Goal: Task Accomplishment & Management: Use online tool/utility

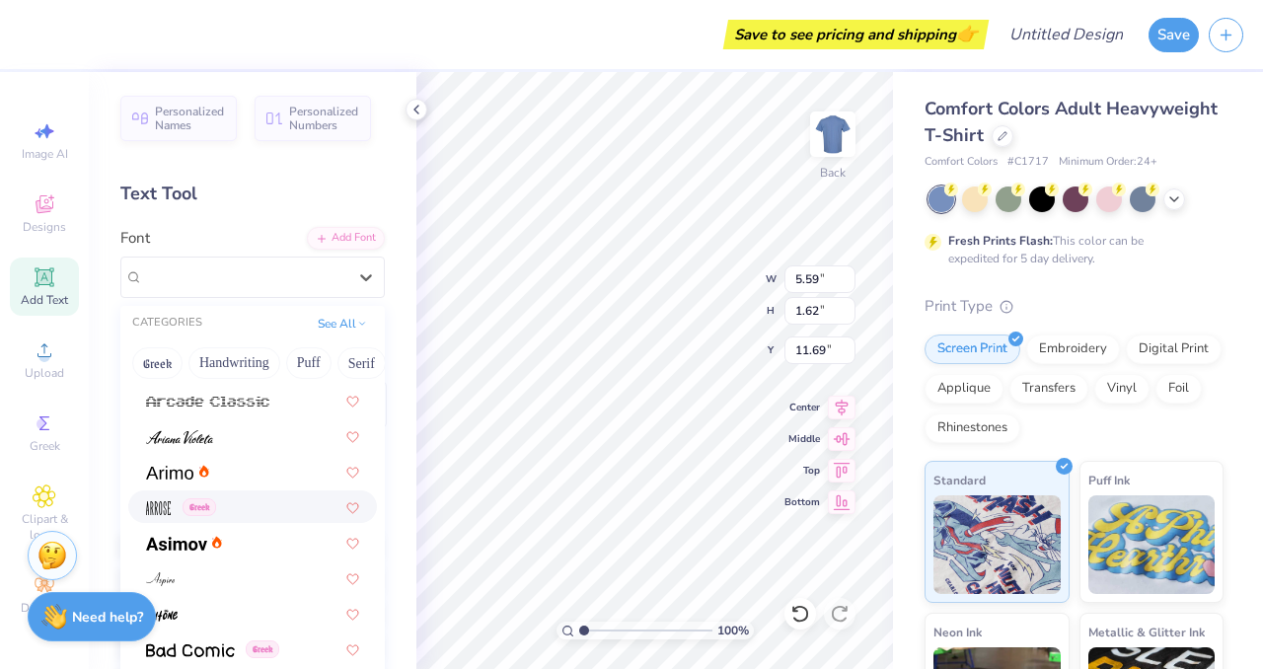
scroll to position [613, 0]
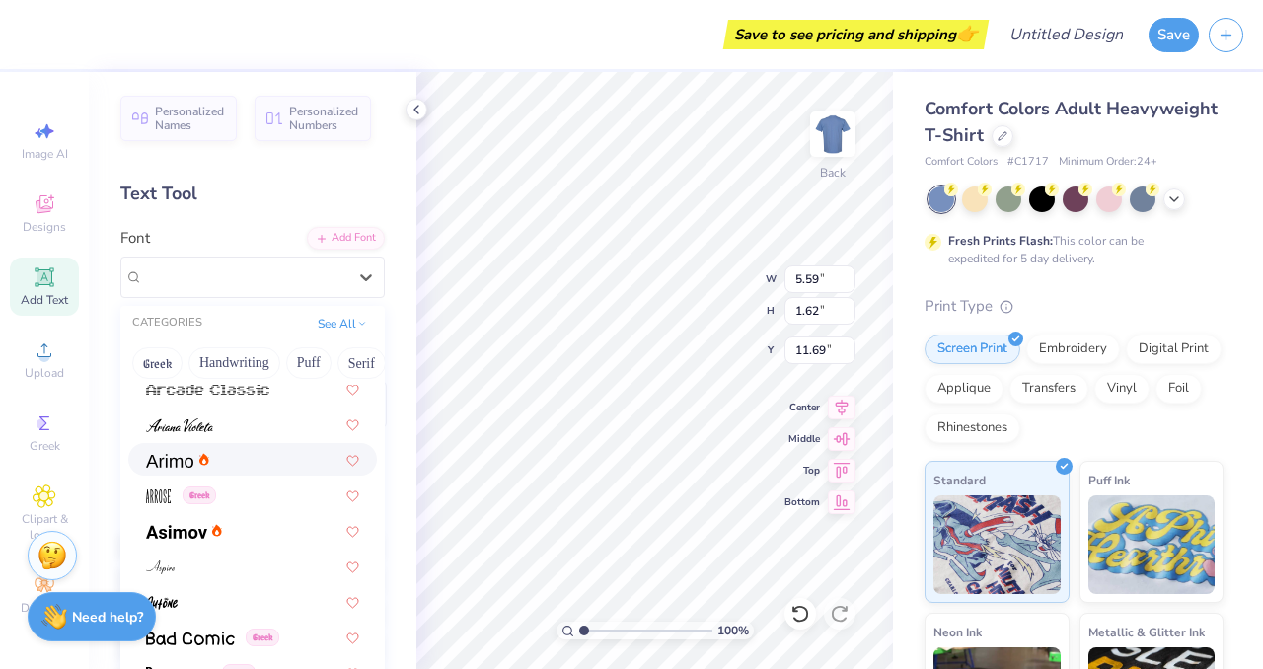
click at [163, 462] on img at bounding box center [169, 461] width 47 height 14
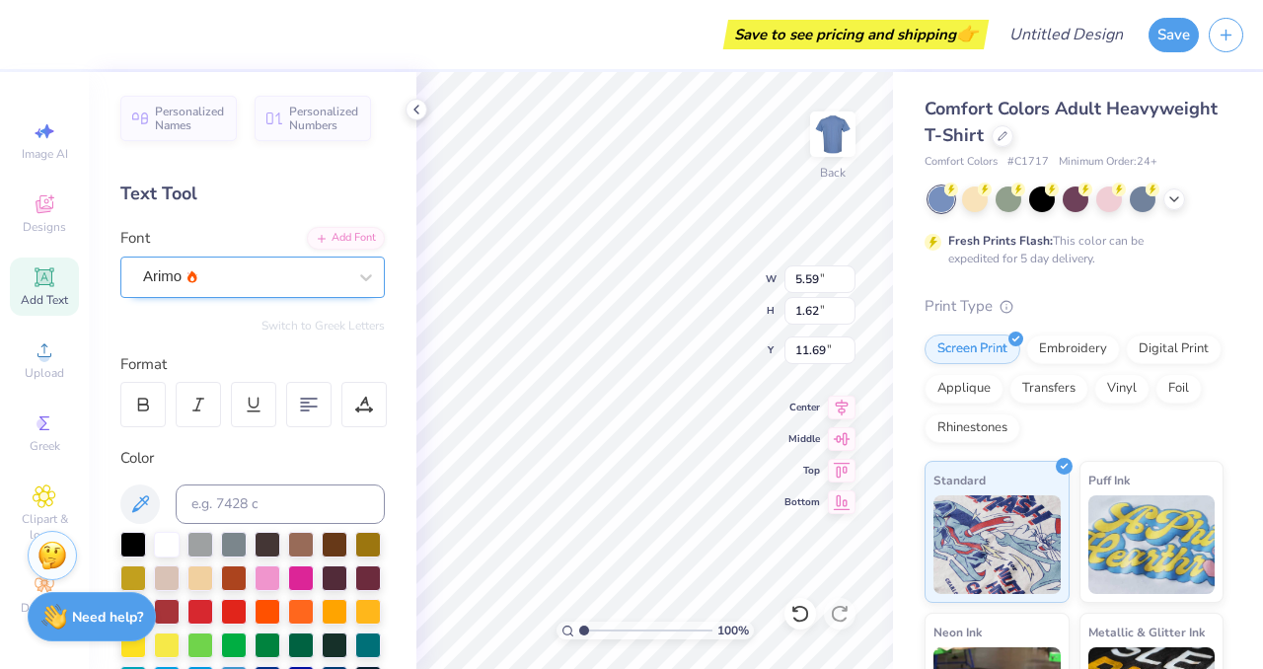
type input "5.80"
type input "1.59"
type input "11.70"
type textarea "5"
click at [227, 609] on div at bounding box center [234, 610] width 26 height 26
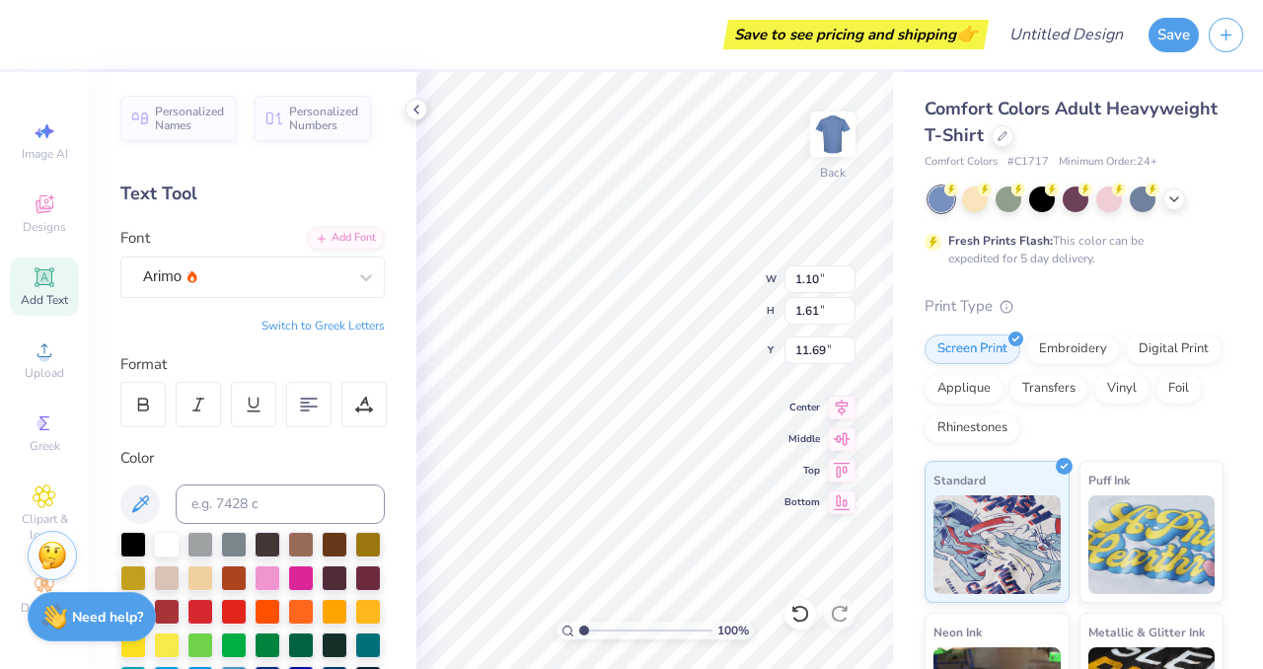
type input "10.55"
type input "0.41"
type input "0.61"
type input "11.56"
type input "0.19"
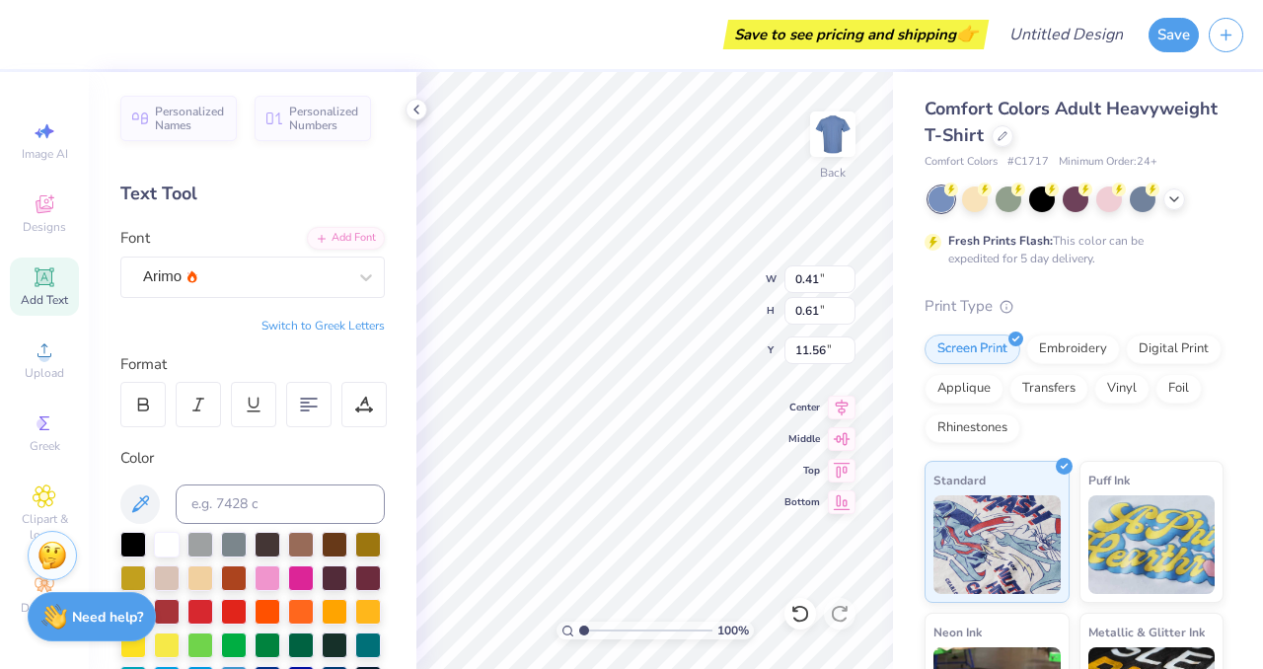
type input "0.29"
type input "11.88"
type input "0.43"
type input "0.63"
type input "10.77"
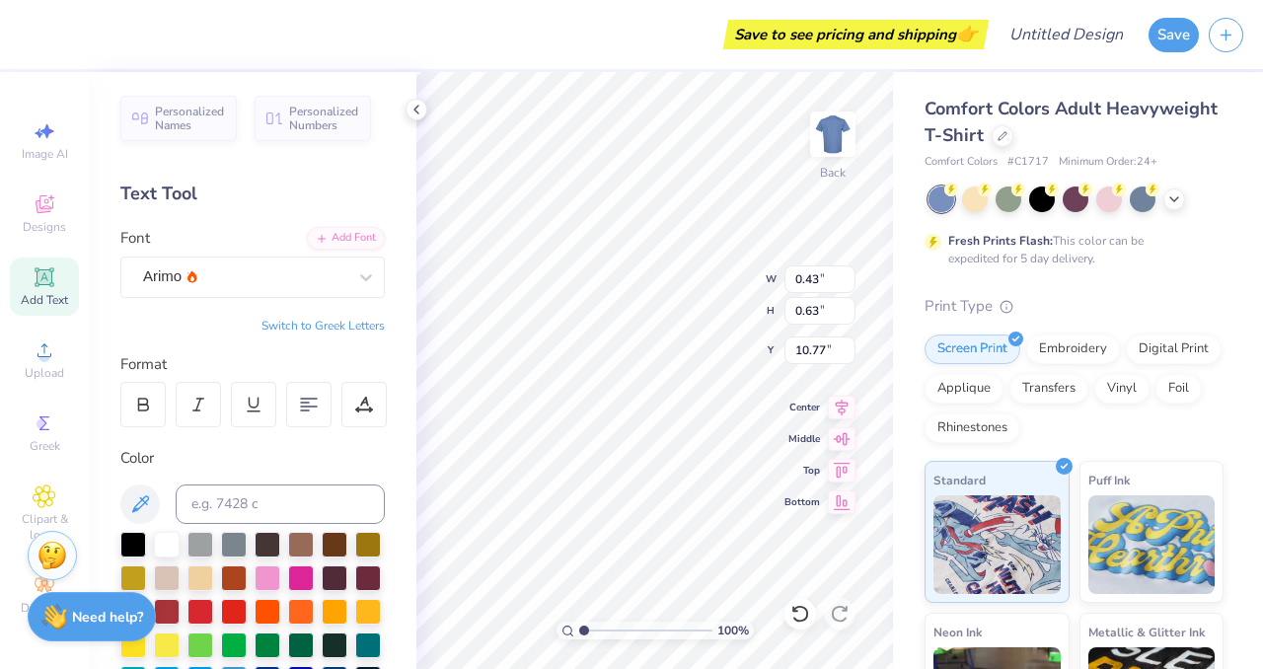
type input "0.29"
type input "0.43"
type input "10.97"
type input "0.17"
type input "0.25"
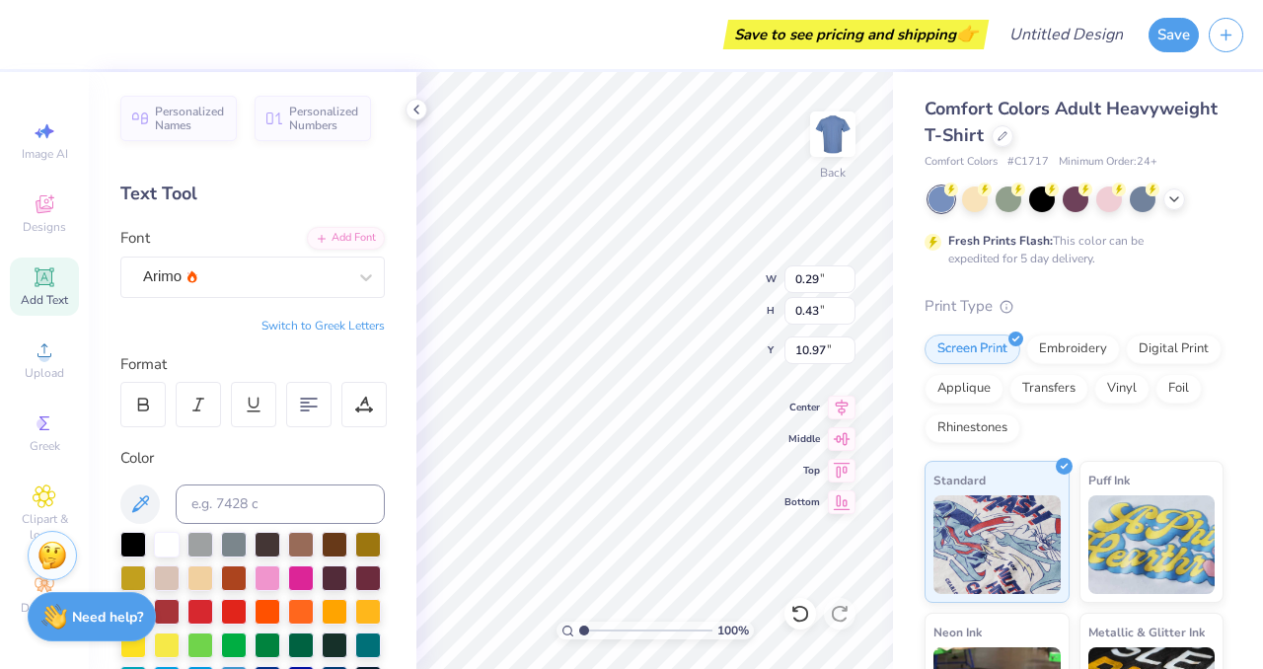
type input "11.15"
type input "0.02"
type input "0.03"
click at [413, 109] on icon at bounding box center [416, 110] width 16 height 16
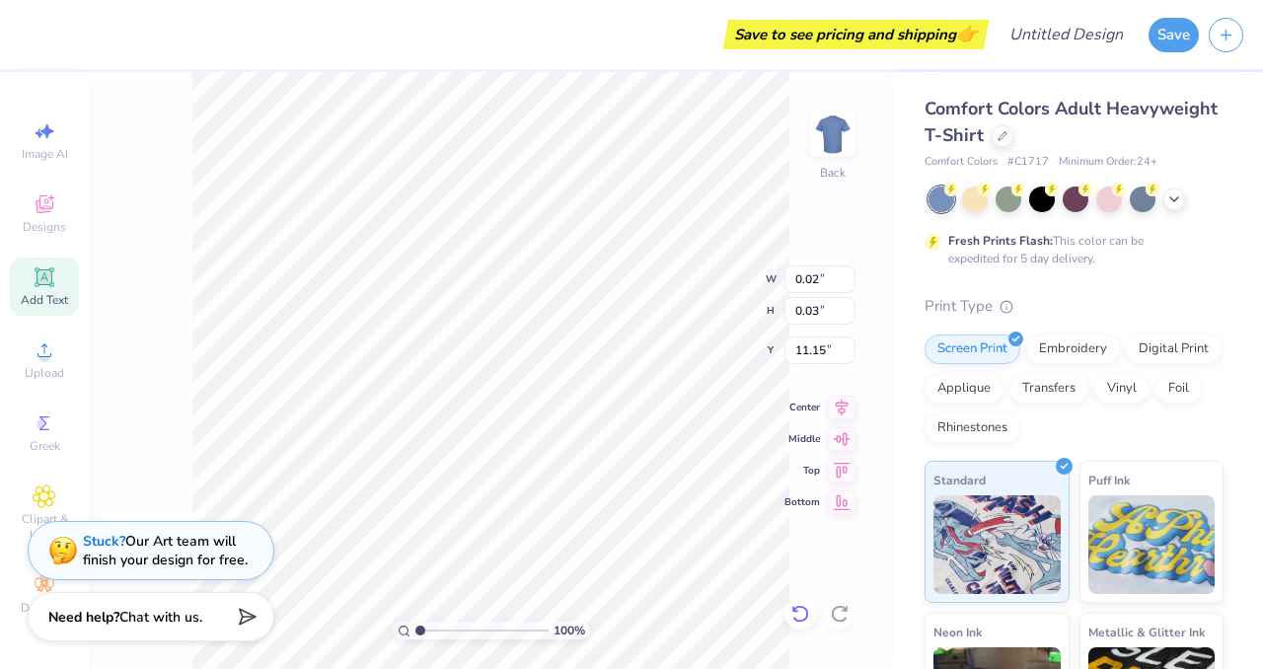
click at [797, 604] on icon at bounding box center [800, 614] width 20 height 20
type input "0.17"
type input "0.25"
click at [797, 604] on icon at bounding box center [800, 614] width 20 height 20
type input "0.29"
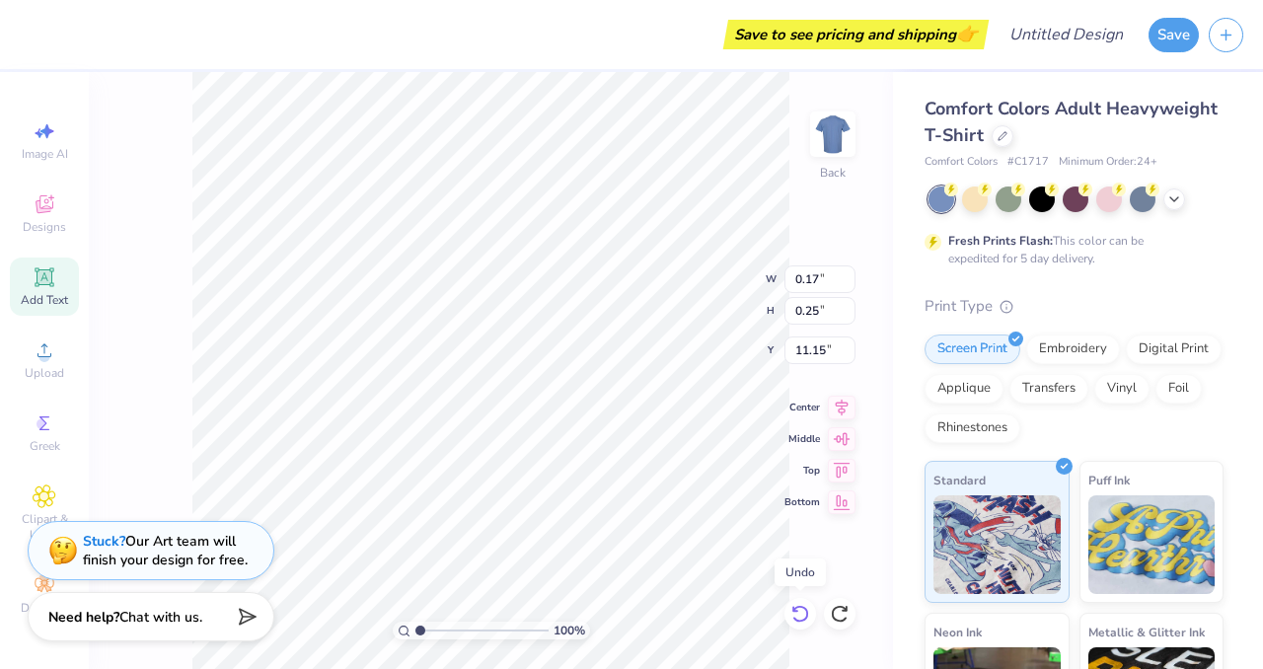
type input "0.43"
type input "10.97"
click at [797, 604] on icon at bounding box center [800, 614] width 20 height 20
type input "0.43"
type input "0.63"
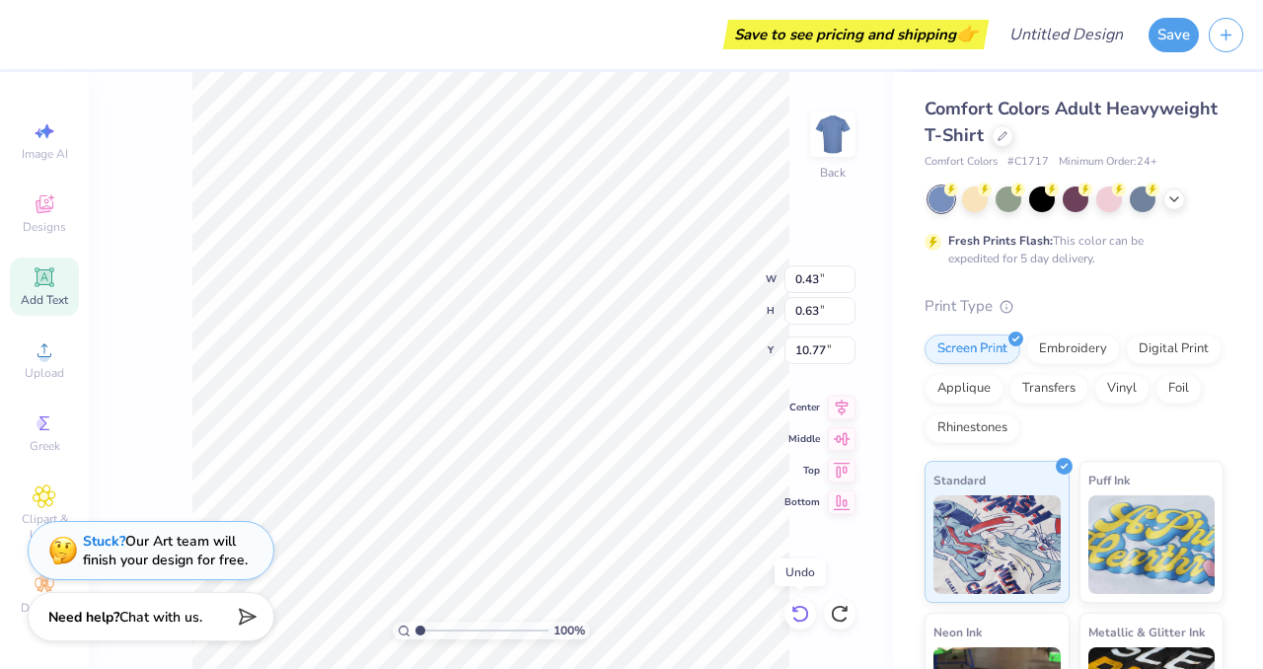
click at [797, 604] on icon at bounding box center [800, 614] width 20 height 20
type input "11.53"
click at [797, 604] on icon at bounding box center [800, 614] width 20 height 20
type input "0.19"
type input "0.29"
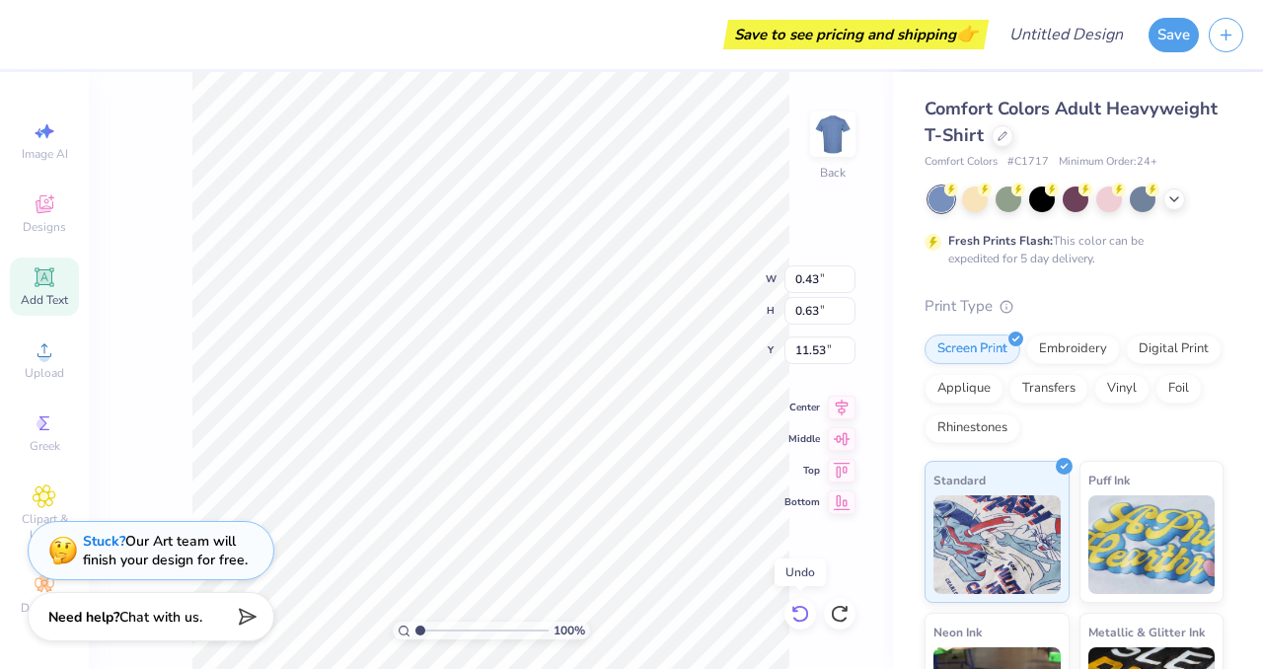
type input "11.88"
click at [797, 604] on icon at bounding box center [800, 614] width 20 height 20
type input "0.41"
type input "0.61"
type input "11.56"
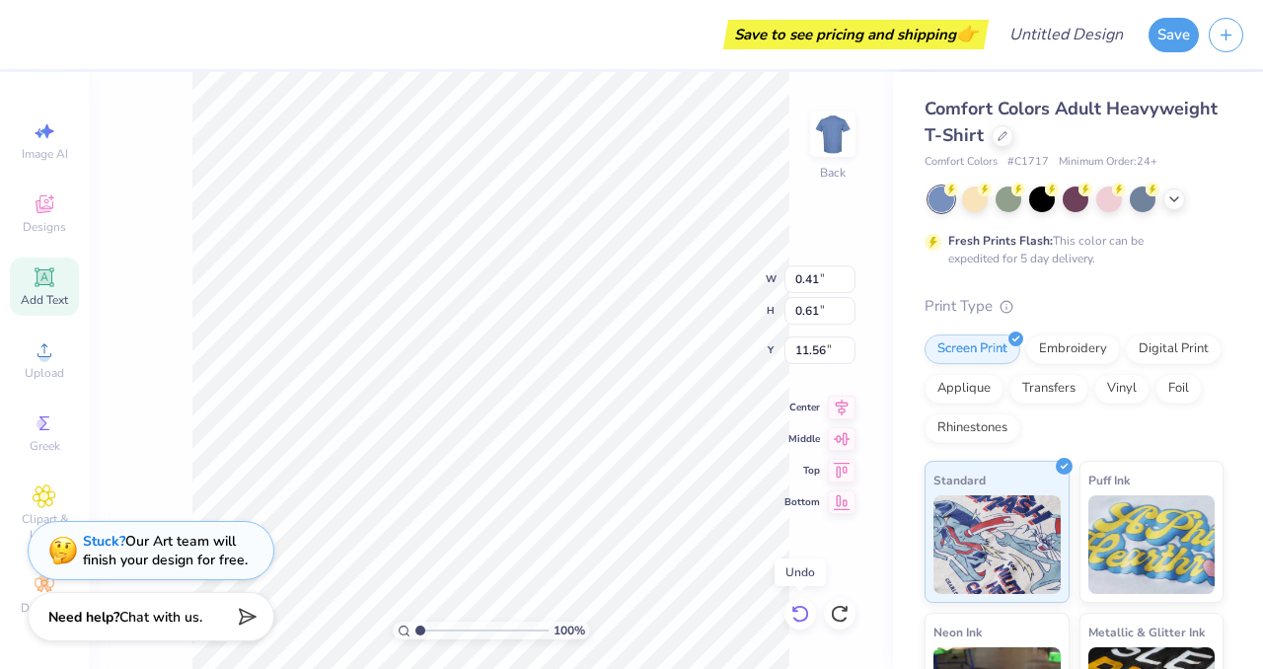
click at [797, 604] on icon at bounding box center [800, 614] width 20 height 20
type input "1.10"
type input "1.61"
click at [797, 604] on icon at bounding box center [800, 614] width 20 height 20
type input "11.69"
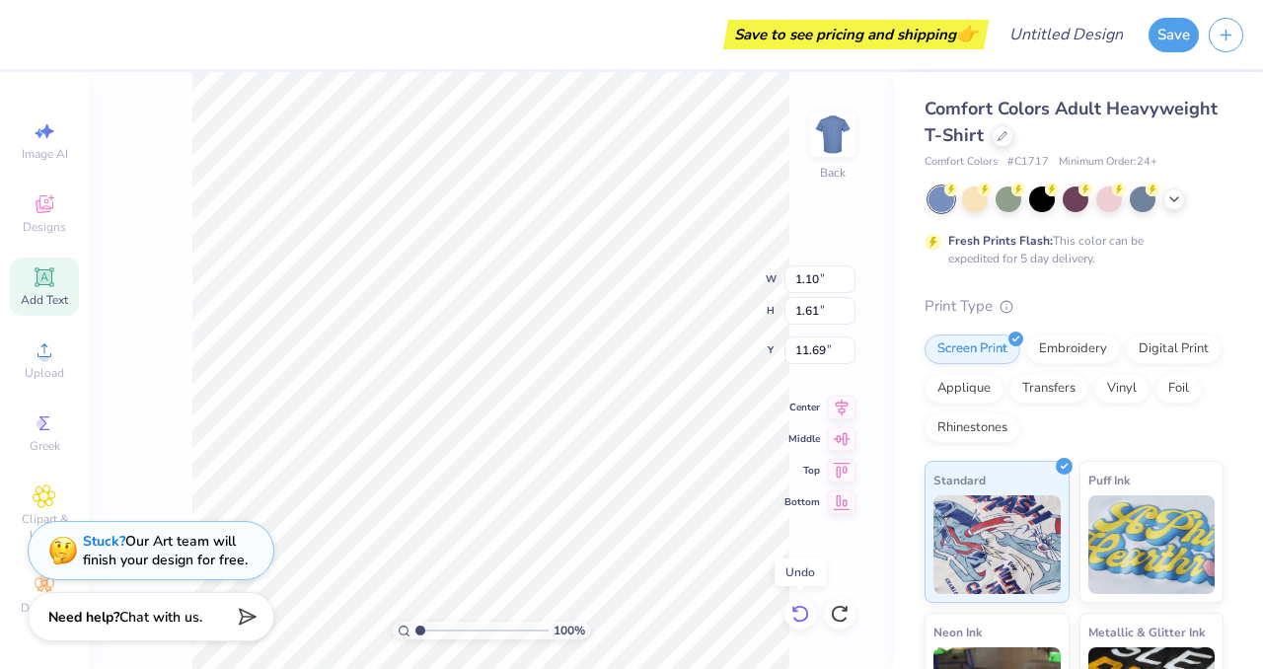
click at [797, 604] on icon at bounding box center [800, 614] width 20 height 20
type input "5.80"
type input "1.59"
type input "11.70"
click at [797, 604] on icon at bounding box center [800, 614] width 20 height 20
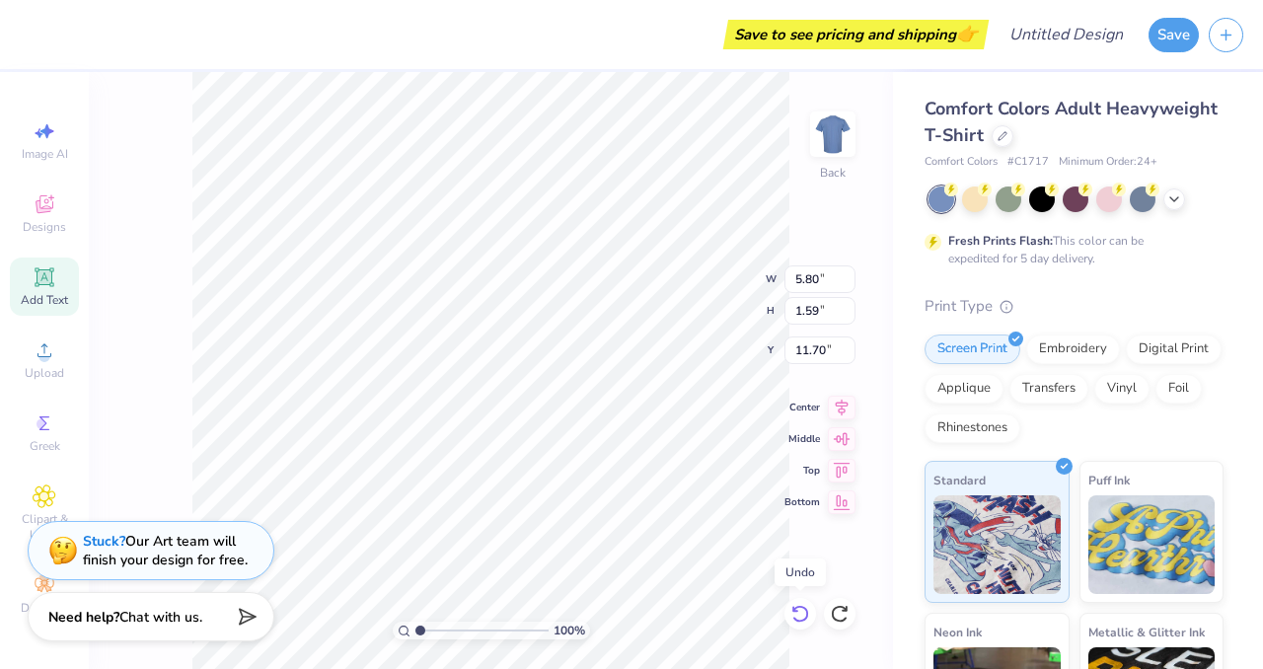
type input "5.59"
type input "1.62"
type input "11.69"
click at [797, 604] on icon at bounding box center [800, 614] width 20 height 20
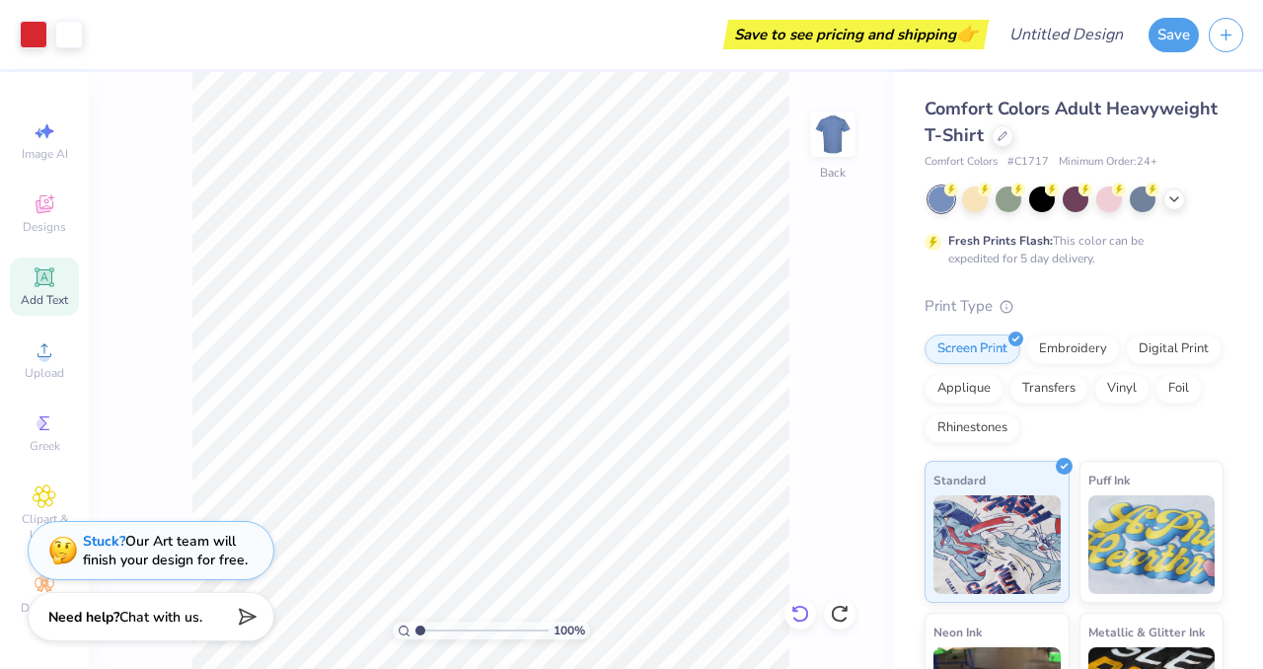
click at [799, 620] on icon at bounding box center [800, 614] width 20 height 20
type input "13.02"
type input "1.34"
type input "1.99"
type input "11.84"
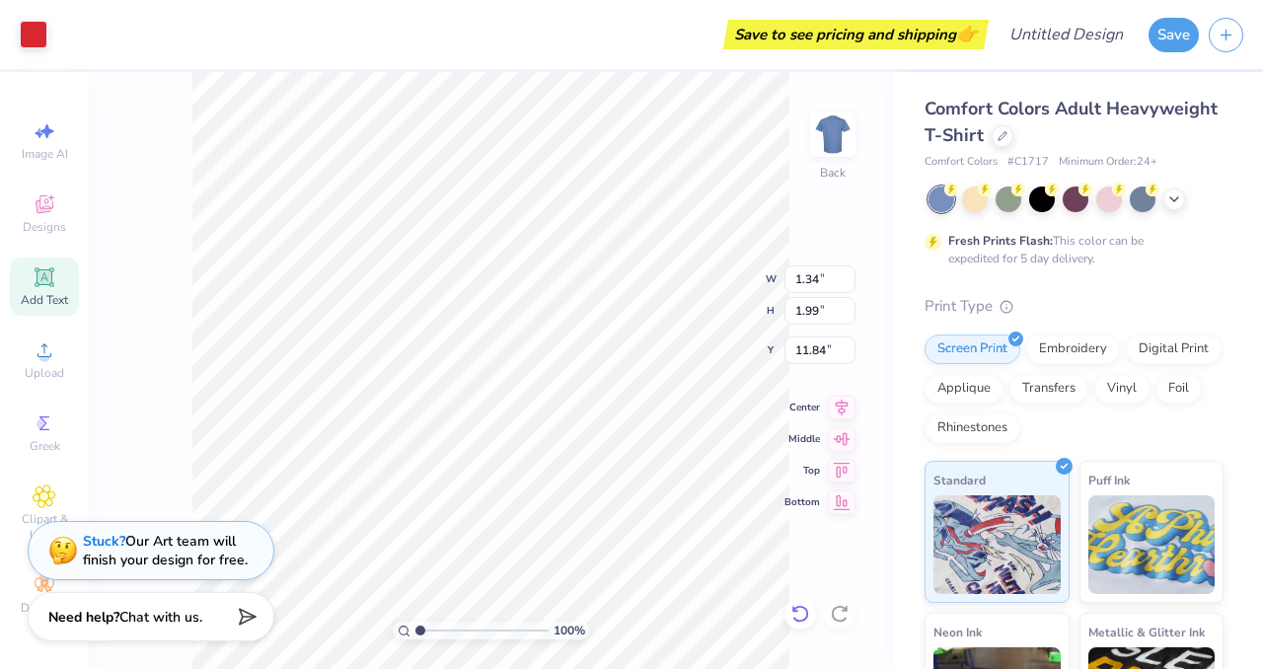
type input "5.09"
type input "2.13"
type input "11.57"
type input "1.34"
type input "1.99"
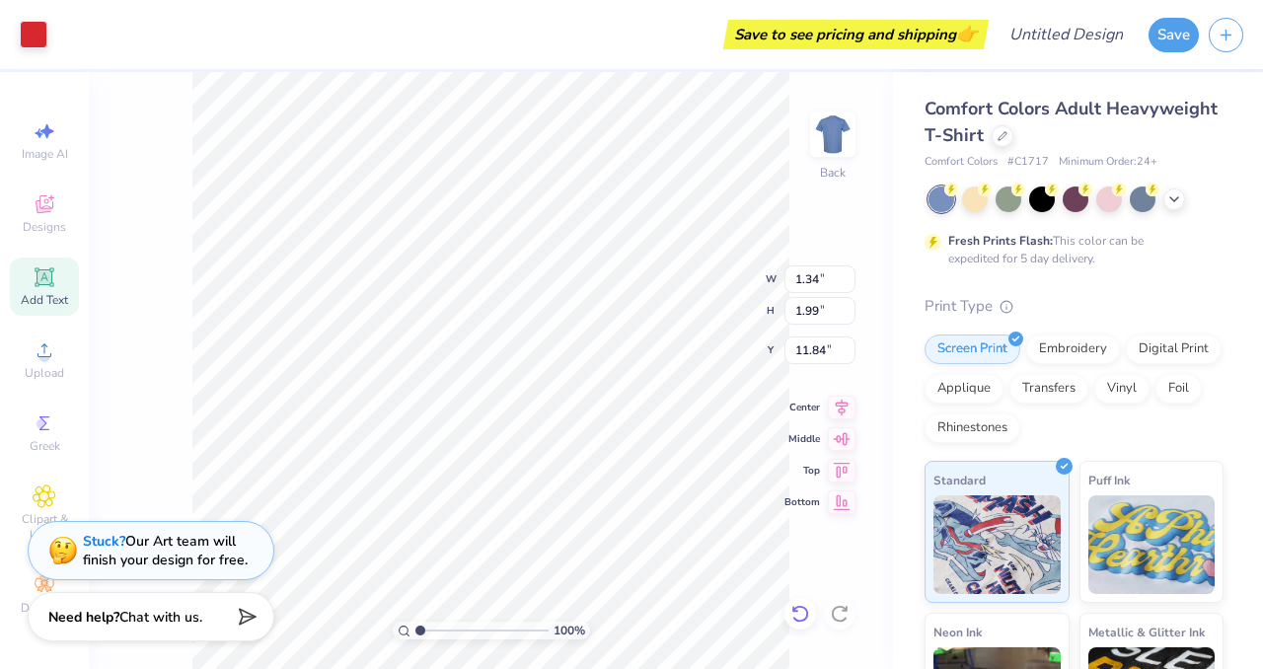
type input "11.93"
type input "2.03"
type input "3.02"
type input "10.90"
click at [51, 280] on icon at bounding box center [44, 276] width 19 height 19
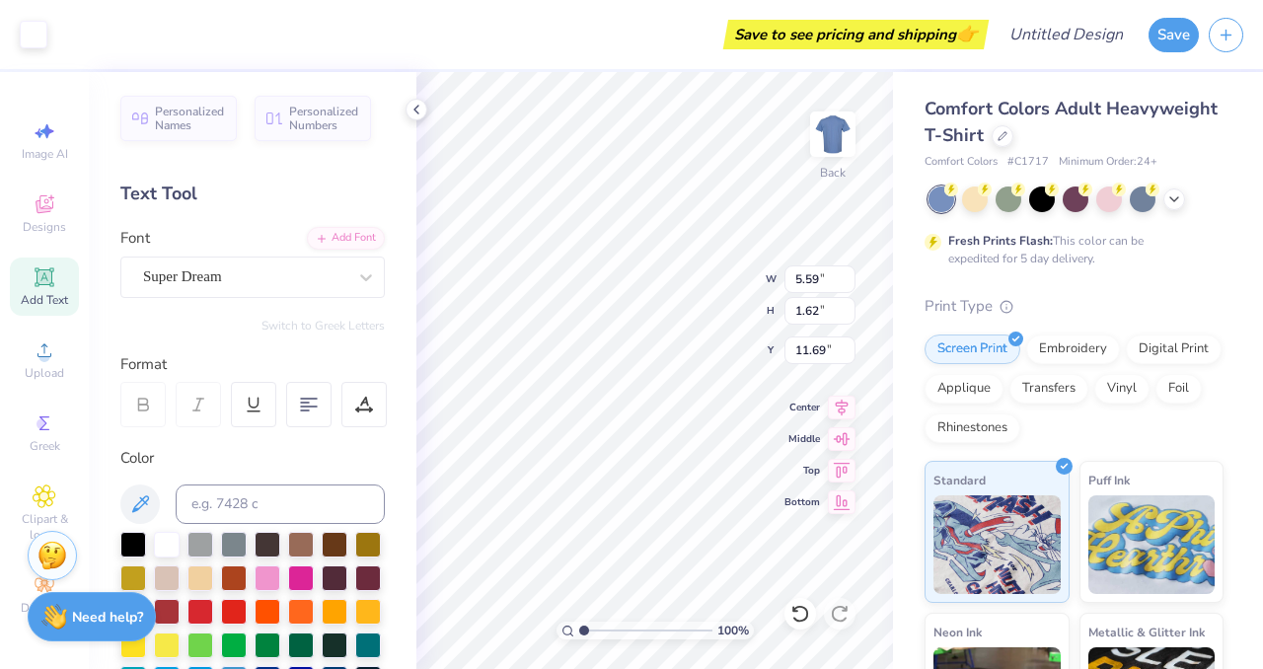
type input "5.59"
type input "1.62"
type input "11.69"
type textarea "5"
type input "0.56"
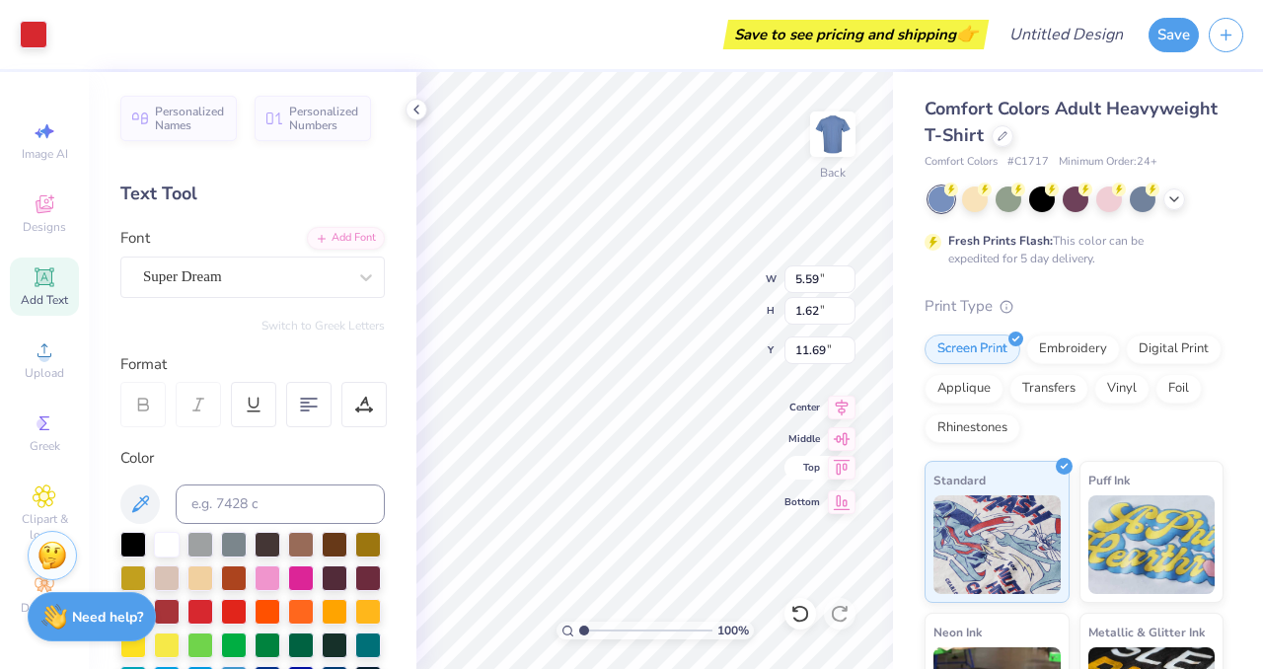
type input "0.96"
type input "14.20"
type input "1.23"
type input "1.61"
type input "11.69"
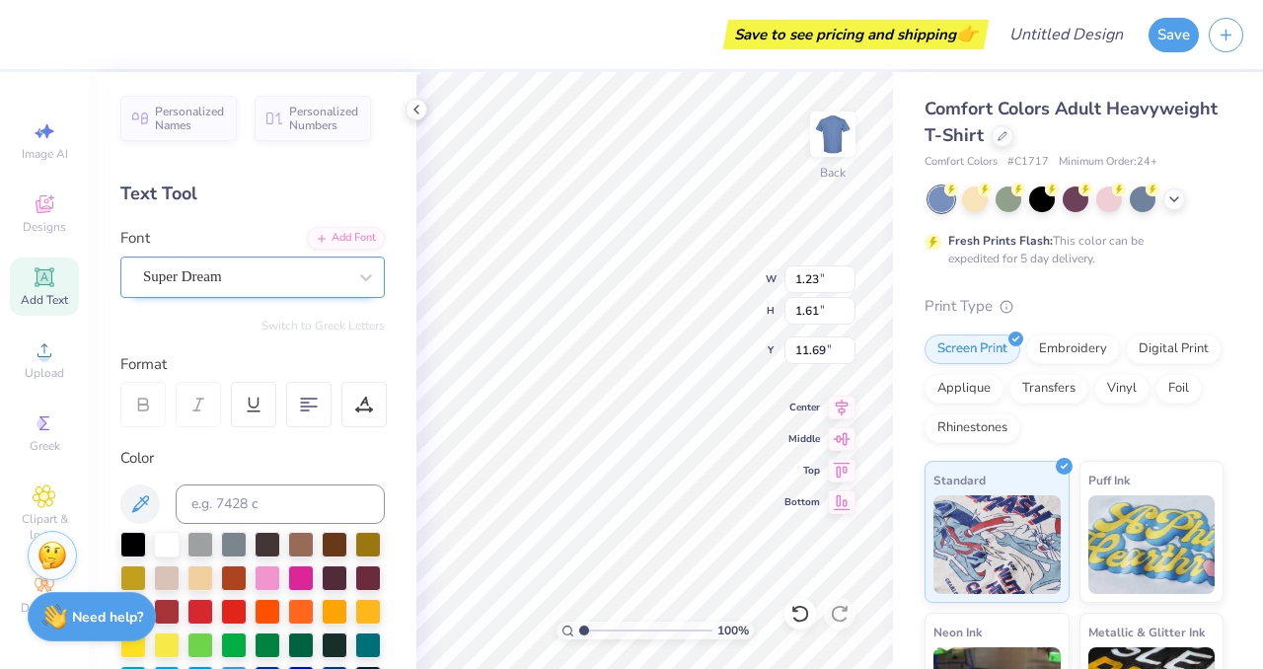
click at [272, 270] on div "Super Dream" at bounding box center [244, 276] width 207 height 31
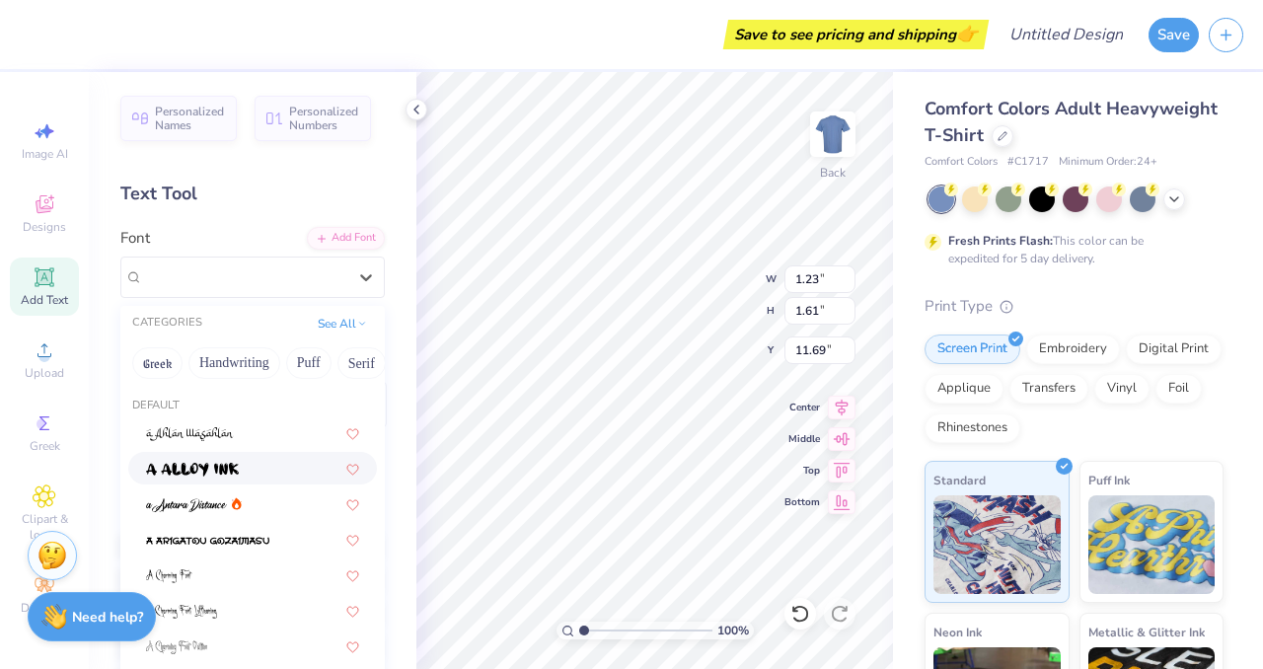
click at [246, 461] on div at bounding box center [252, 468] width 213 height 21
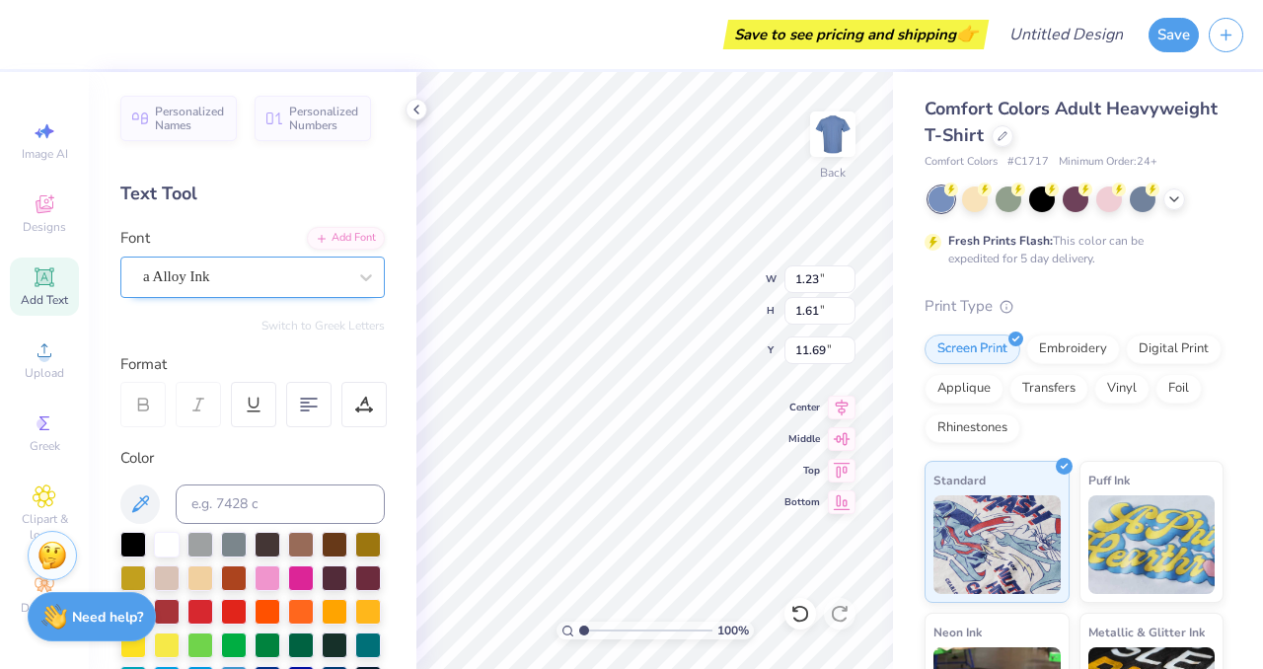
click at [231, 279] on div "a Alloy Ink" at bounding box center [244, 276] width 207 height 31
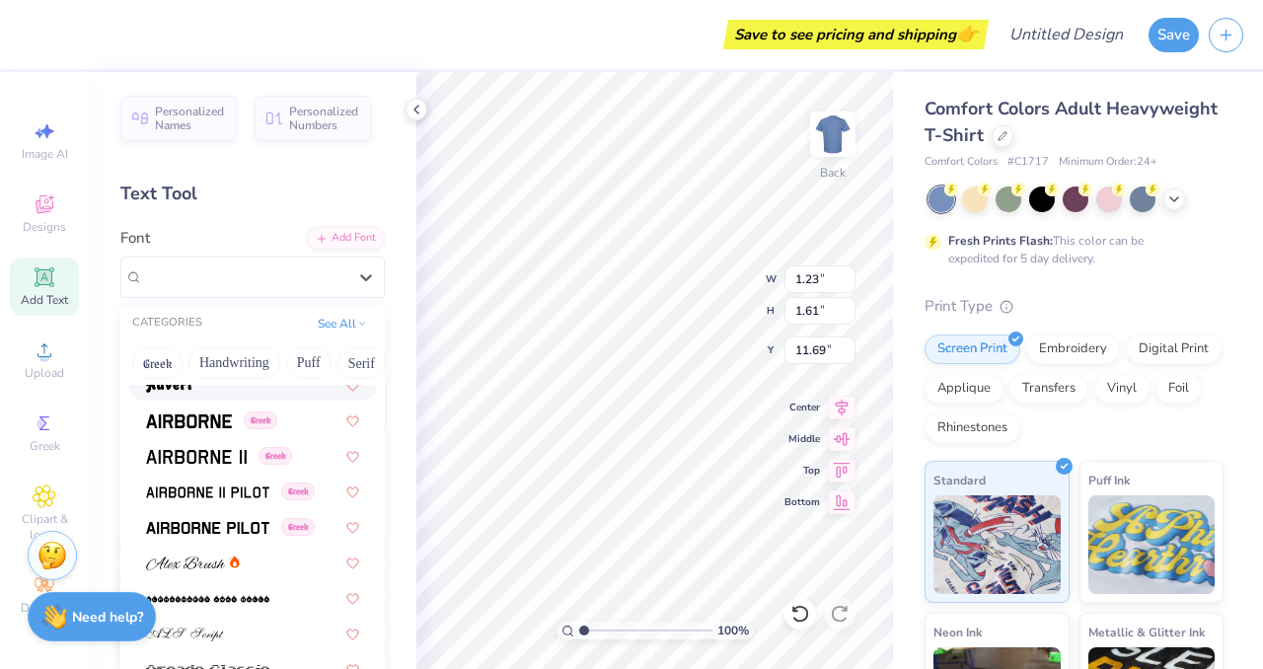
scroll to position [308, 0]
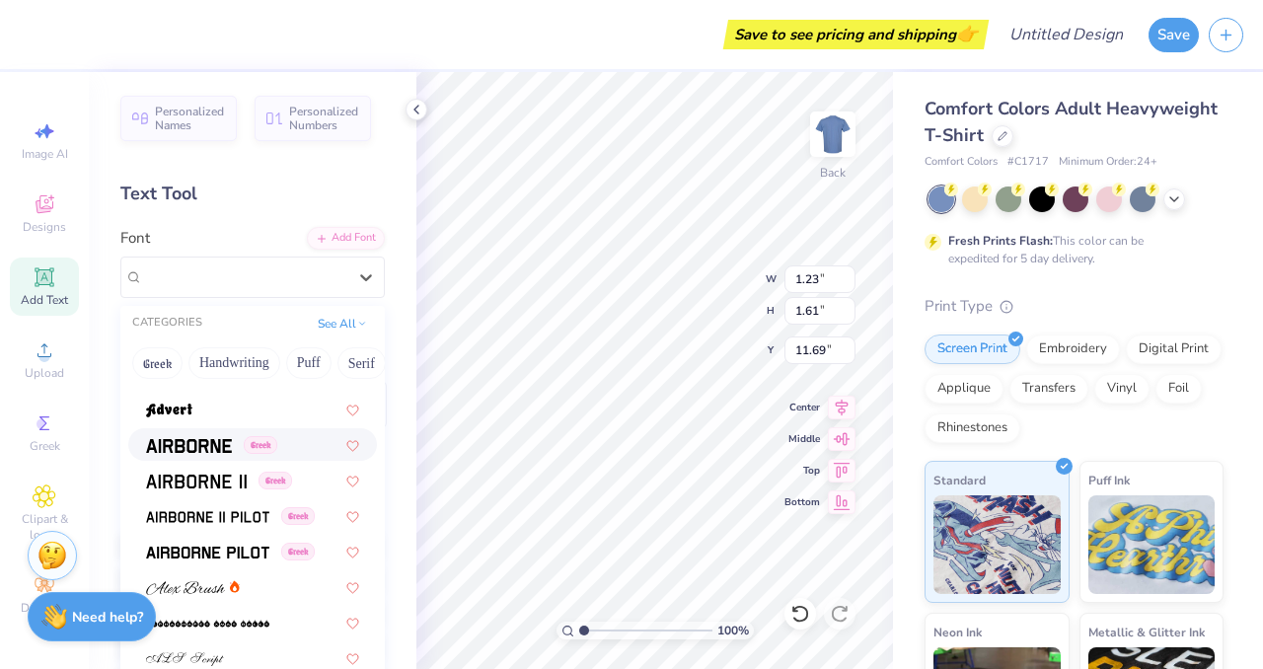
click at [192, 449] on img at bounding box center [189, 446] width 86 height 14
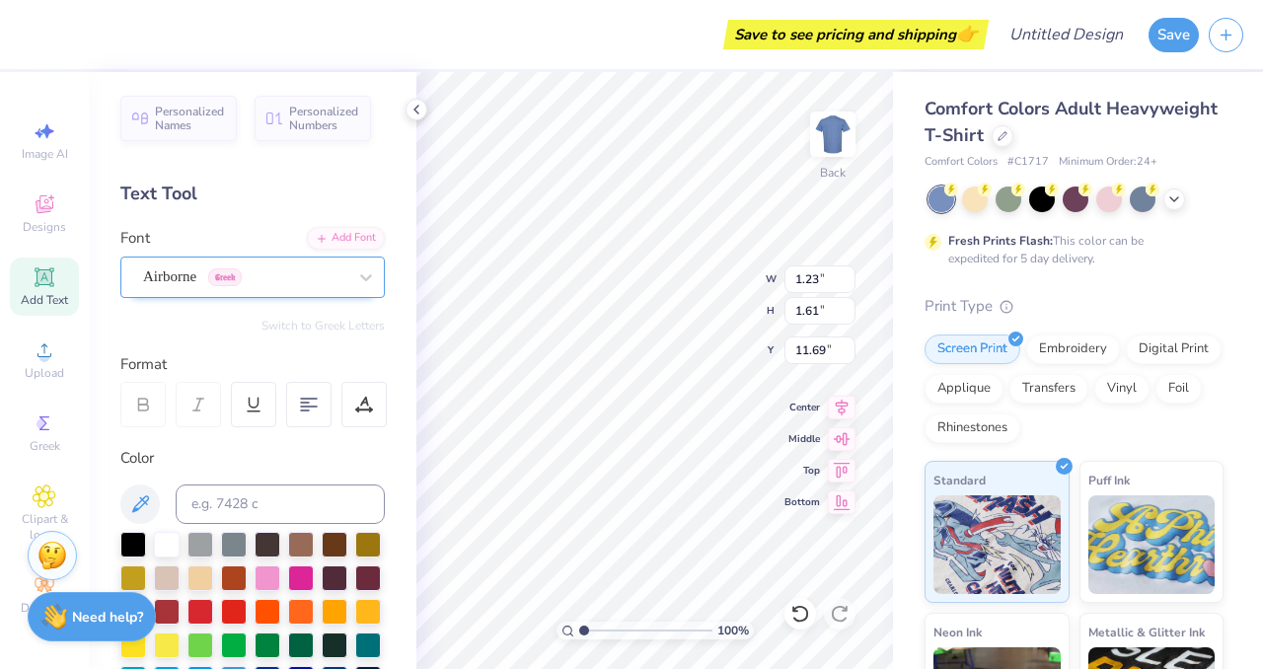
click at [182, 268] on div "Airborne Greek" at bounding box center [244, 276] width 207 height 31
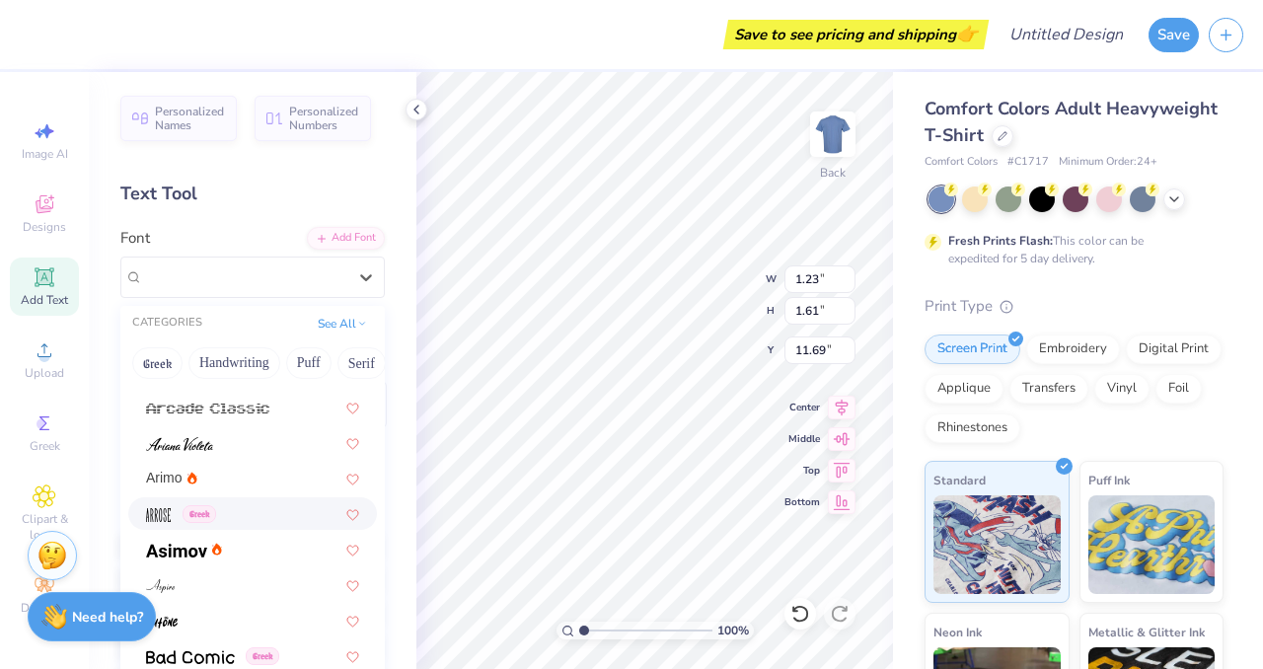
scroll to position [603, 0]
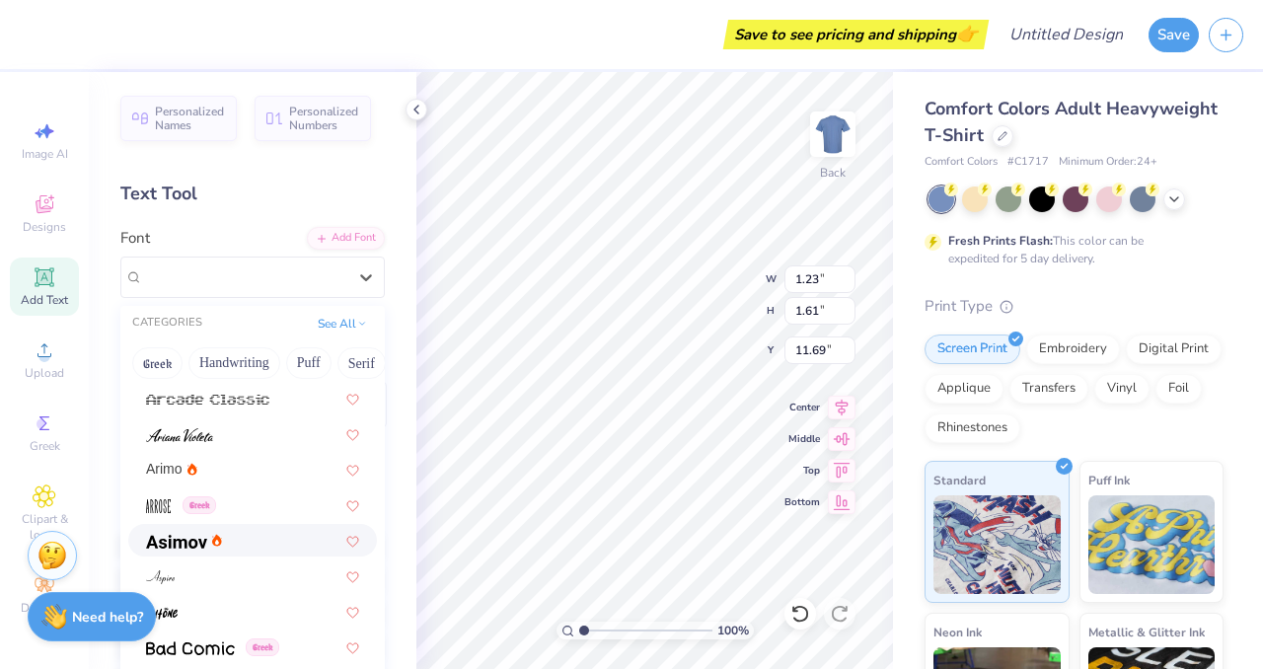
click at [244, 533] on div at bounding box center [252, 540] width 213 height 21
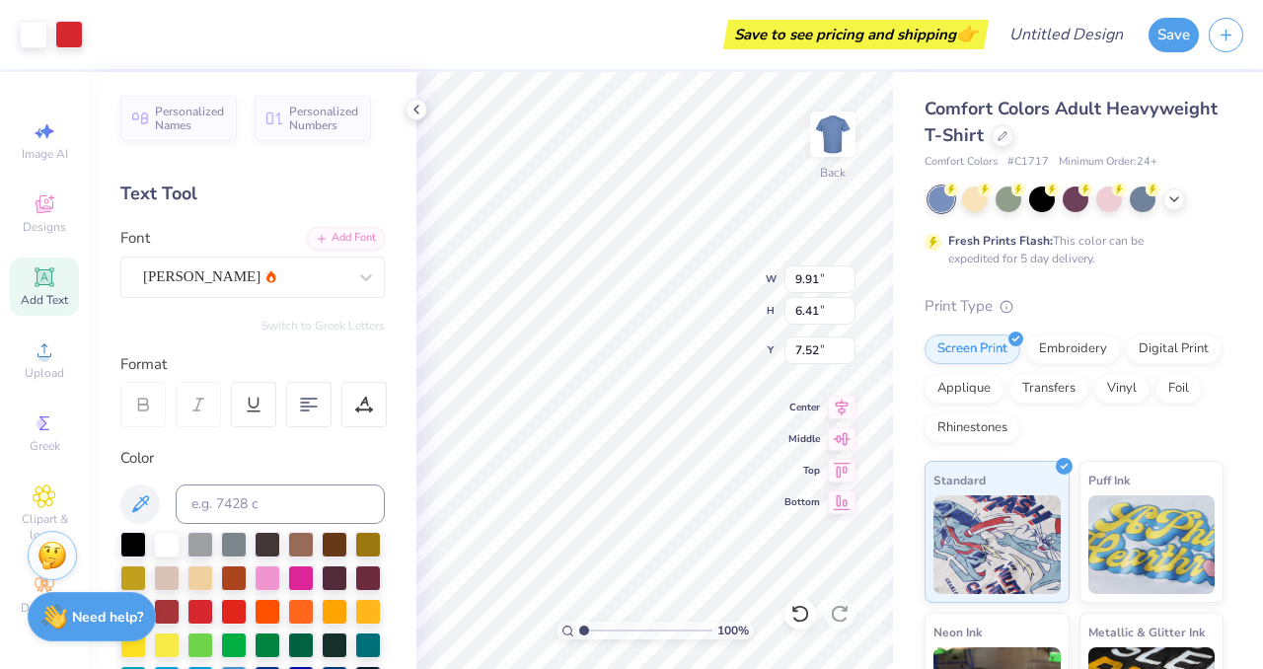
click at [898, 396] on div "Comfort Colors Adult Heavyweight T-Shirt Comfort Colors # C1717 Minimum Order: …" at bounding box center [1078, 489] width 370 height 835
type input "11.36"
click at [230, 612] on div at bounding box center [234, 610] width 26 height 26
type input "0.61"
type input "0.92"
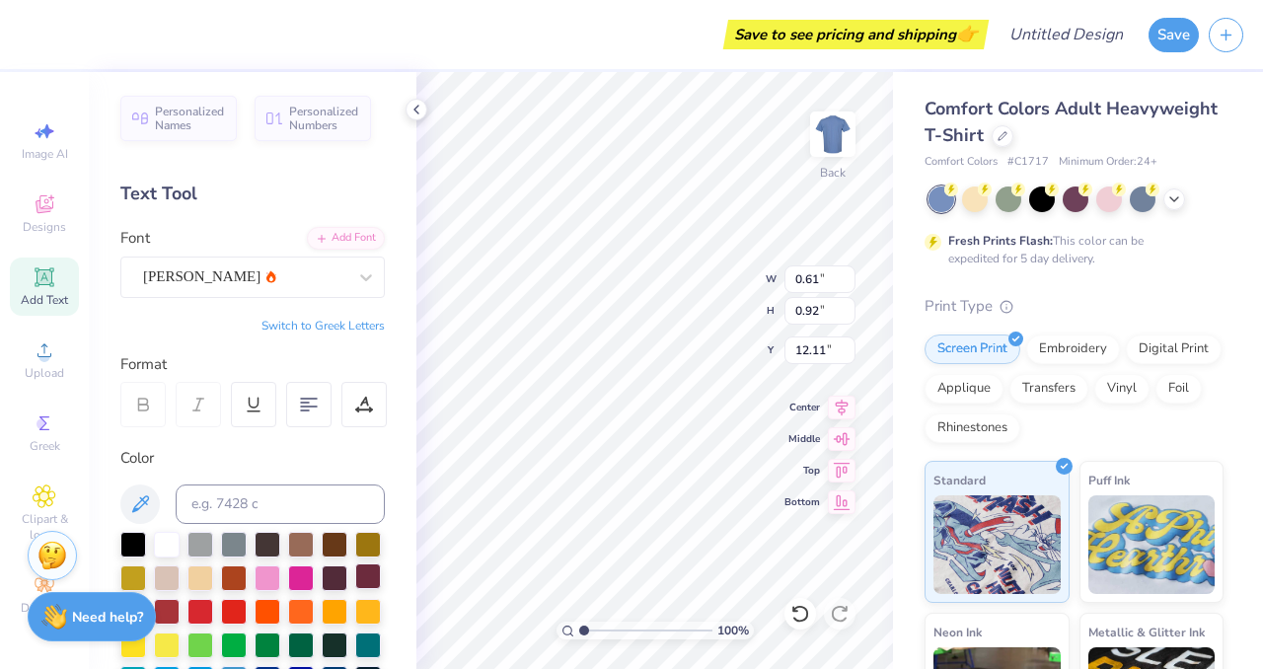
type input "10.77"
type input "0.44"
type input "0.67"
type input "11.03"
type input "1.36"
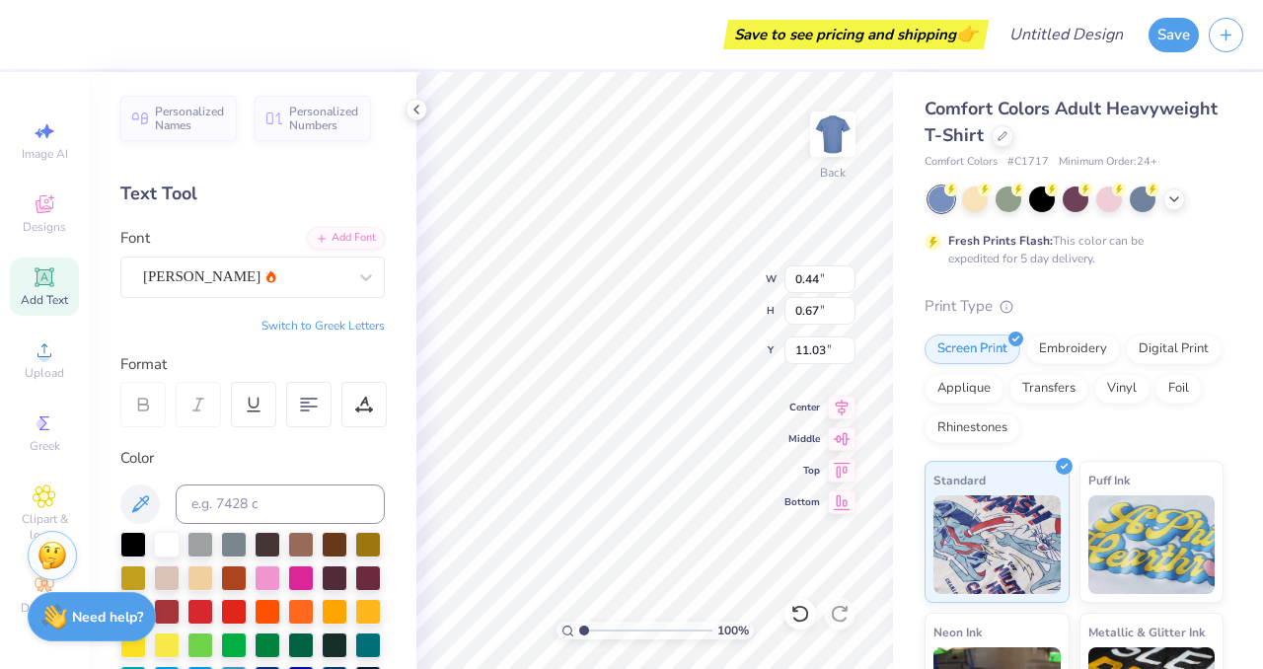
type input "2.04"
type input "9.65"
click at [196, 615] on div at bounding box center [200, 610] width 26 height 26
type input "0.36"
type input "0.54"
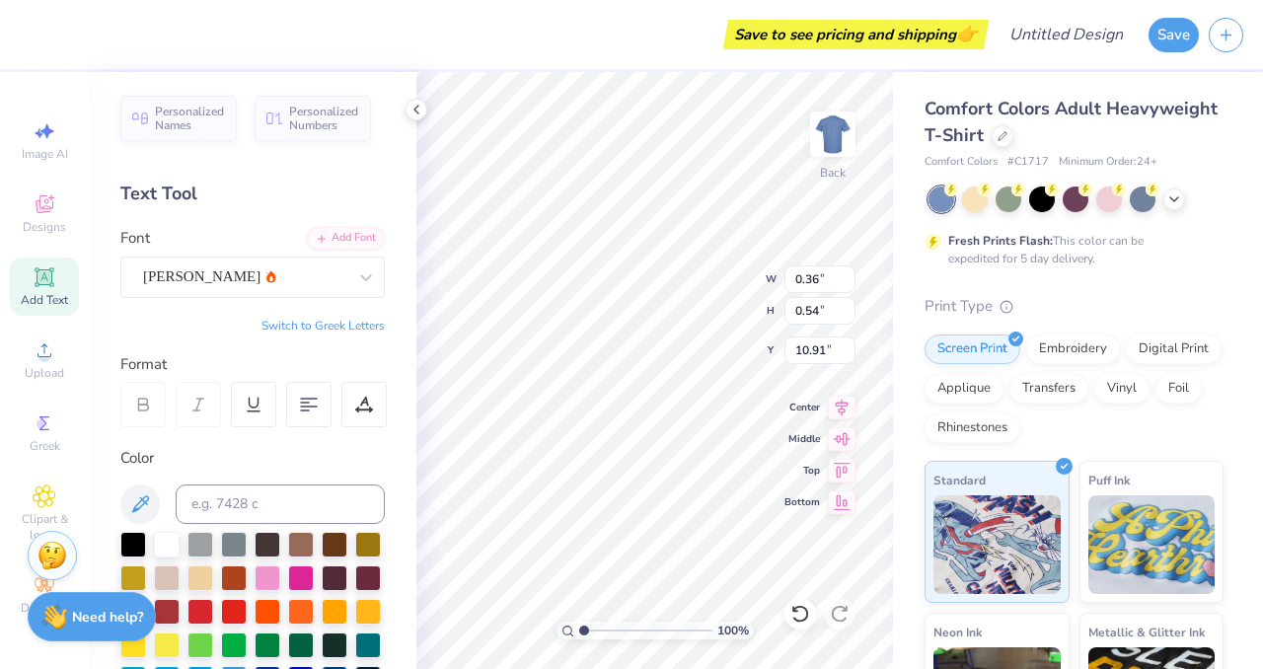
type input "12.50"
type input "1.21"
type input "1.81"
type input "11.23"
click at [139, 409] on icon at bounding box center [144, 408] width 10 height 6
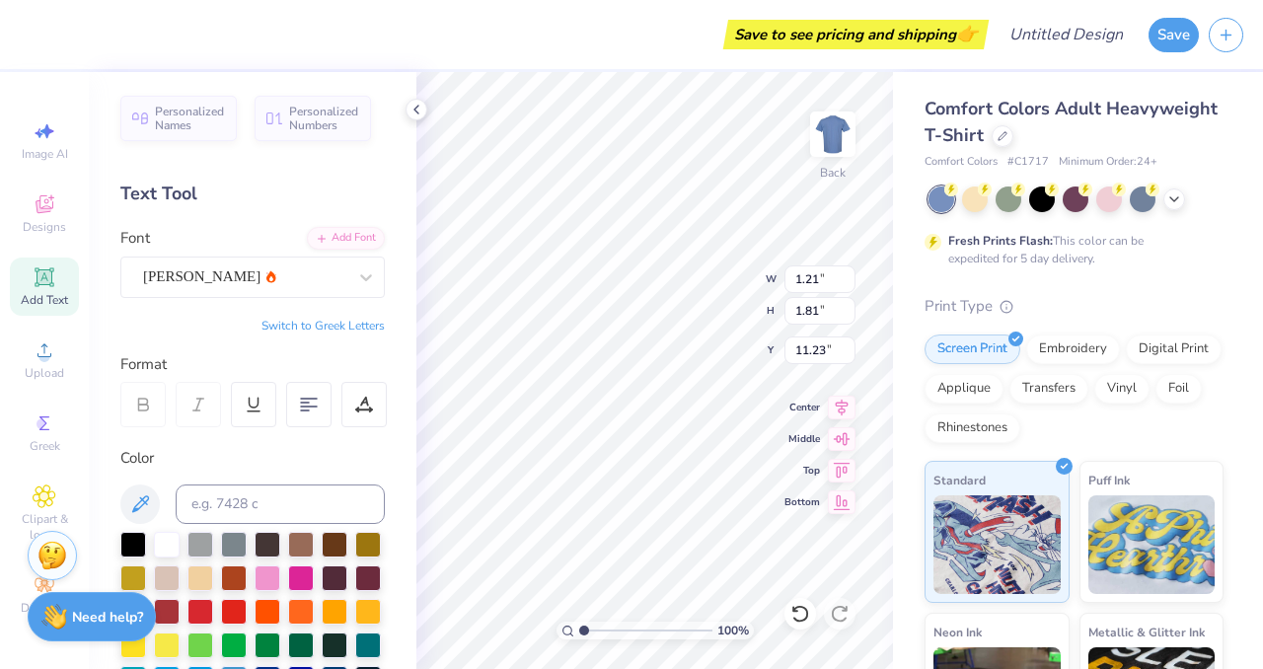
click at [140, 409] on icon at bounding box center [144, 408] width 10 height 6
type input "0.28"
type input "0.42"
type input "12.62"
type input "0.33"
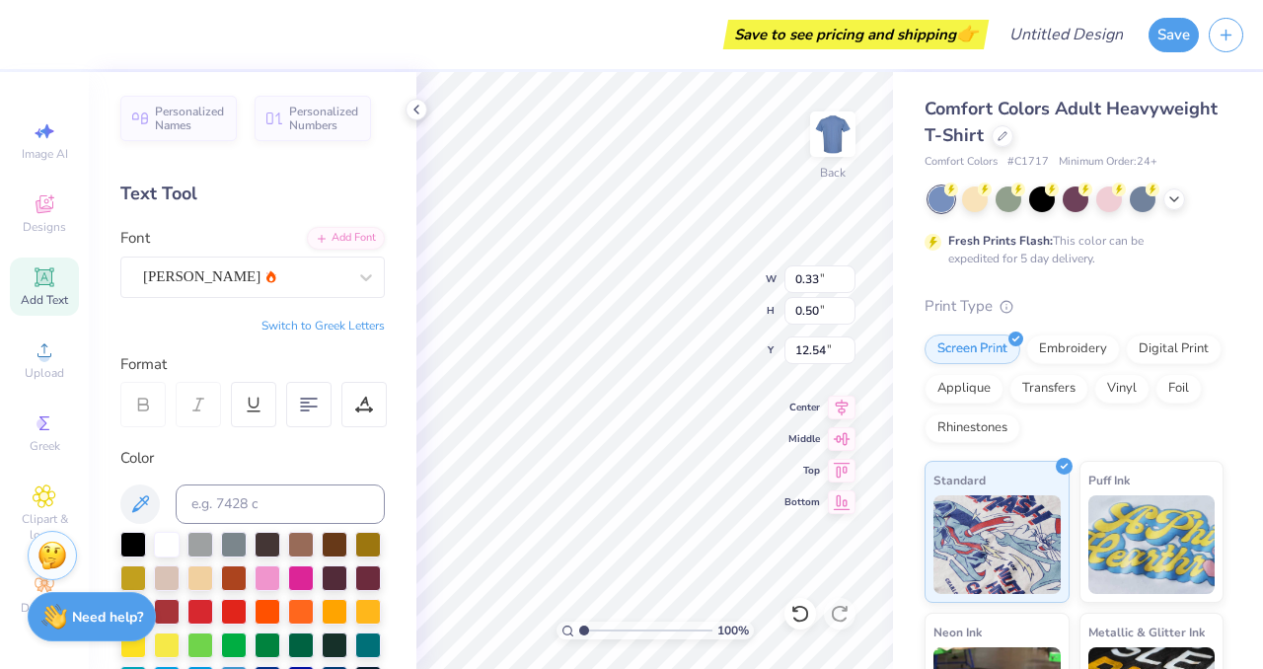
type input "0.50"
type input "12.54"
type input "10.77"
type input "0.32"
type input "0.48"
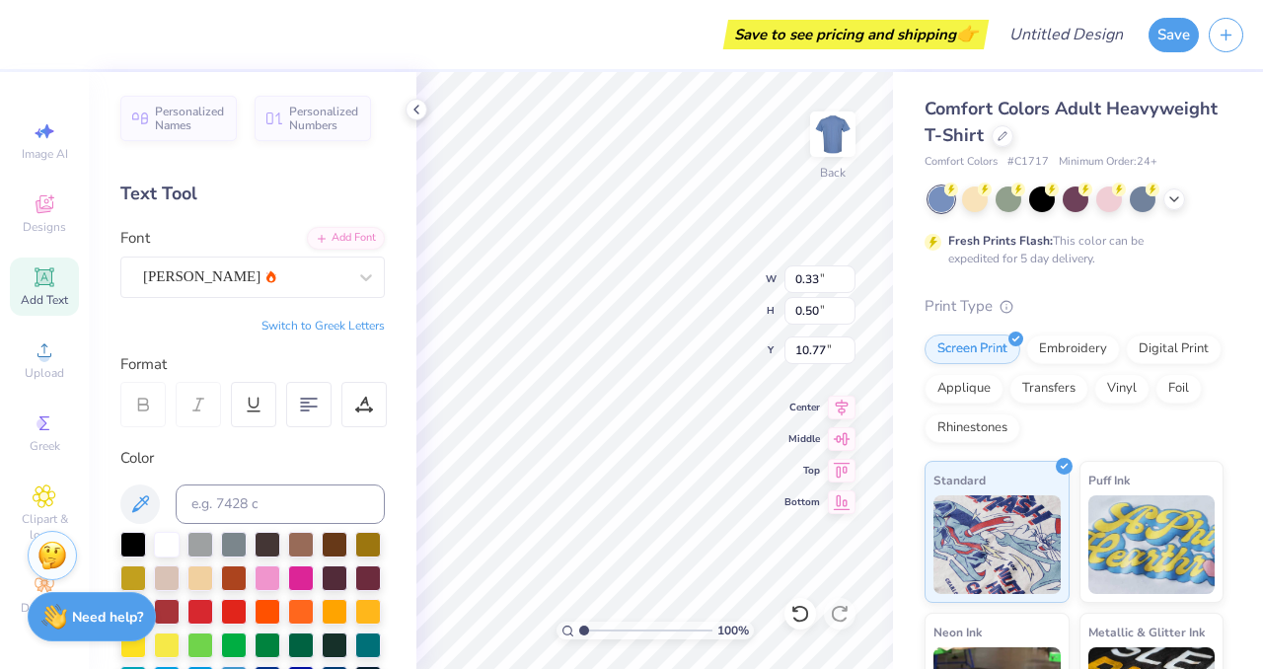
type input "10.78"
type input "10.91"
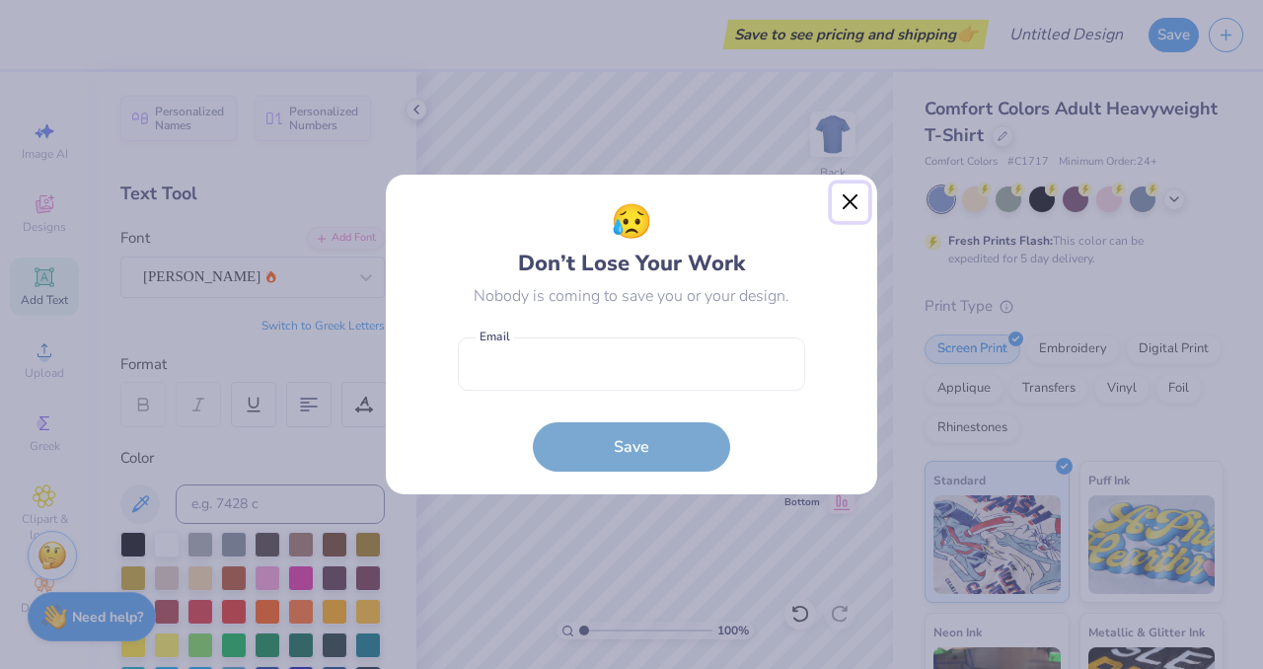
click at [843, 201] on button "Close" at bounding box center [850, 202] width 37 height 37
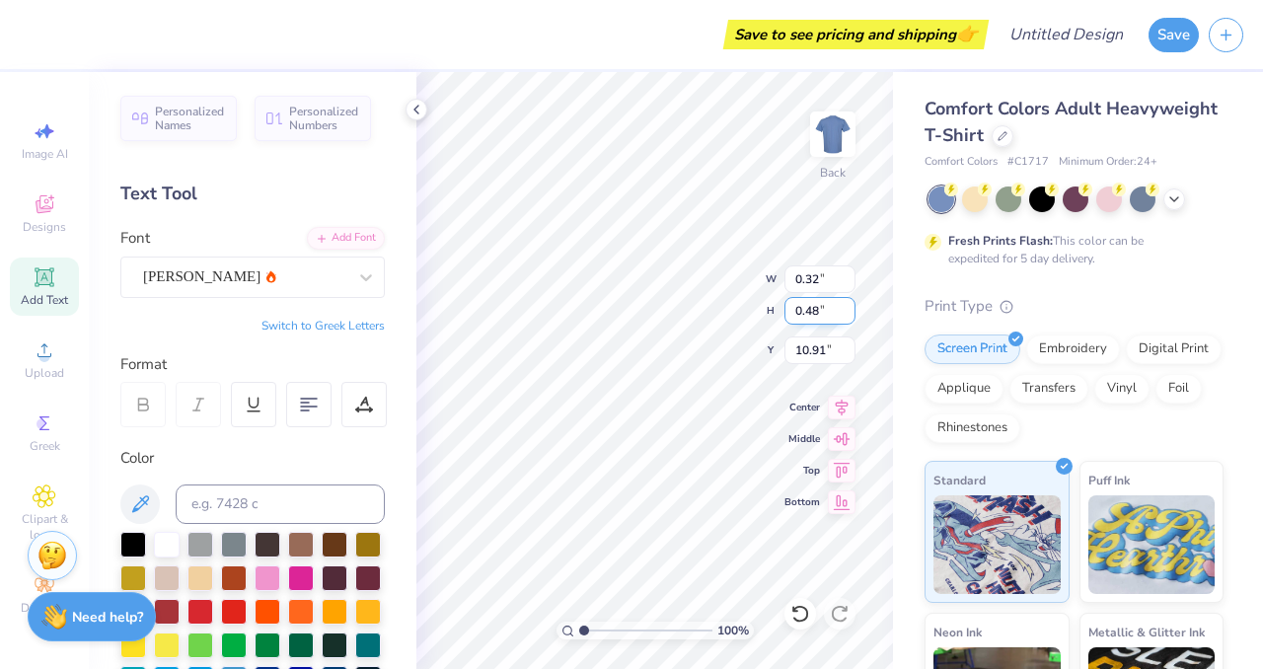
click at [786, 314] on input "0.48" at bounding box center [819, 311] width 71 height 28
type input "10.85"
type input "0.38"
type input "0.57"
type input "10.76"
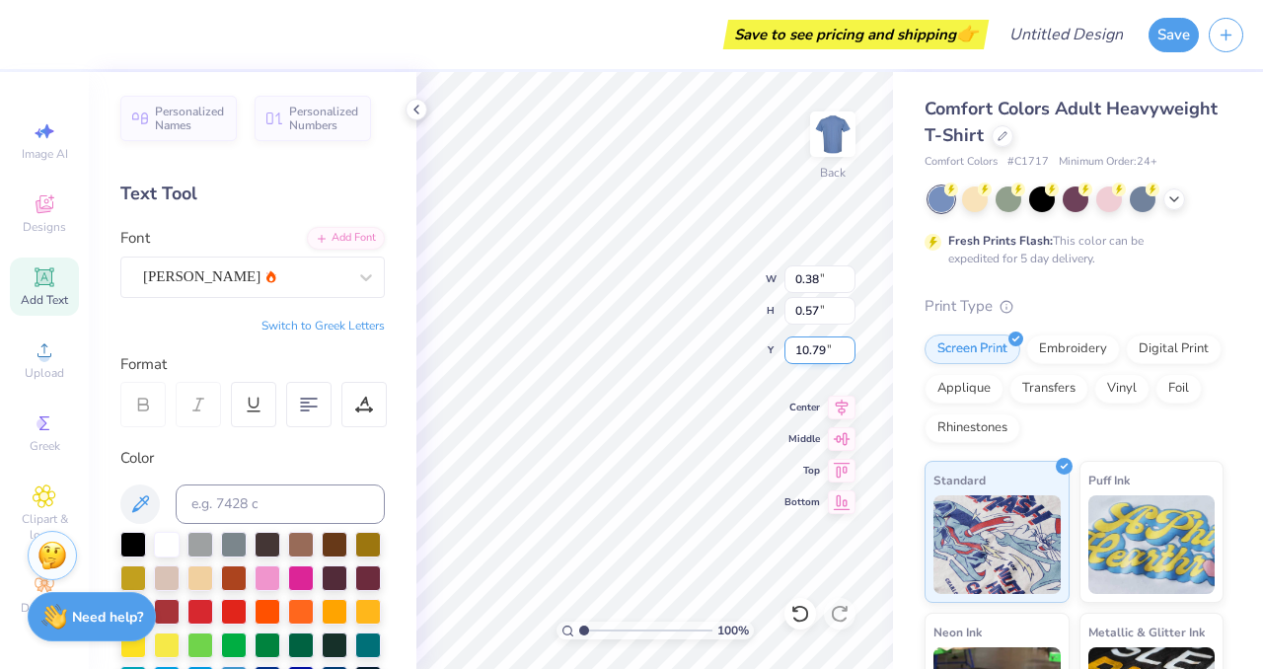
type input "10.79"
click at [849, 358] on input "10.79" at bounding box center [819, 350] width 71 height 28
click at [847, 314] on input "0.56" at bounding box center [819, 311] width 71 height 28
click at [847, 314] on input "0.55" at bounding box center [819, 311] width 71 height 28
click at [847, 314] on input "0.54" at bounding box center [819, 311] width 71 height 28
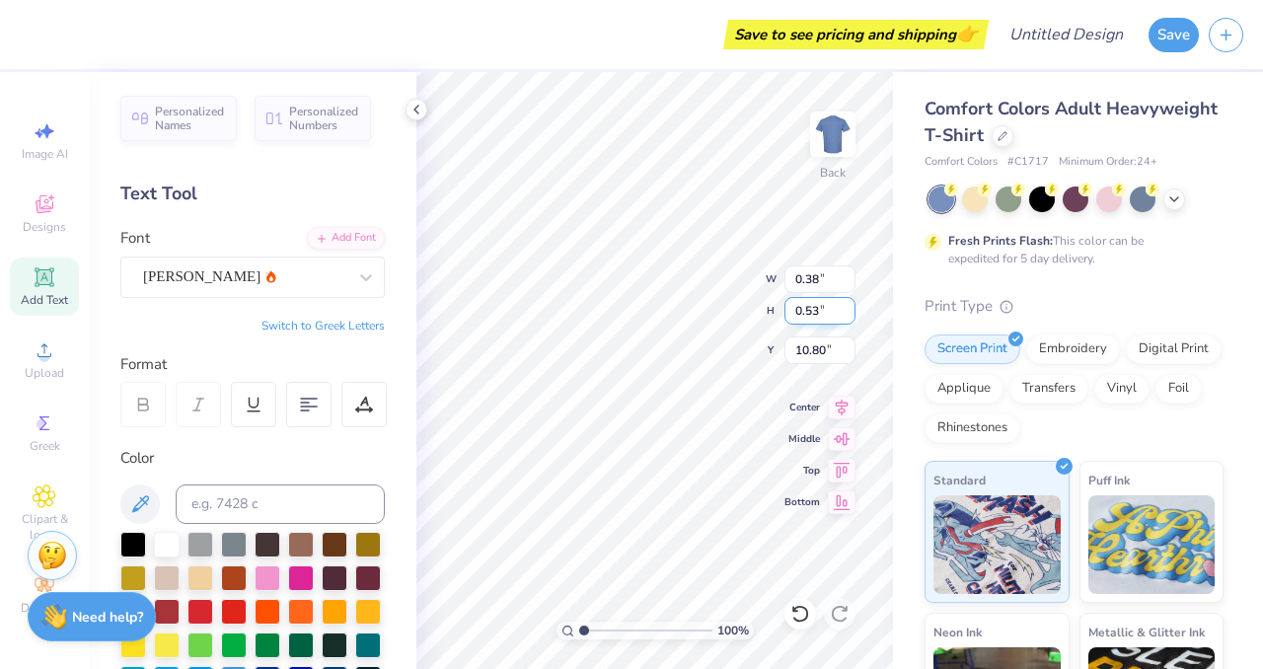
click at [847, 314] on input "0.53" at bounding box center [819, 311] width 71 height 28
click at [847, 314] on input "0.52" at bounding box center [819, 311] width 71 height 28
click at [847, 314] on input "0.51" at bounding box center [819, 311] width 71 height 28
click at [847, 314] on input "0.5" at bounding box center [819, 311] width 71 height 28
click at [847, 314] on input "0.49" at bounding box center [819, 311] width 71 height 28
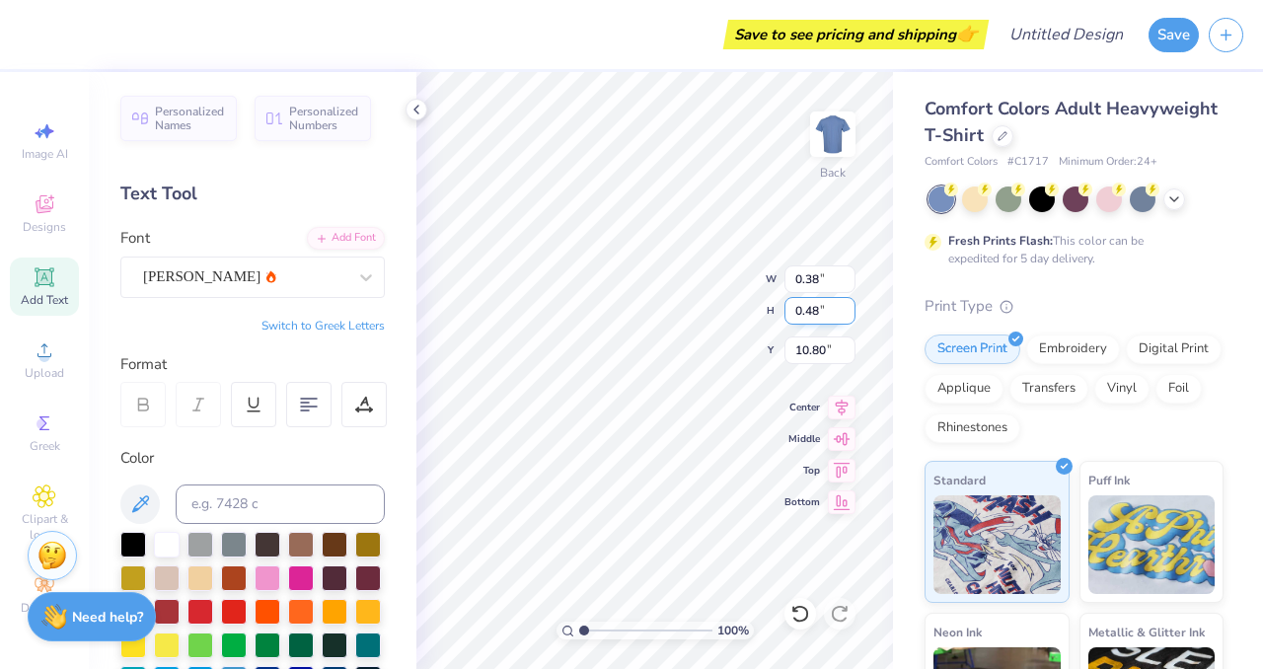
click at [847, 314] on input "0.48" at bounding box center [819, 311] width 71 height 28
click at [847, 314] on input "0.47" at bounding box center [819, 311] width 71 height 28
click at [847, 314] on input "0.46" at bounding box center [819, 311] width 71 height 28
click at [847, 314] on input "0.45" at bounding box center [819, 311] width 71 height 28
click at [847, 314] on input "0.44" at bounding box center [819, 311] width 71 height 28
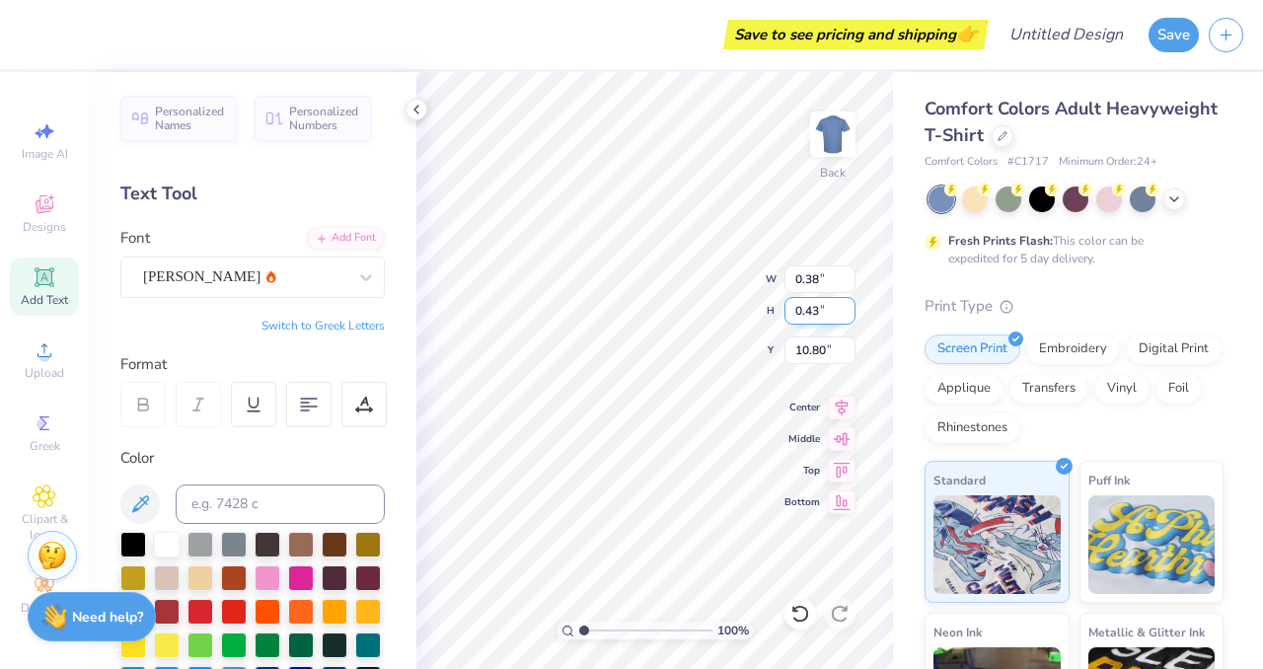
click at [847, 314] on input "0.43" at bounding box center [819, 311] width 71 height 28
click at [847, 314] on input "0.42" at bounding box center [819, 311] width 71 height 28
click at [847, 314] on input "0.41" at bounding box center [819, 311] width 71 height 28
type input "0.4"
click at [847, 314] on input "0.4" at bounding box center [819, 311] width 71 height 28
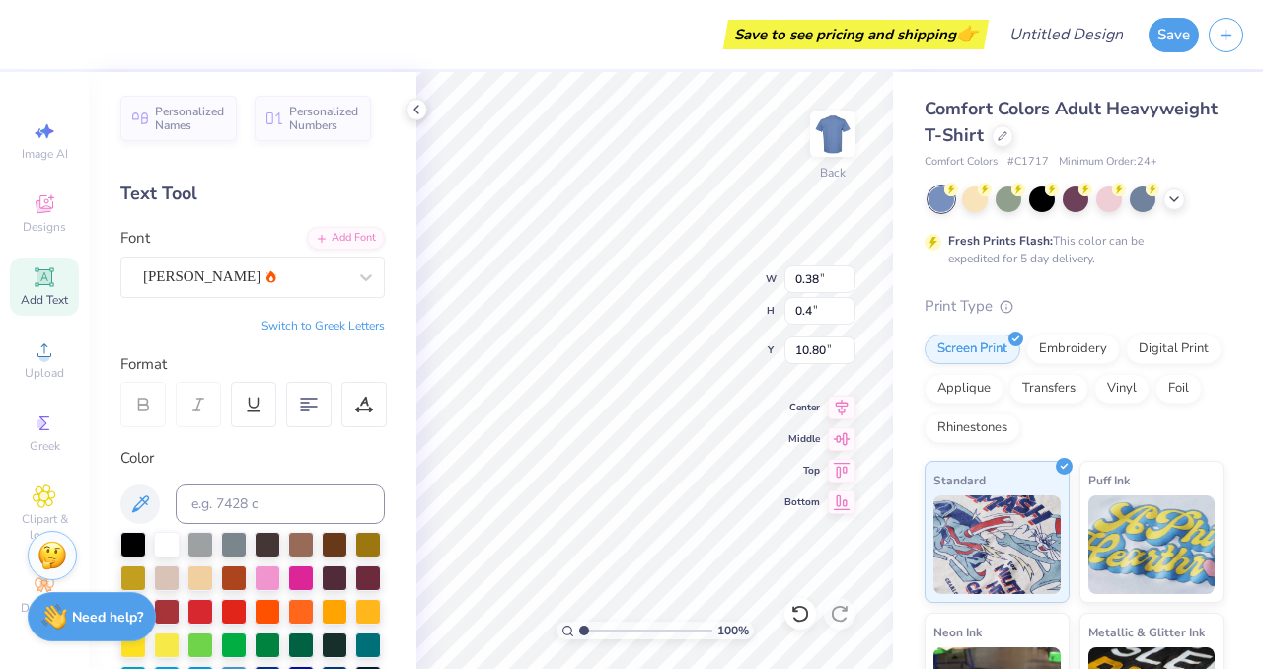
click at [921, 319] on div "Comfort Colors Adult Heavyweight T-Shirt Comfort Colors # C1717 Minimum Order: …" at bounding box center [1078, 489] width 370 height 835
type input "0.27"
type input "0.40"
type input "10.89"
click at [913, 319] on div "Comfort Colors Adult Heavyweight T-Shirt Comfort Colors # C1717 Minimum Order: …" at bounding box center [1078, 489] width 370 height 835
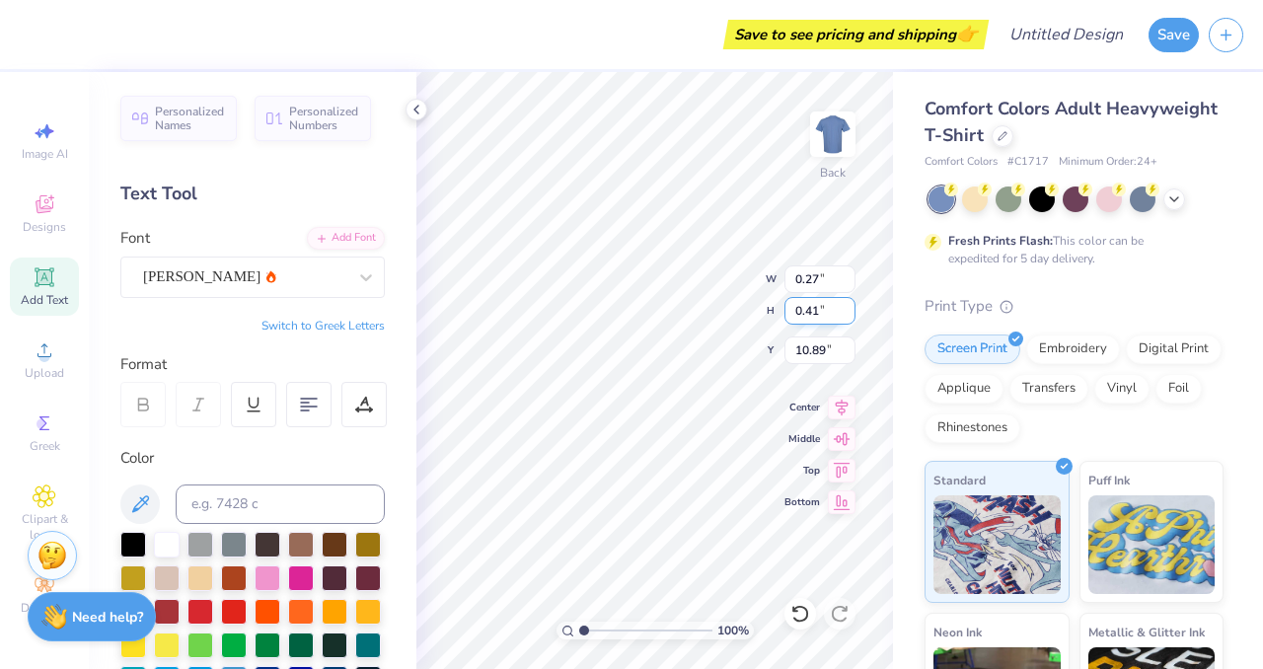
click at [849, 303] on input "0.41" at bounding box center [819, 311] width 71 height 28
click at [849, 303] on input "0.42" at bounding box center [819, 311] width 71 height 28
click at [849, 303] on input "0.43" at bounding box center [819, 311] width 71 height 28
click at [849, 303] on input "0.44" at bounding box center [819, 311] width 71 height 28
click at [849, 303] on input "0.45" at bounding box center [819, 311] width 71 height 28
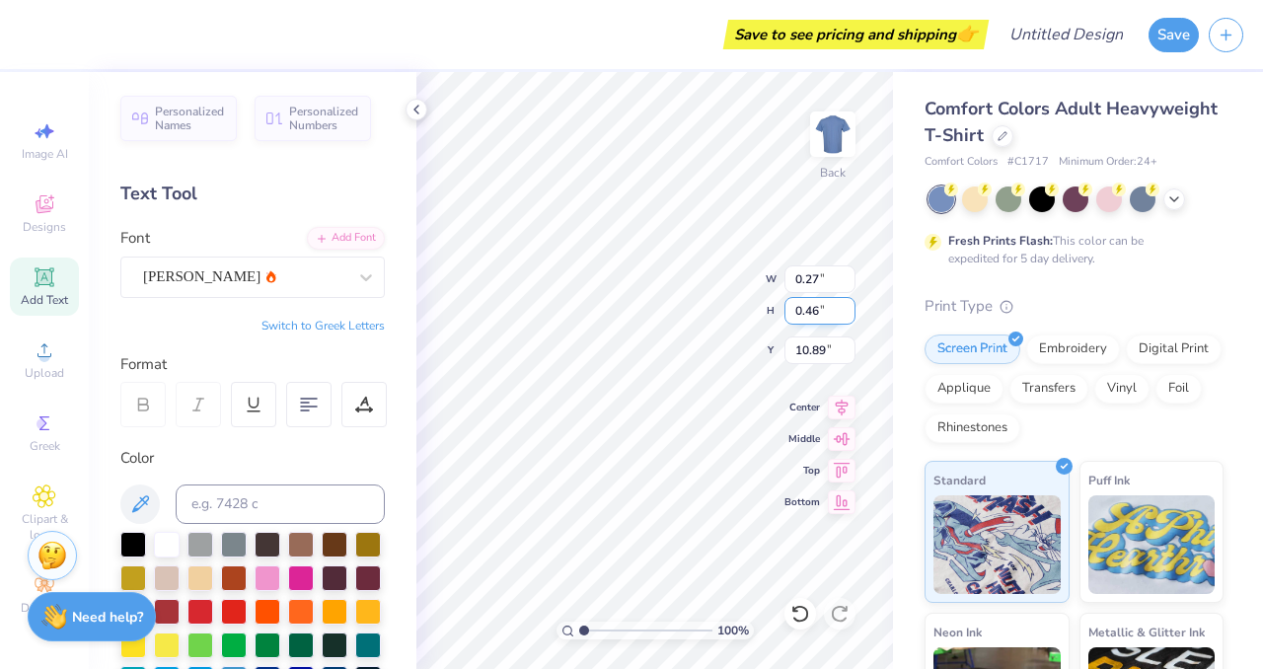
click at [849, 303] on input "0.46" at bounding box center [819, 311] width 71 height 28
type input "0.47"
click at [849, 303] on input "0.47" at bounding box center [819, 311] width 71 height 28
click at [723, 314] on div "100 % Back W 0.27 H 0.47 Y 10.89 Center Middle Top Bottom" at bounding box center [654, 370] width 477 height 597
type input "0.27"
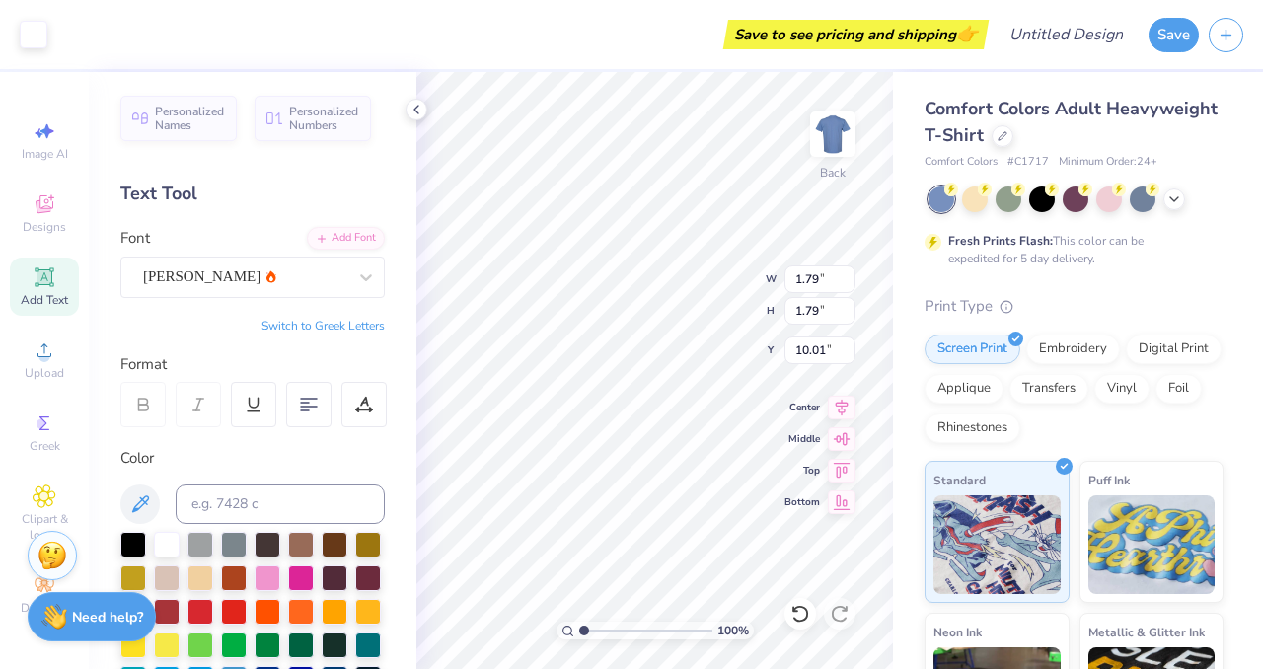
type input "0.40"
type input "10.89"
click at [849, 301] on input "0.40" at bounding box center [819, 311] width 71 height 28
click at [846, 305] on input "0.41" at bounding box center [819, 311] width 71 height 28
click at [846, 305] on input "0.42" at bounding box center [819, 311] width 71 height 28
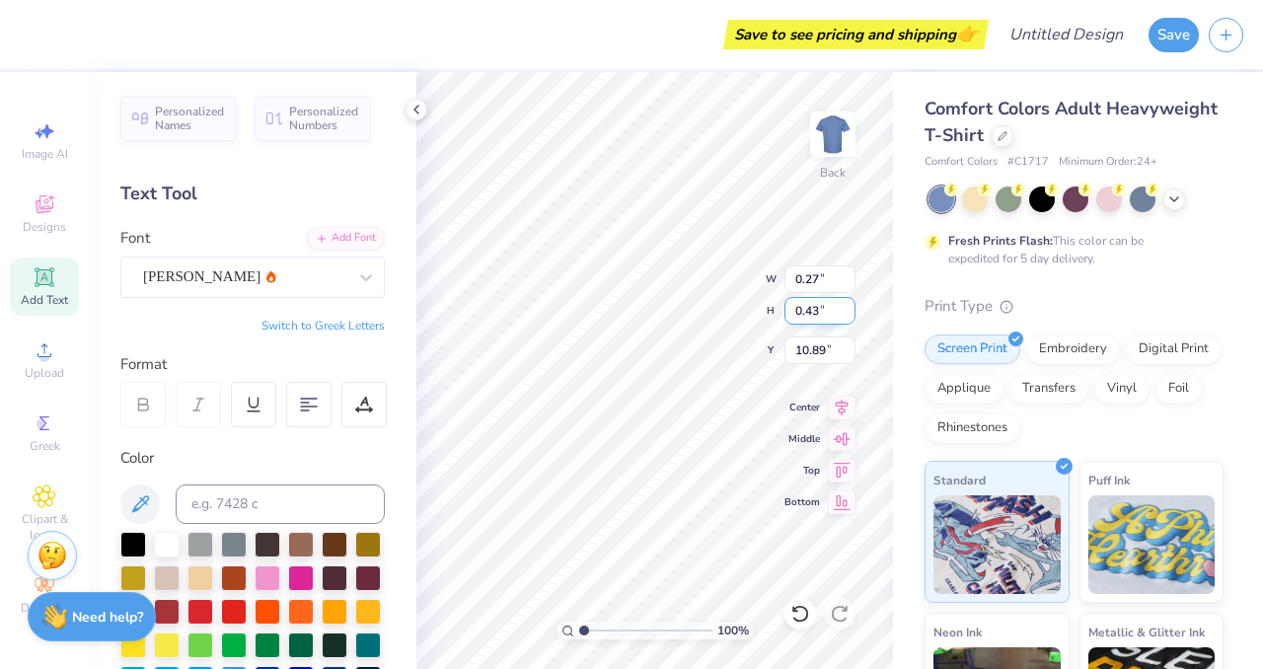
click at [846, 305] on input "0.43" at bounding box center [819, 311] width 71 height 28
click at [846, 305] on input "0.44" at bounding box center [819, 311] width 71 height 28
click at [846, 305] on input "0.45" at bounding box center [819, 311] width 71 height 28
click at [846, 305] on input "0.46" at bounding box center [819, 311] width 71 height 28
click at [846, 305] on input "0.47" at bounding box center [819, 311] width 71 height 28
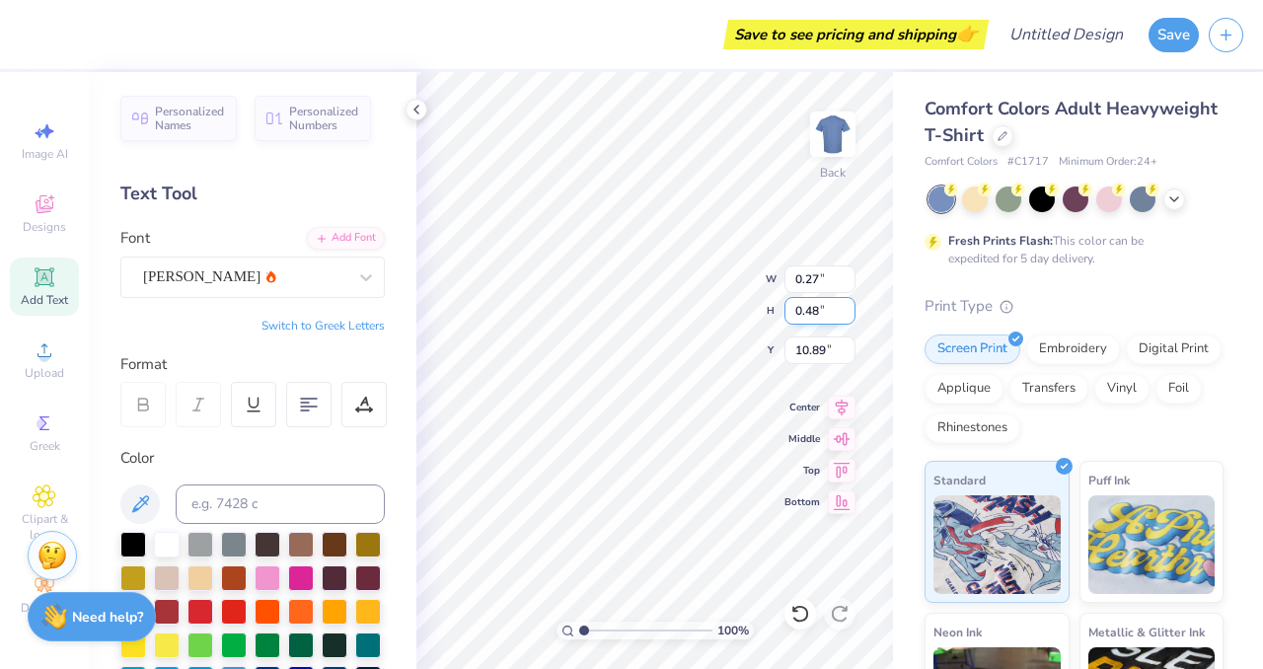
click at [846, 305] on input "0.48" at bounding box center [819, 311] width 71 height 28
click at [846, 305] on input "0.49" at bounding box center [819, 311] width 71 height 28
click at [846, 305] on input "0.5" at bounding box center [819, 311] width 71 height 28
click at [846, 305] on input "0.51" at bounding box center [819, 311] width 71 height 28
click at [846, 305] on input "0.52" at bounding box center [819, 311] width 71 height 28
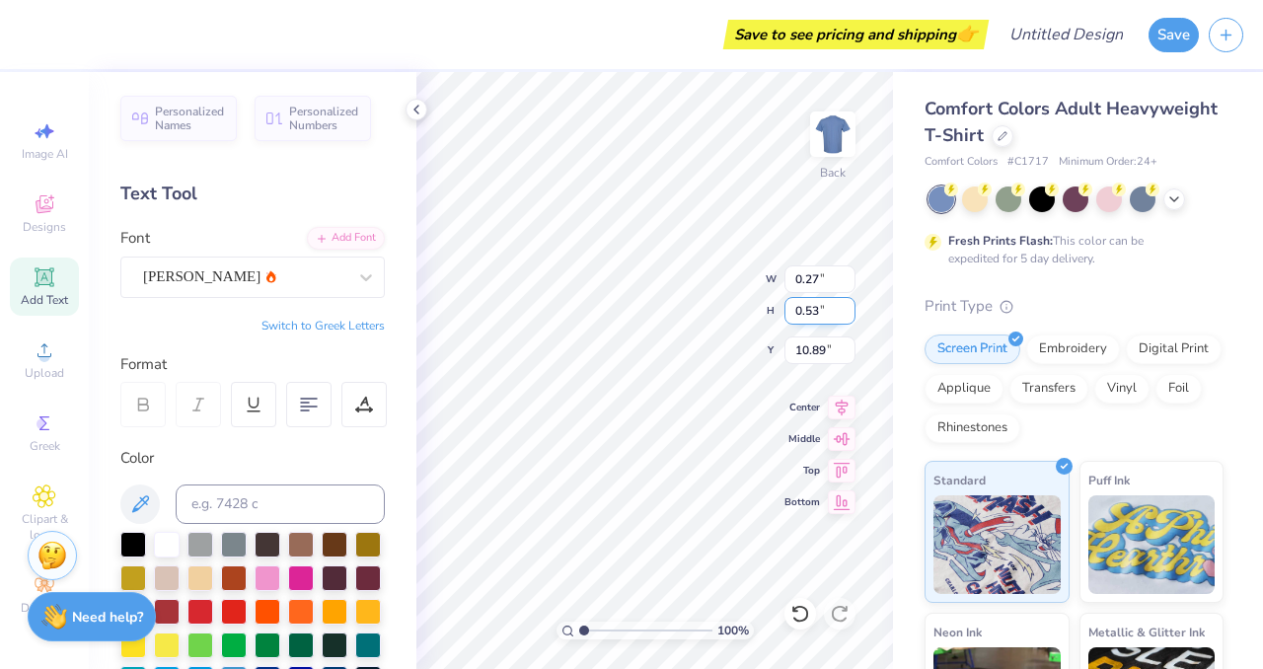
type input "0.53"
click at [846, 305] on input "0.53" at bounding box center [819, 311] width 71 height 28
type input "0.32"
type input "0.49"
type input "10.80"
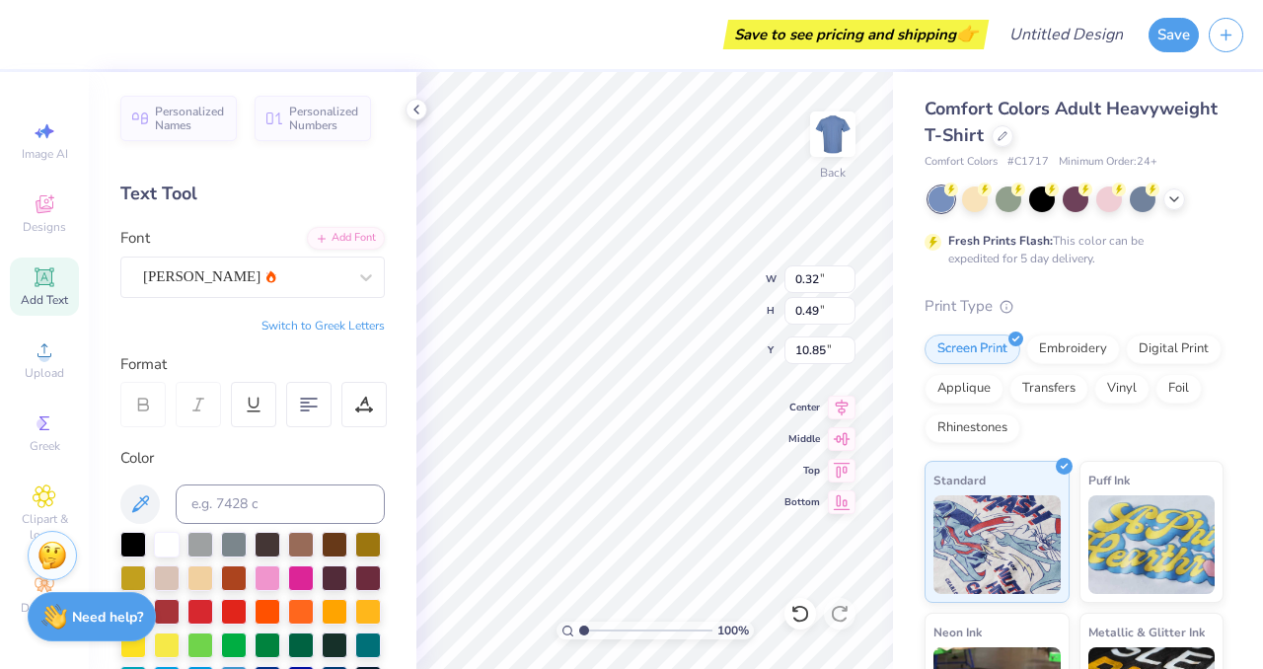
type input "10.85"
type input "0.37"
type input "0.56"
type input "10.77"
type input "10.81"
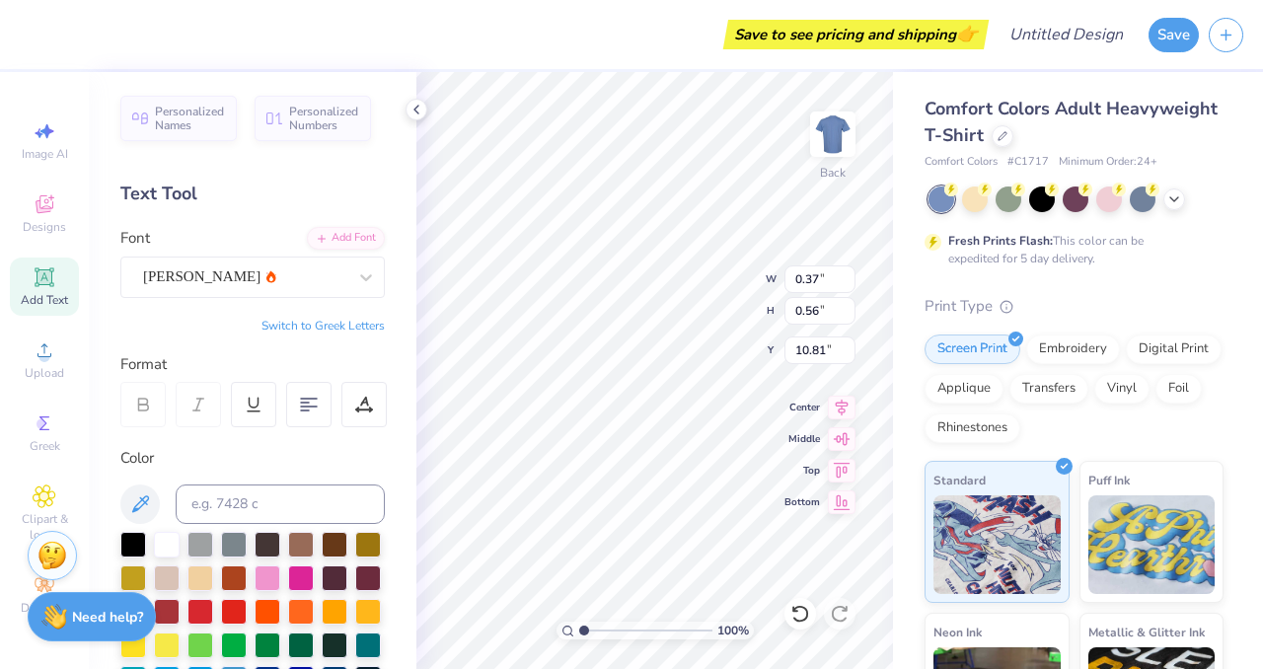
type input "5.24"
type input "6.00"
type input "7.69"
click at [904, 371] on div "Comfort Colors Adult Heavyweight T-Shirt Comfort Colors # C1717 Minimum Order: …" at bounding box center [1078, 489] width 370 height 835
click at [414, 468] on div "Personalized Names Personalized Numbers Text Tool Add Font Font Asimov Switch t…" at bounding box center [253, 370] width 328 height 597
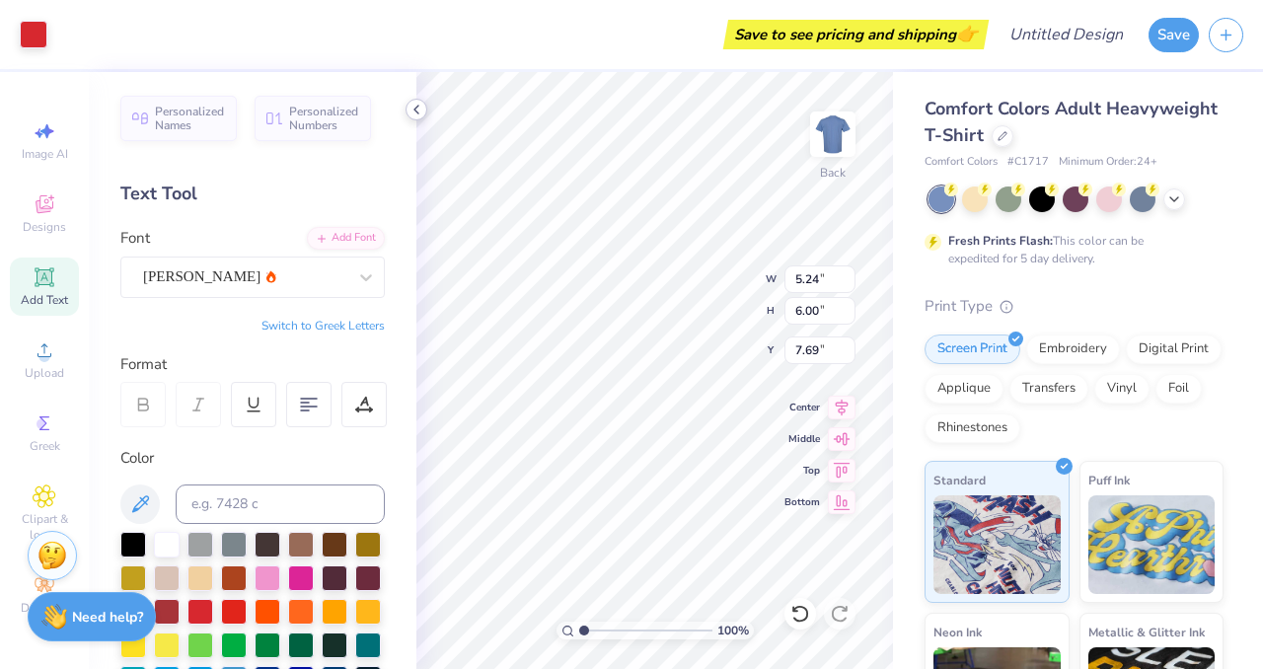
click at [416, 106] on polyline at bounding box center [416, 110] width 4 height 8
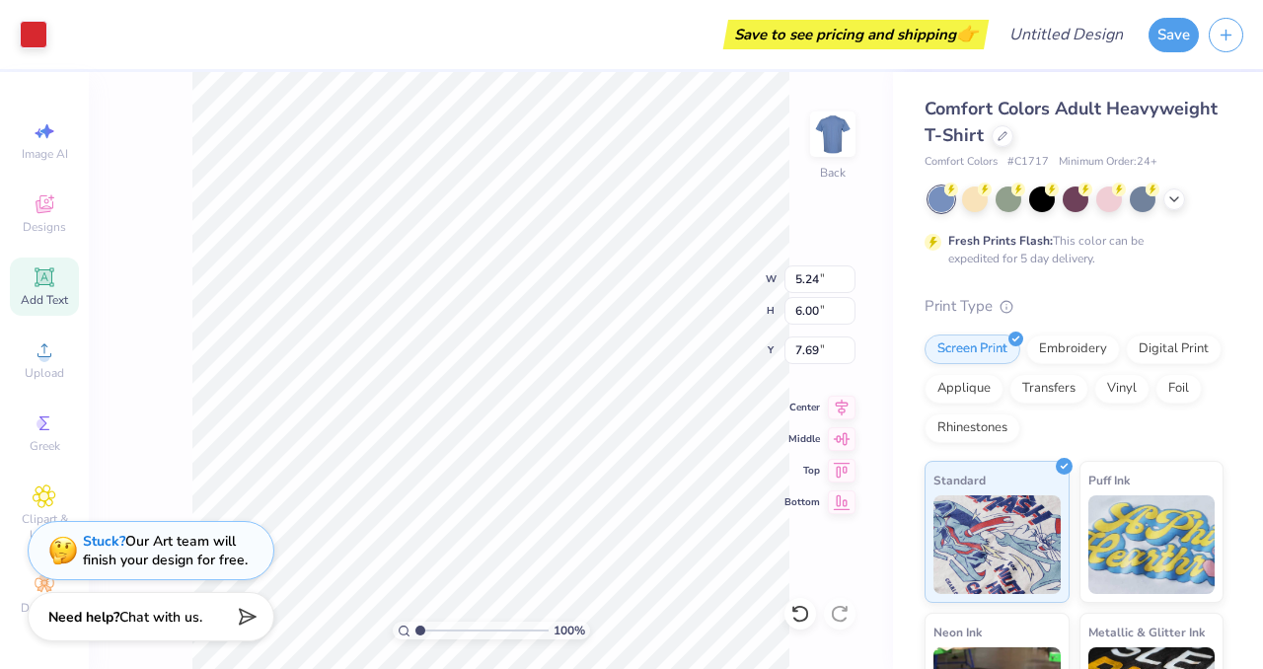
click at [150, 277] on div "100 % Back W 5.24 5.24 " H 6.00 6.00 " Y 7.69 7.69 " Center Middle Top Bottom" at bounding box center [491, 370] width 804 height 597
click at [1002, 137] on icon at bounding box center [1002, 134] width 10 height 10
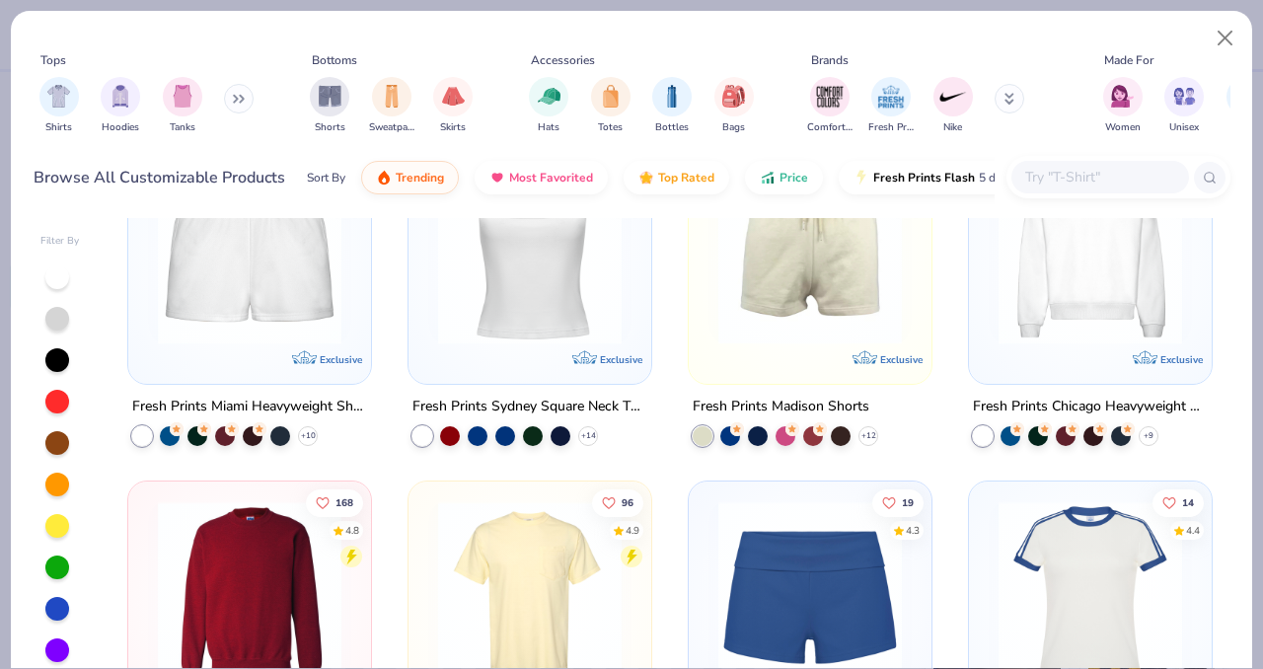
scroll to position [1088, 0]
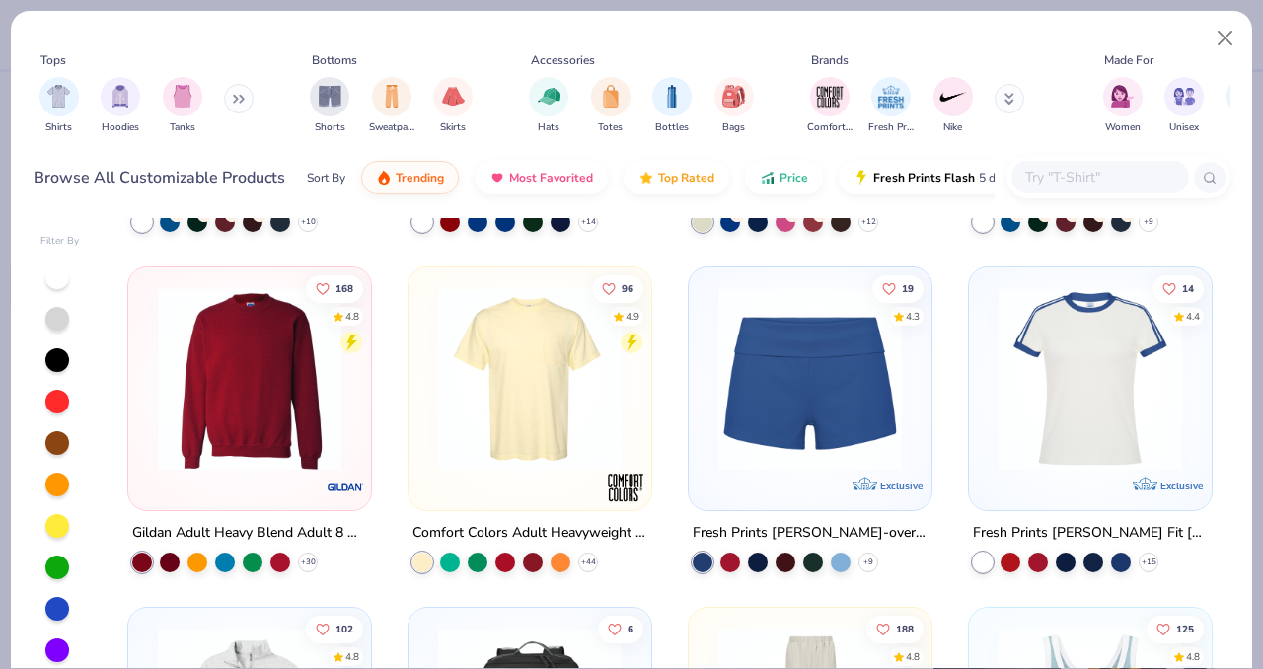
scroll to position [1320, 0]
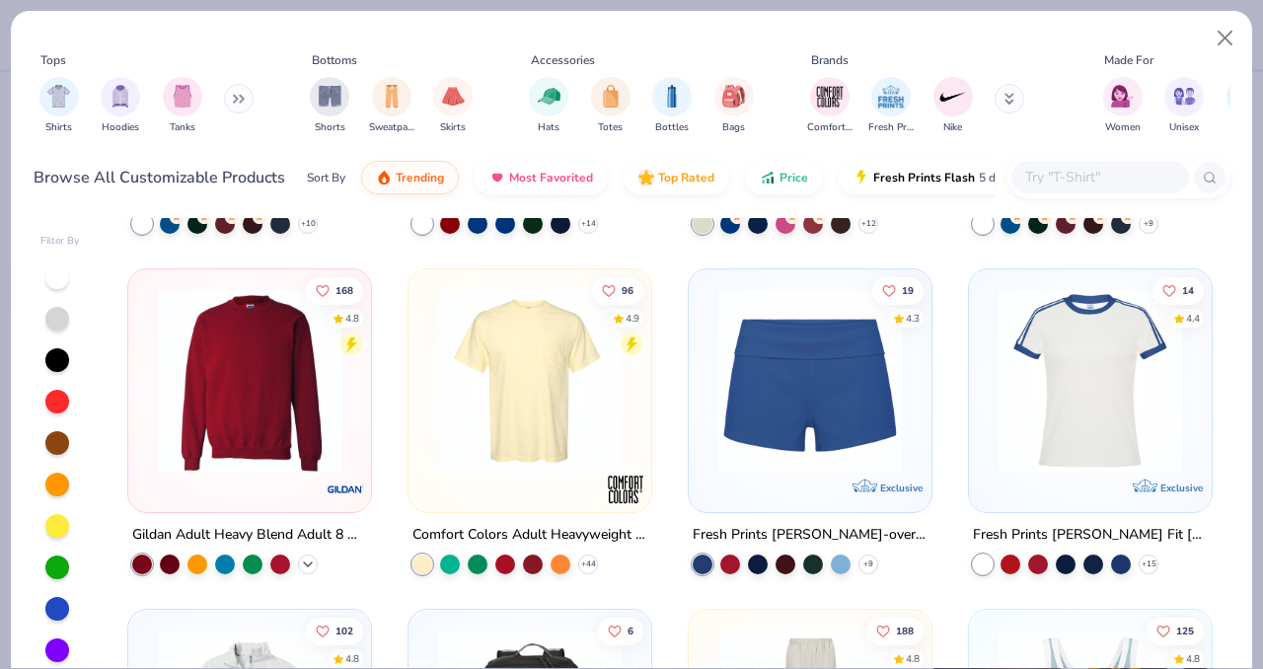
click at [308, 558] on icon at bounding box center [308, 564] width 16 height 16
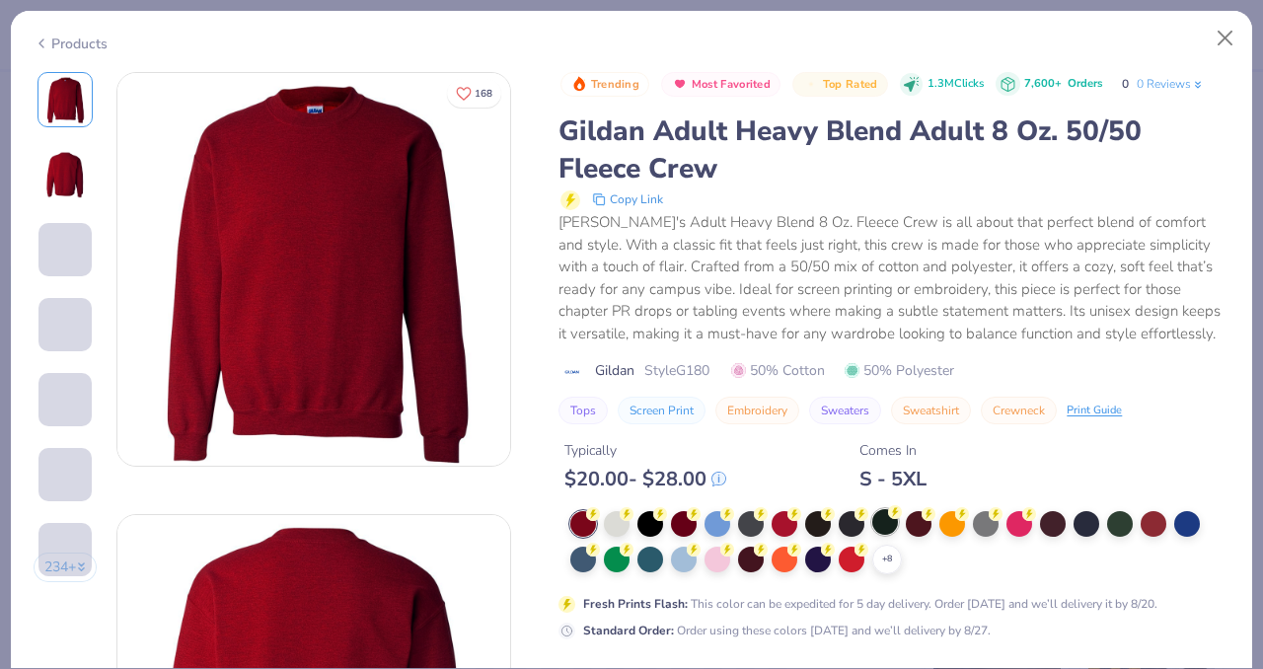
click at [888, 529] on div at bounding box center [885, 522] width 26 height 26
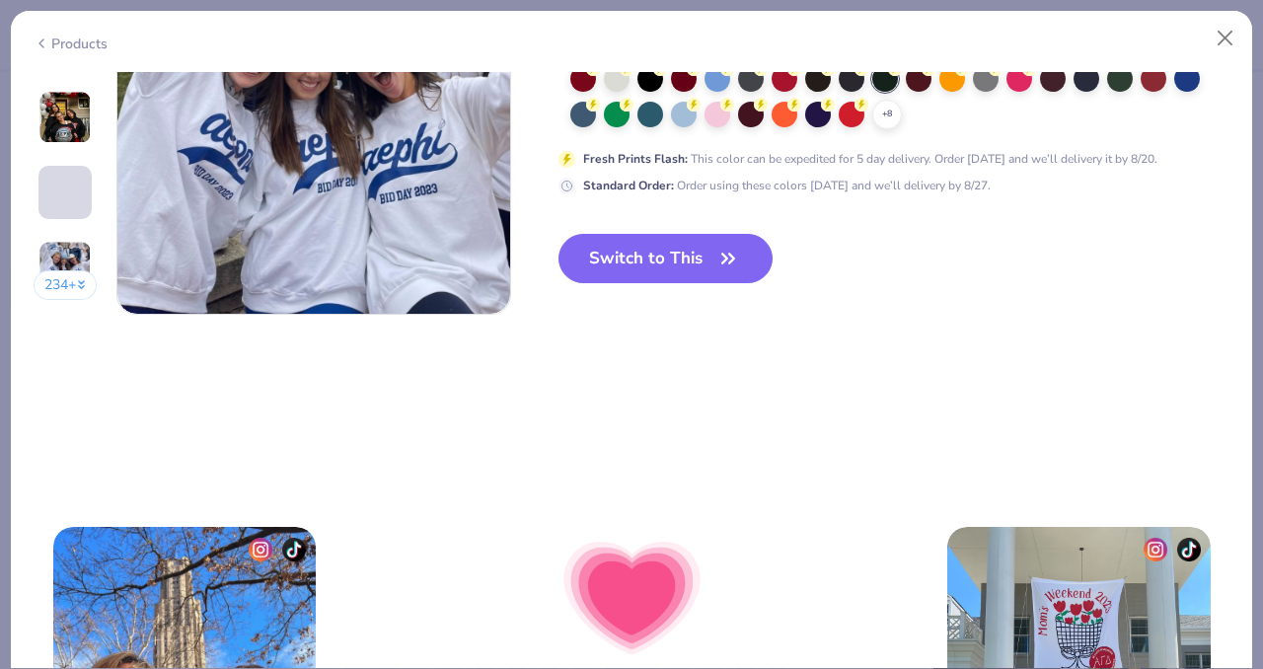
scroll to position [2785, 0]
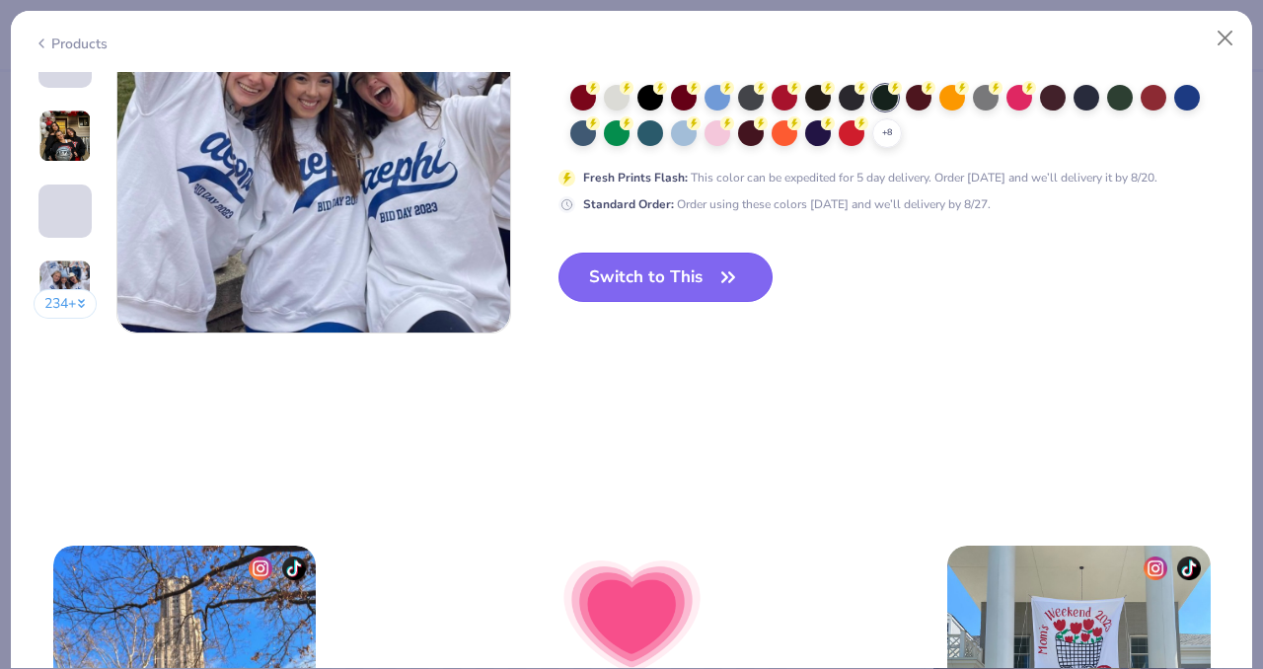
click at [659, 278] on button "Switch to This" at bounding box center [665, 277] width 214 height 49
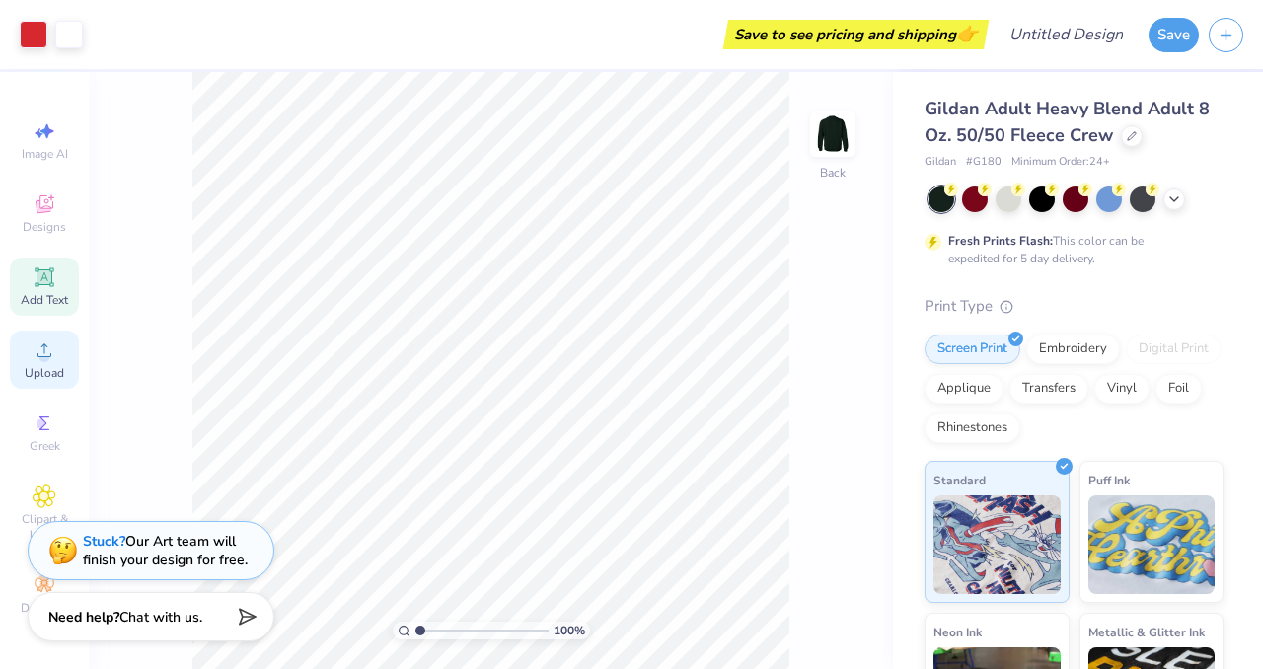
click at [49, 351] on icon at bounding box center [45, 350] width 24 height 24
click at [46, 346] on icon at bounding box center [45, 350] width 24 height 24
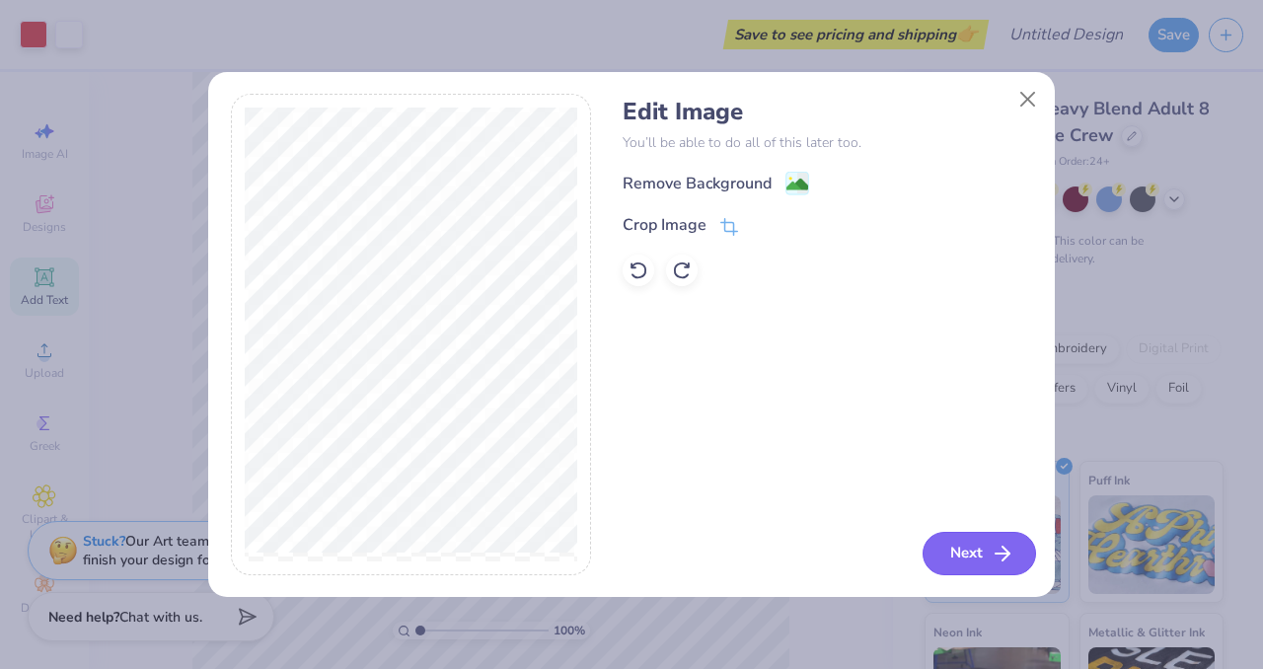
click at [959, 546] on button "Next" at bounding box center [978, 553] width 113 height 43
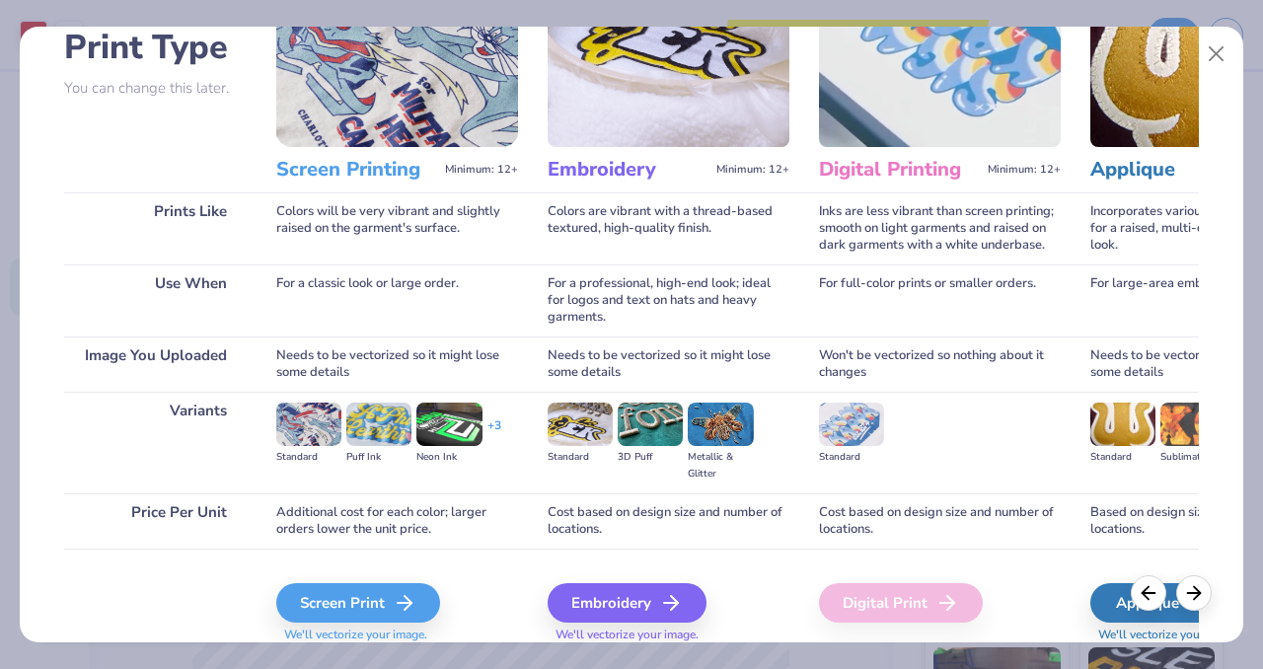
scroll to position [216, 0]
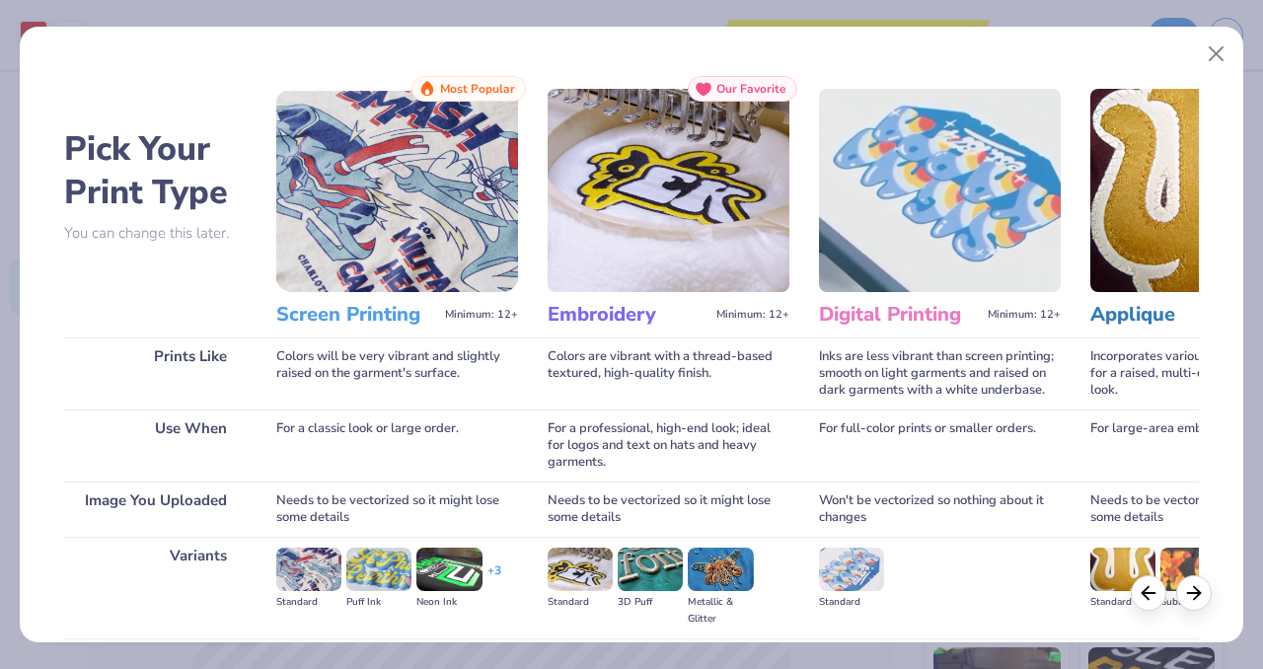
scroll to position [216, 0]
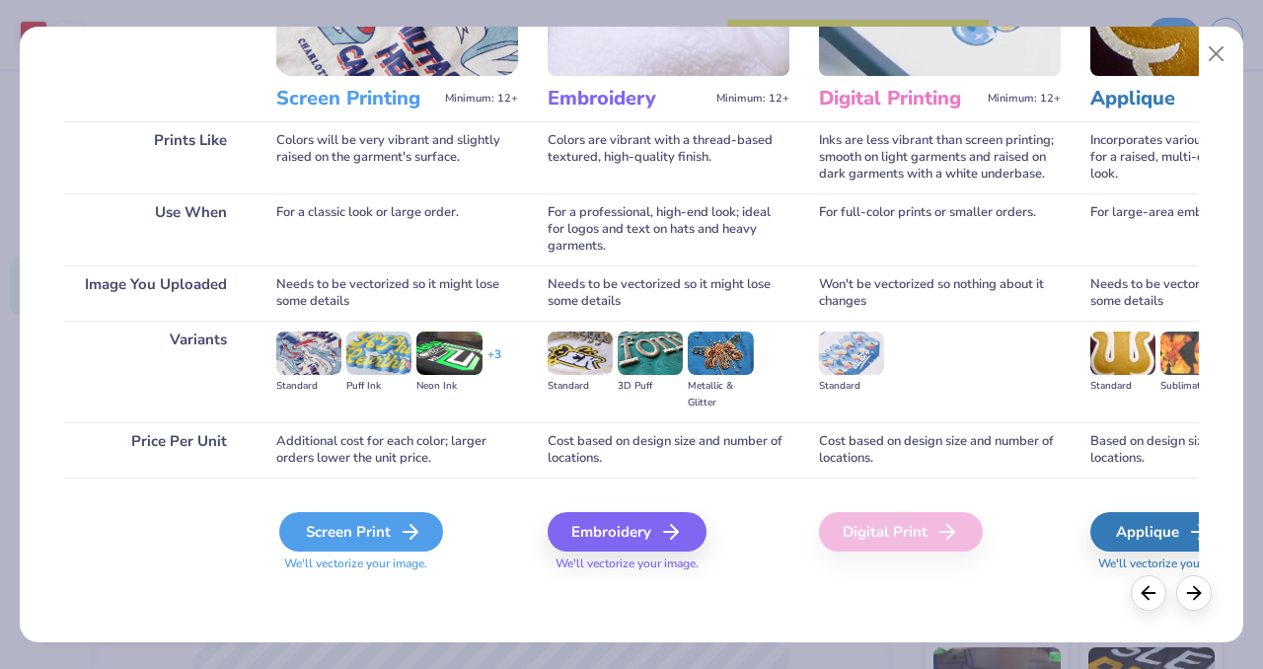
click at [372, 536] on div "Screen Print" at bounding box center [361, 531] width 164 height 39
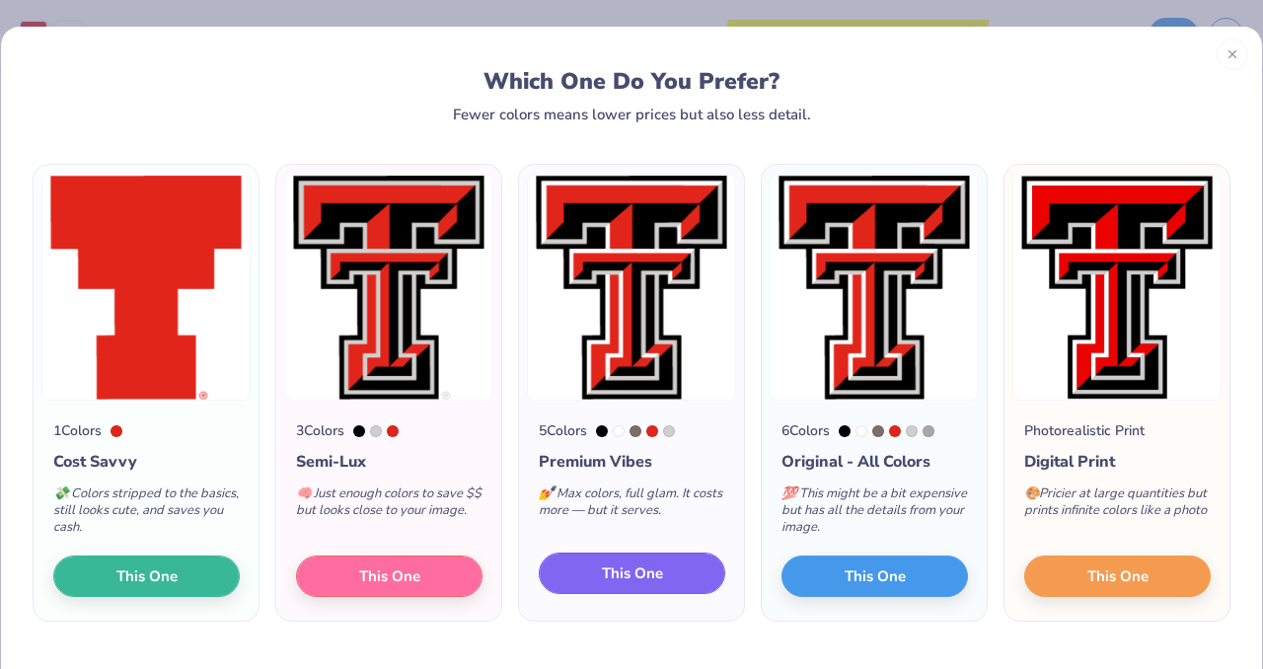
click at [619, 570] on span "This One" at bounding box center [632, 573] width 61 height 23
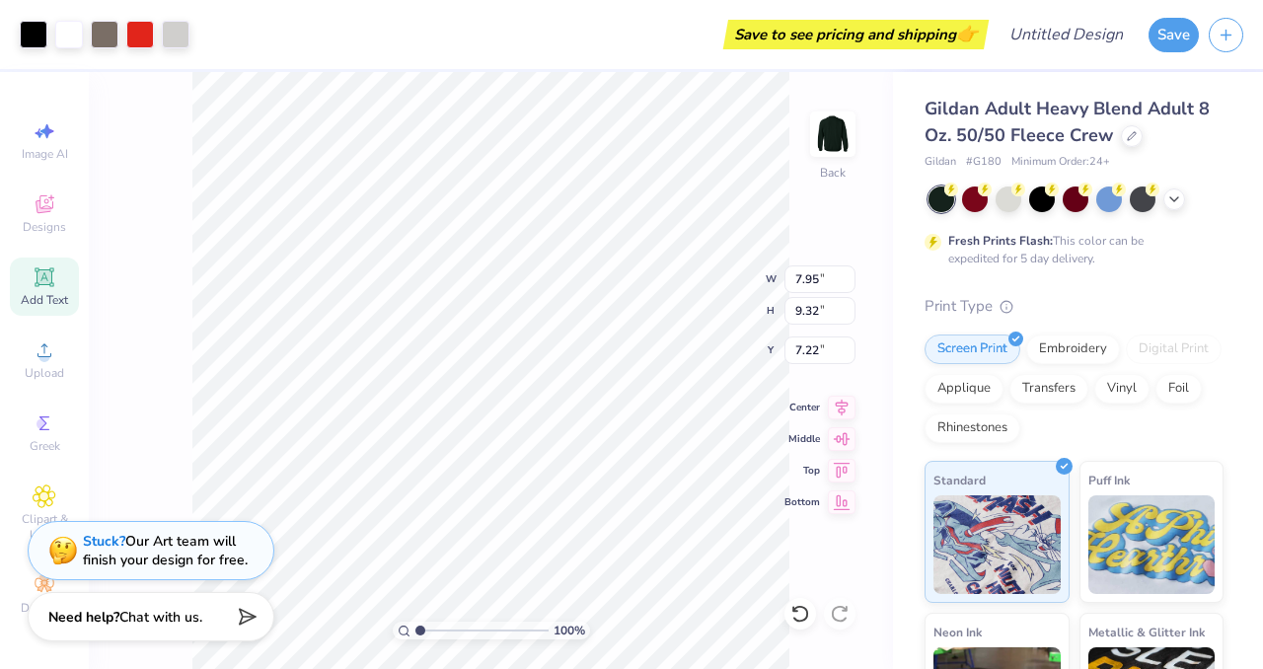
type input "2.22"
type input "2.60"
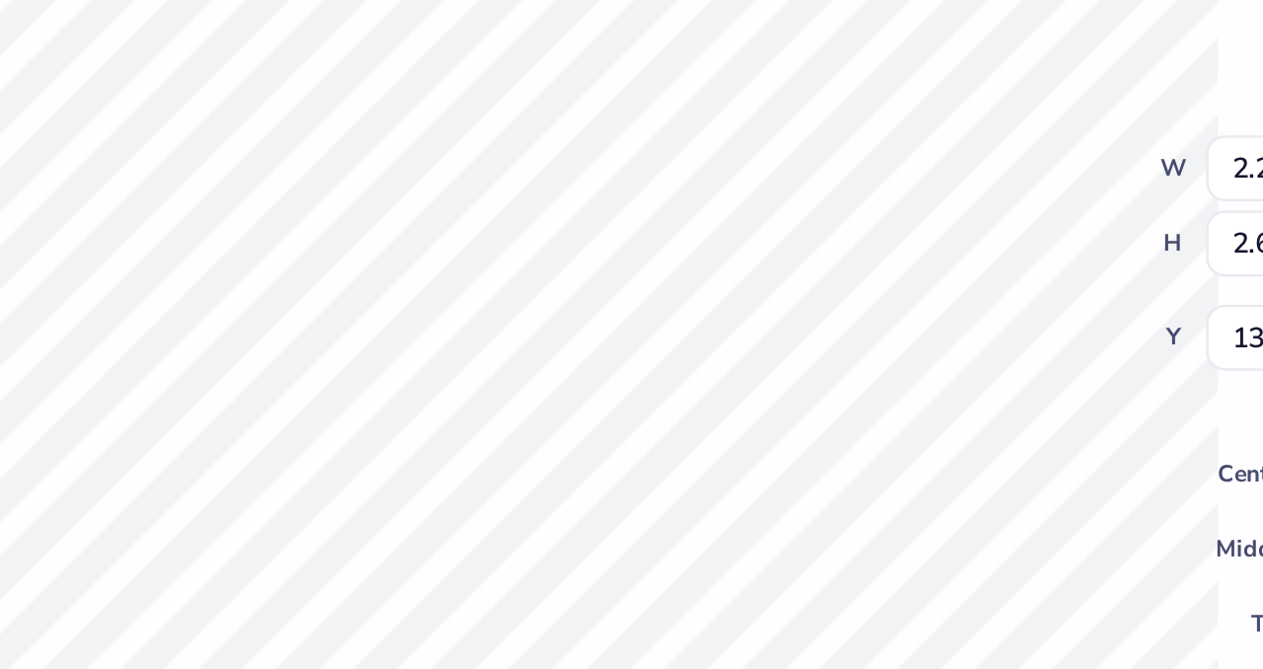
type input "8.51"
type input "2.06"
type input "2.41"
type input "8.70"
type input "1.80"
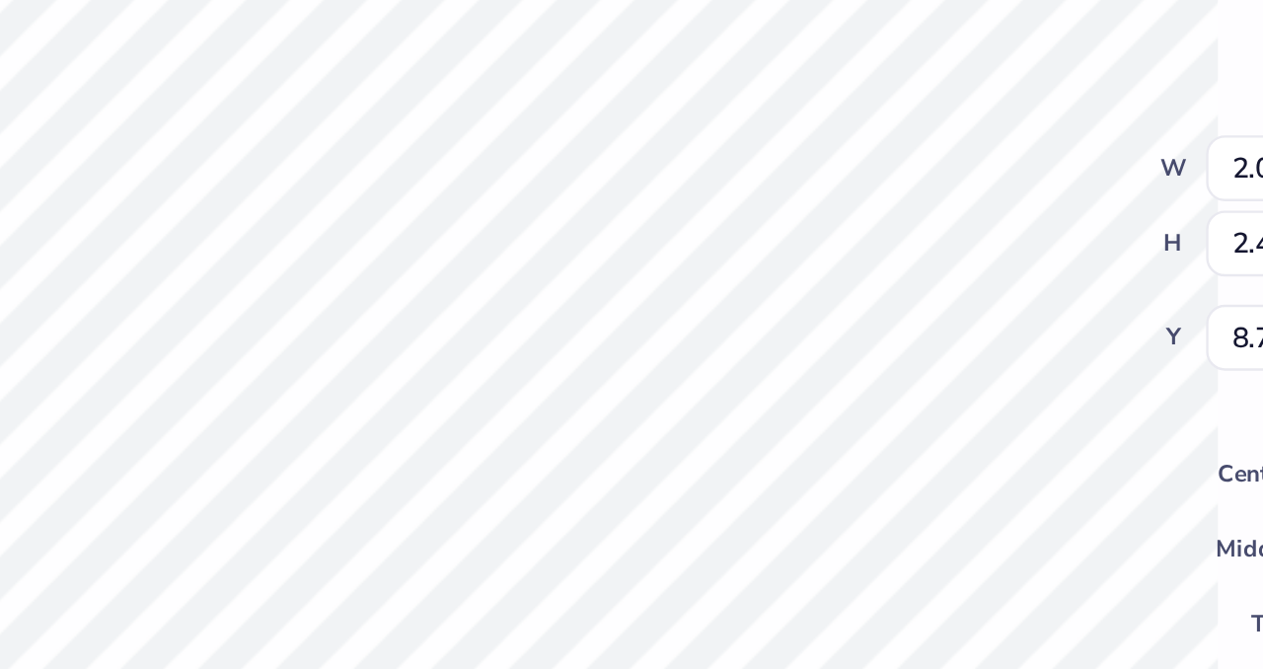
type input "2.11"
type input "8.73"
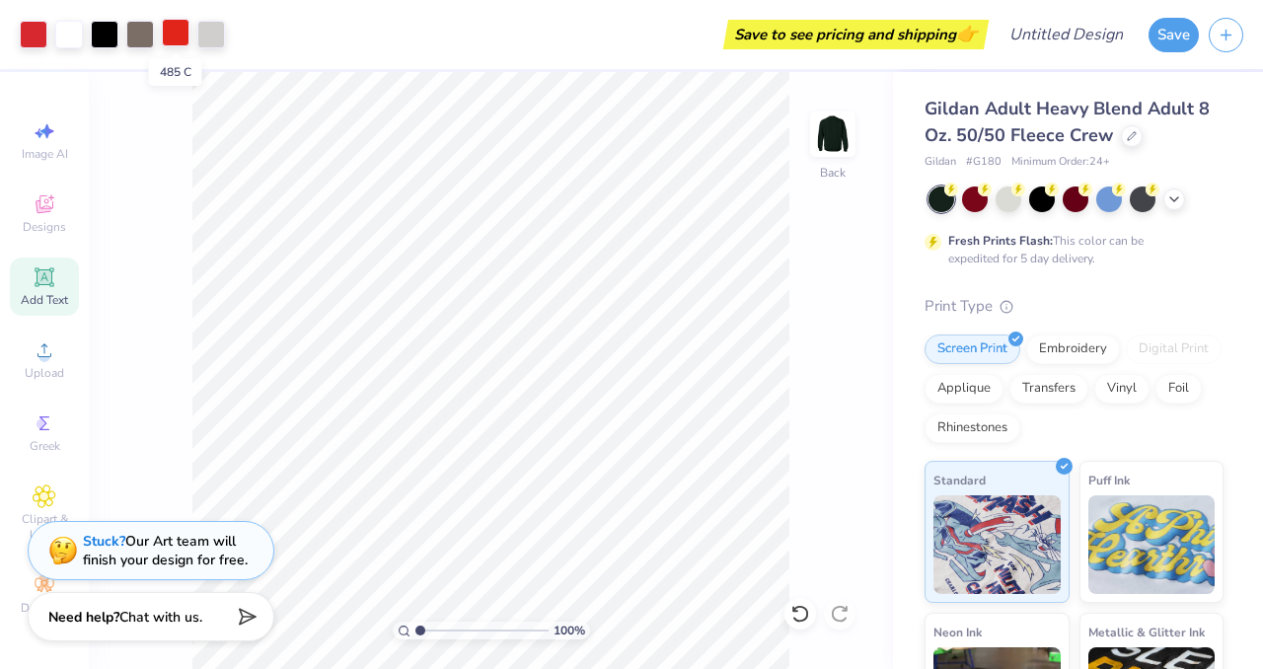
click at [175, 33] on div at bounding box center [176, 33] width 28 height 28
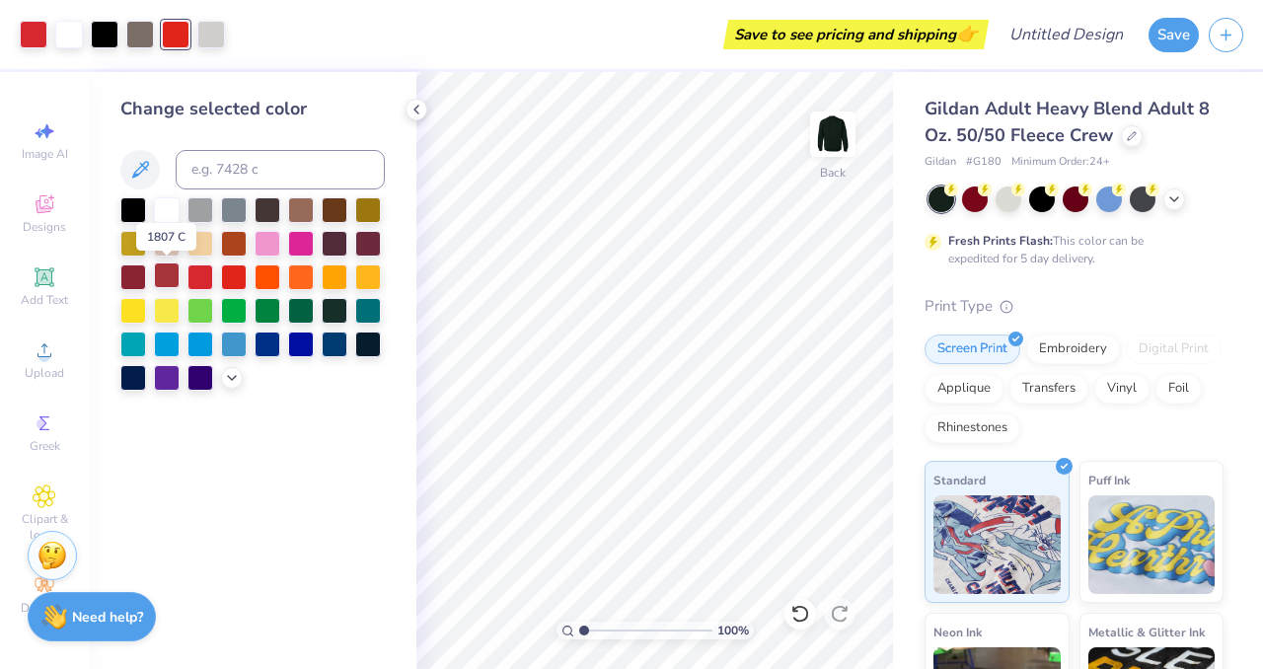
click at [178, 281] on div at bounding box center [167, 275] width 26 height 26
click at [196, 277] on div at bounding box center [200, 275] width 26 height 26
click at [230, 276] on div at bounding box center [234, 275] width 26 height 26
click at [383, 471] on div "Change selected color" at bounding box center [253, 370] width 328 height 597
click at [414, 111] on icon at bounding box center [416, 110] width 16 height 16
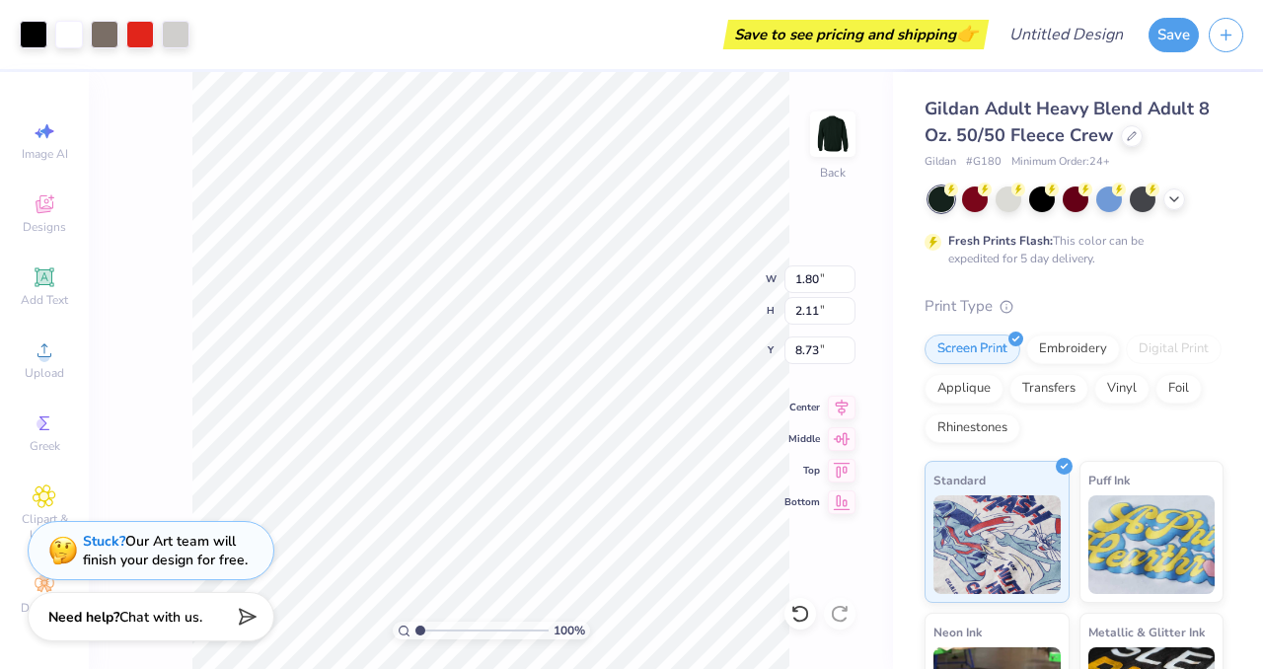
type input "1.71"
type input "2.01"
type input "8.75"
click at [187, 270] on div "100 % Back W 1.71 1.71 " H 2.01 2.01 " Y 8.75 8.75 " Center Middle Top Bottom" at bounding box center [491, 370] width 804 height 597
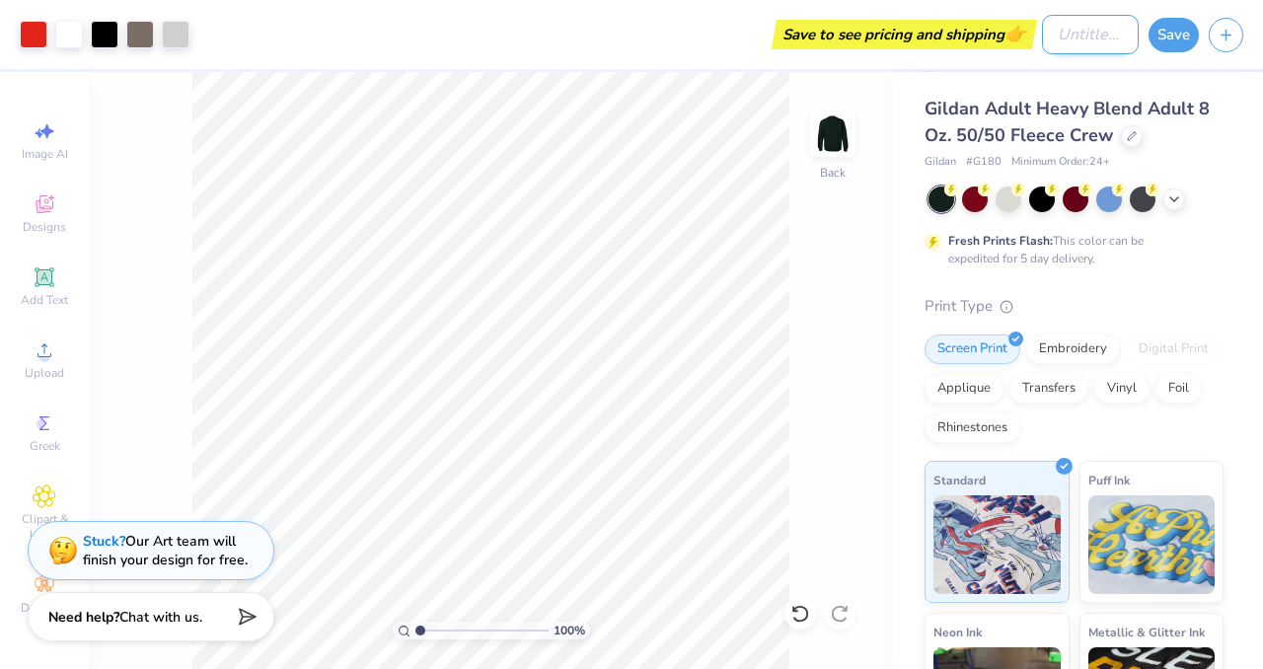
click at [1070, 42] on input "Design Title" at bounding box center [1090, 34] width 97 height 39
type input "football"
click at [1174, 27] on button "Save" at bounding box center [1173, 32] width 50 height 35
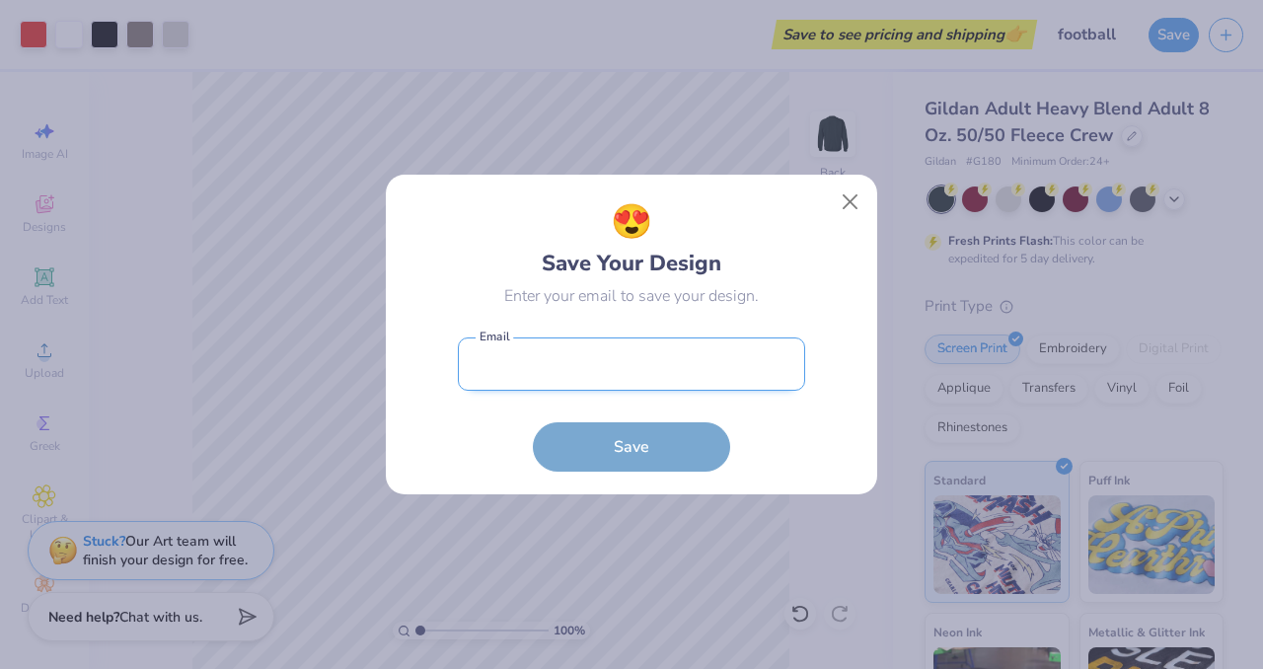
click at [543, 360] on input "email" at bounding box center [631, 364] width 347 height 54
type input "[EMAIL_ADDRESS][DOMAIN_NAME]"
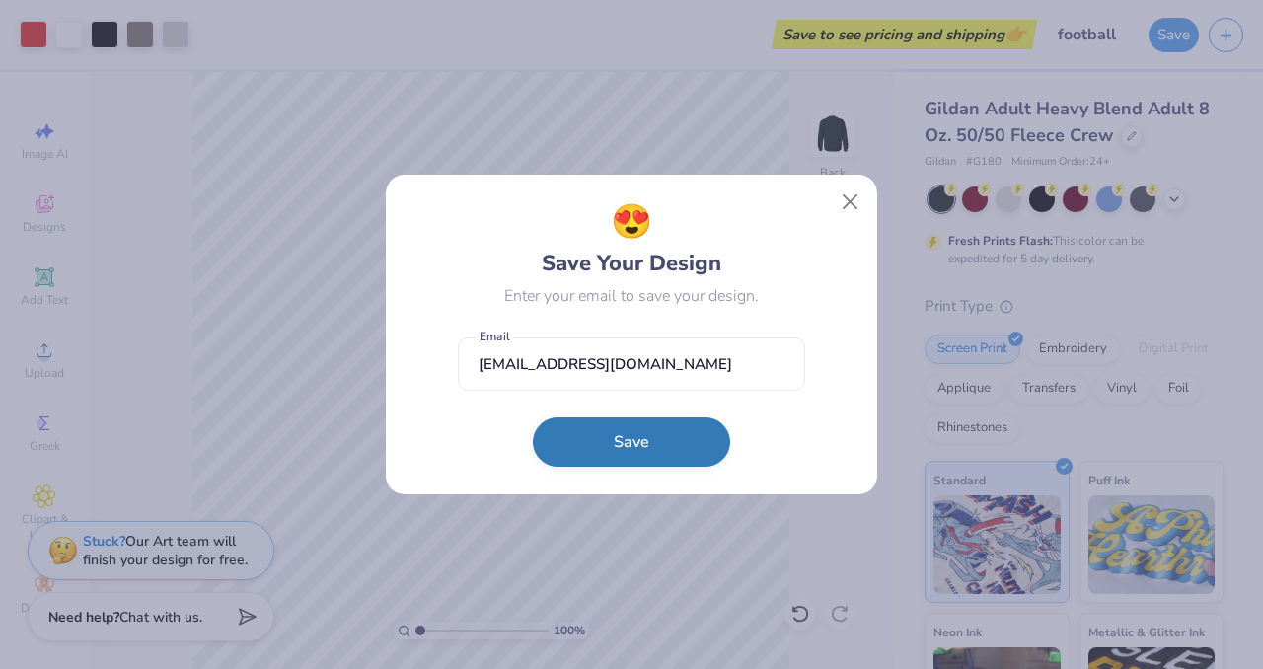
click at [610, 441] on button "Save" at bounding box center [631, 441] width 197 height 49
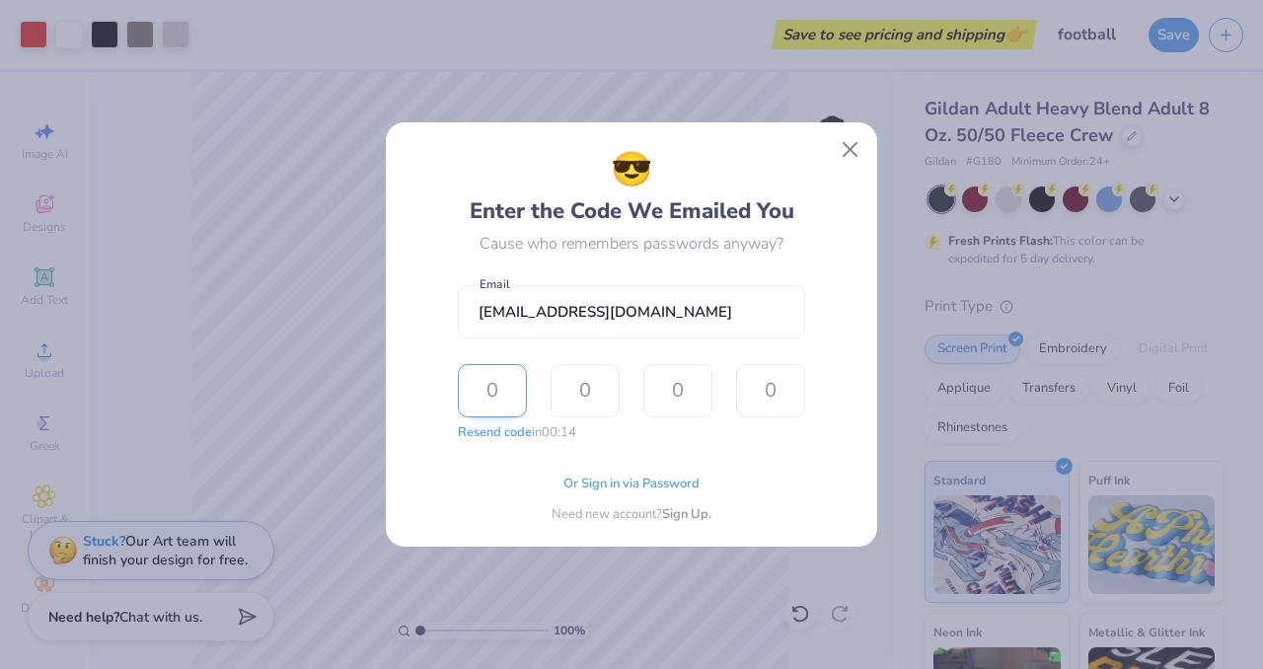
type input "1"
type input "2"
type input "4"
type input "2"
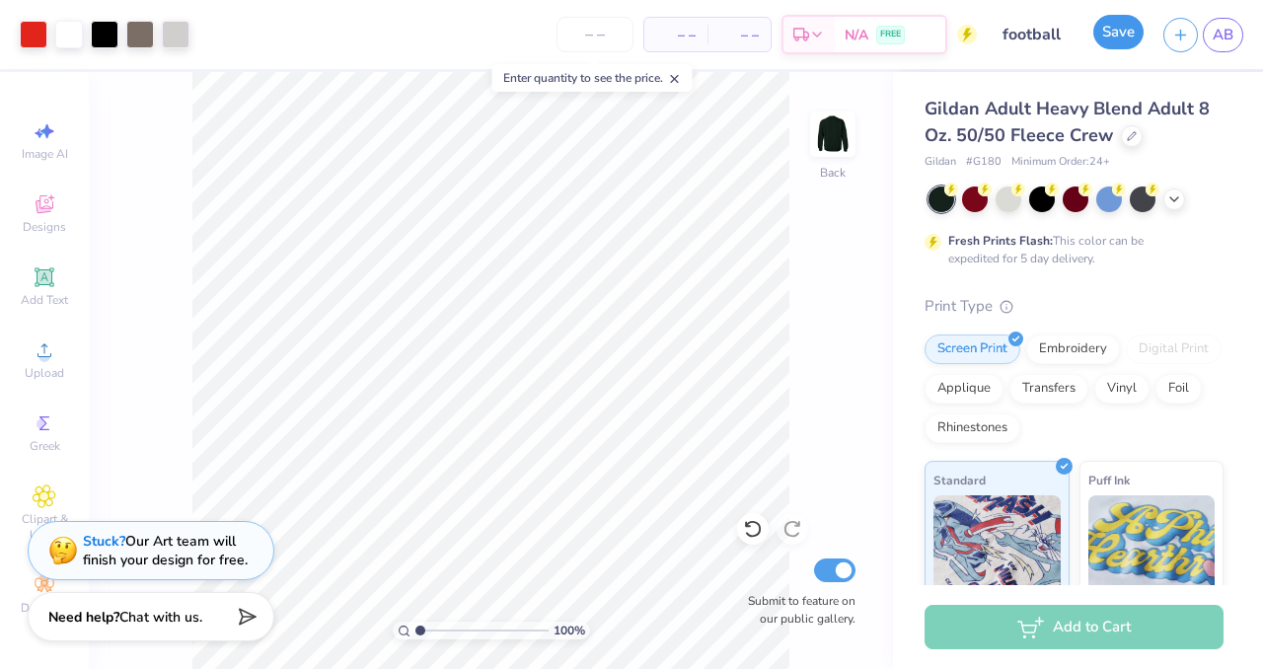
click at [1121, 28] on button "Save" at bounding box center [1118, 32] width 50 height 35
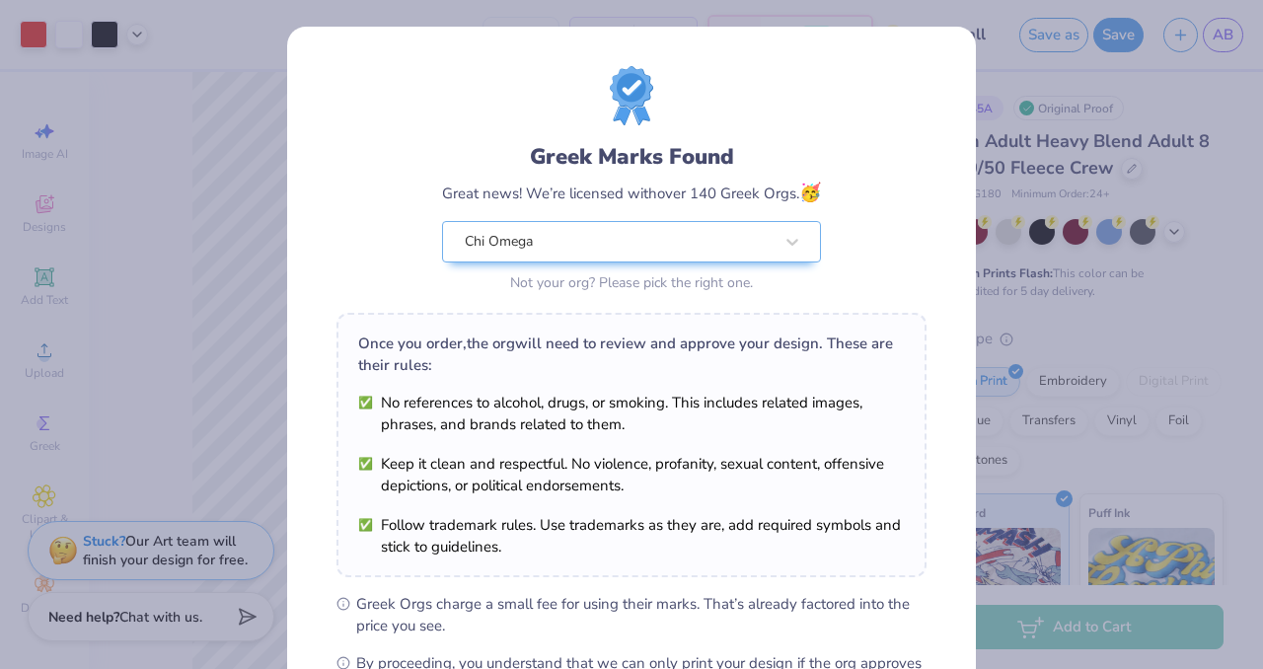
scroll to position [255, 0]
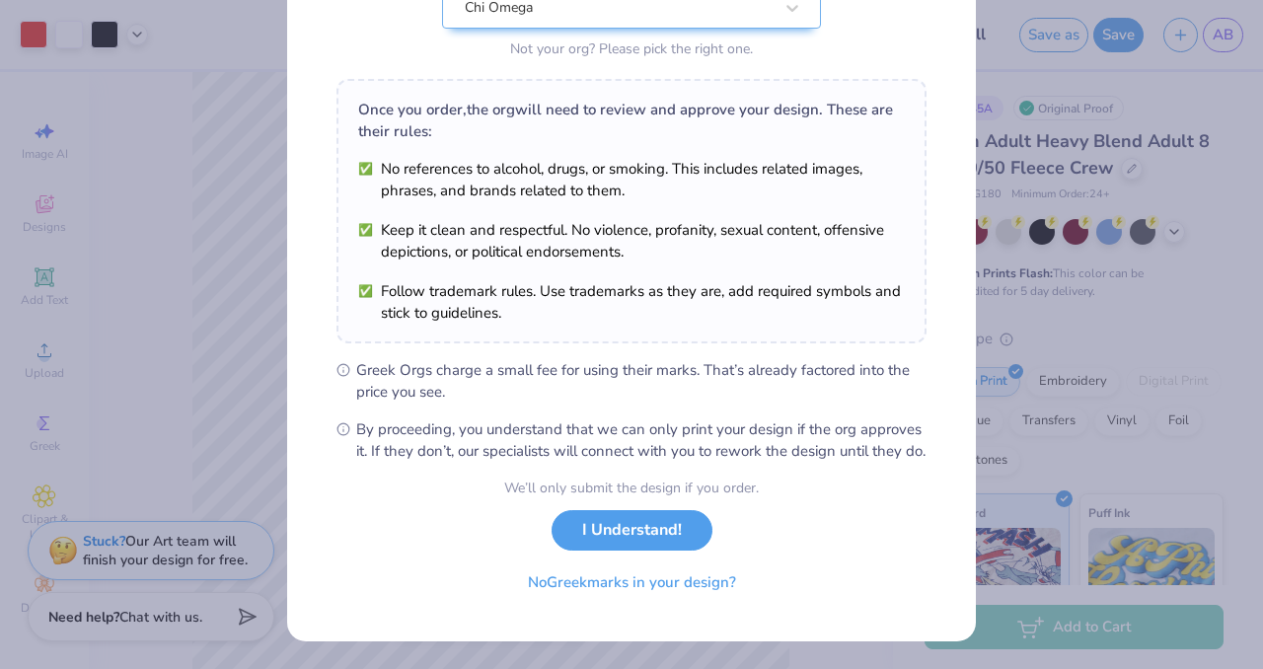
click at [102, 353] on div "Greek Marks Found Great news! We’re licensed with over 140 Greek Orgs. 🥳 Chi Om…" at bounding box center [631, 334] width 1263 height 669
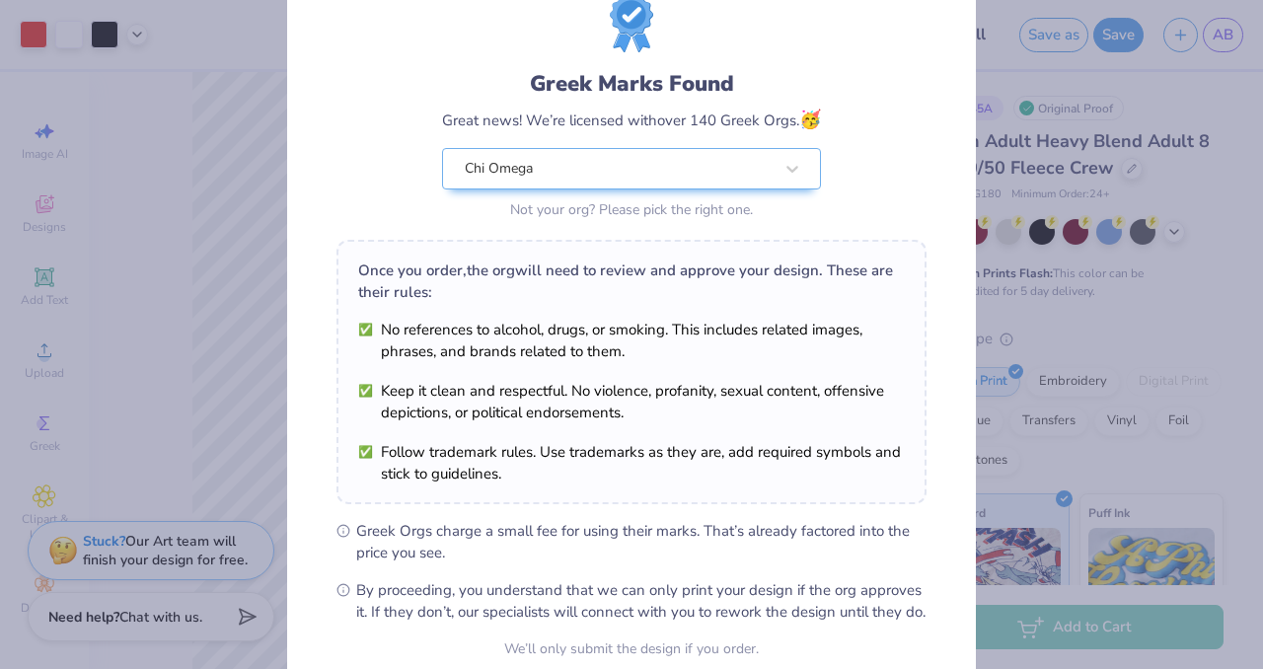
scroll to position [0, 0]
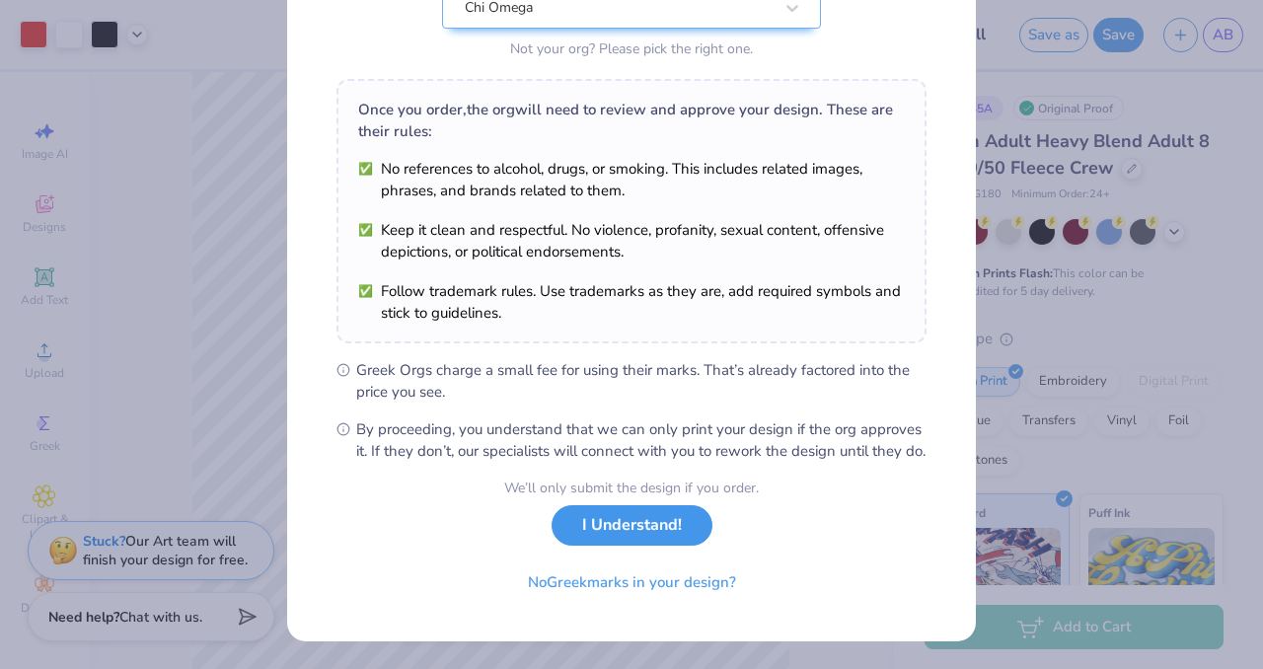
click at [642, 533] on button "I Understand!" at bounding box center [632, 525] width 161 height 40
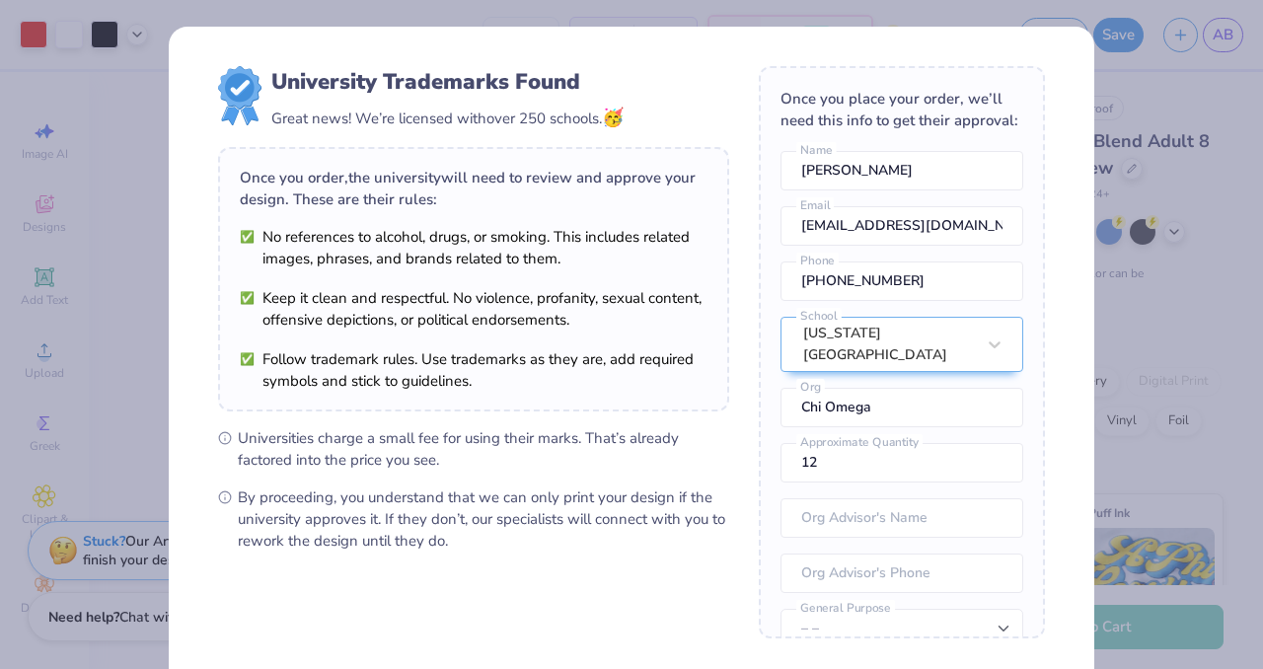
scroll to position [189, 0]
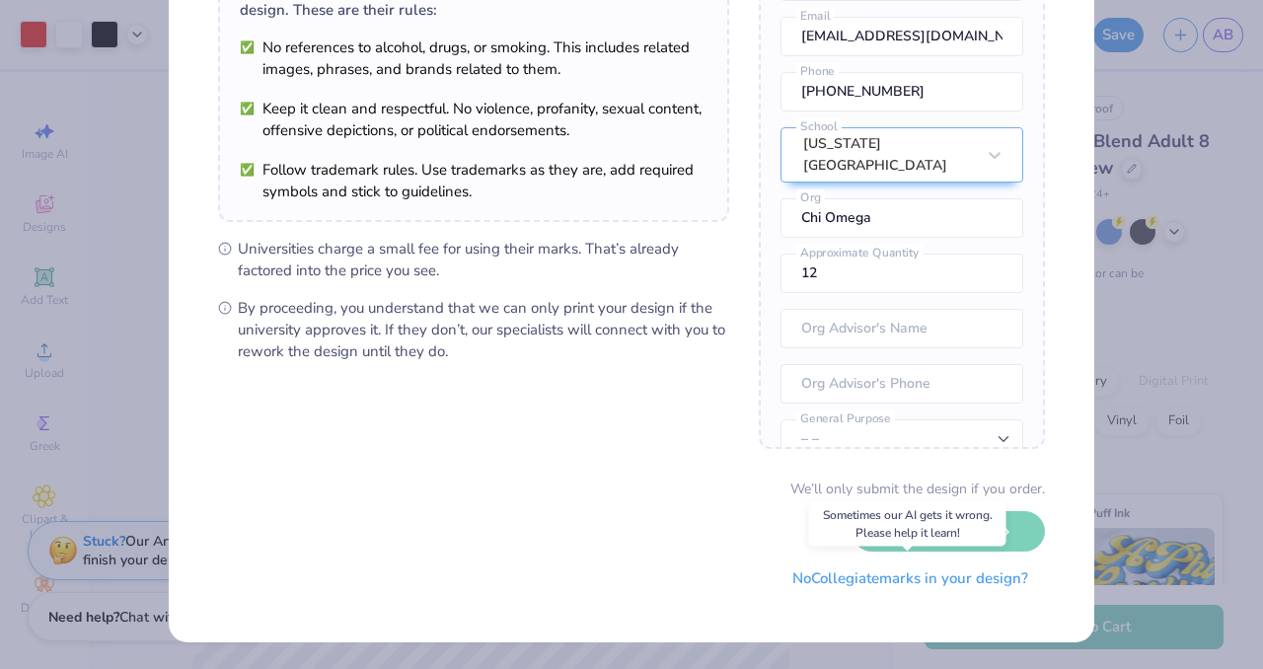
click at [888, 577] on button "No Collegiate marks in your design?" at bounding box center [909, 578] width 269 height 40
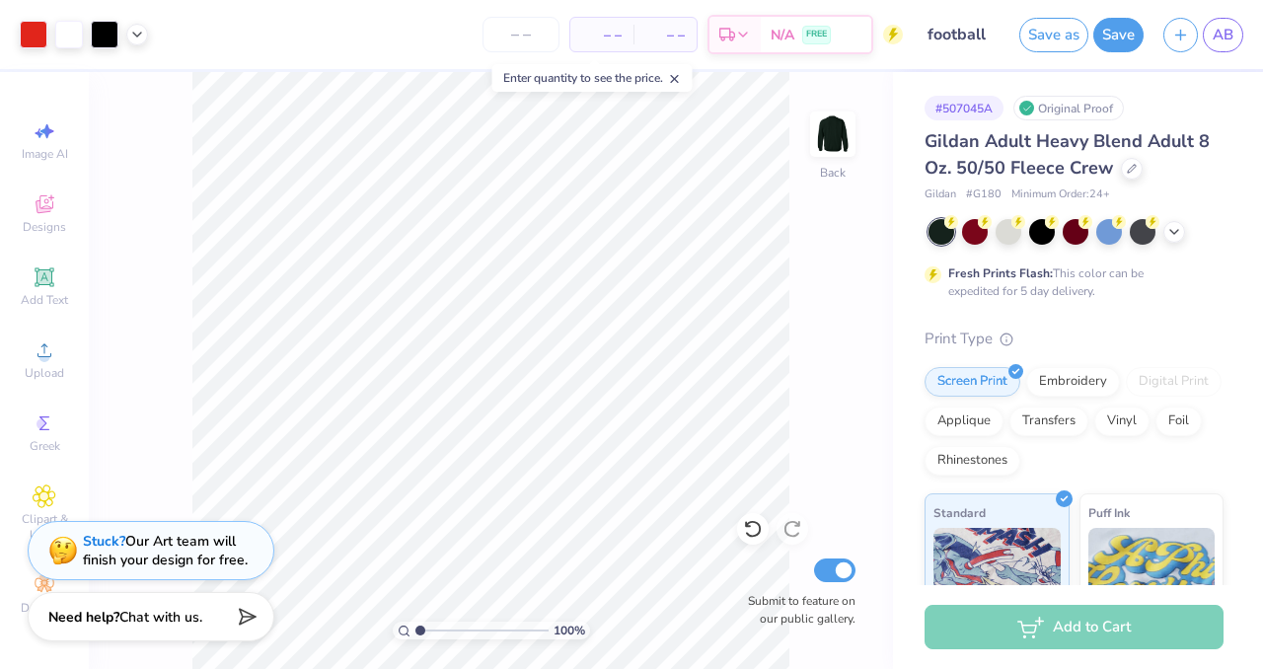
scroll to position [0, 0]
click at [1220, 43] on span "AB" at bounding box center [1223, 35] width 21 height 23
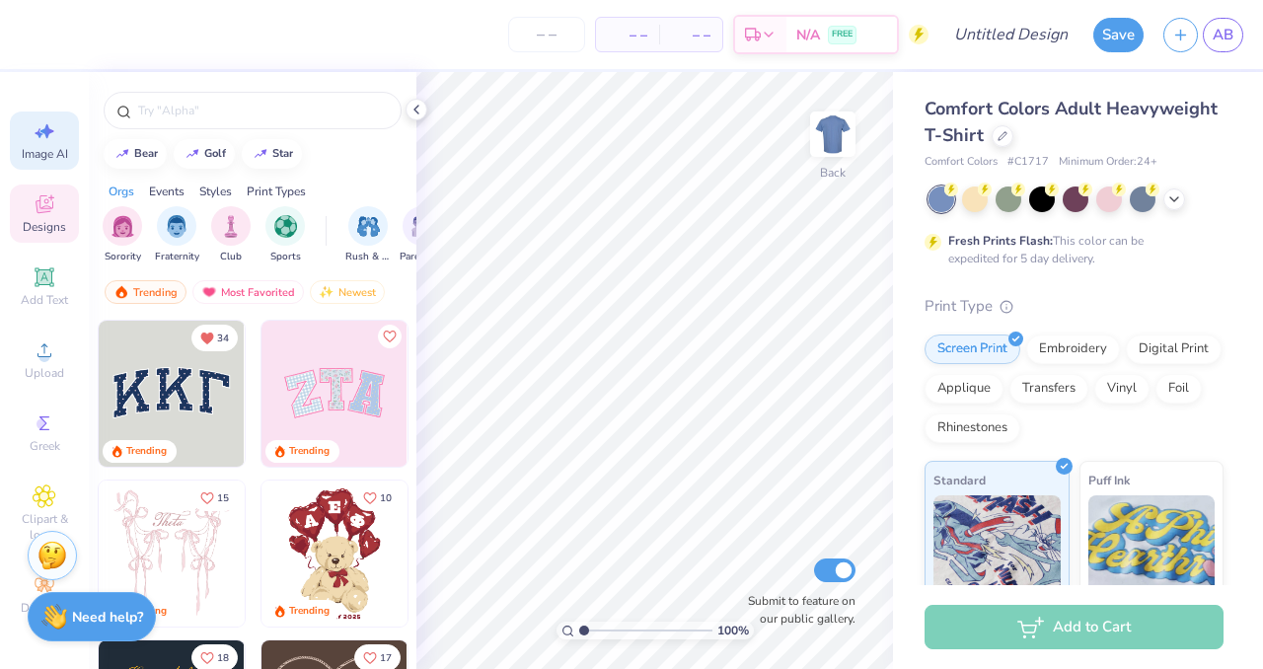
click at [44, 148] on span "Image AI" at bounding box center [45, 154] width 46 height 16
select select "4"
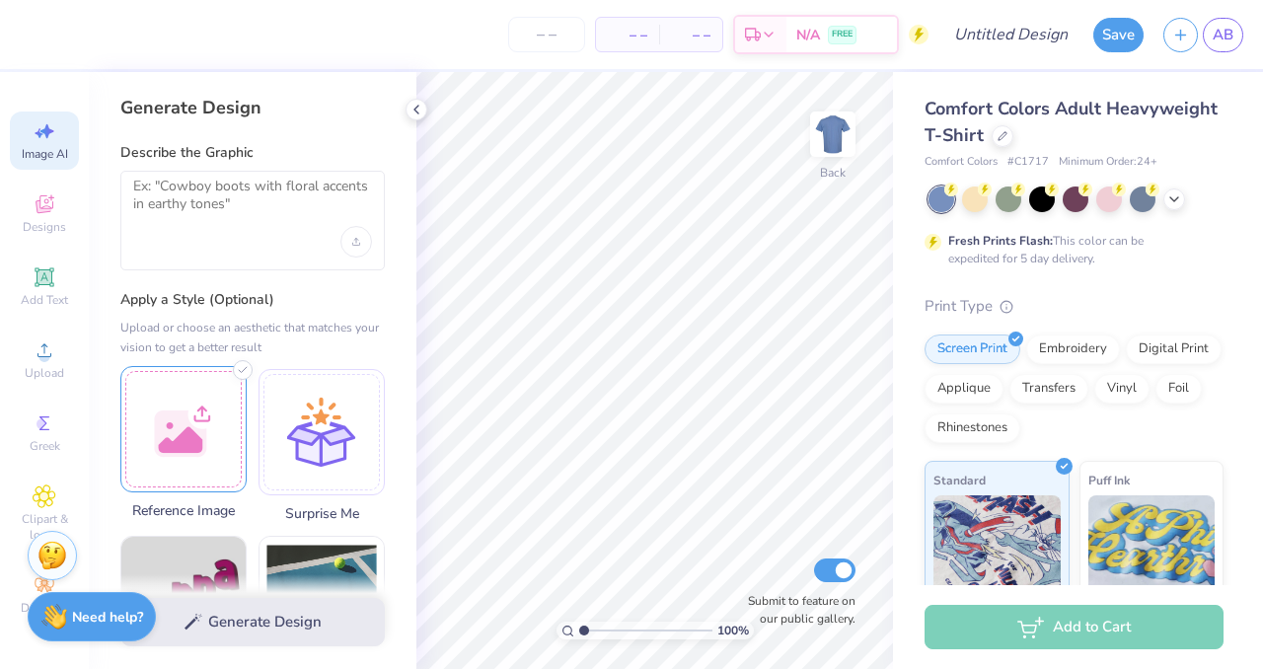
click at [182, 427] on div at bounding box center [183, 429] width 126 height 126
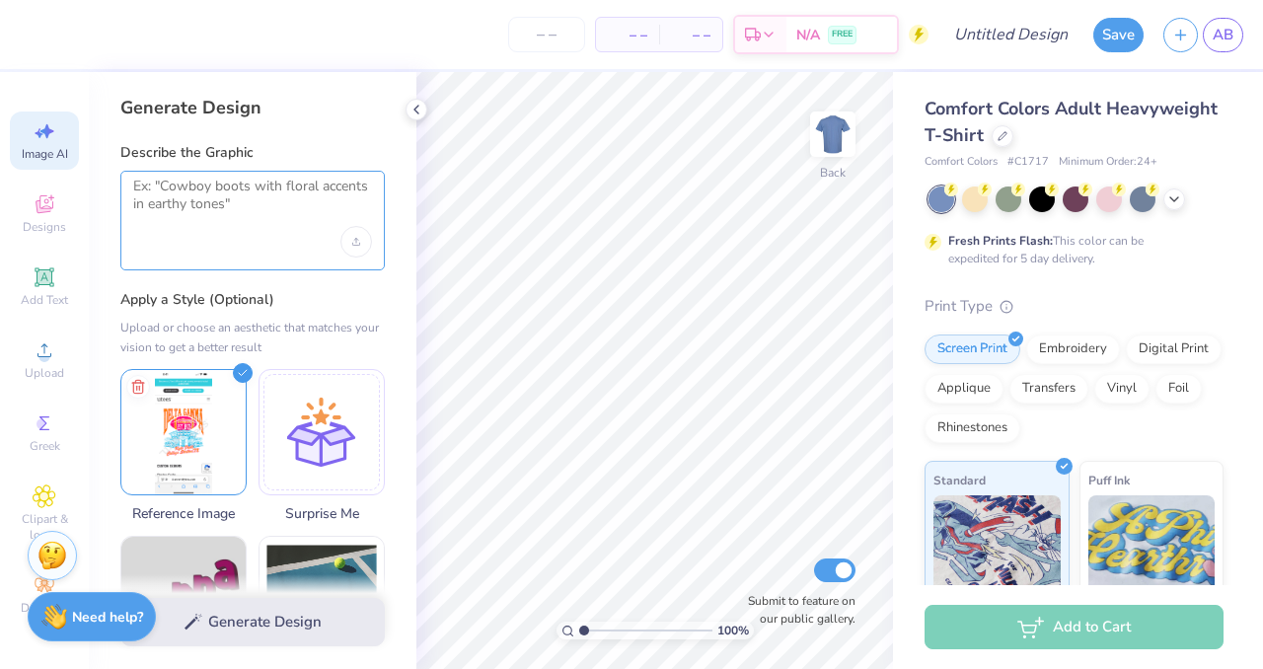
click at [234, 200] on textarea at bounding box center [252, 202] width 239 height 49
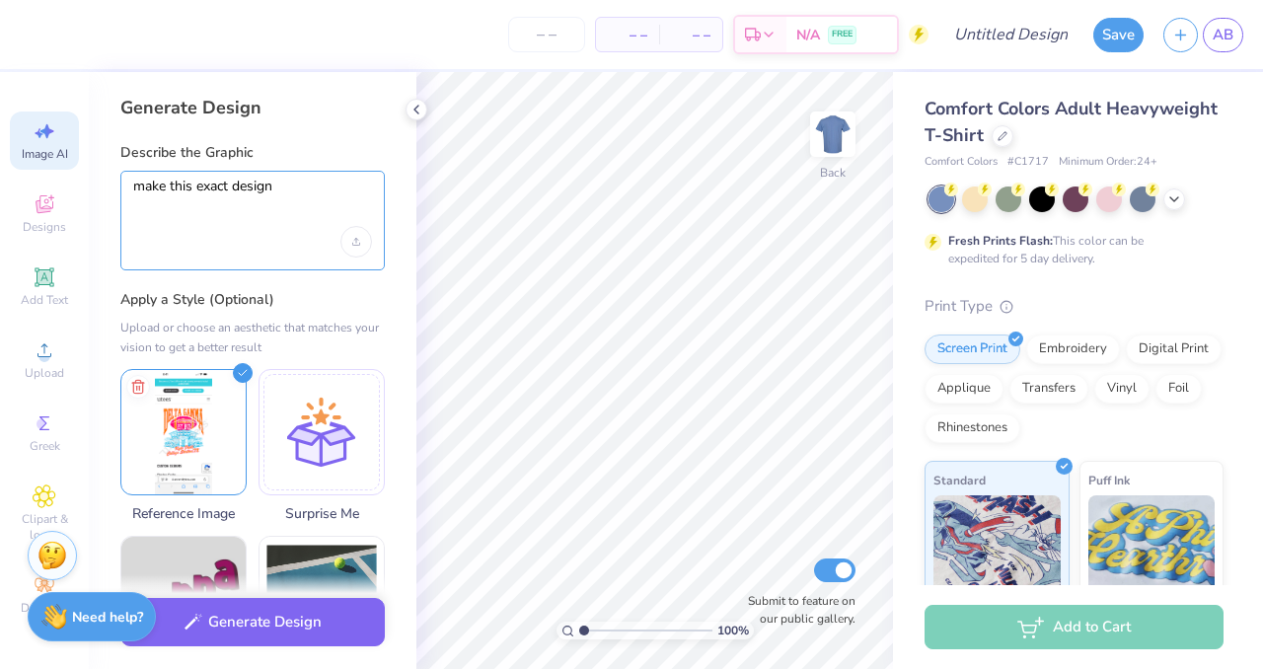
click at [305, 184] on textarea "make this exact design" at bounding box center [252, 202] width 239 height 49
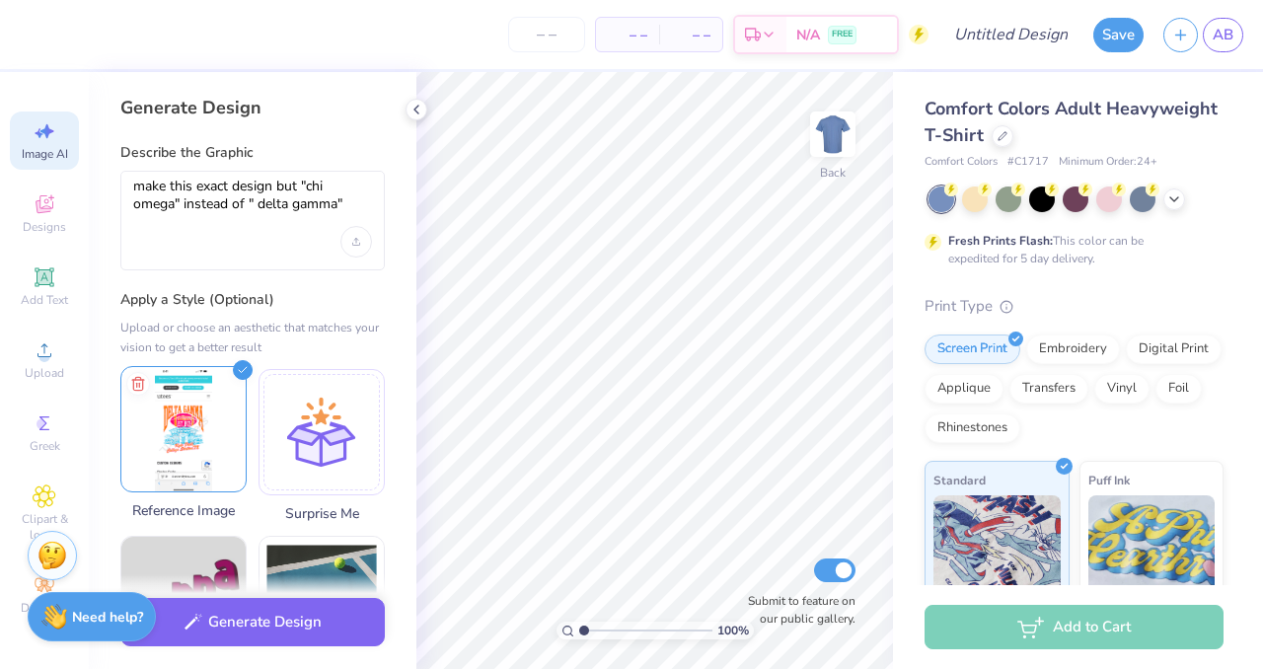
click at [155, 399] on img at bounding box center [183, 429] width 124 height 124
click at [176, 398] on img at bounding box center [183, 429] width 124 height 124
click at [185, 408] on img at bounding box center [183, 429] width 124 height 124
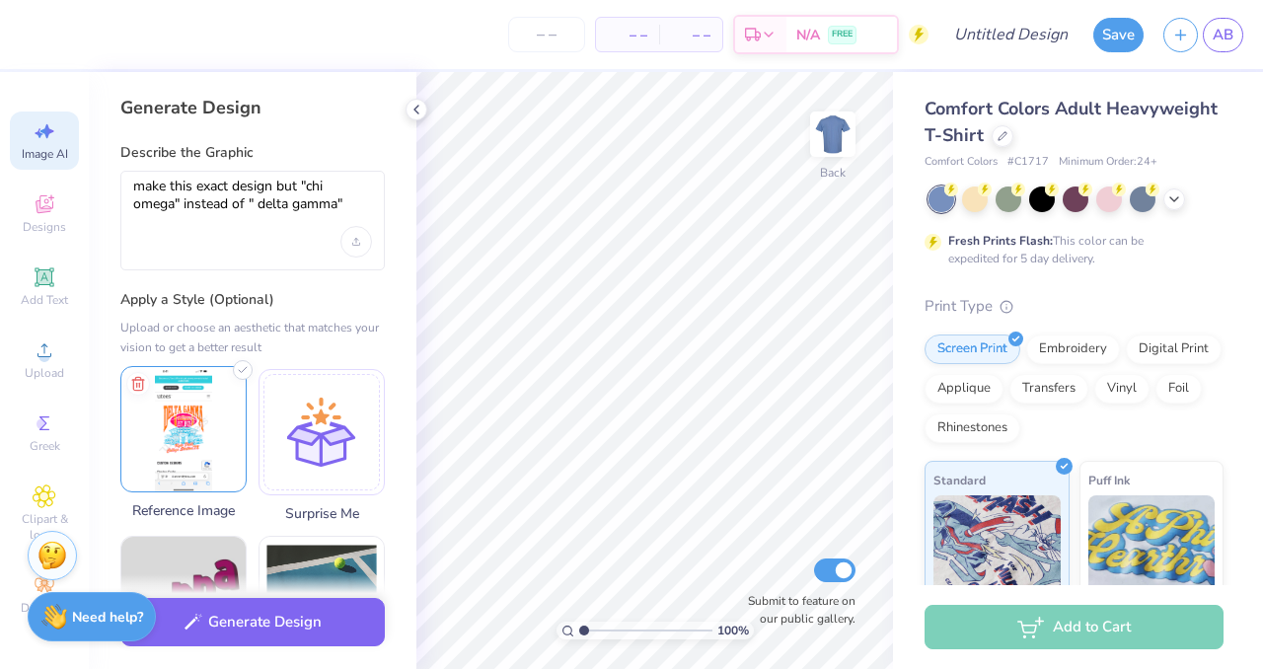
click at [185, 408] on img at bounding box center [183, 429] width 124 height 124
click at [324, 227] on div "make this exact design but "chi omega" instead of " delta gamma"" at bounding box center [252, 221] width 264 height 100
click at [0, 0] on div at bounding box center [0, 0] width 0 height 0
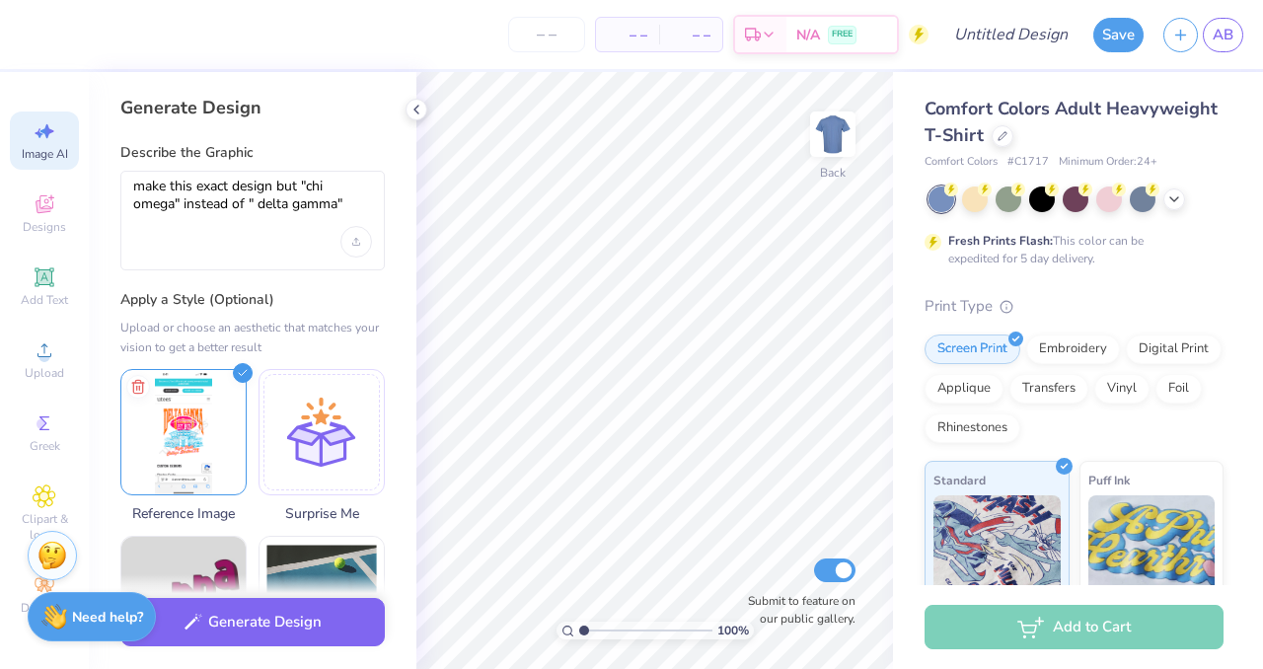
click at [0, 0] on div at bounding box center [0, 0] width 0 height 0
click at [268, 196] on textarea "make this exact design but "chi omega" instead of " delta gamma"" at bounding box center [252, 202] width 239 height 49
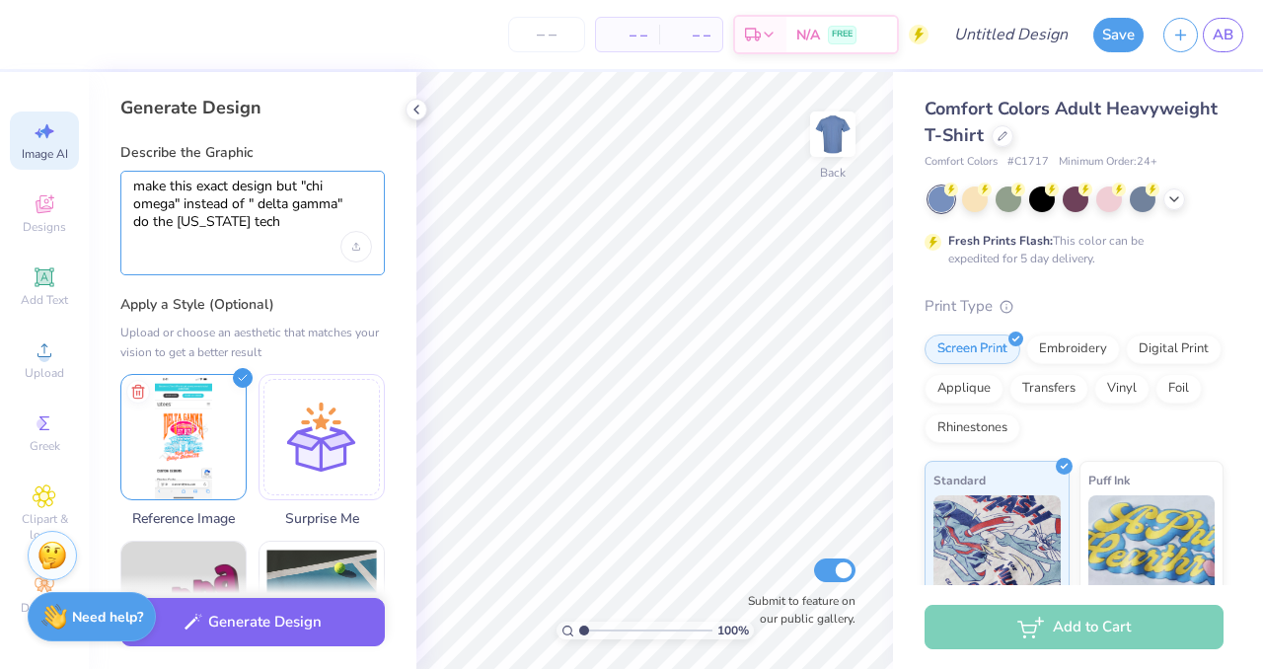
click at [240, 224] on textarea "make this exact design but "chi omega" instead of " delta gamma" do the texas t…" at bounding box center [252, 205] width 239 height 54
click at [229, 237] on div "make this exact design but "chi omega" instead of " delta gamma" do the texas t…" at bounding box center [252, 223] width 264 height 105
click at [310, 219] on textarea "make this exact design but "chi omega" instead of " delta gamma" do the texas t…" at bounding box center [252, 205] width 239 height 54
drag, startPoint x: 245, startPoint y: 223, endPoint x: 269, endPoint y: 220, distance: 24.8
click at [269, 220] on textarea "make this exact design but "chi omega" instead of " delta gamma" do the texas t…" at bounding box center [252, 205] width 239 height 54
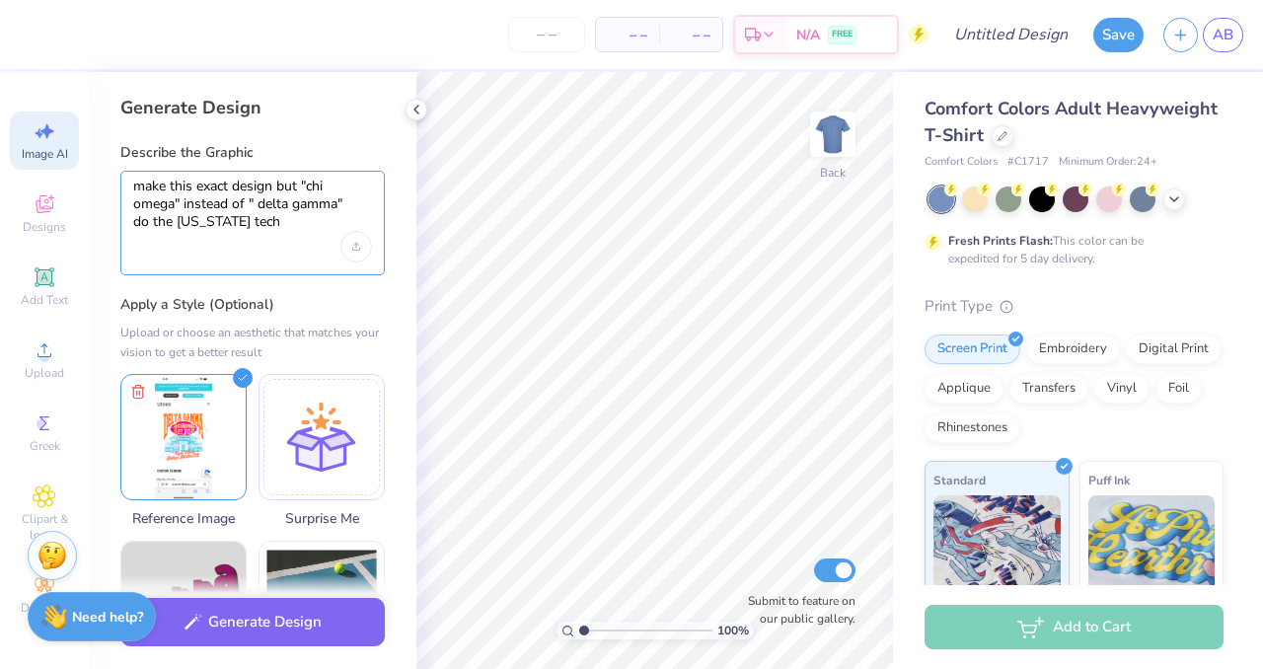
click at [303, 222] on textarea "make this exact design but "chi omega" instead of " delta gamma" do the texas t…" at bounding box center [252, 205] width 239 height 54
paste textarea "at&t"
click at [238, 258] on div "make this exact design but "chi omega" instead of " delta gamma" do the texas t…" at bounding box center [252, 223] width 264 height 105
click at [0, 0] on div at bounding box center [0, 0] width 0 height 0
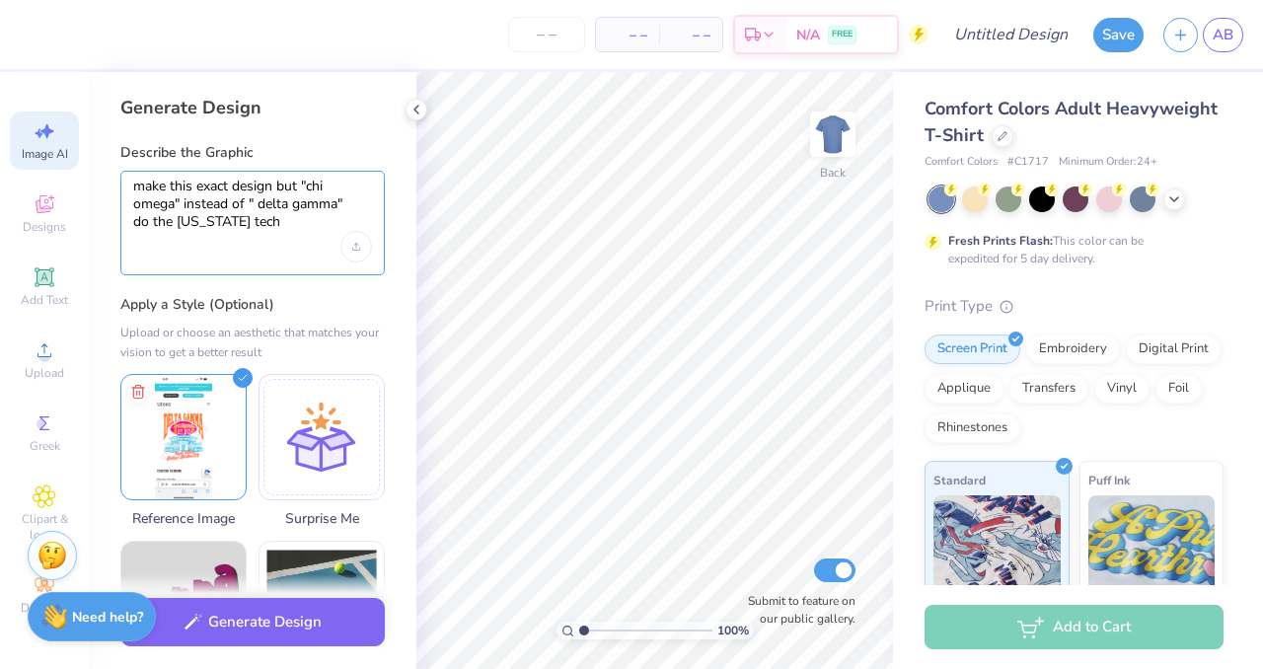
click at [305, 222] on textarea "make this exact design but "chi omega" instead of " delta gamma" do the texas t…" at bounding box center [252, 205] width 239 height 54
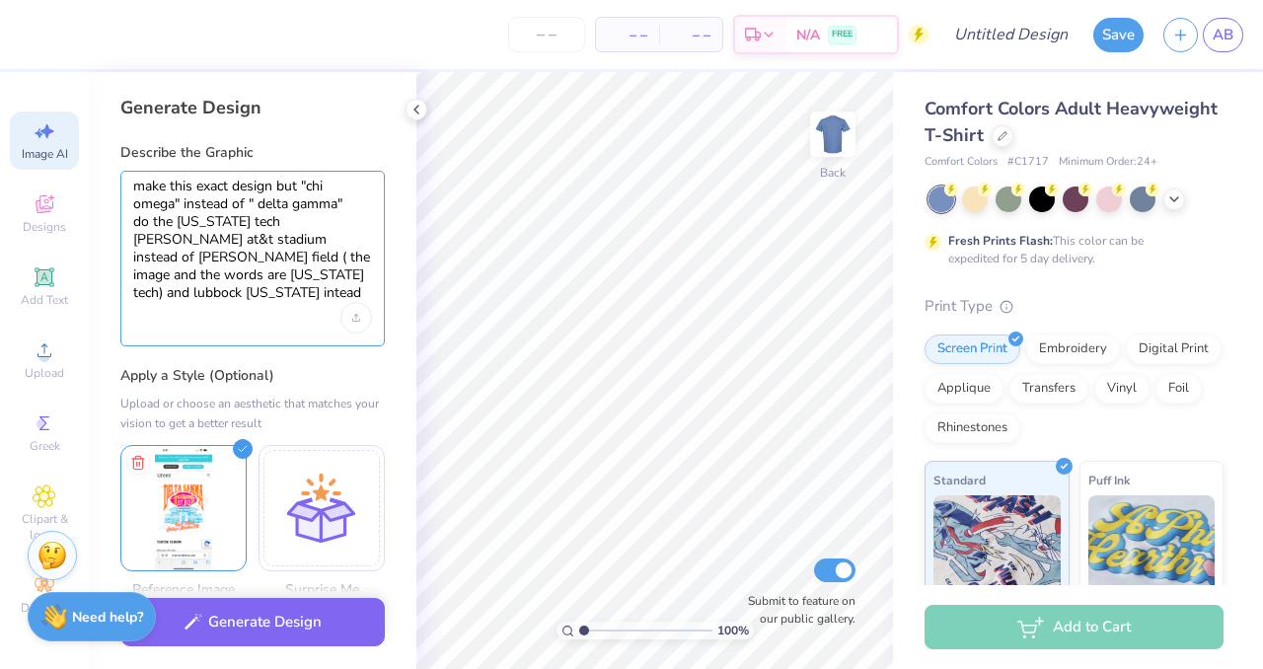
type textarea "make this exact design but "chi omega" instead of " delta gamma" do the [US_STA…"
click at [317, 334] on div "make this exact design but "chi omega" instead of " delta gamma" do the [US_STA…" at bounding box center [252, 259] width 264 height 176
click at [86, 205] on body "– – Per Item – – Total Est. Delivery N/A FREE Design Title Save AB Image AI Des…" at bounding box center [631, 334] width 1263 height 669
click at [0, 0] on div at bounding box center [0, 0] width 0 height 0
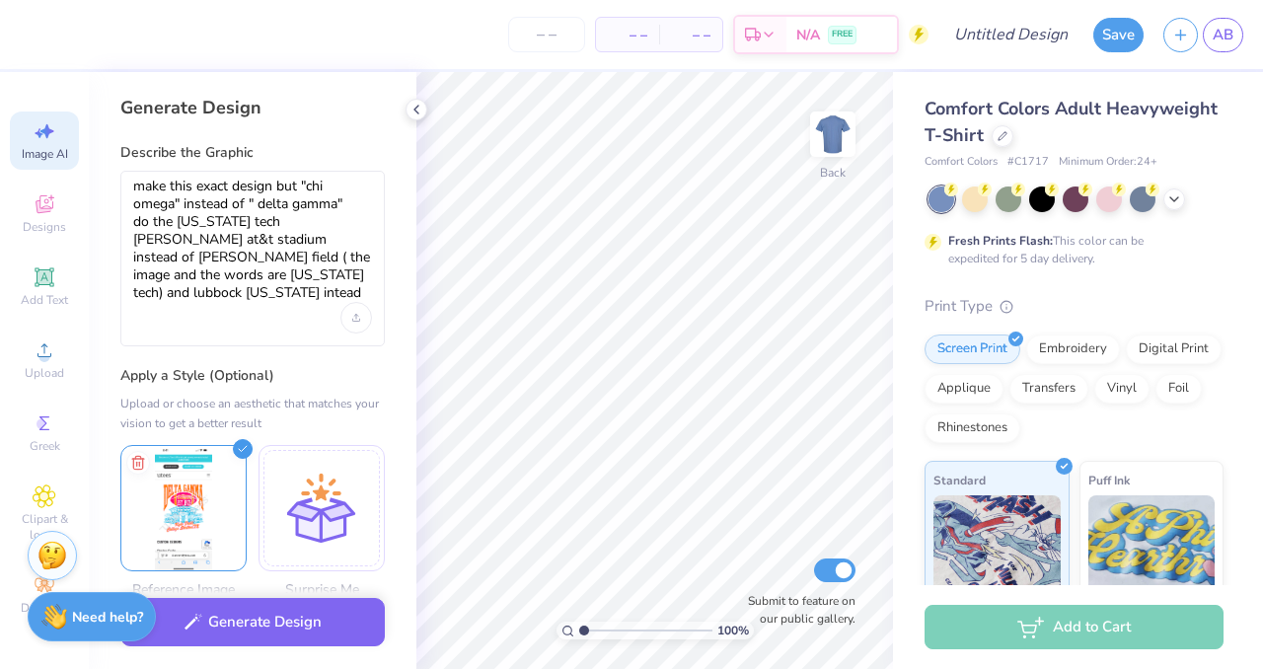
click at [0, 0] on div at bounding box center [0, 0] width 0 height 0
click at [296, 293] on textarea "make this exact design but "chi omega" instead of " delta gamma" do the [US_STA…" at bounding box center [252, 240] width 239 height 125
click at [127, 335] on div "make this exact design but "chi omega" instead of " delta gamma" do the [US_STA…" at bounding box center [252, 259] width 264 height 176
drag, startPoint x: 135, startPoint y: 187, endPoint x: 337, endPoint y: 369, distance: 271.8
click at [337, 369] on div "Generate Design Describe the Graphic make this exact design but "chi omega" ins…" at bounding box center [253, 370] width 328 height 597
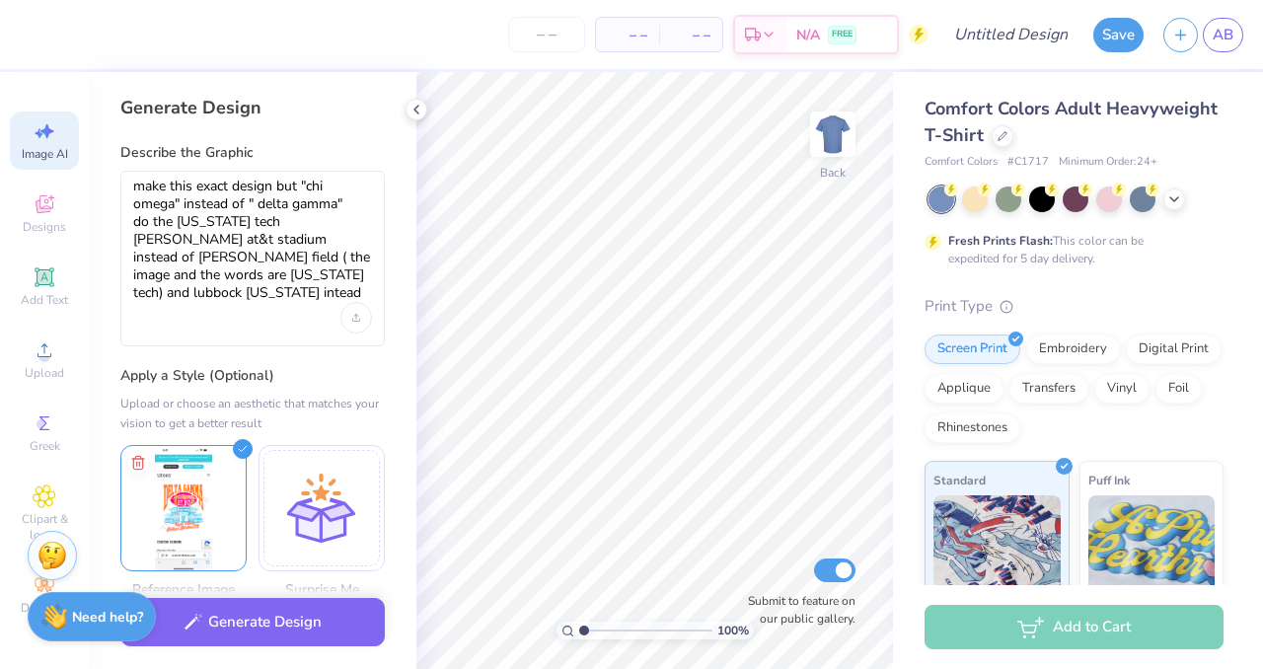
click at [363, 109] on div "Generate Design" at bounding box center [252, 108] width 264 height 24
drag, startPoint x: 133, startPoint y: 187, endPoint x: 329, endPoint y: 292, distance: 221.6
click at [329, 292] on body "– – Per Item – – Total Est. Delivery N/A FREE Design Title Save AB Image AI Des…" at bounding box center [631, 334] width 1263 height 669
click at [282, 301] on textarea "make this exact design but "chi omega" instead of " delta gamma" do the [US_STA…" at bounding box center [252, 240] width 239 height 125
click at [185, 332] on div "make this exact design but "chi omega" instead of " delta gamma" do the [US_STA…" at bounding box center [252, 259] width 264 height 176
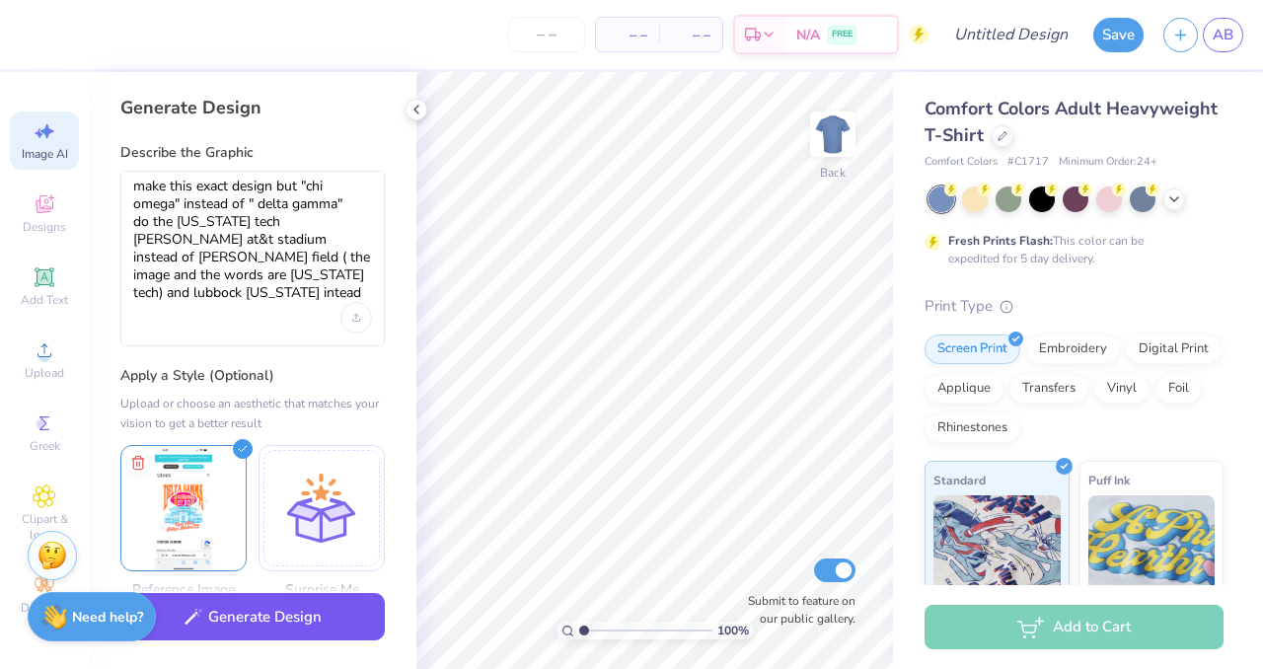
click at [245, 614] on button "Generate Design" at bounding box center [252, 617] width 264 height 48
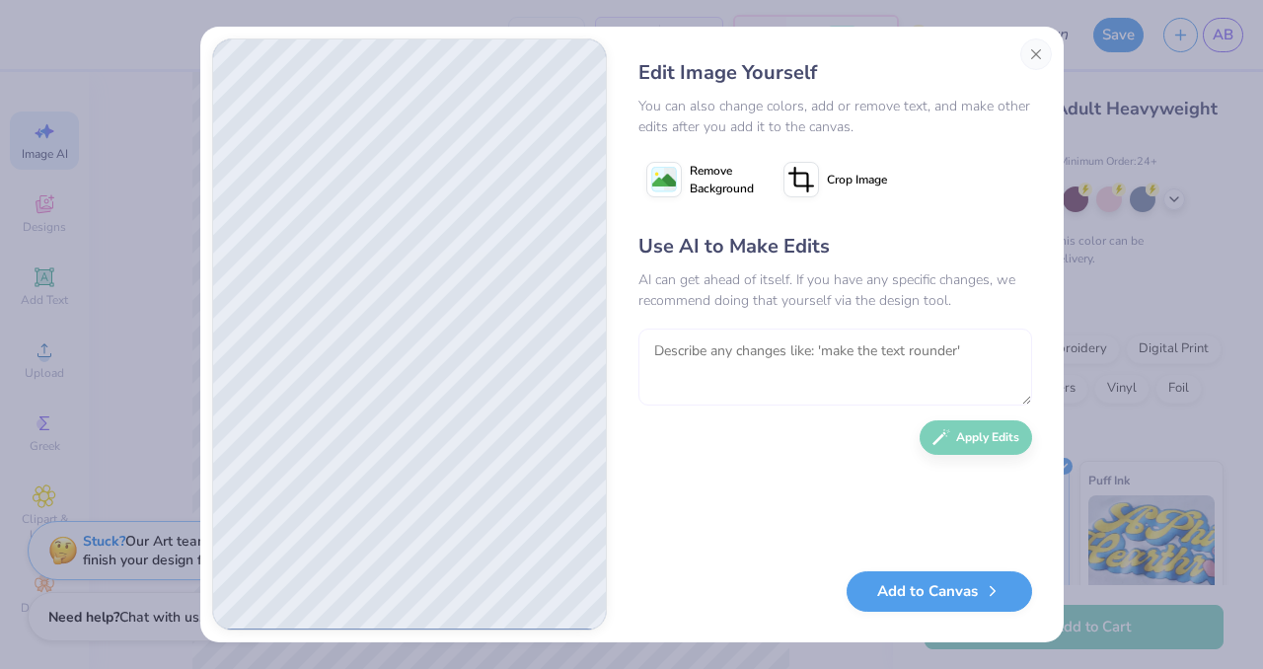
click at [760, 353] on textarea at bounding box center [835, 367] width 394 height 77
type textarea "c"
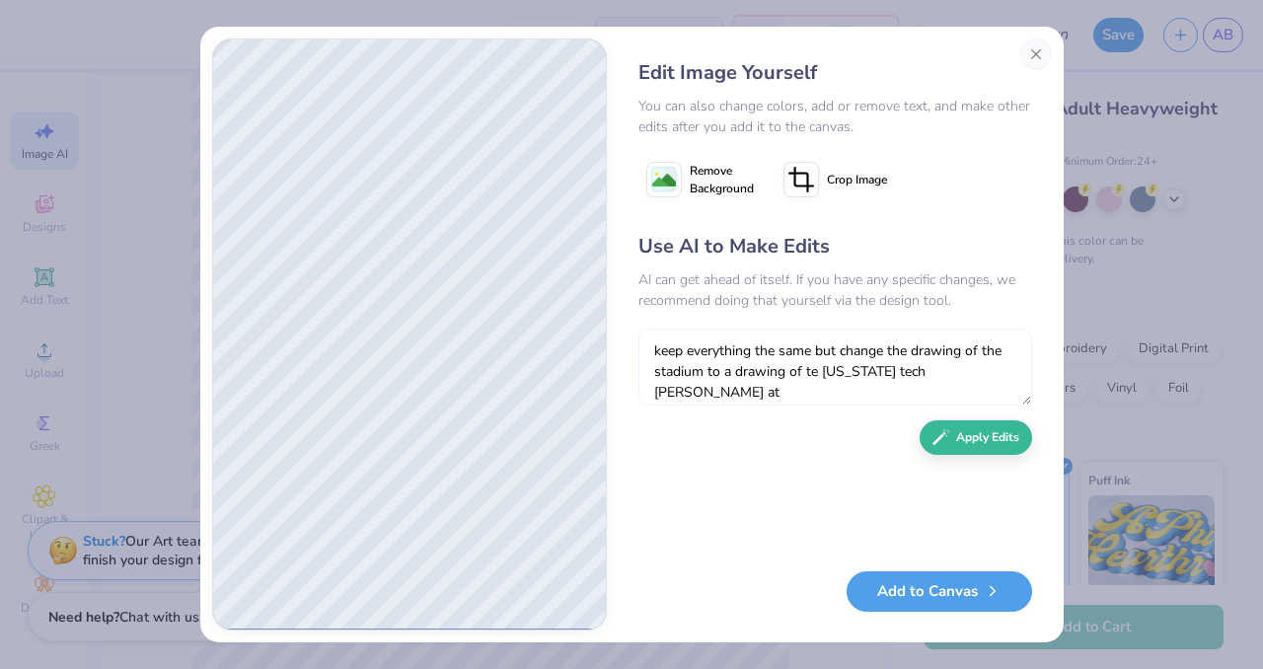
click at [806, 374] on textarea "keep everything the same but change the drawing of the stadium to a drawing of …" at bounding box center [835, 367] width 394 height 77
click at [934, 377] on textarea "keep everything the same but change the drawing of the stadium to a drawing of …" at bounding box center [835, 367] width 394 height 77
click at [946, 381] on textarea "keep everything the same but change the drawing of the stadium to a drawing of …" at bounding box center [835, 367] width 394 height 77
type textarea "keep everything the same but change the drawing of the stadium to a drawing of …"
click at [973, 438] on button "Apply Edits" at bounding box center [976, 432] width 112 height 35
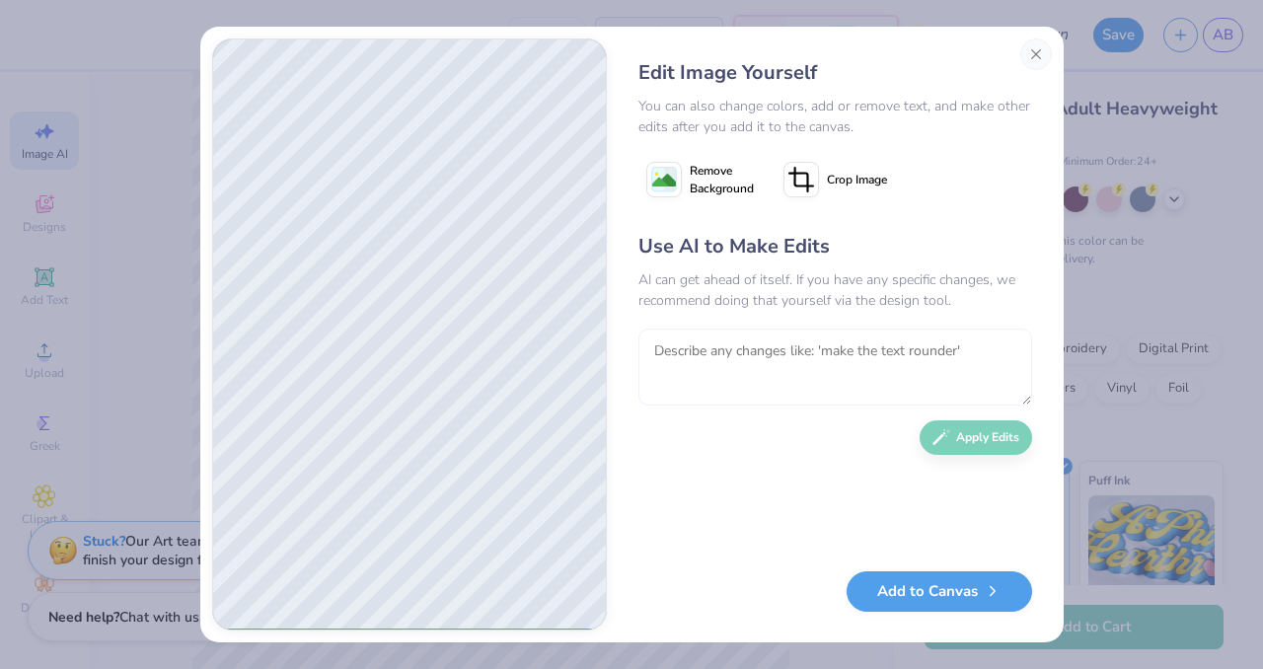
click at [742, 368] on textarea at bounding box center [835, 367] width 394 height 77
click at [659, 179] on image at bounding box center [664, 181] width 24 height 24
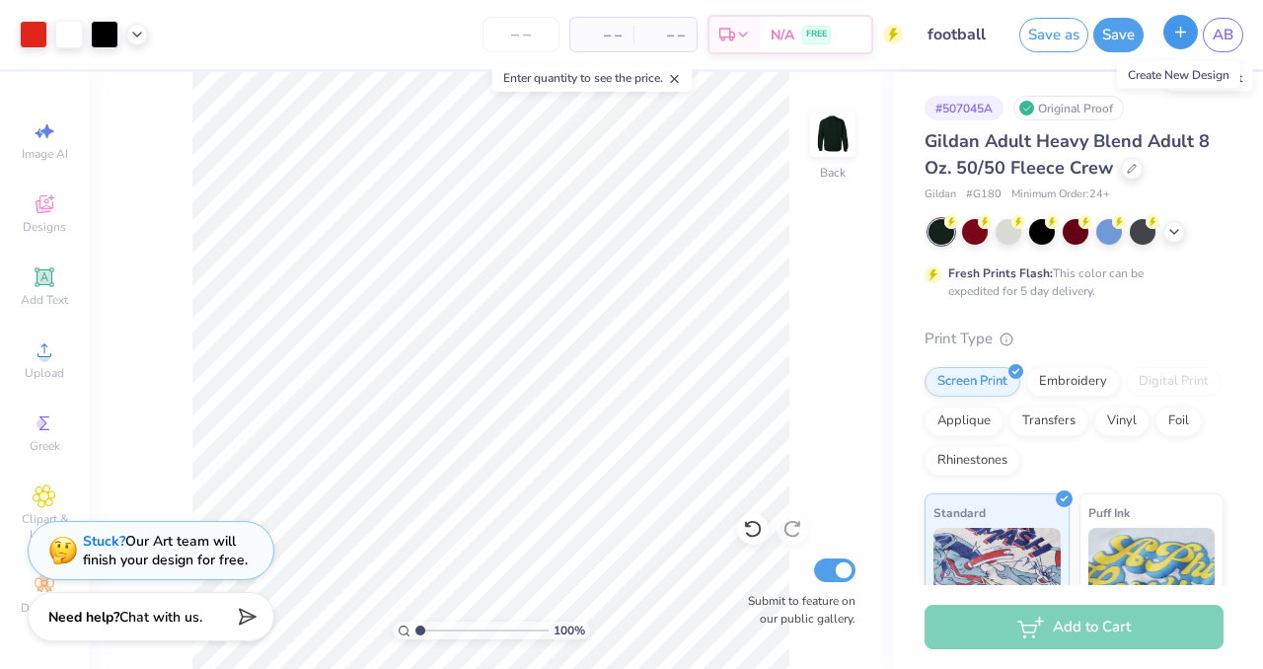
click at [1188, 30] on icon "button" at bounding box center [1180, 32] width 17 height 17
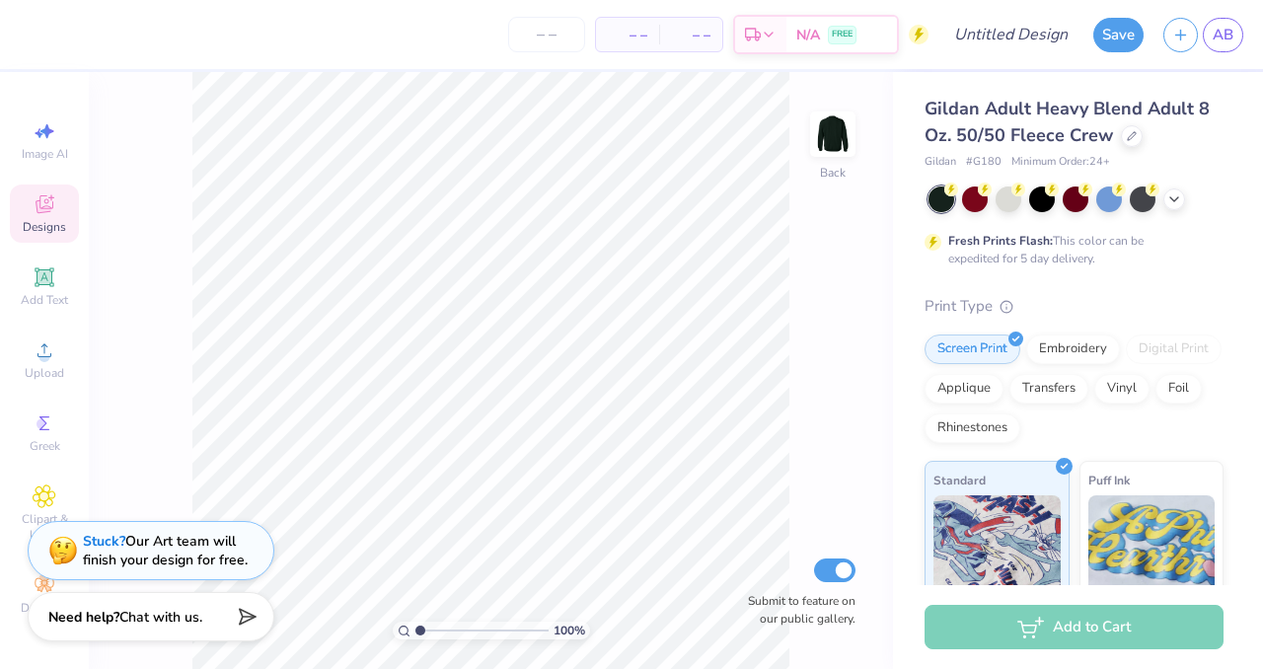
click at [50, 207] on icon at bounding box center [45, 204] width 18 height 18
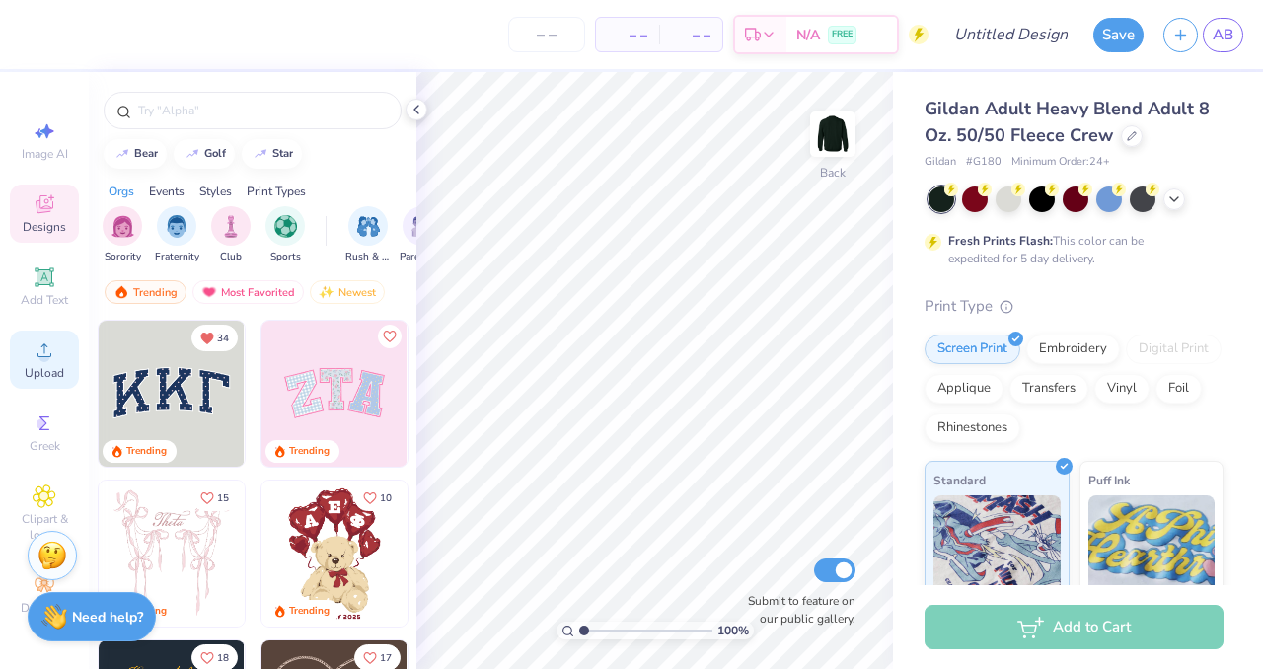
click at [52, 353] on icon at bounding box center [45, 350] width 24 height 24
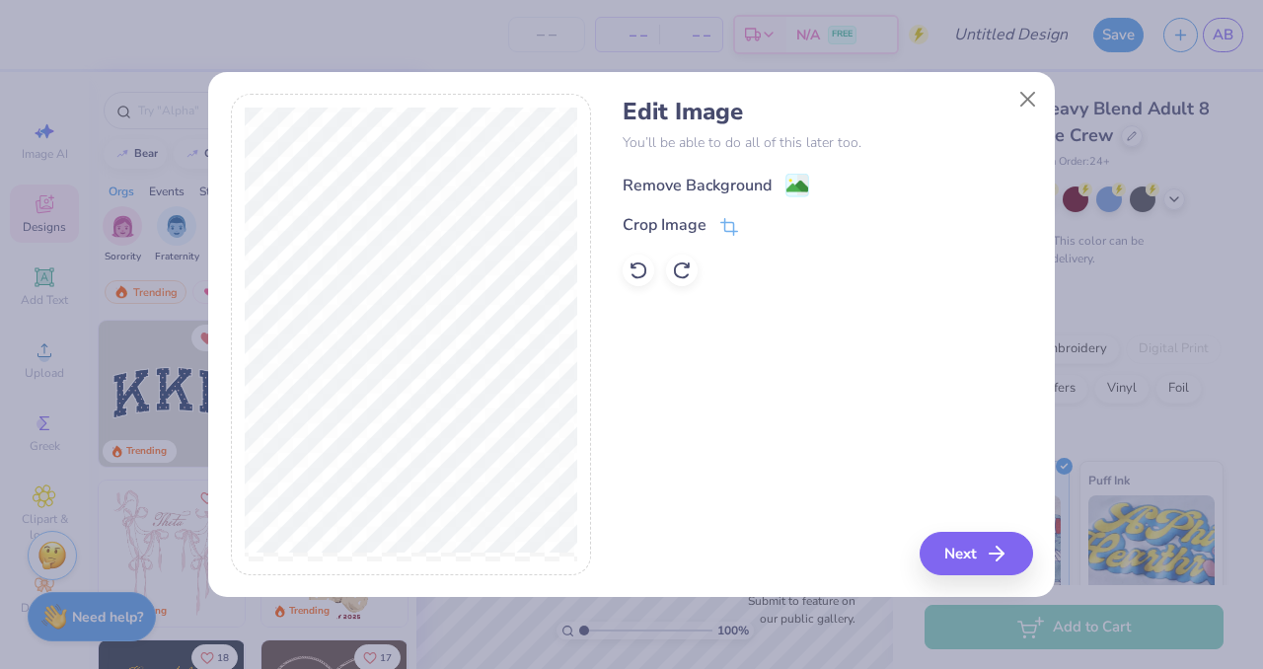
click at [806, 185] on image at bounding box center [797, 187] width 22 height 22
click at [794, 185] on image at bounding box center [797, 187] width 22 height 22
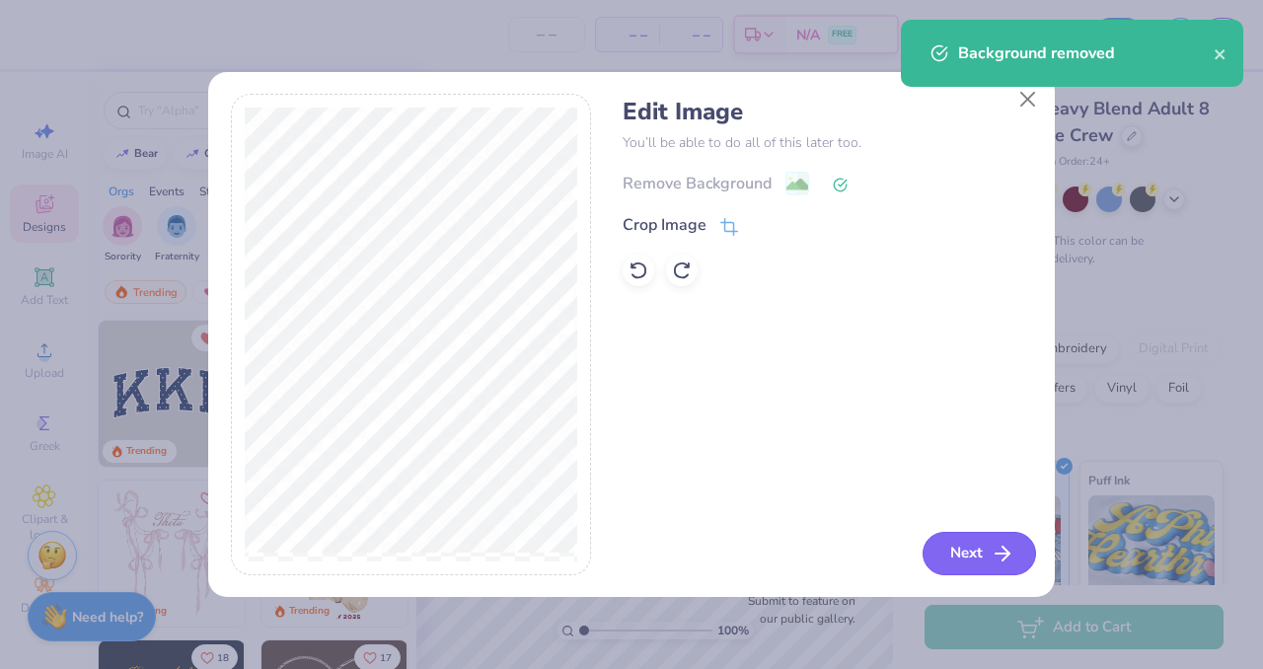
click at [961, 545] on button "Next" at bounding box center [978, 553] width 113 height 43
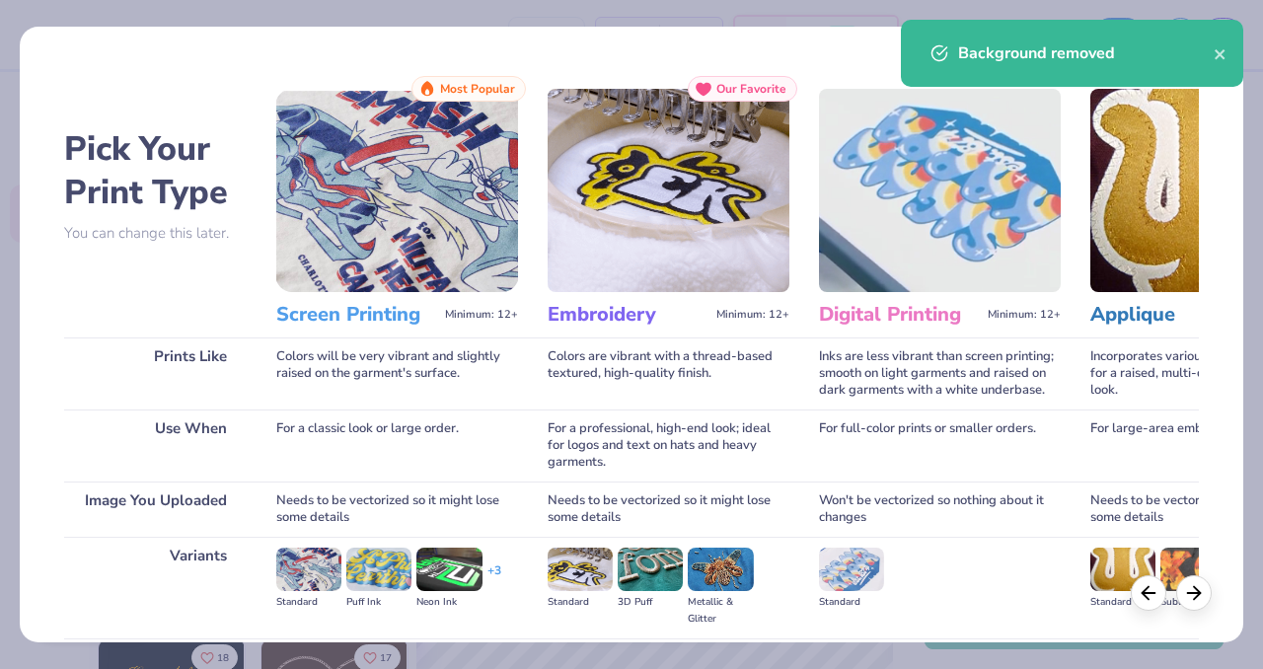
scroll to position [216, 0]
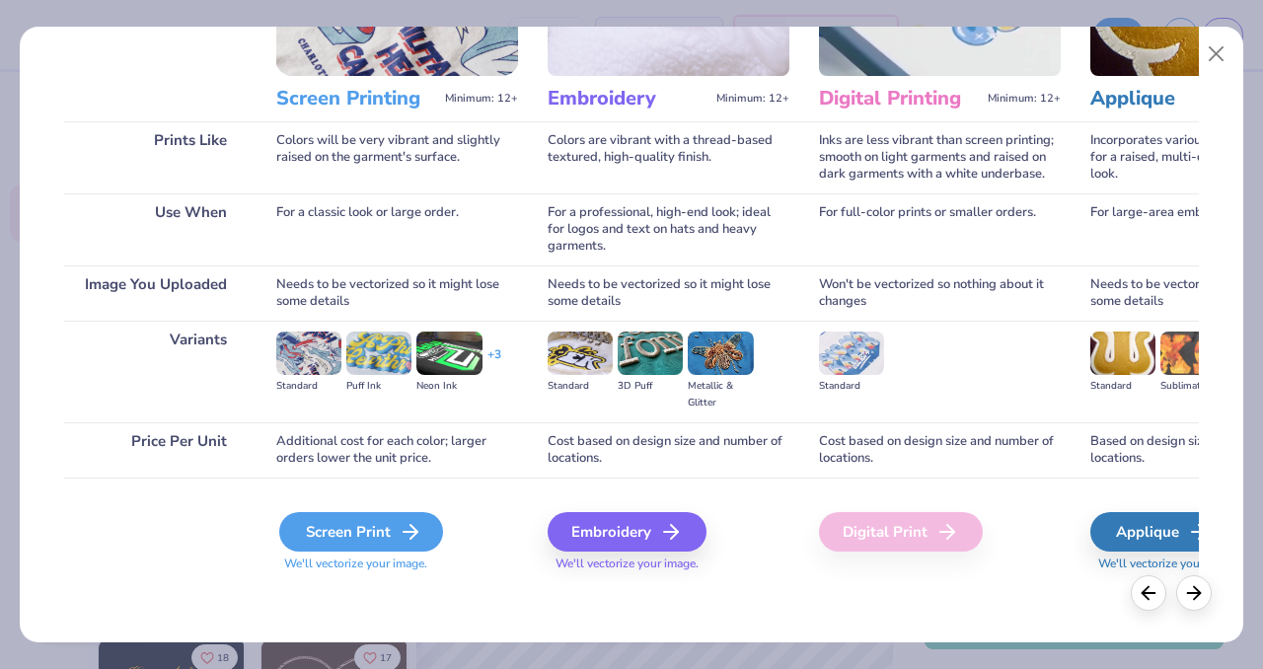
click at [338, 531] on div "Screen Print" at bounding box center [361, 531] width 164 height 39
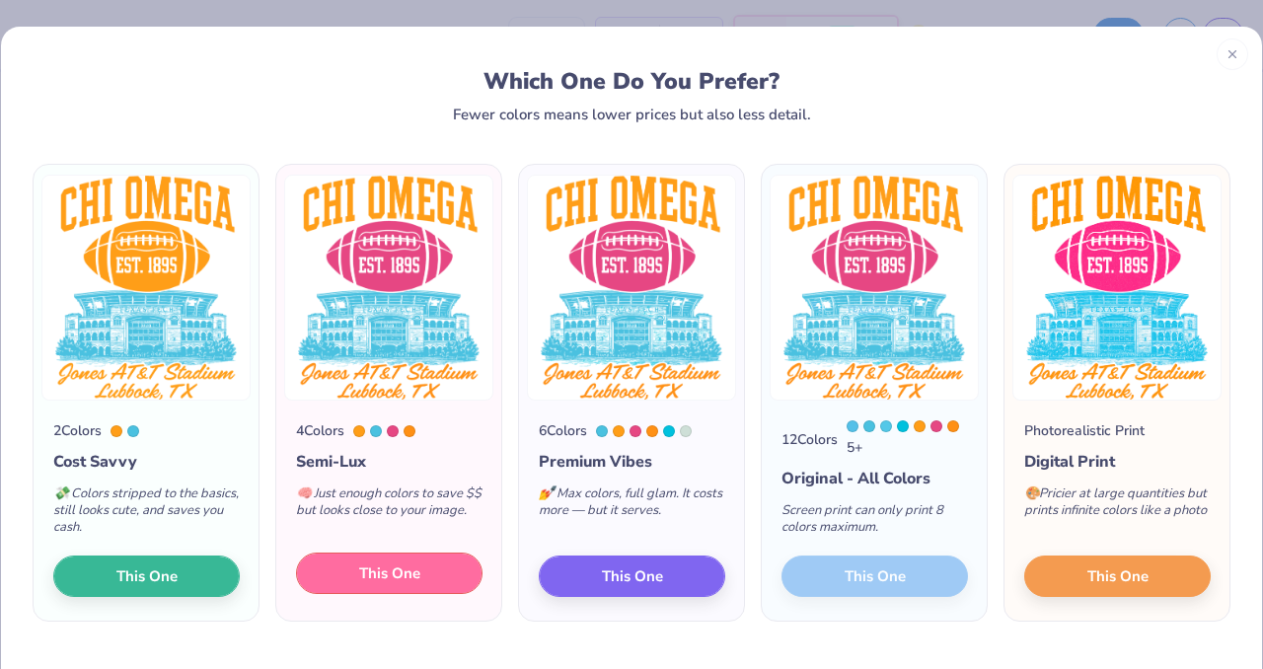
click at [376, 593] on button "This One" at bounding box center [389, 573] width 186 height 41
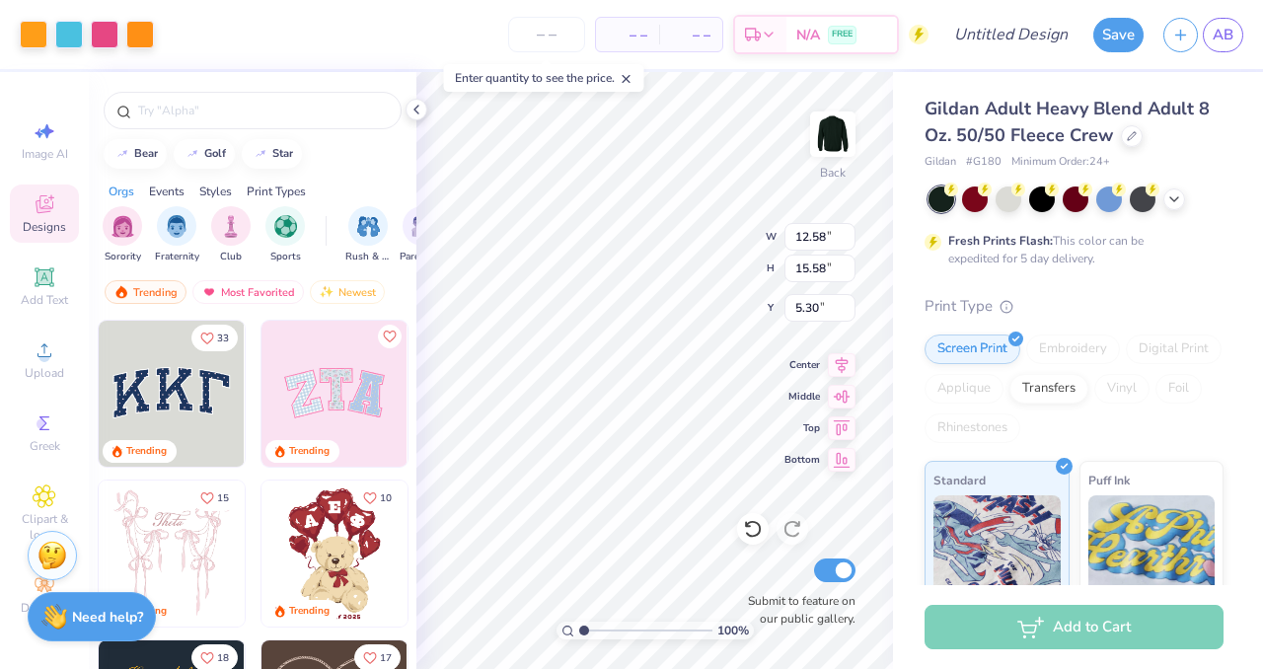
type input "12.58"
type input "15.58"
type input "2.51"
type input "12.26"
type input "15.18"
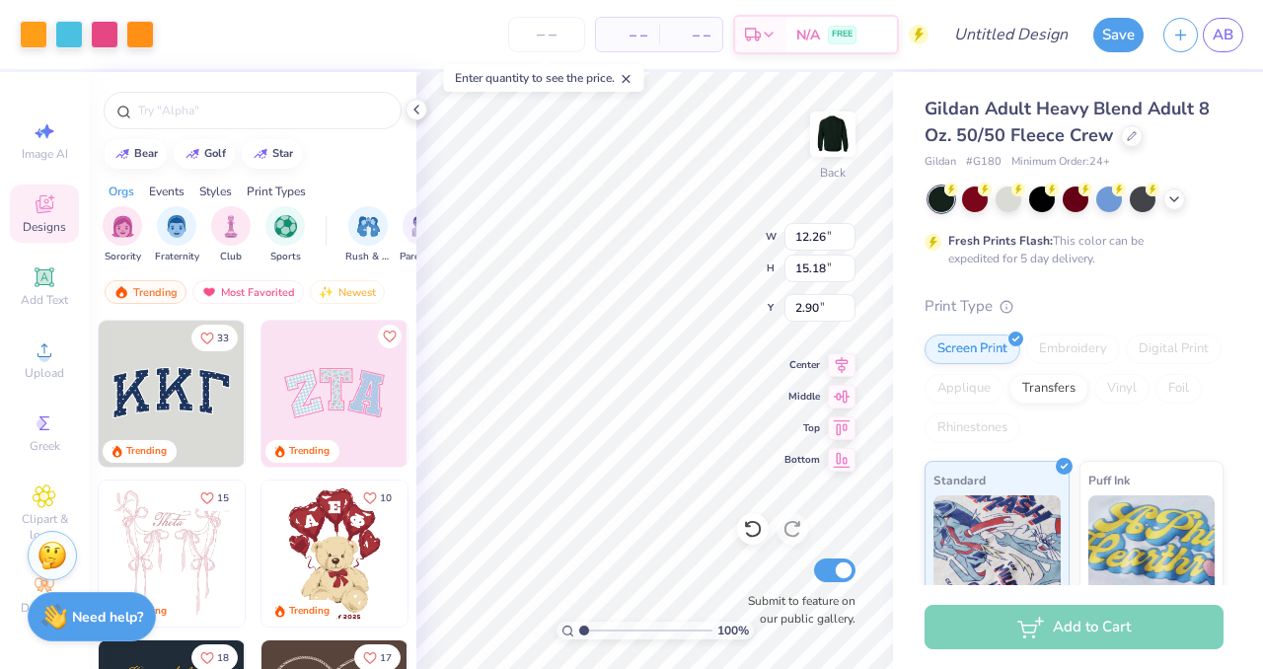
type input "2.58"
click at [274, 51] on div "– – Per Item – – Total Est. Delivery N/A FREE" at bounding box center [546, 34] width 765 height 69
click at [36, 37] on div at bounding box center [34, 33] width 28 height 28
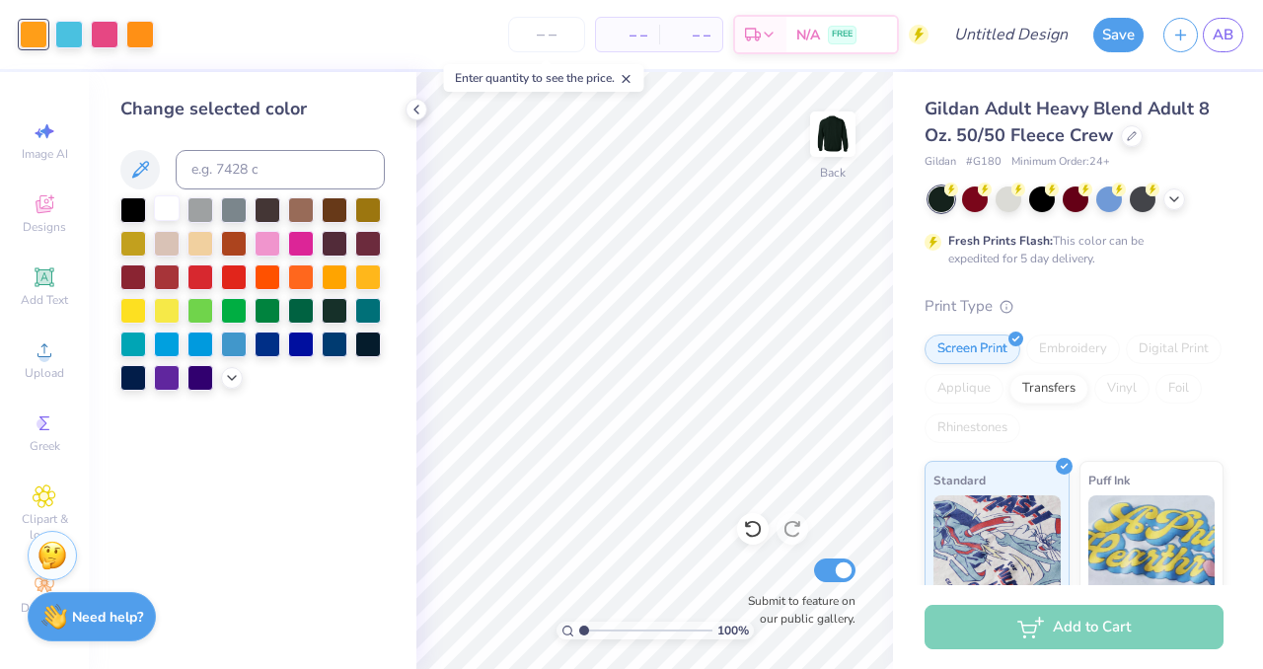
click at [163, 200] on div at bounding box center [167, 208] width 26 height 26
click at [143, 37] on div at bounding box center [140, 33] width 28 height 28
click at [99, 37] on div at bounding box center [105, 33] width 28 height 28
click at [69, 33] on div at bounding box center [69, 33] width 28 height 28
click at [229, 282] on div at bounding box center [234, 275] width 26 height 26
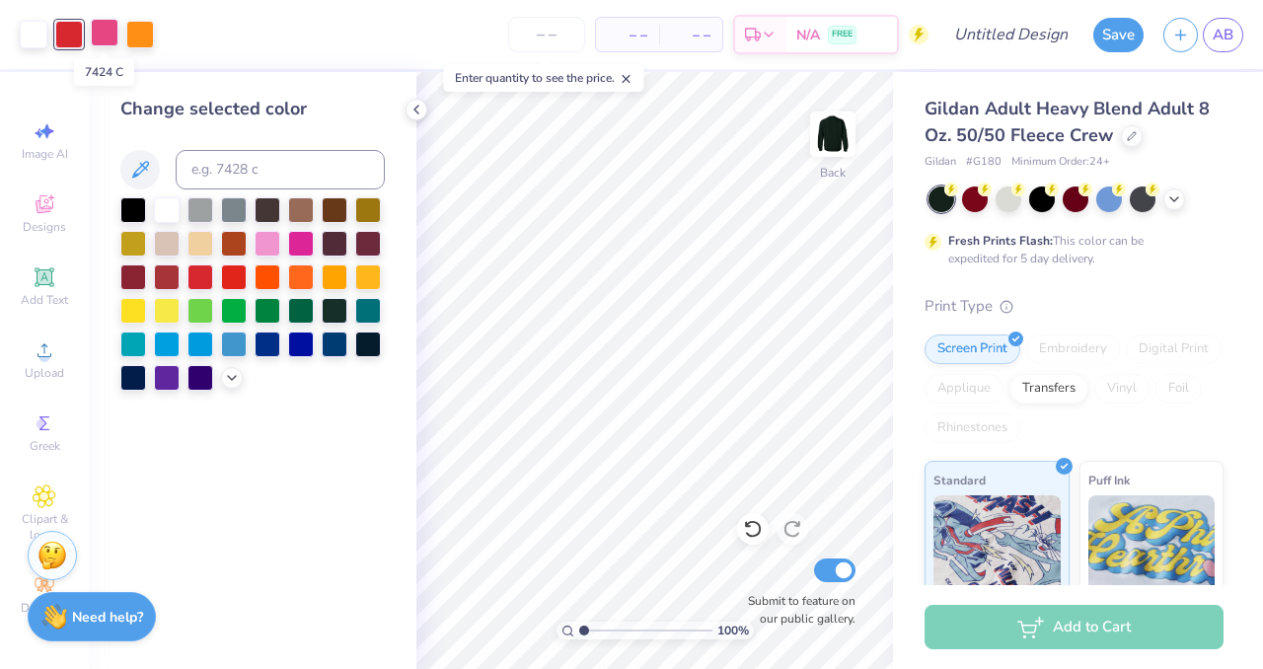
click at [99, 36] on div at bounding box center [105, 33] width 28 height 28
click at [330, 211] on div at bounding box center [335, 208] width 26 height 26
click at [296, 208] on div at bounding box center [301, 208] width 26 height 26
click at [145, 41] on div at bounding box center [140, 33] width 28 height 28
click at [165, 212] on div at bounding box center [167, 208] width 26 height 26
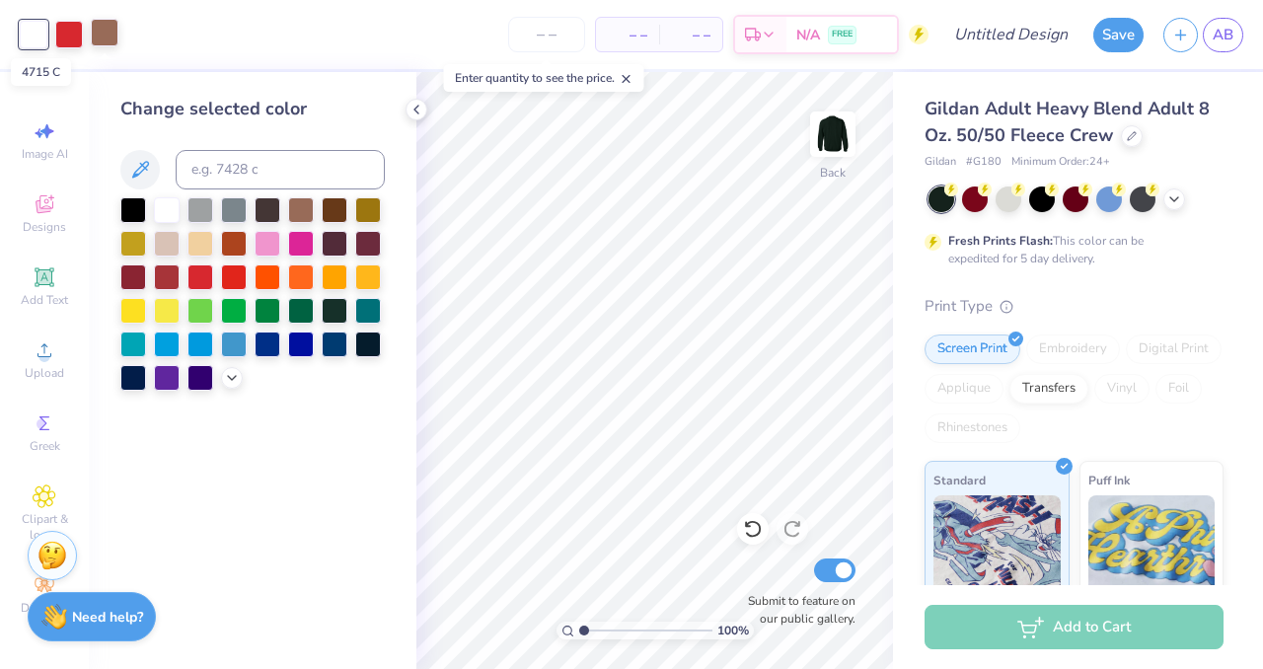
click at [108, 27] on div at bounding box center [105, 33] width 28 height 28
click at [206, 64] on div "– – Per Item – – Total Est. Delivery N/A FREE" at bounding box center [528, 34] width 800 height 69
click at [415, 108] on polyline at bounding box center [416, 110] width 4 height 8
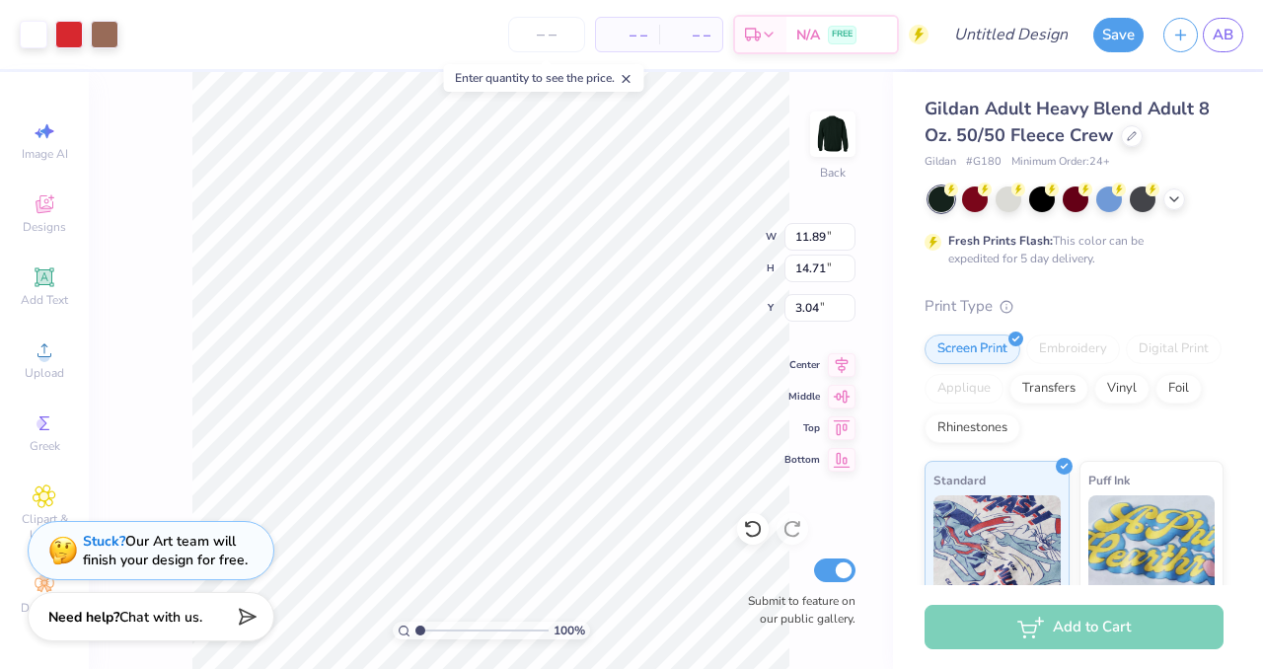
type input "11.89"
type input "14.71"
type input "3.00"
type input "12.15"
type input "15.04"
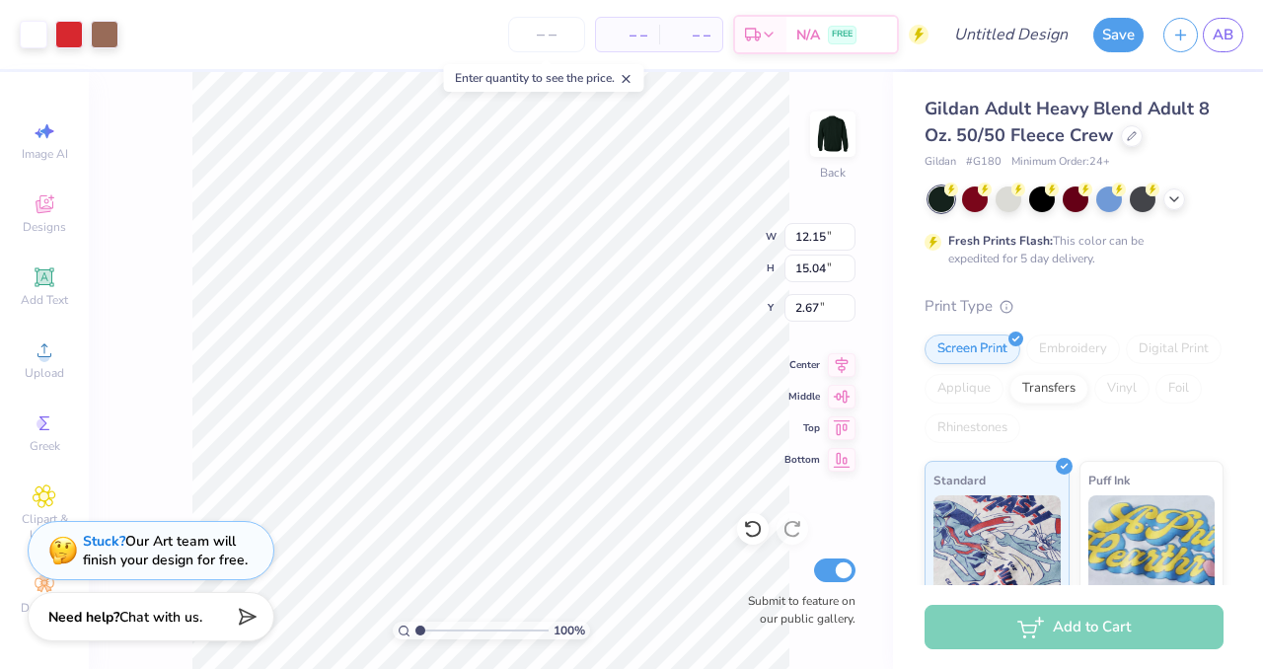
type input "3.00"
click at [637, 38] on span "– –" at bounding box center [627, 35] width 39 height 21
click at [557, 33] on input "number" at bounding box center [546, 35] width 77 height 36
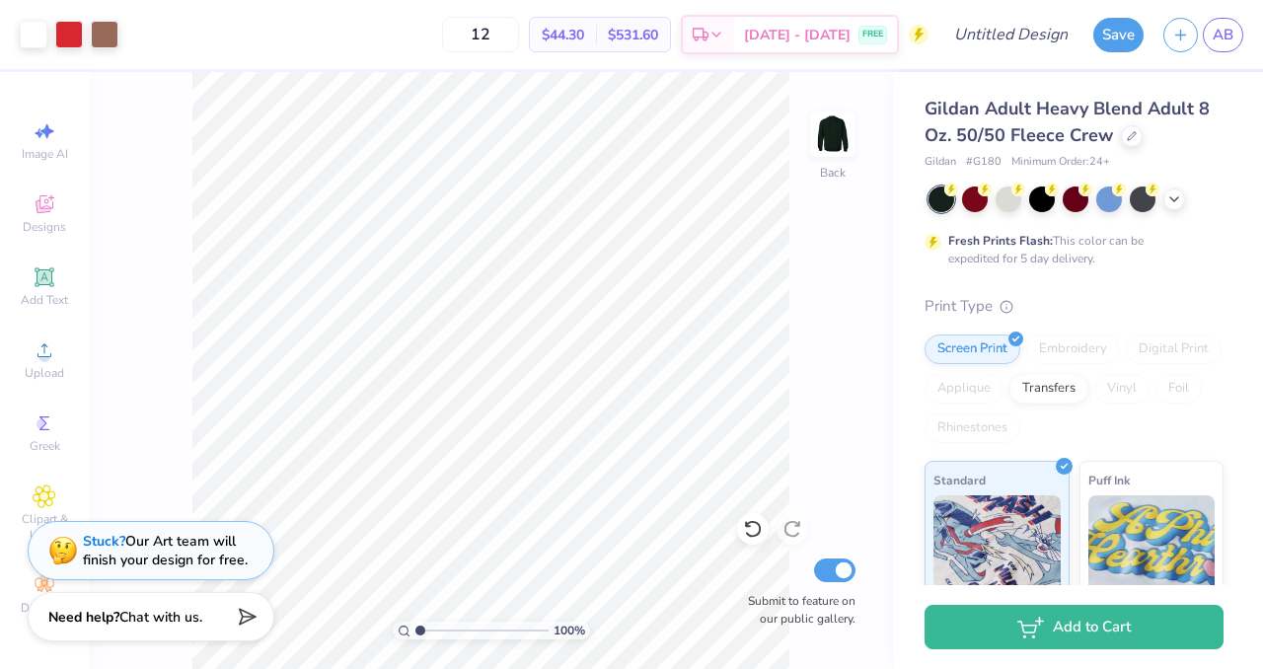
type input "1"
type input "3"
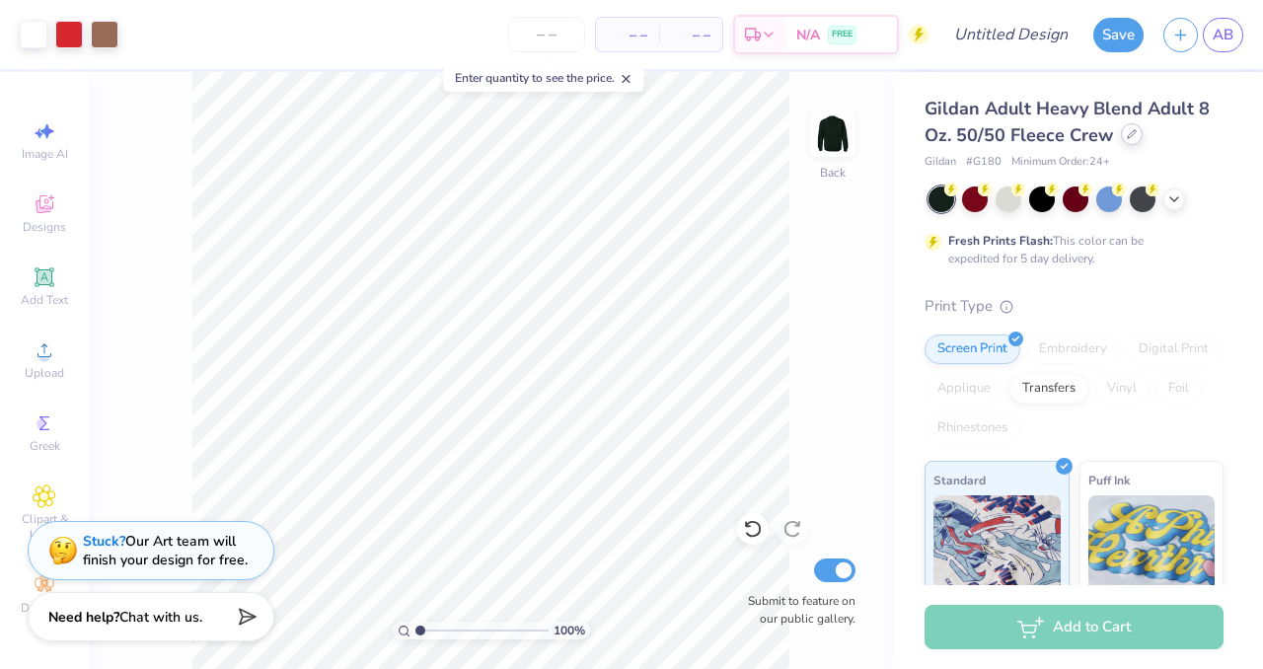
click at [1128, 136] on icon at bounding box center [1132, 134] width 8 height 8
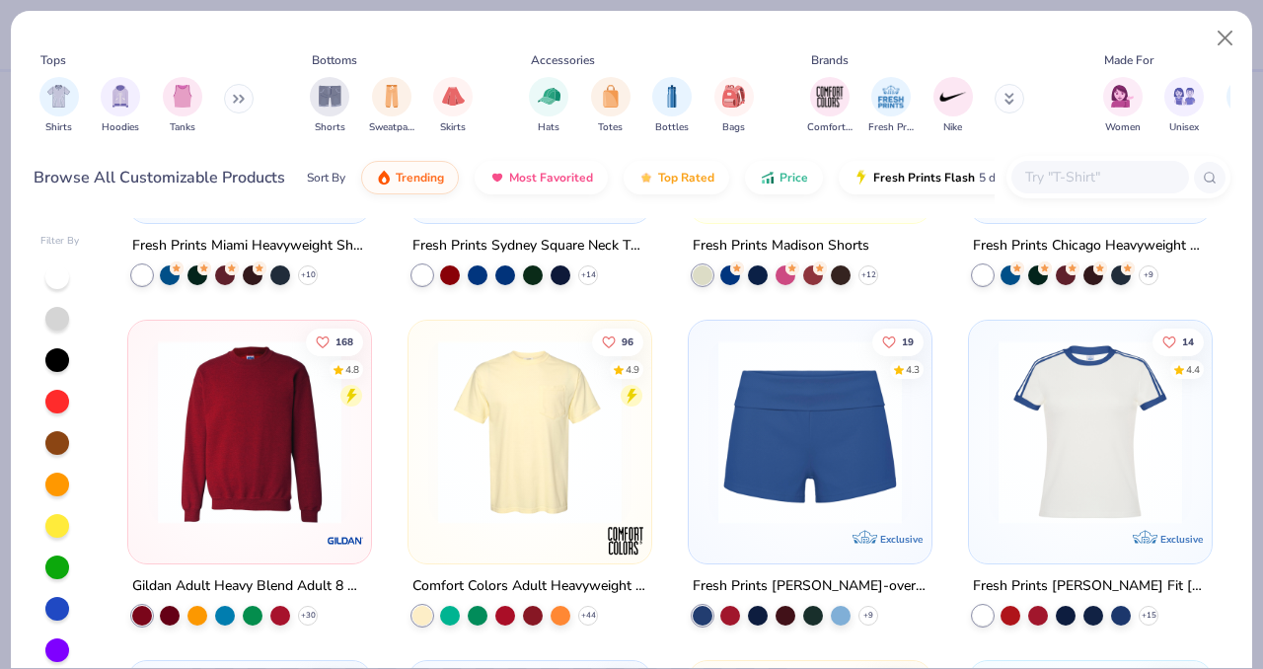
scroll to position [1312, 0]
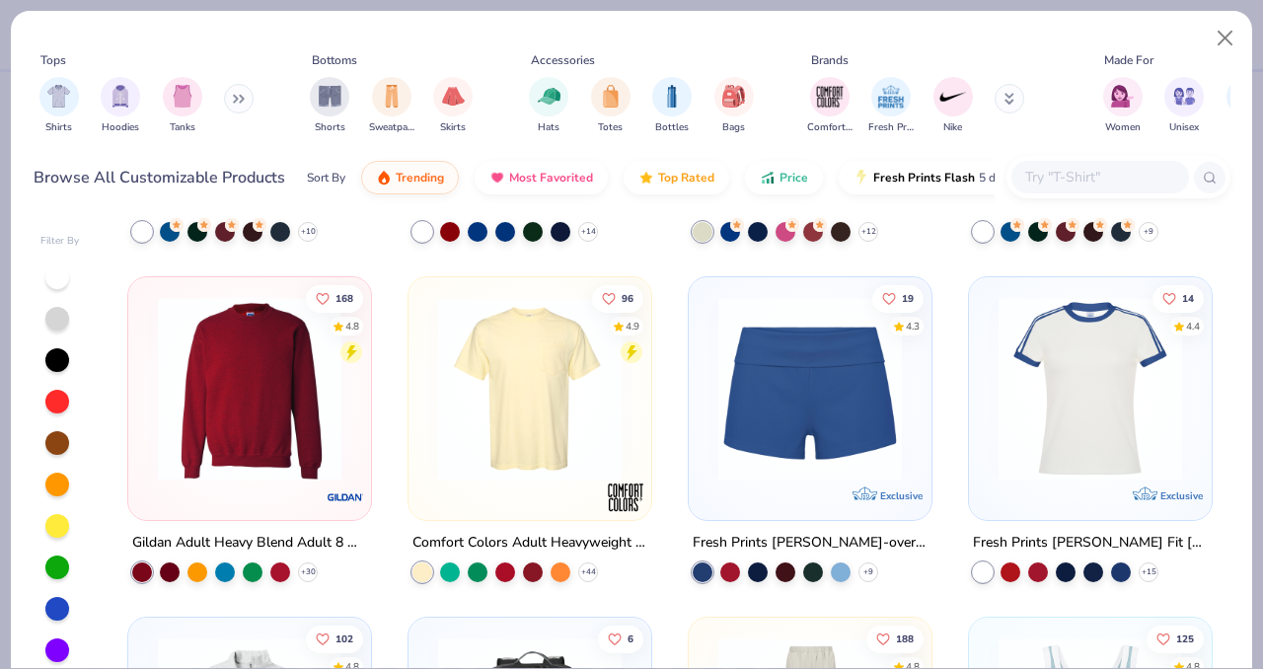
click at [509, 369] on img at bounding box center [529, 389] width 203 height 184
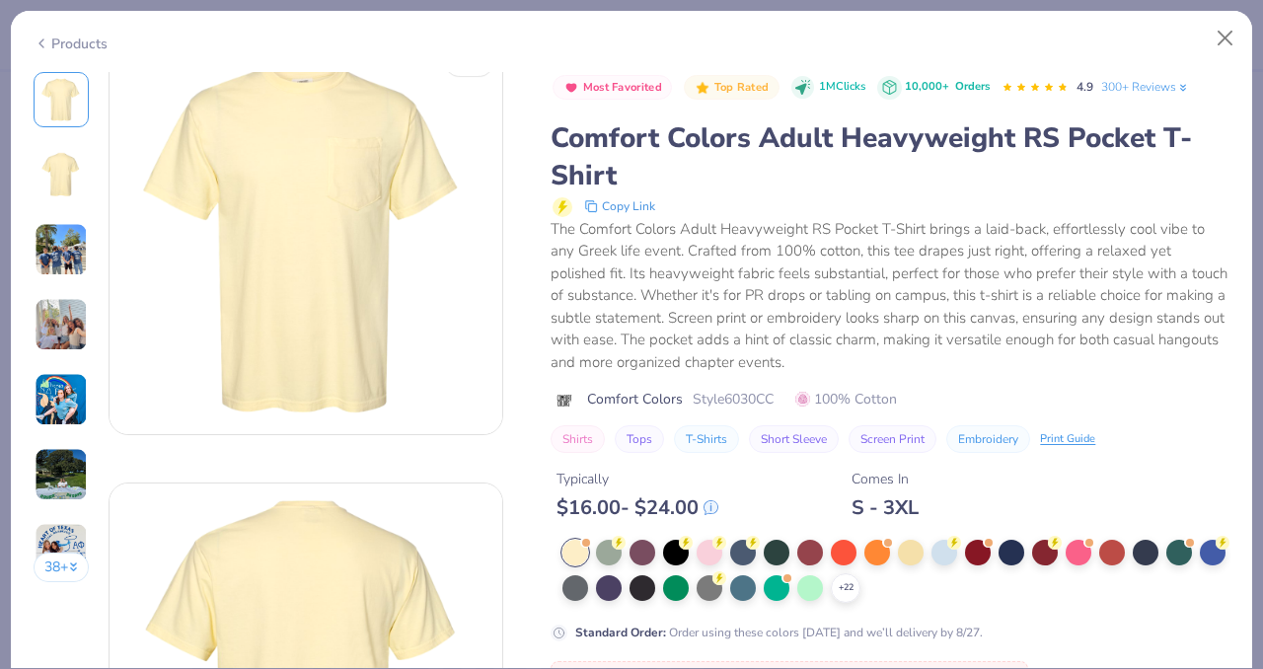
scroll to position [137, 0]
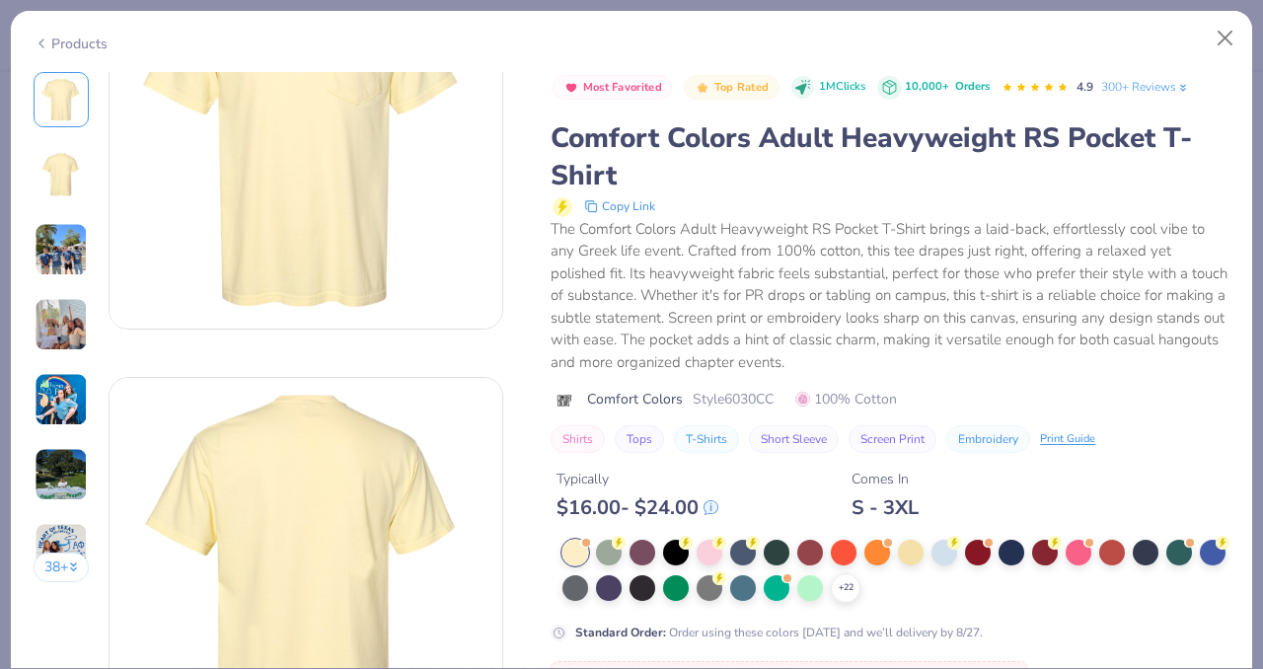
click at [709, 587] on div at bounding box center [710, 588] width 26 height 26
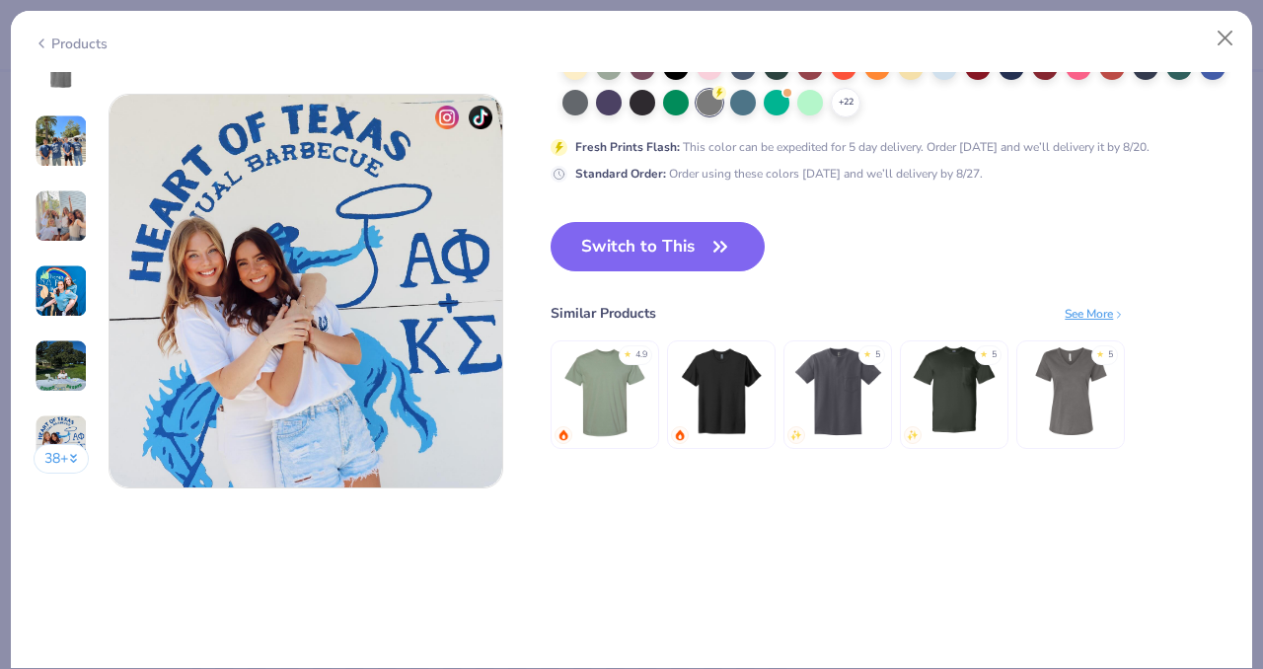
scroll to position [2598, 0]
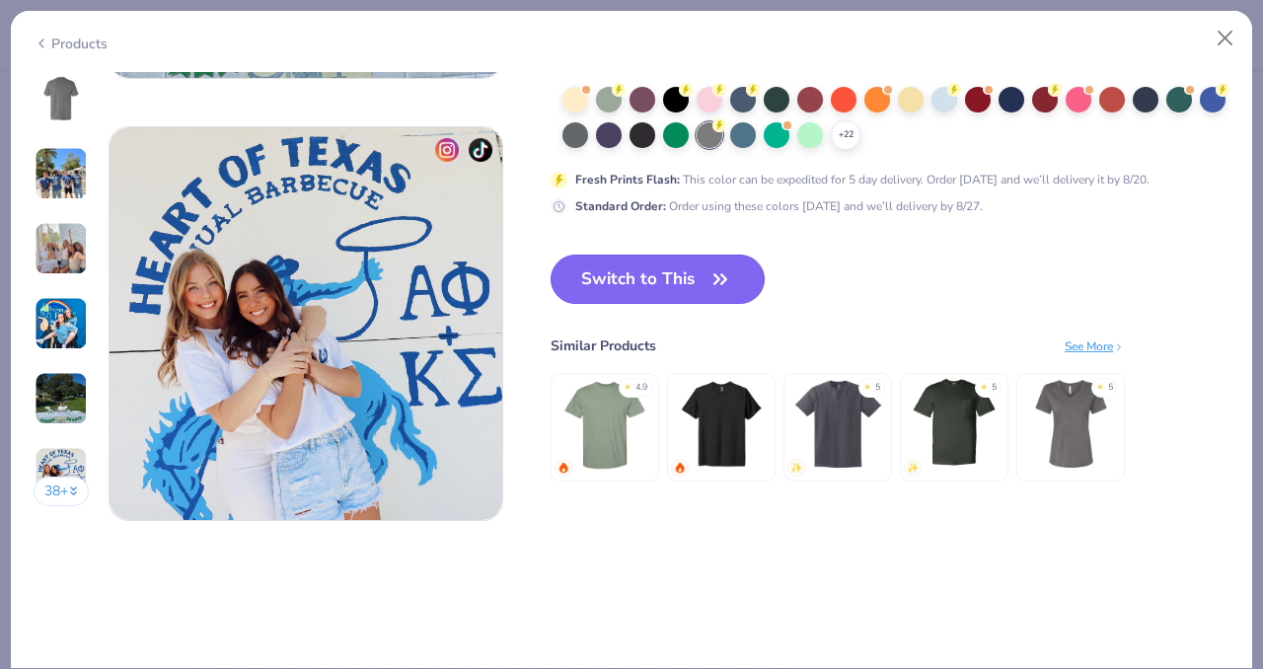
click at [663, 283] on button "Switch to This" at bounding box center [658, 279] width 214 height 49
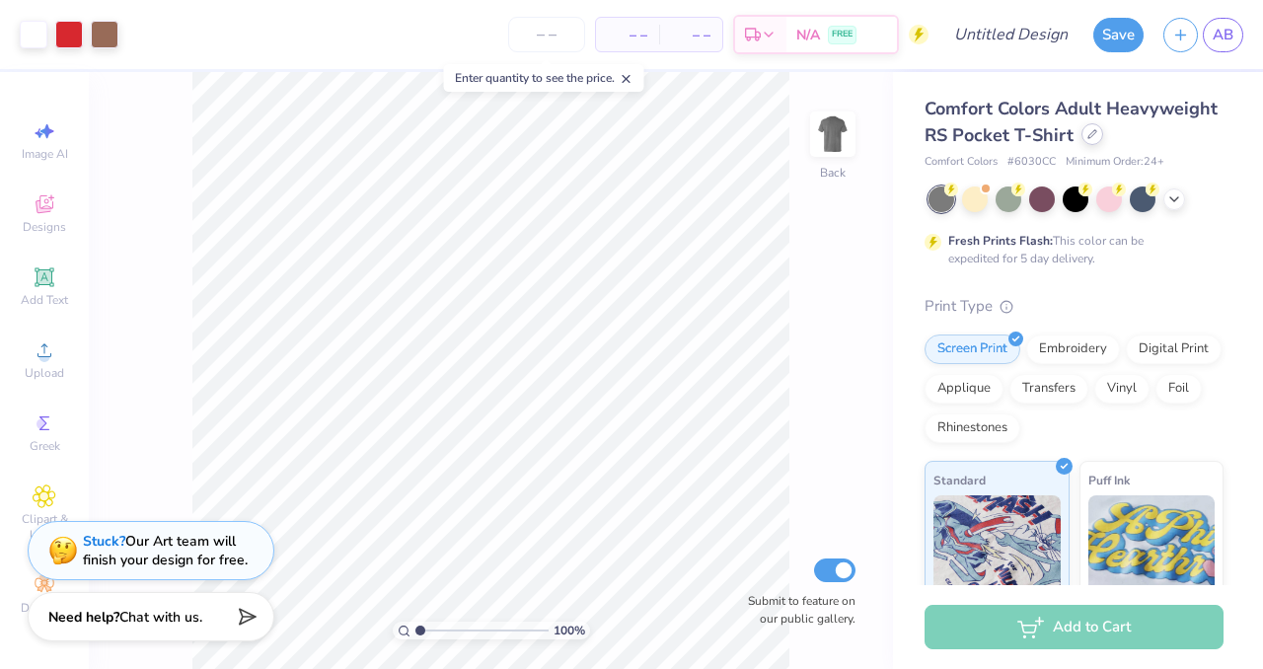
click at [1091, 138] on icon at bounding box center [1092, 134] width 10 height 10
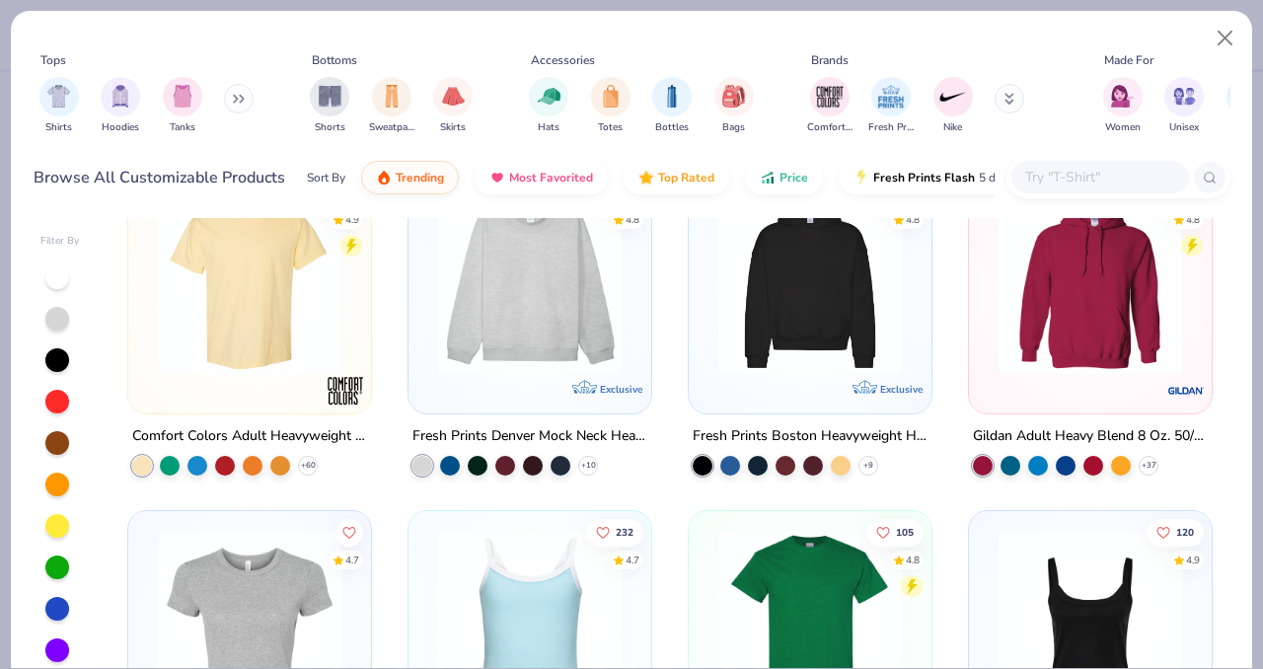
scroll to position [51, 0]
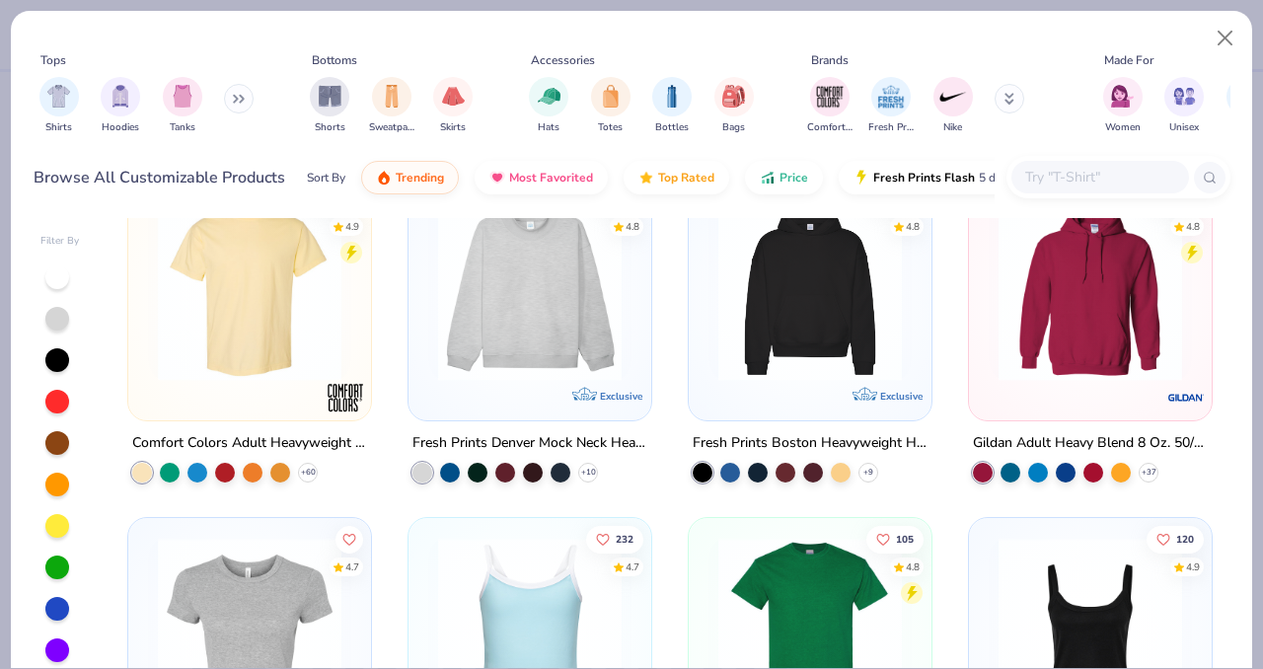
click at [257, 309] on img at bounding box center [249, 289] width 203 height 184
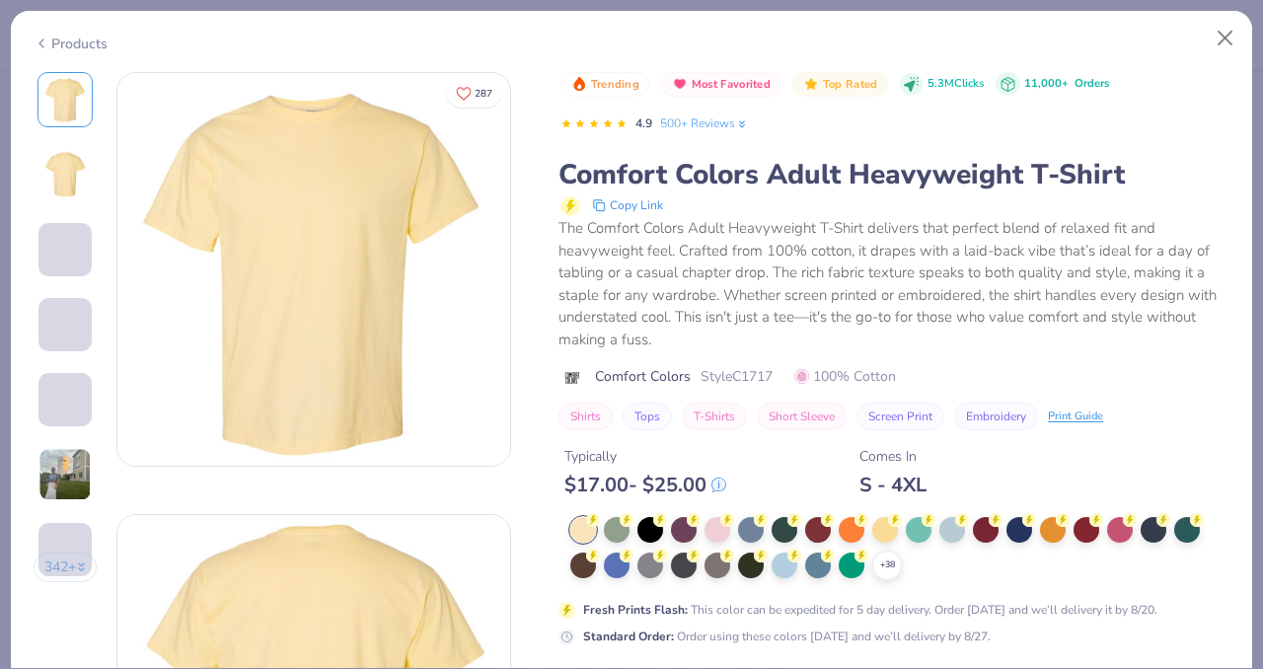
scroll to position [26, 0]
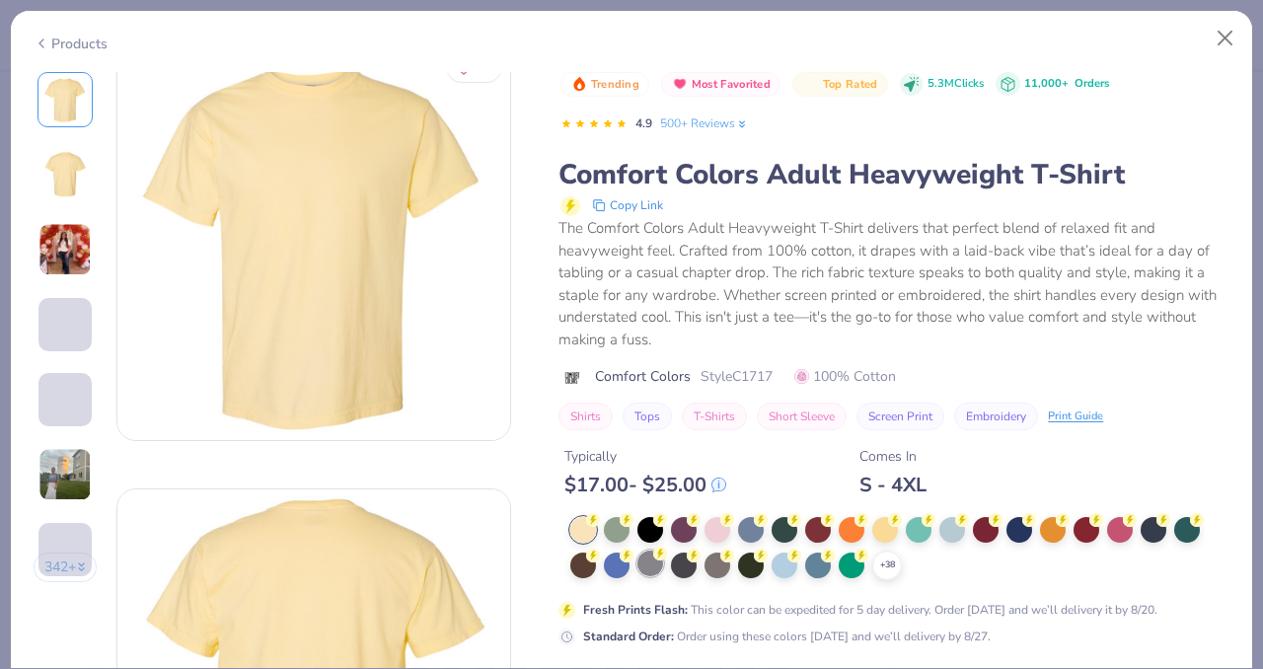
click at [646, 570] on div at bounding box center [650, 564] width 26 height 26
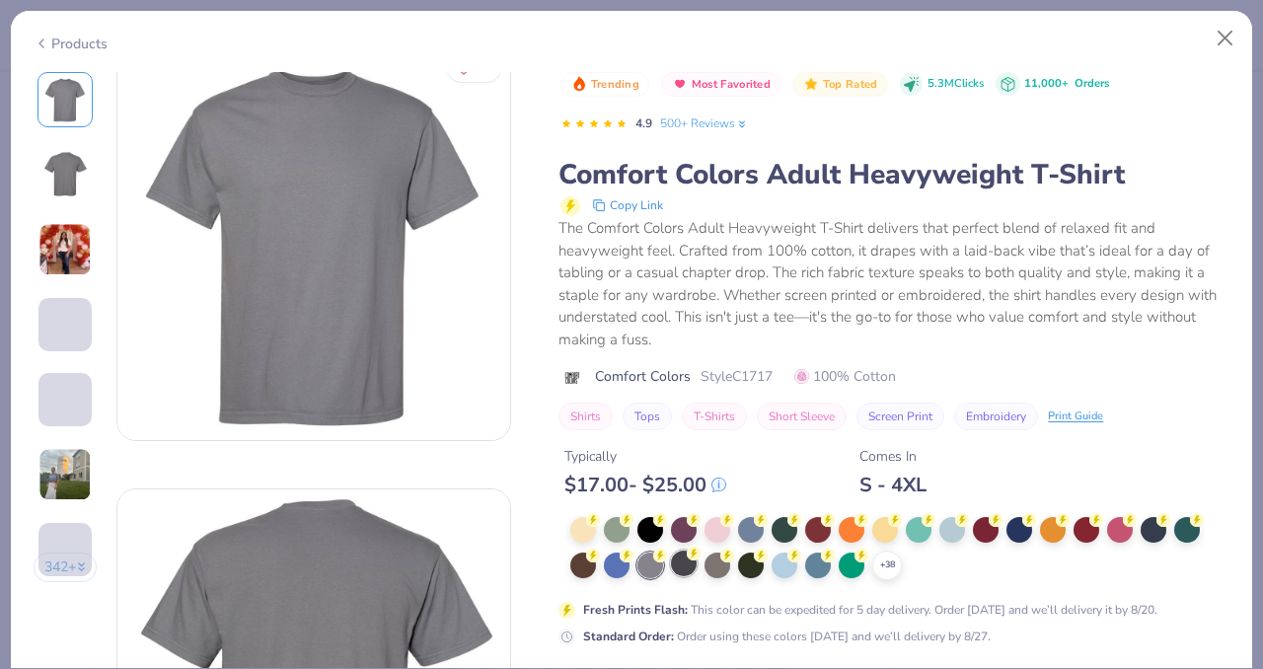
click at [679, 569] on div at bounding box center [684, 564] width 26 height 26
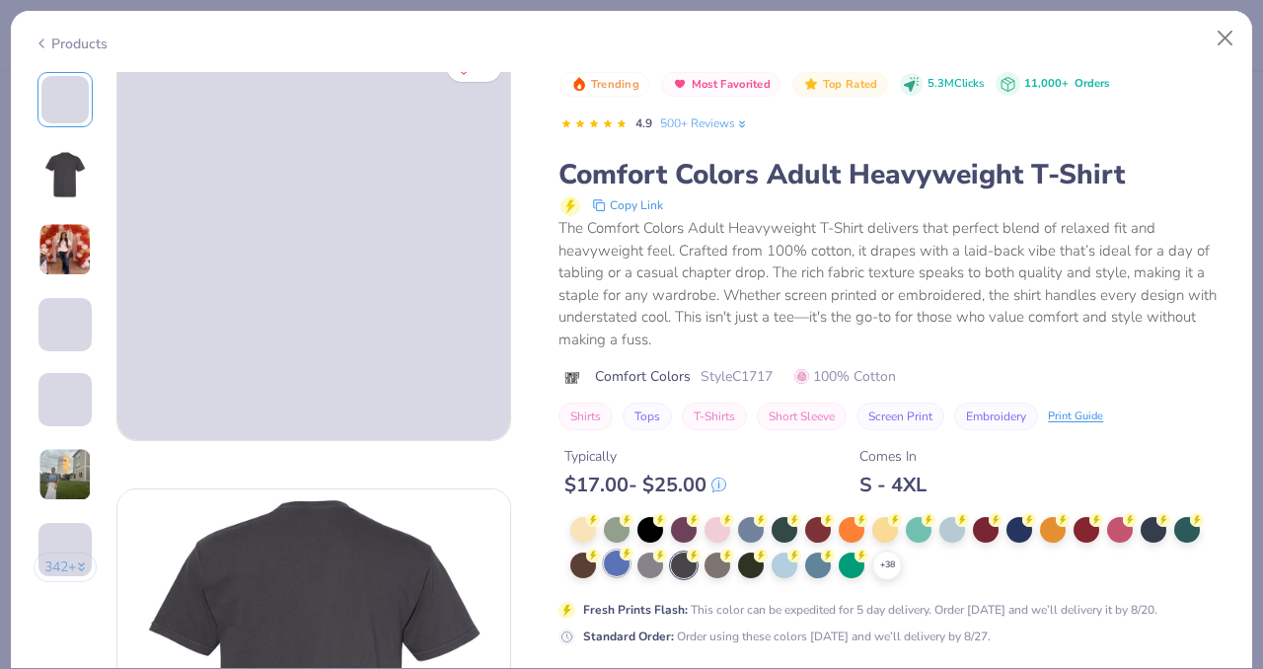
click at [612, 564] on div at bounding box center [617, 564] width 26 height 26
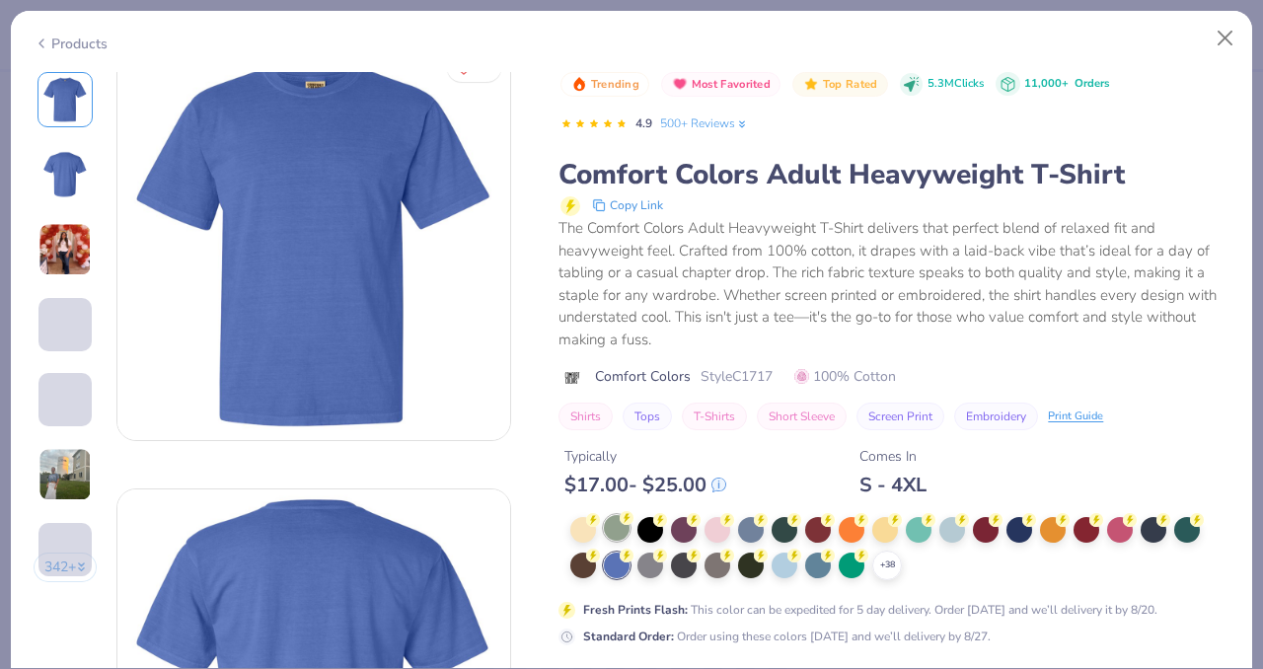
click at [617, 534] on div at bounding box center [617, 528] width 26 height 26
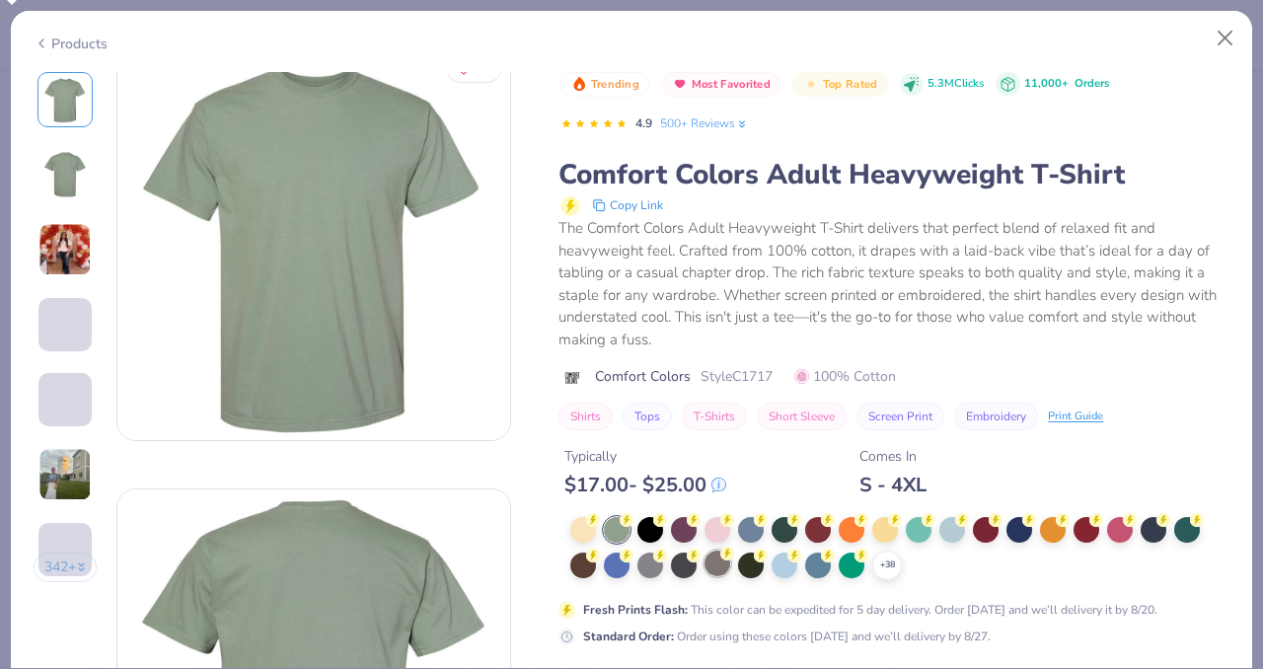
click at [721, 564] on div at bounding box center [717, 564] width 26 height 26
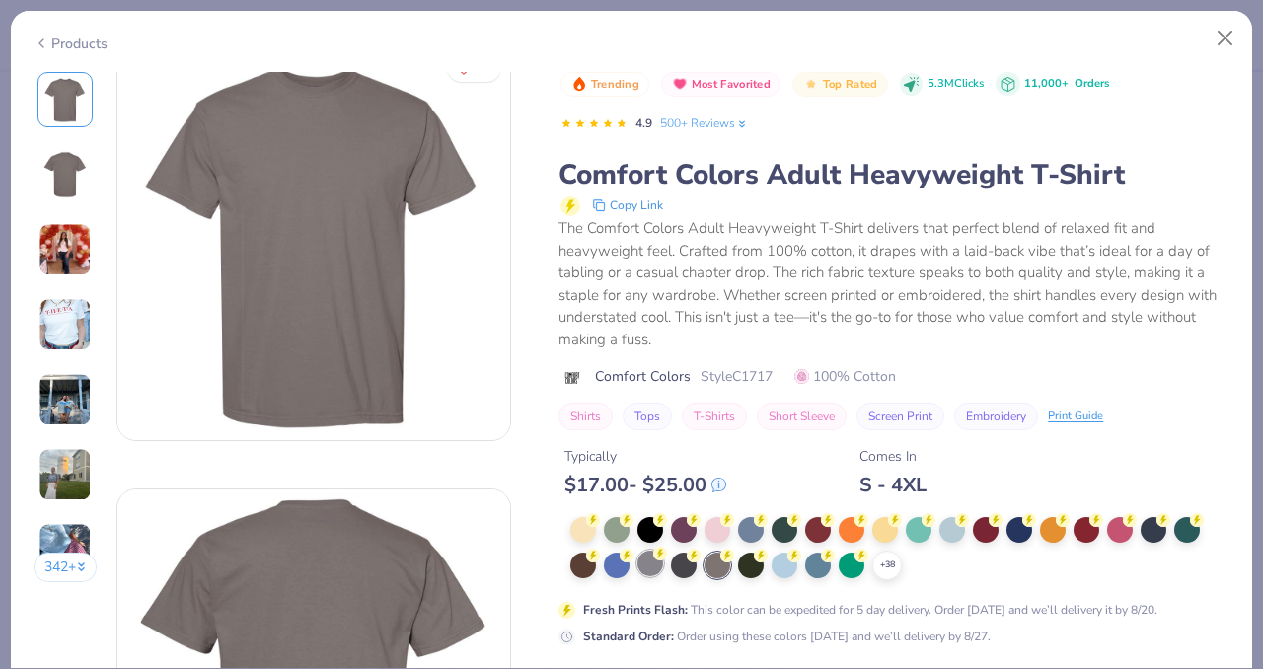
click at [649, 557] on div at bounding box center [650, 564] width 26 height 26
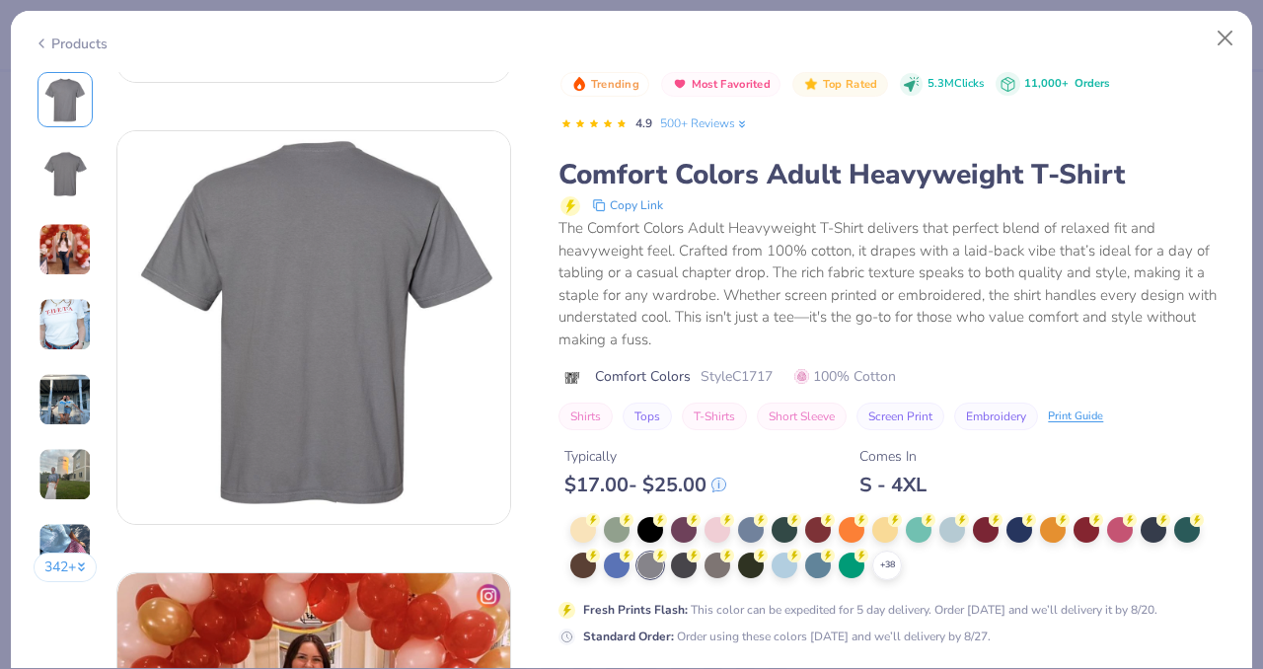
scroll to position [411, 0]
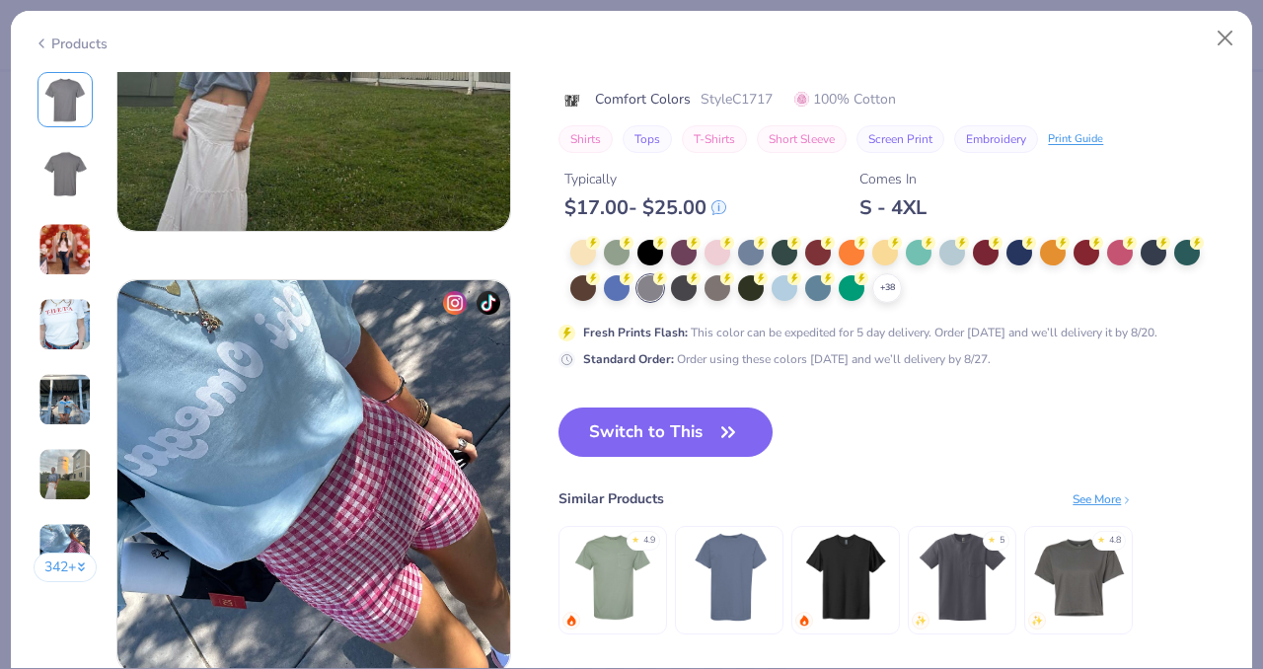
scroll to position [2455, 0]
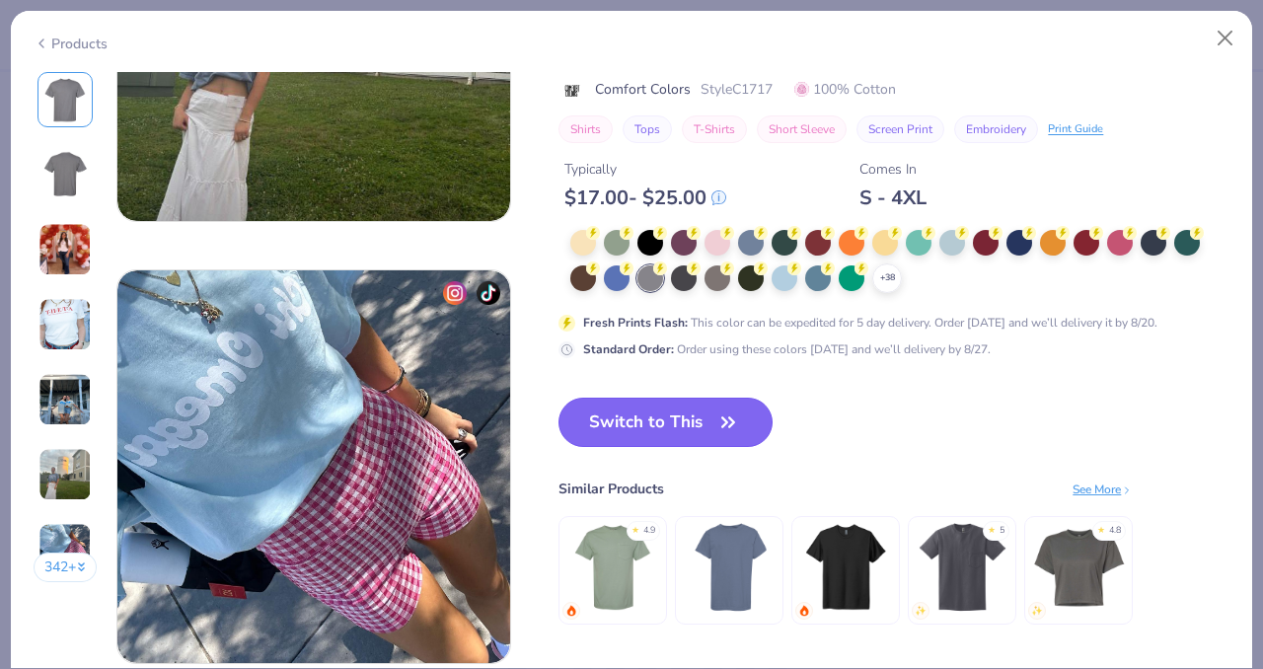
click at [652, 426] on button "Switch to This" at bounding box center [665, 422] width 214 height 49
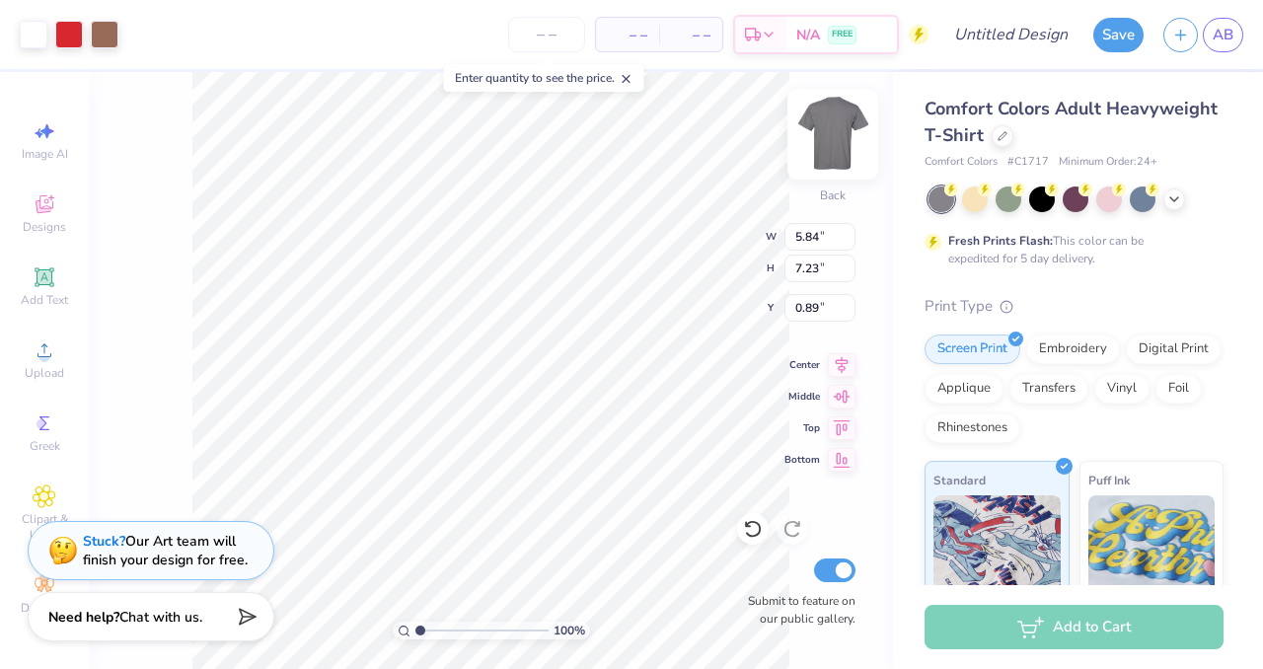
type input "5.84"
type input "7.23"
type input "3.29"
type input "11.49"
type input "14.22"
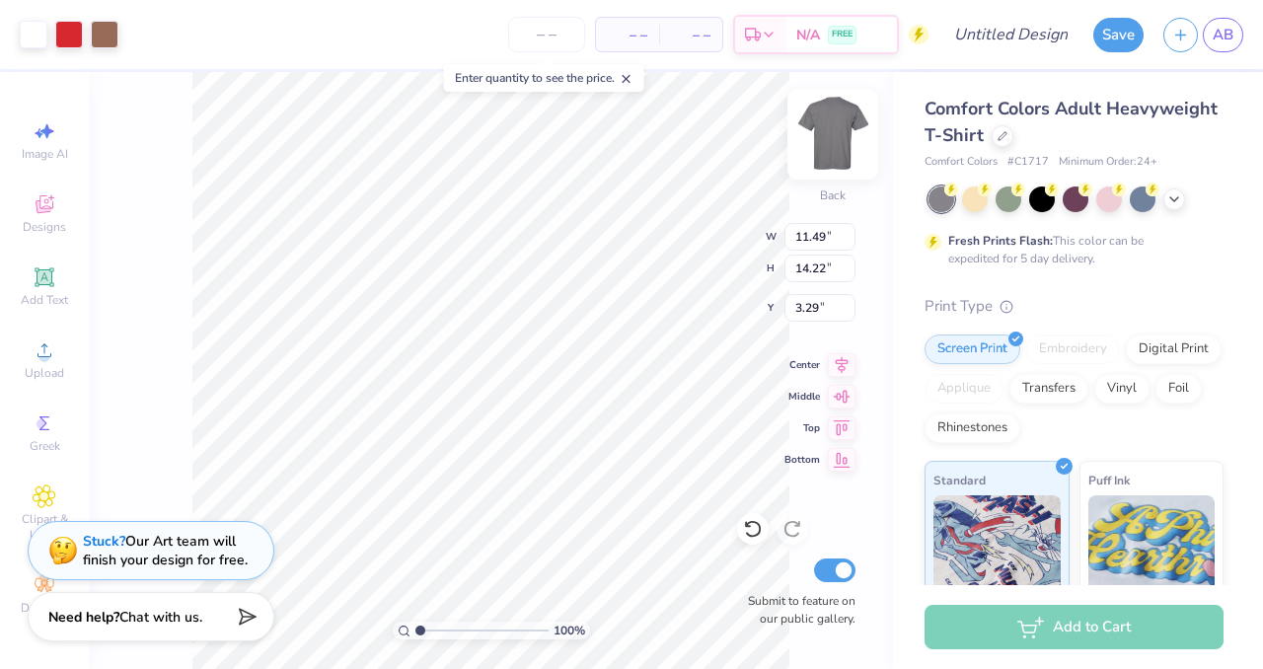
type input "3.32"
click at [1042, 204] on div at bounding box center [1042, 197] width 26 height 26
type input "3.00"
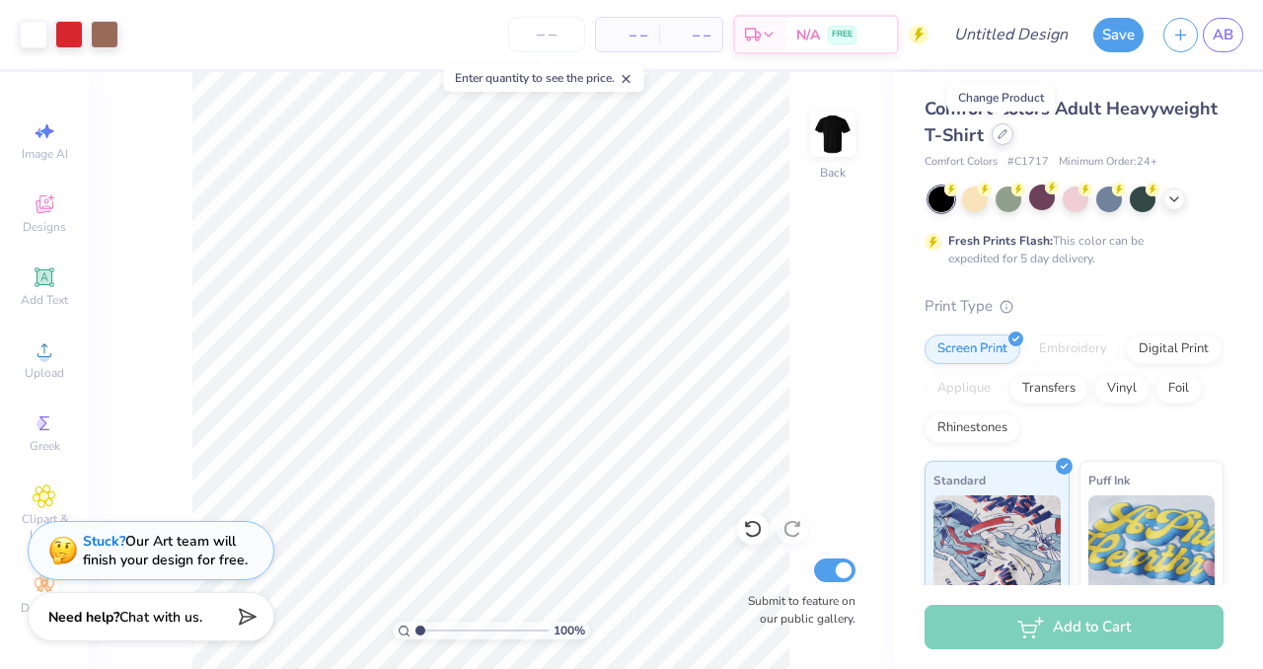
click at [1004, 135] on icon at bounding box center [1002, 134] width 10 height 10
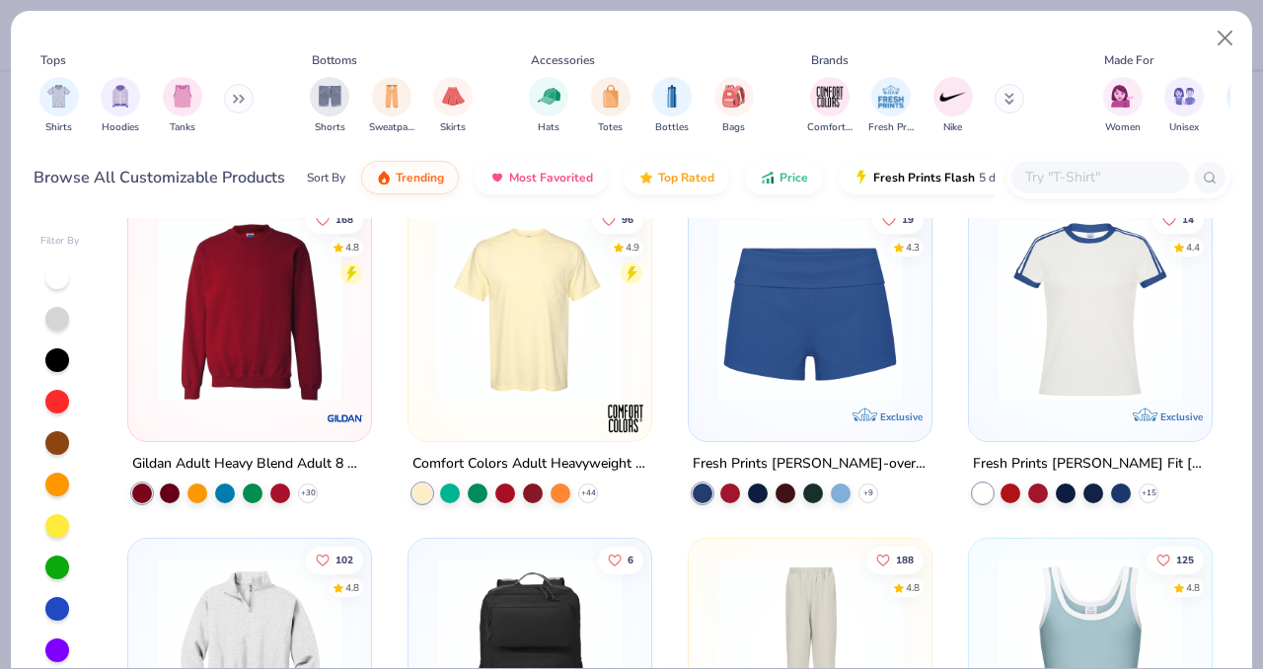
scroll to position [1331, 0]
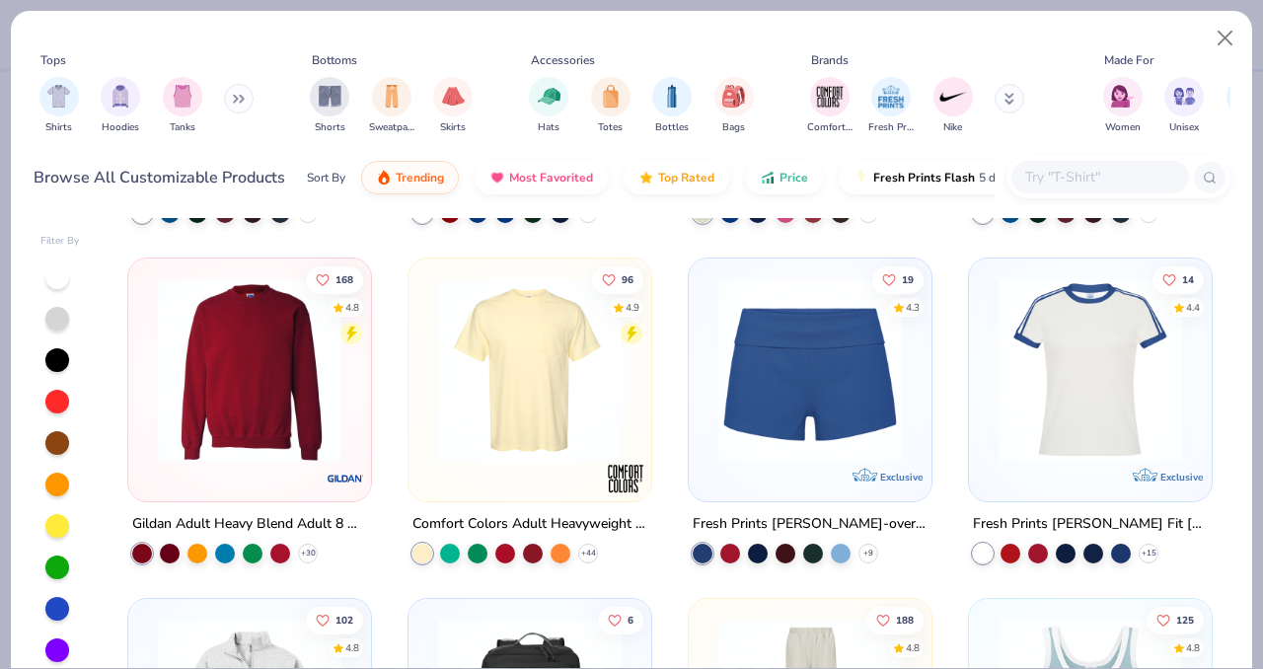
click at [244, 409] on img at bounding box center [249, 370] width 203 height 184
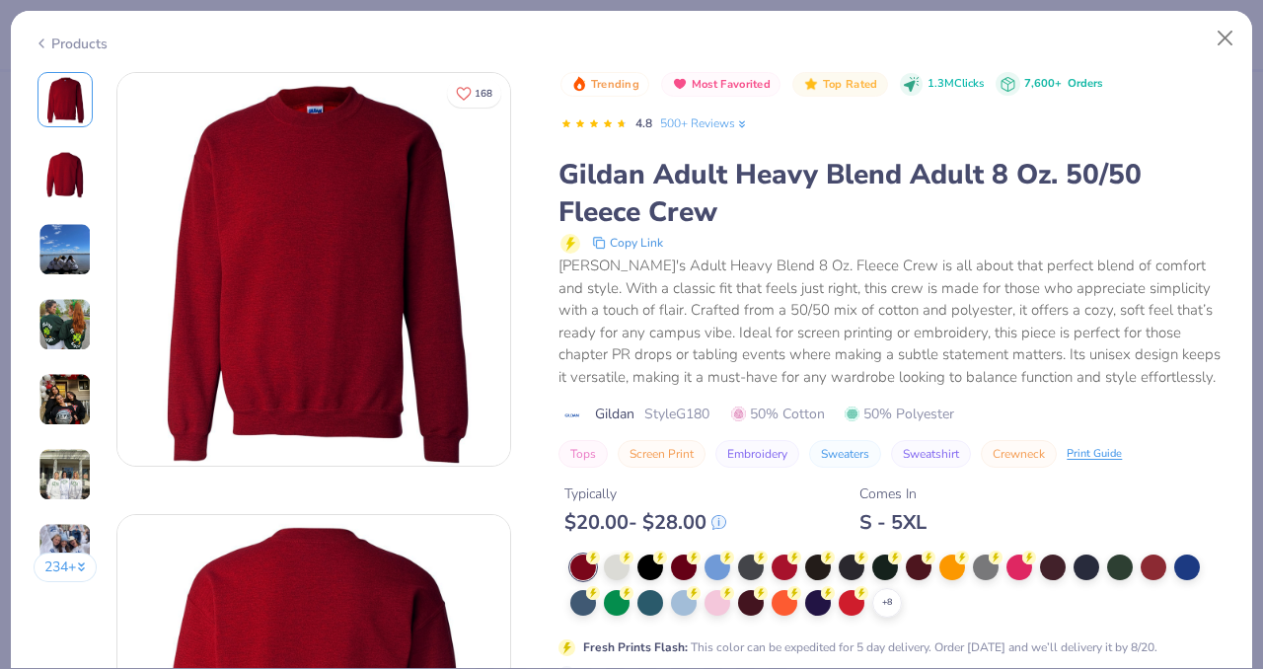
scroll to position [39, 0]
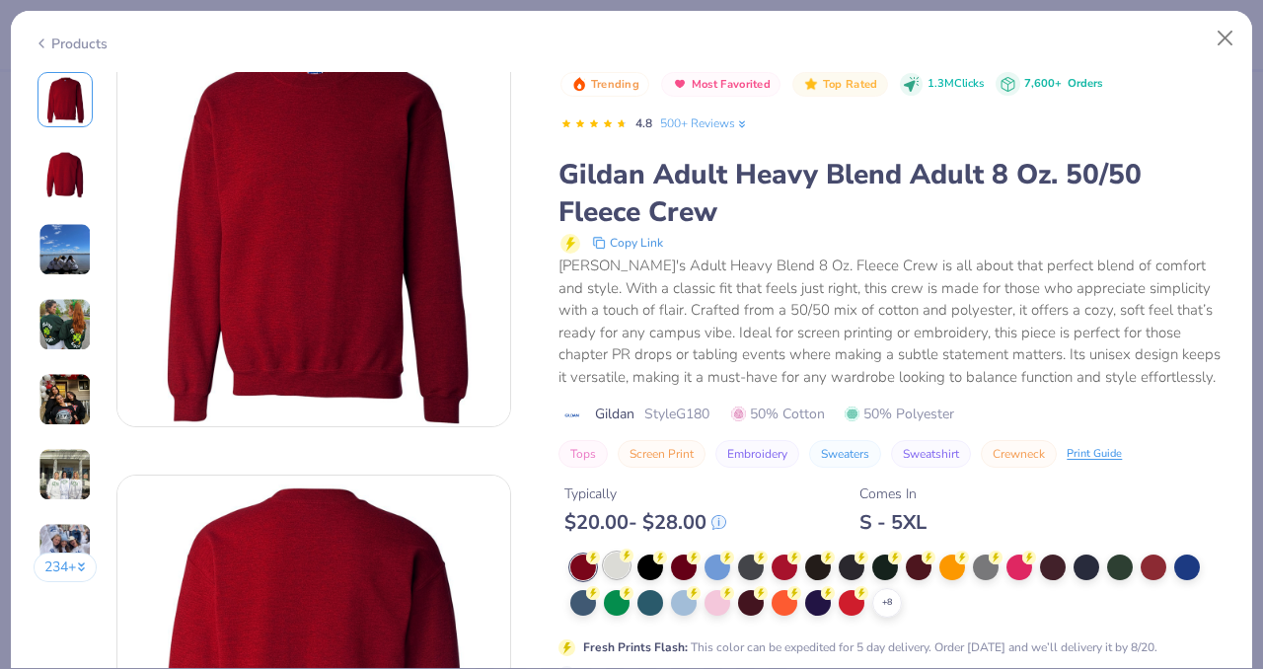
click at [619, 567] on div at bounding box center [617, 566] width 26 height 26
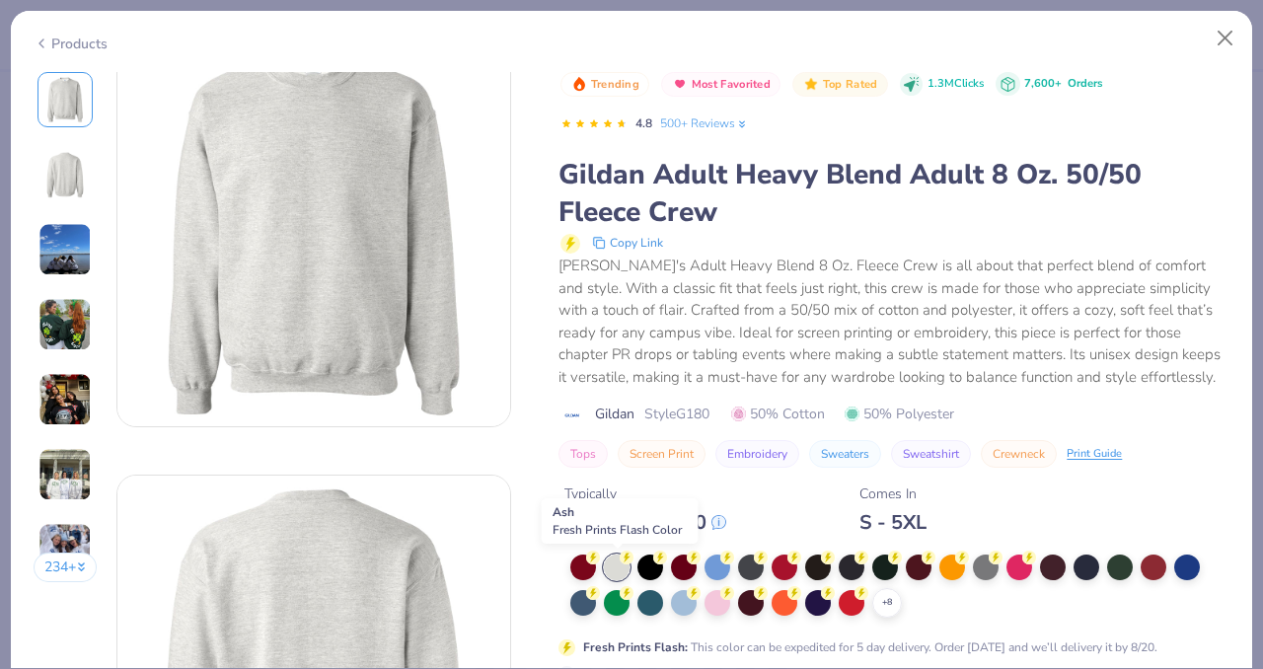
scroll to position [166, 0]
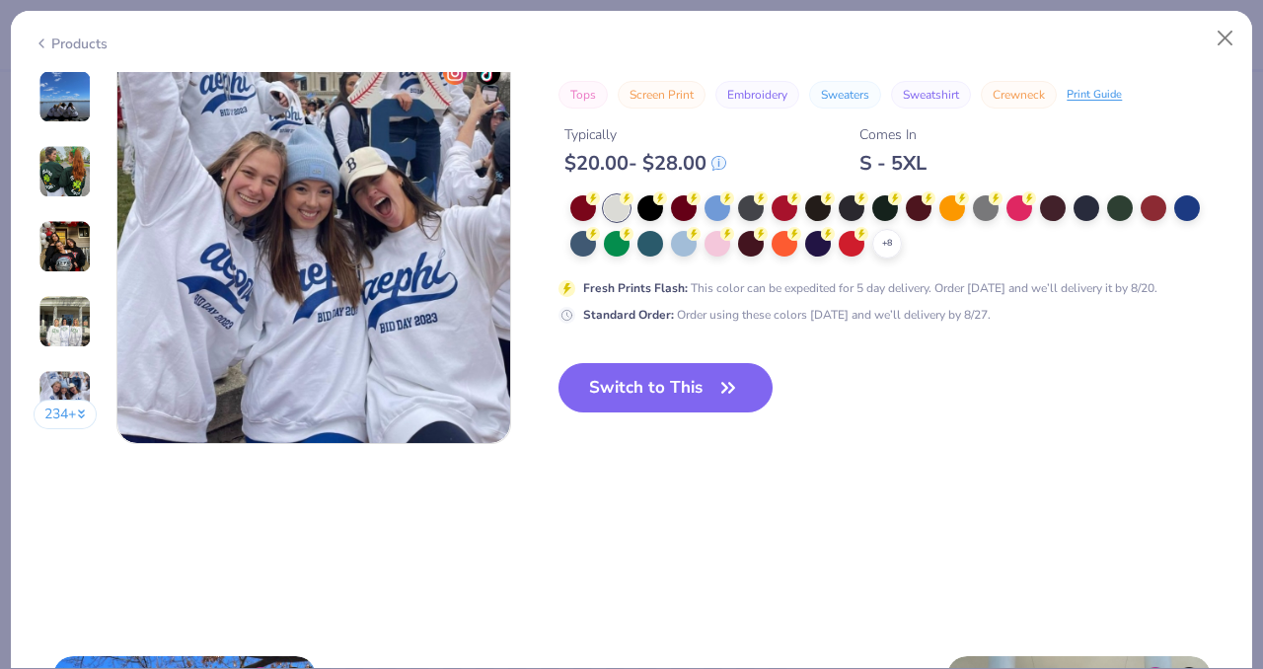
scroll to position [2794, 0]
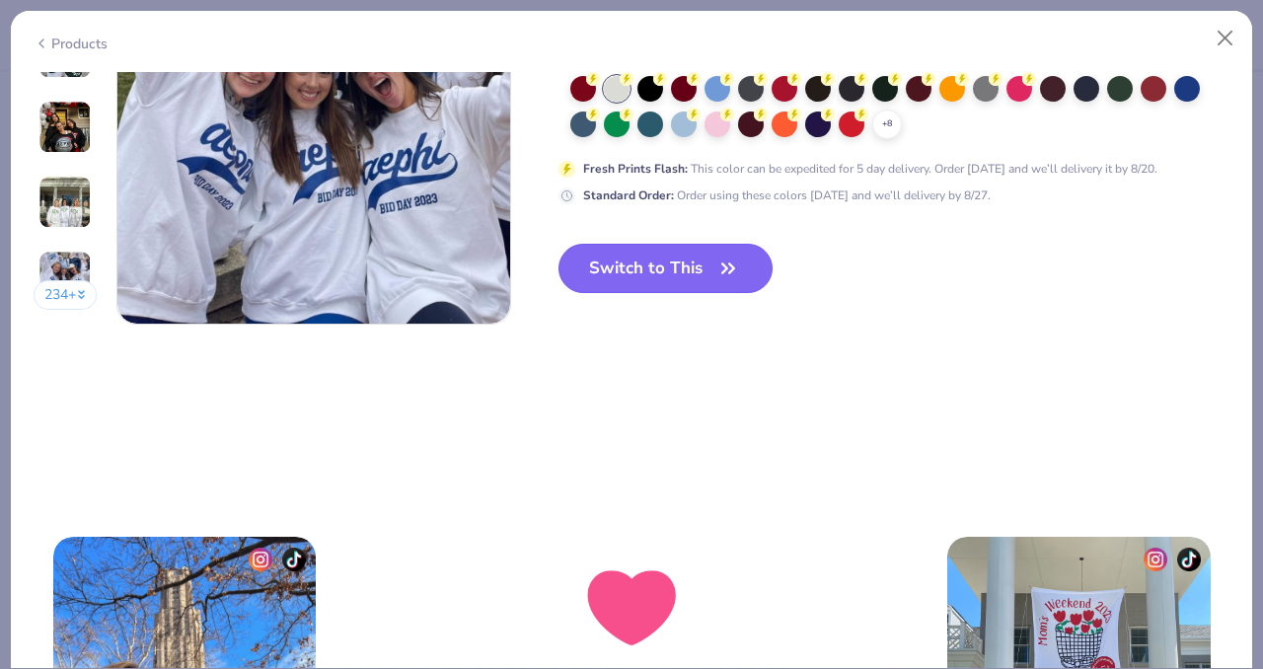
click at [684, 272] on button "Switch to This" at bounding box center [665, 268] width 214 height 49
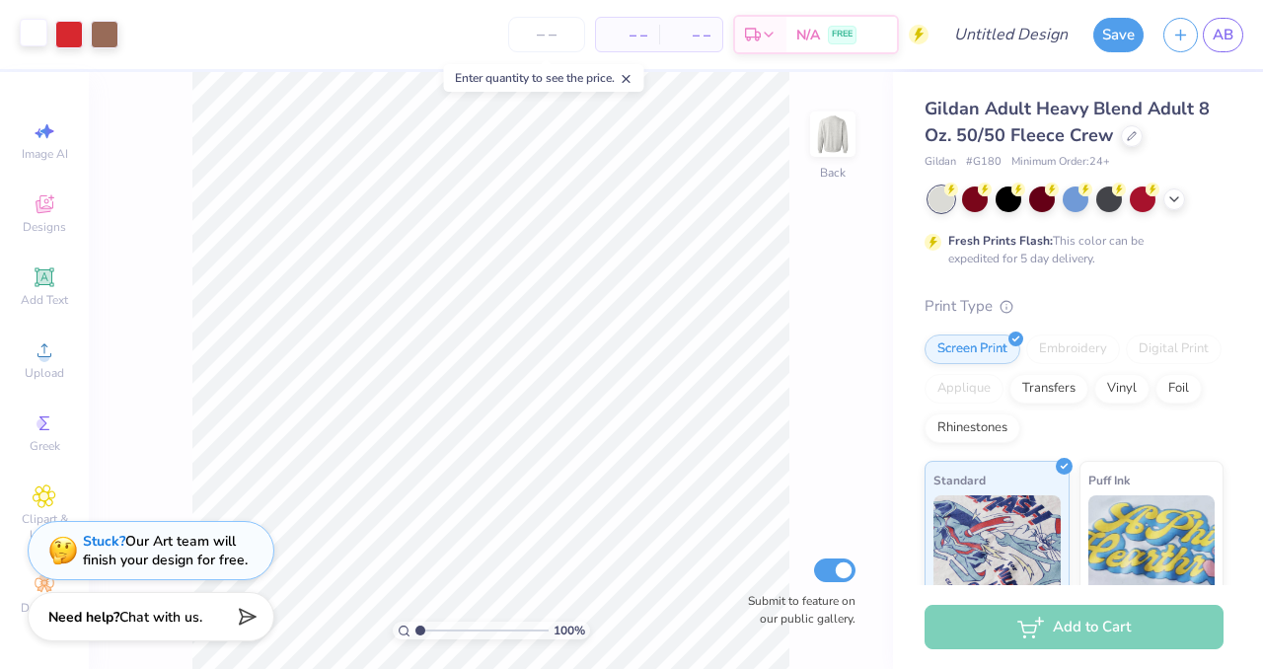
click at [37, 33] on div at bounding box center [34, 33] width 28 height 28
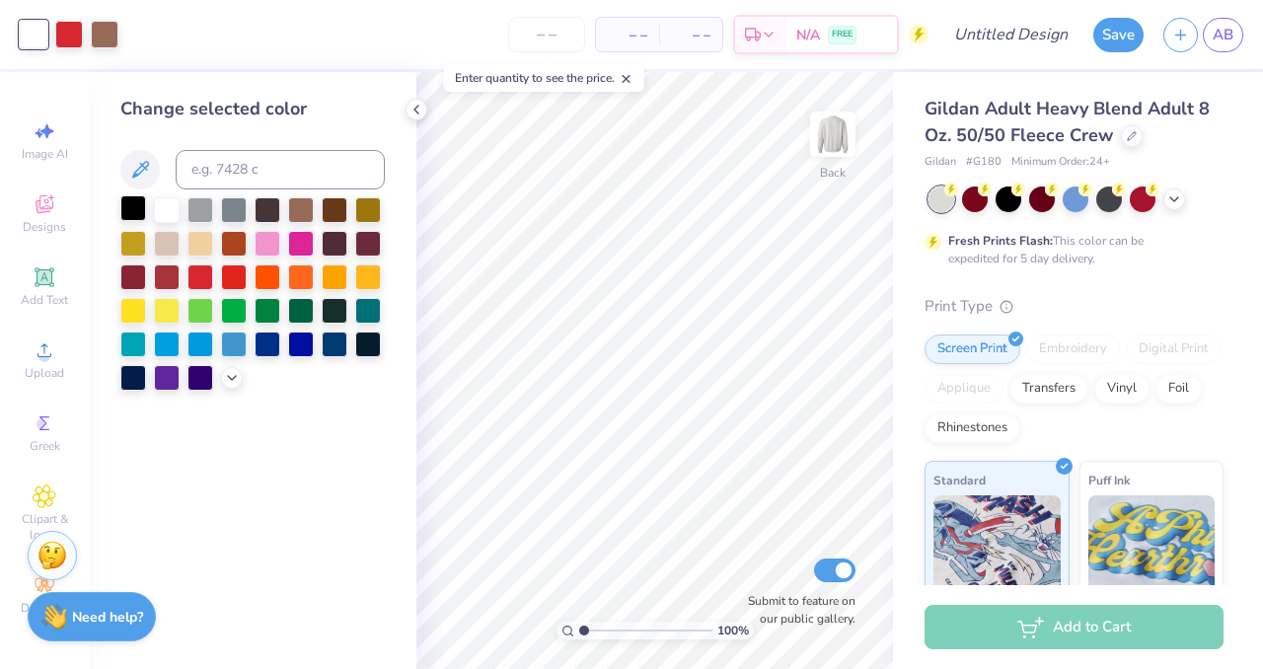
click at [129, 217] on div at bounding box center [133, 208] width 26 height 26
click at [420, 112] on icon at bounding box center [416, 110] width 16 height 16
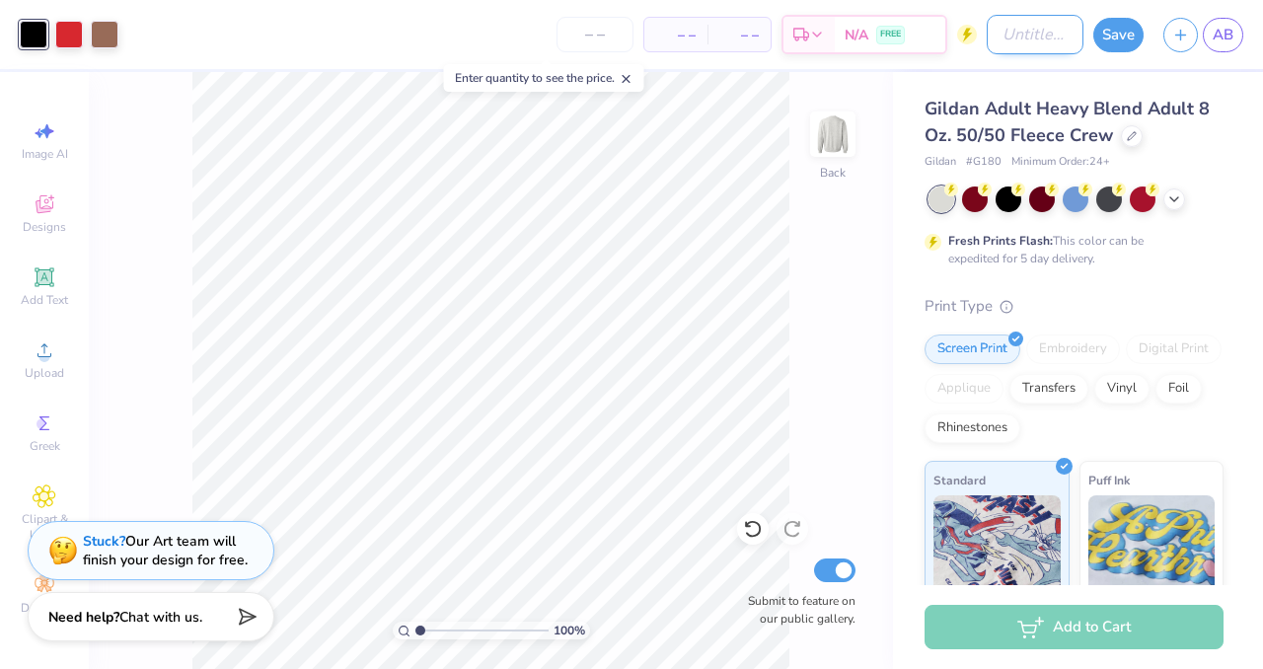
click at [1004, 33] on input "Design Title" at bounding box center [1035, 34] width 97 height 39
type input "f"
type input "football crewneck"
click at [1125, 38] on button "Save" at bounding box center [1118, 35] width 50 height 35
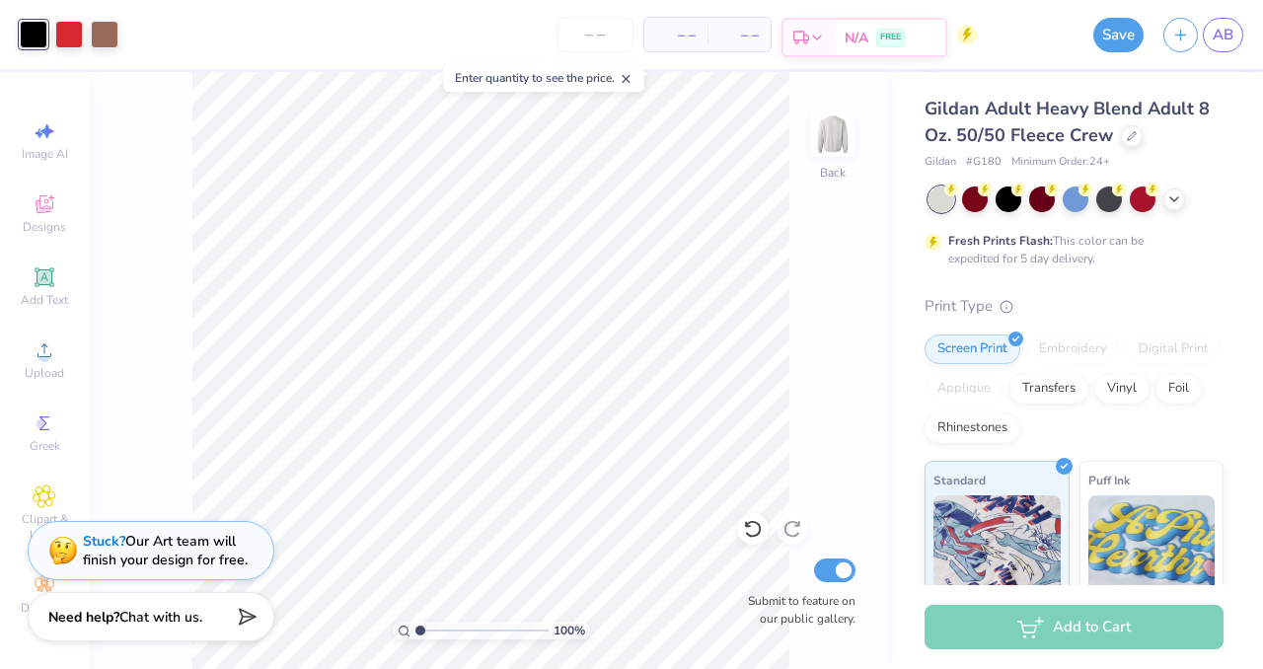
scroll to position [0, 0]
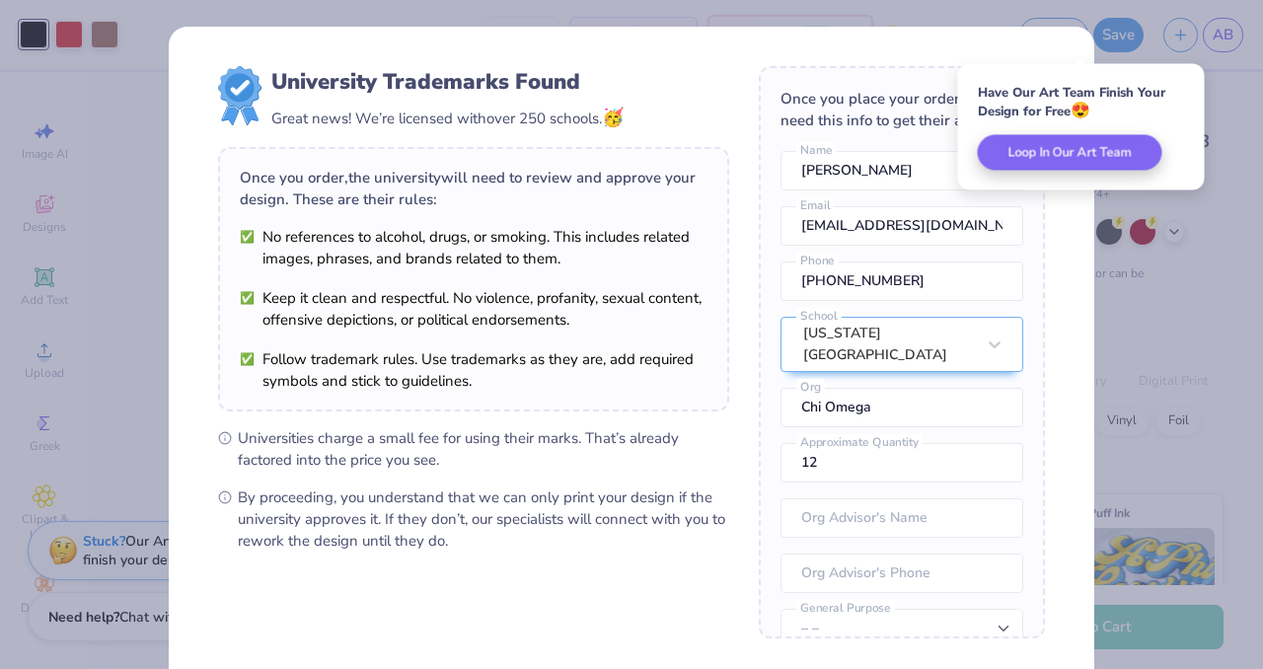
scroll to position [189, 0]
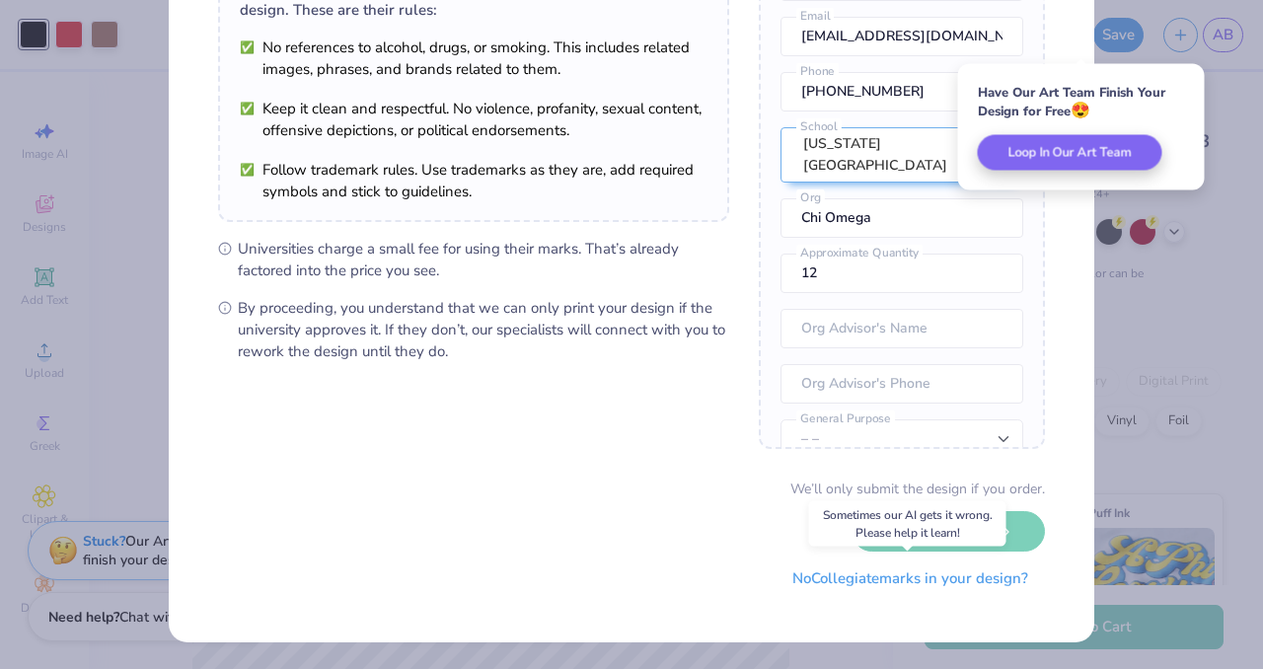
click at [886, 576] on button "No Collegiate marks in your design?" at bounding box center [909, 578] width 269 height 40
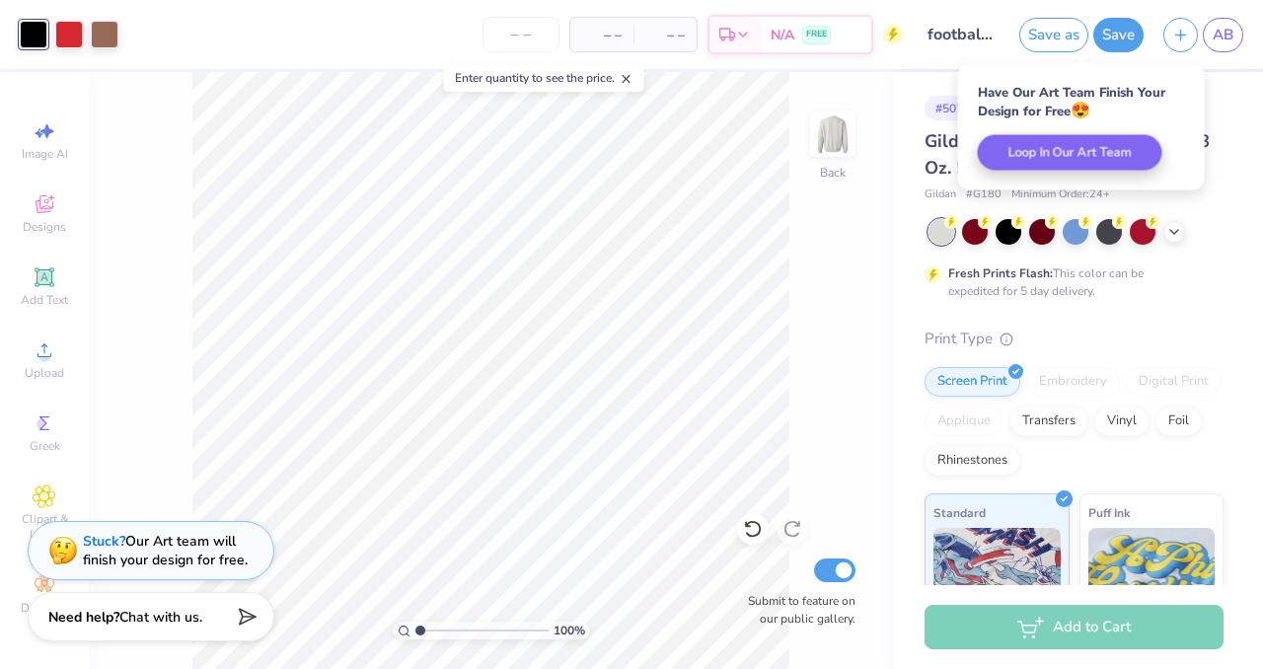
scroll to position [0, 0]
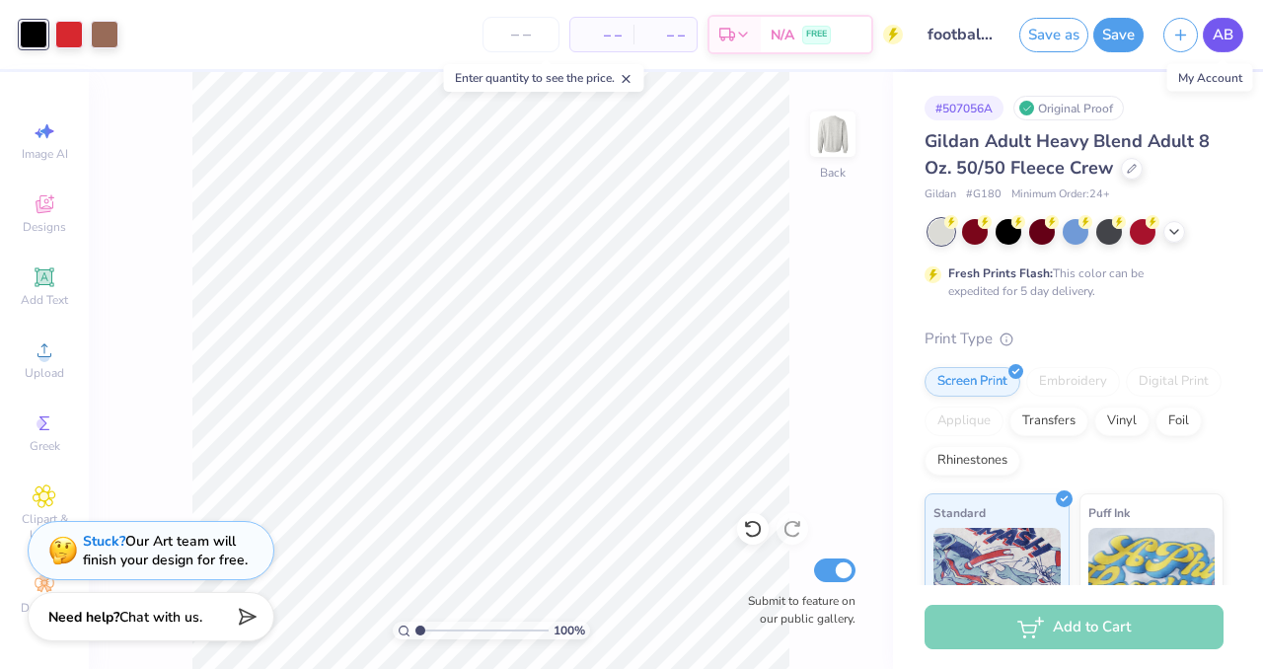
click at [1219, 28] on span "AB" at bounding box center [1223, 35] width 21 height 23
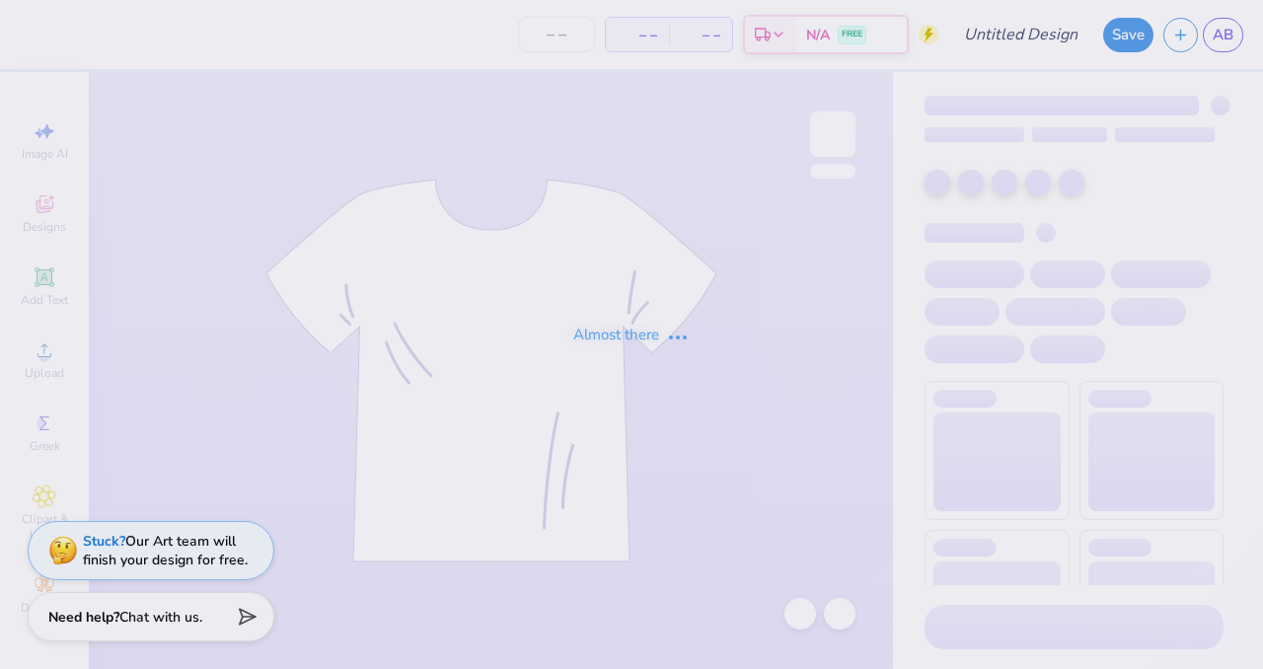
type input "football"
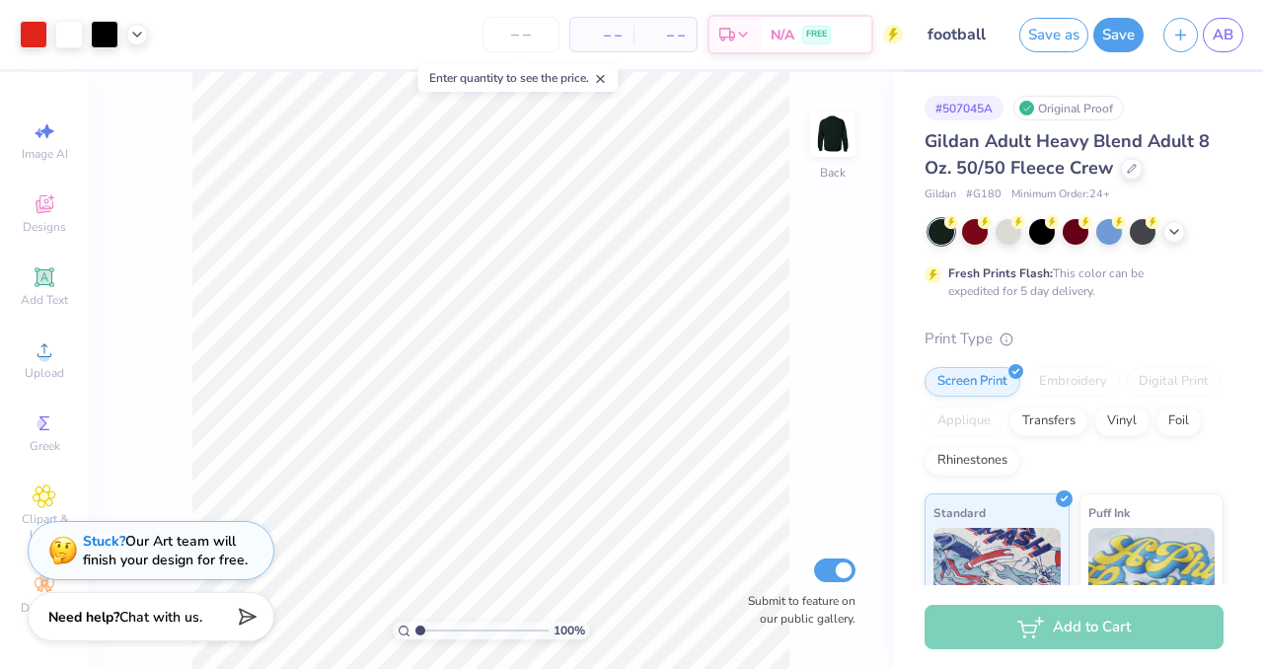
click at [605, 78] on icon at bounding box center [601, 79] width 14 height 14
click at [1031, 105] on icon at bounding box center [1027, 109] width 10 height 10
click at [957, 32] on input "football" at bounding box center [961, 34] width 97 height 39
click at [1222, 30] on span "AB" at bounding box center [1223, 35] width 21 height 23
click at [1214, 44] on span "AB" at bounding box center [1223, 35] width 21 height 23
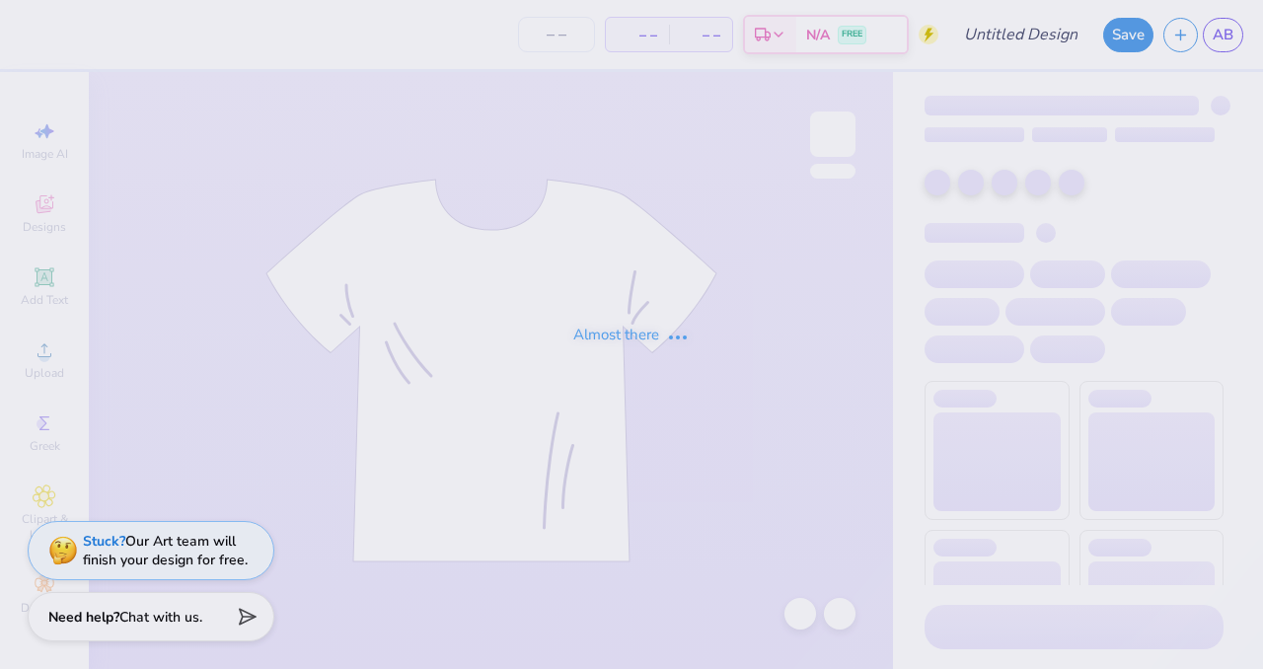
type input "football"
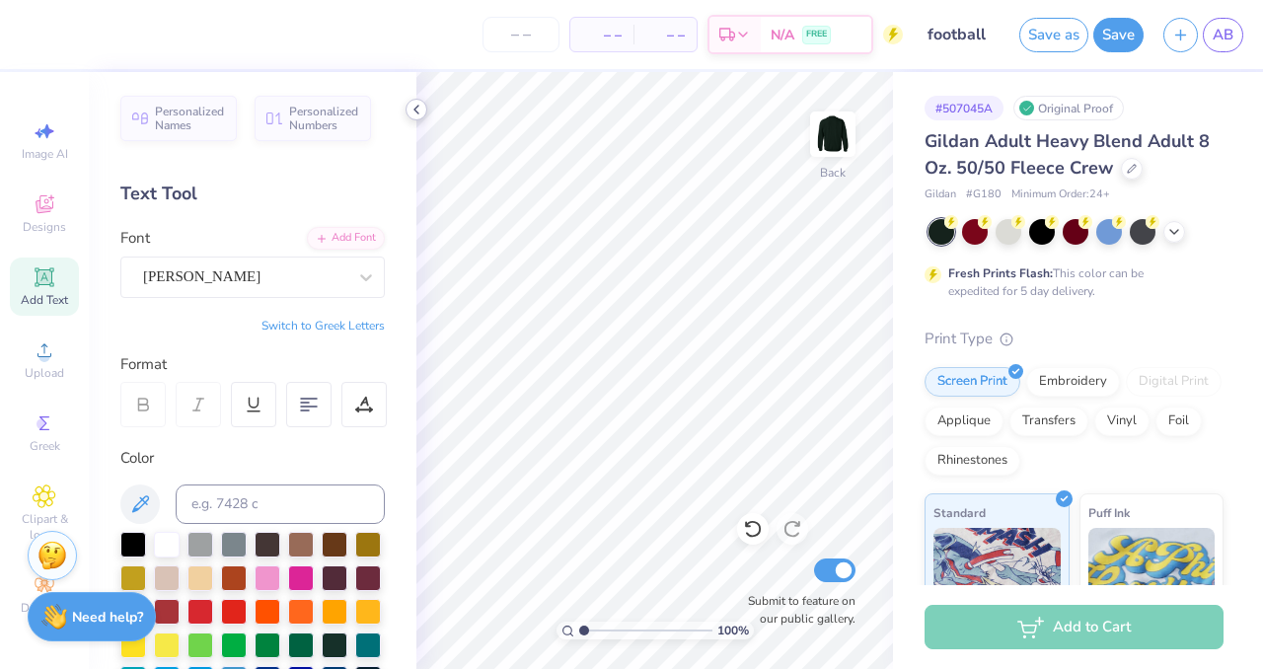
click at [415, 110] on icon at bounding box center [416, 110] width 16 height 16
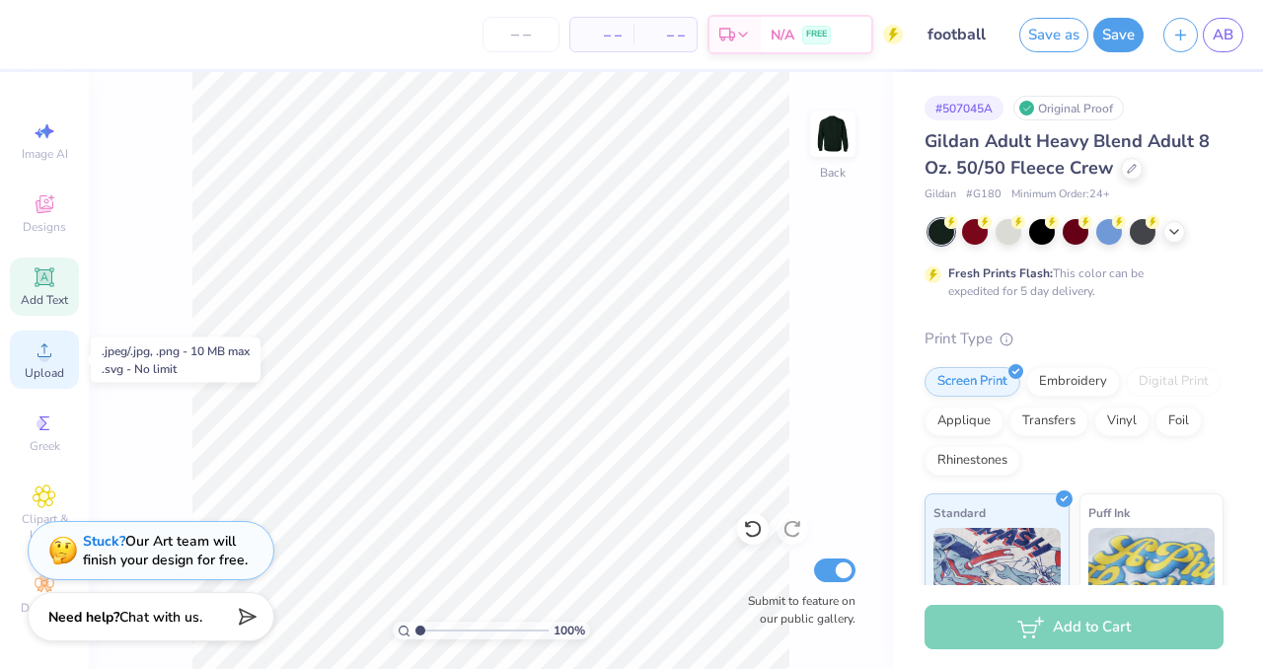
click at [34, 363] on div "Upload" at bounding box center [44, 360] width 69 height 58
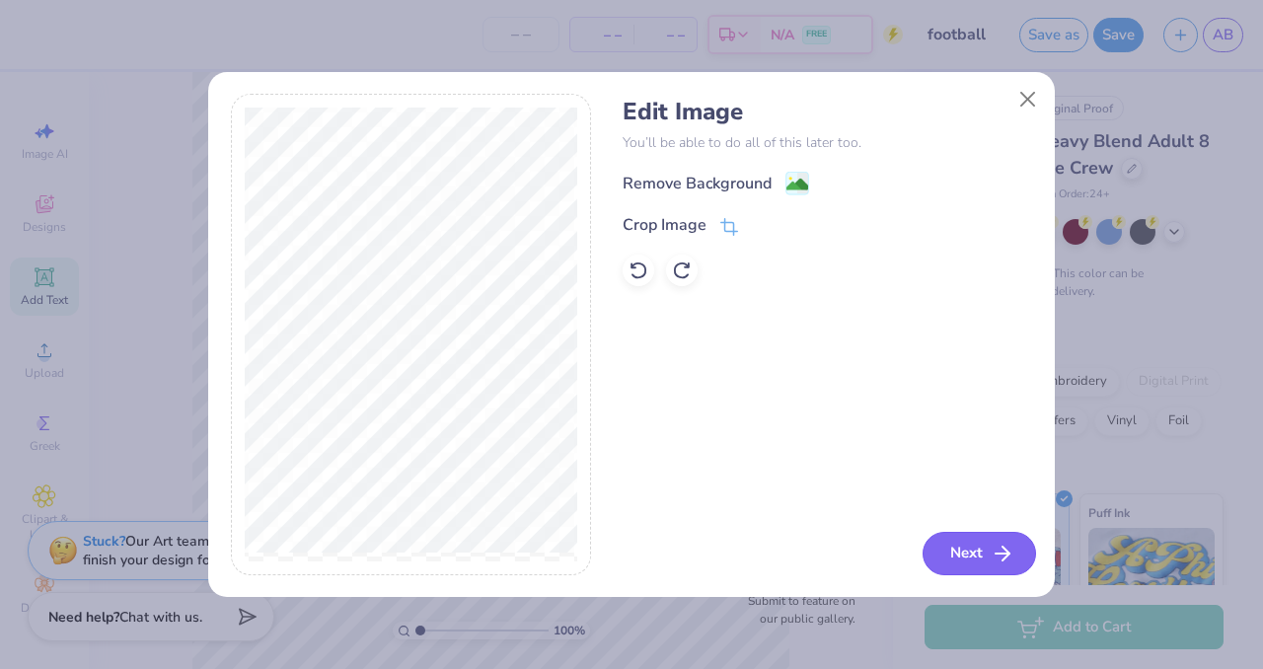
click at [959, 557] on button "Next" at bounding box center [978, 553] width 113 height 43
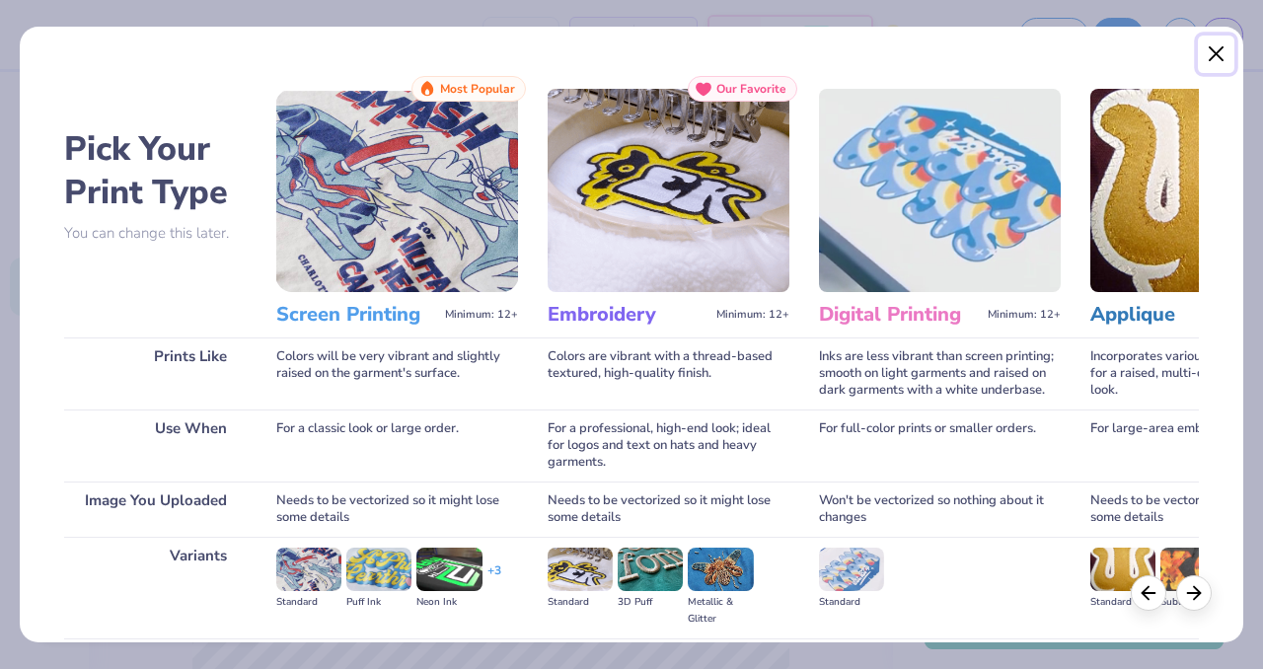
click at [1217, 51] on button "Close" at bounding box center [1216, 54] width 37 height 37
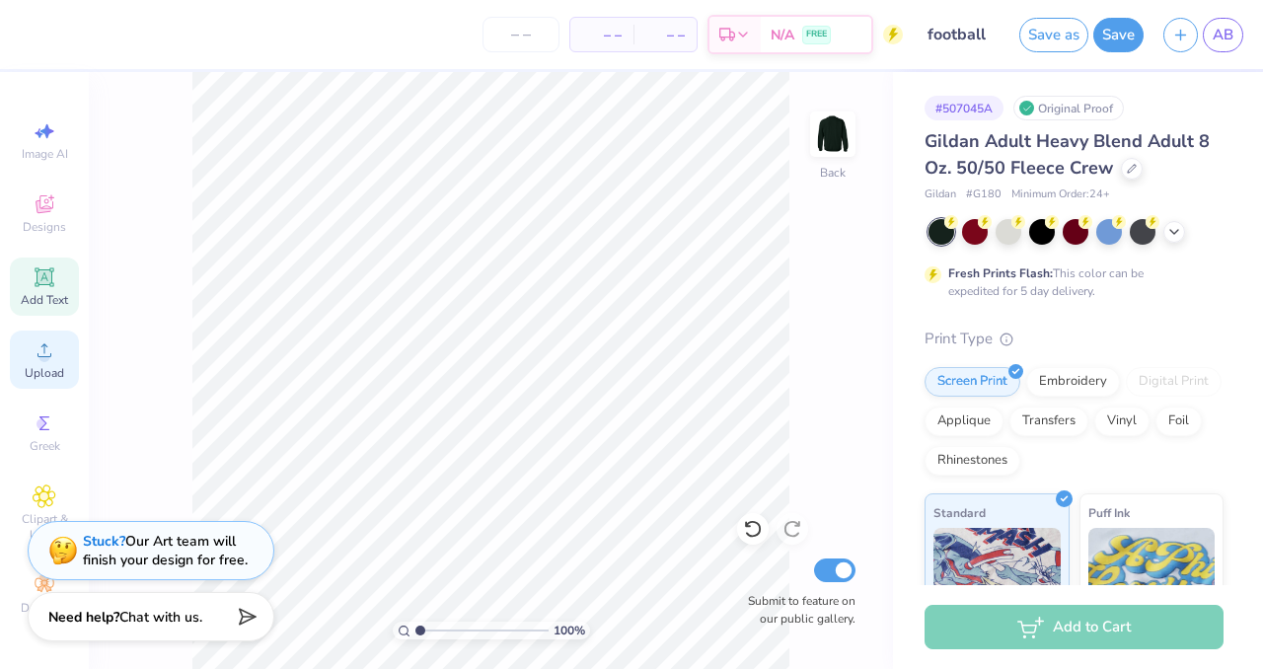
click at [33, 354] on icon at bounding box center [45, 350] width 24 height 24
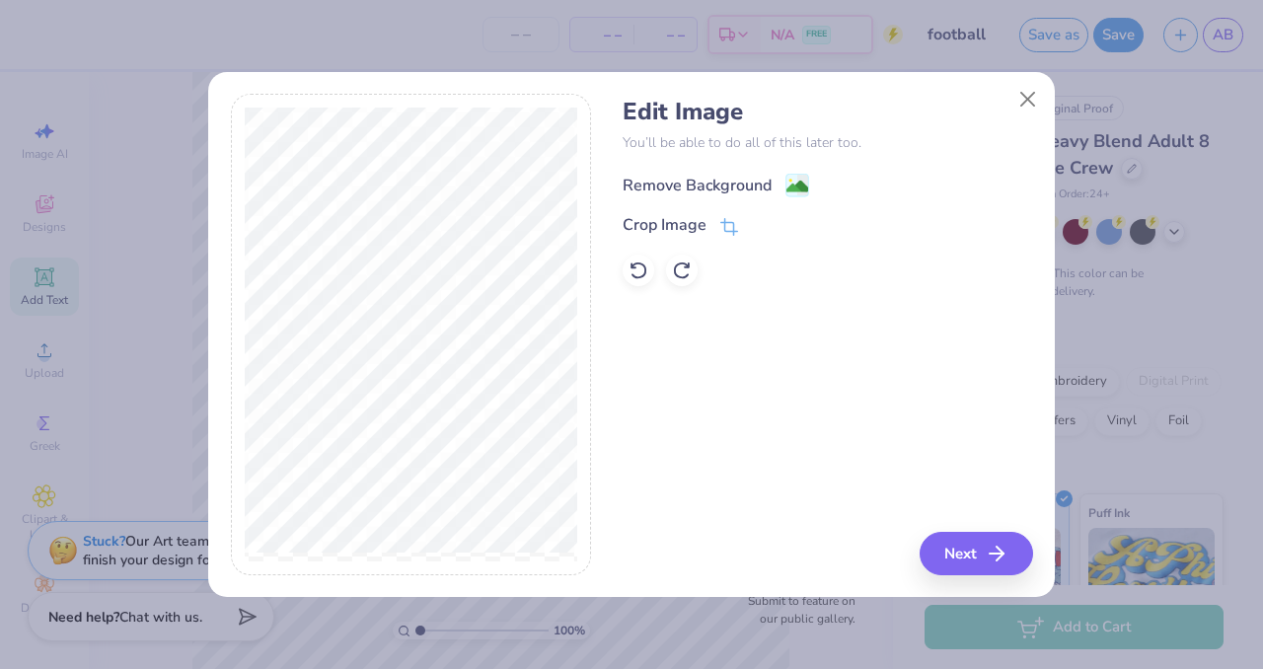
click at [785, 181] on icon at bounding box center [797, 186] width 24 height 24
click at [961, 554] on button "Next" at bounding box center [978, 553] width 113 height 43
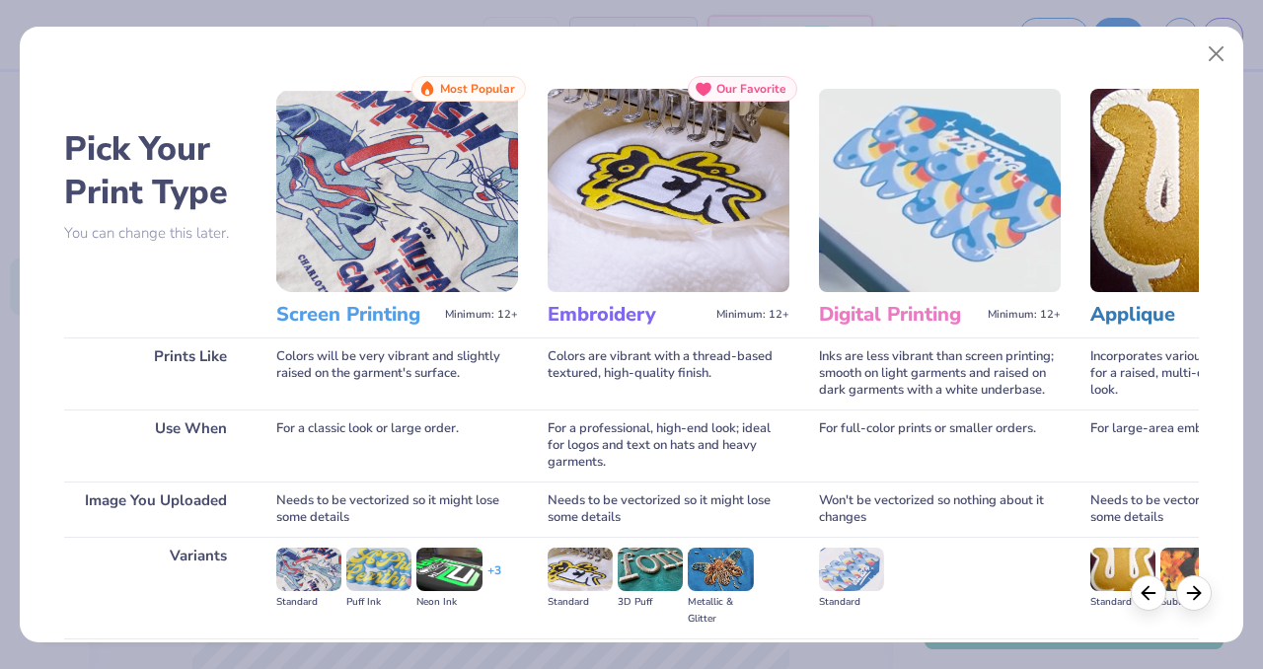
scroll to position [216, 0]
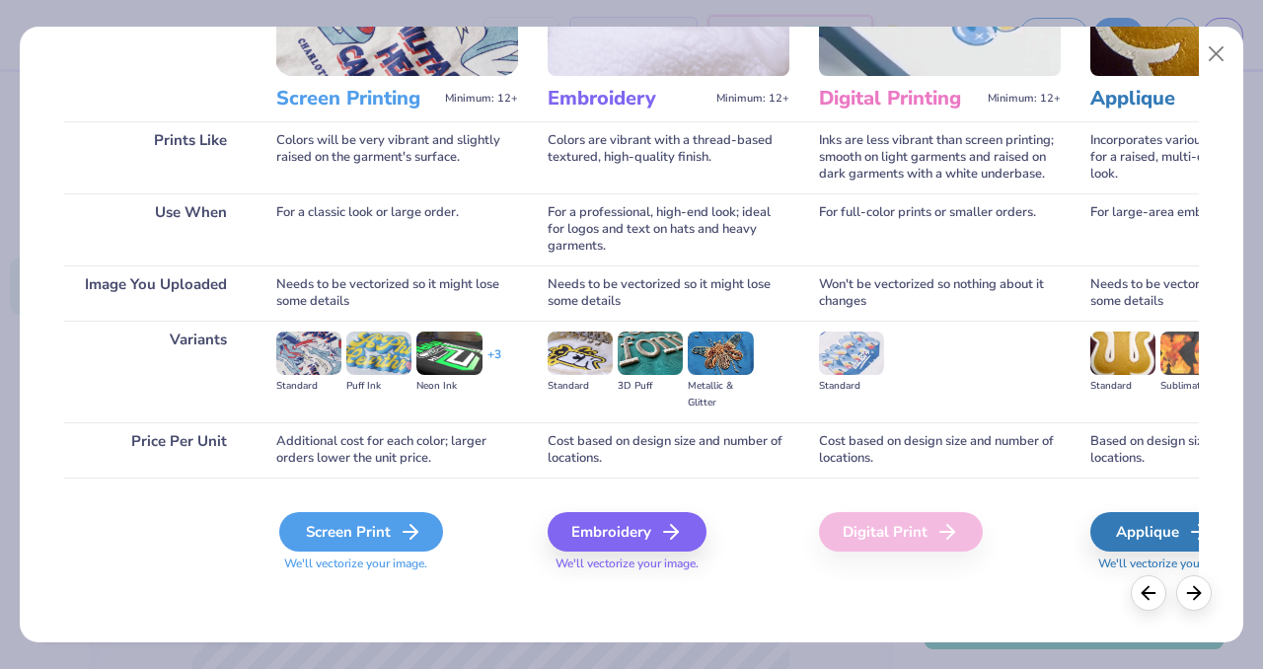
click at [332, 526] on div "Screen Print" at bounding box center [361, 531] width 164 height 39
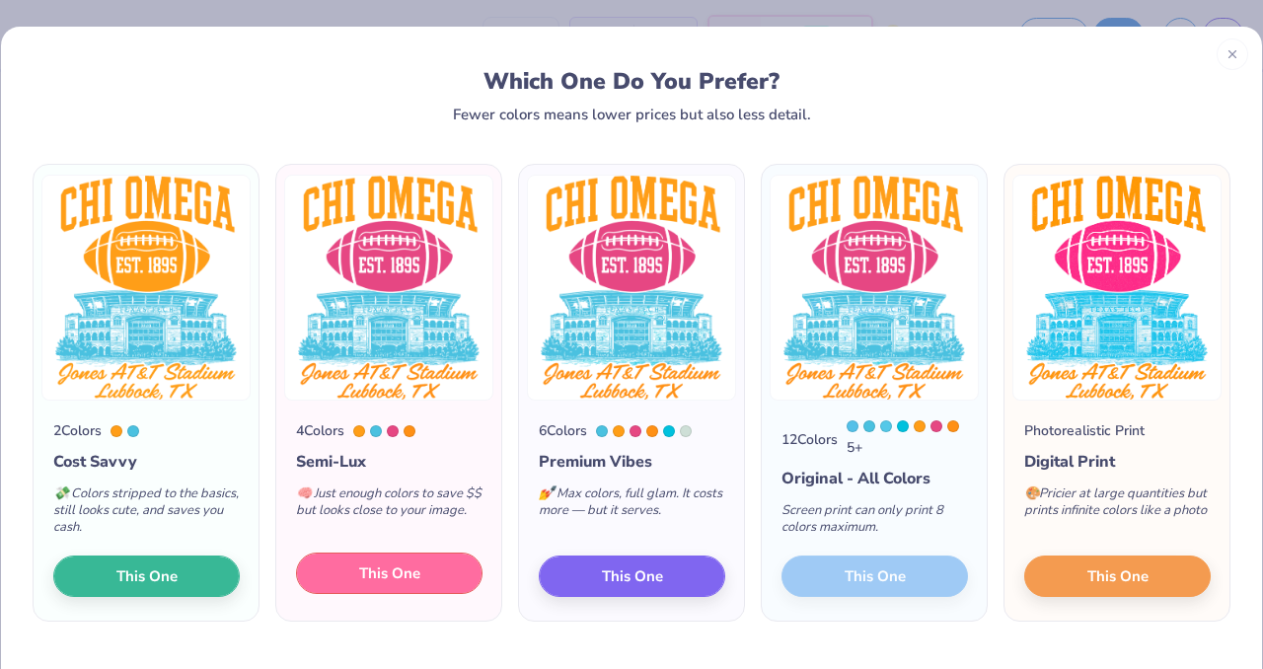
click at [397, 567] on span "This One" at bounding box center [389, 573] width 61 height 23
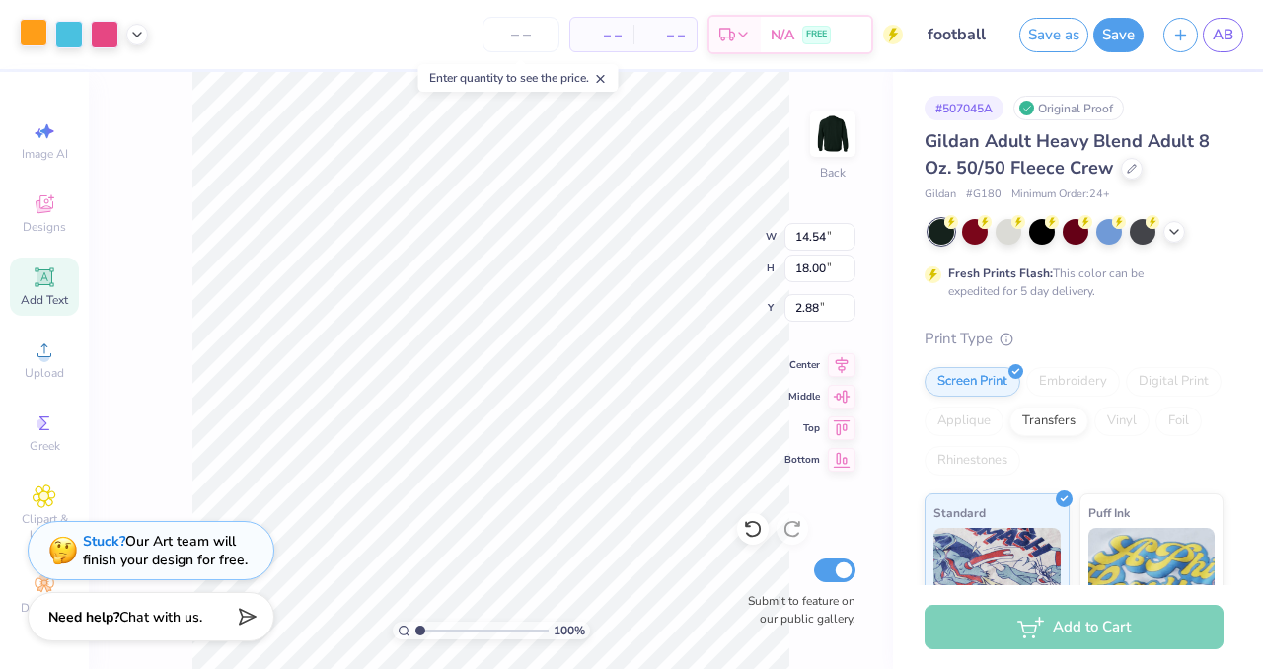
click at [25, 31] on div at bounding box center [34, 33] width 28 height 28
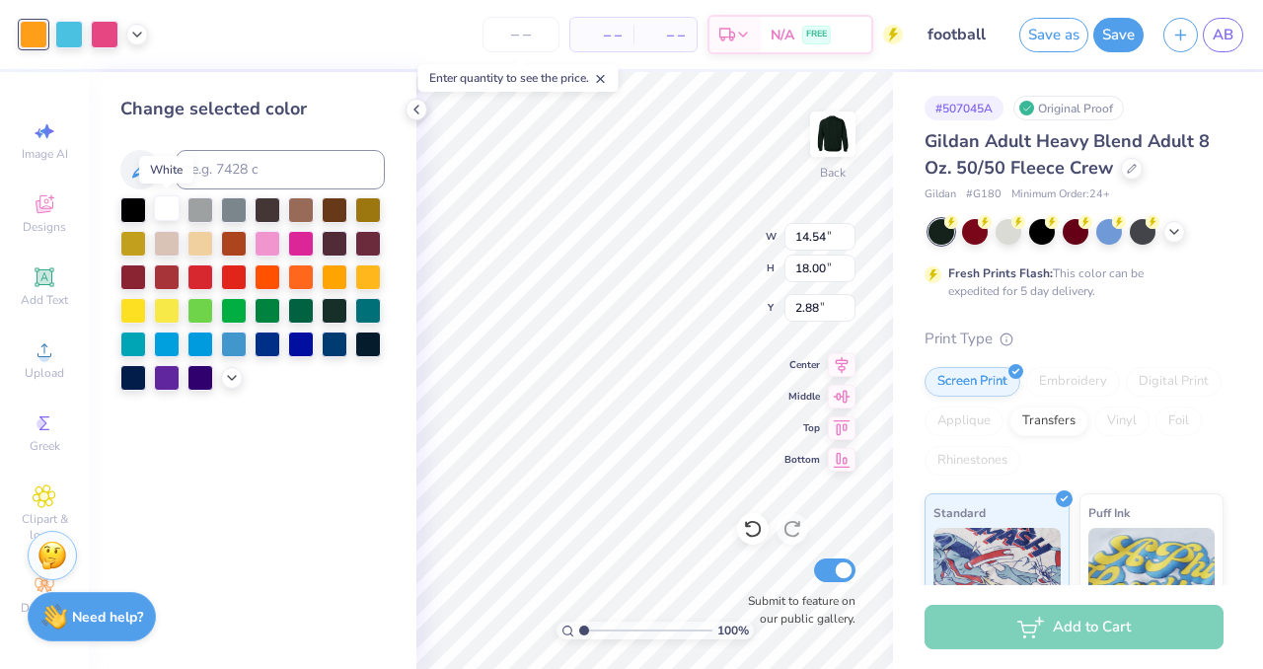
click at [160, 210] on div at bounding box center [167, 208] width 26 height 26
click at [136, 31] on icon at bounding box center [137, 33] width 16 height 16
click at [143, 80] on div at bounding box center [137, 83] width 28 height 28
click at [171, 213] on div at bounding box center [167, 208] width 26 height 26
click at [73, 35] on div at bounding box center [69, 33] width 28 height 28
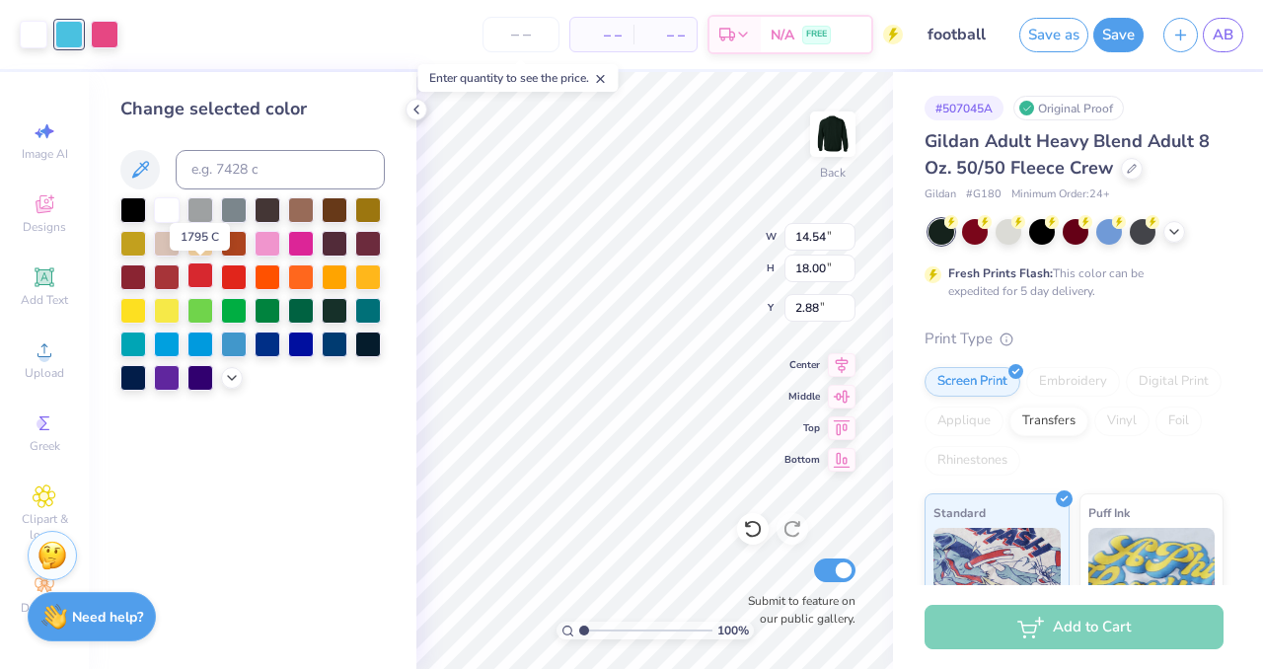
click at [201, 270] on div at bounding box center [200, 275] width 26 height 26
click at [171, 270] on div at bounding box center [167, 275] width 26 height 26
click at [196, 272] on div at bounding box center [200, 275] width 26 height 26
click at [101, 40] on div at bounding box center [105, 33] width 28 height 28
click at [300, 211] on div at bounding box center [301, 208] width 26 height 26
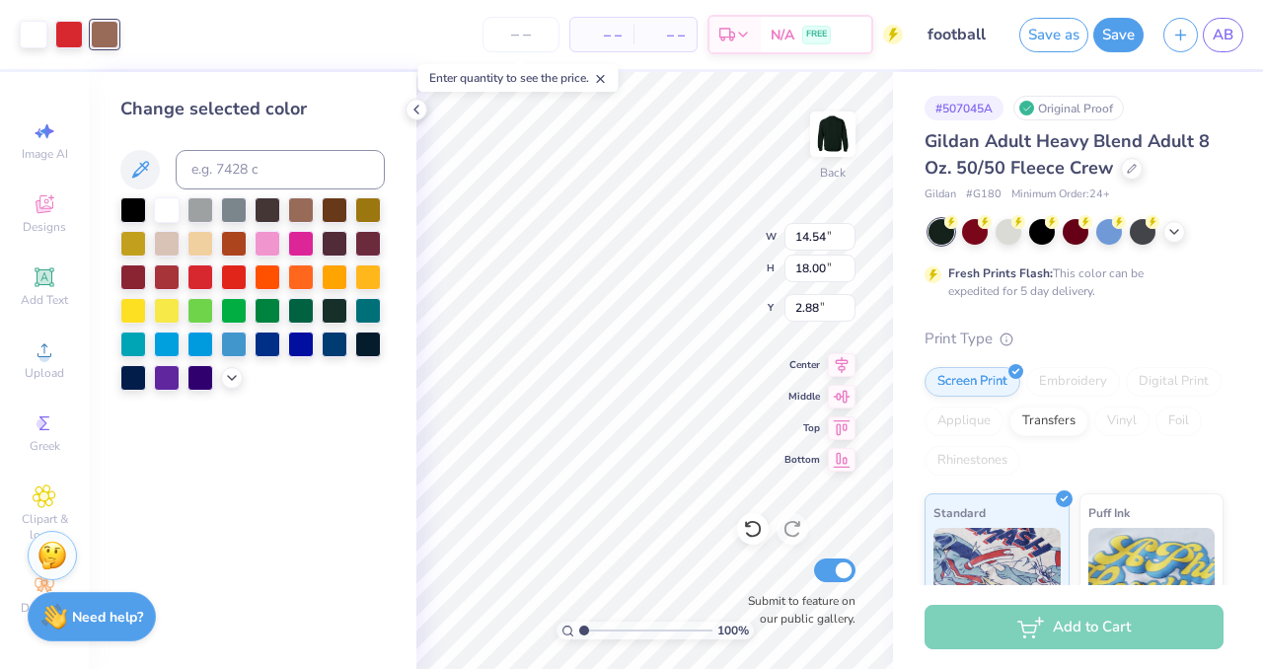
click at [407, 151] on div "Change selected color" at bounding box center [253, 370] width 328 height 597
click at [421, 113] on icon at bounding box center [416, 110] width 16 height 16
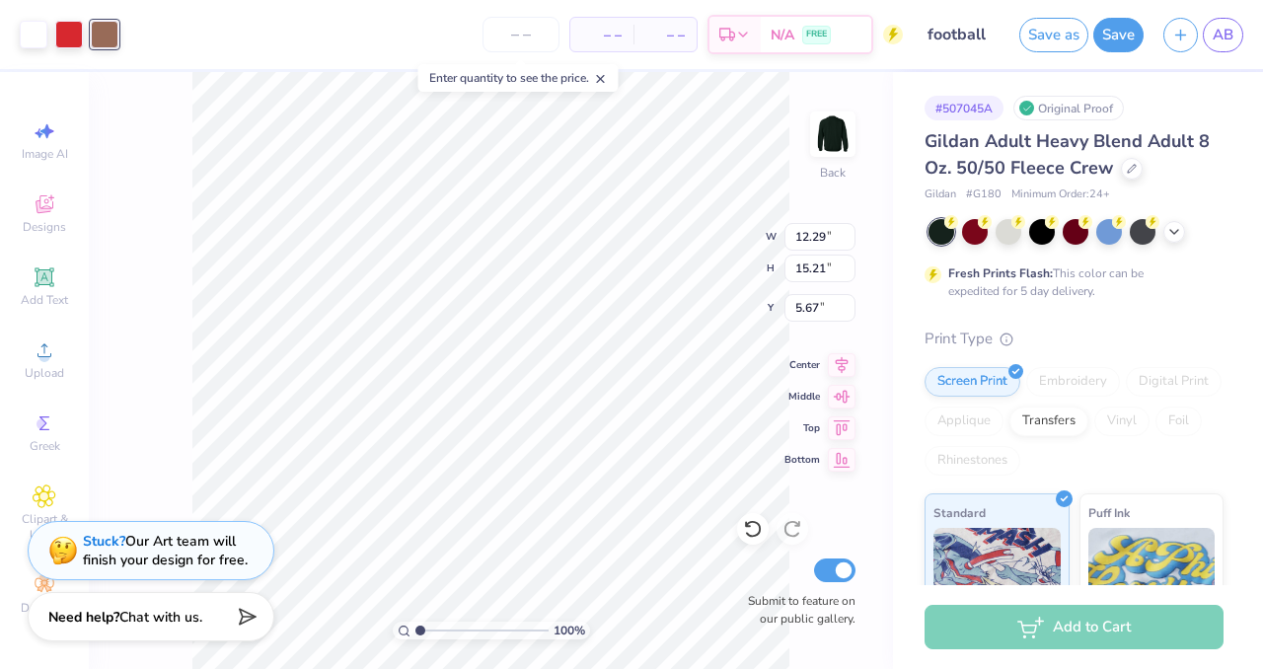
type input "12.29"
type input "15.21"
type input "3.00"
type input "11.79"
type input "14.60"
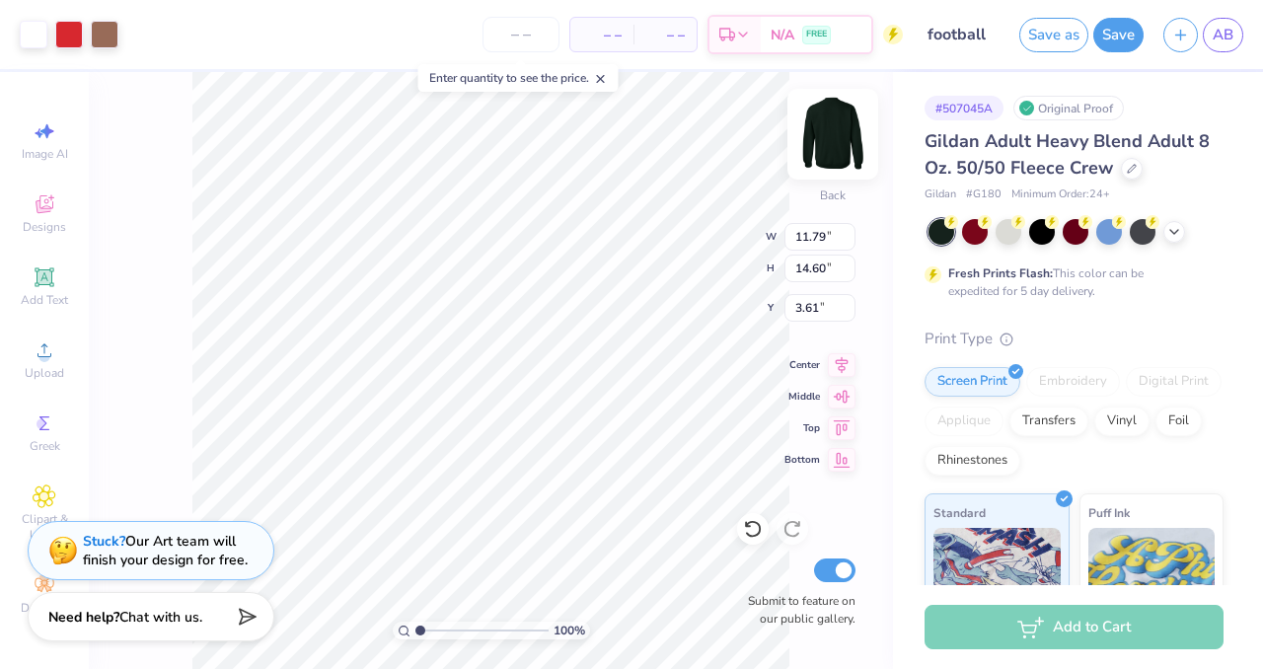
type input "3.00"
type input "12.21"
type input "15.11"
type input "3.00"
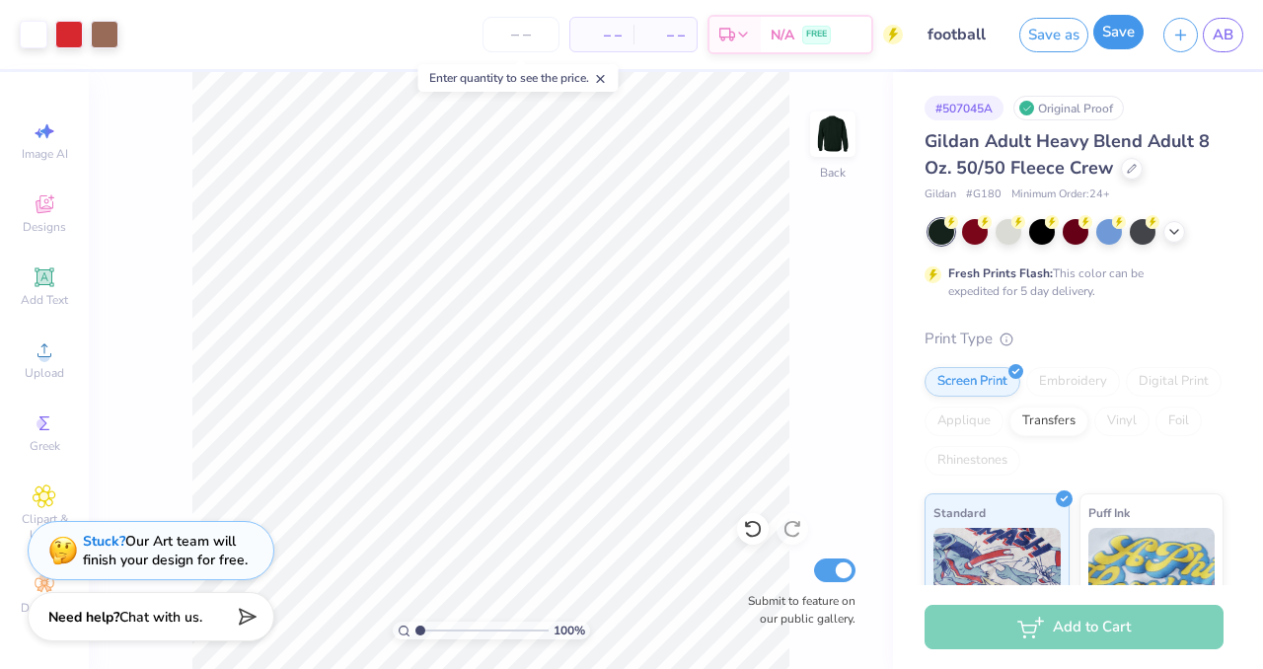
click at [1118, 44] on button "Save" at bounding box center [1118, 32] width 50 height 35
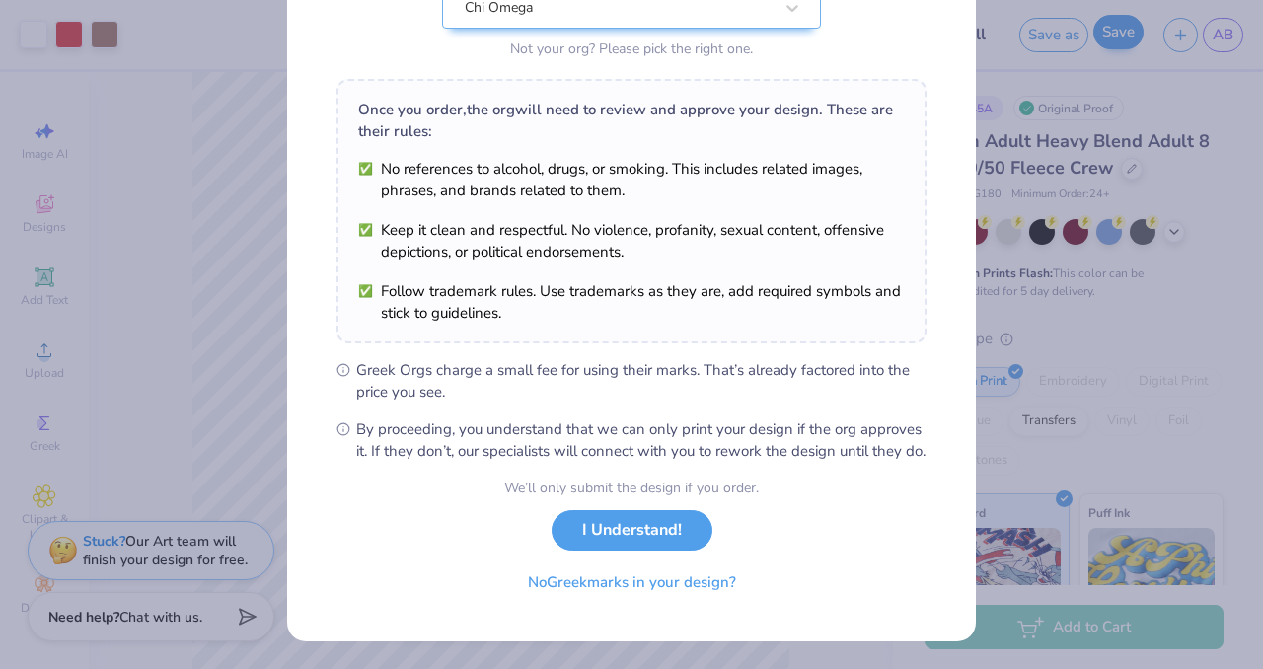
scroll to position [255, 0]
click at [632, 533] on button "I Understand!" at bounding box center [632, 525] width 161 height 40
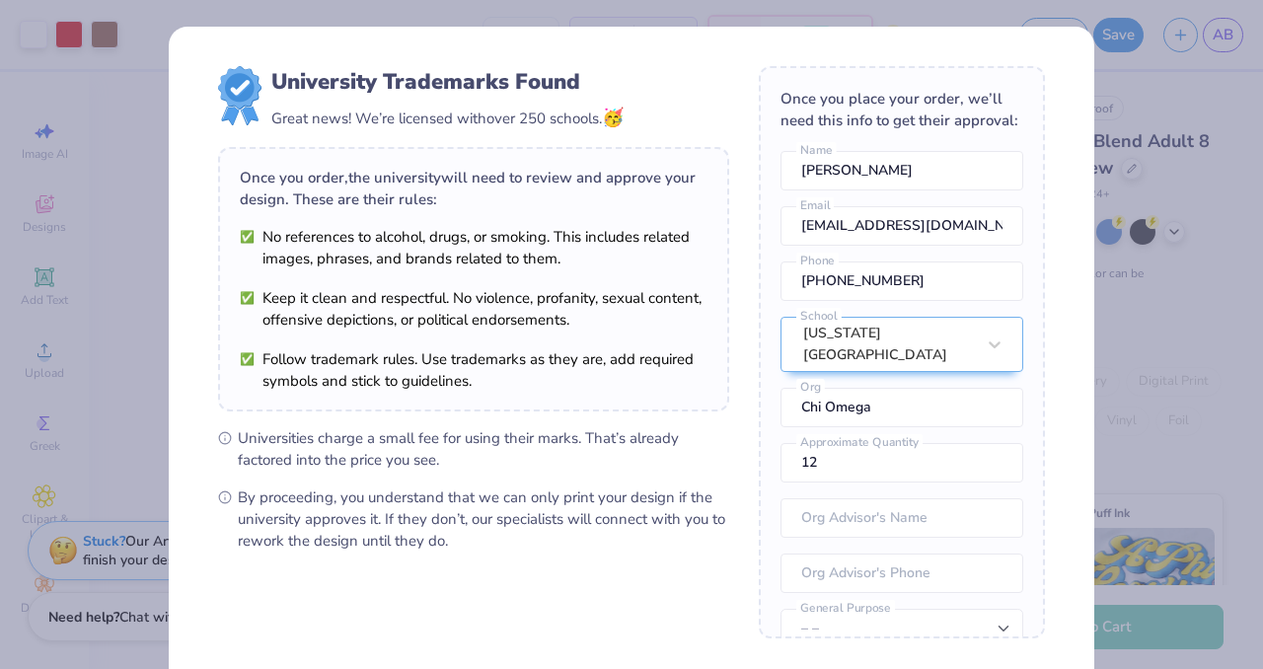
scroll to position [189, 0]
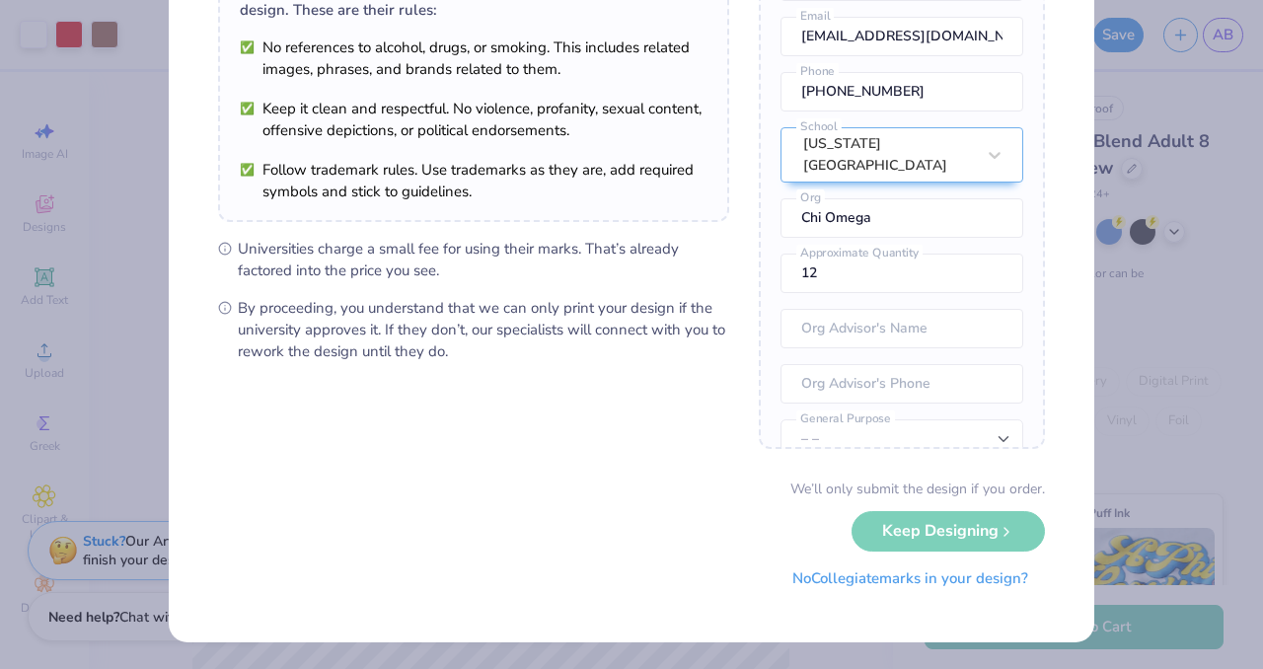
click at [848, 578] on button "No Collegiate marks in your design?" at bounding box center [909, 578] width 269 height 40
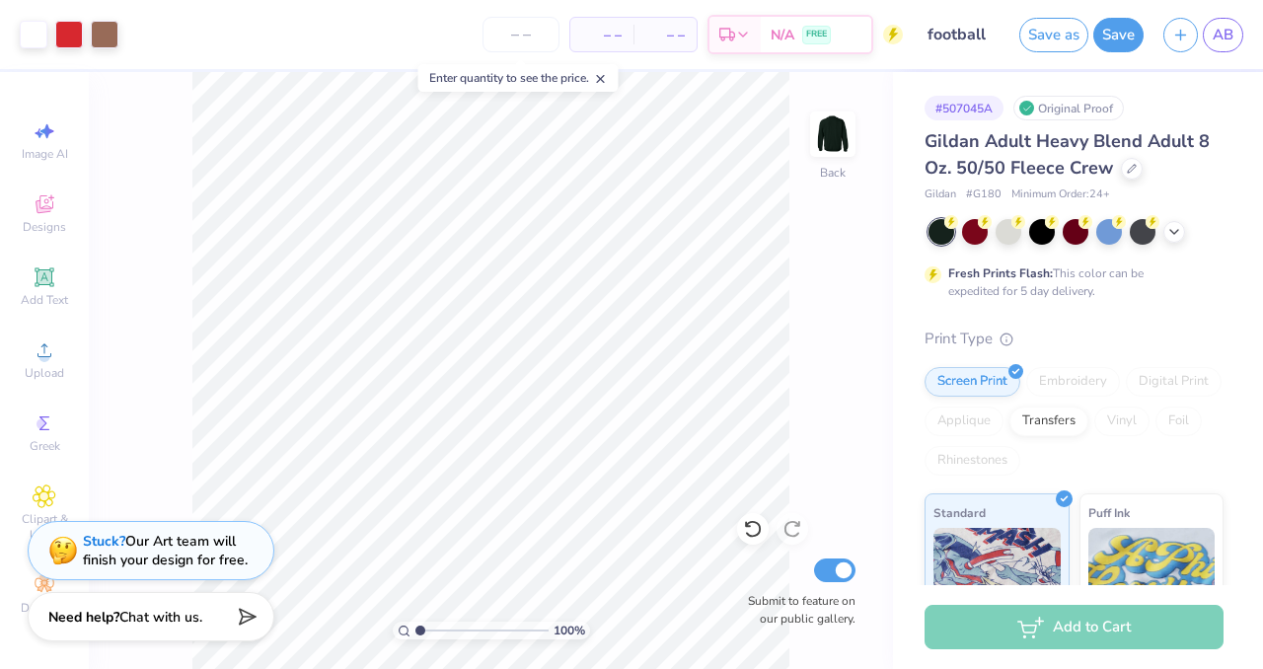
scroll to position [0, 0]
click at [1223, 32] on span "AB" at bounding box center [1223, 35] width 21 height 23
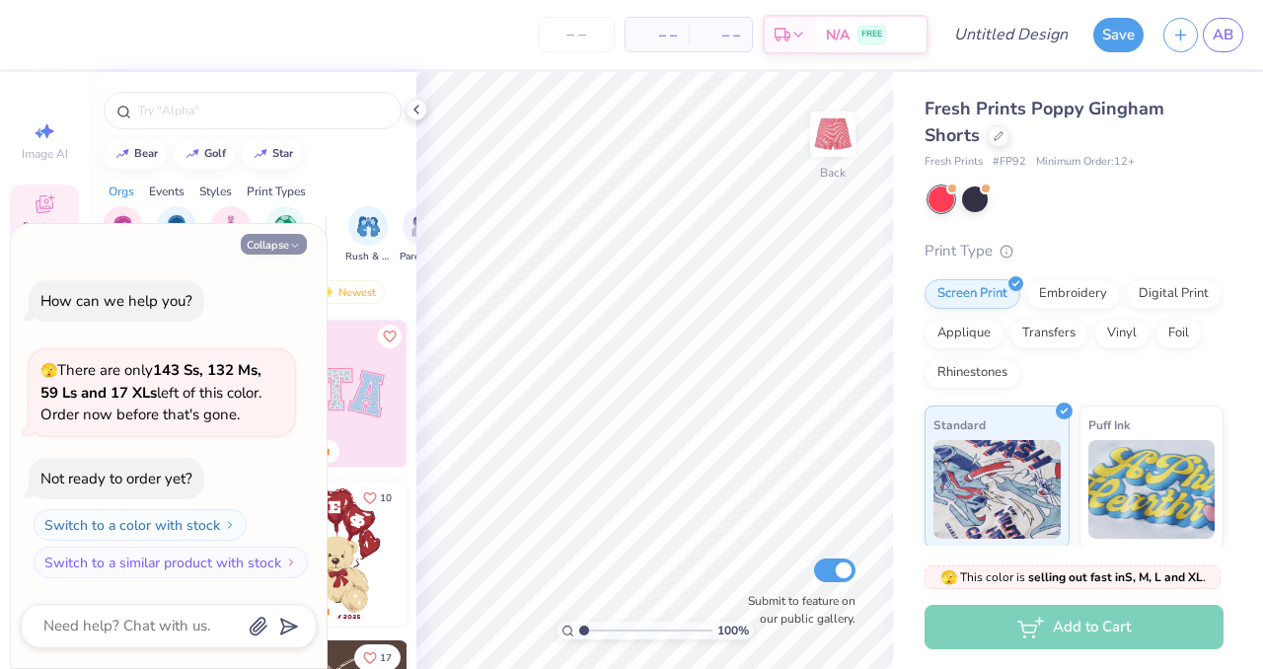
click at [282, 238] on button "Collapse" at bounding box center [274, 244] width 66 height 21
type textarea "x"
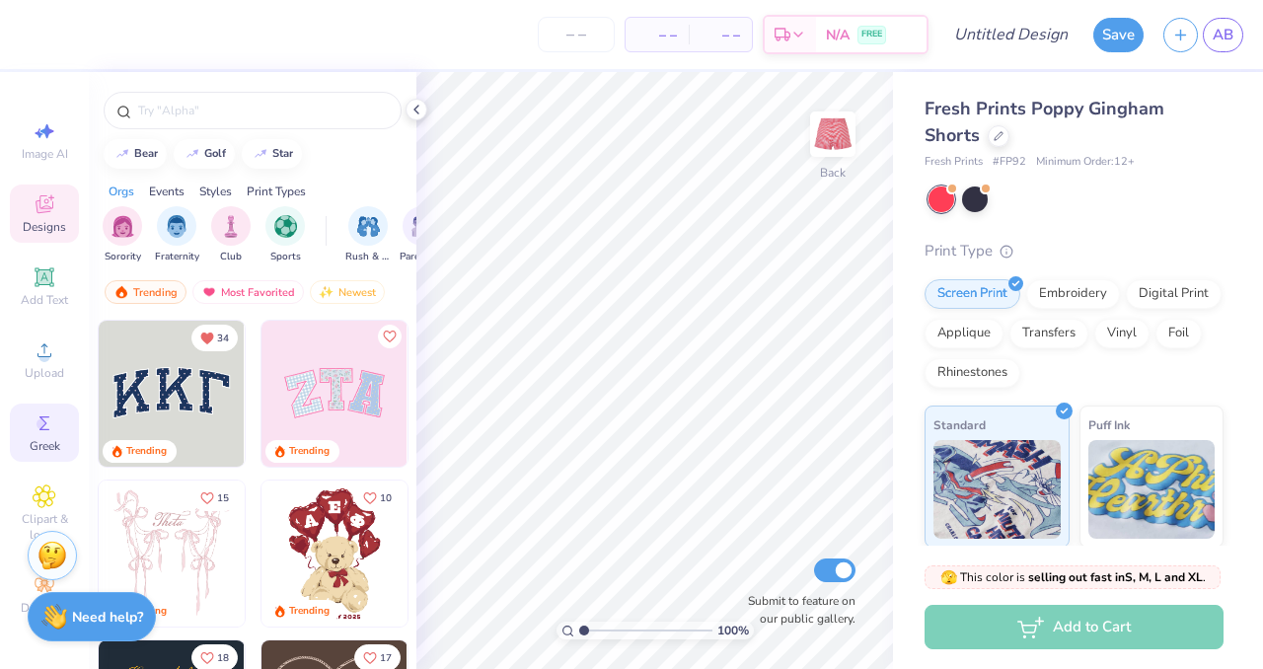
click at [41, 423] on circle at bounding box center [42, 423] width 11 height 11
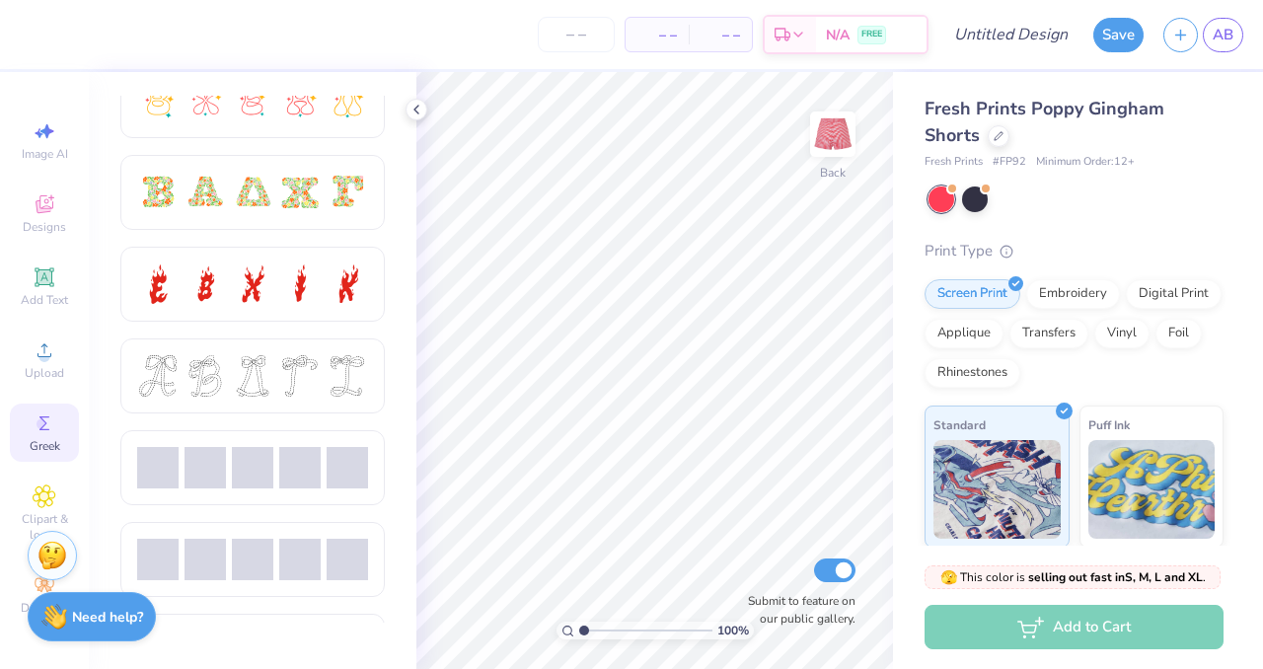
scroll to position [586, 0]
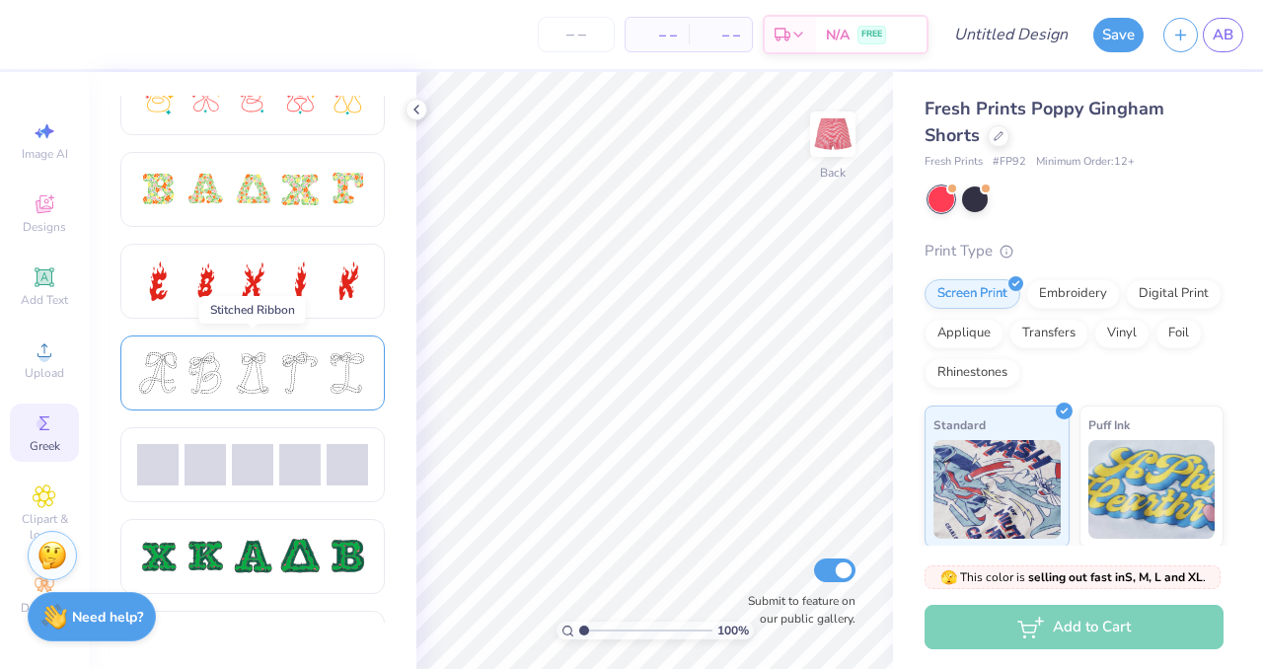
click at [253, 374] on div at bounding box center [252, 372] width 41 height 41
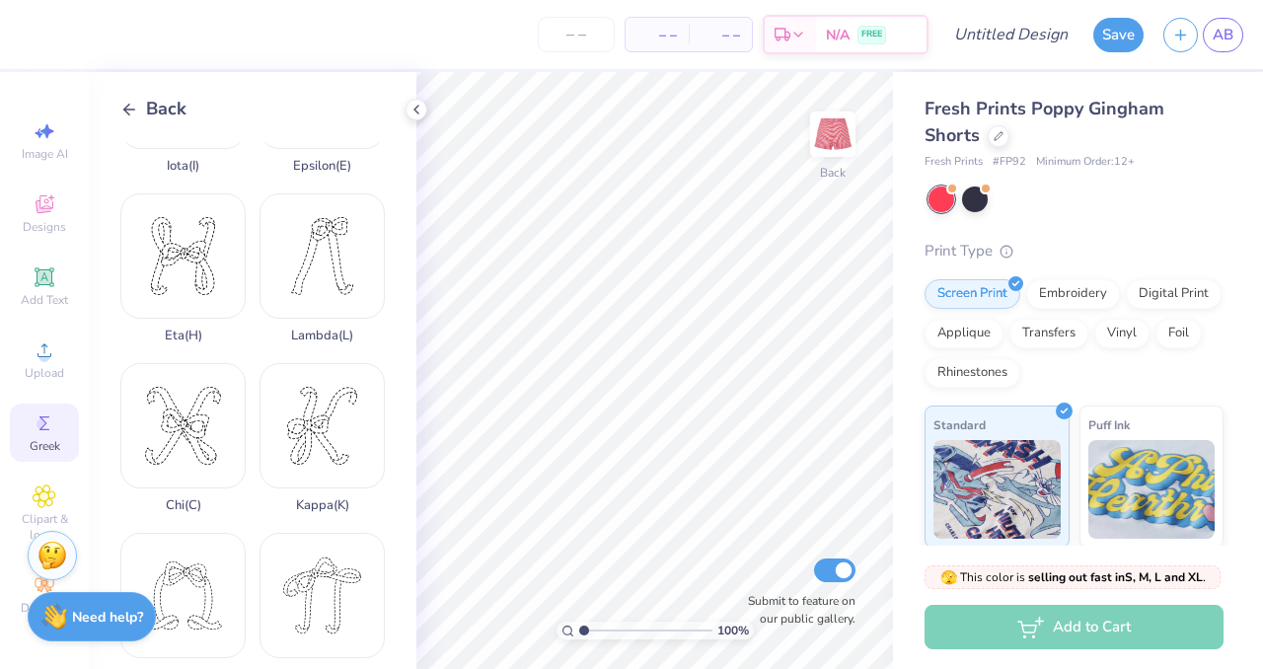
scroll to position [462, 0]
click at [198, 412] on div "Chi ( C )" at bounding box center [182, 434] width 125 height 150
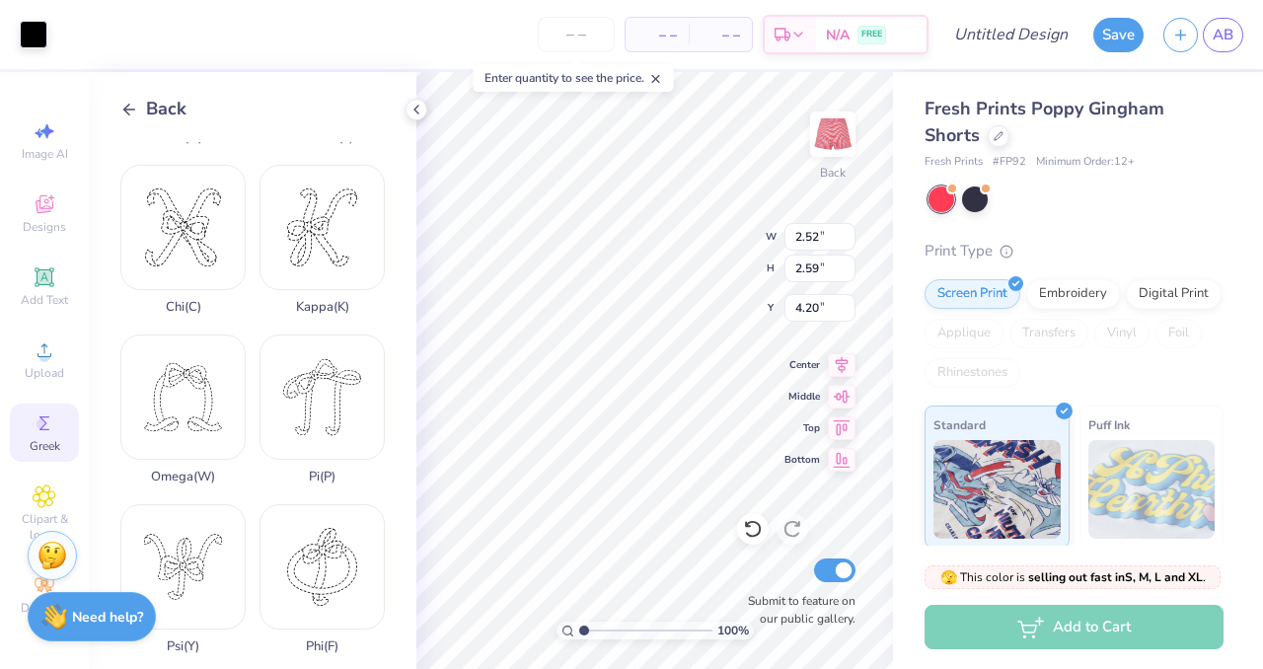
scroll to position [660, 0]
click at [178, 402] on div "Omega ( W )" at bounding box center [182, 406] width 125 height 150
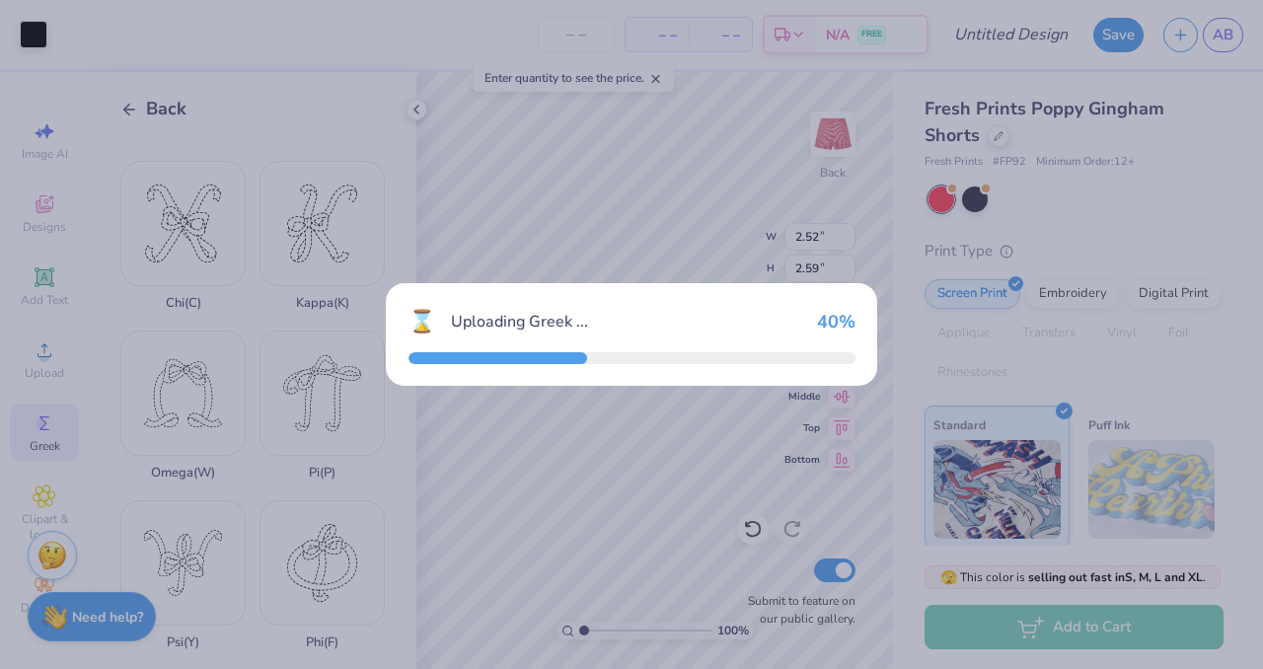
type input "3.02"
type input "2.65"
type input "4.18"
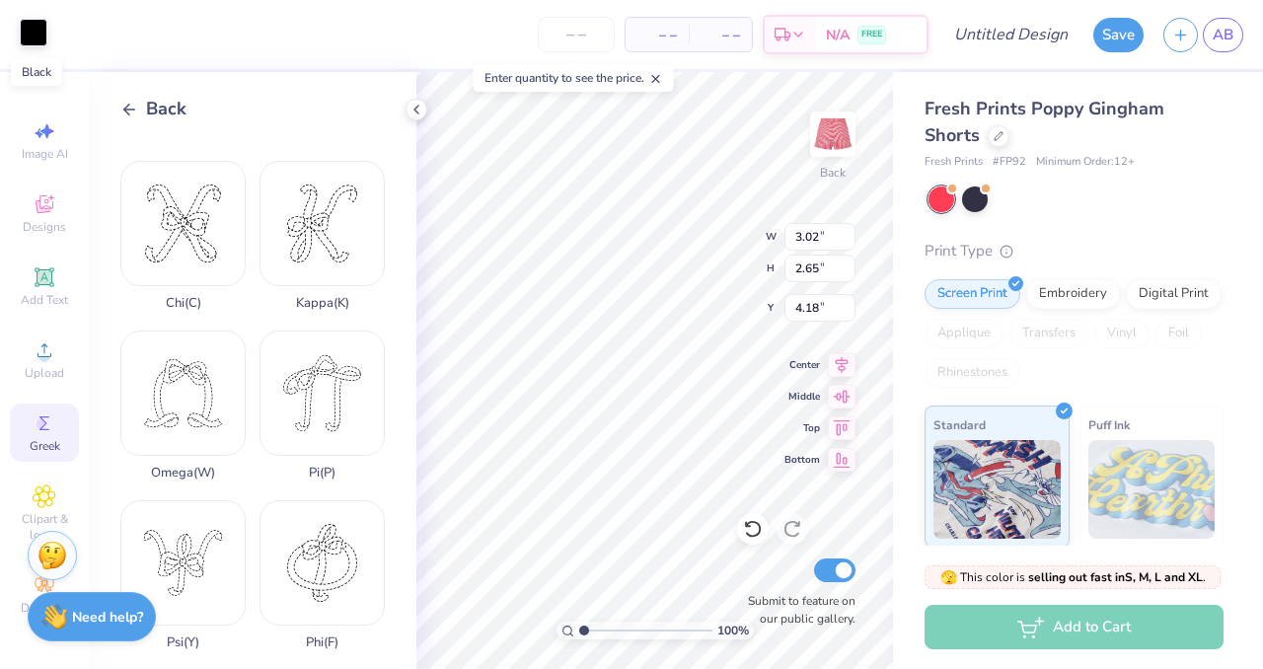
click at [22, 29] on div at bounding box center [34, 33] width 28 height 28
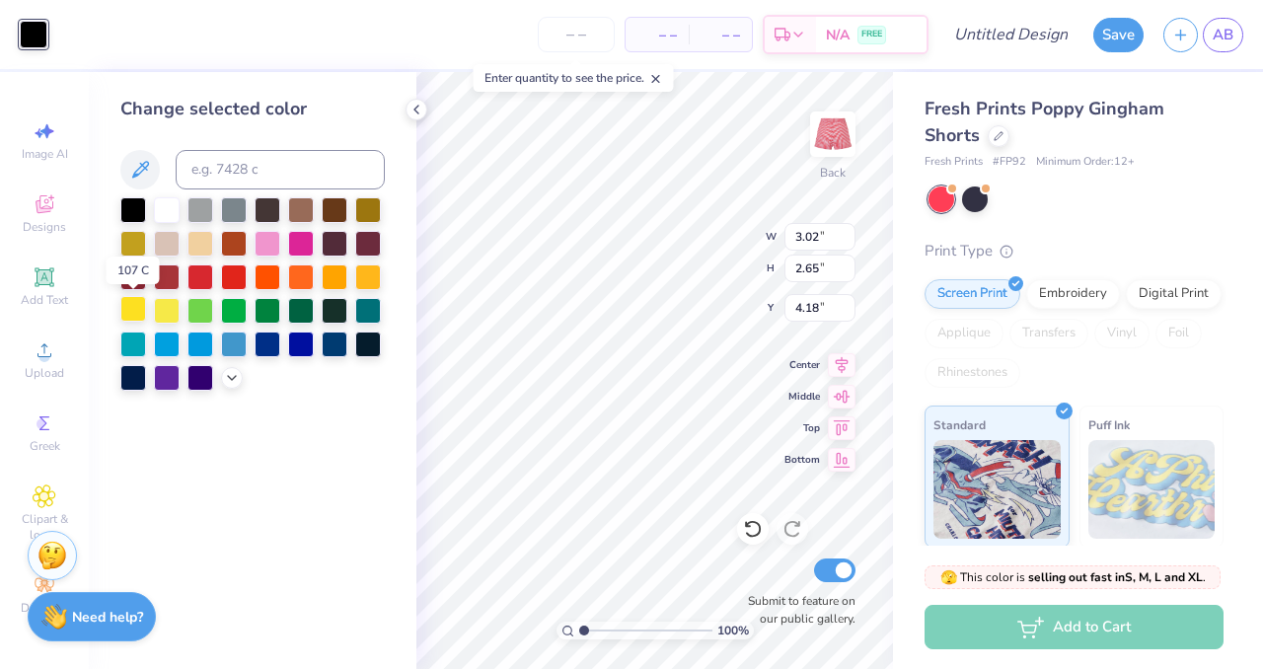
click at [121, 305] on div at bounding box center [133, 309] width 26 height 26
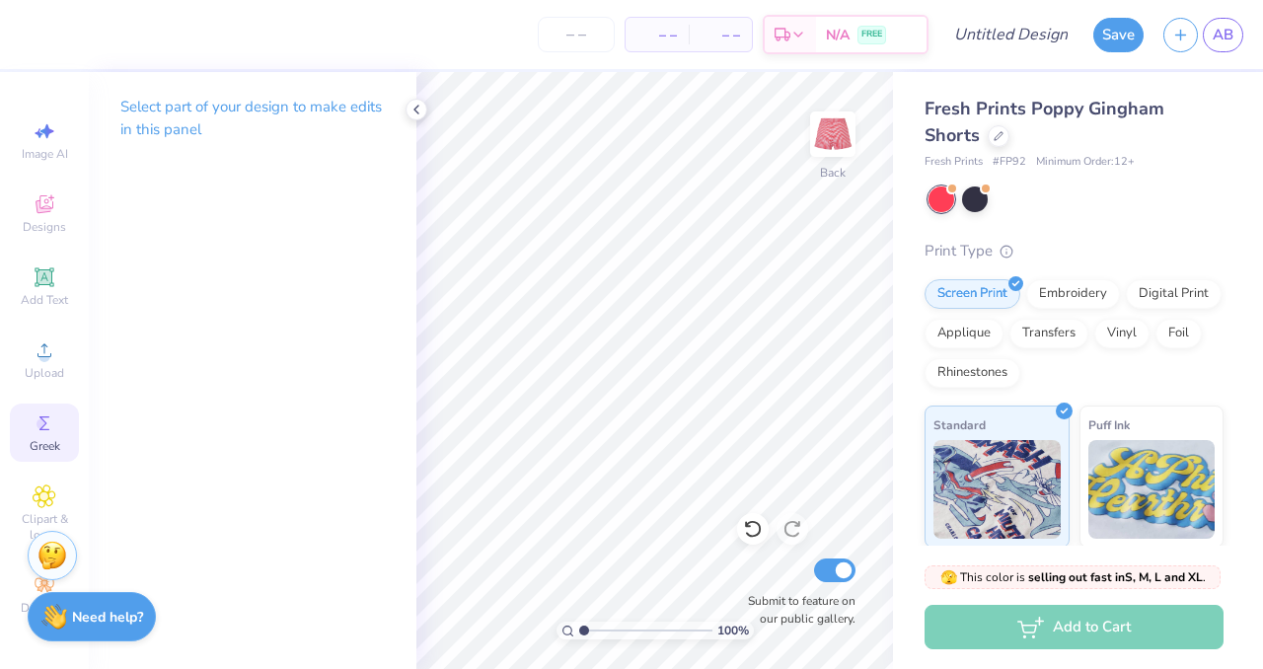
click at [52, 425] on icon at bounding box center [45, 423] width 24 height 24
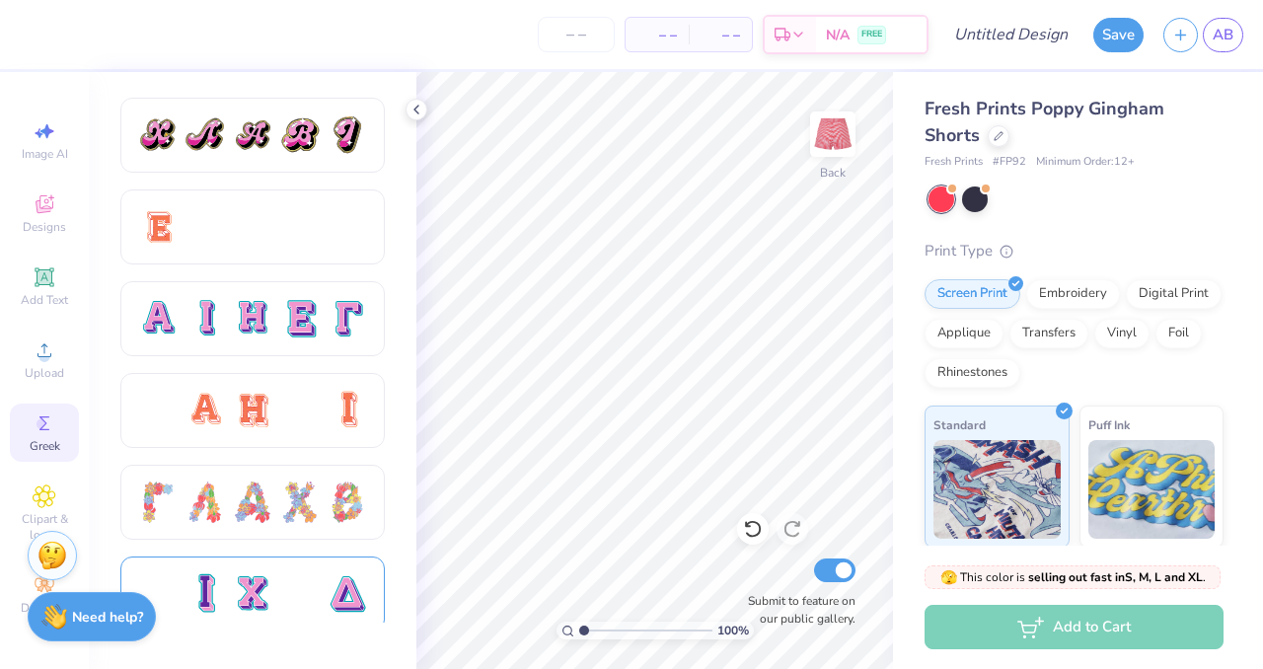
scroll to position [1185, 0]
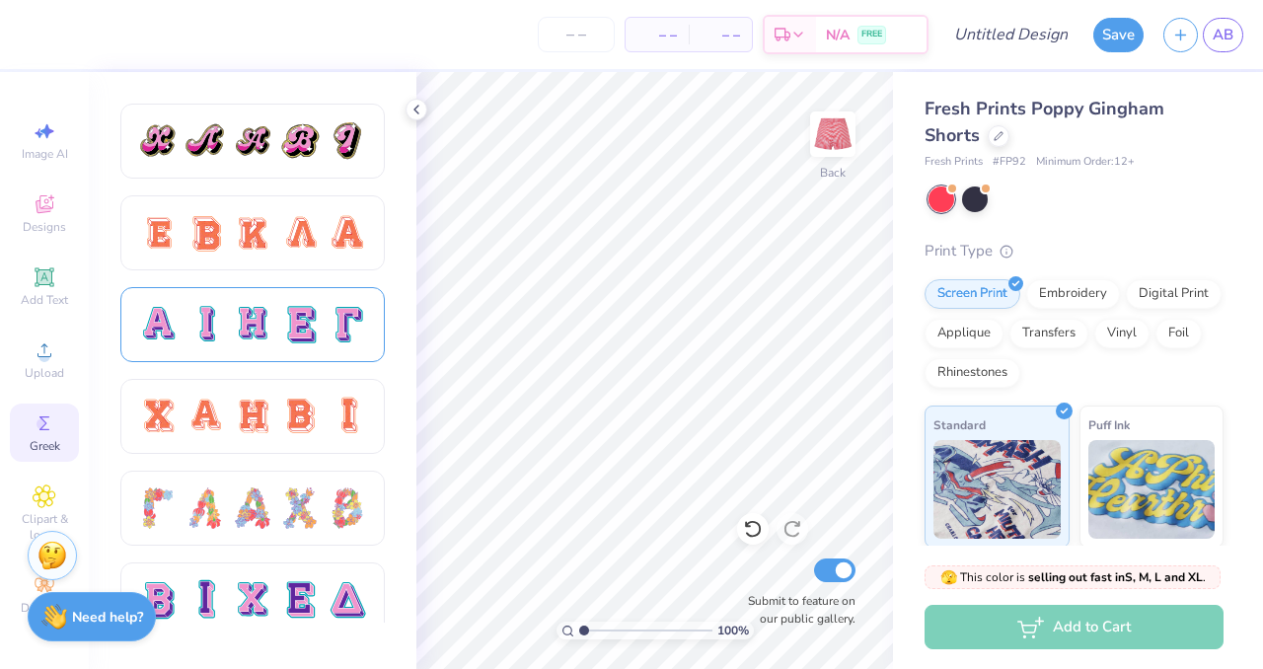
click at [265, 327] on div at bounding box center [252, 324] width 41 height 41
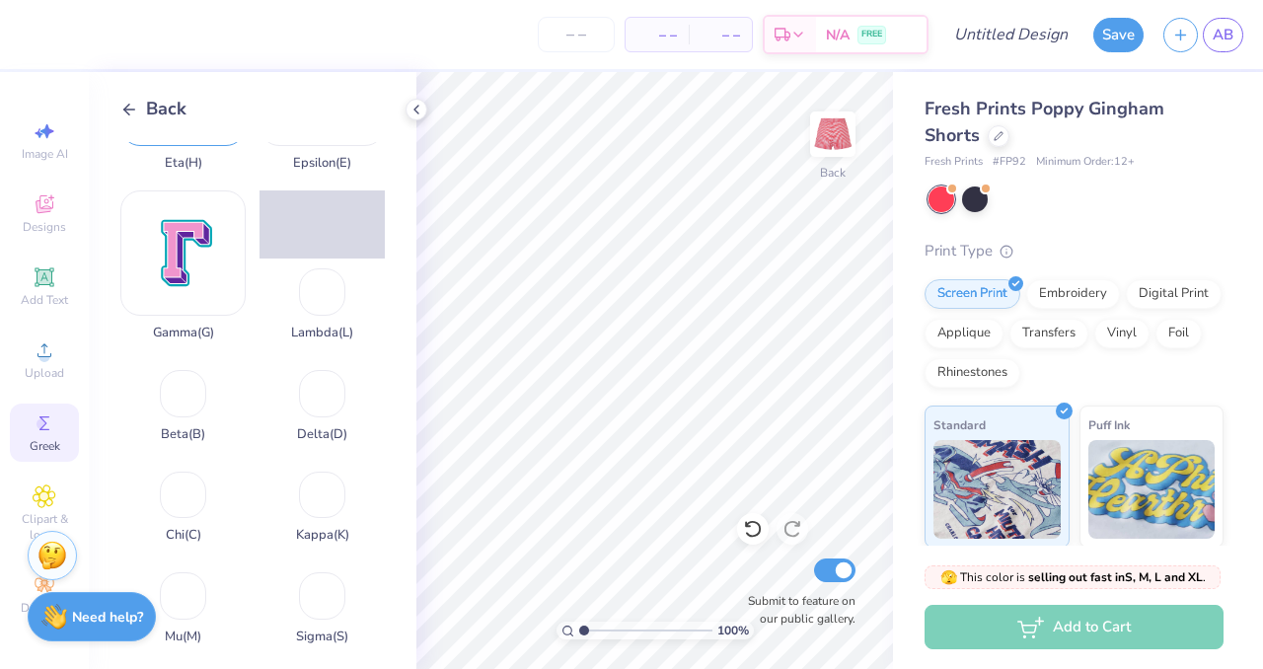
scroll to position [306, 0]
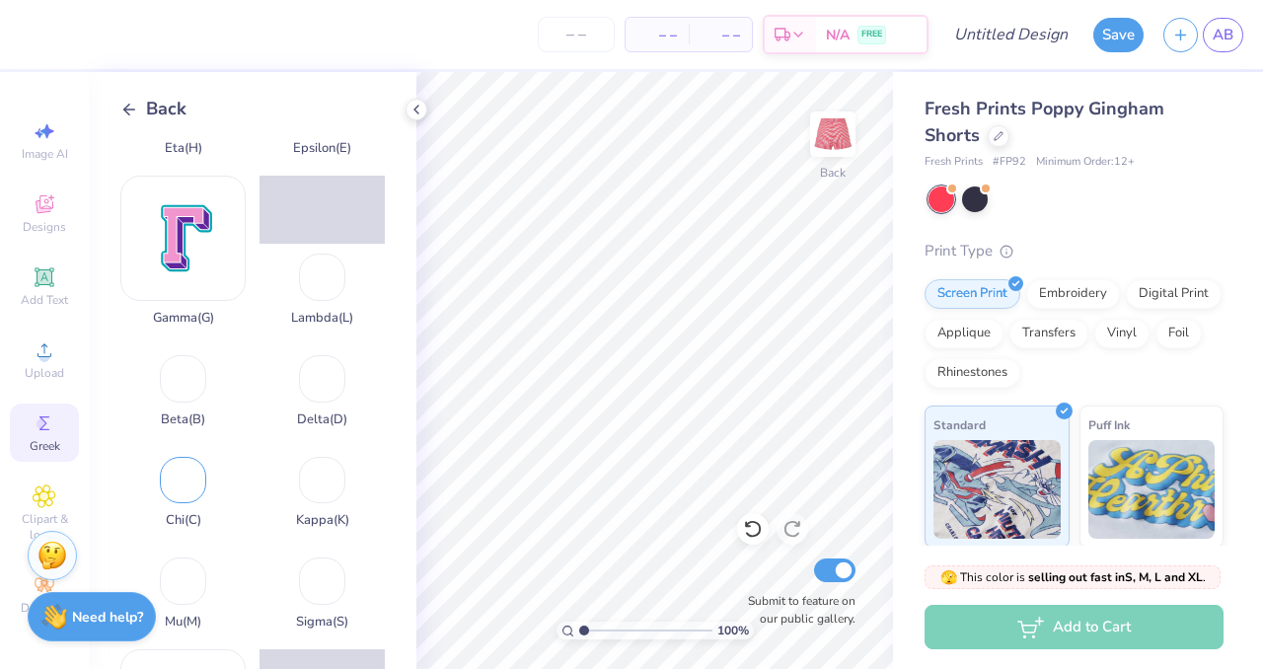
click at [188, 478] on div "Chi ( C )" at bounding box center [182, 488] width 125 height 82
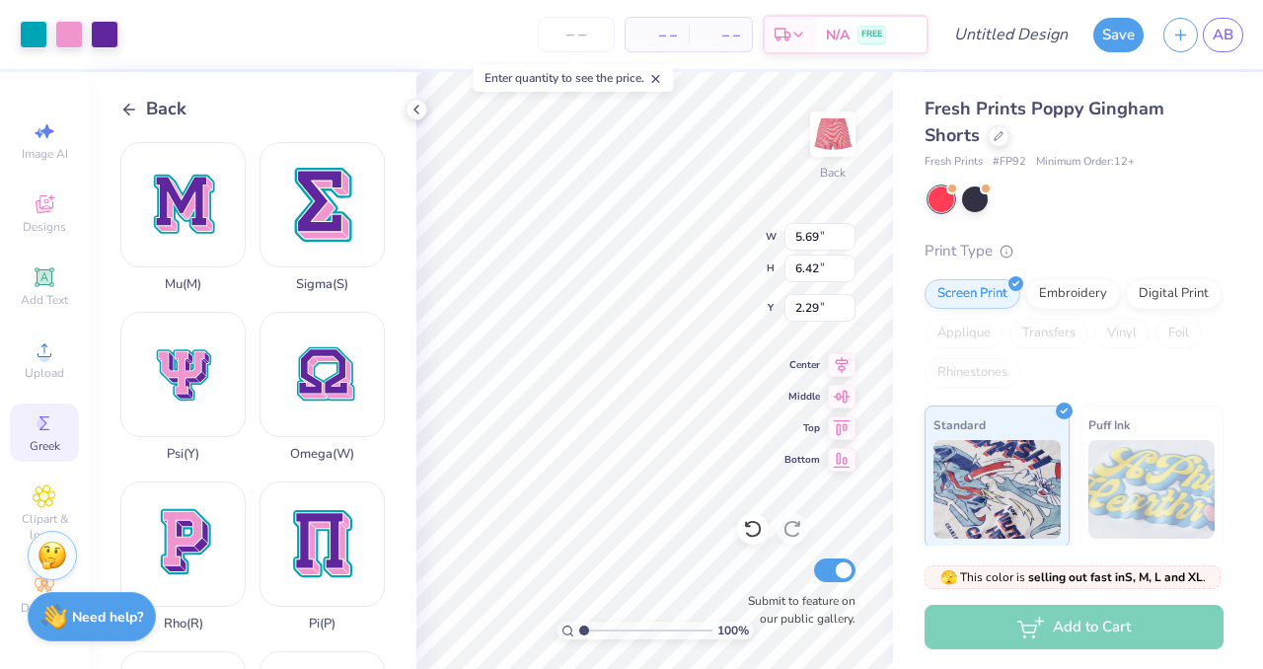
scroll to position [849, 0]
click at [320, 369] on div "Omega ( W )" at bounding box center [321, 386] width 125 height 150
type input "5.29"
type input "2.85"
click at [418, 107] on icon at bounding box center [416, 110] width 16 height 16
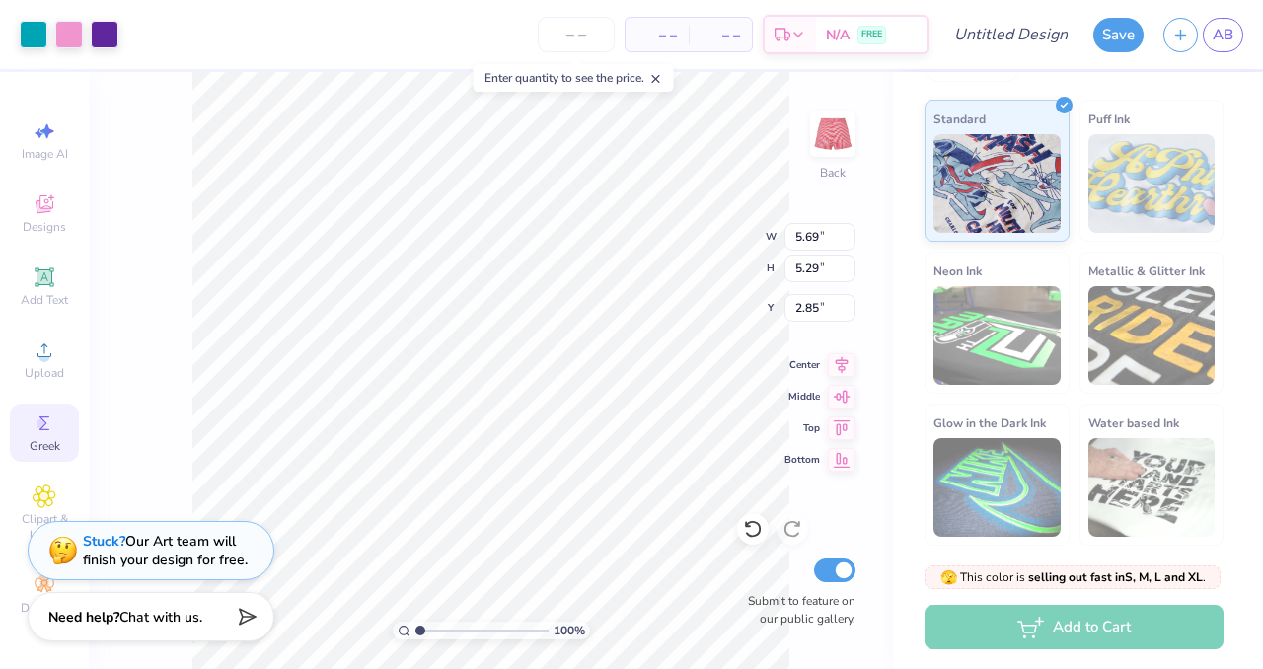
scroll to position [0, 0]
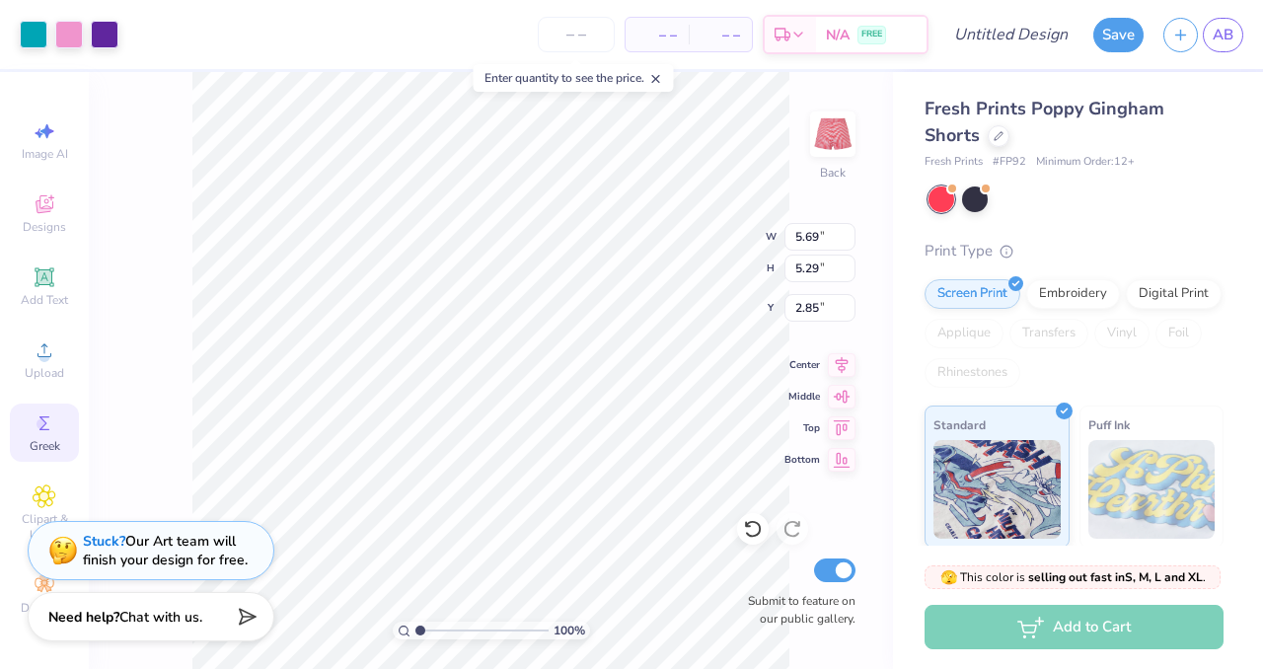
type input "3.39"
type input "3.15"
type input "4.99"
type input "5.69"
type input "6.42"
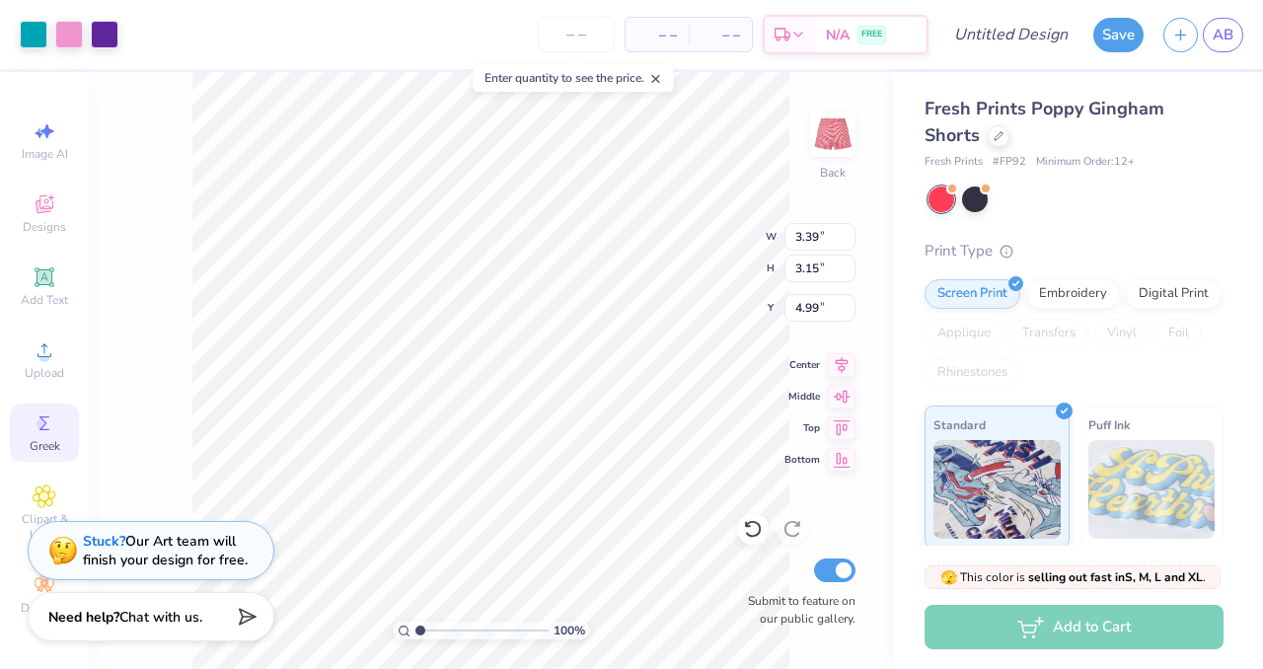
type input "2.29"
type input "3.68"
type input "4.16"
type input "4.55"
type input "3.39"
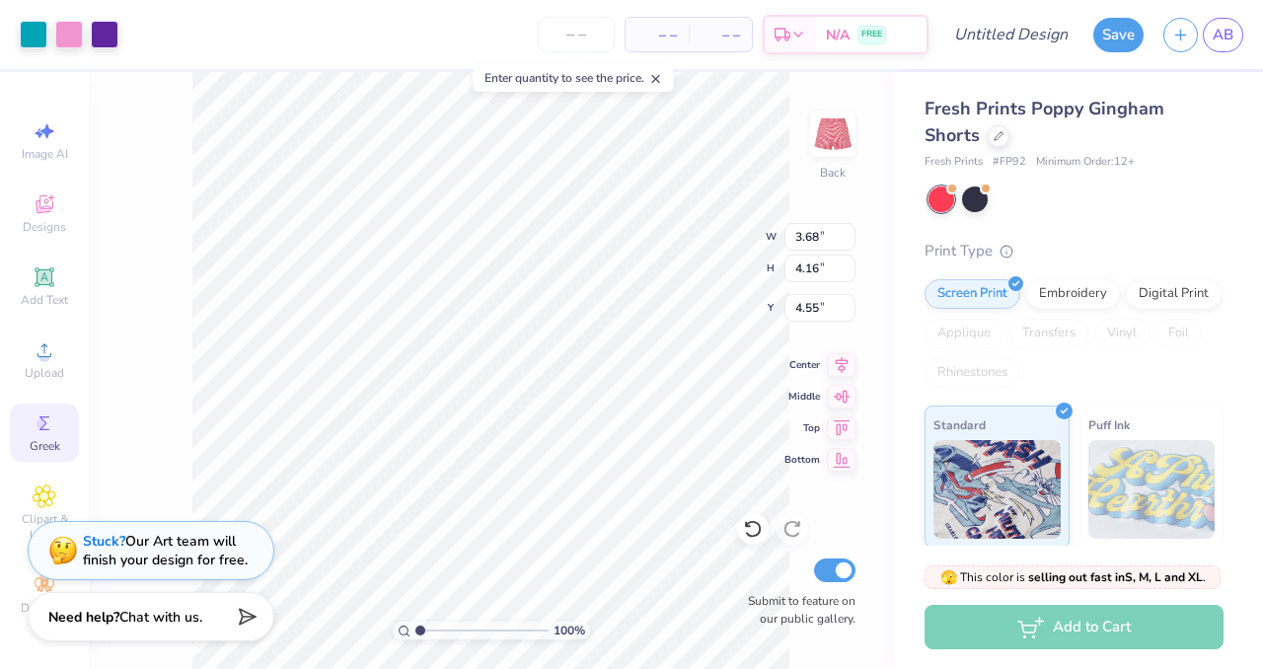
type input "3.15"
type input "4.99"
type input "3.22"
click at [35, 31] on div at bounding box center [34, 33] width 28 height 28
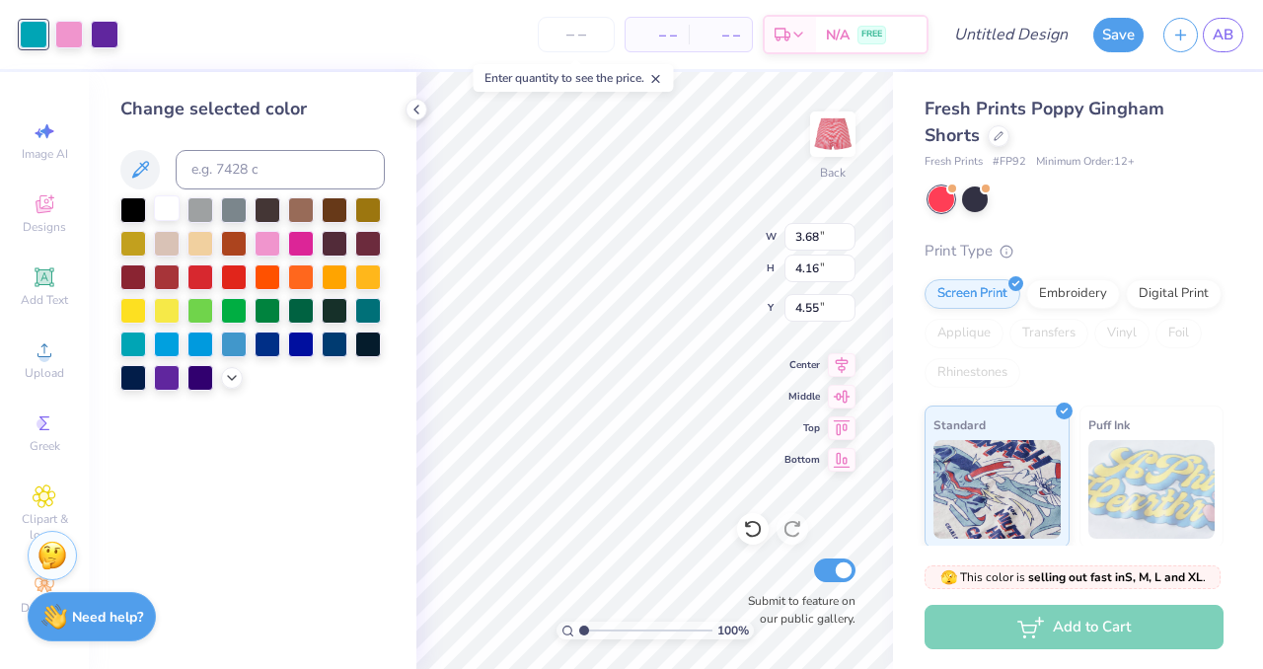
click at [160, 205] on div at bounding box center [167, 208] width 26 height 26
click at [159, 308] on div at bounding box center [167, 309] width 26 height 26
click at [164, 215] on div at bounding box center [167, 208] width 26 height 26
click at [135, 218] on div at bounding box center [133, 208] width 26 height 26
click at [164, 208] on div at bounding box center [167, 208] width 26 height 26
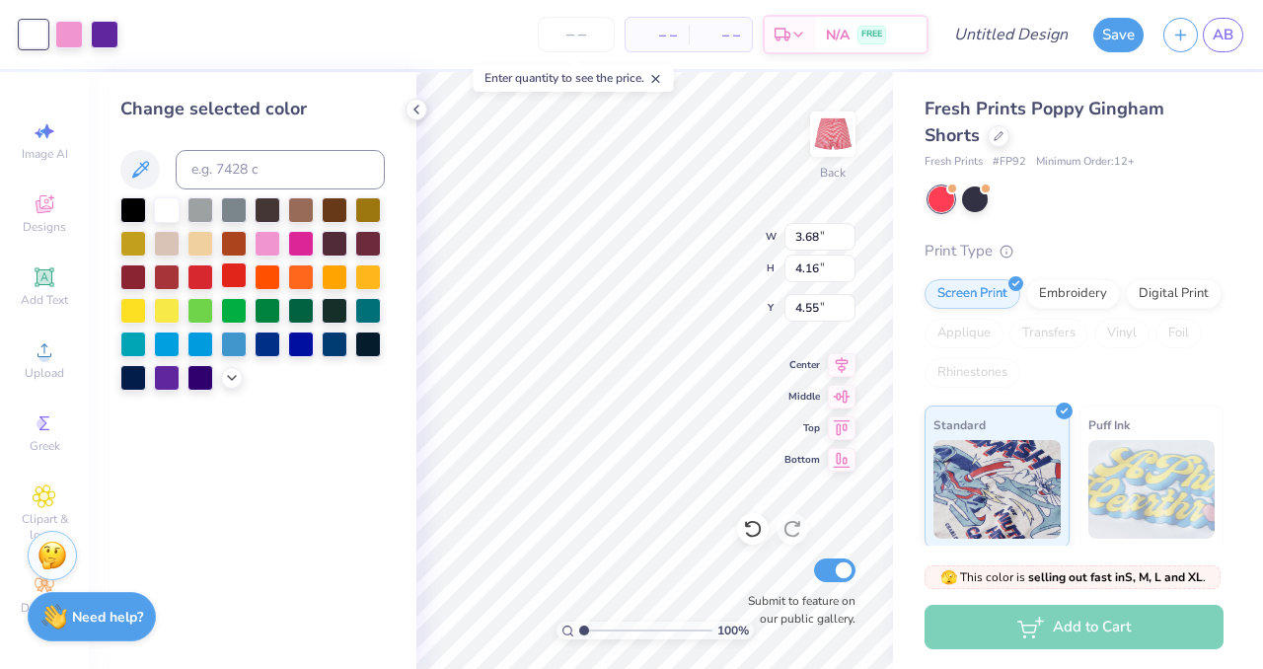
click at [238, 280] on div at bounding box center [234, 275] width 26 height 26
click at [172, 215] on div at bounding box center [167, 208] width 26 height 26
click at [69, 34] on div at bounding box center [69, 33] width 28 height 28
click at [130, 309] on div at bounding box center [133, 309] width 26 height 26
click at [154, 311] on div at bounding box center [167, 309] width 26 height 26
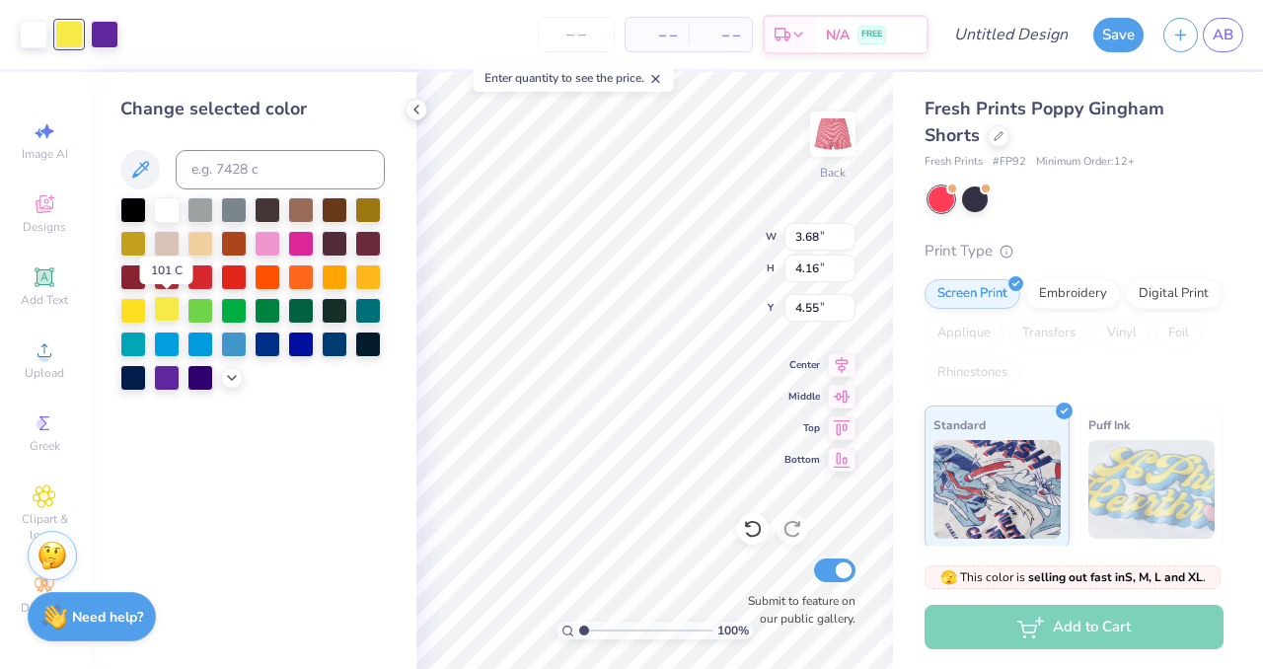
click at [160, 310] on div at bounding box center [167, 309] width 26 height 26
click at [200, 240] on div at bounding box center [200, 242] width 26 height 26
click at [168, 313] on div at bounding box center [167, 309] width 26 height 26
click at [116, 40] on div at bounding box center [105, 33] width 28 height 28
click at [200, 275] on div at bounding box center [200, 275] width 26 height 26
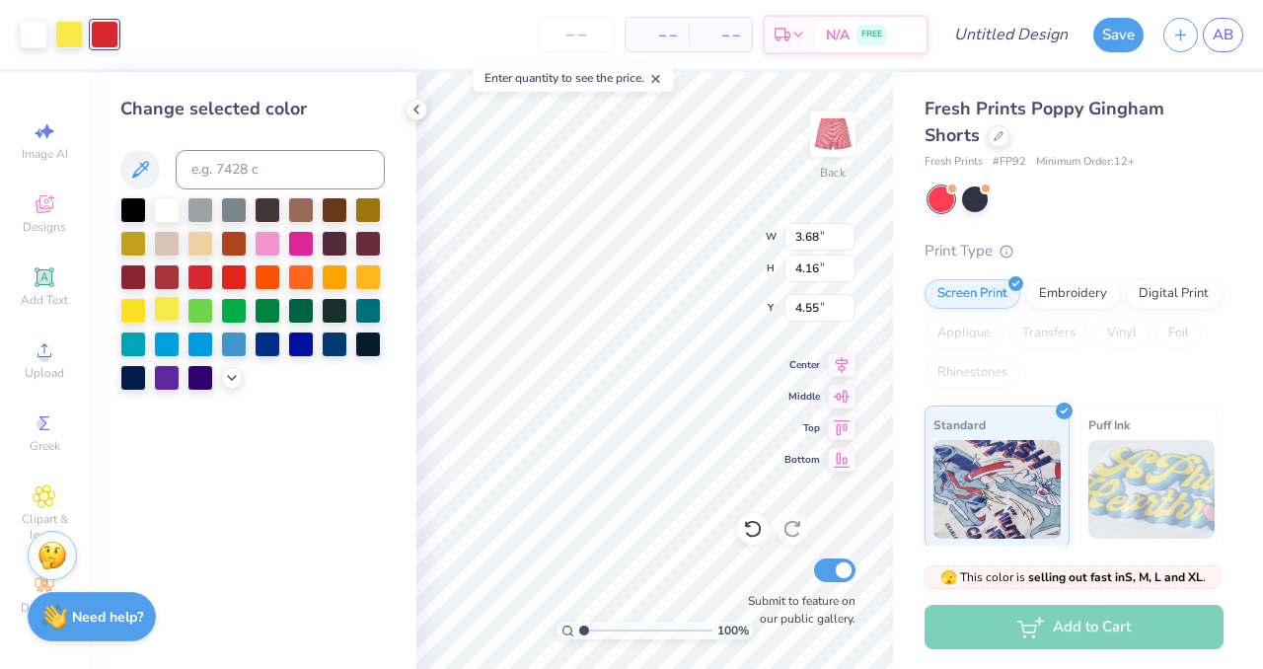
click at [161, 315] on div at bounding box center [167, 309] width 26 height 26
click at [198, 271] on div at bounding box center [200, 275] width 26 height 26
click at [755, 530] on icon at bounding box center [753, 529] width 20 height 20
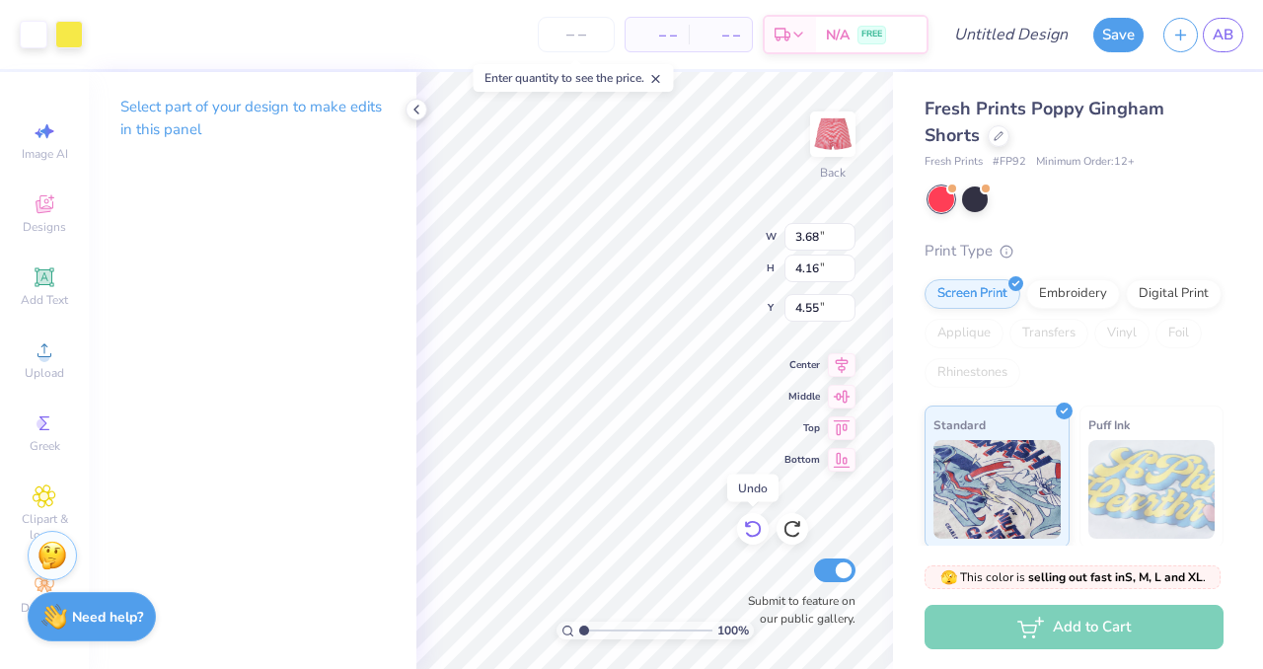
click at [755, 530] on icon at bounding box center [753, 529] width 20 height 20
click at [793, 398] on div "100 % Back W 3.68 3.68 " H 4.16 4.16 " Y 4.55 4.55 " Center Middle Top Bottom S…" at bounding box center [654, 370] width 477 height 597
type input "4.58"
click at [832, 457] on div "100 % Back W 3.68 3.68 " H 4.16 4.16 " Y 4.59 4.59 " Center Middle Top Bottom S…" at bounding box center [654, 370] width 477 height 597
type input "1.35"
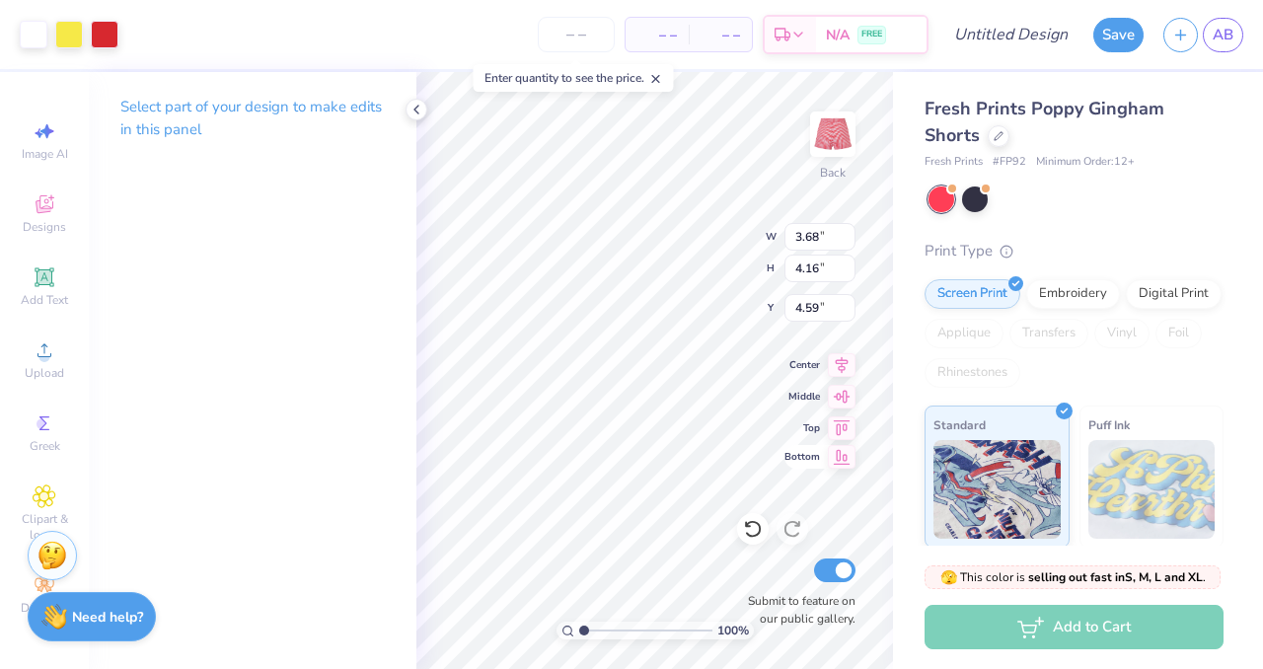
type input "1.52"
type input "7.22"
type input "8.08"
type input "3.39"
type input "3.15"
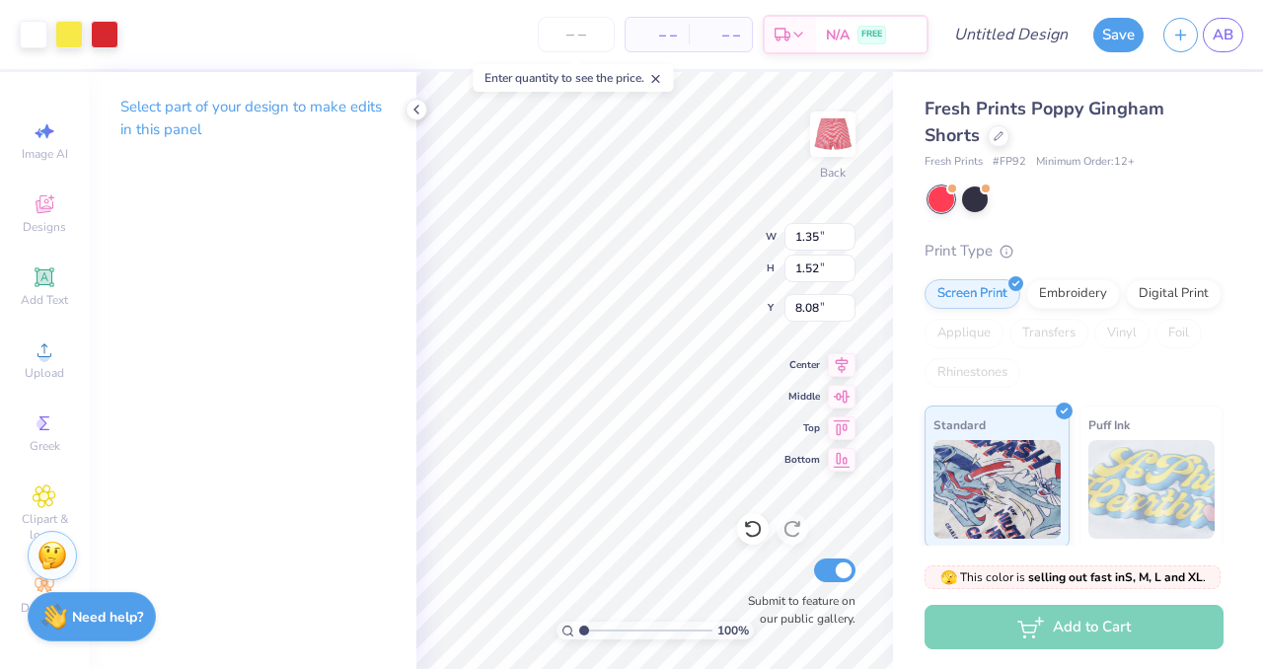
type input "3.22"
click at [26, 44] on div at bounding box center [34, 33] width 28 height 28
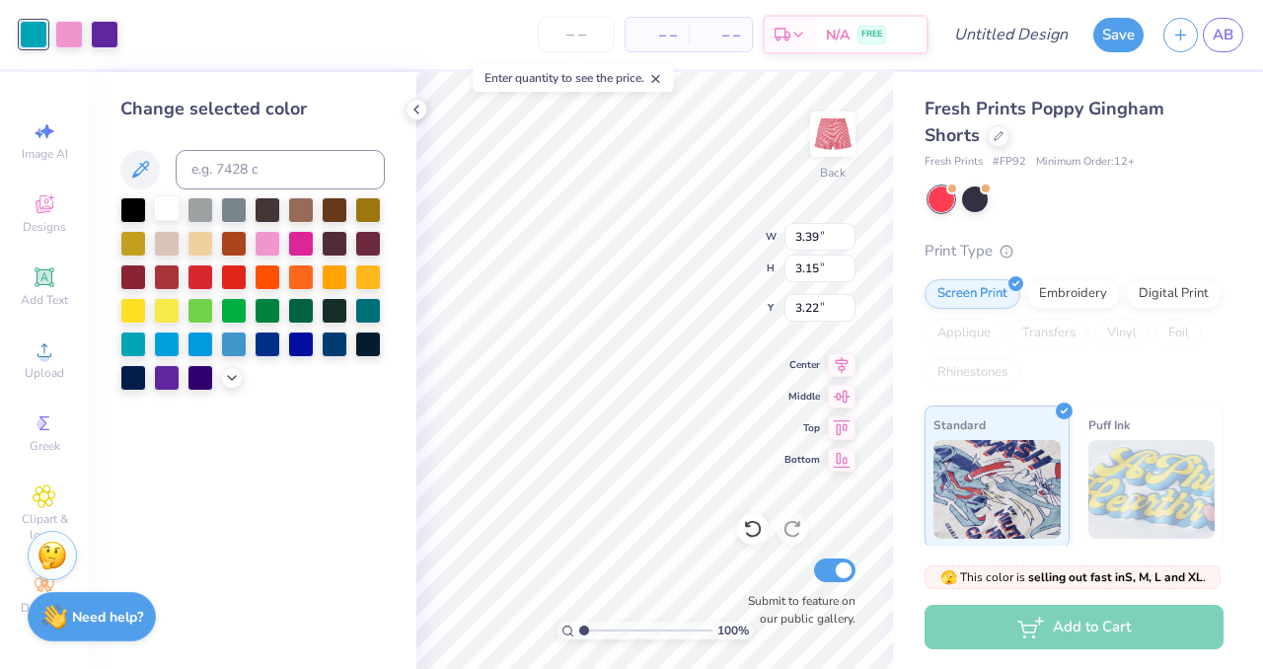
click at [167, 220] on div at bounding box center [167, 208] width 26 height 26
click at [67, 37] on div at bounding box center [69, 33] width 28 height 28
click at [167, 310] on div at bounding box center [167, 309] width 26 height 26
click at [100, 33] on div at bounding box center [105, 33] width 28 height 28
click at [227, 276] on div at bounding box center [234, 275] width 26 height 26
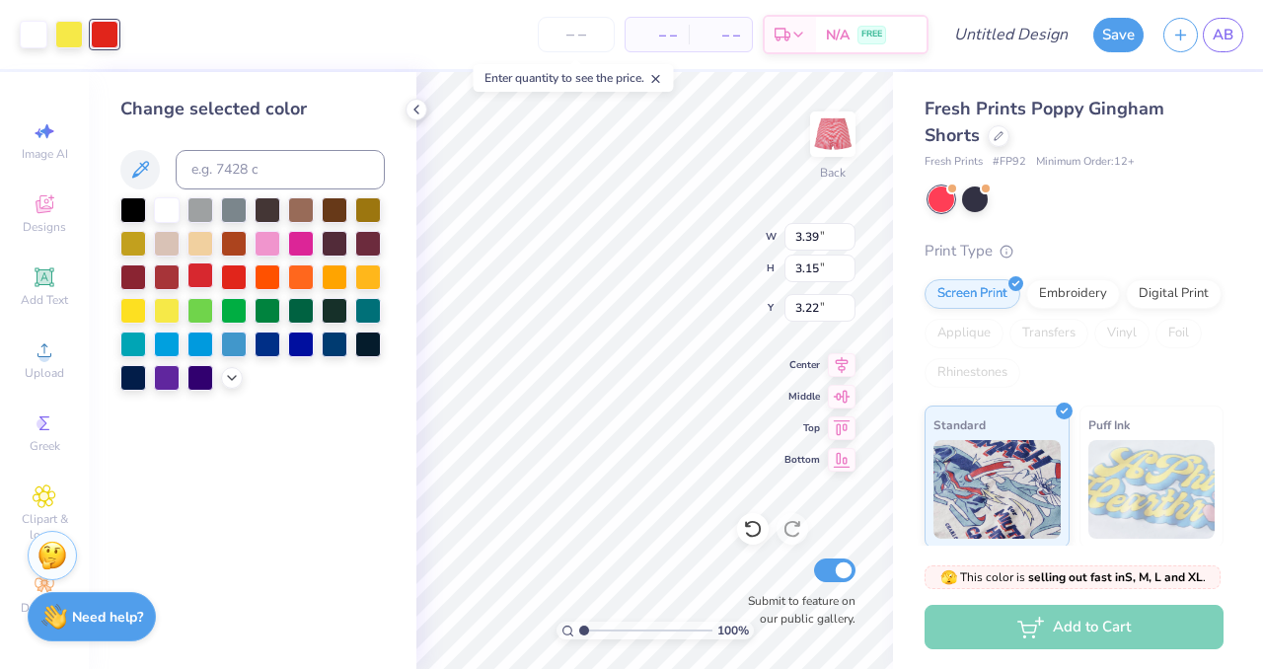
click at [197, 276] on div at bounding box center [200, 275] width 26 height 26
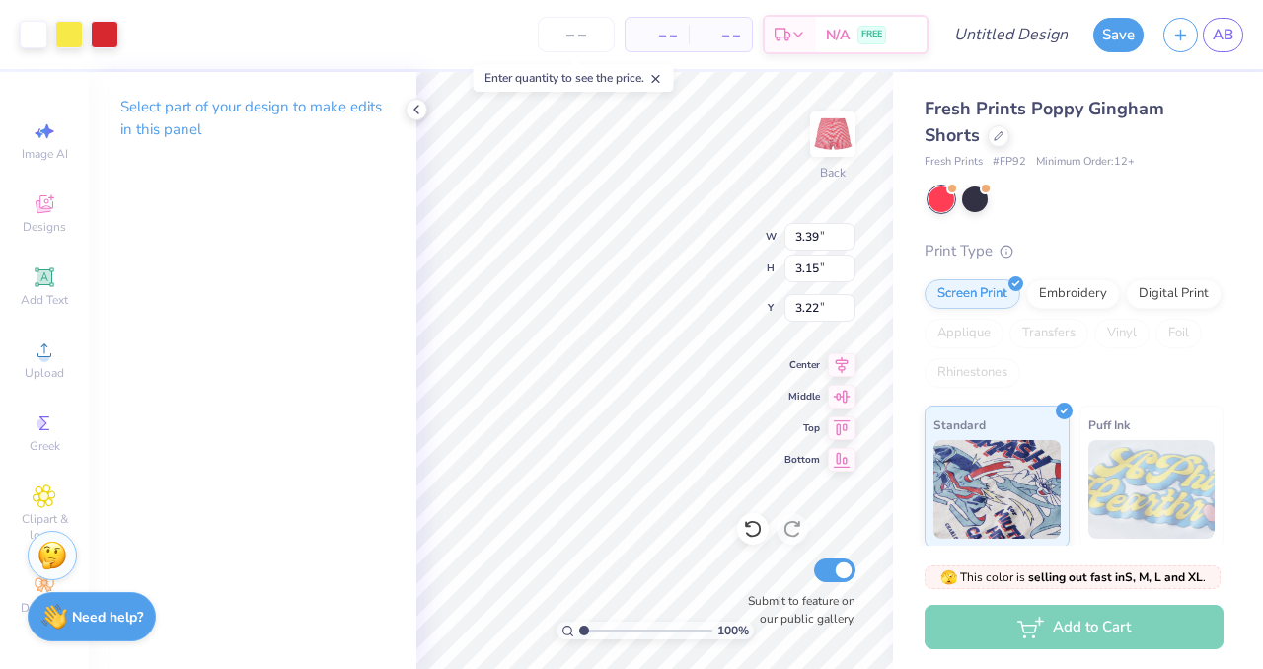
type input "1.80"
type input "1.67"
type input "8.00"
type input "1.72"
type input "1.60"
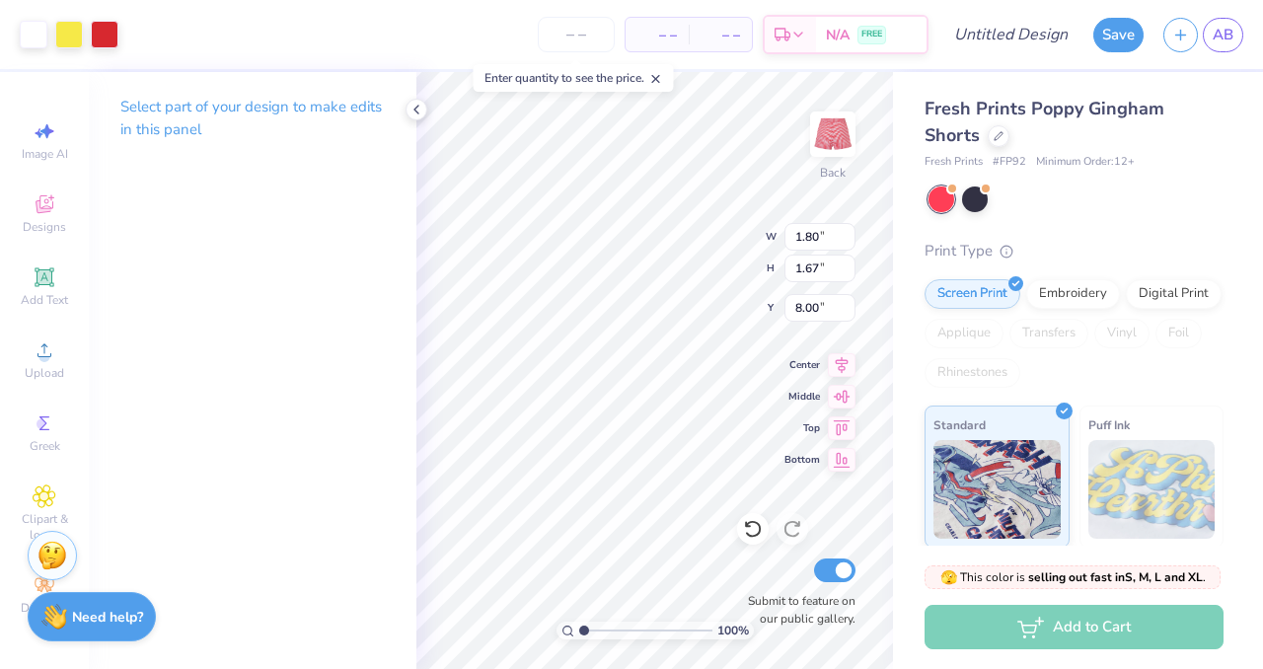
type input "8.07"
click at [410, 103] on icon at bounding box center [416, 110] width 16 height 16
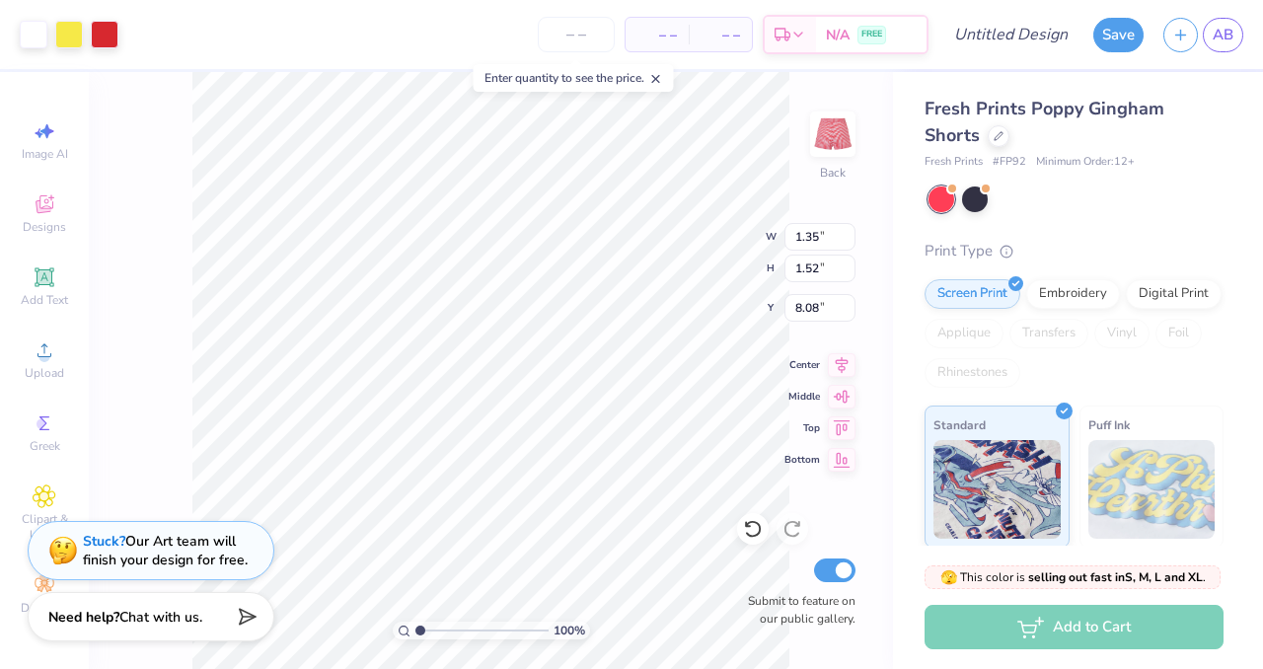
type input "8.07"
type input "1.52"
type input "1.63"
type input "8.07"
type input "1.72"
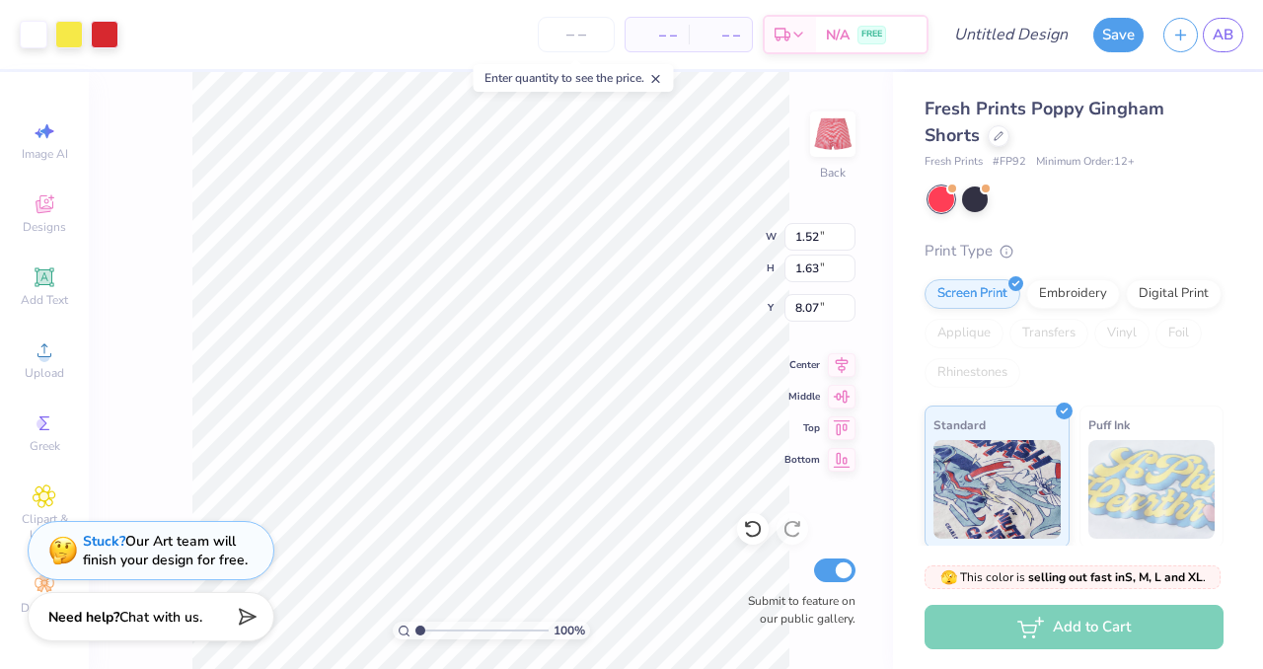
type input "1.60"
type input "7.86"
type input "1.82"
type input "1.71"
type input "7.76"
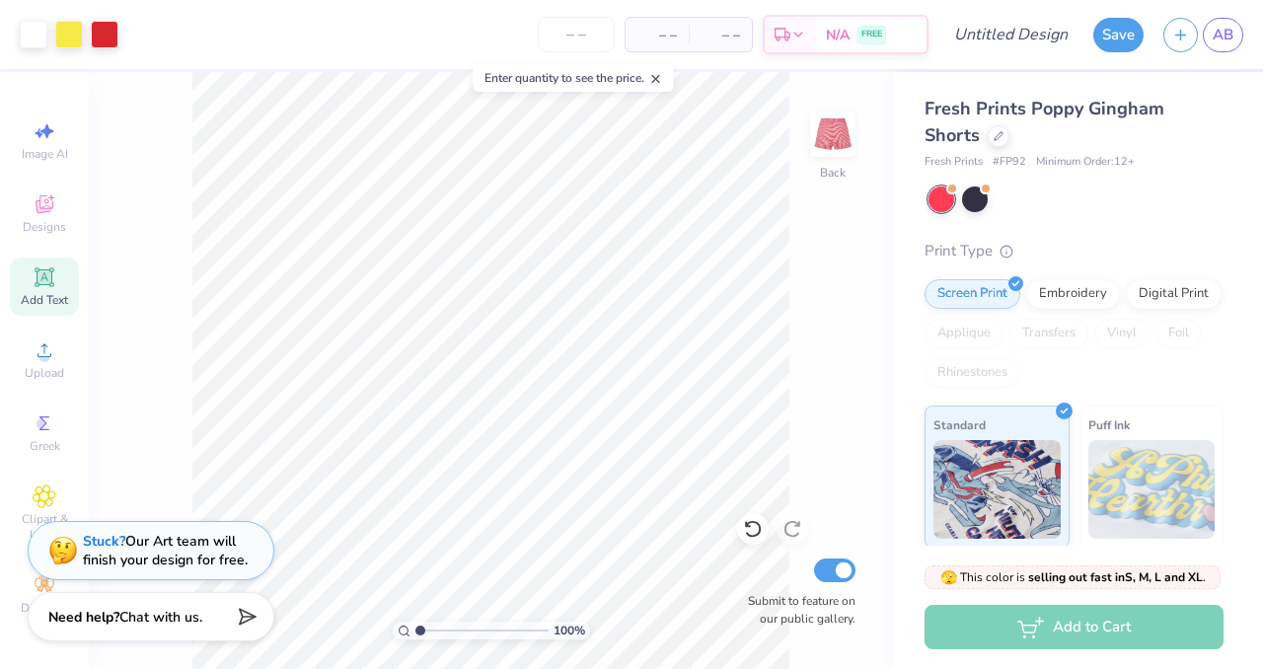
click at [45, 270] on icon at bounding box center [44, 276] width 15 height 15
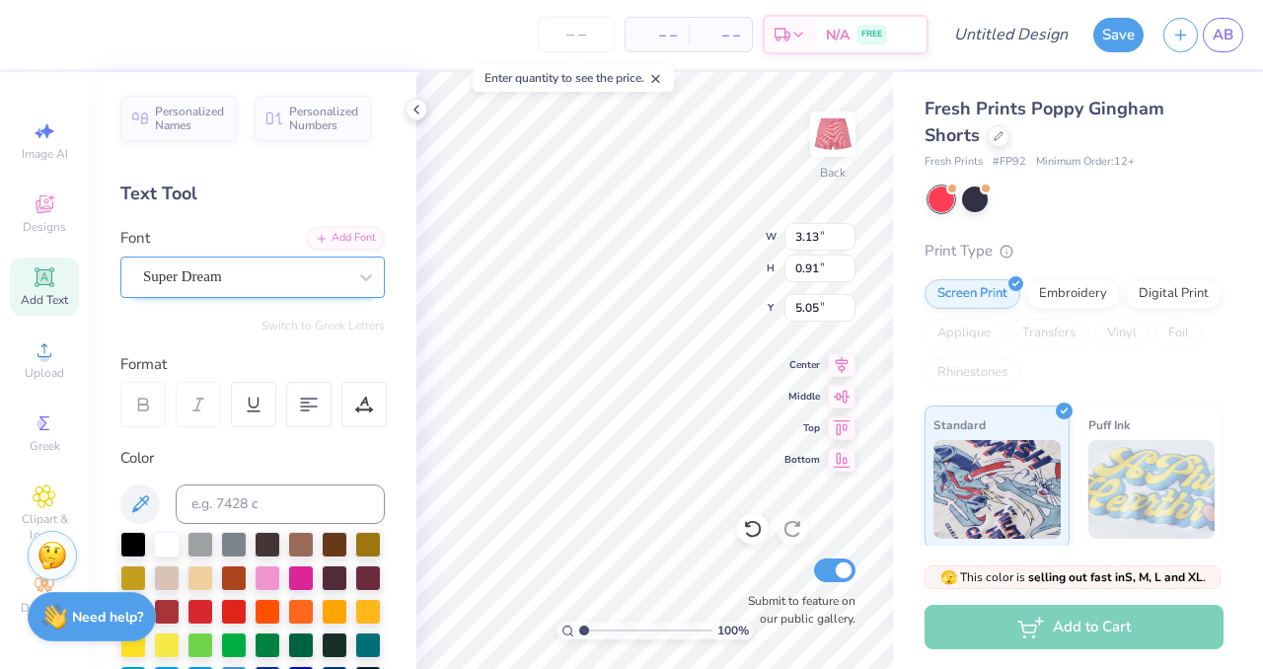
click at [242, 269] on div "Super Dream" at bounding box center [244, 276] width 207 height 31
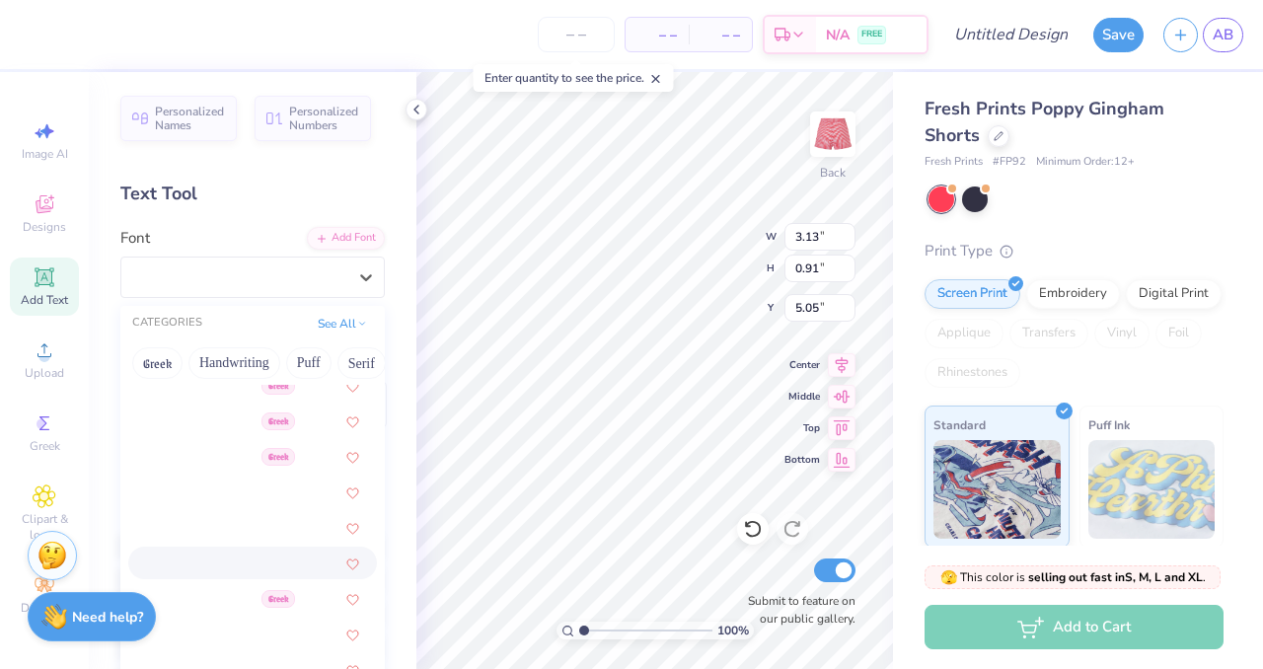
scroll to position [856, 0]
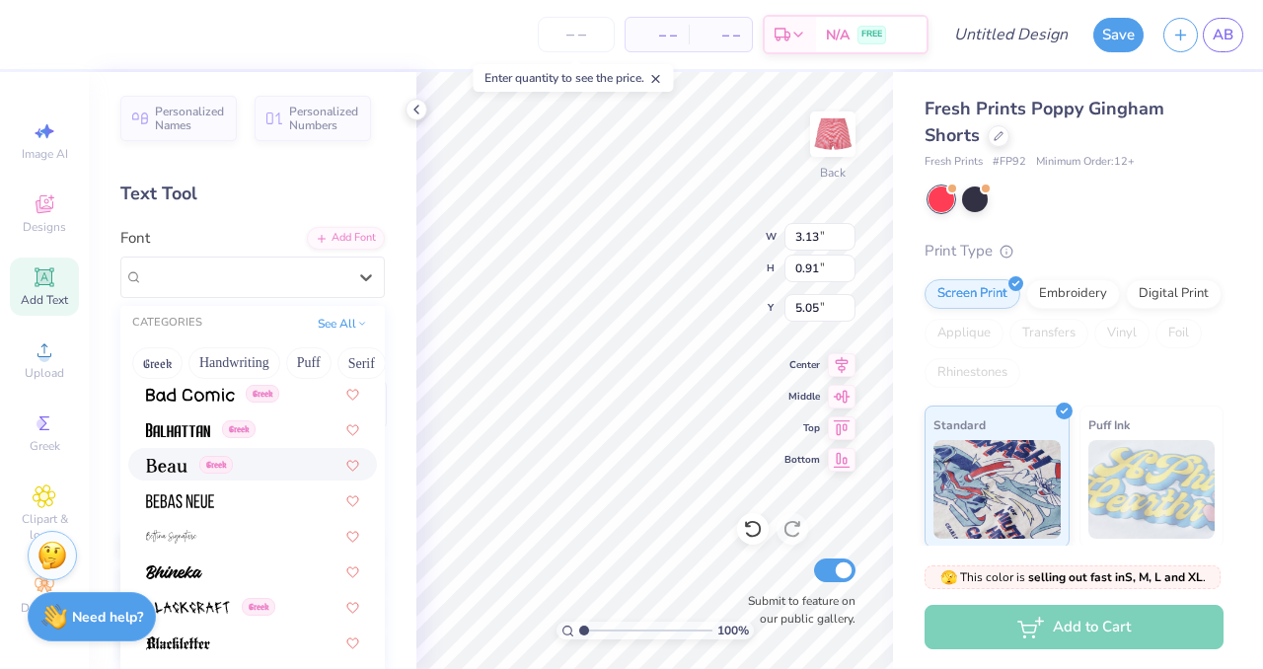
click at [170, 478] on div "Greek" at bounding box center [252, 464] width 249 height 33
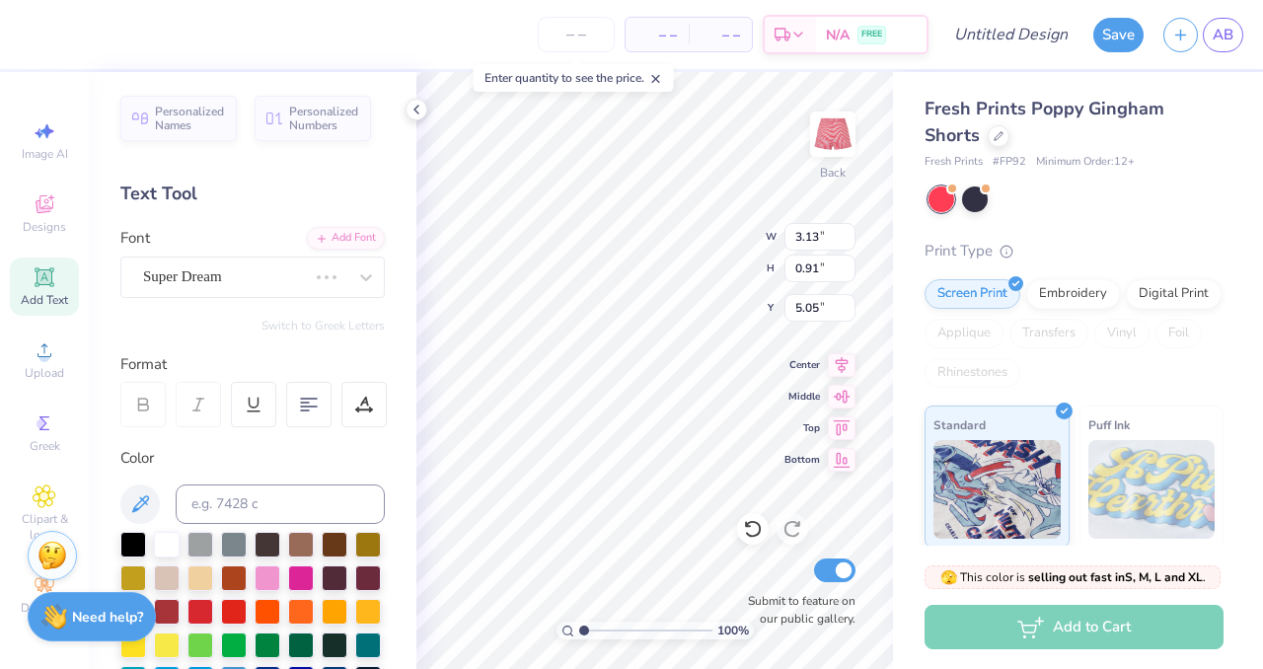
type input "2.91"
type input "0.90"
type textarea "1895"
click at [161, 646] on div at bounding box center [167, 643] width 26 height 26
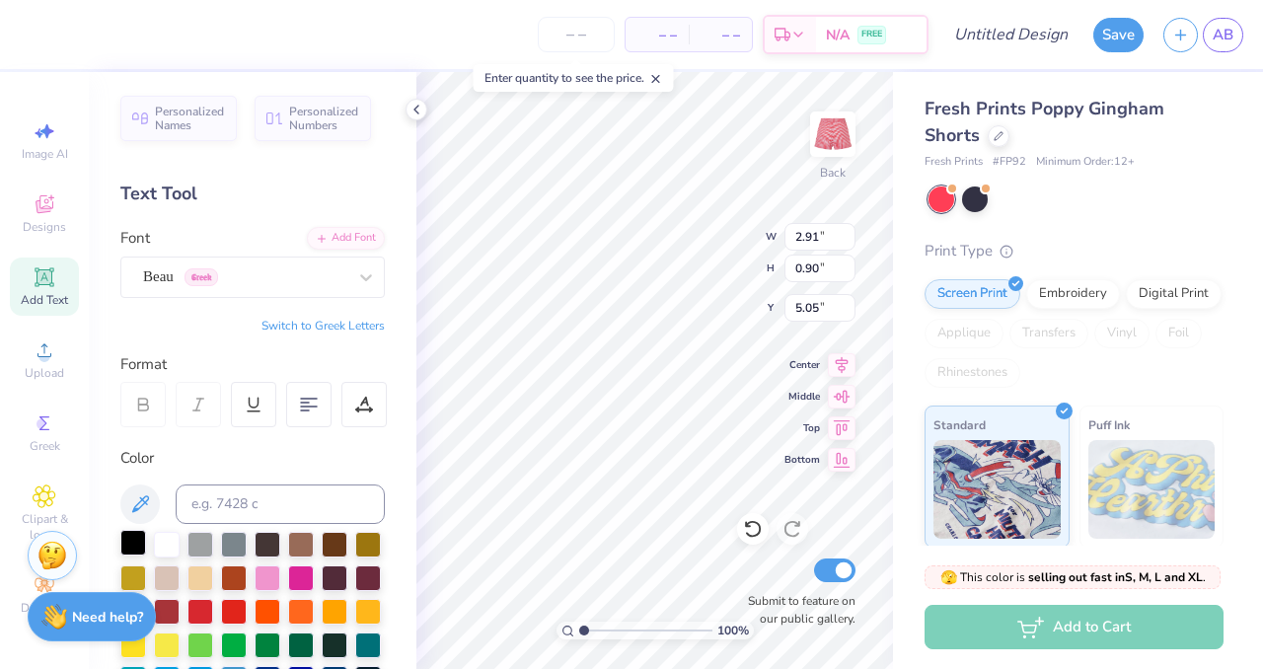
click at [127, 538] on div at bounding box center [133, 543] width 26 height 26
click at [164, 547] on div at bounding box center [167, 543] width 26 height 26
click at [174, 636] on div at bounding box center [167, 643] width 26 height 26
click at [167, 545] on div at bounding box center [167, 543] width 26 height 26
click at [165, 638] on div at bounding box center [167, 643] width 26 height 26
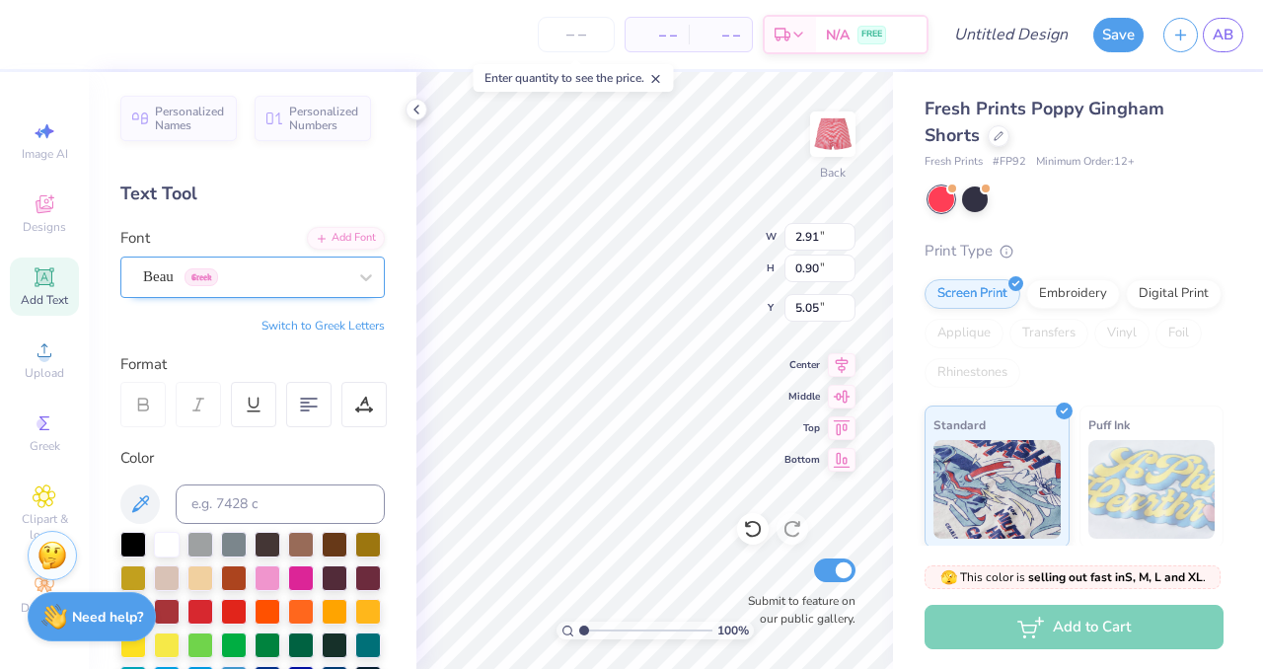
click at [230, 278] on div "Beau Greek" at bounding box center [244, 276] width 207 height 31
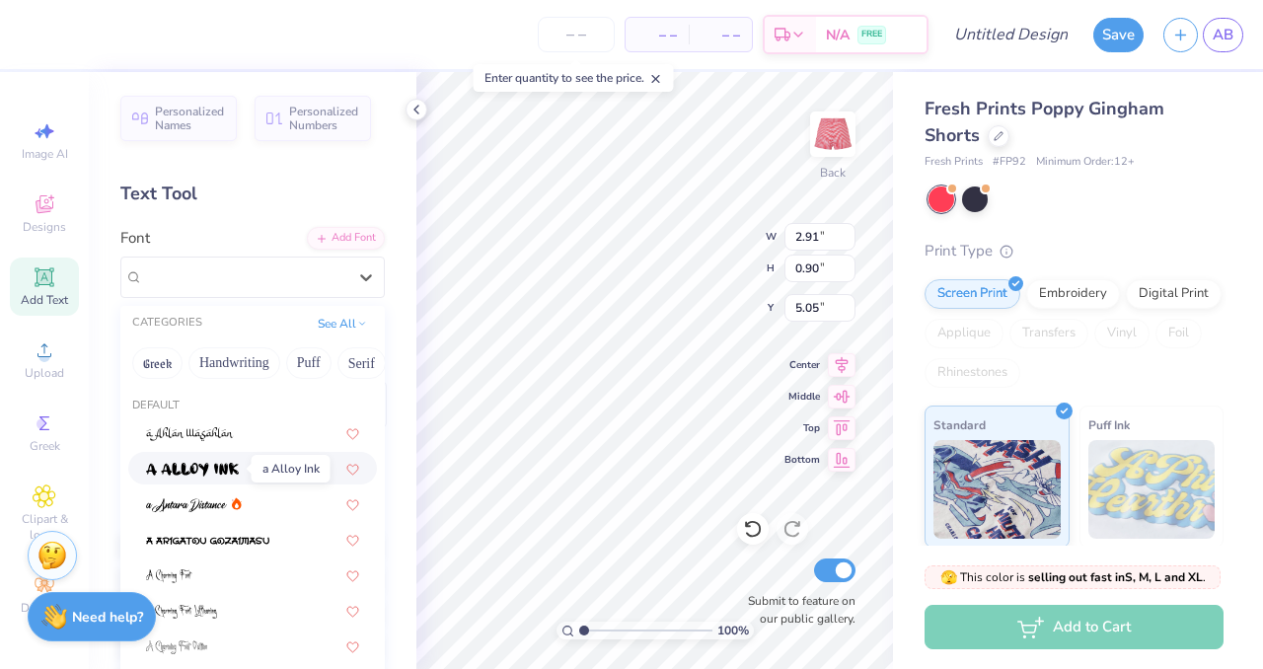
click at [203, 460] on span at bounding box center [192, 468] width 93 height 21
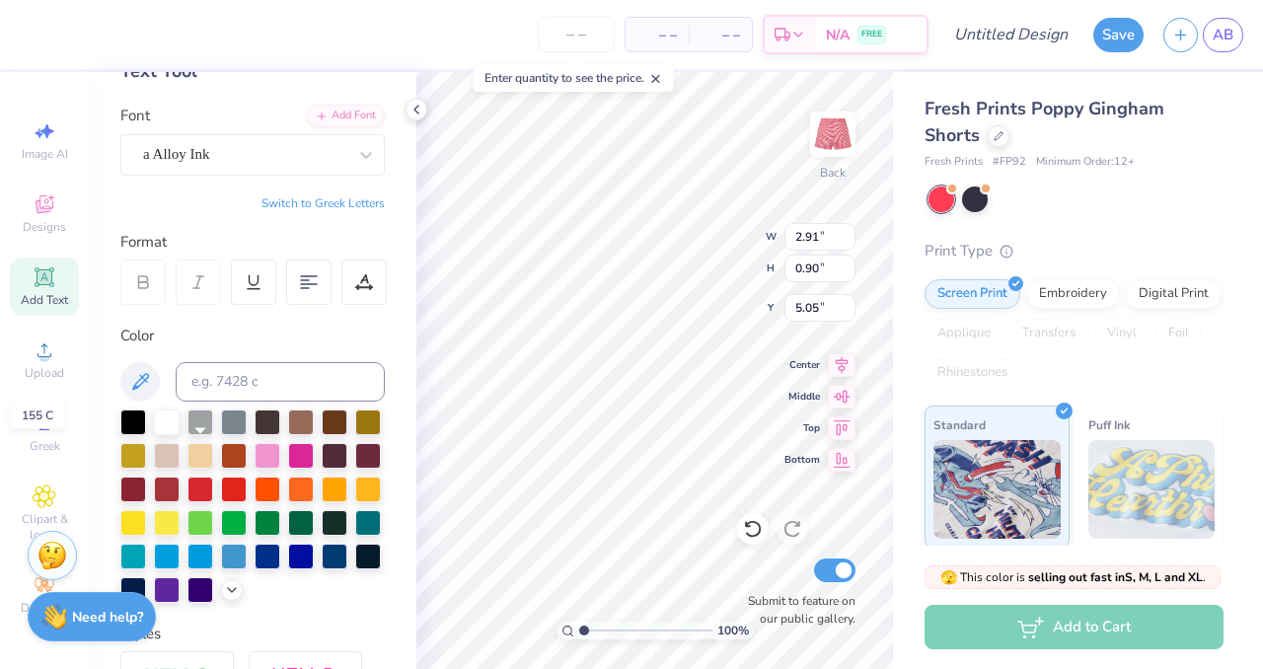
scroll to position [127, 0]
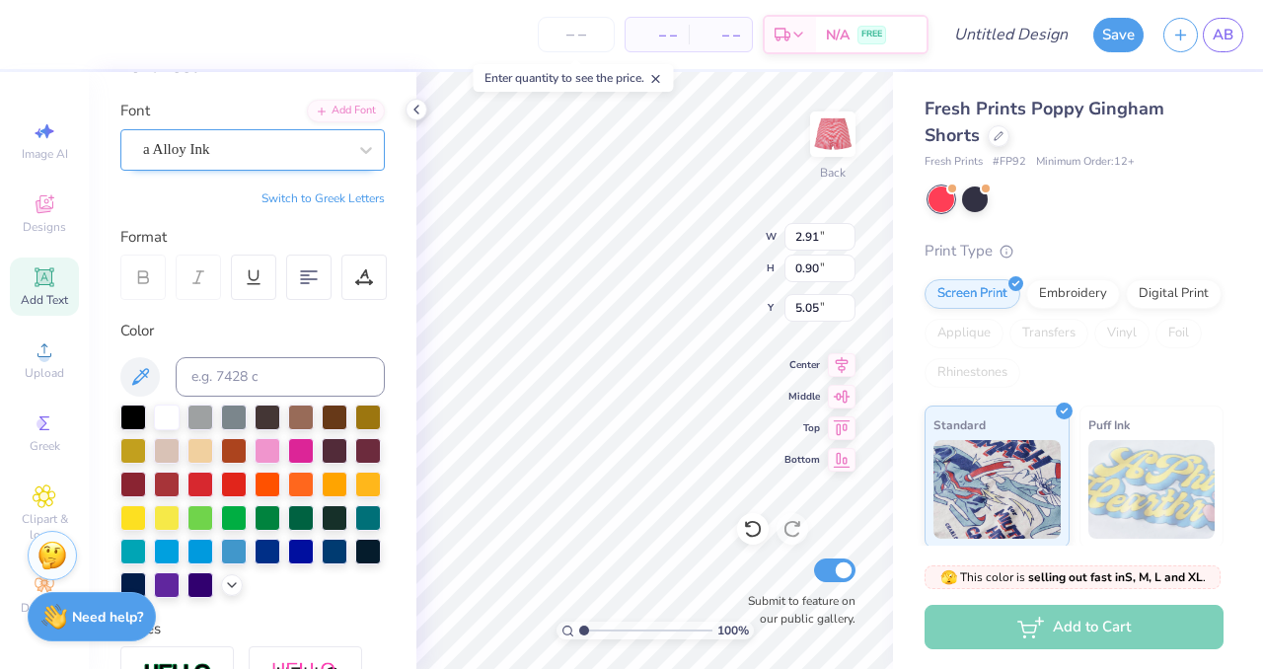
click at [244, 132] on div "a Alloy Ink" at bounding box center [252, 149] width 264 height 41
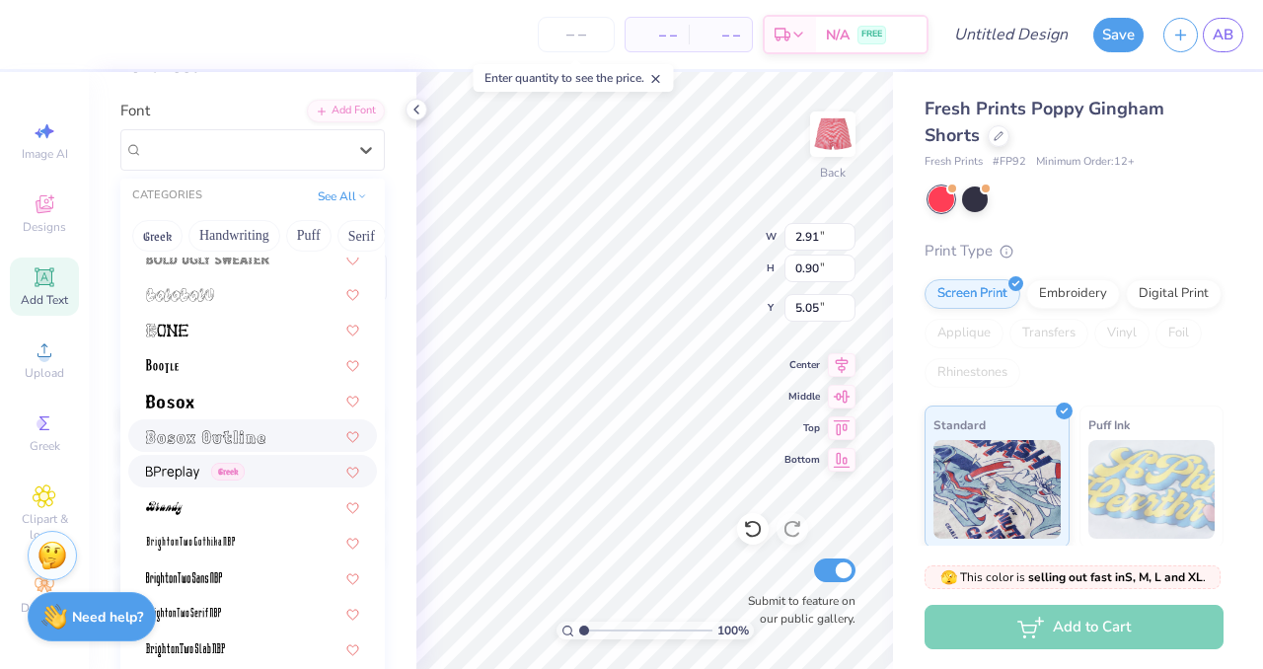
scroll to position [1223, 0]
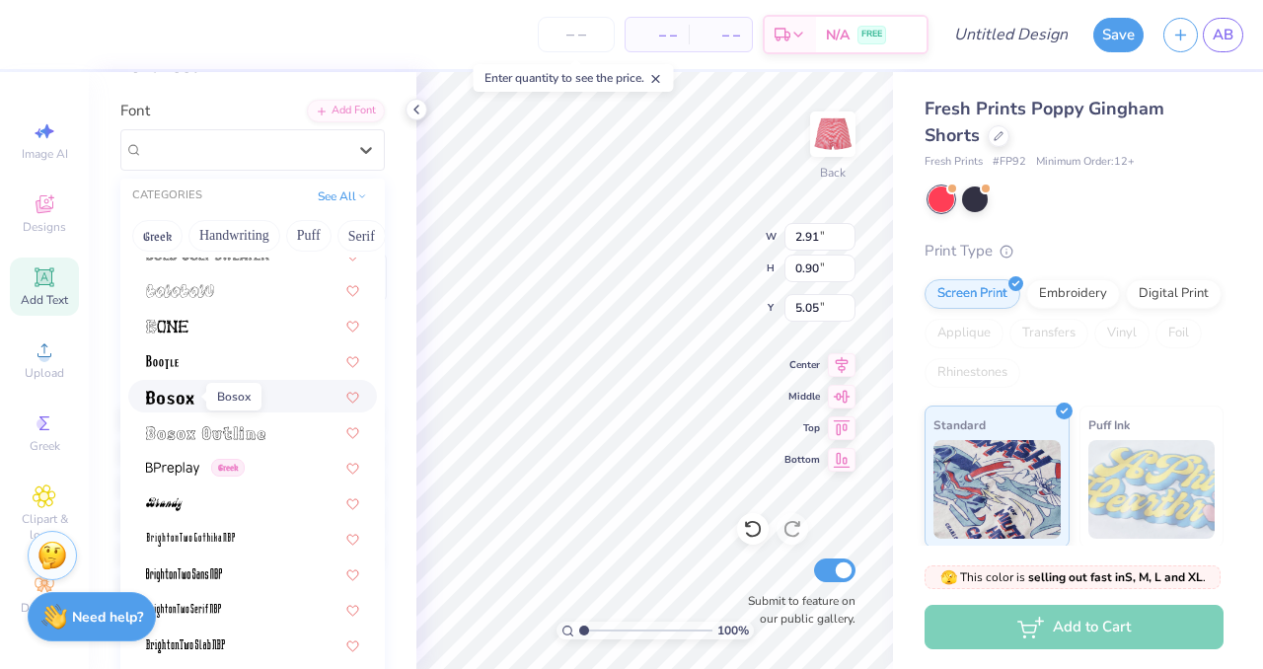
click at [183, 401] on img at bounding box center [170, 398] width 48 height 14
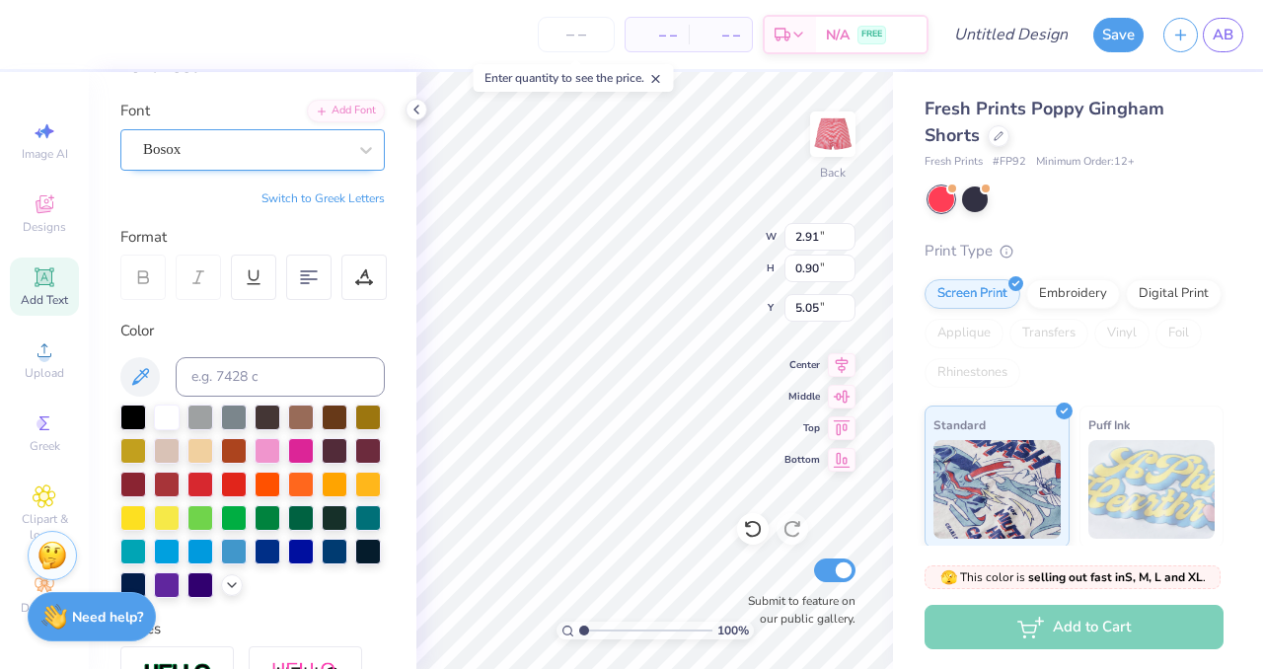
click at [220, 141] on div "Bosox" at bounding box center [244, 149] width 207 height 31
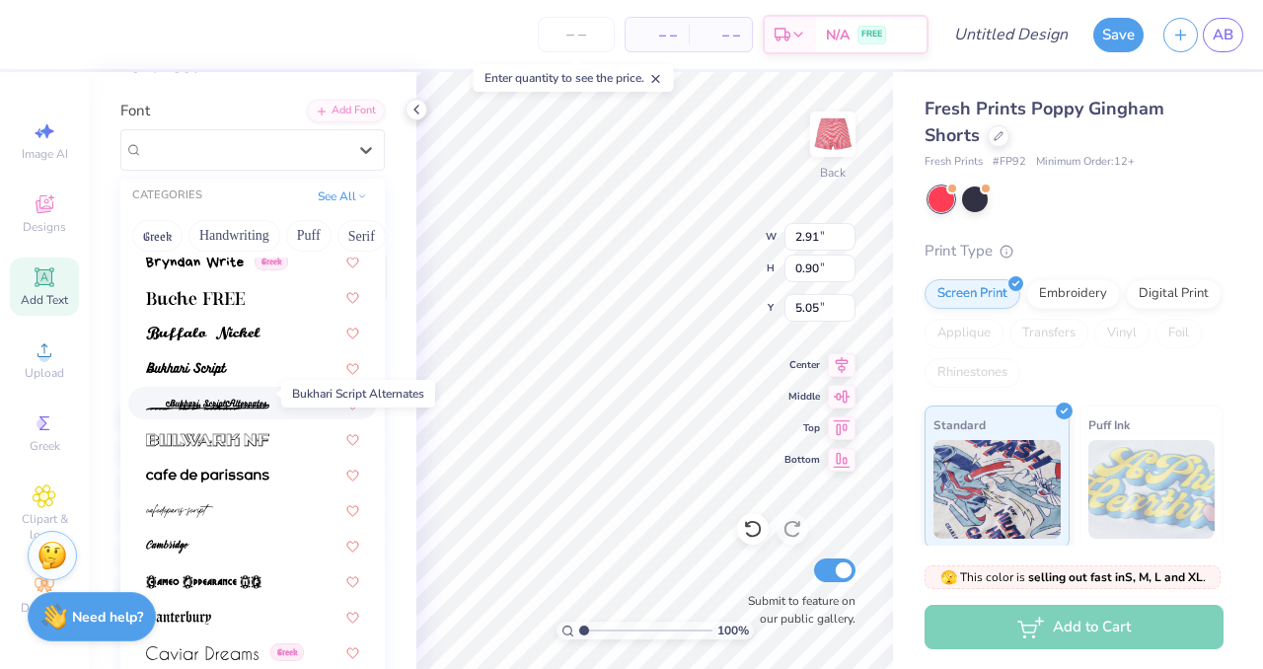
scroll to position [1806, 0]
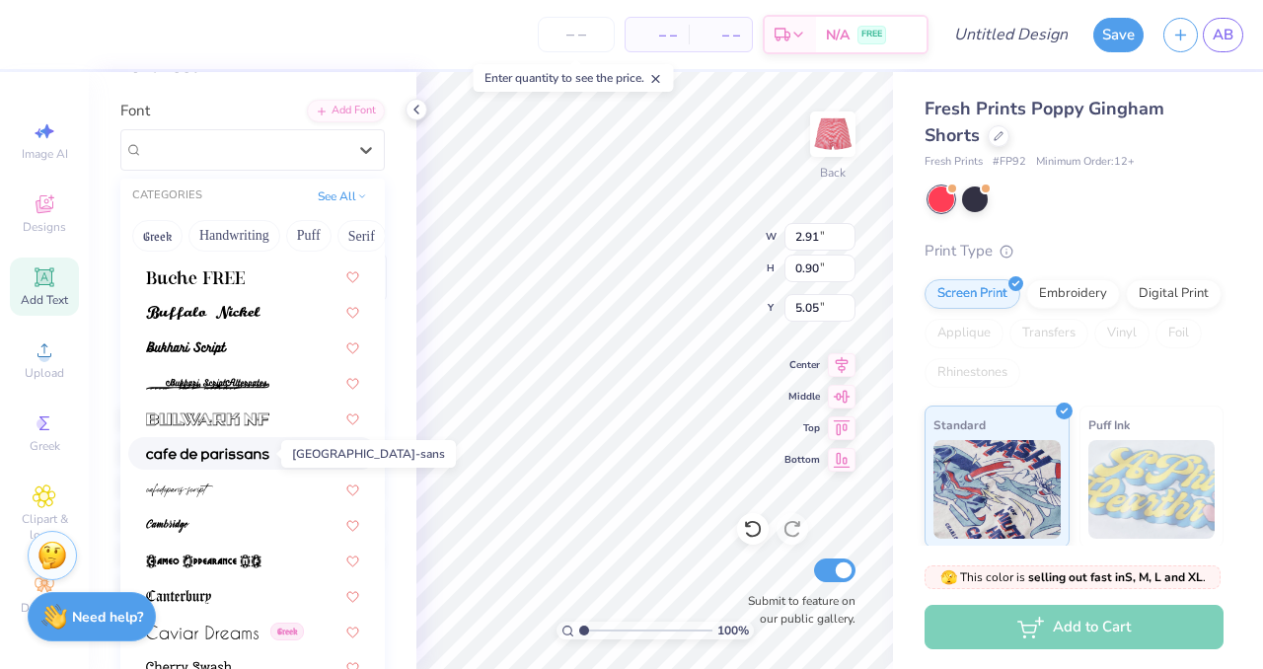
click at [210, 453] on img at bounding box center [207, 455] width 123 height 14
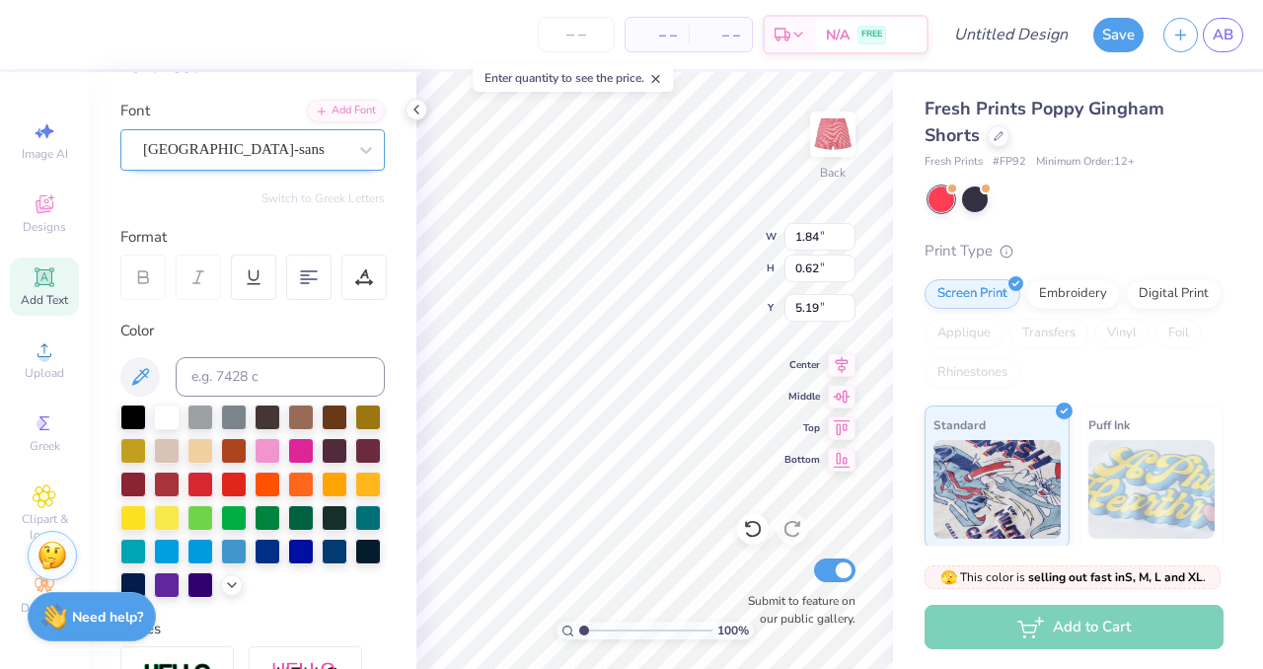
click at [264, 153] on div "cafe de paris-sans" at bounding box center [244, 149] width 207 height 31
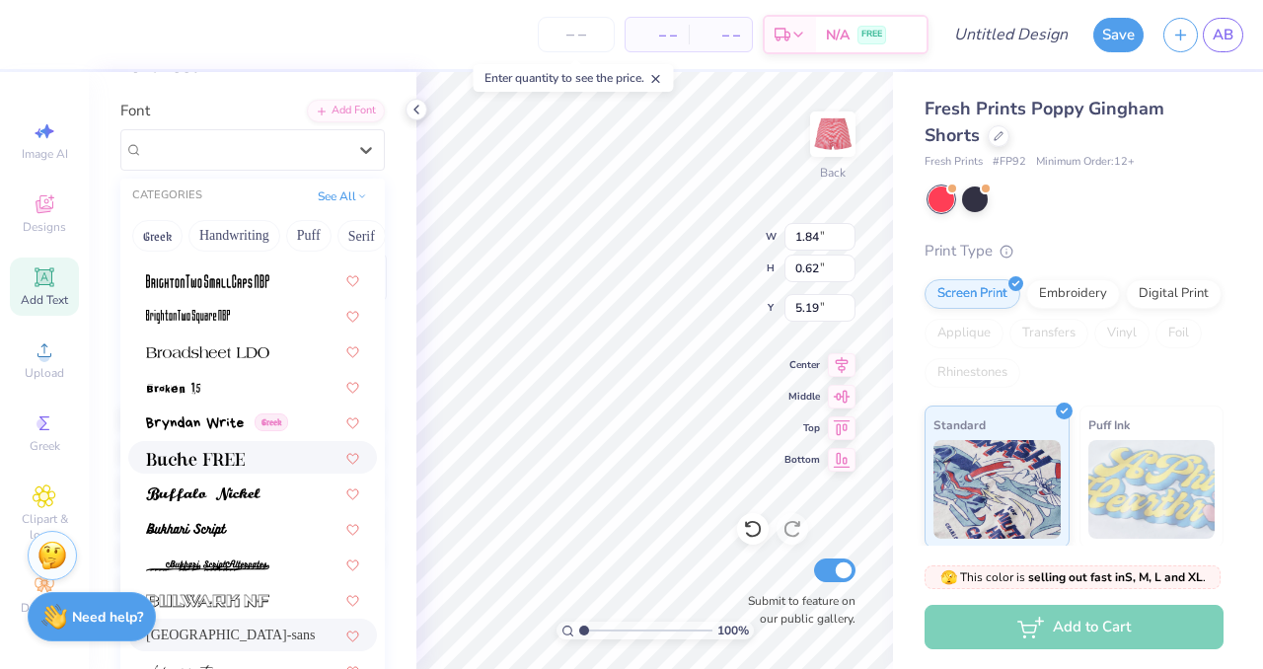
scroll to position [1651, 0]
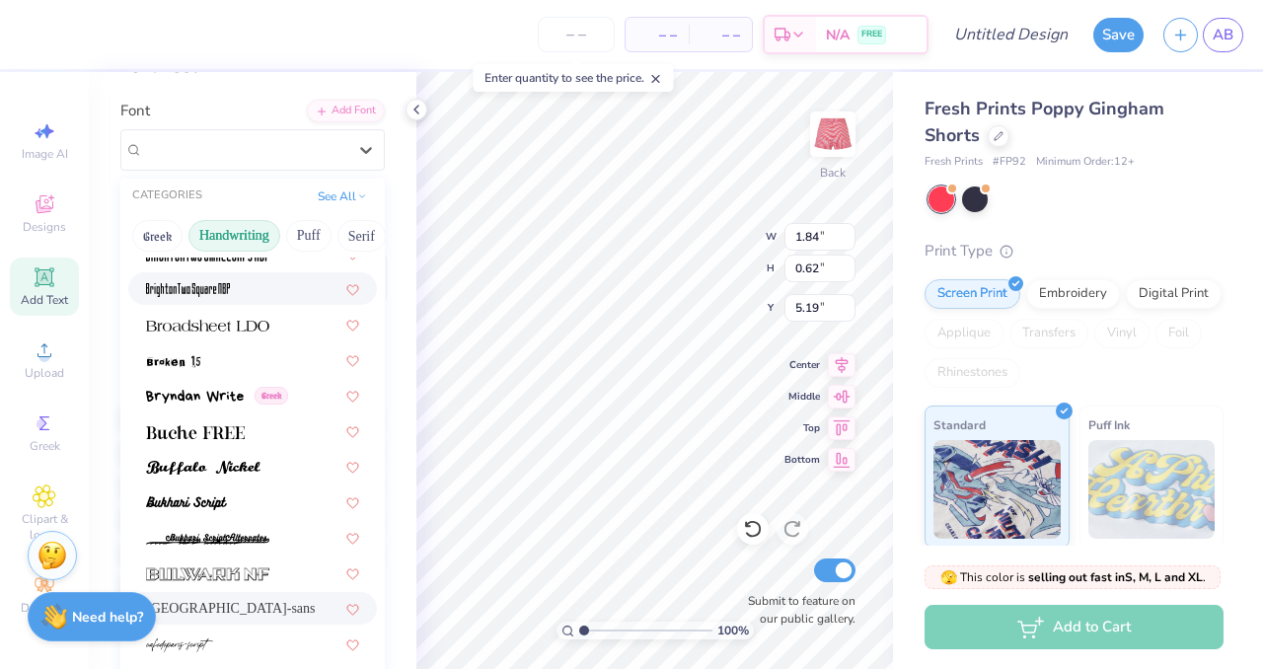
click at [238, 234] on button "Handwriting" at bounding box center [234, 236] width 92 height 32
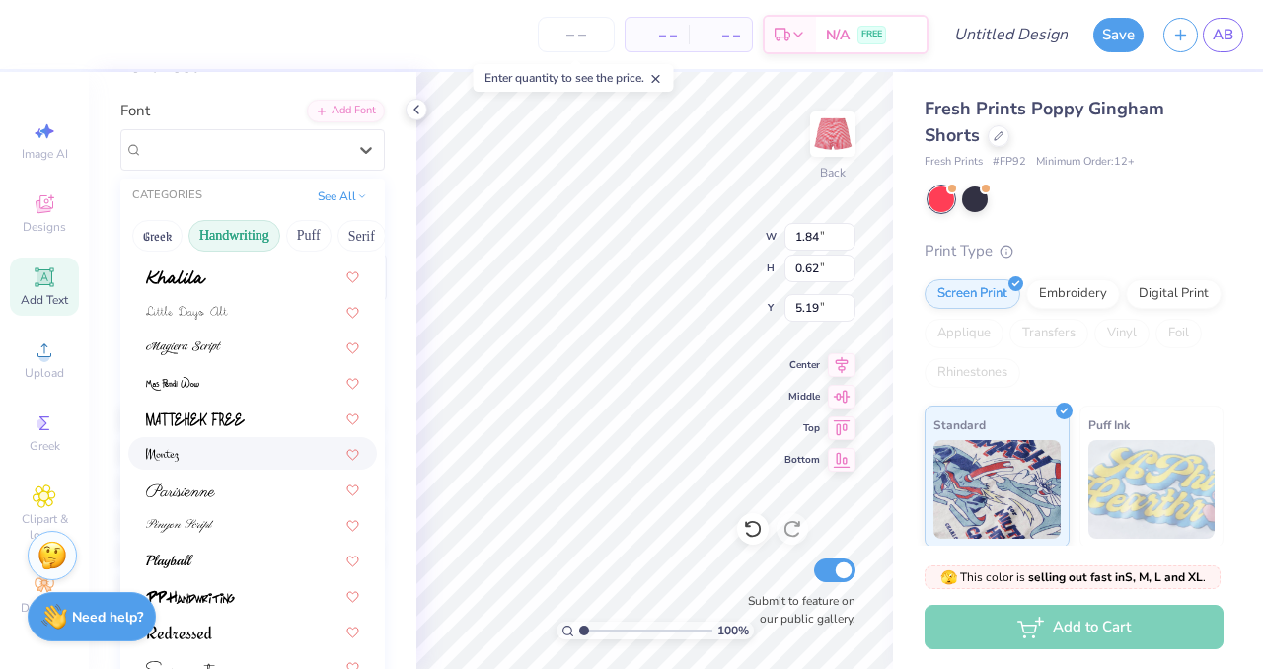
scroll to position [448, 0]
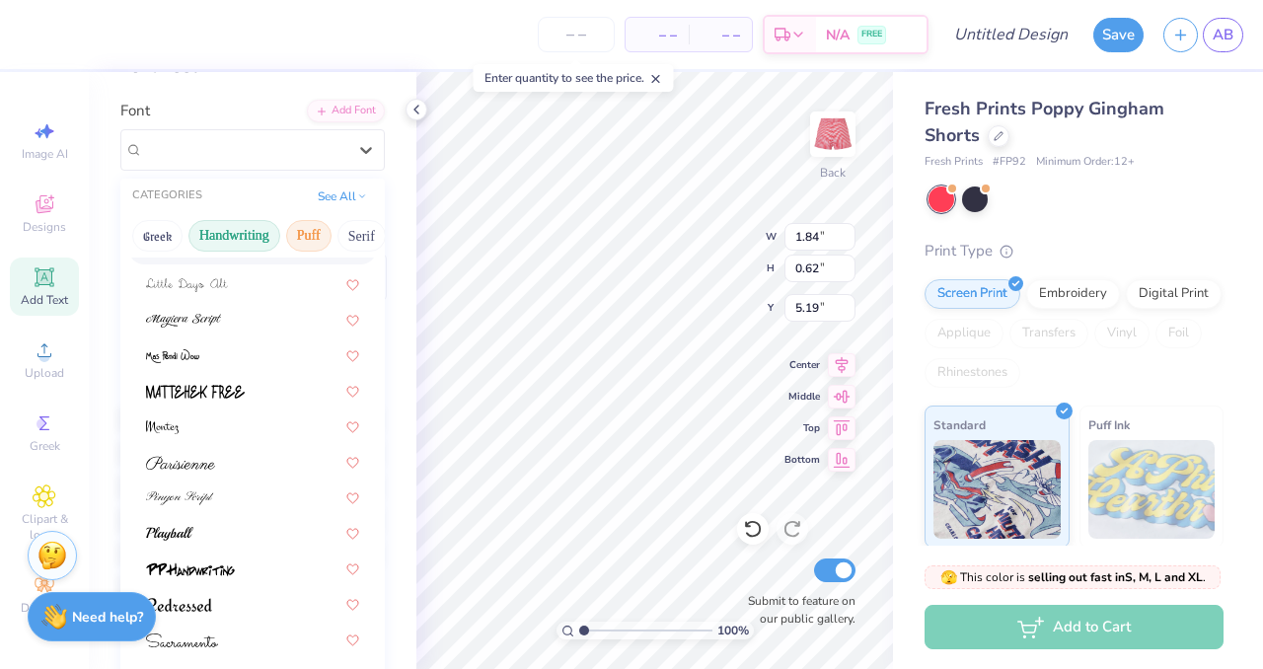
click at [307, 238] on button "Puff" at bounding box center [308, 236] width 45 height 32
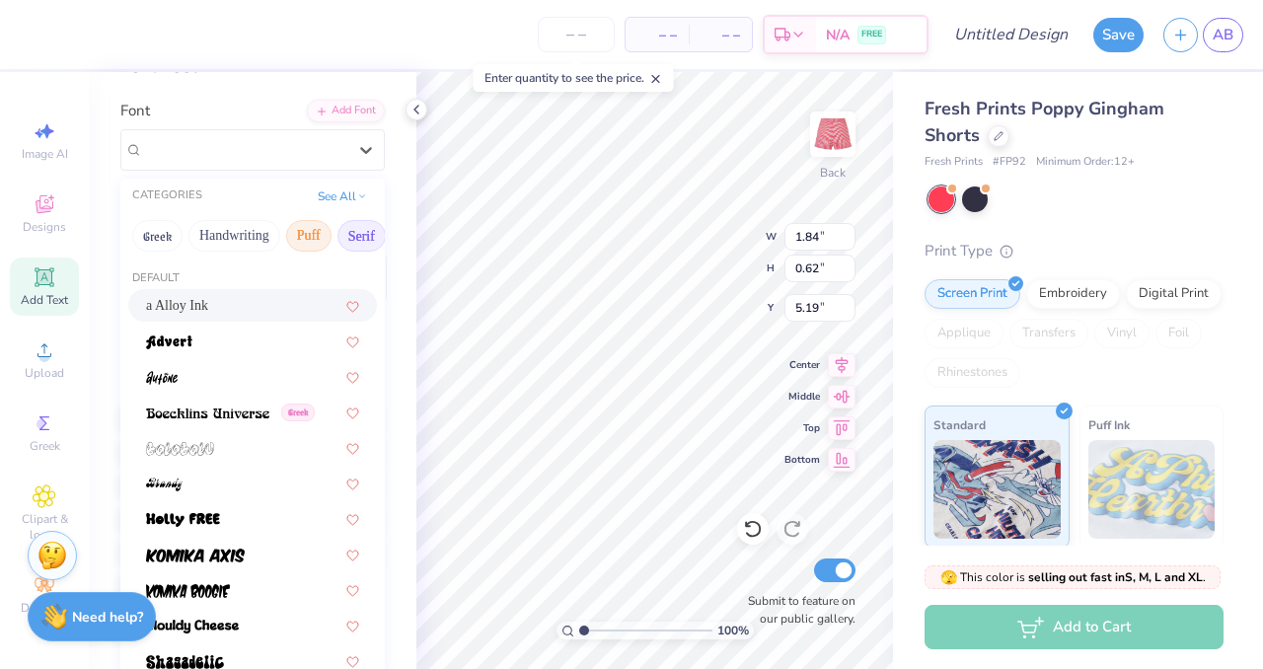
click at [358, 240] on button "Serif" at bounding box center [361, 236] width 48 height 32
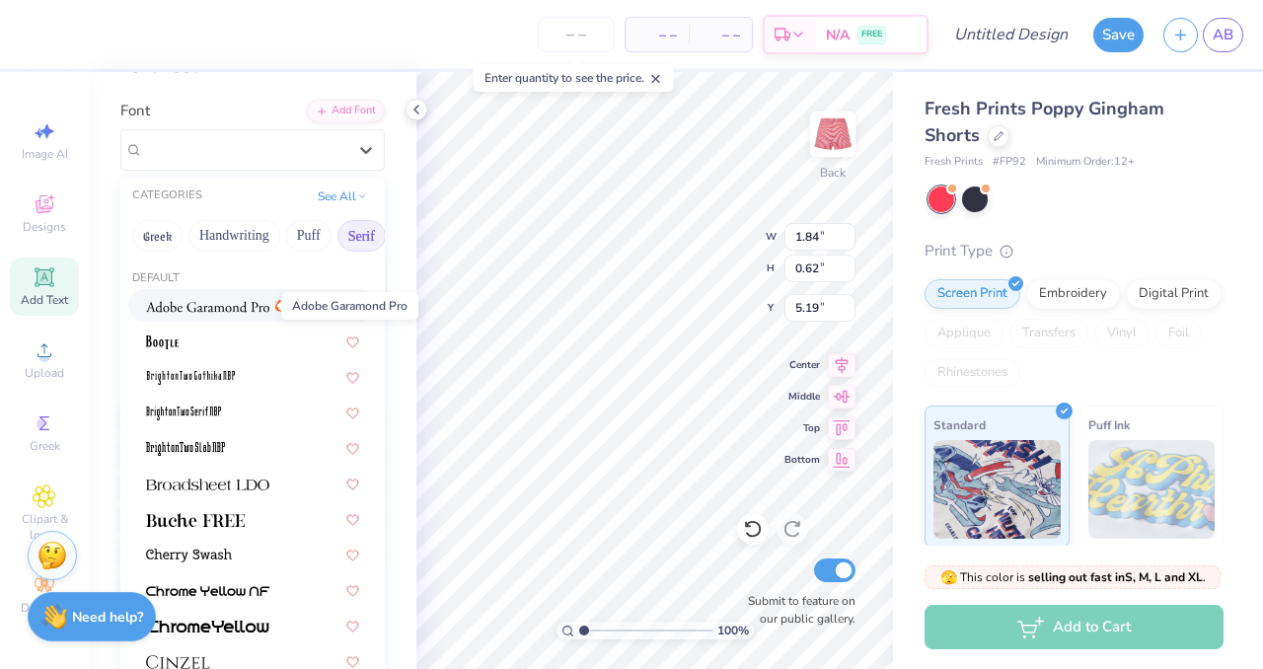
click at [215, 313] on img at bounding box center [207, 307] width 123 height 14
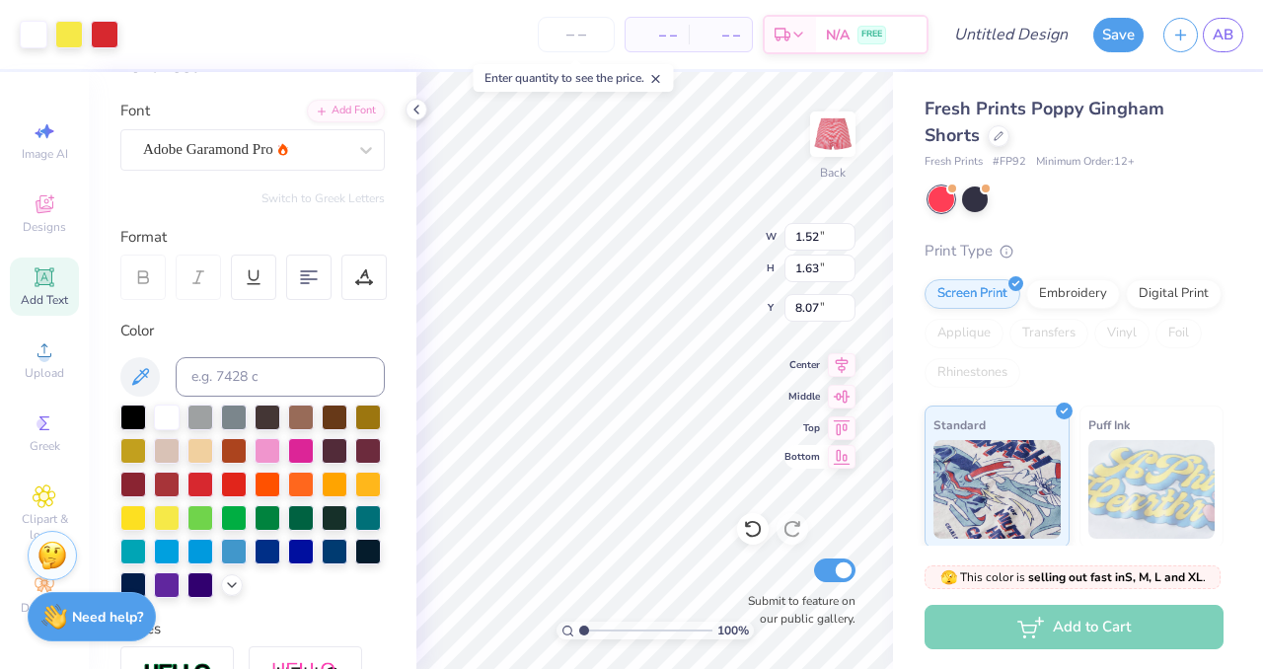
type input "1.52"
type input "1.63"
type input "8.07"
click at [416, 111] on polyline at bounding box center [416, 110] width 4 height 8
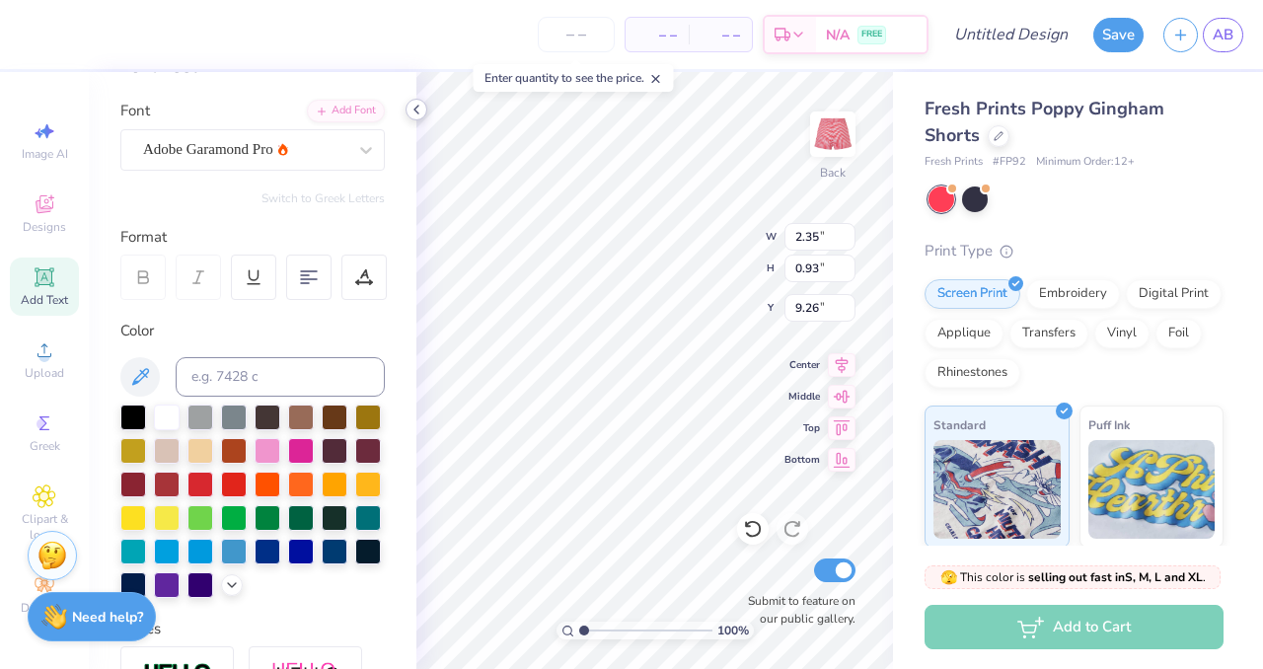
click at [419, 114] on icon at bounding box center [416, 110] width 16 height 16
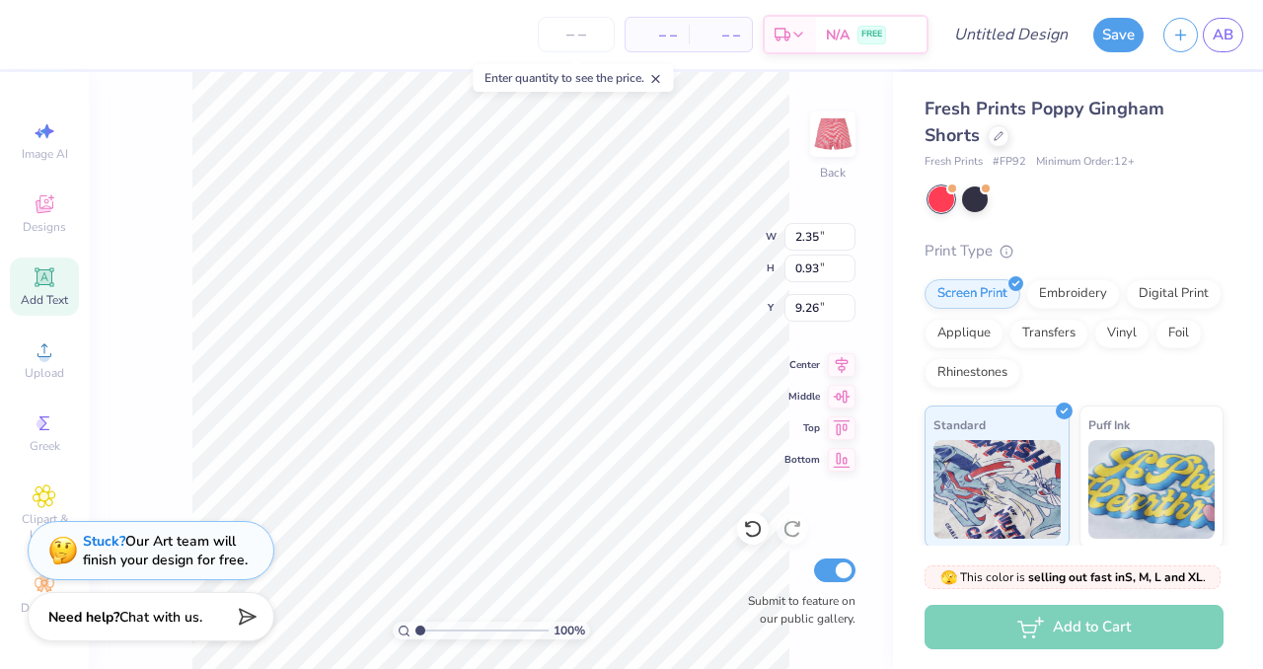
type input "9.25"
click at [55, 265] on icon at bounding box center [45, 277] width 24 height 24
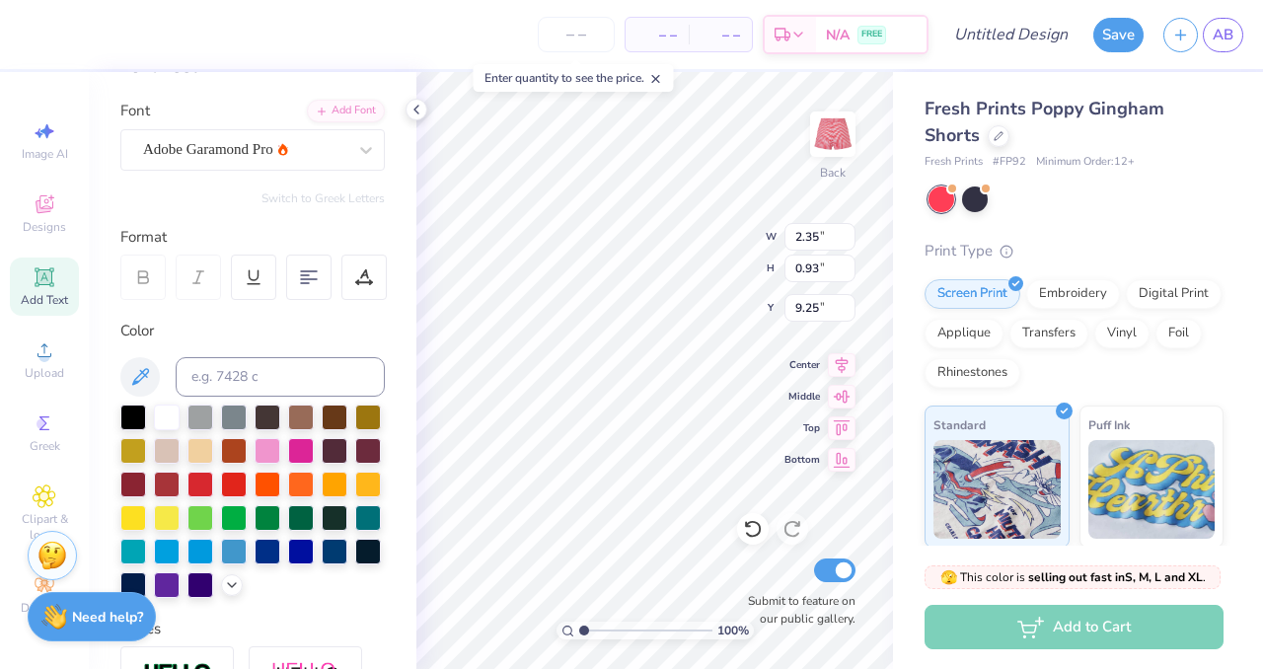
click at [746, 553] on div "100 % Back W 2.35 2.35 " H 0.93 0.93 " Y 9.25 9.25 " Center Middle Top Bottom S…" at bounding box center [654, 370] width 477 height 597
click at [738, 558] on div "Submit to feature on our public gallery." at bounding box center [796, 590] width 118 height 73
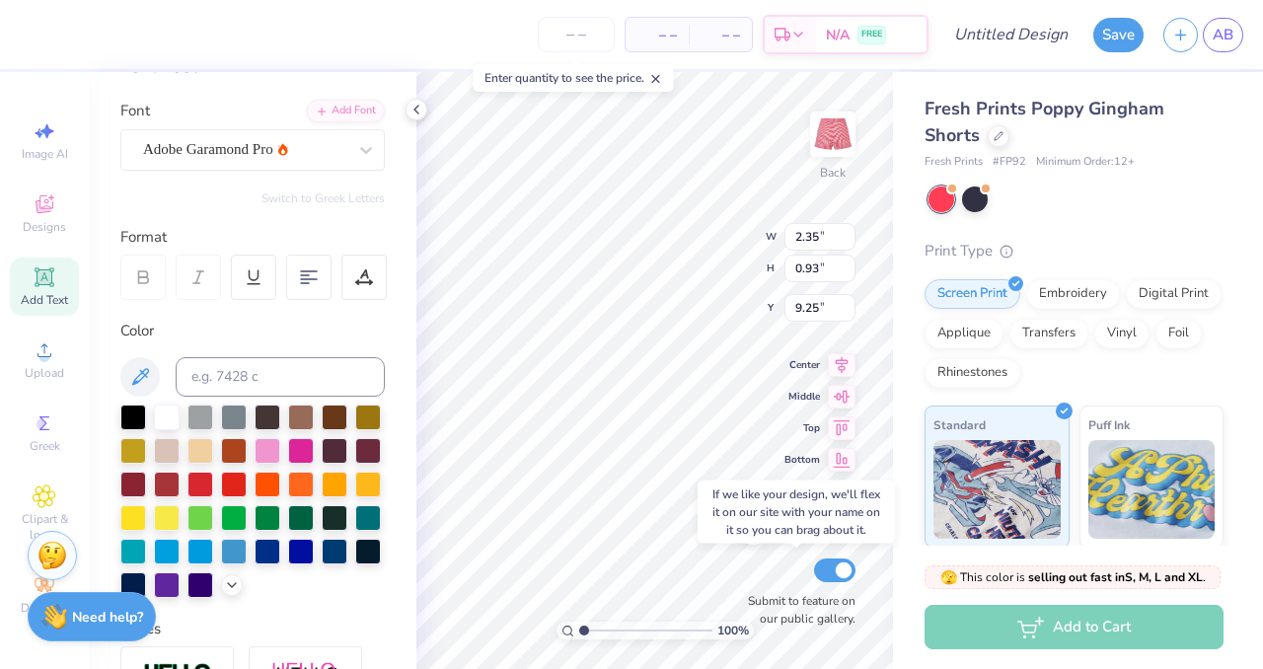
click at [759, 555] on div "Submit to feature on our public gallery." at bounding box center [796, 590] width 118 height 73
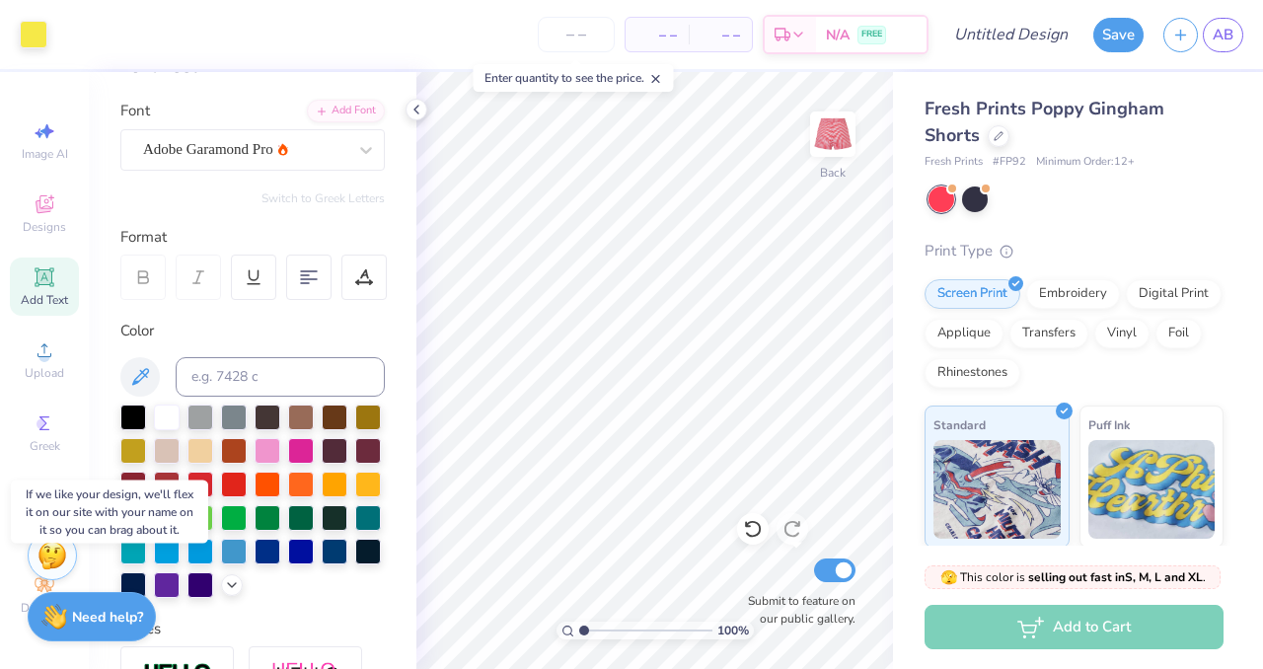
click at [743, 557] on div "Submit to feature on our public gallery." at bounding box center [796, 590] width 118 height 73
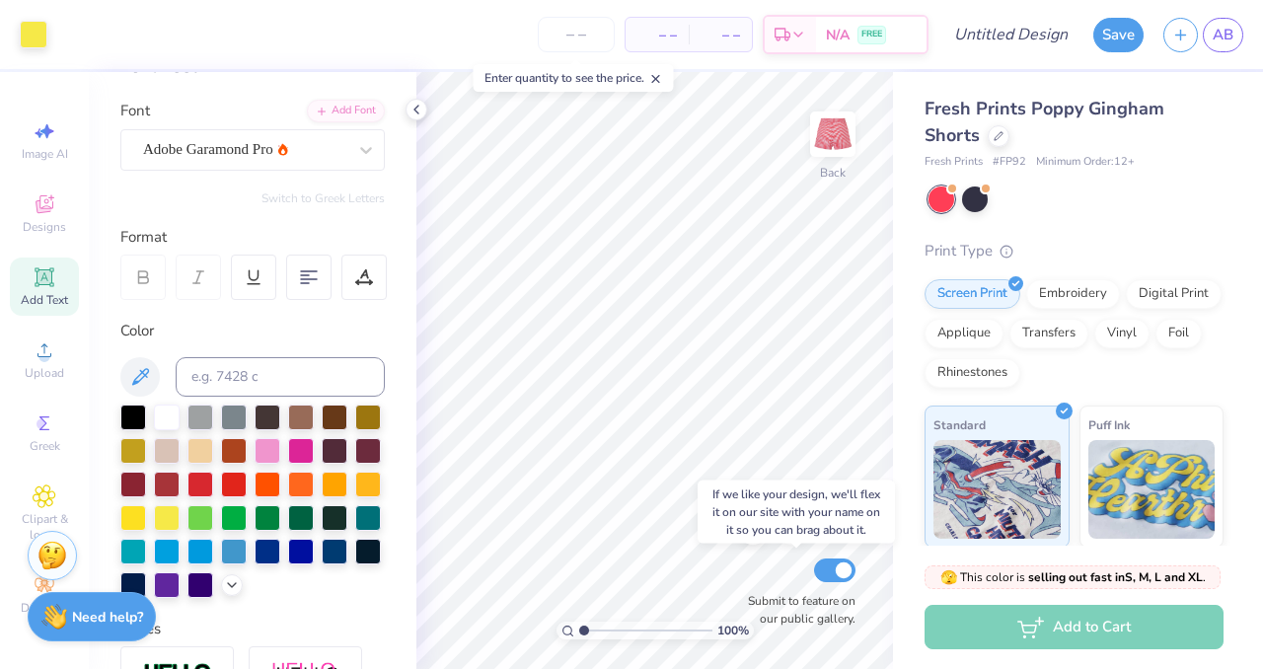
click at [743, 557] on div "Submit to feature on our public gallery." at bounding box center [796, 590] width 118 height 73
click at [764, 554] on div "Submit to feature on our public gallery." at bounding box center [796, 590] width 118 height 73
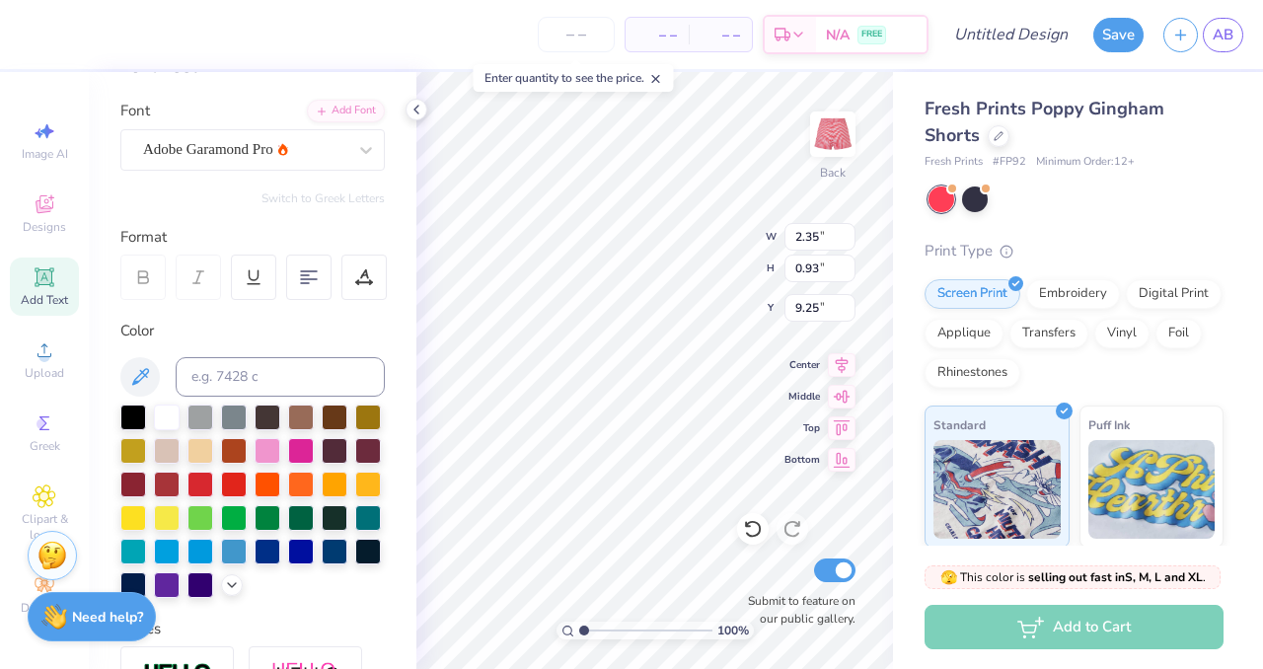
click at [141, 274] on icon at bounding box center [143, 277] width 18 height 18
click at [418, 104] on icon at bounding box center [416, 110] width 16 height 16
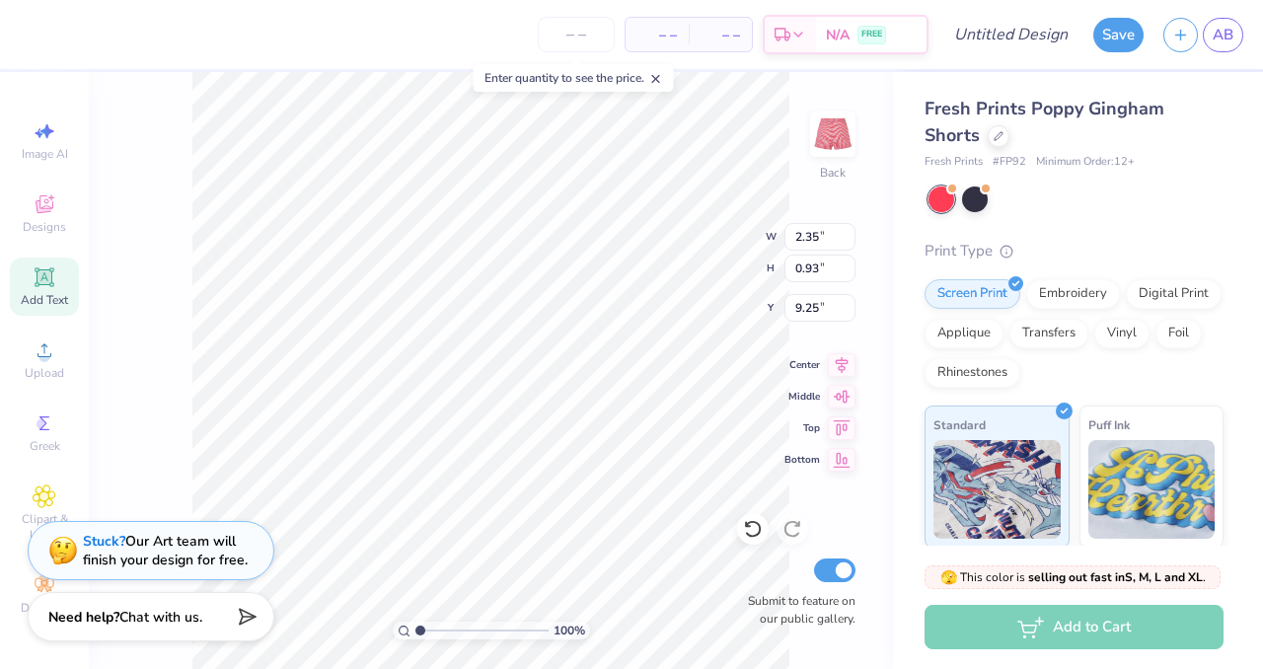
type input "8.44"
type input "3.28"
type input "1.31"
type input "8.07"
type input "3.31"
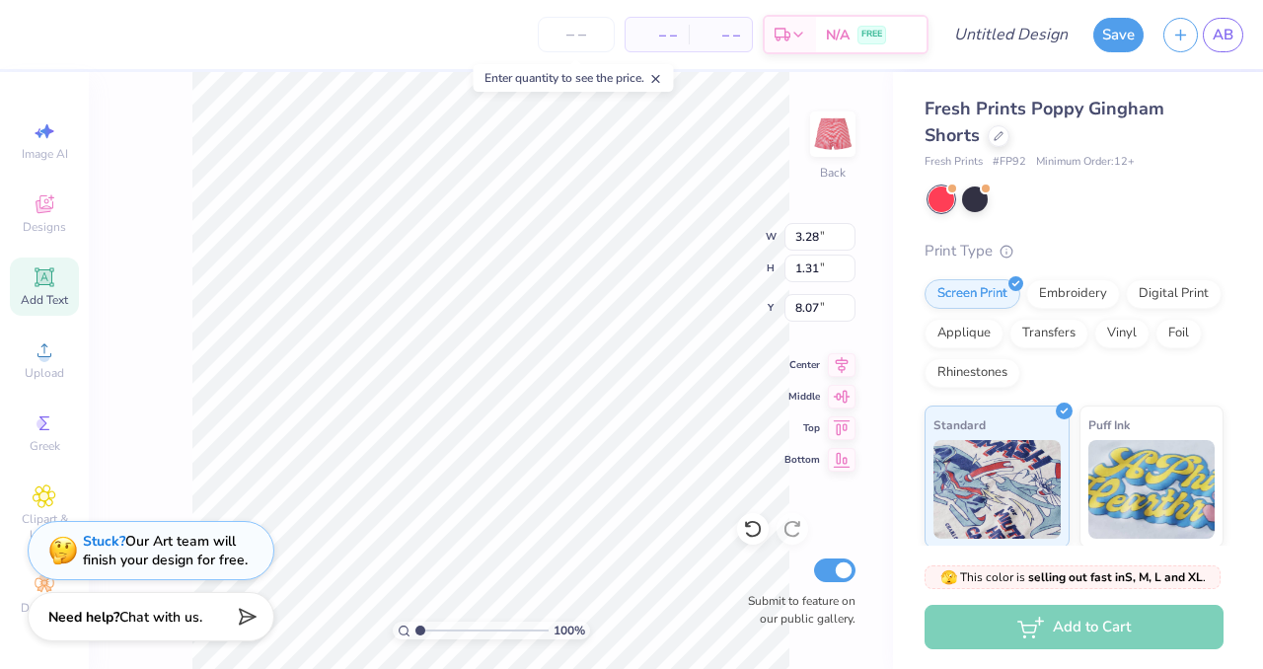
type input "1.38"
type input "8.25"
type input "3.34"
type input "1.61"
type input "8.07"
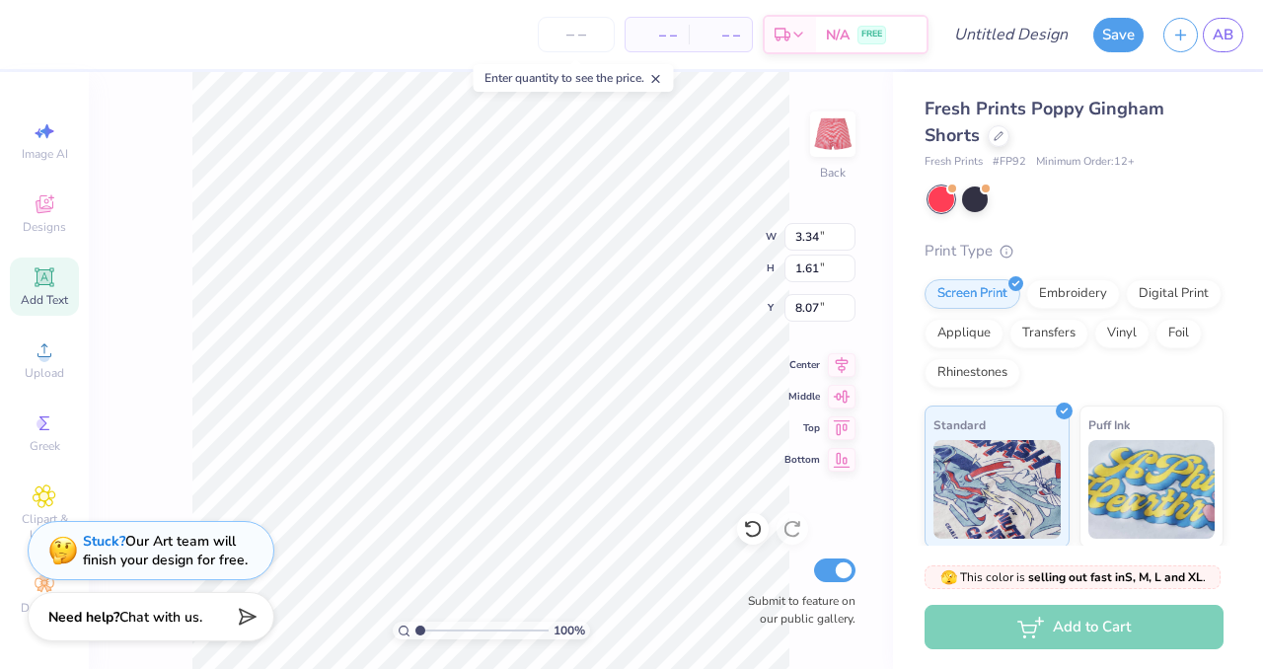
type input "3.35"
type input "1.79"
type input "8.08"
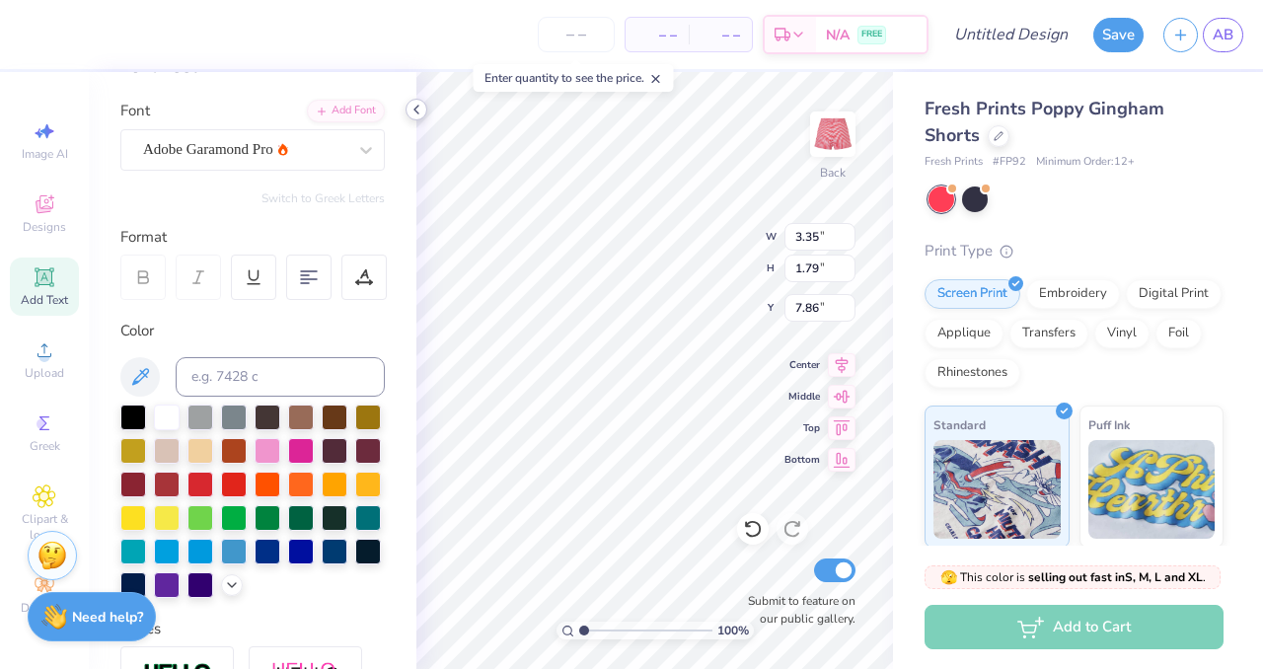
click at [422, 107] on icon at bounding box center [416, 110] width 16 height 16
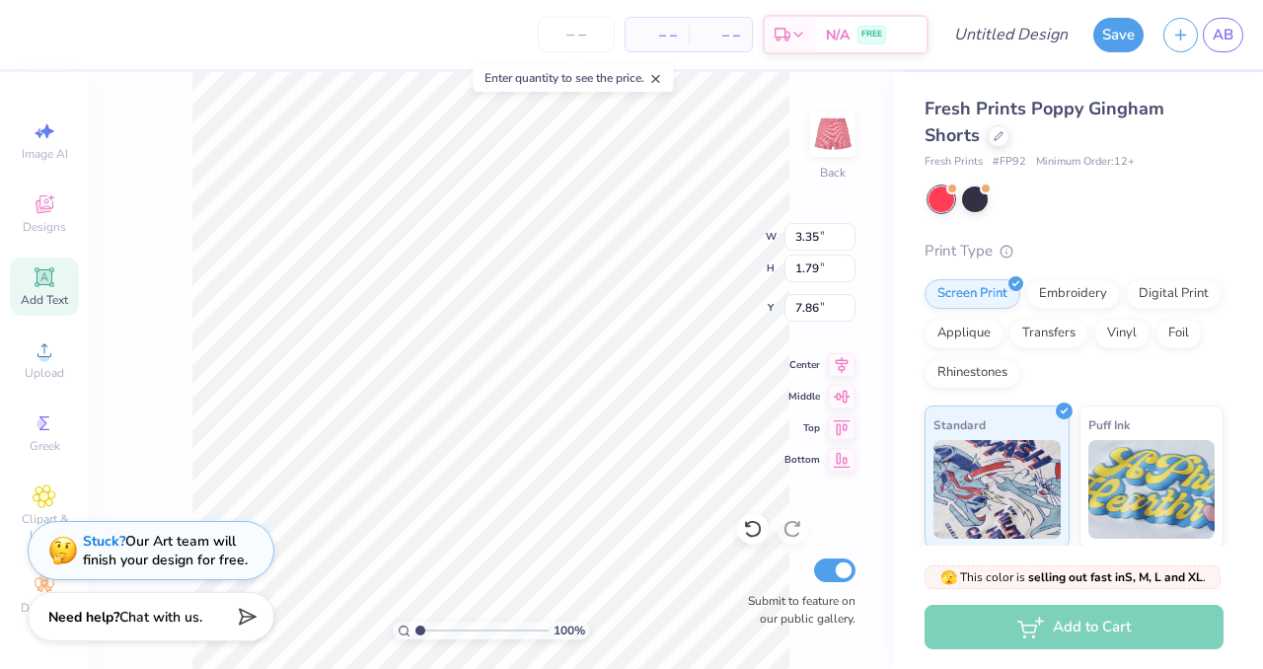
type input "7.89"
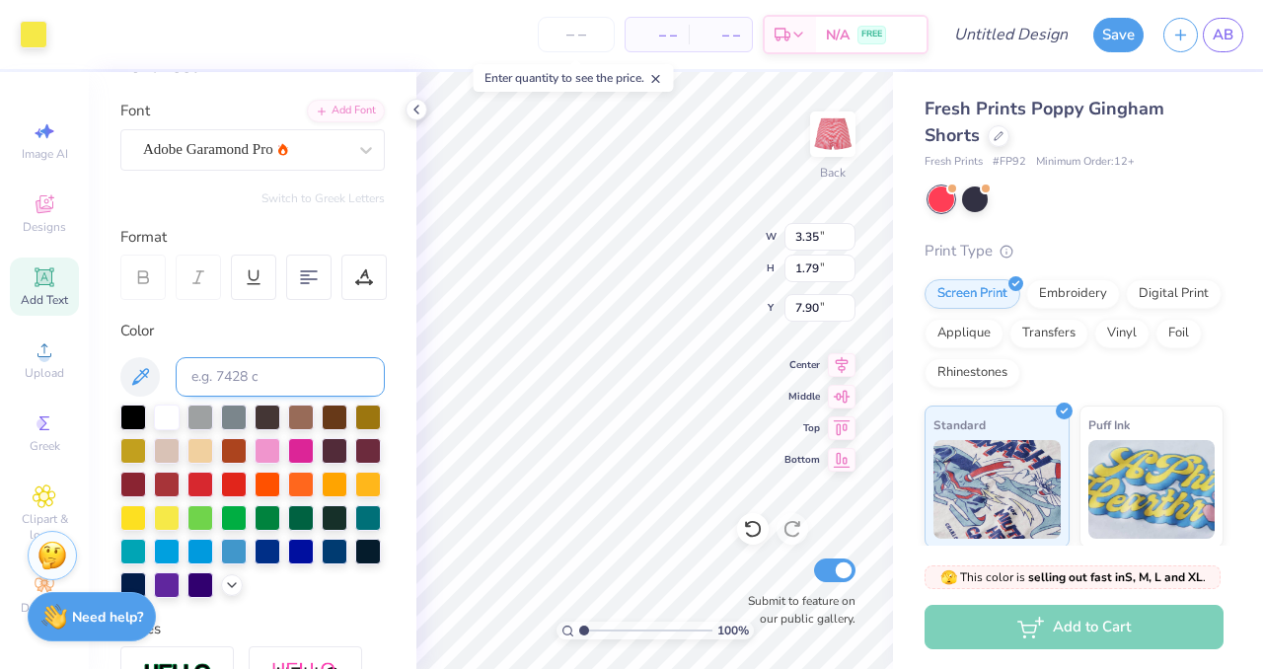
type input "7.89"
type textarea "Chi Omega"
type input "5.33"
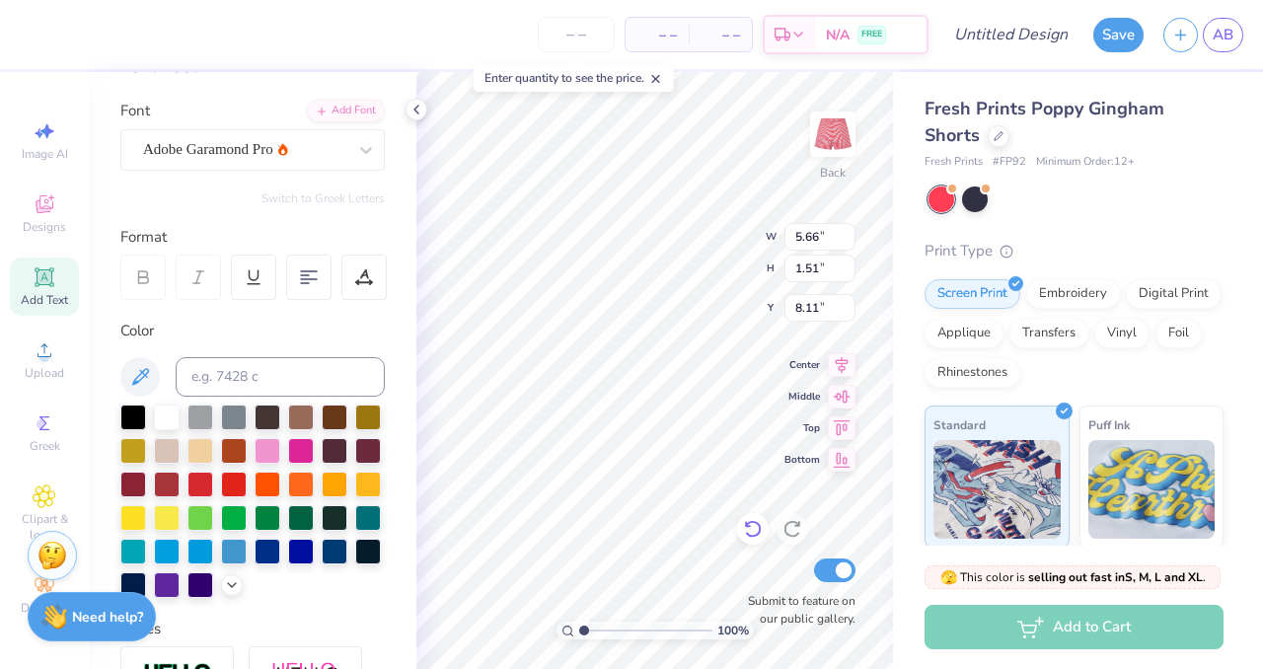
type input "1.42"
type input "8.15"
click at [413, 106] on icon at bounding box center [416, 110] width 16 height 16
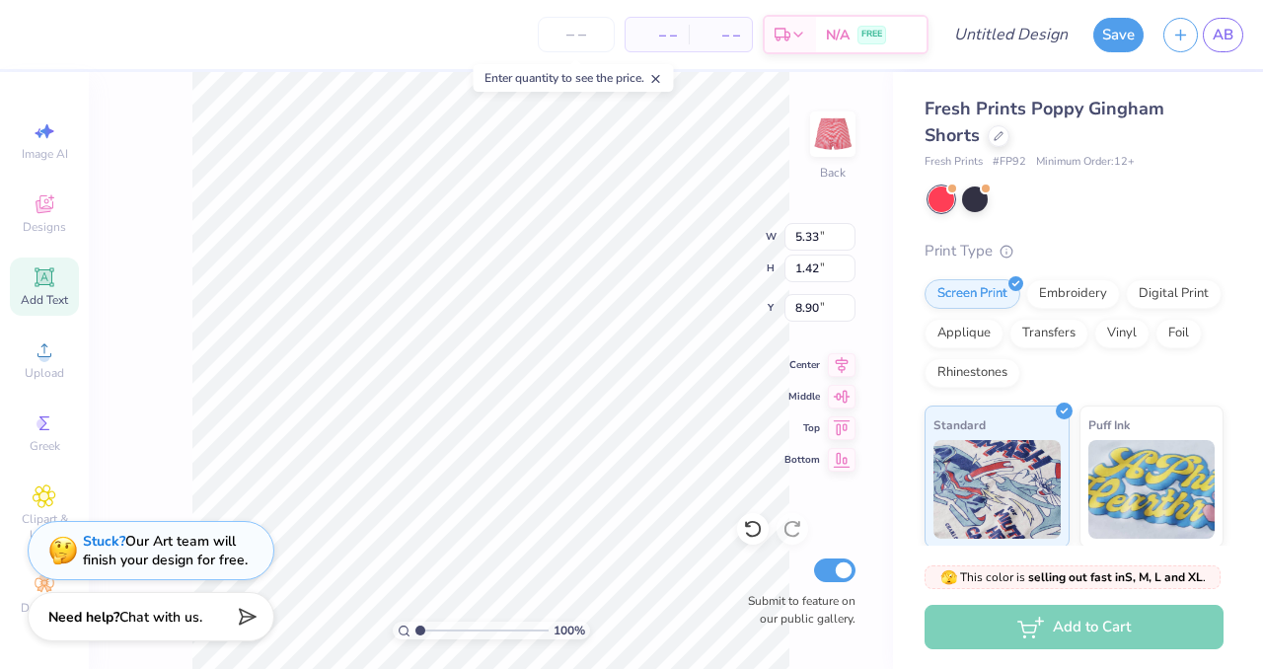
type input "8.71"
type input "4.84"
type input "1.29"
type input "8.78"
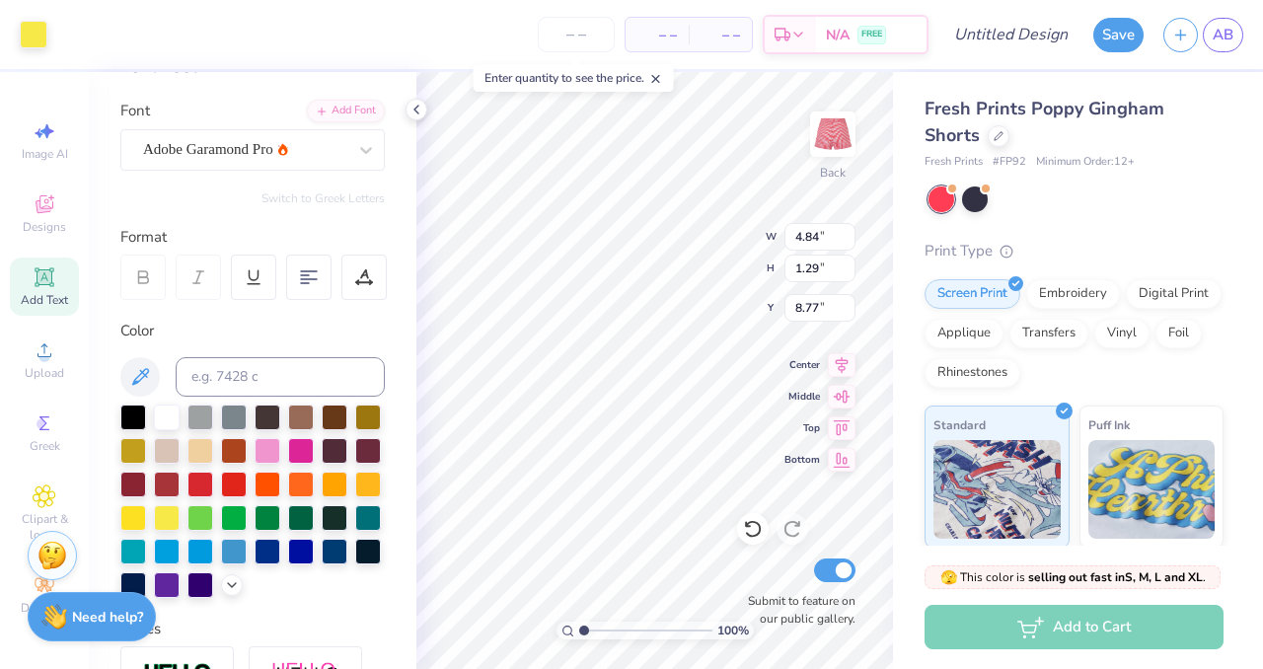
type input "8.77"
click at [166, 149] on div "Adobe Garamond Pro" at bounding box center [244, 149] width 207 height 31
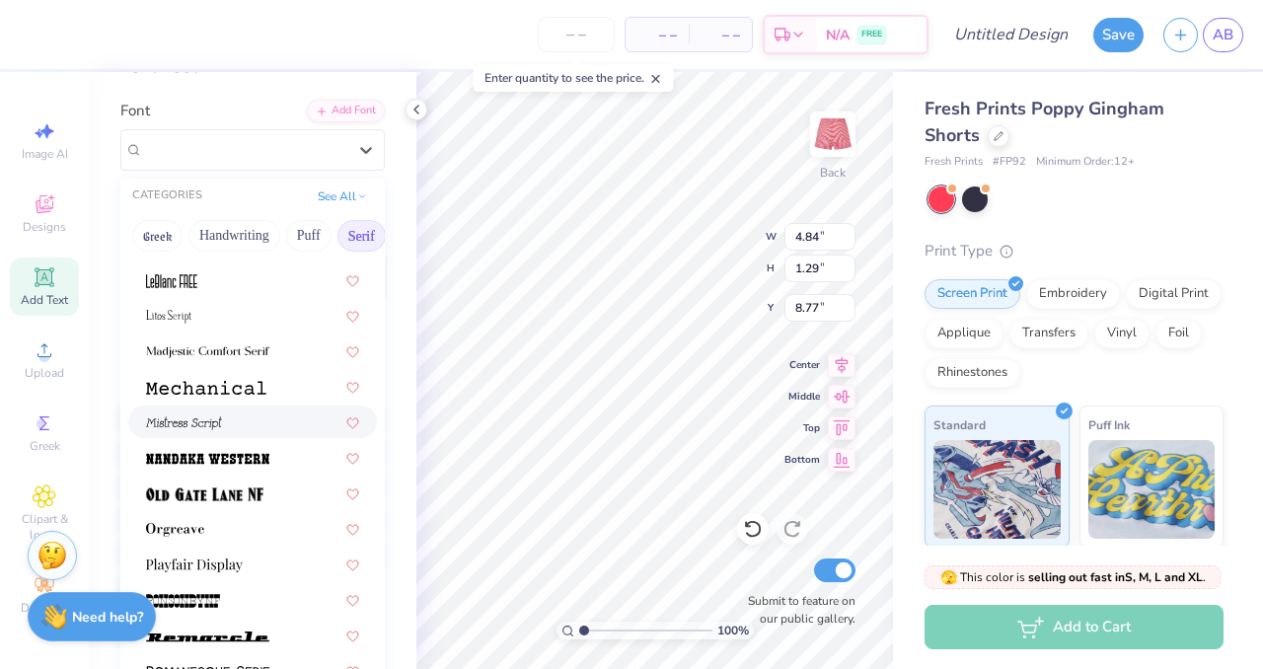
scroll to position [1948, 0]
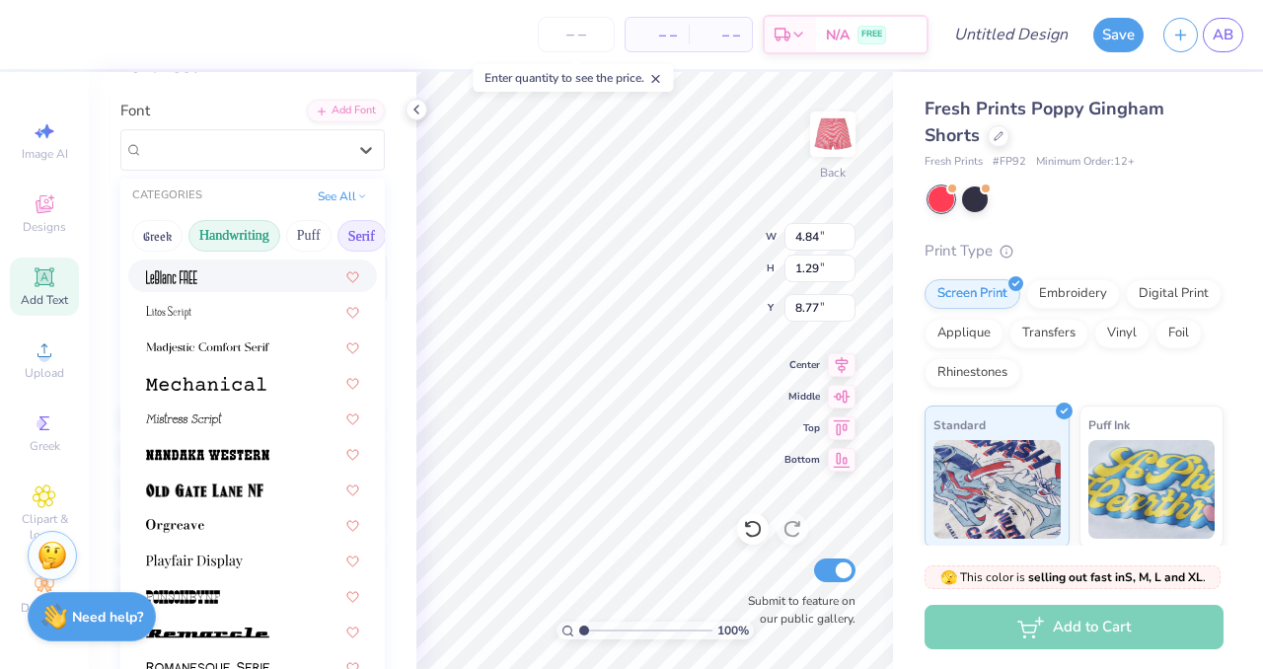
click at [225, 238] on button "Handwriting" at bounding box center [234, 236] width 92 height 32
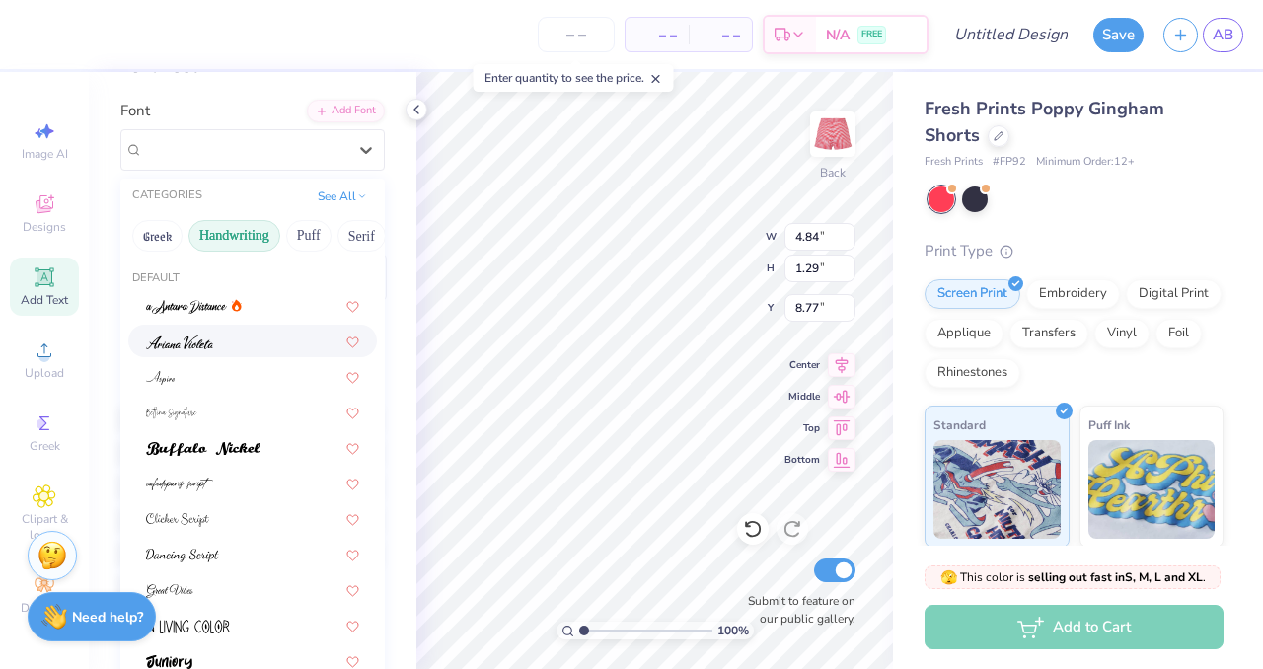
click at [223, 332] on div at bounding box center [252, 341] width 213 height 21
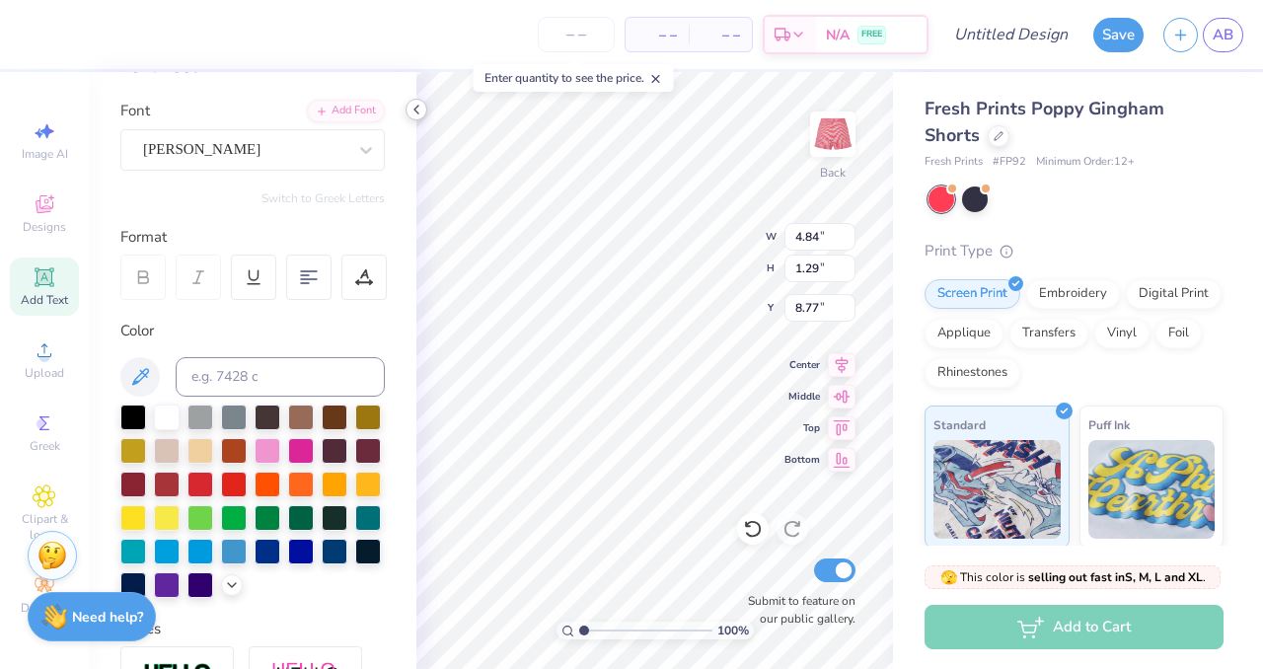
click at [419, 115] on icon at bounding box center [416, 110] width 16 height 16
type input "3.11"
type input "1.10"
type input "8.86"
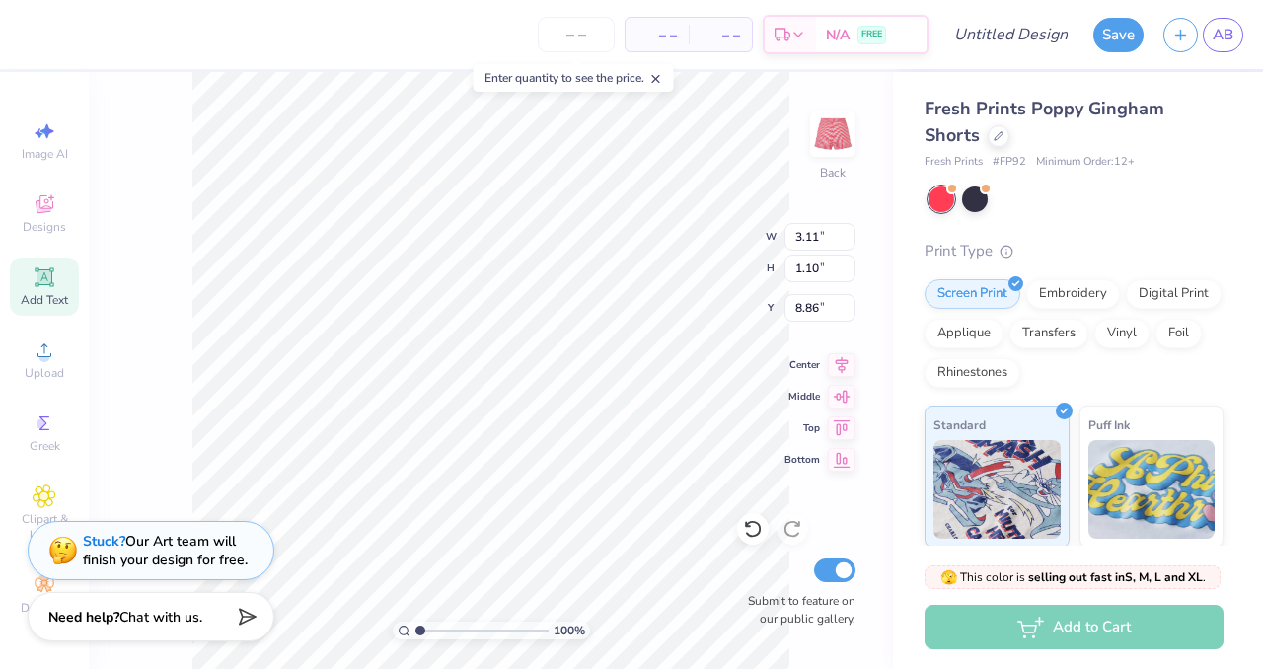
type input "4.01"
type input "1.42"
type input "8.47"
type input "1.52"
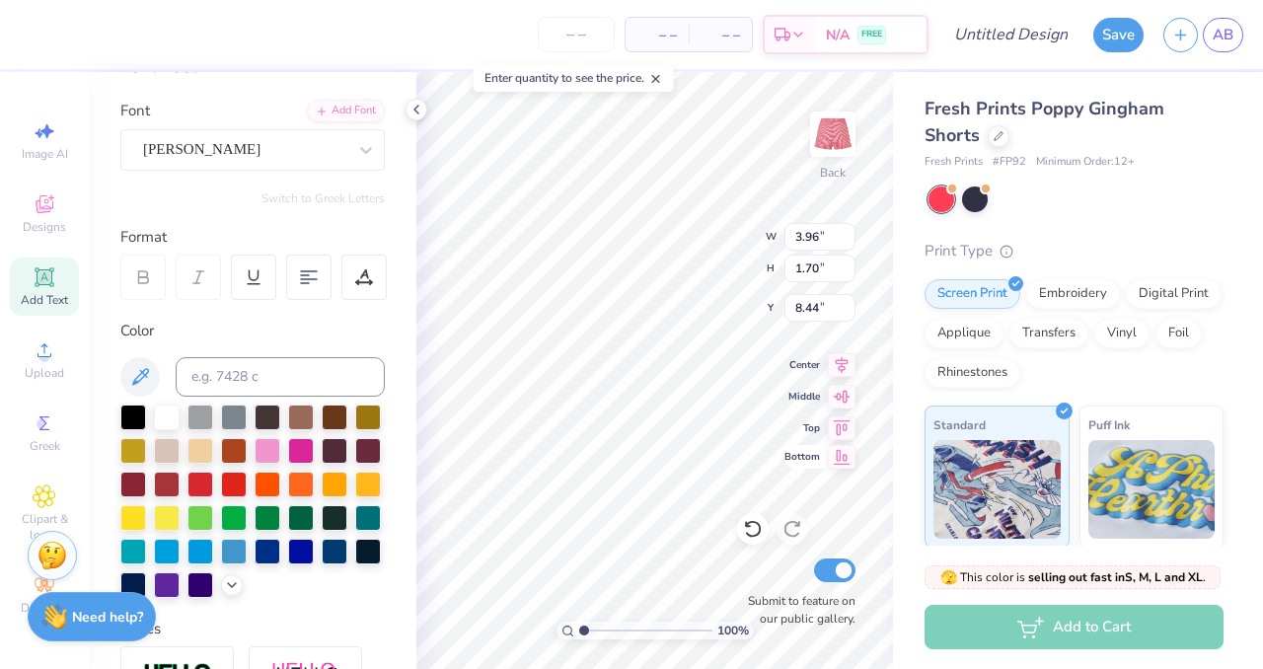
type input "3.96"
type input "1.70"
type input "8.44"
type input "4.00"
type input "1.54"
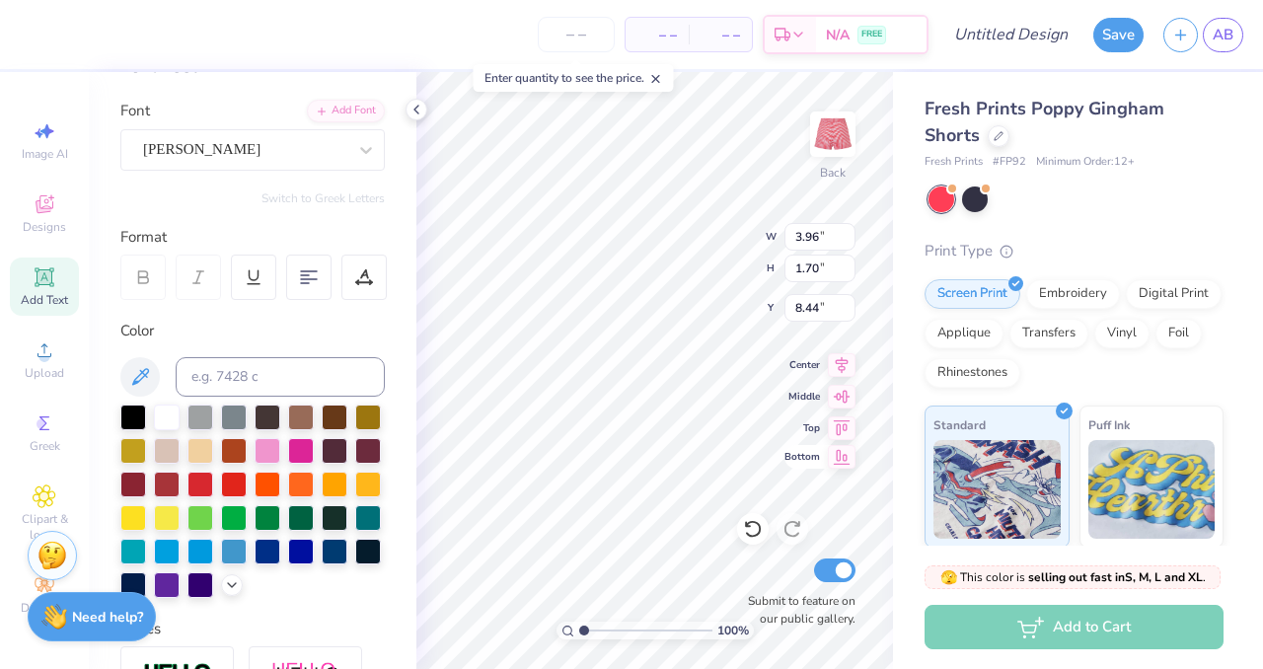
type input "8.47"
click at [417, 109] on icon at bounding box center [416, 110] width 16 height 16
click at [417, 106] on polyline at bounding box center [416, 110] width 4 height 8
click at [776, 555] on div "Submit to feature on our public gallery." at bounding box center [796, 590] width 118 height 73
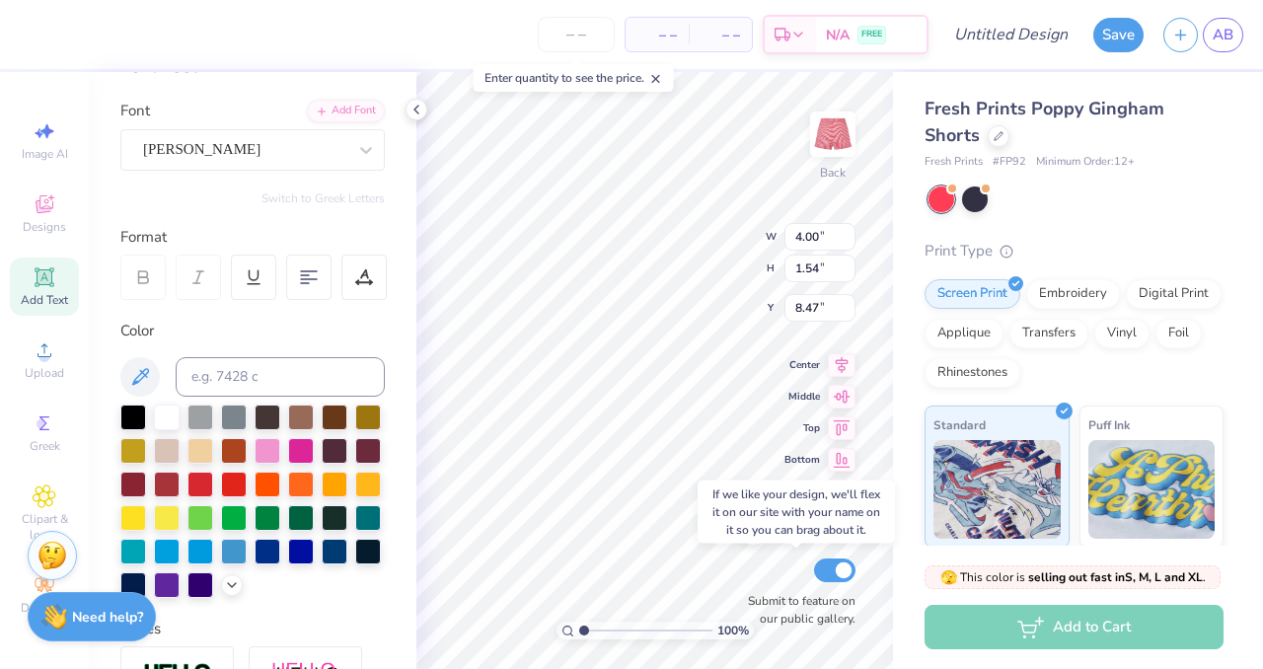
click at [776, 555] on div "Submit to feature on our public gallery." at bounding box center [796, 590] width 118 height 73
click at [168, 416] on div at bounding box center [167, 416] width 26 height 26
click at [415, 114] on icon at bounding box center [416, 110] width 16 height 16
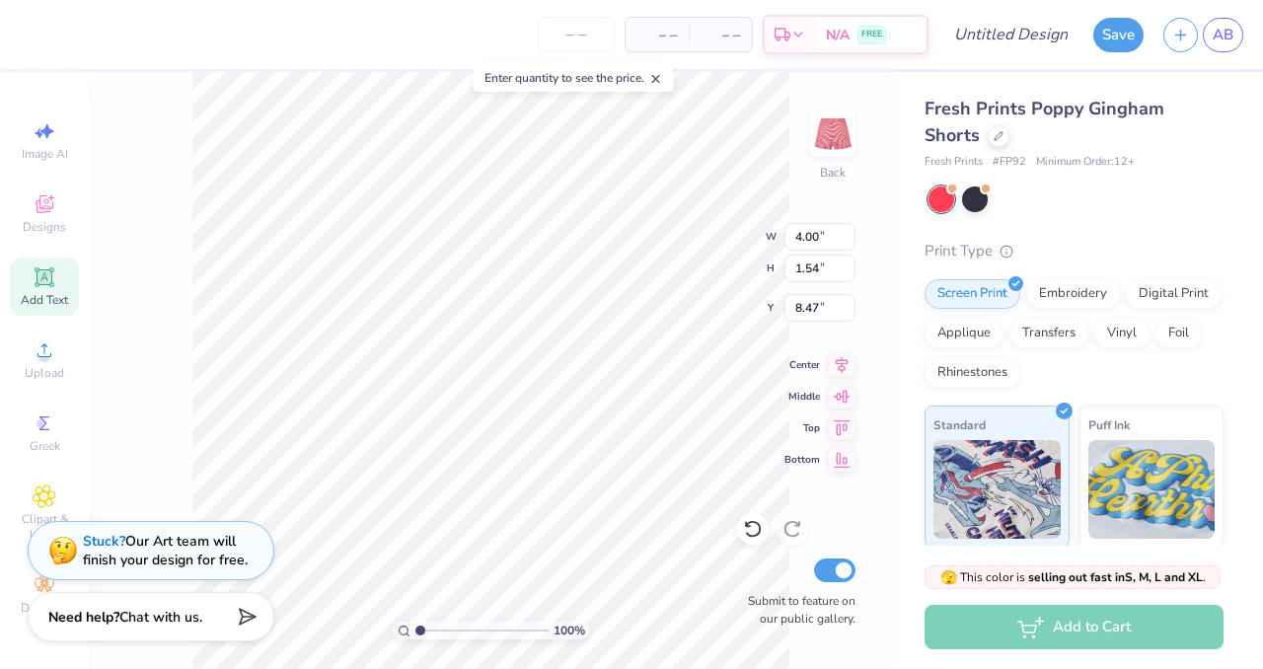
type input "8.49"
type input "4.64"
type input "1.78"
type input "8.38"
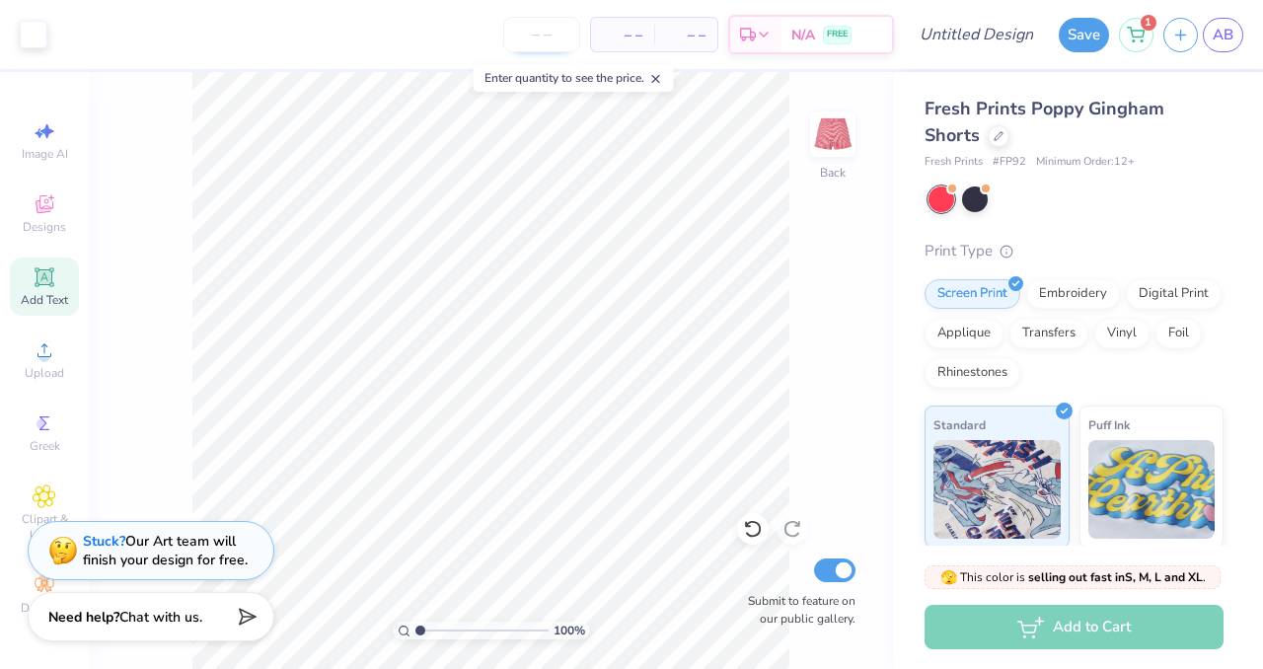
click at [551, 34] on input "number" at bounding box center [541, 35] width 77 height 36
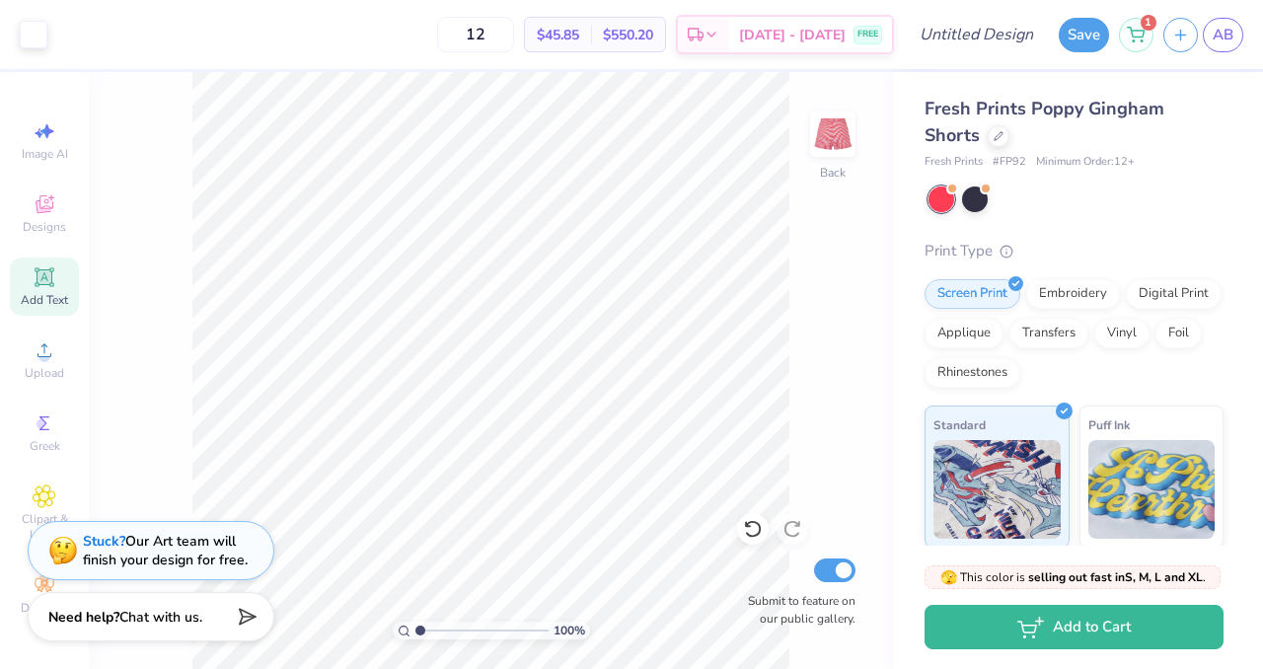
type input "1"
type input "20"
click at [1073, 33] on button "Save" at bounding box center [1084, 32] width 50 height 35
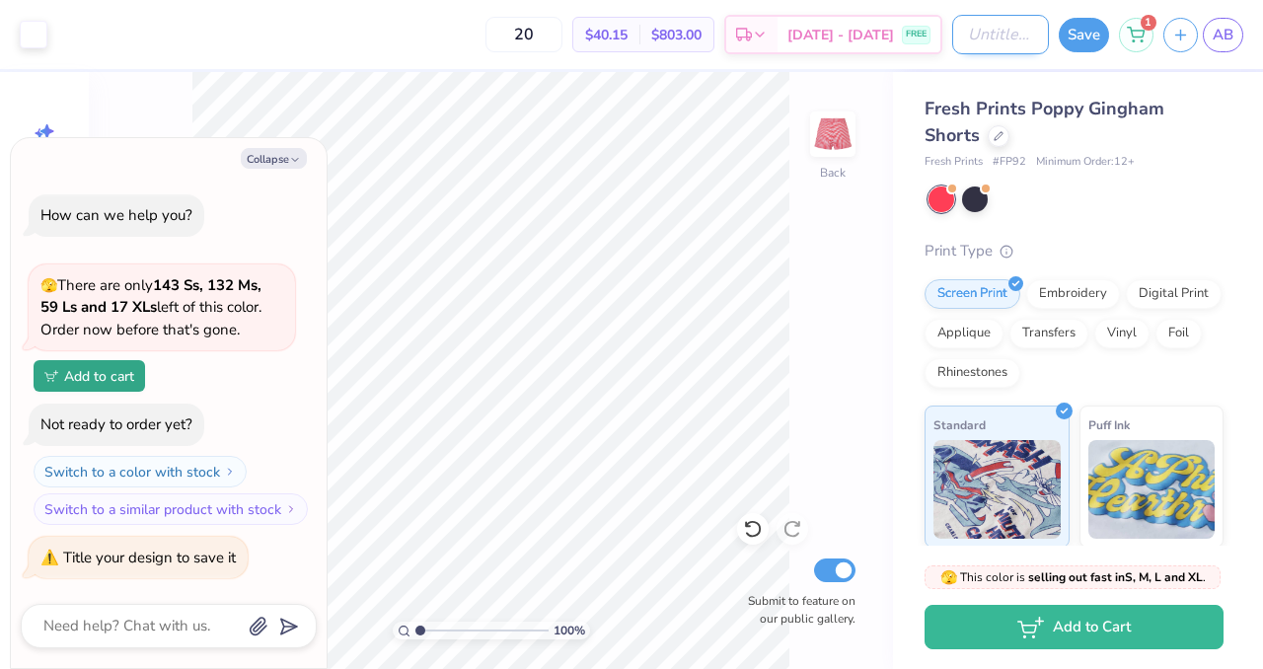
type textarea "x"
click at [966, 42] on input "Design Title" at bounding box center [1000, 34] width 97 height 39
type input "g"
type textarea "x"
type input "gi"
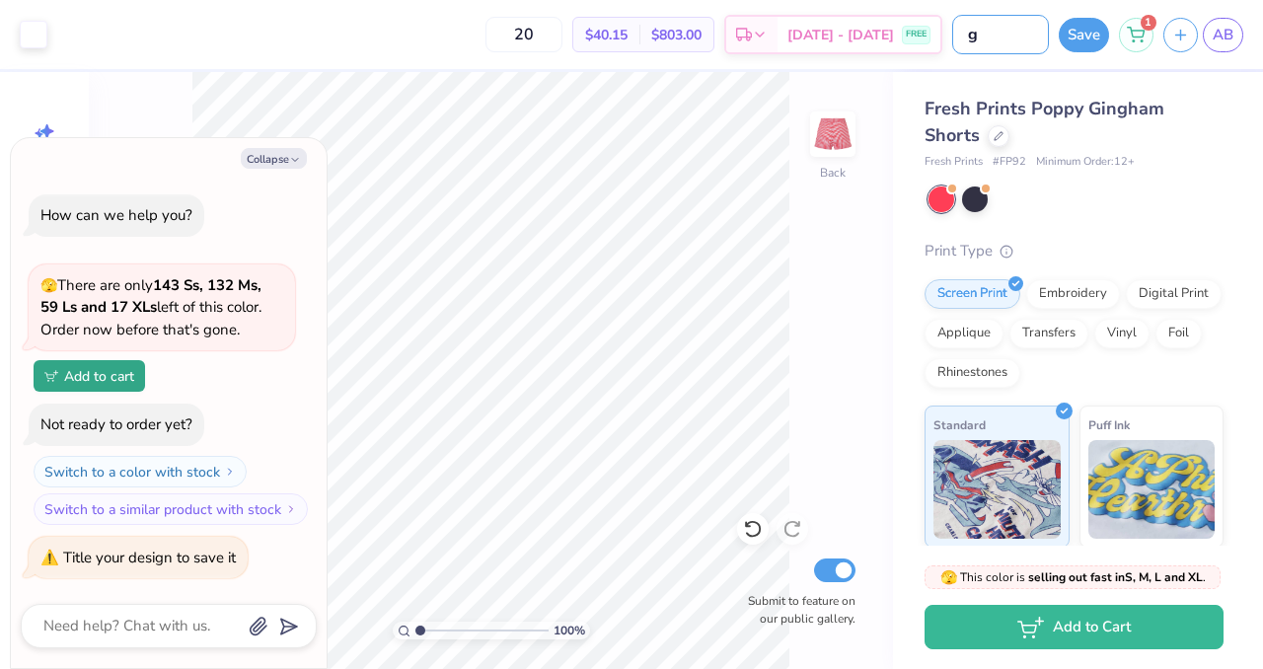
type textarea "x"
type input "gin"
type textarea "x"
type input "ging"
type textarea "x"
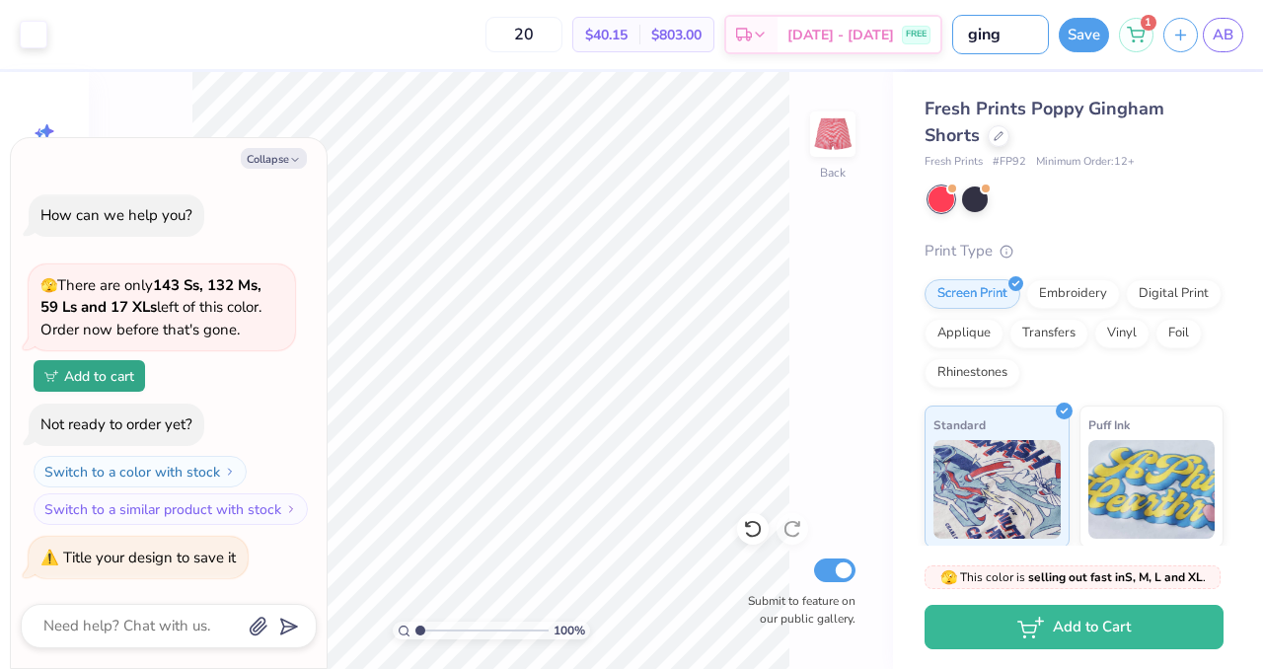
type input "gingh"
type textarea "x"
type input "gingha"
type textarea "x"
type input "gingham"
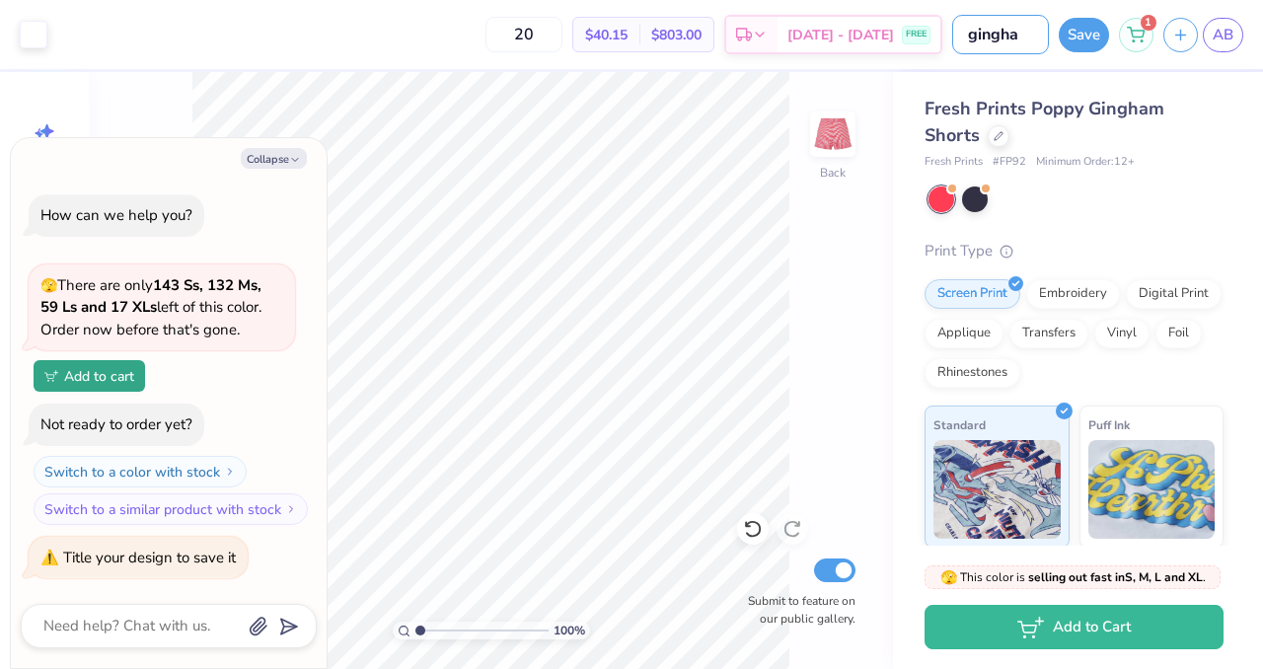
type textarea "x"
type input "gingham"
type textarea "x"
type input "gingham s"
type textarea "x"
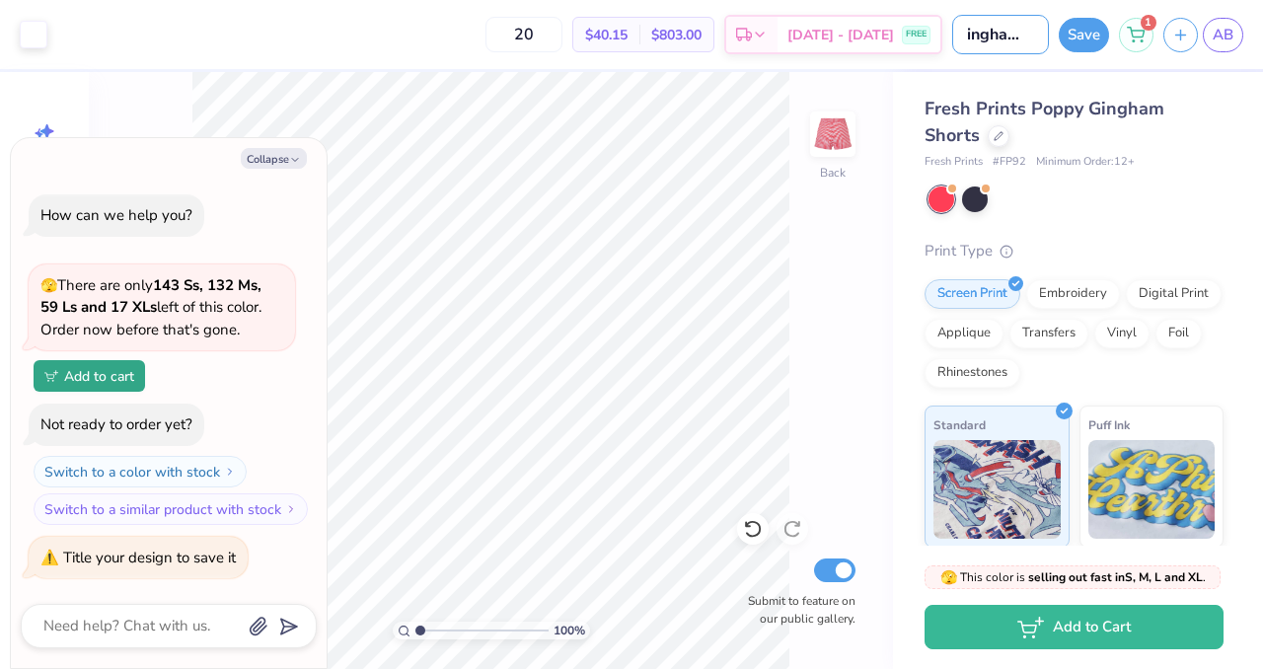
type input "gingham sj"
type textarea "x"
type input "gingham s"
type textarea "x"
type input "gingham sh"
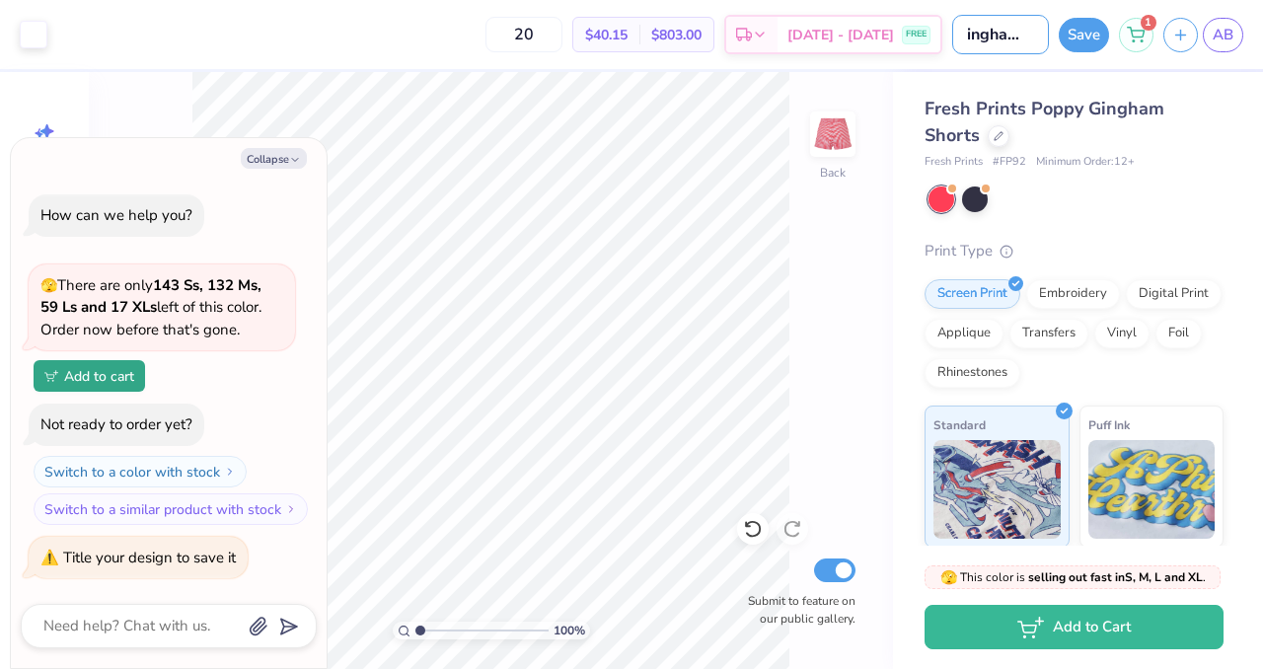
type textarea "x"
type input "gingham sho"
type textarea "x"
type input "gingham shor"
type textarea "x"
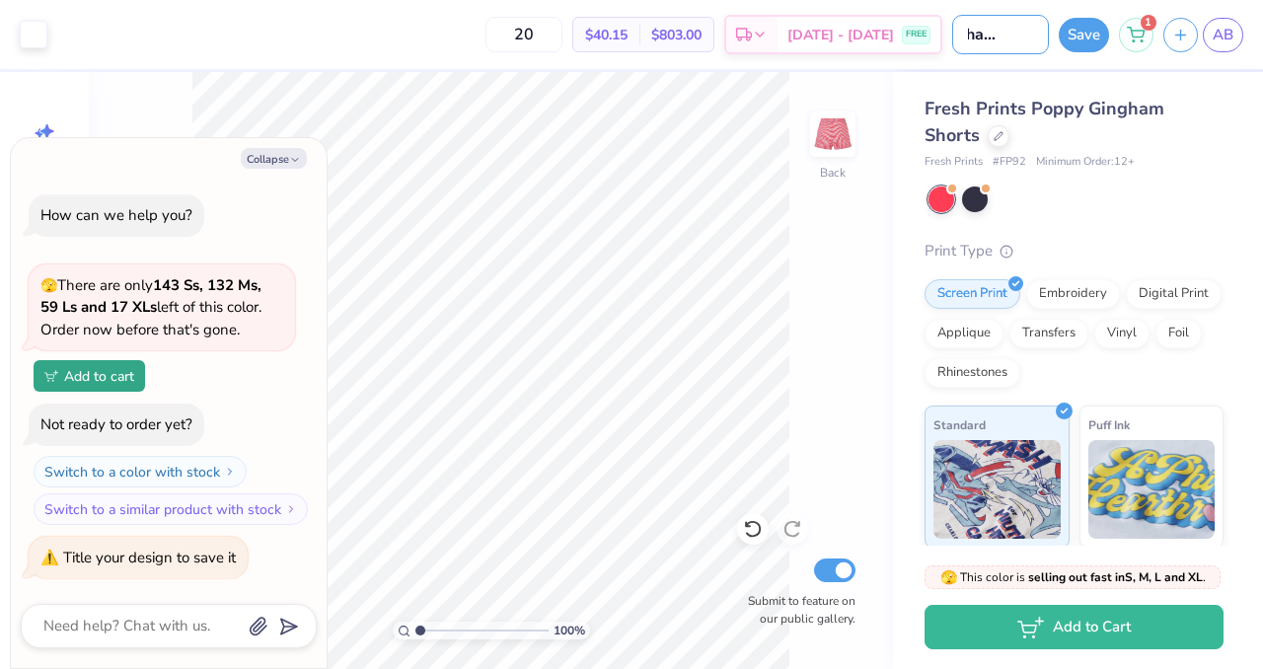
type input "gingham short"
type textarea "x"
type input "gingham shortsd"
type textarea "x"
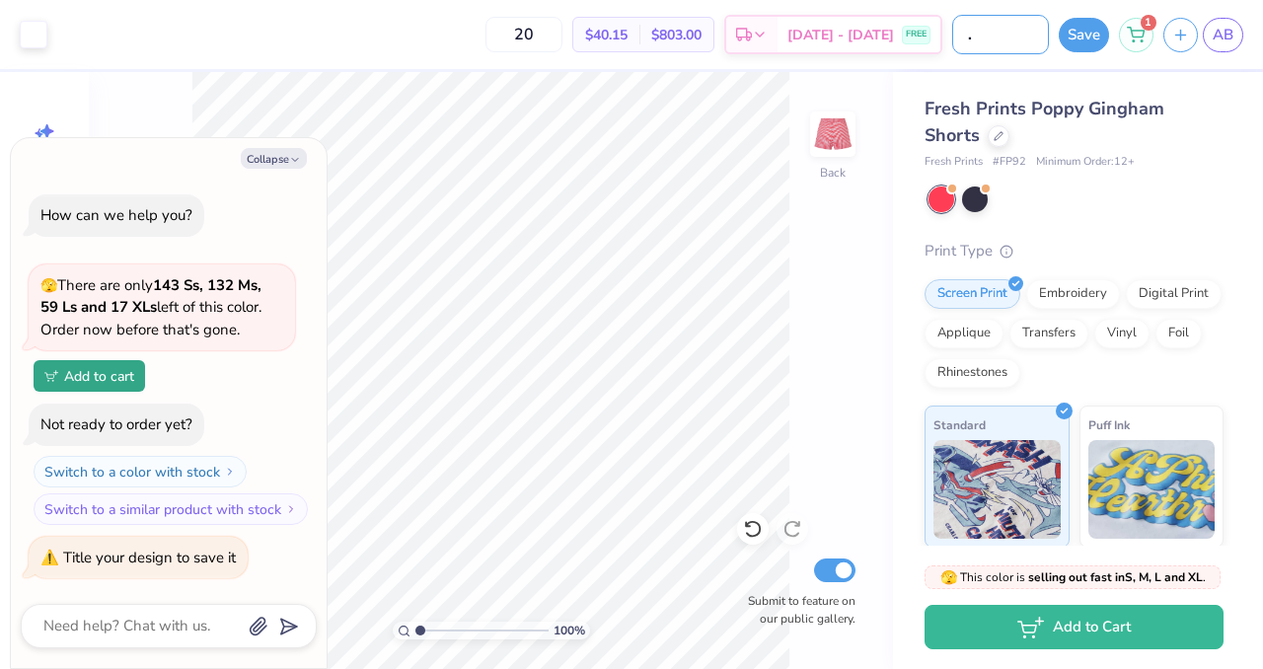
type input "gingham shorts"
type textarea "x"
type input "cgingham shorts"
type textarea "x"
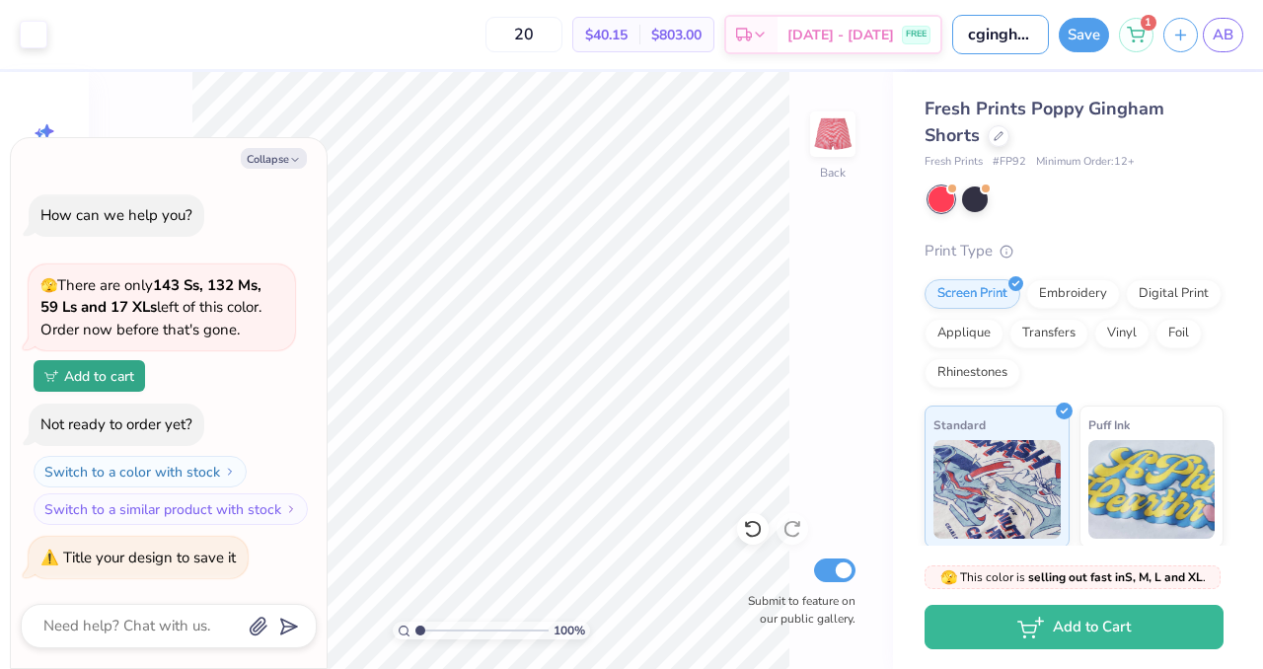
type input "chgingham shorts"
type textarea "x"
type input "chigingham shorts"
type textarea "x"
type input "chi gingham shorts"
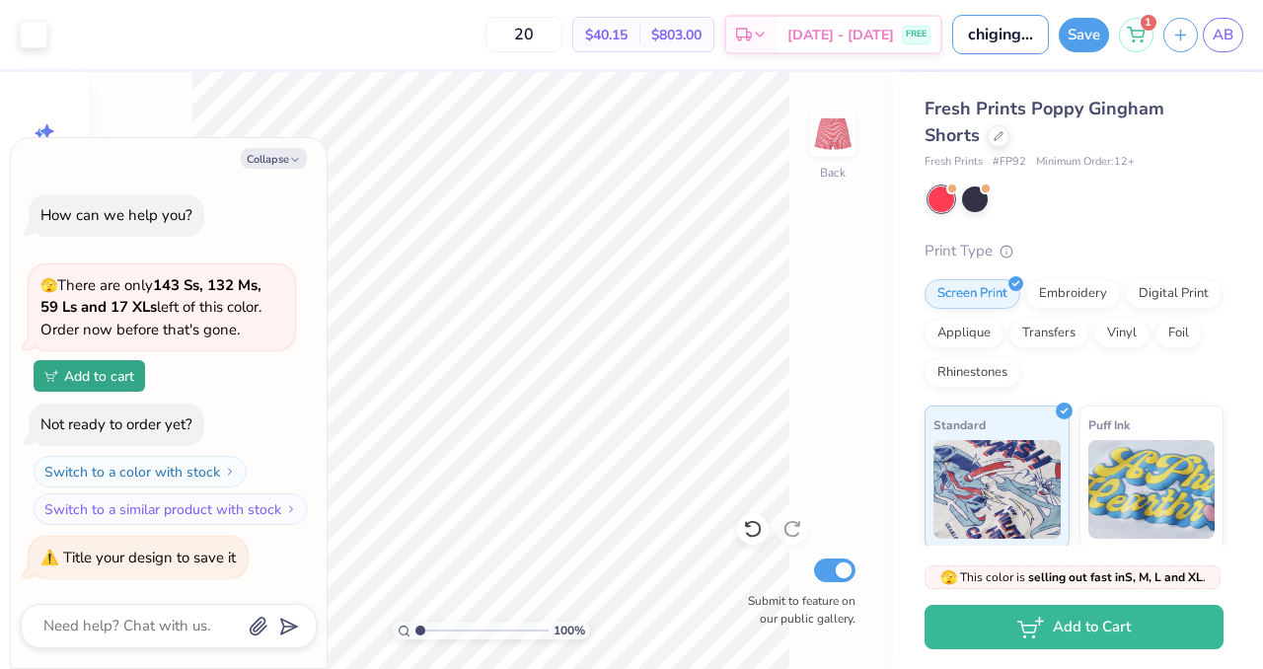
type textarea "x"
type input "chi ogingham shorts"
type textarea "x"
type input "chi o gingham shorts"
type textarea "x"
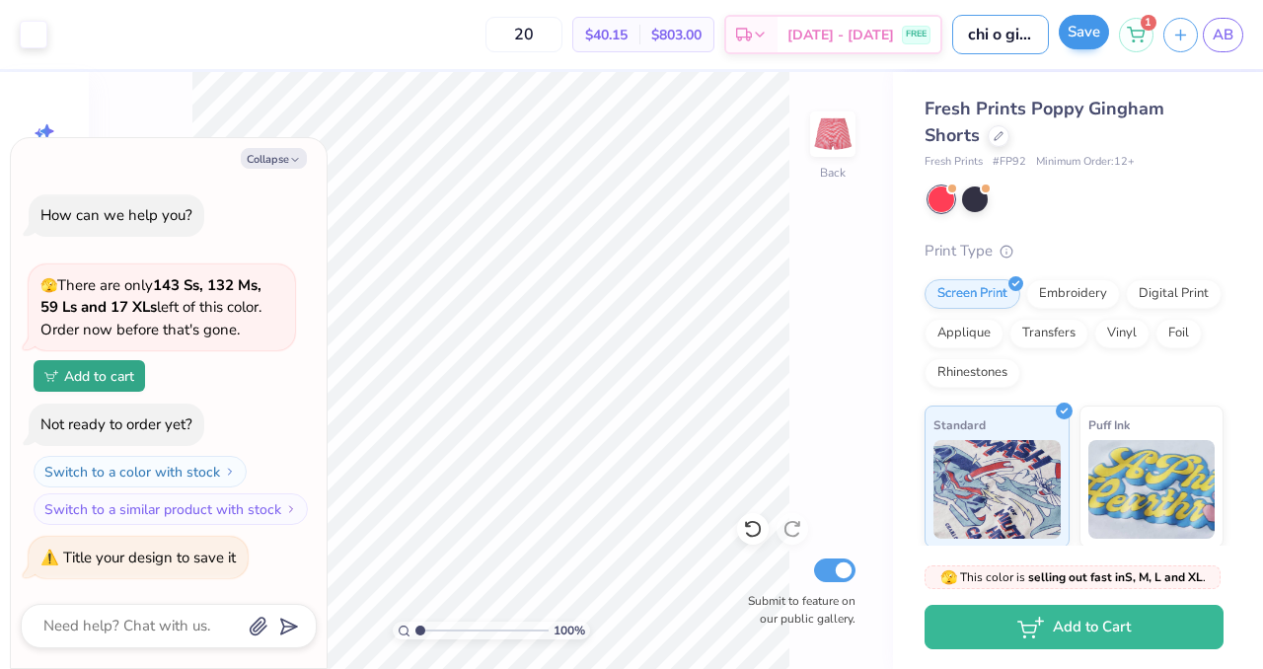
type input "chi o gingham shorts"
click at [1081, 29] on button "Save" at bounding box center [1084, 32] width 50 height 35
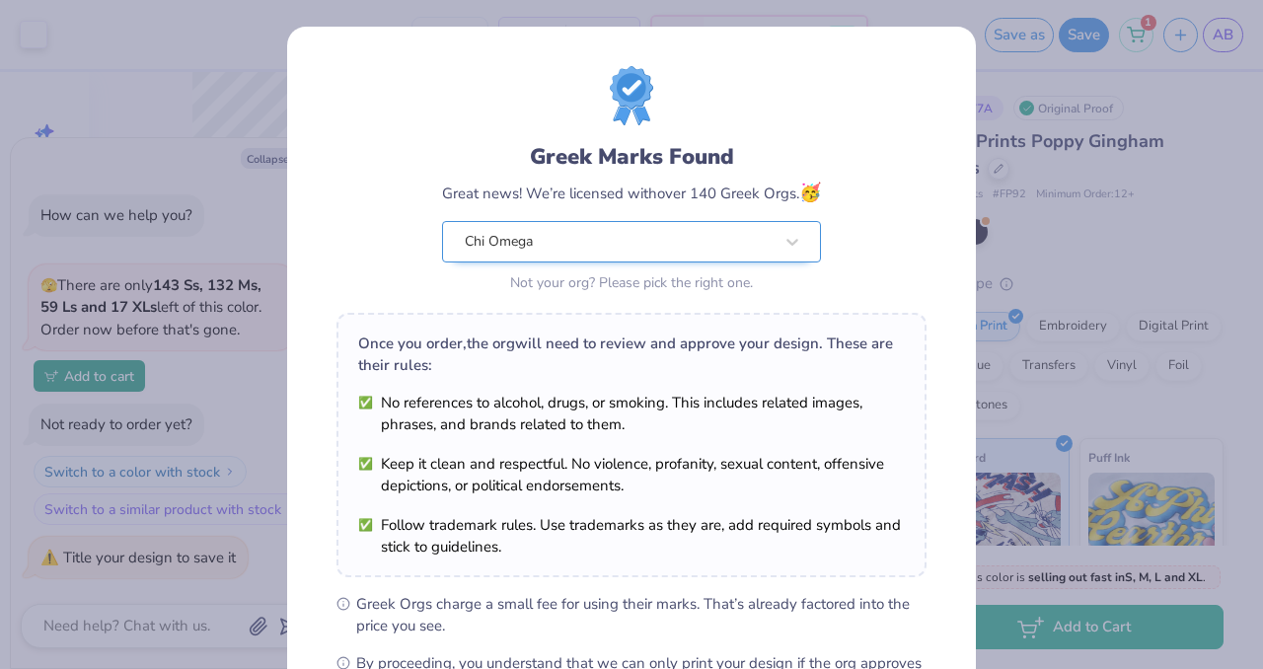
scroll to position [255, 0]
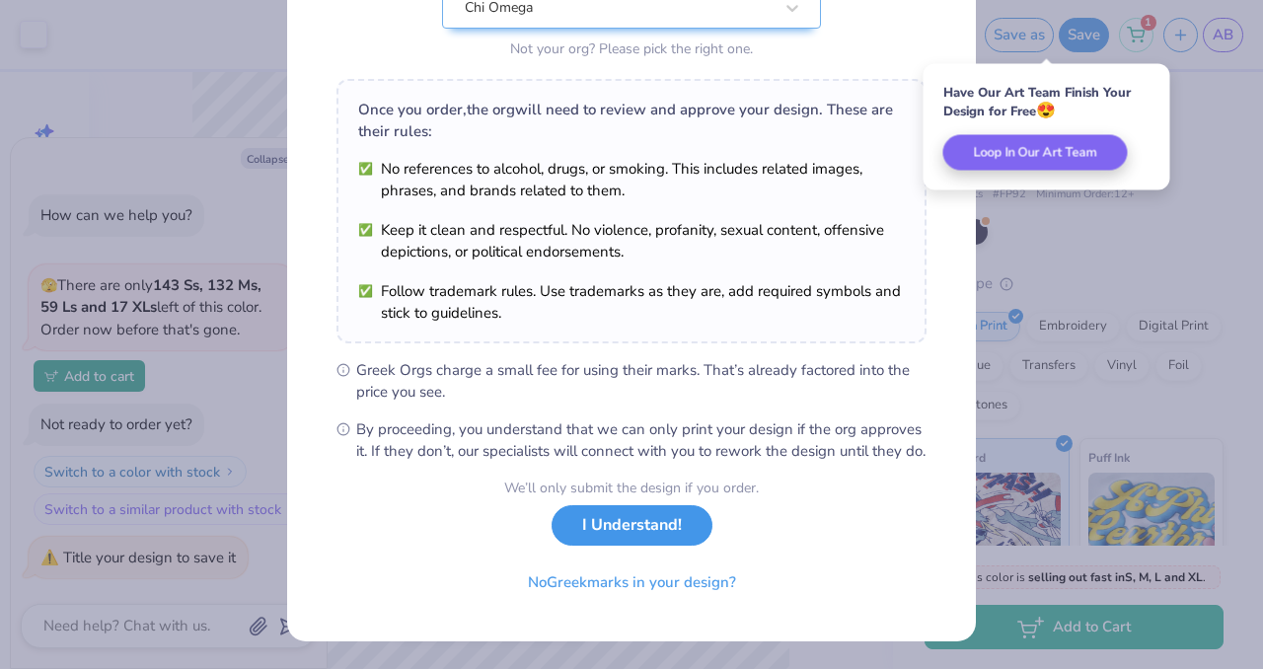
click at [641, 525] on button "I Understand!" at bounding box center [632, 525] width 161 height 40
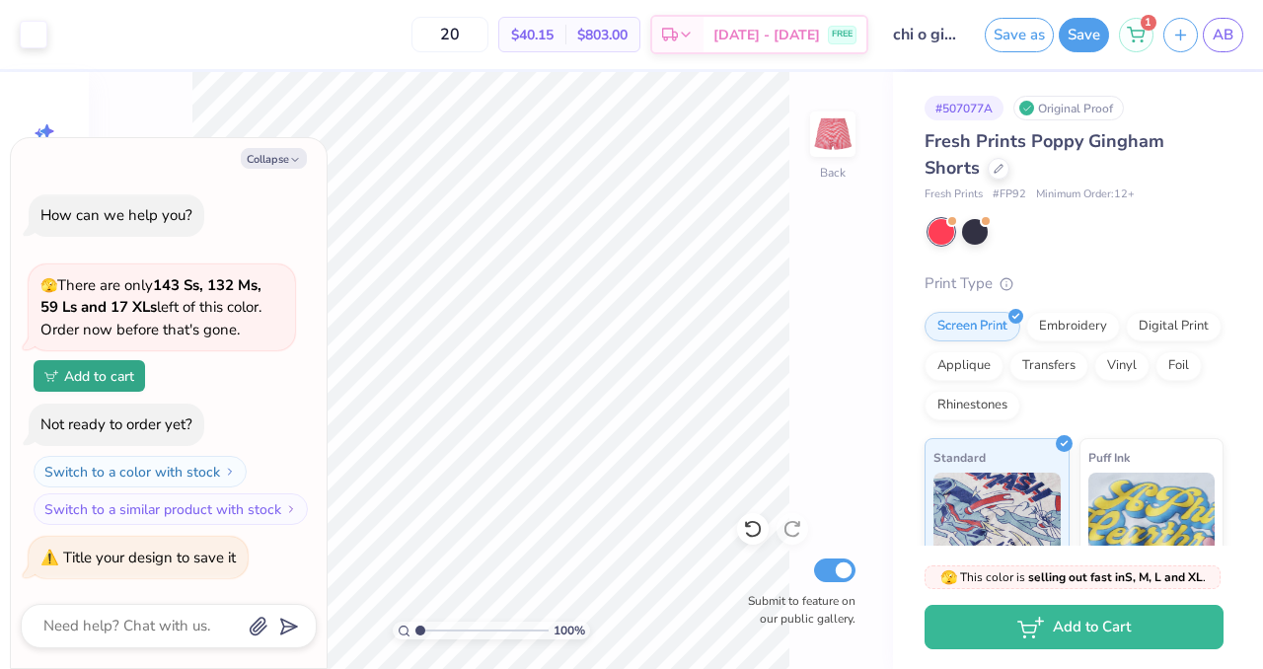
type textarea "x"
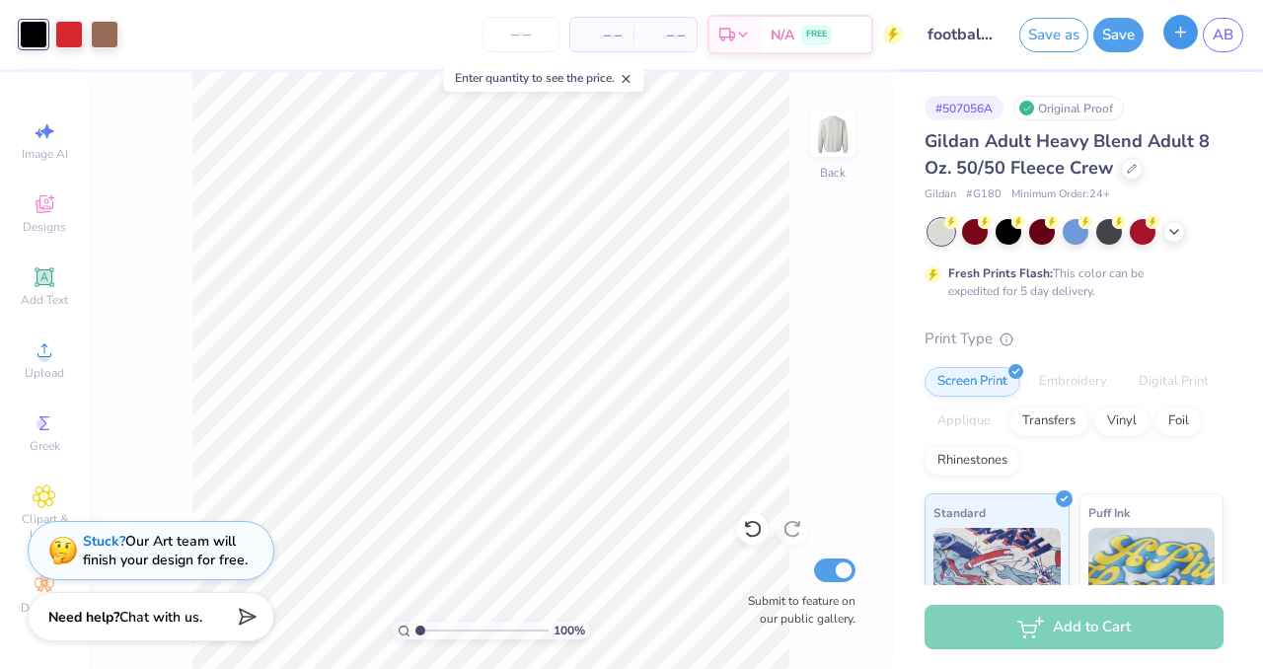
click at [1185, 42] on button "button" at bounding box center [1180, 32] width 35 height 35
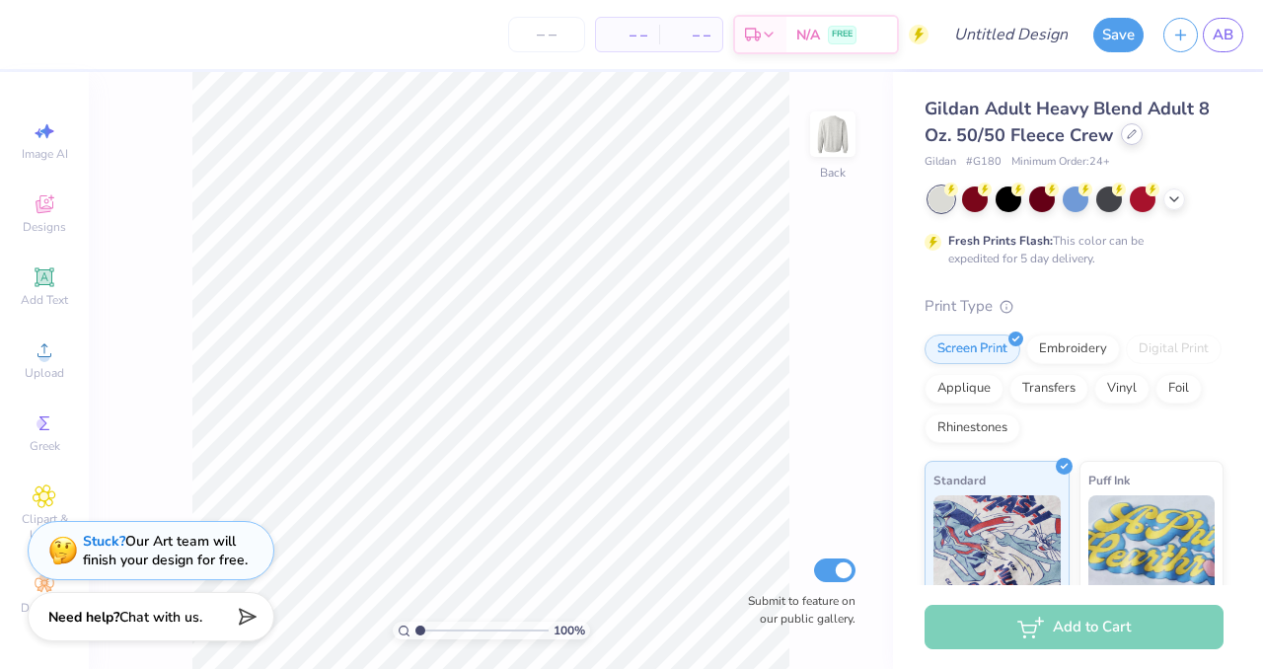
click at [1135, 136] on div at bounding box center [1132, 134] width 22 height 22
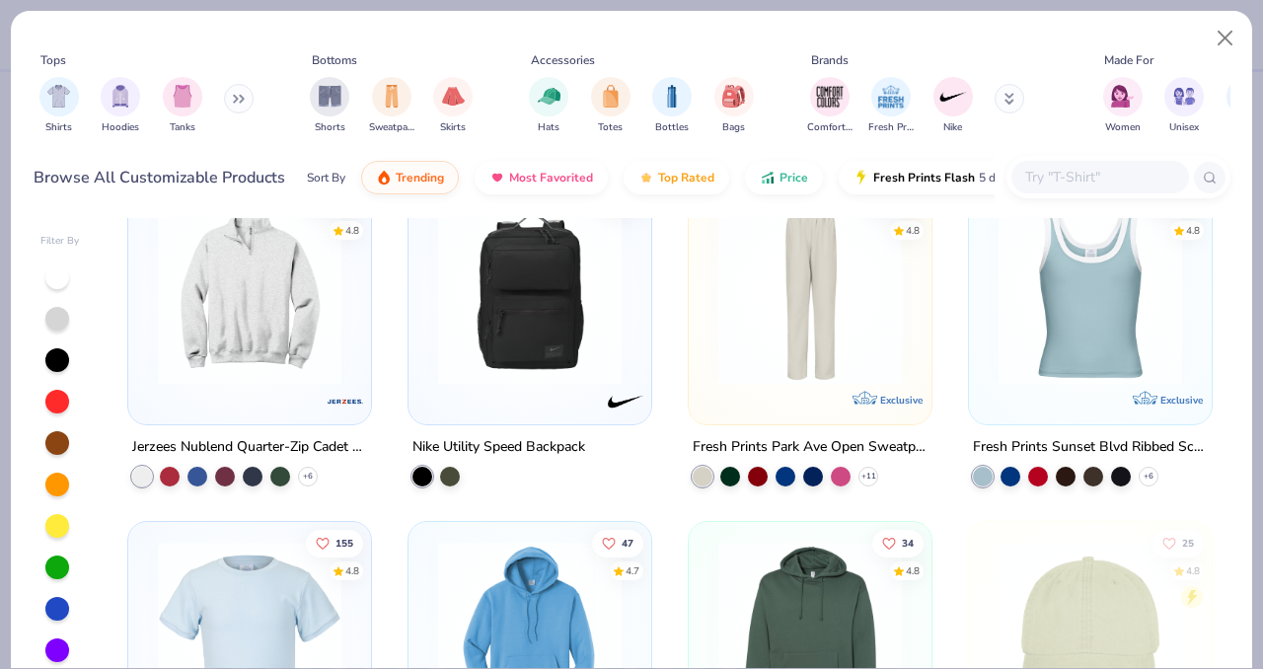
scroll to position [1730, 0]
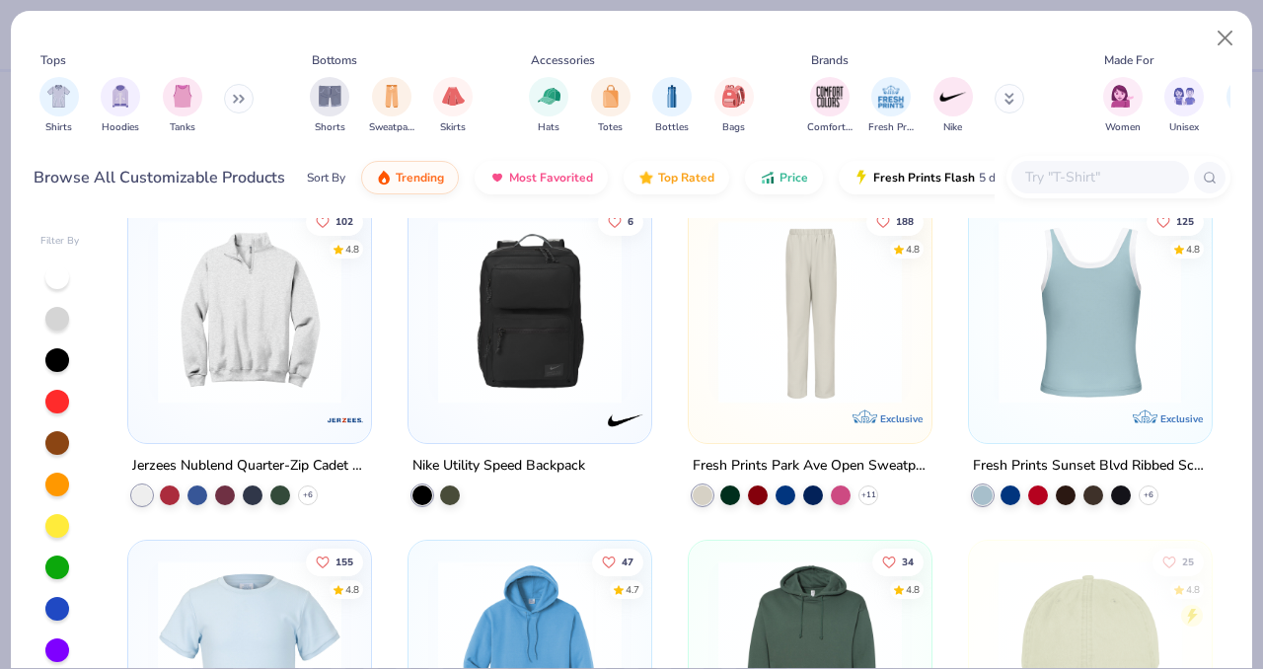
click at [1096, 289] on img at bounding box center [1089, 312] width 203 height 184
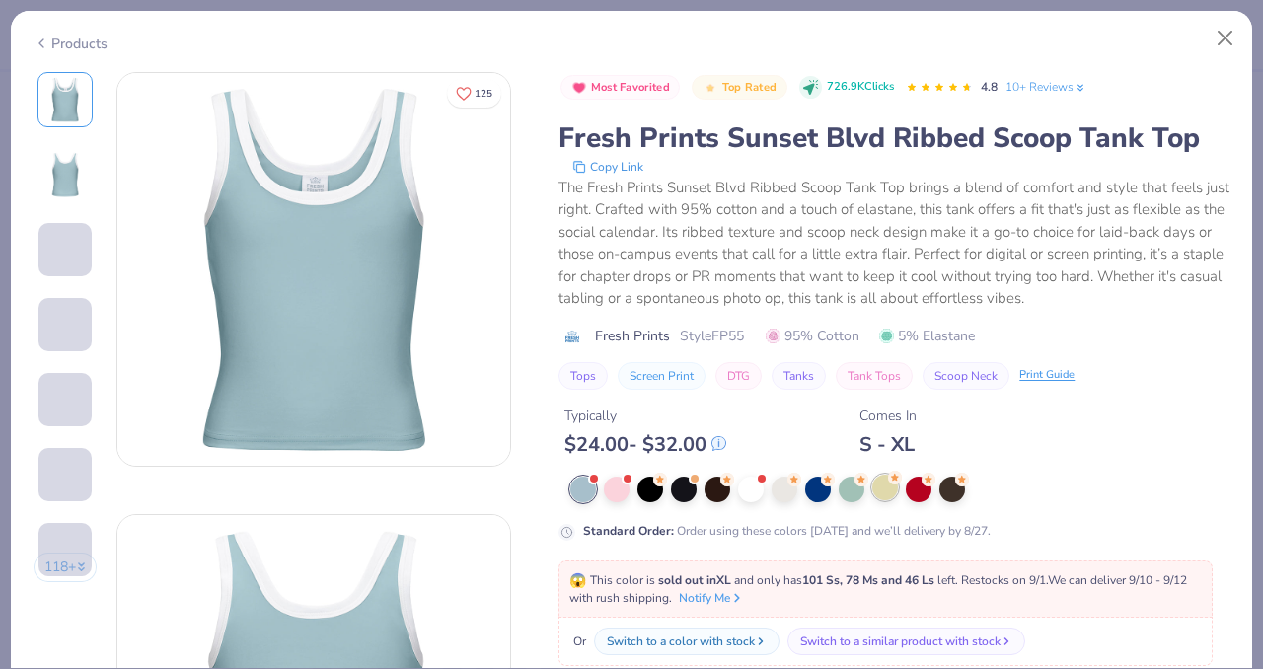
click at [886, 490] on div at bounding box center [885, 488] width 26 height 26
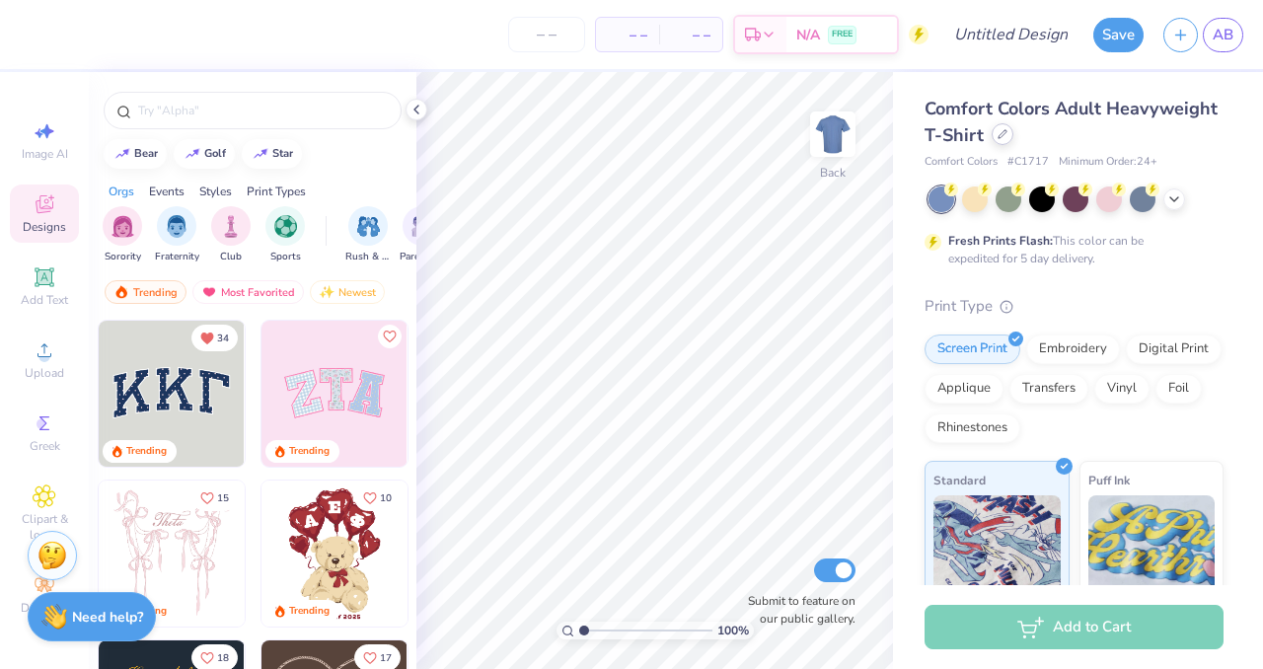
click at [1005, 140] on div at bounding box center [1003, 134] width 22 height 22
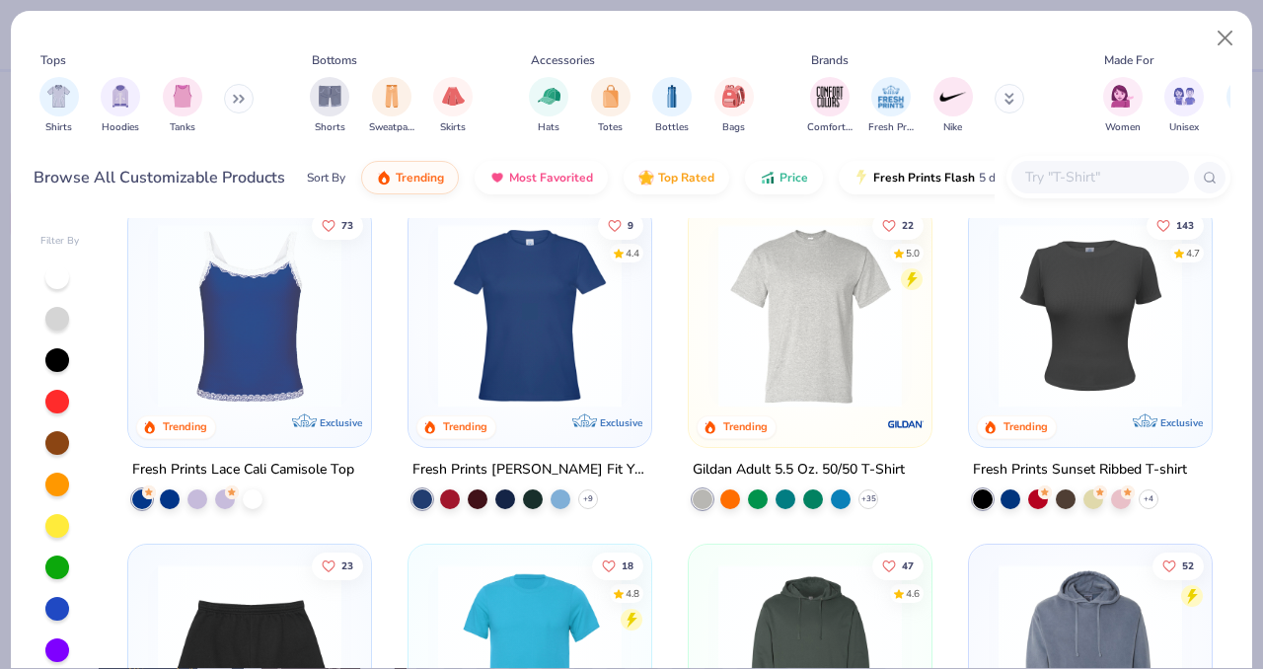
scroll to position [4387, 0]
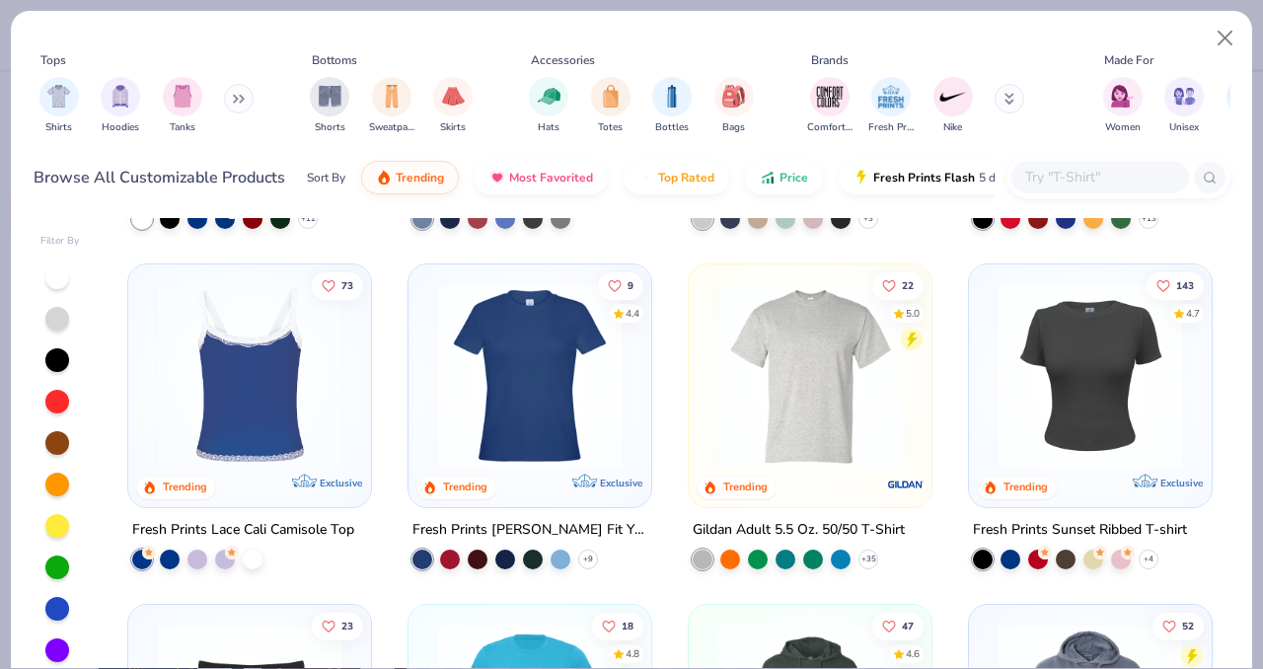
click at [241, 378] on img at bounding box center [249, 376] width 203 height 184
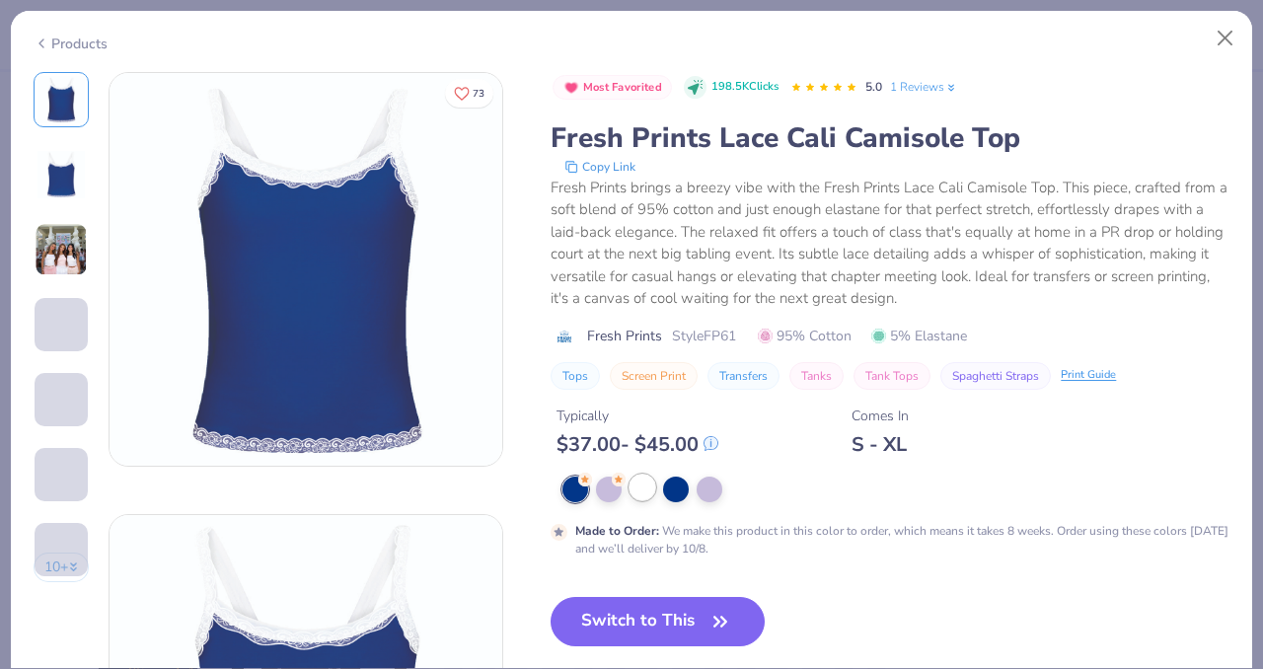
click at [632, 487] on div at bounding box center [642, 488] width 26 height 26
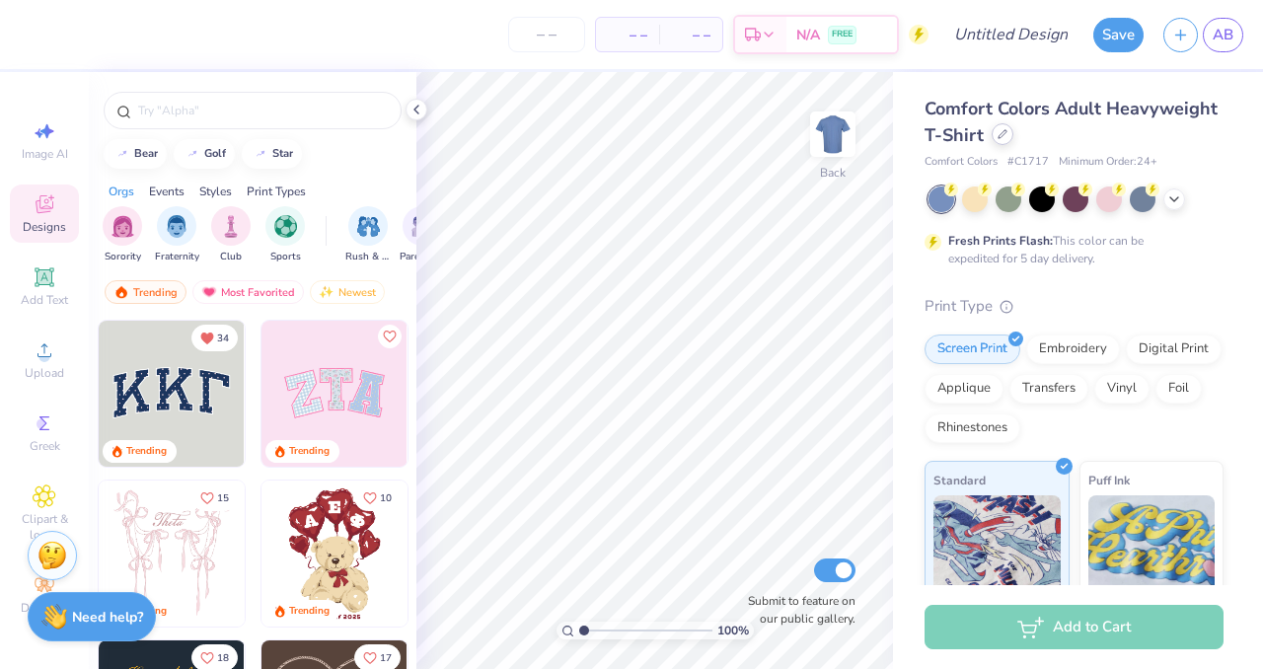
click at [1003, 139] on div at bounding box center [1003, 134] width 22 height 22
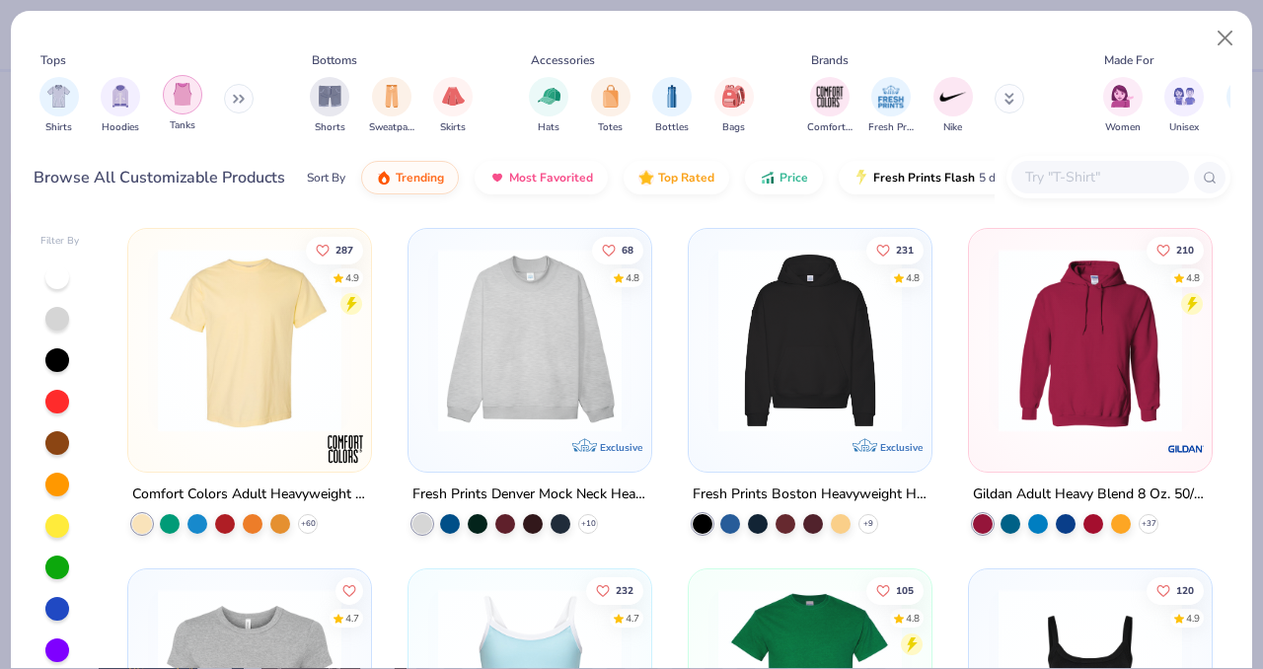
click at [178, 94] on img "filter for Tanks" at bounding box center [183, 94] width 22 height 23
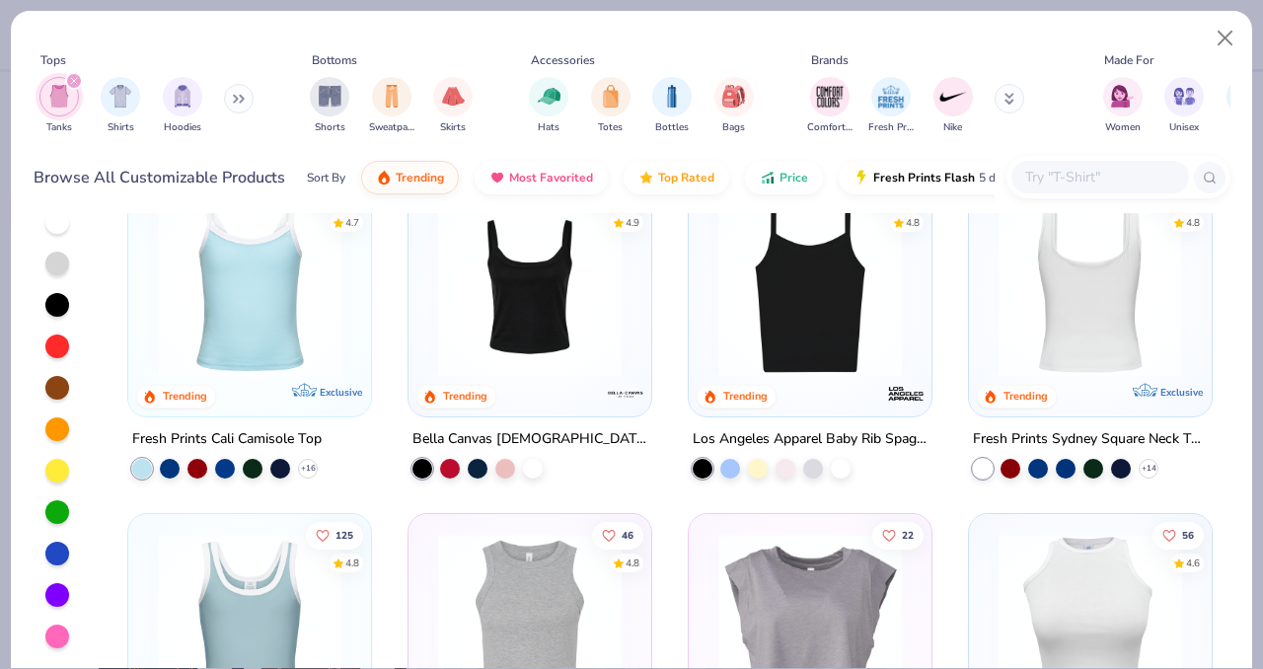
click at [989, 282] on img at bounding box center [886, 285] width 203 height 184
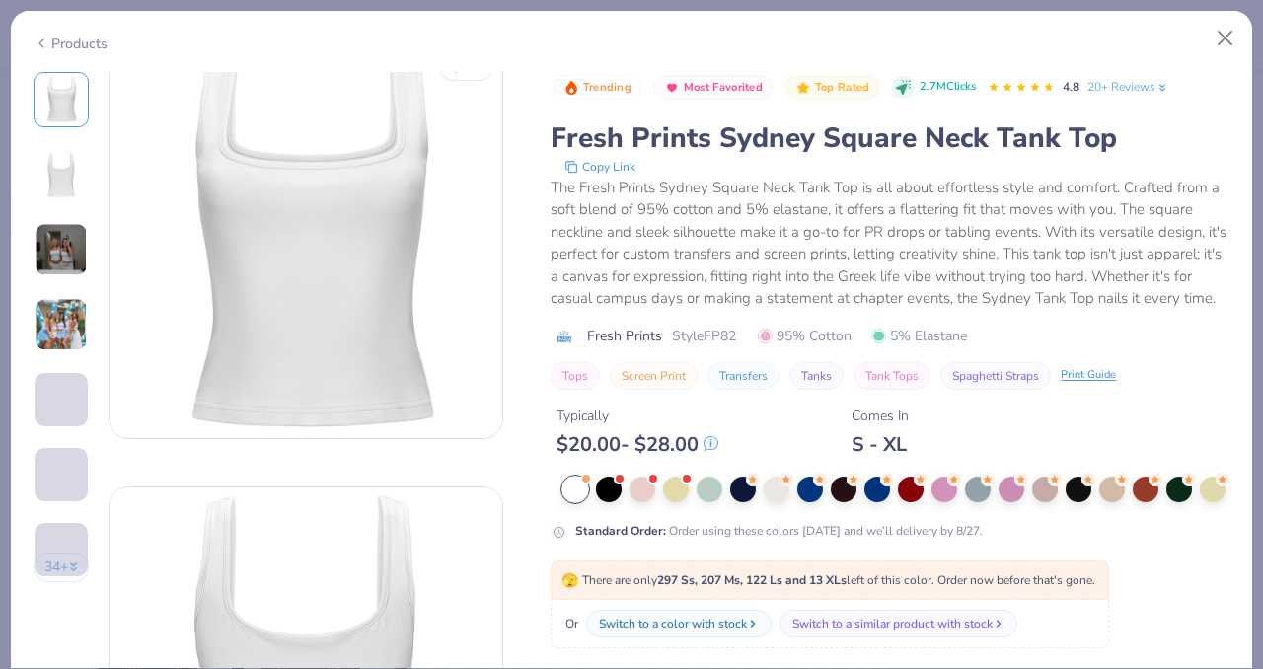
scroll to position [24, 0]
click at [1230, 40] on button "Close" at bounding box center [1225, 38] width 37 height 37
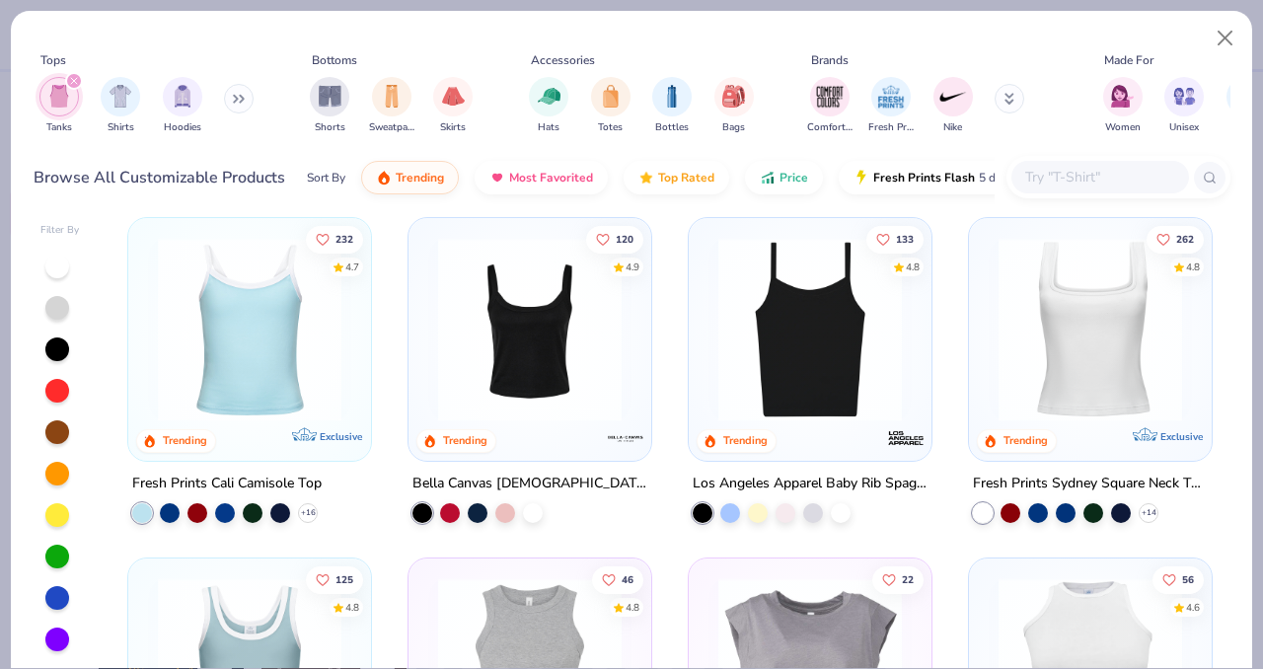
scroll to position [12, 0]
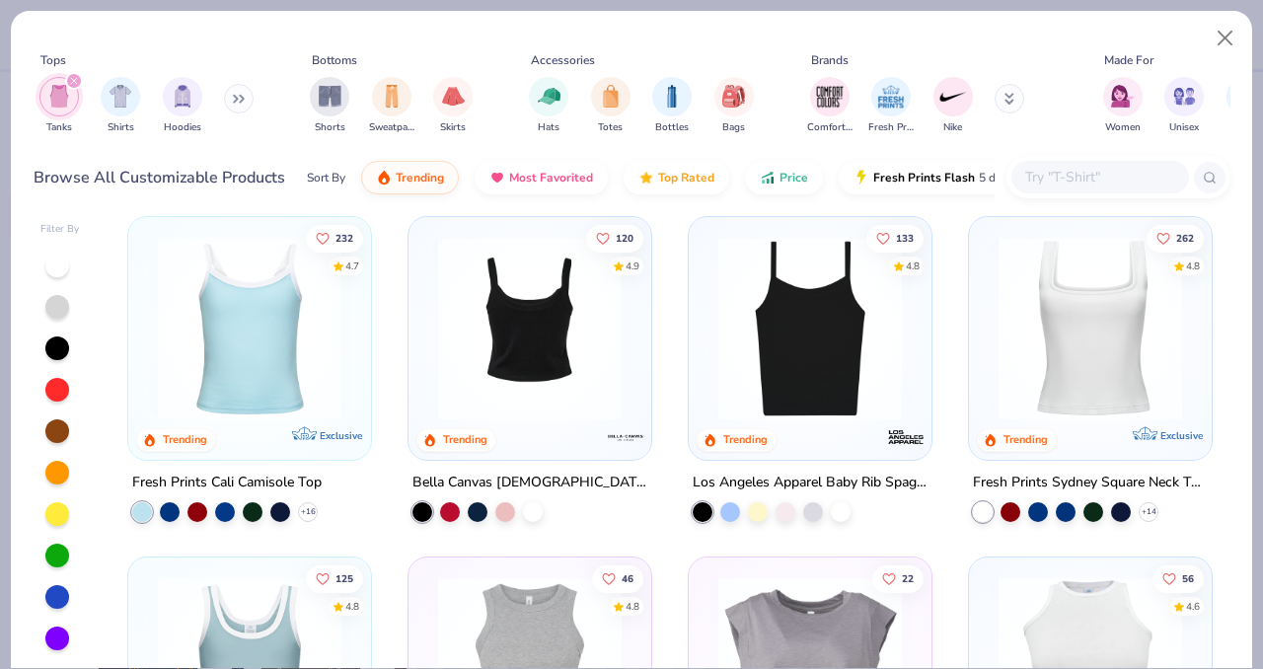
click at [514, 332] on img at bounding box center [529, 329] width 203 height 184
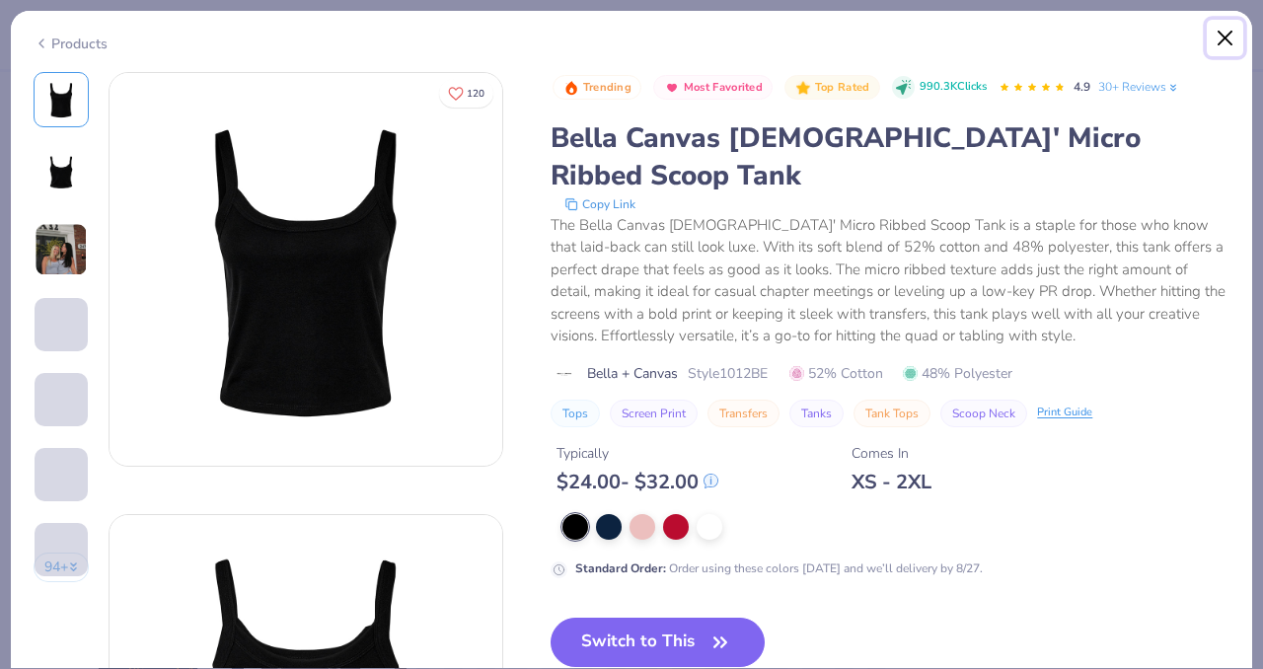
click at [1232, 37] on button "Close" at bounding box center [1225, 38] width 37 height 37
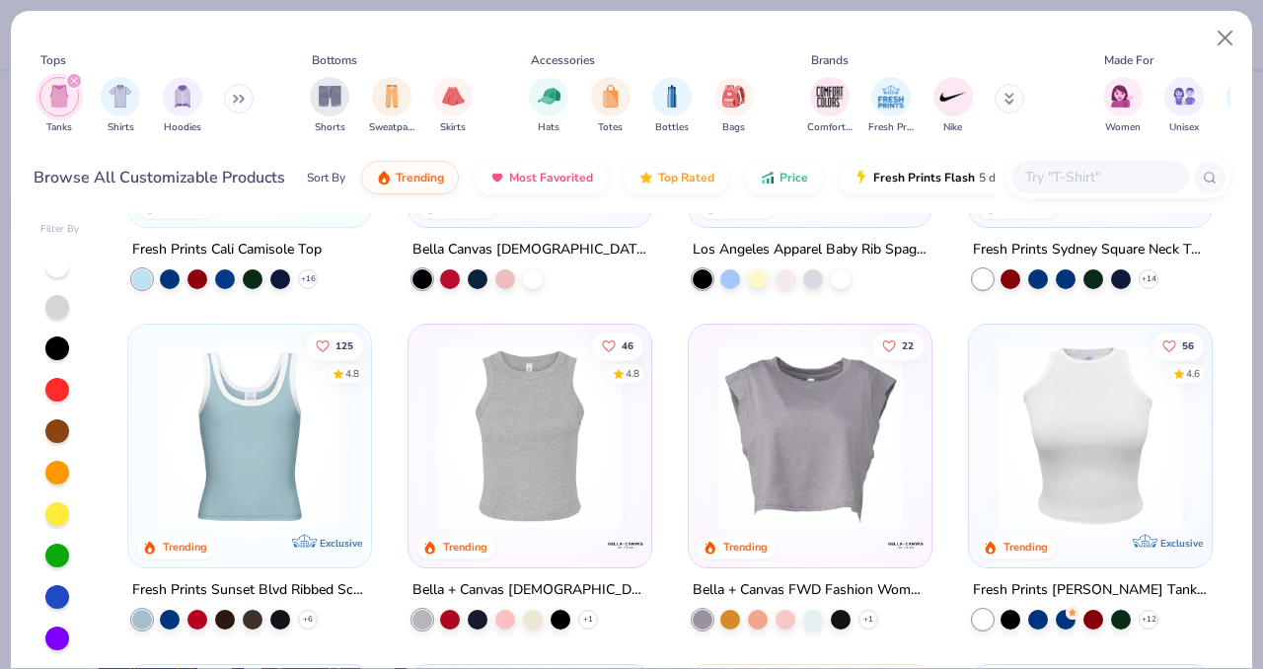
scroll to position [236, 0]
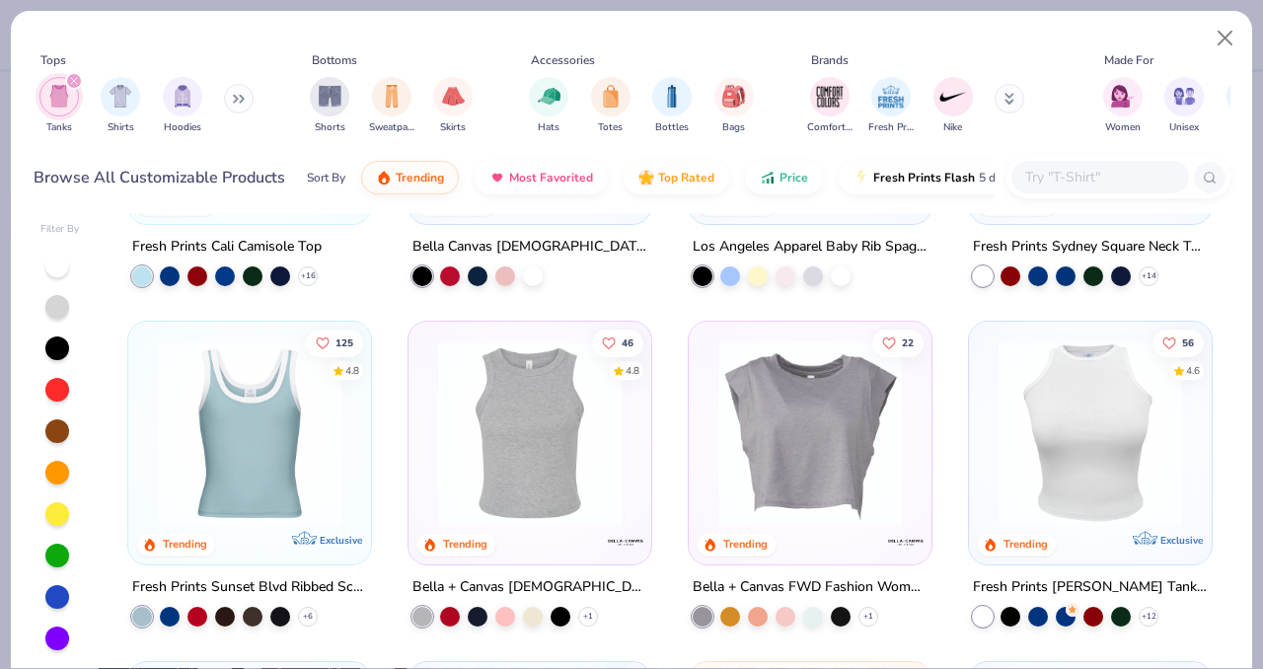
click at [248, 491] on img at bounding box center [249, 433] width 203 height 184
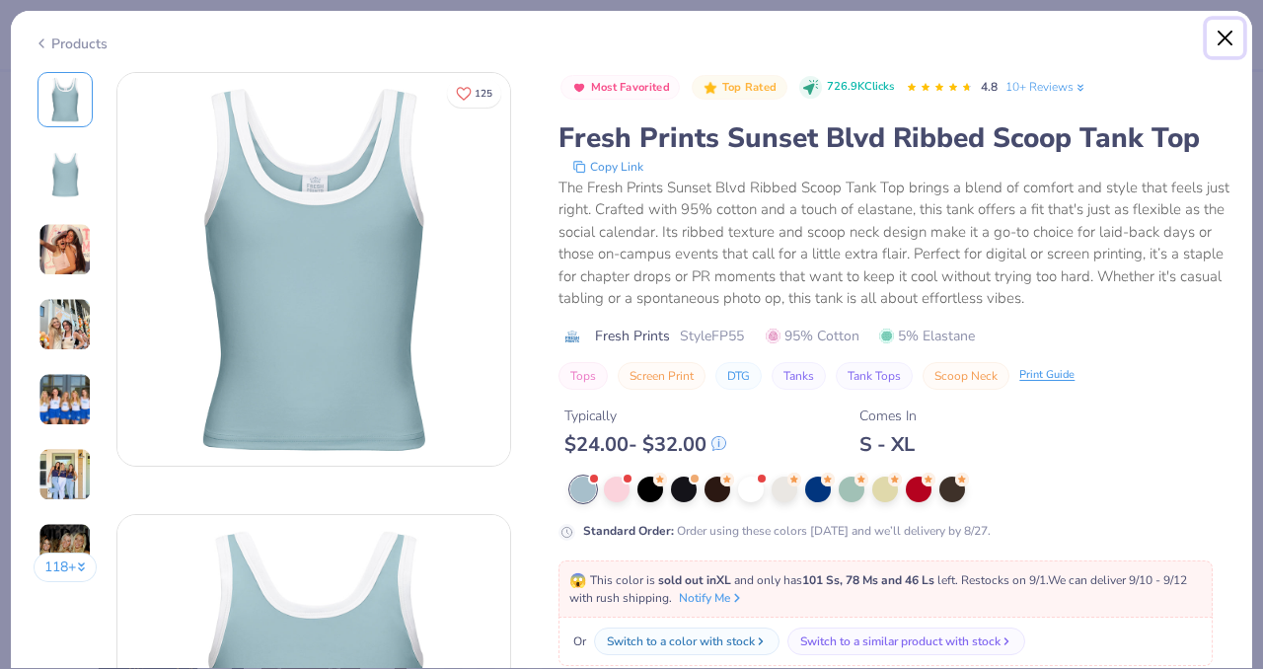
click at [1226, 35] on button "Close" at bounding box center [1225, 38] width 37 height 37
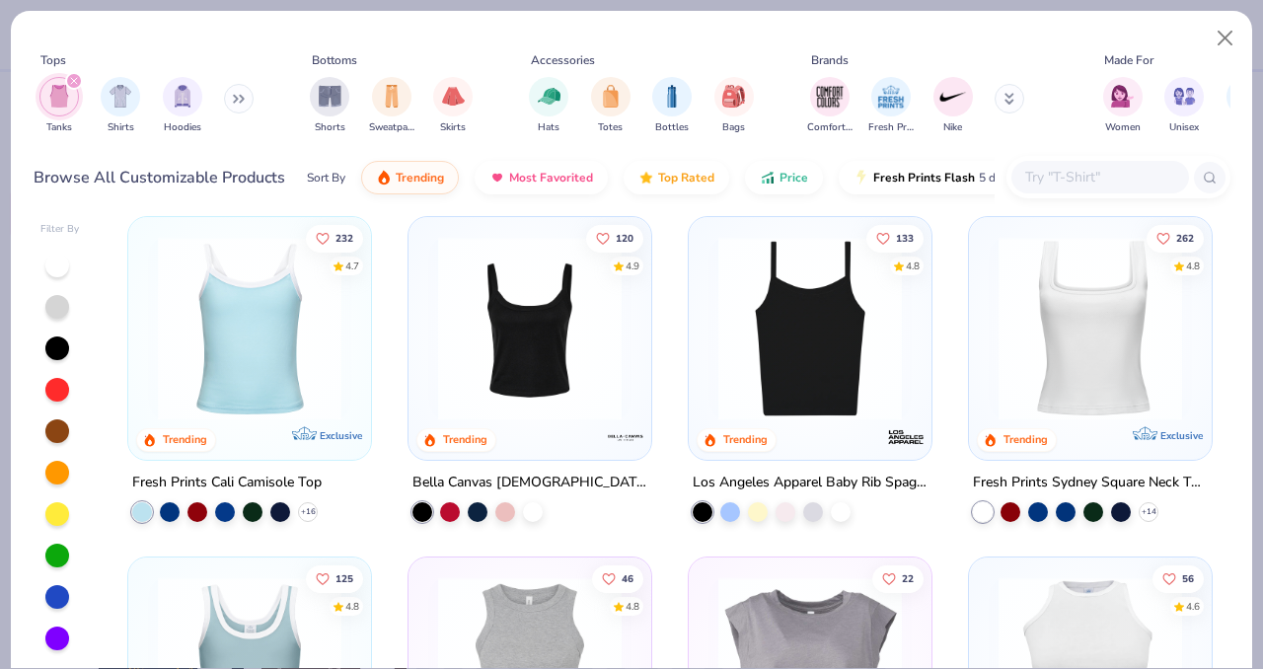
click at [1070, 368] on img at bounding box center [1090, 329] width 203 height 184
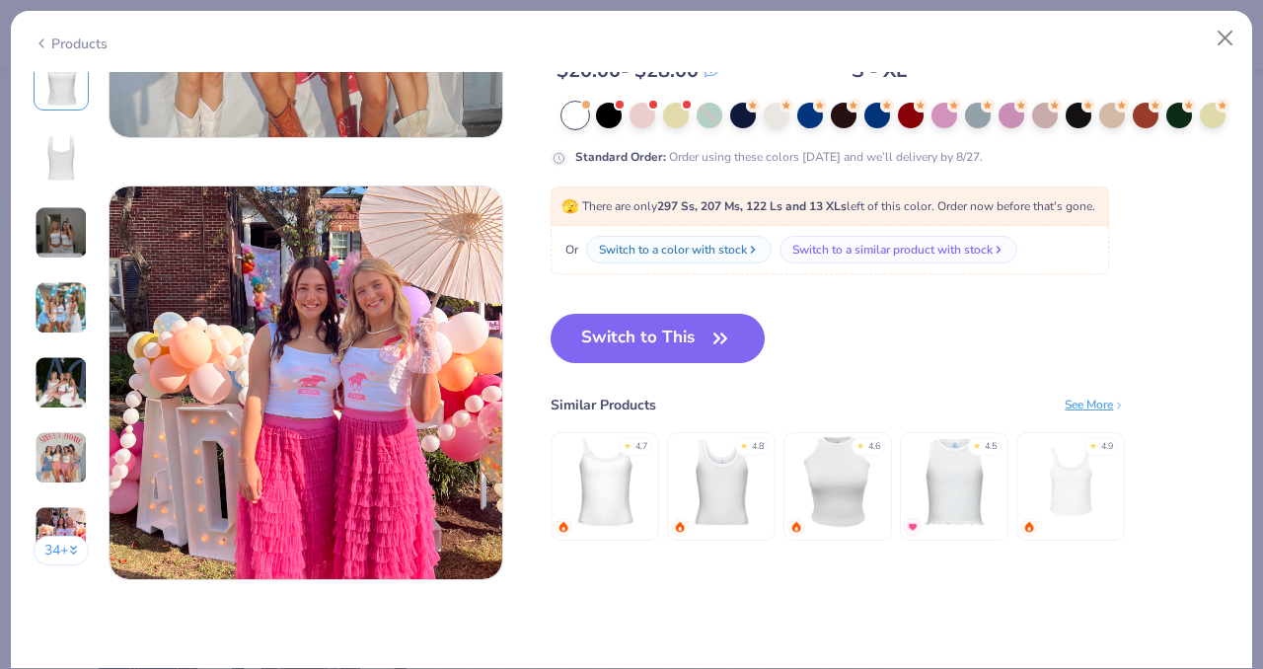
scroll to position [2447, 0]
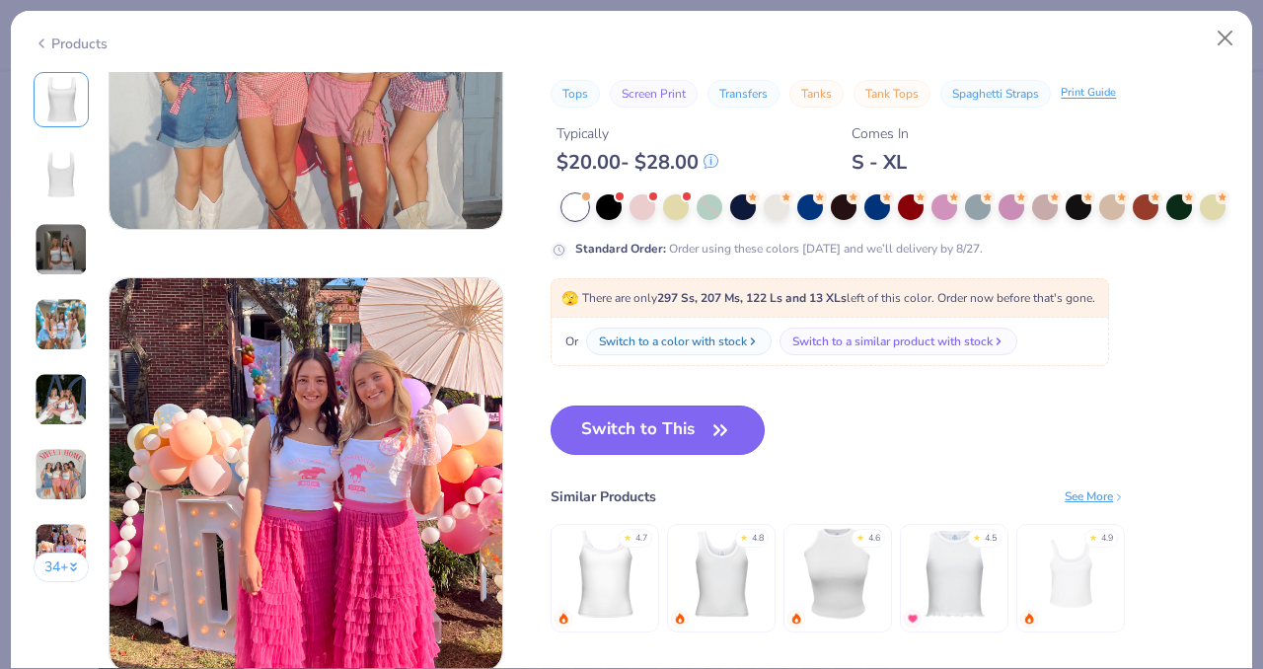
click at [684, 423] on button "Switch to This" at bounding box center [658, 430] width 214 height 49
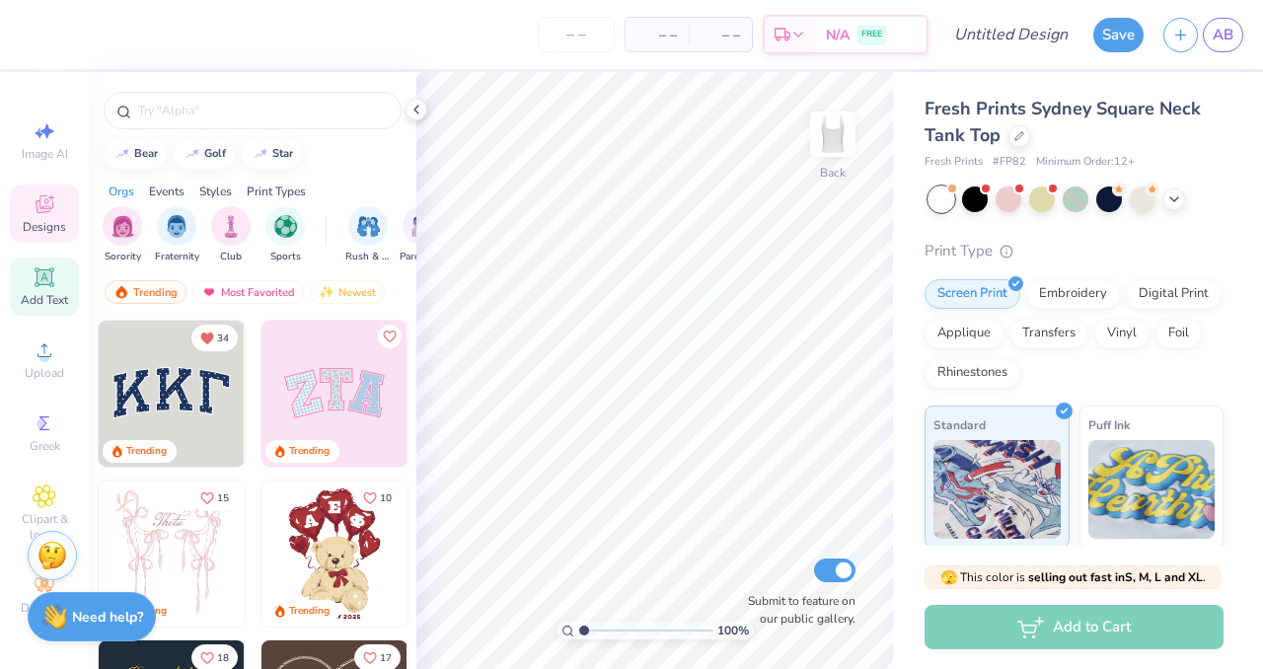
click at [50, 283] on icon at bounding box center [44, 276] width 19 height 19
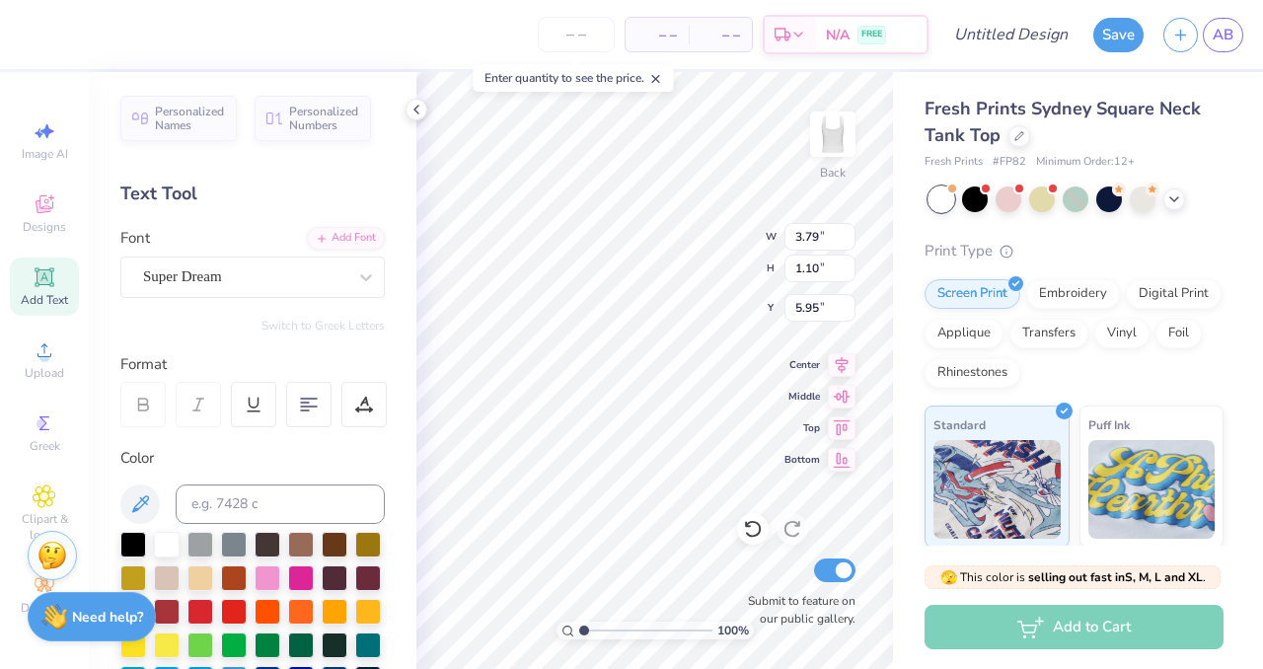
click at [299, 274] on div "Super Dream" at bounding box center [244, 276] width 207 height 31
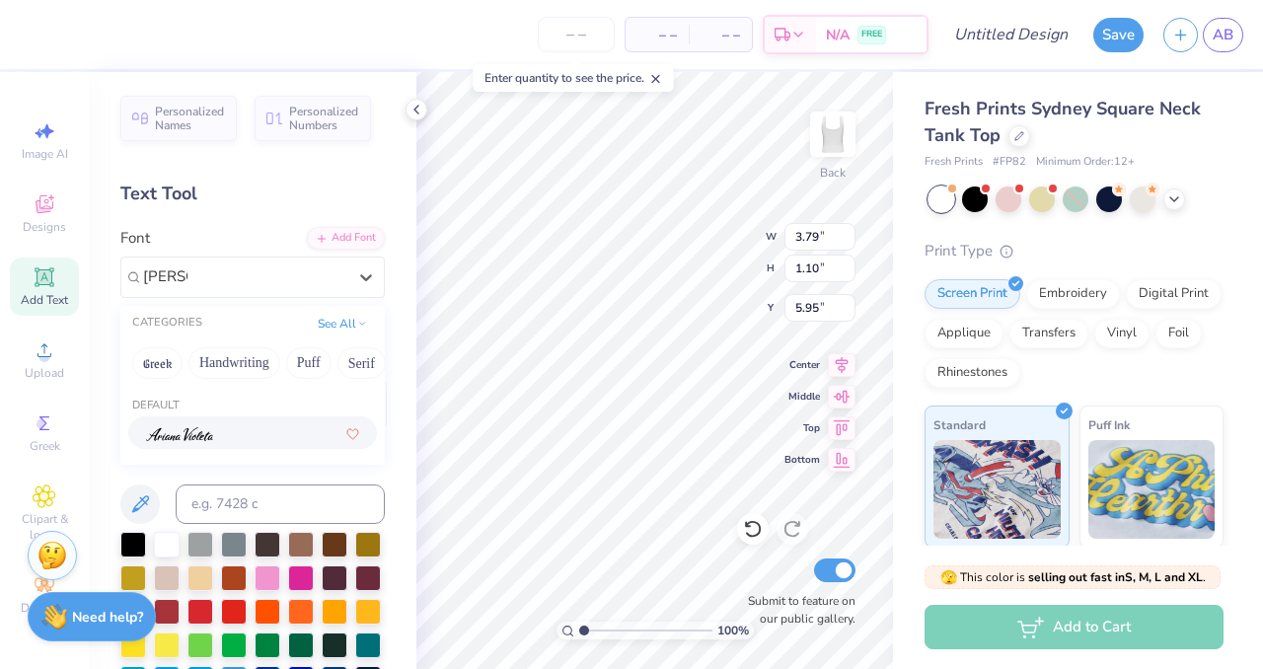
click at [264, 434] on div at bounding box center [252, 432] width 213 height 21
type input "ariana"
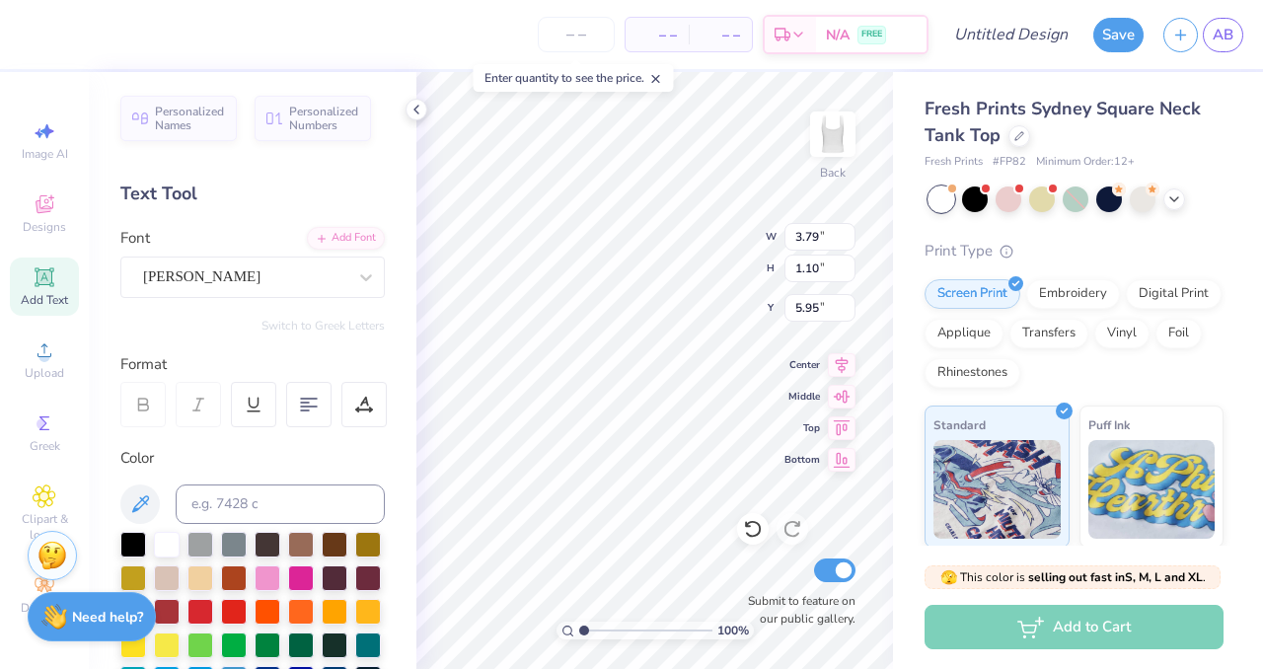
type input "4.18"
type input "1.34"
type input "5.83"
type textarea "Chi Omega"
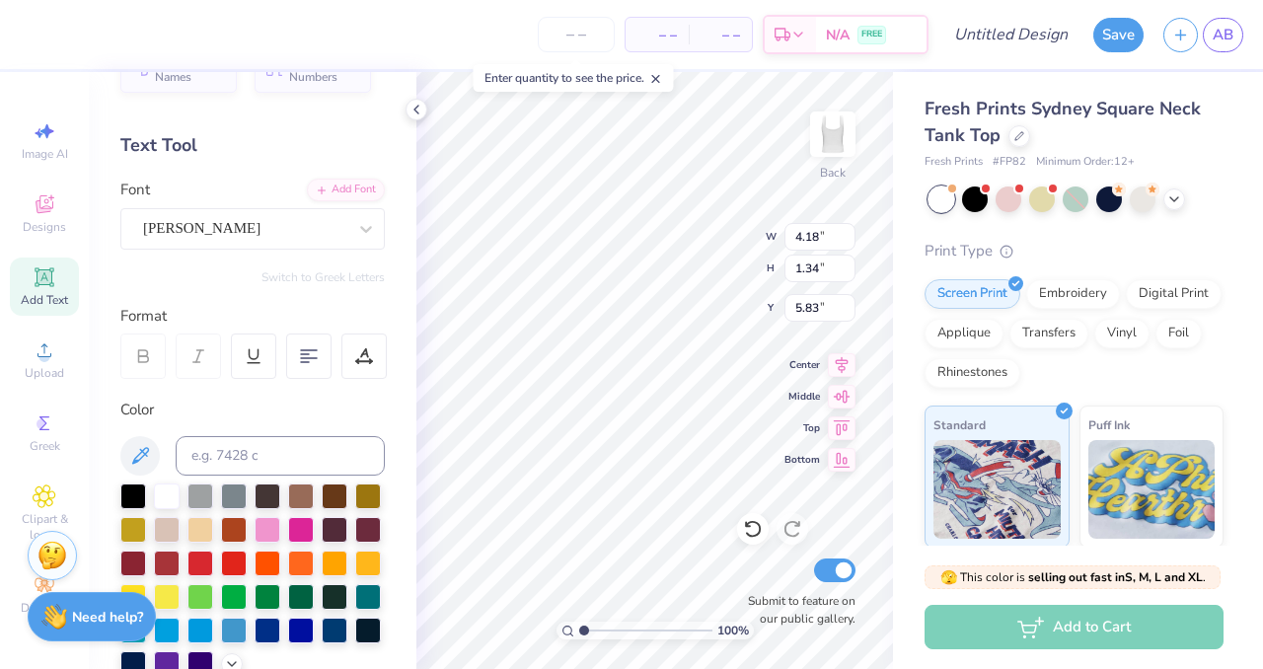
scroll to position [62, 0]
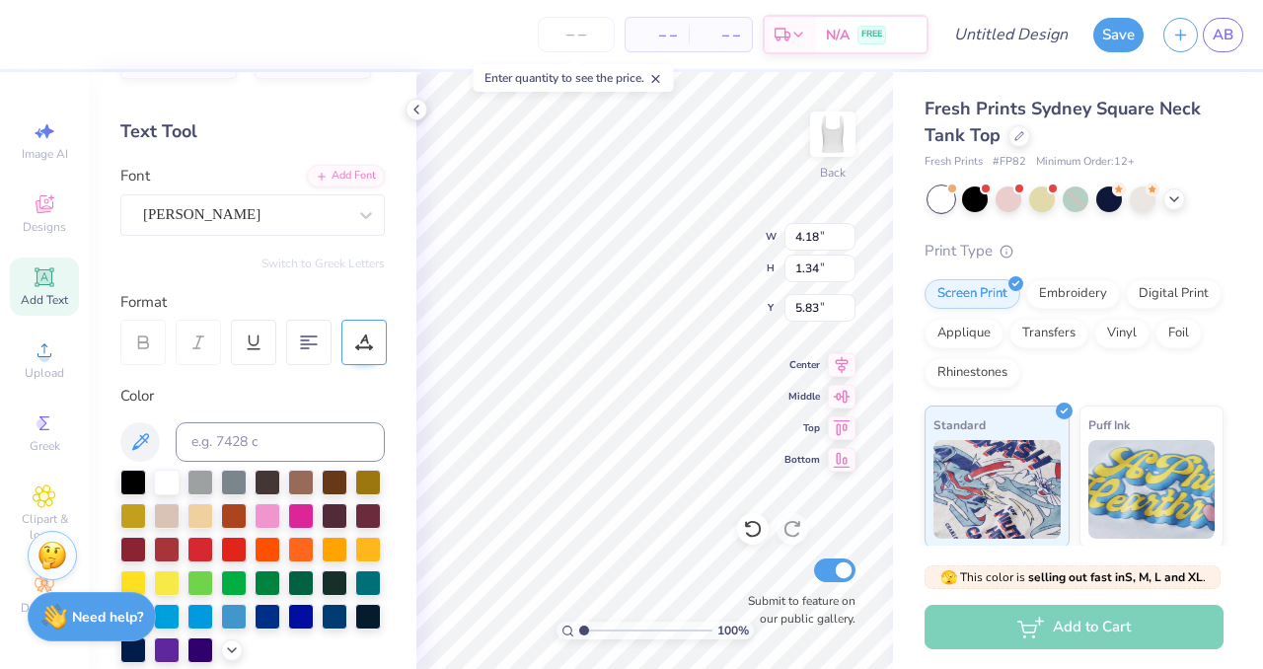
click at [367, 342] on icon at bounding box center [364, 339] width 9 height 10
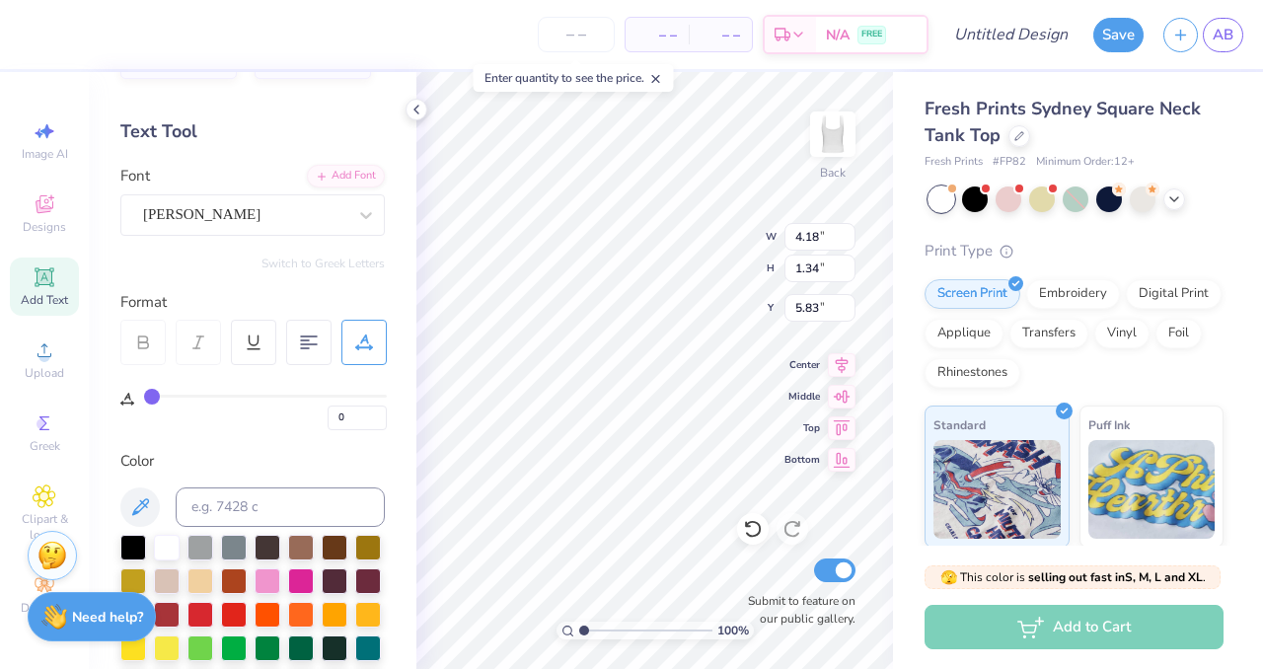
type input "1"
type input "2"
type input "3"
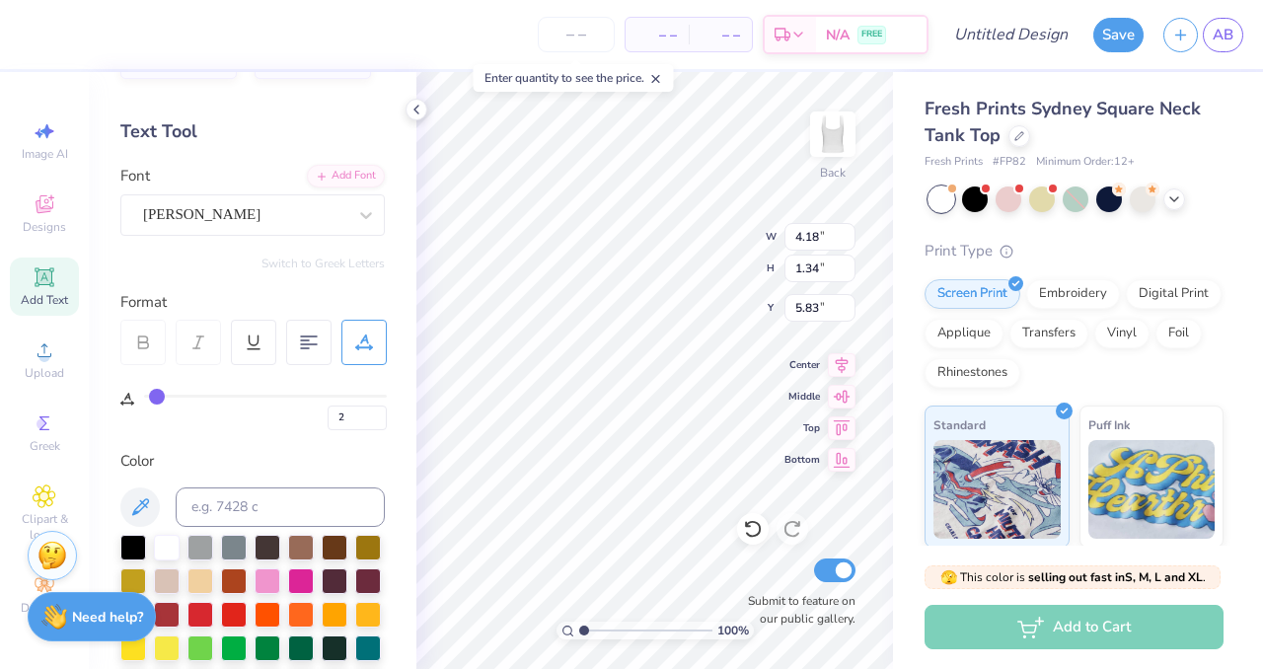
type input "3"
type input "4"
type input "5"
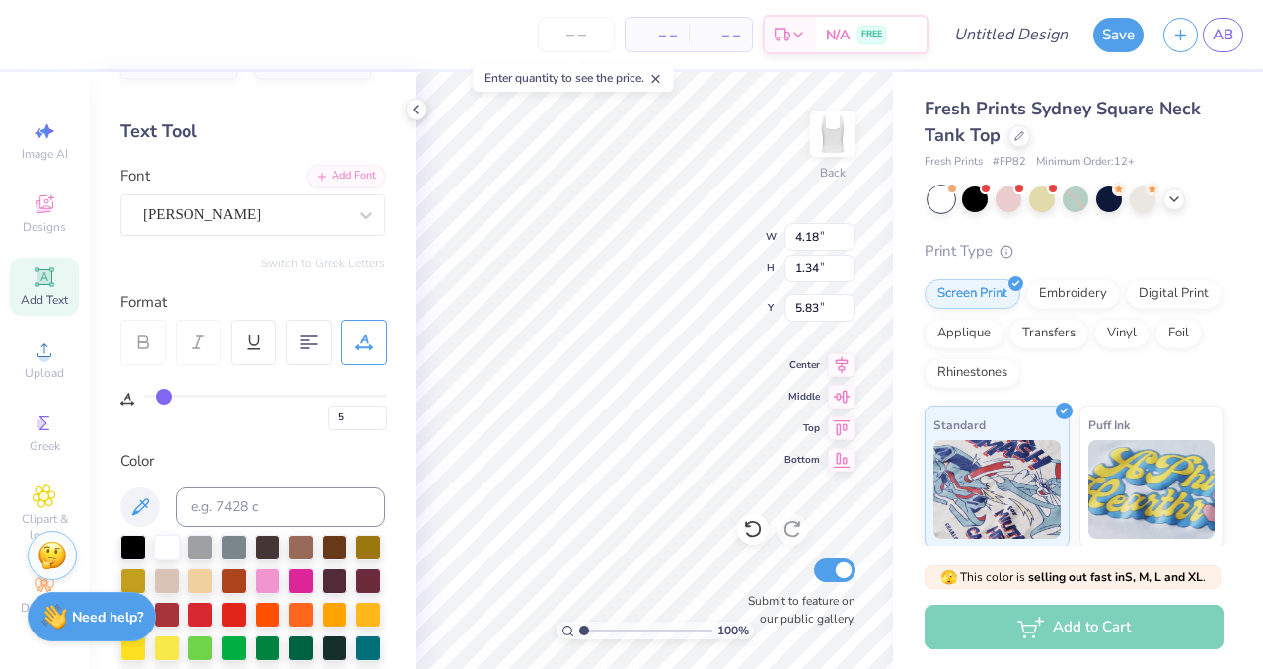
type input "6"
type input "7"
type input "8"
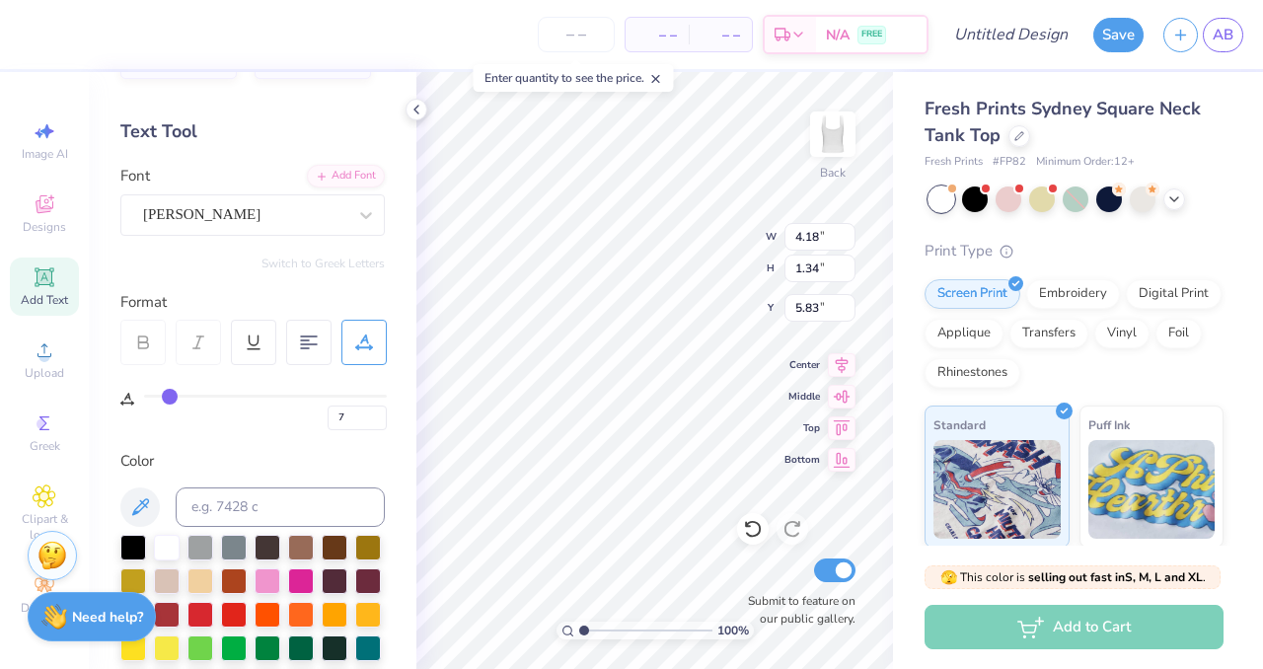
type input "8"
type input "9"
type input "10"
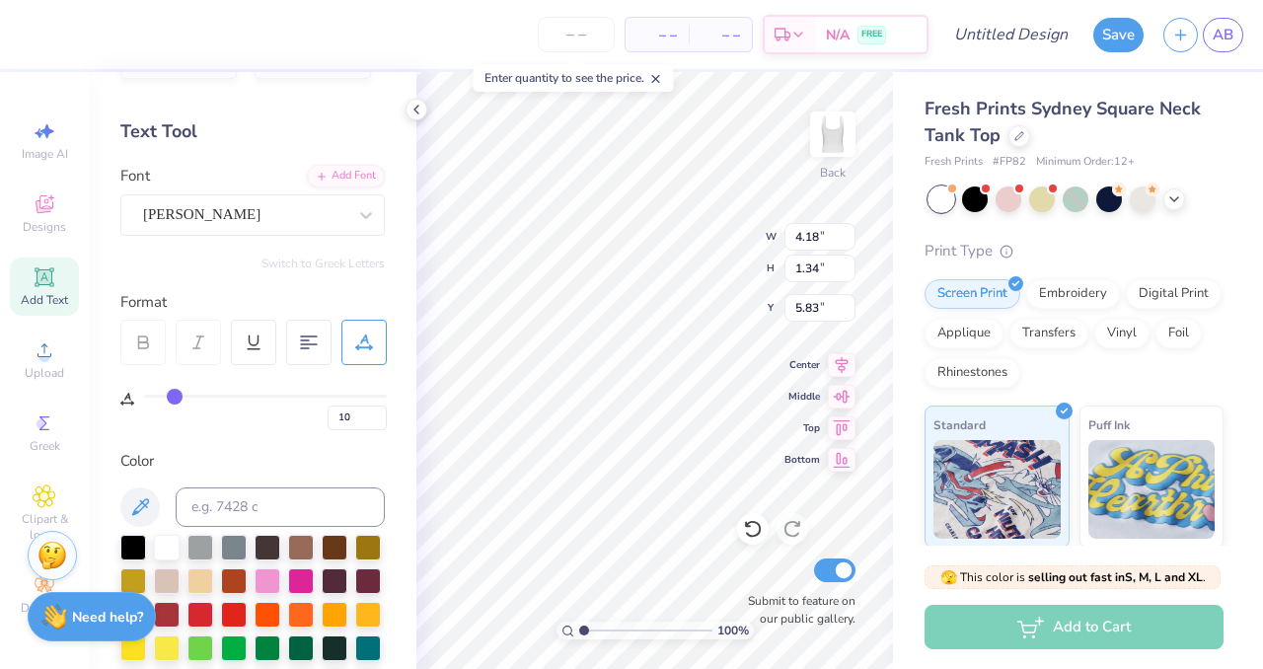
drag, startPoint x: 153, startPoint y: 394, endPoint x: 174, endPoint y: 393, distance: 20.7
click at [174, 395] on input "range" at bounding box center [265, 396] width 243 height 3
type input "9"
type input "8"
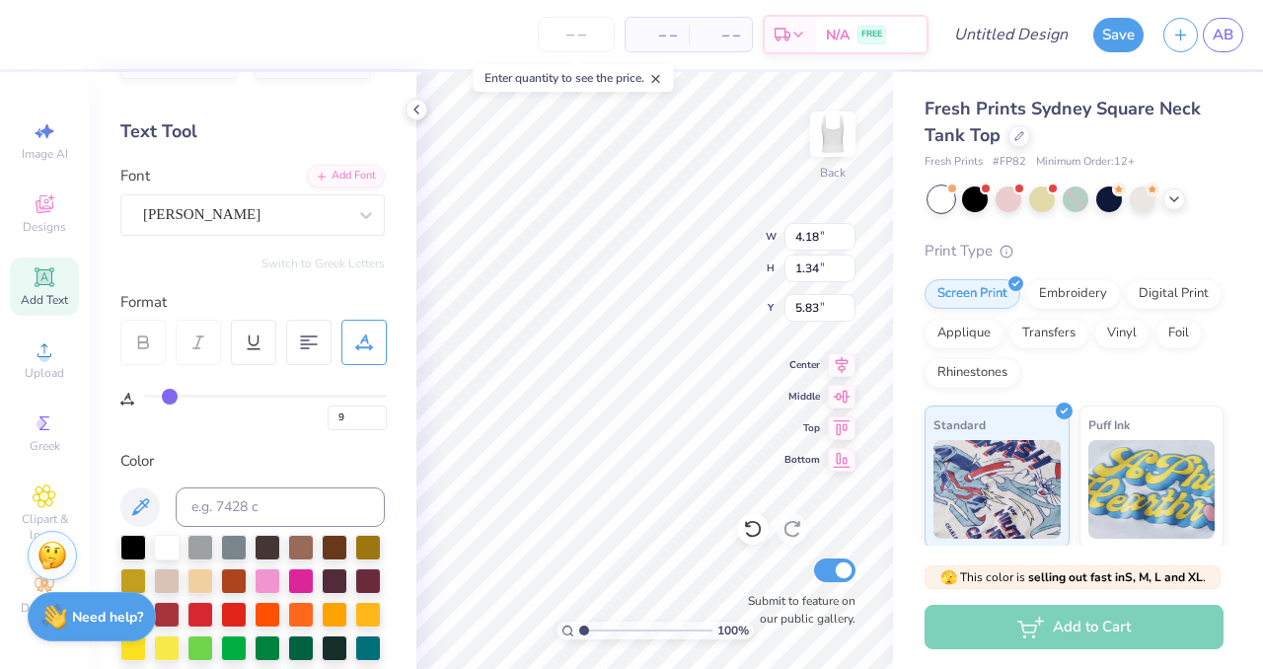
type input "8"
type input "7"
type input "6"
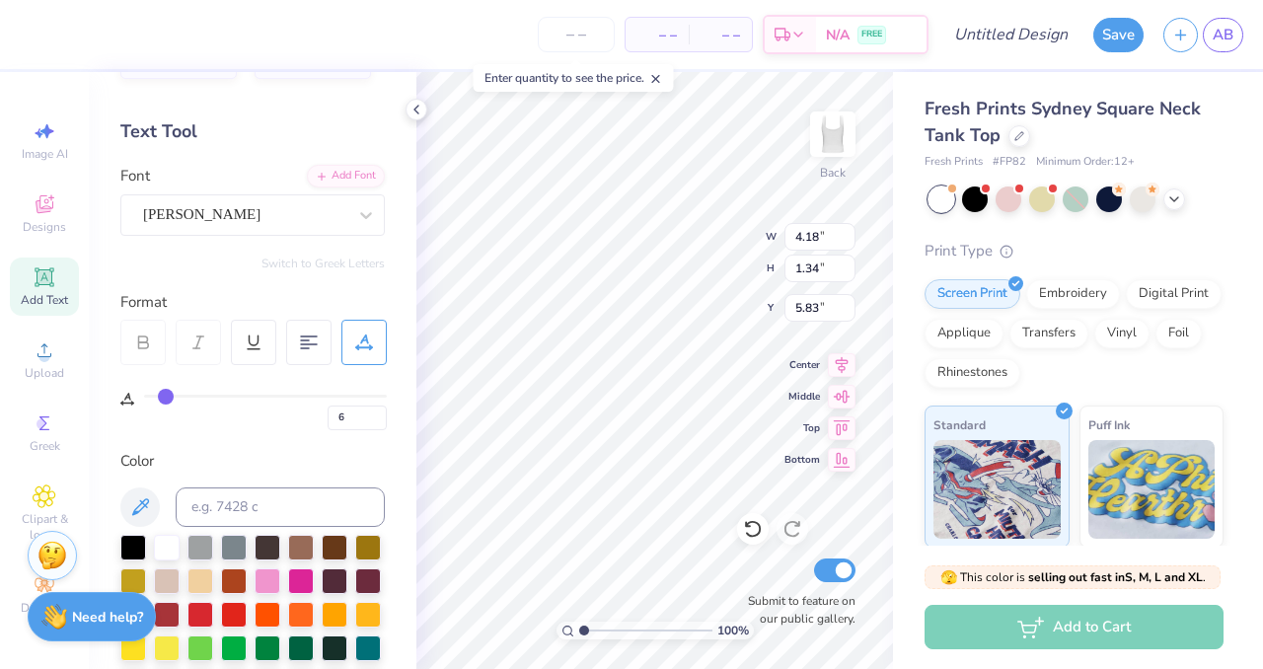
drag, startPoint x: 176, startPoint y: 394, endPoint x: 166, endPoint y: 395, distance: 9.9
type input "6"
click at [166, 395] on input "range" at bounding box center [265, 396] width 243 height 3
click at [241, 424] on div "6" at bounding box center [265, 413] width 243 height 36
click at [812, 455] on div "100 % Back W 4.18 4.18 " H 1.34 1.34 " Y 5.83 5.83 " Center Middle Top Bottom S…" at bounding box center [654, 370] width 477 height 597
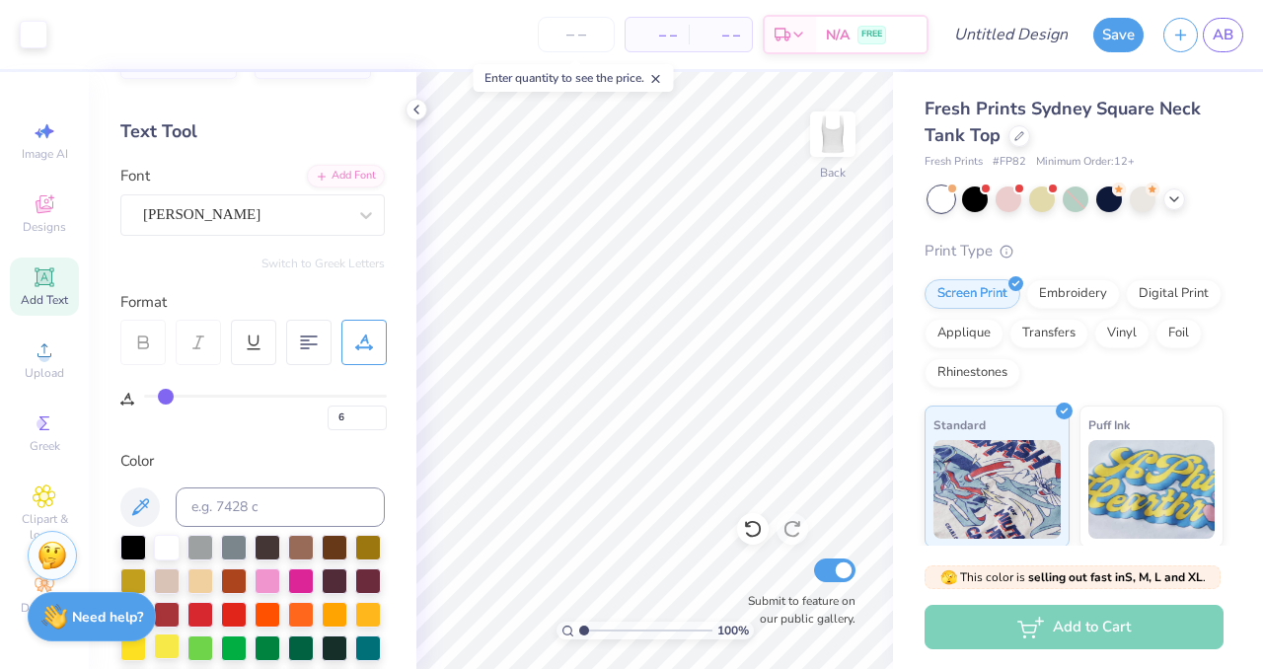
click at [173, 643] on div at bounding box center [167, 646] width 26 height 26
type input "2.22"
type input "6.59"
type input "1.98"
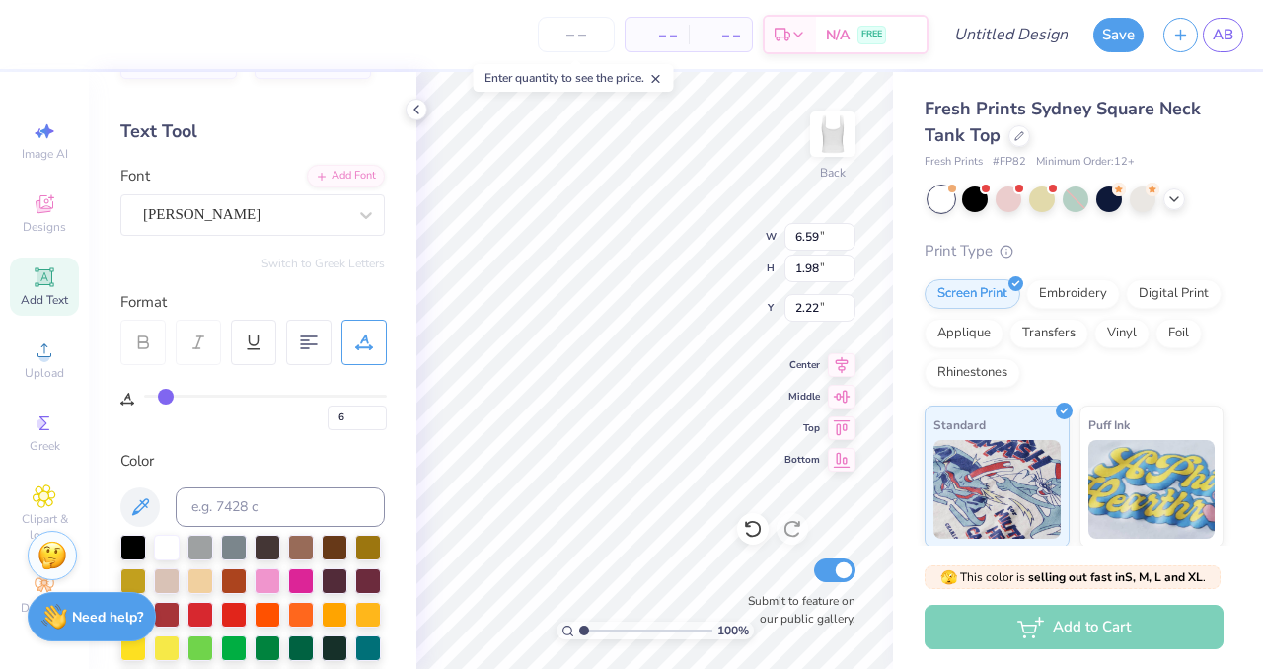
type input "5"
type input "4"
type input "3"
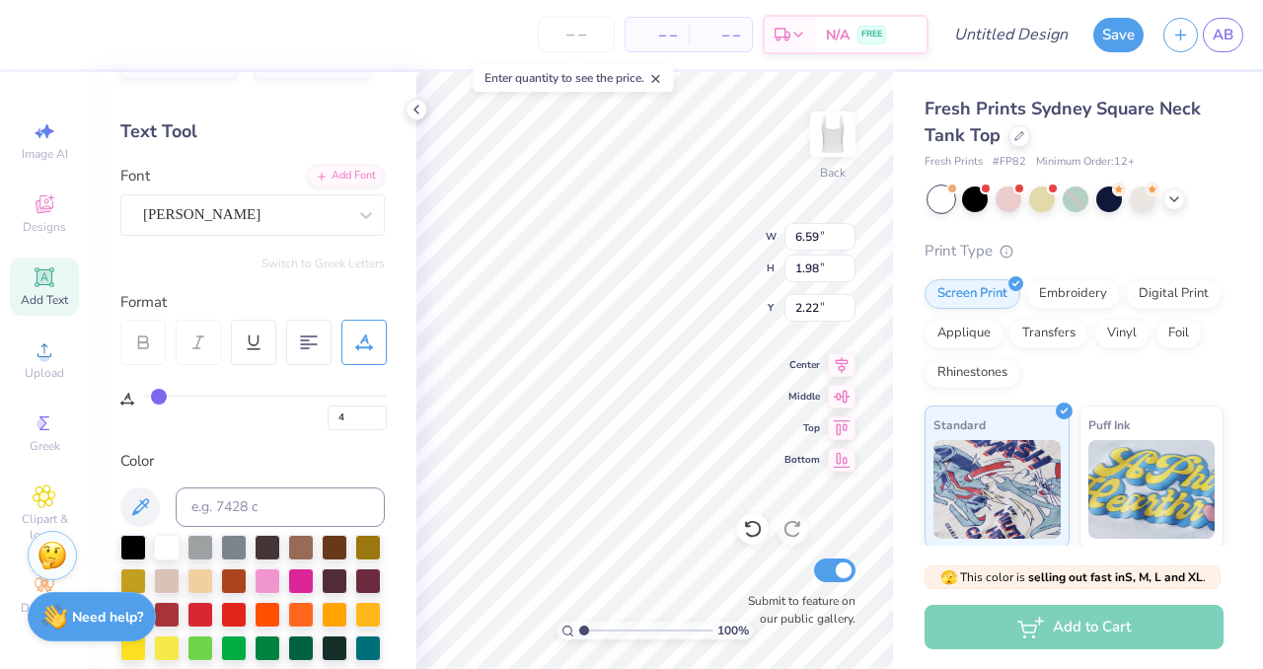
type input "3"
click at [159, 395] on input "range" at bounding box center [265, 396] width 243 height 3
click at [210, 425] on div "3" at bounding box center [265, 413] width 243 height 36
type textarea "Chi mega"
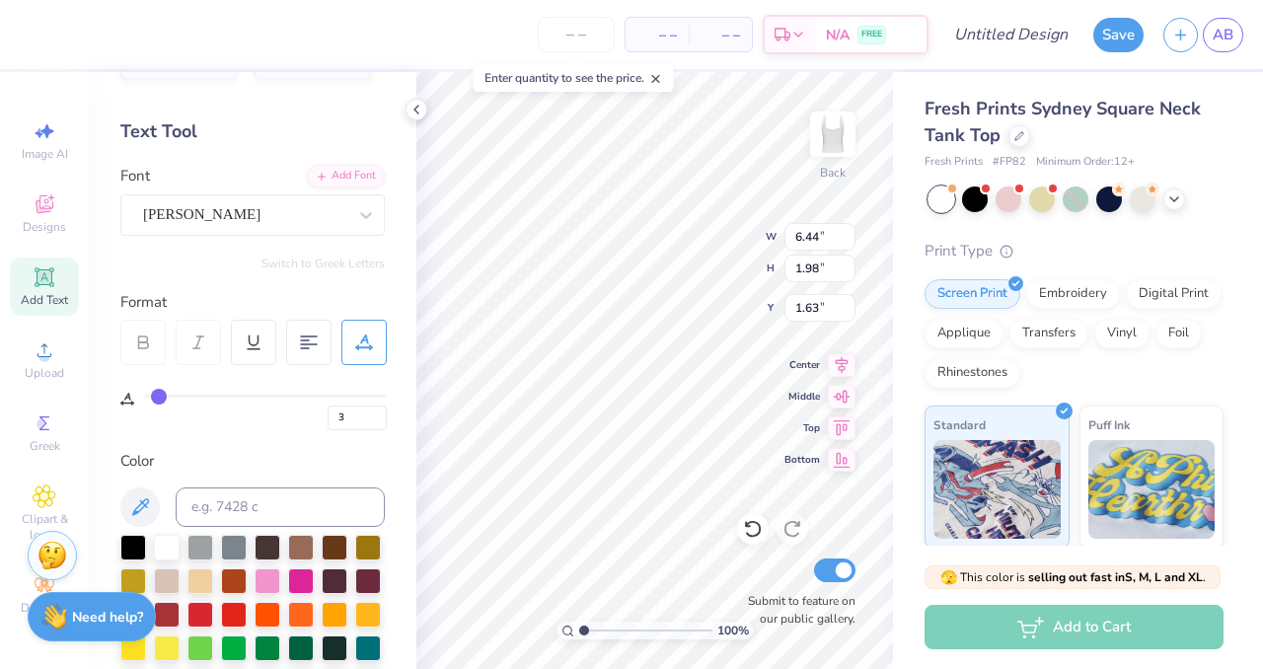
type input "1.63"
click at [46, 493] on icon at bounding box center [44, 496] width 10 height 10
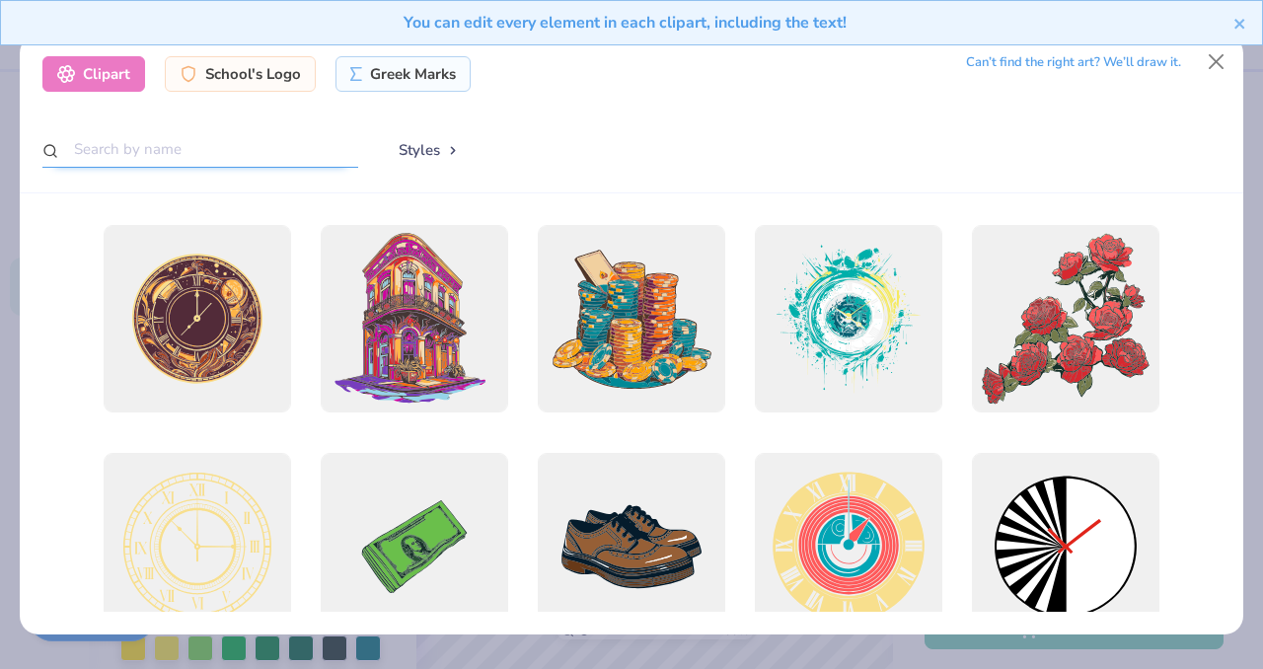
click at [240, 150] on input "text" at bounding box center [200, 149] width 316 height 37
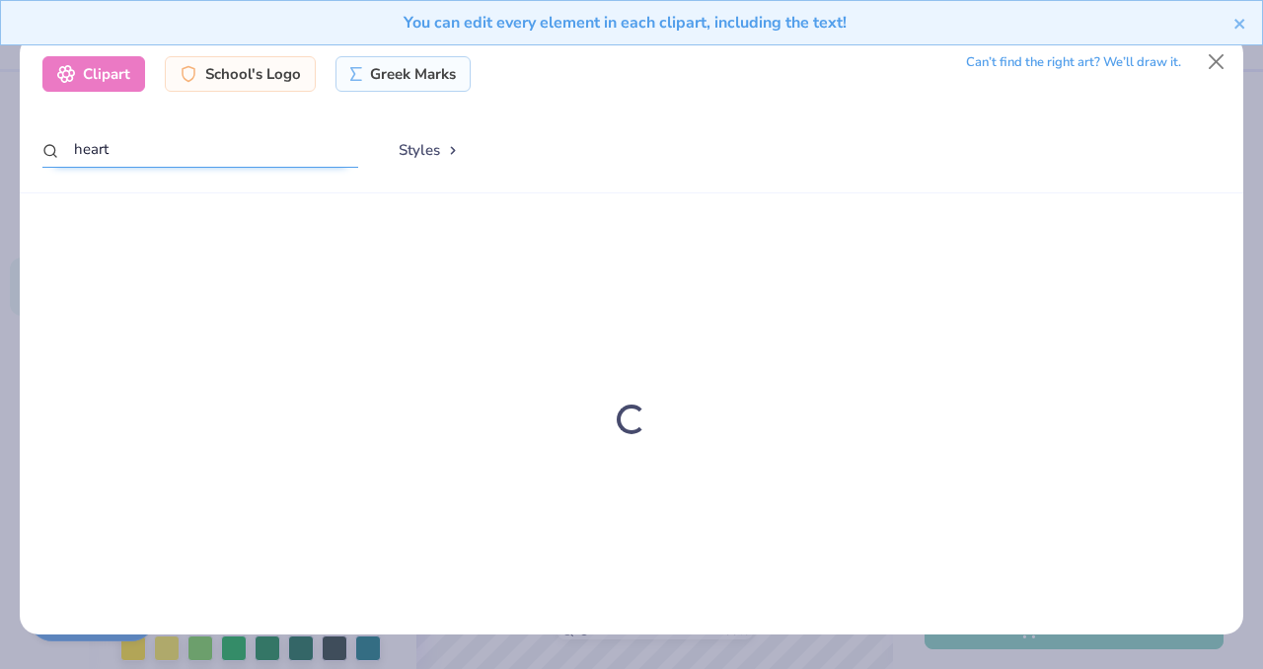
type input "heart"
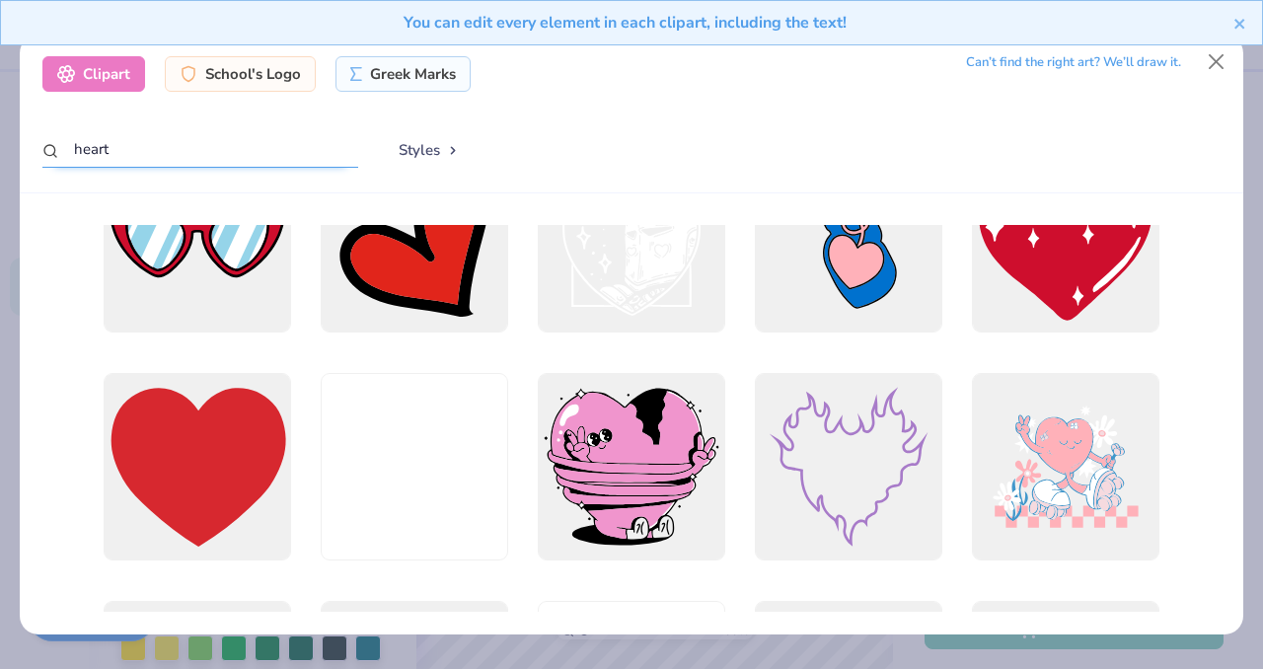
scroll to position [1694, 0]
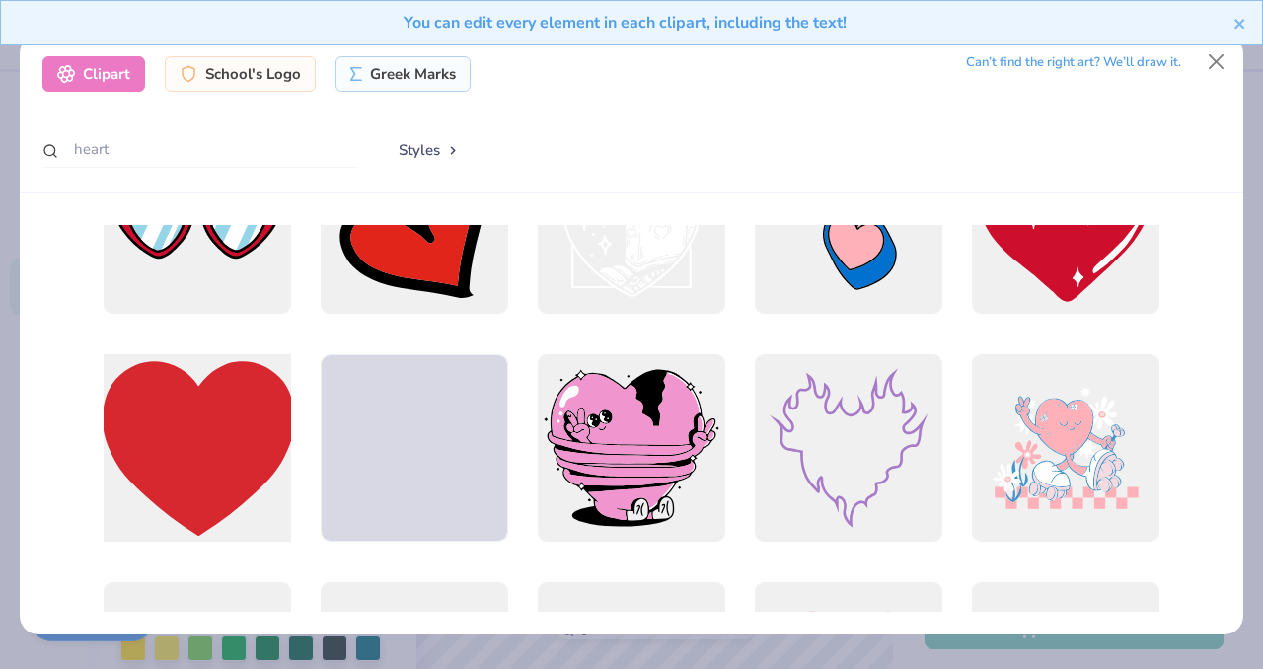
click at [164, 463] on div at bounding box center [197, 448] width 206 height 206
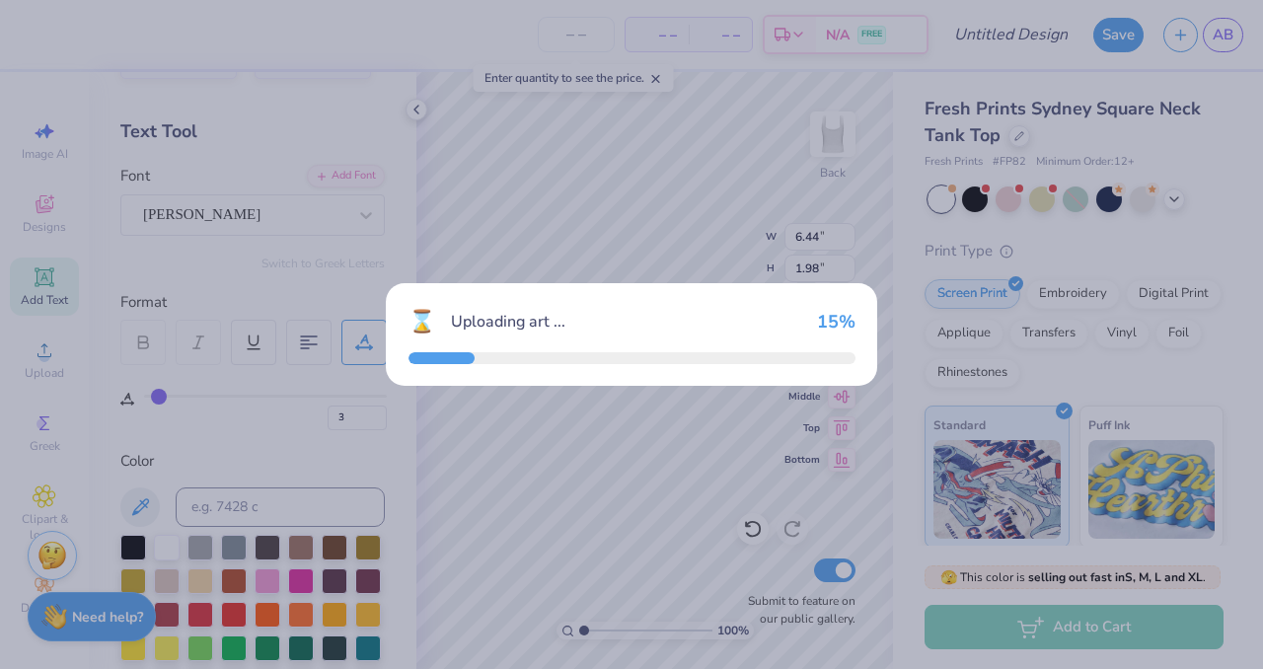
type input "7.03"
type input "6.39"
type input "3.00"
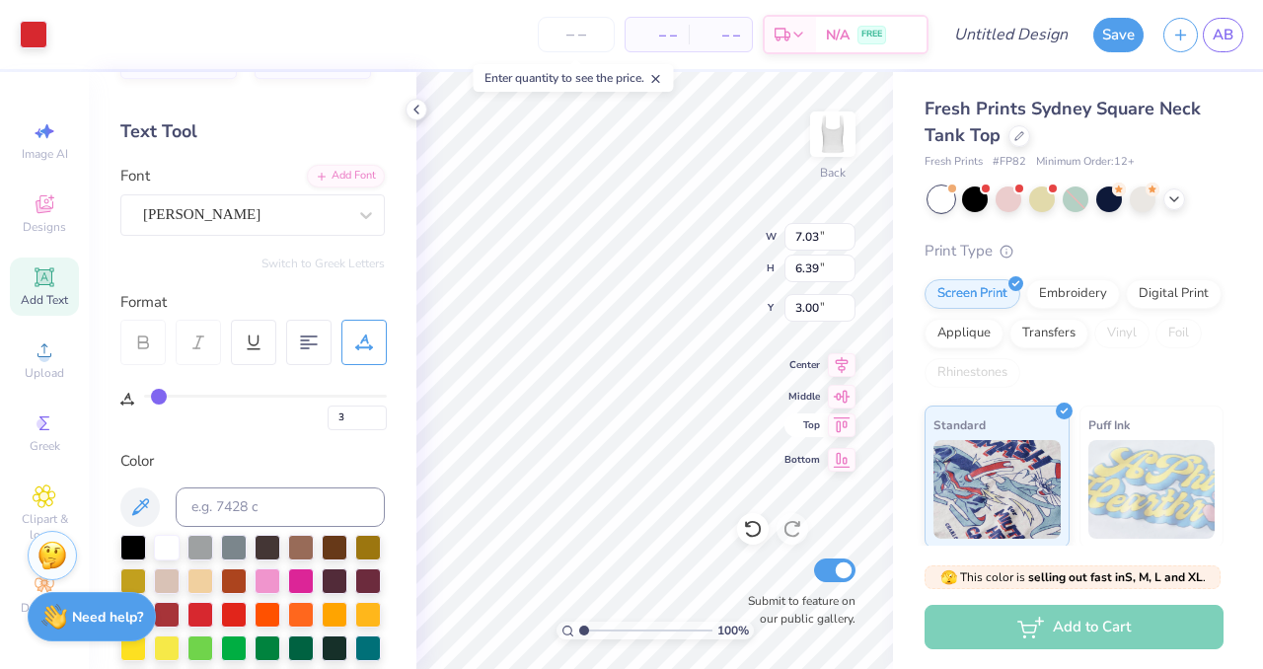
type input "1.83"
type input "1.66"
type input "7.73"
type input "1.56"
type input "1.41"
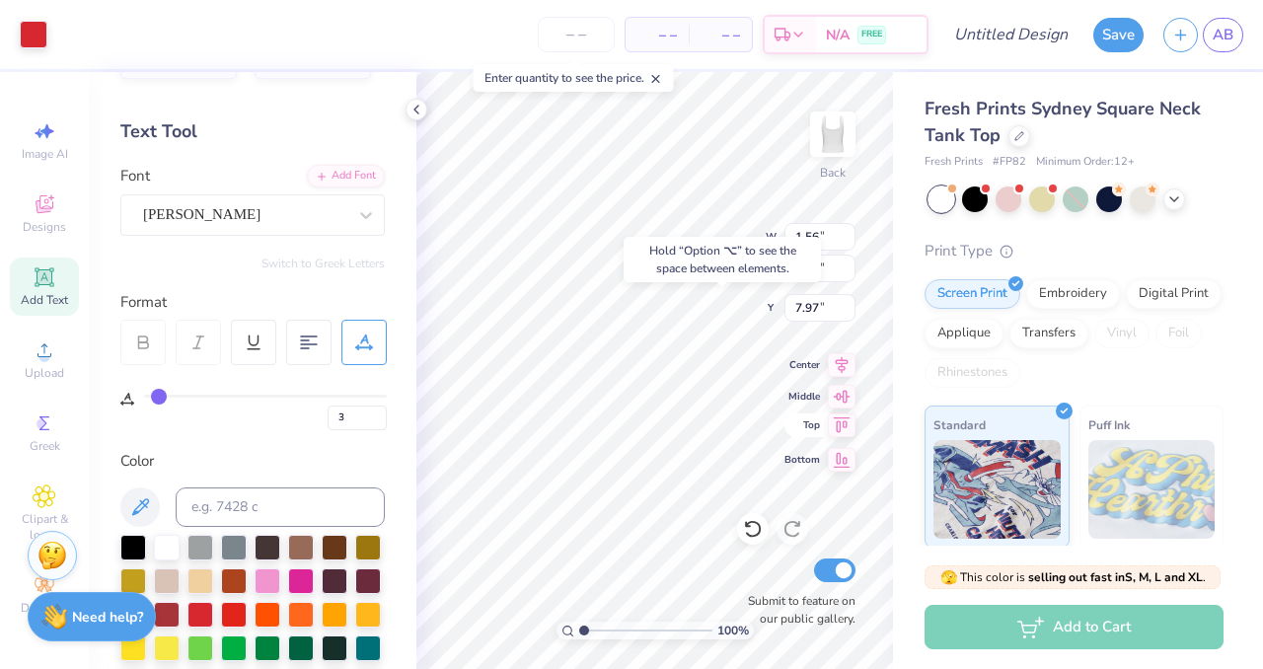
type input "1.59"
type input "1.11"
type input "1.01"
type input "1.99"
type input "2.29"
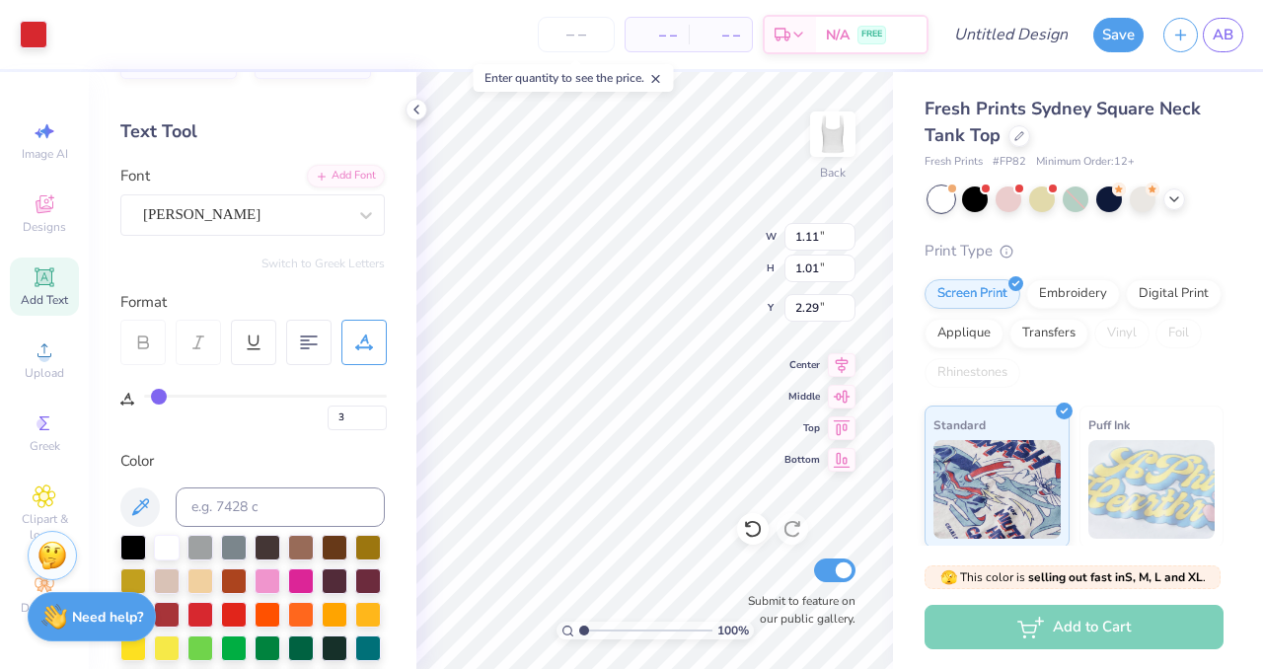
type input "1.99"
type input "6.44"
type input "1.98"
type input "1.50"
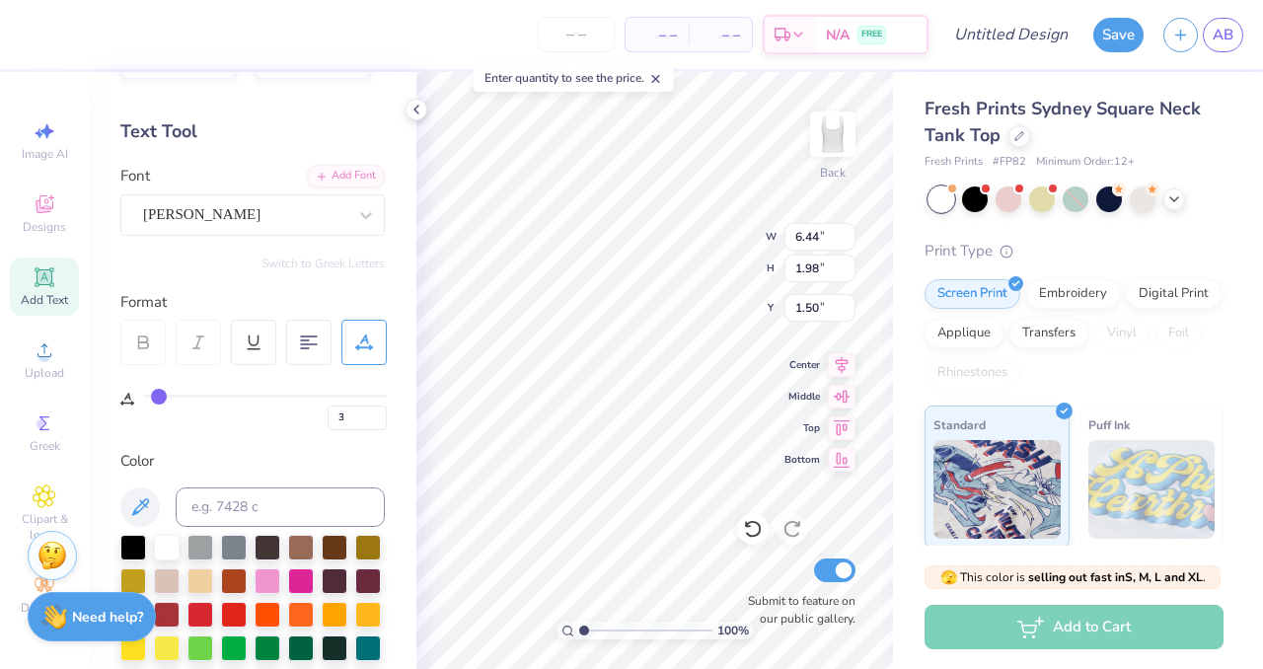
type textarea "Chii Omega"
type textarea "Chi Omega"
type input "1.11"
type input "1.01"
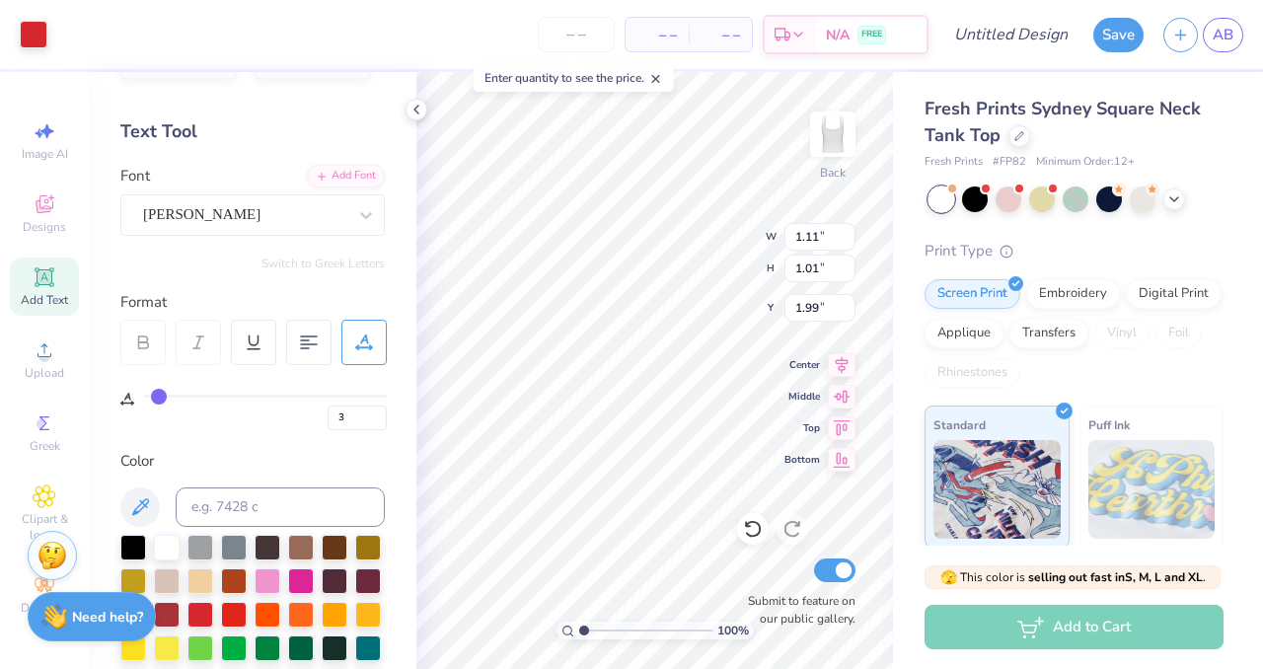
type input "1.99"
type input "6.57"
type input "1.98"
type input "1.50"
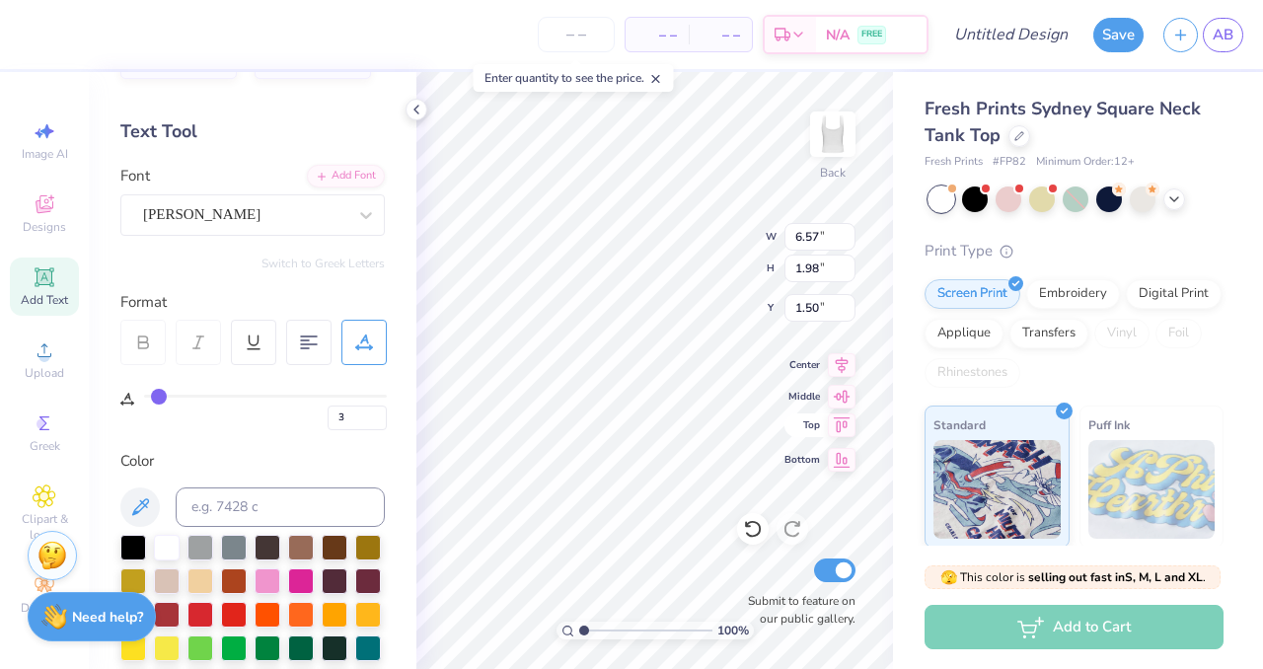
type textarea "Chi Omega"
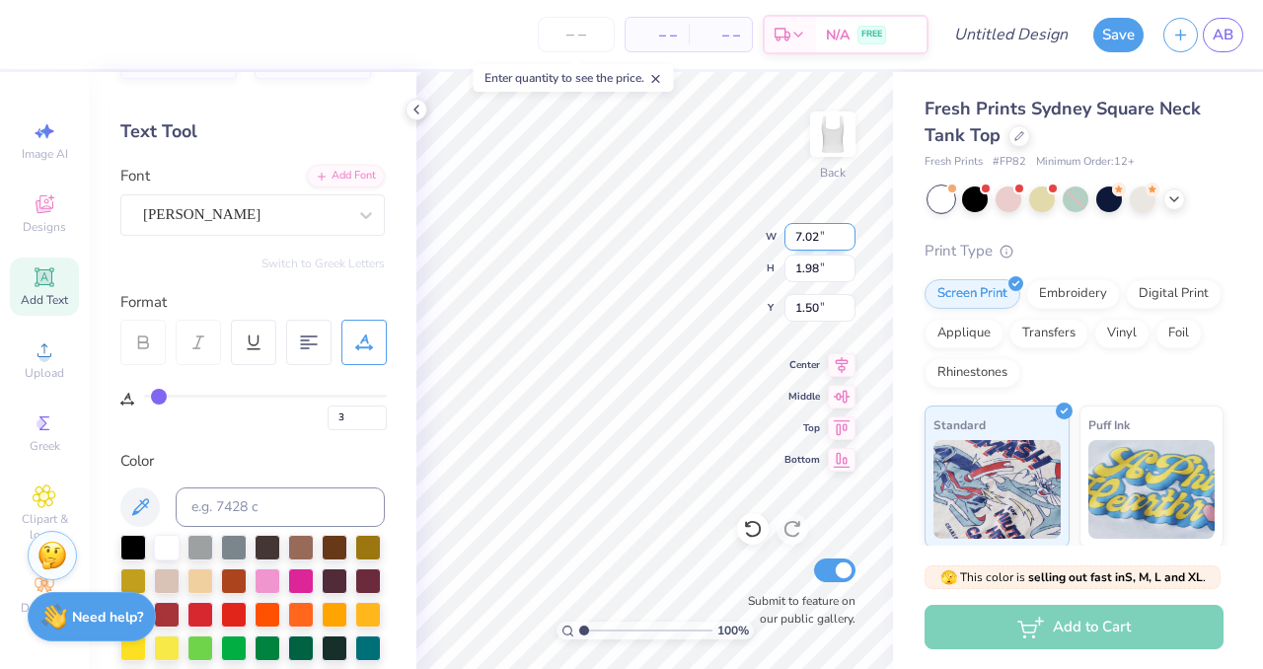
scroll to position [0, 0]
type textarea "Chi Omega"
click at [224, 612] on div at bounding box center [234, 613] width 26 height 26
type input "6.38"
type input "2.07"
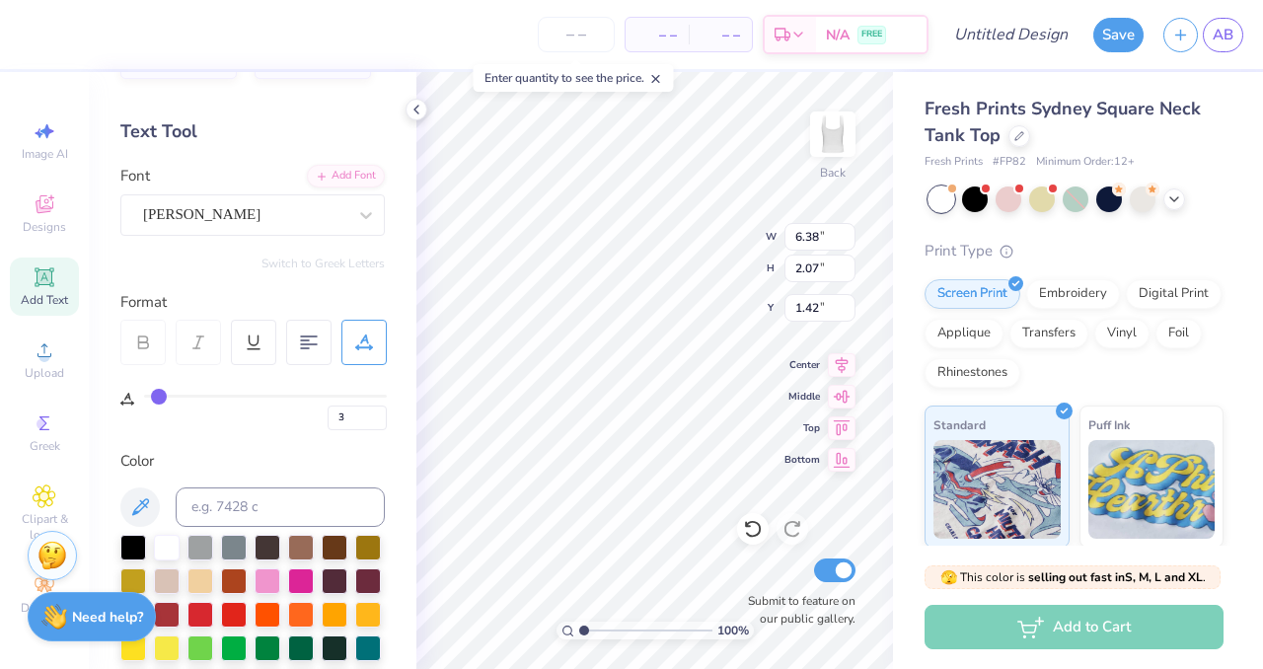
type input "1.97"
type input "2.42"
click at [419, 107] on icon at bounding box center [416, 110] width 16 height 16
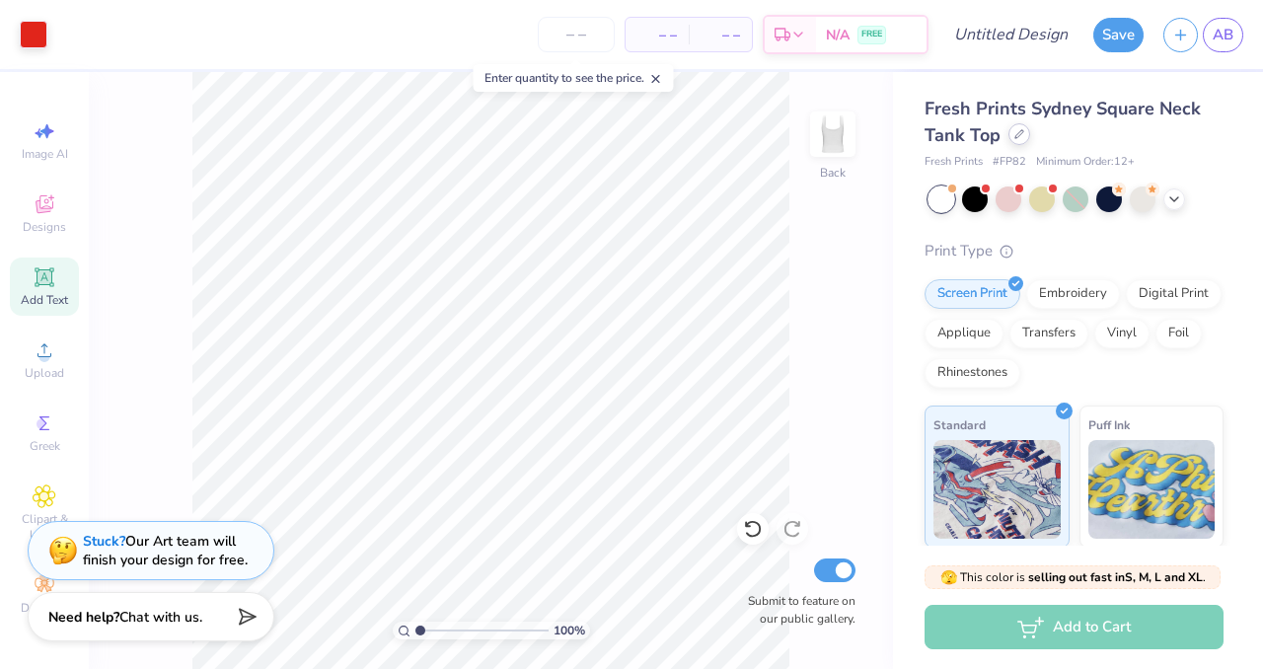
click at [1020, 134] on icon at bounding box center [1019, 134] width 10 height 10
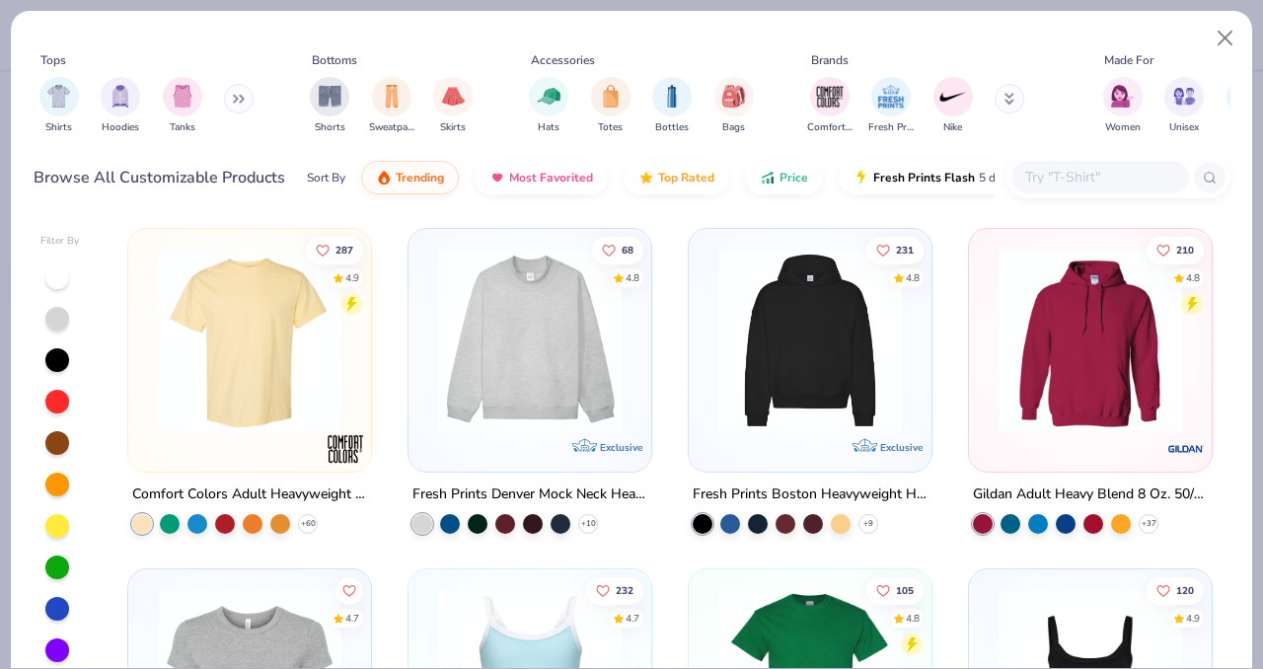
scroll to position [15, 0]
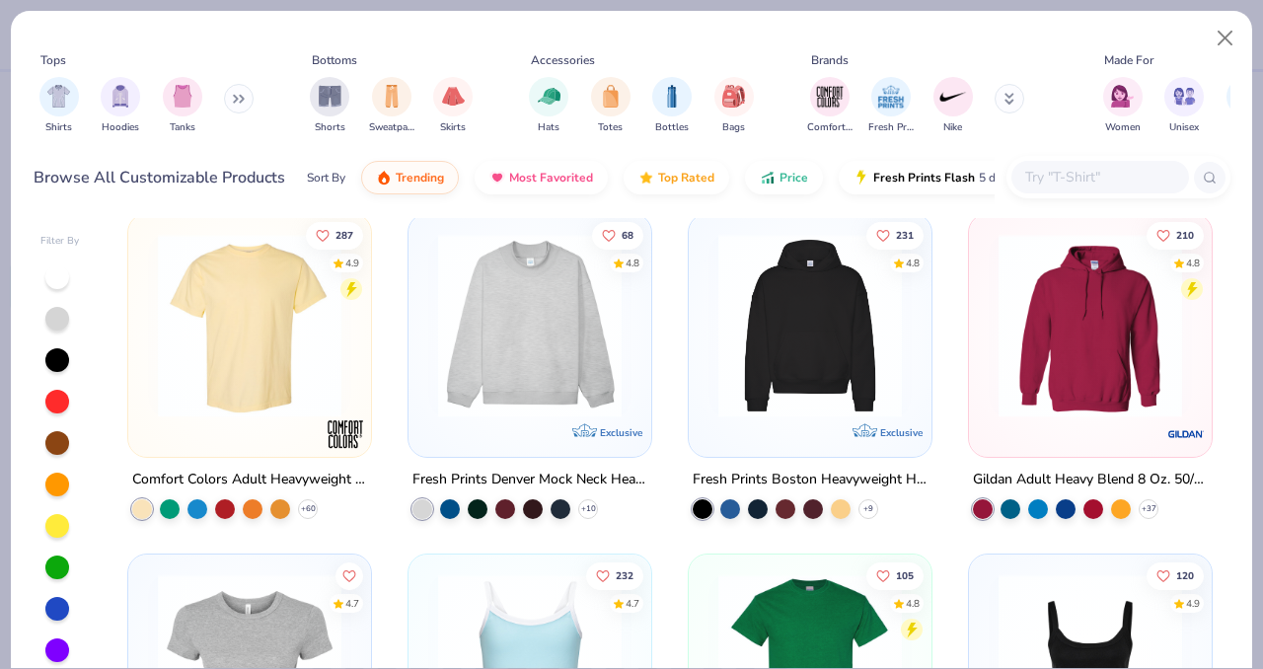
click at [245, 94] on icon at bounding box center [239, 99] width 12 height 10
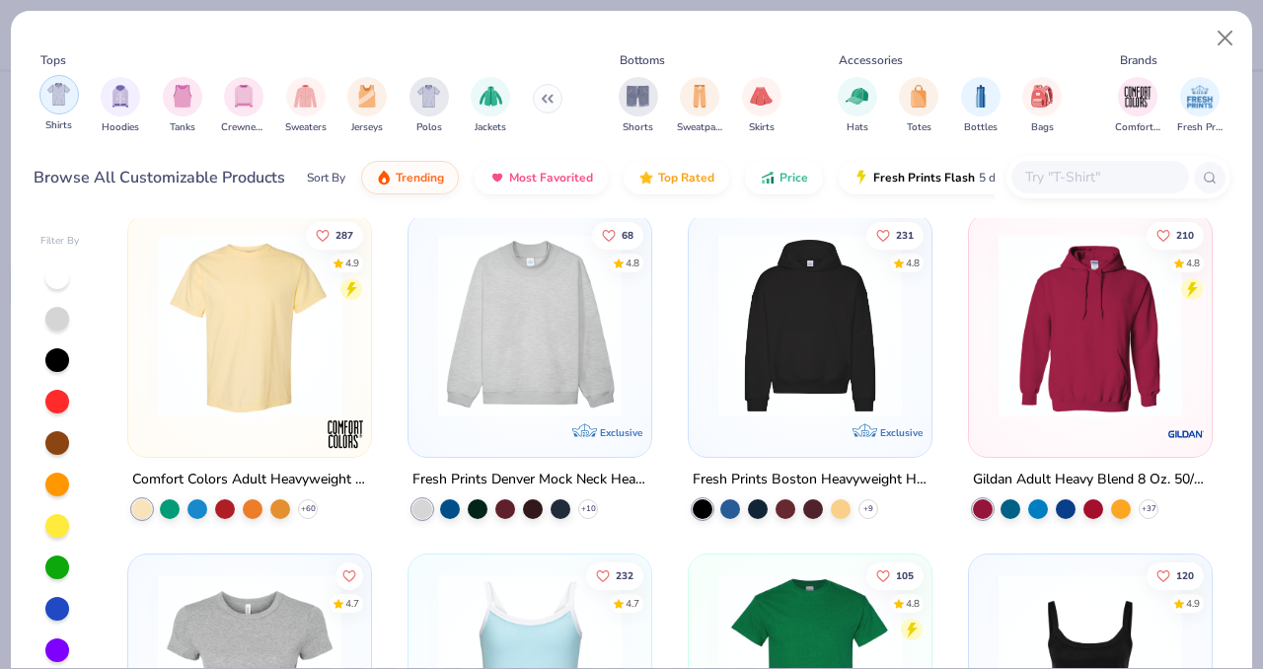
click at [66, 89] on img "filter for Shirts" at bounding box center [58, 94] width 23 height 23
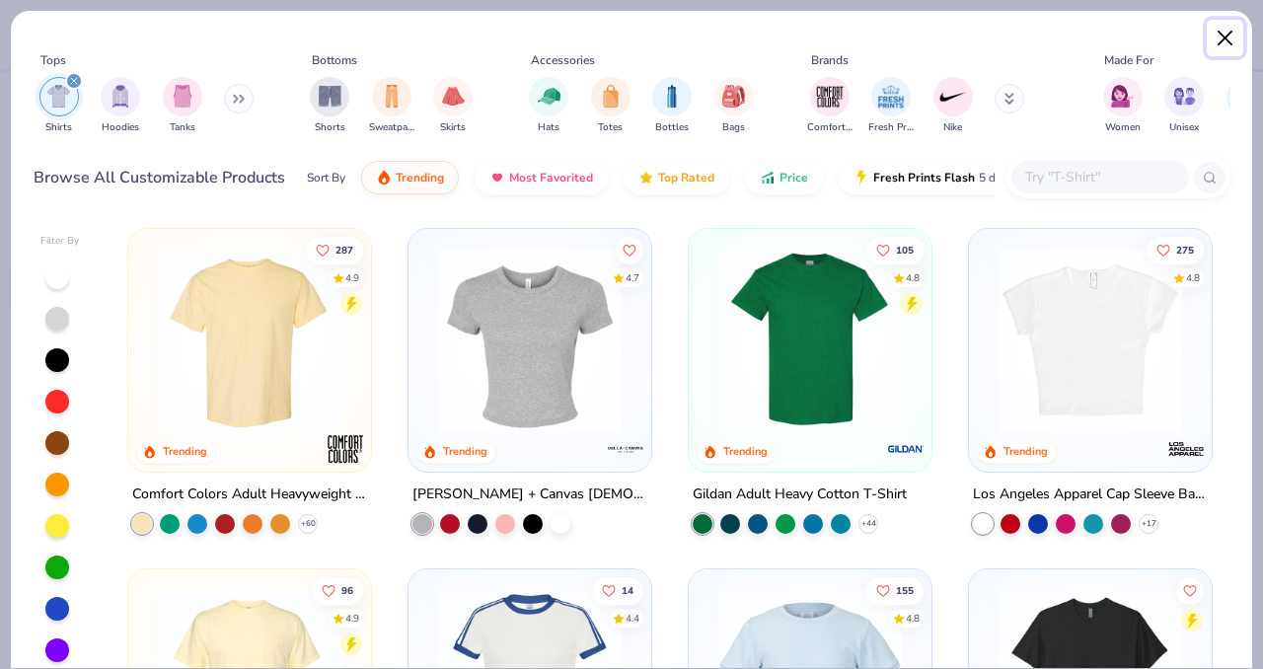
click at [1220, 32] on button "Close" at bounding box center [1225, 38] width 37 height 37
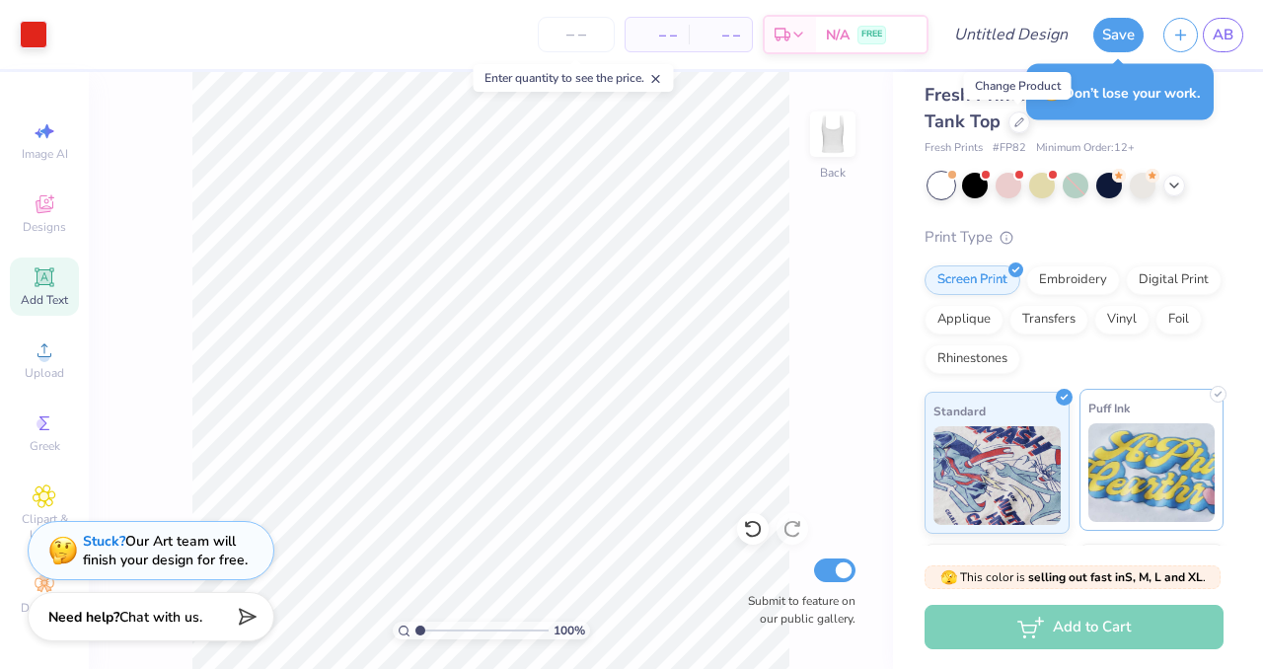
scroll to position [13, 0]
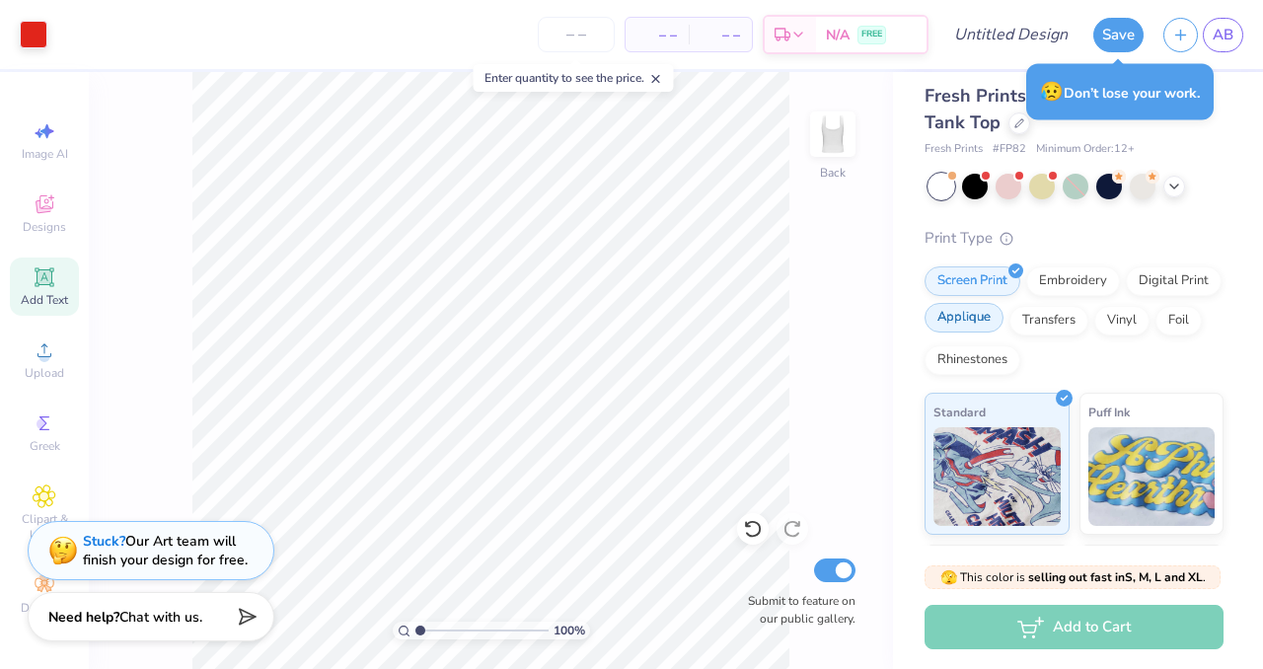
click at [970, 313] on div "Applique" at bounding box center [963, 318] width 79 height 30
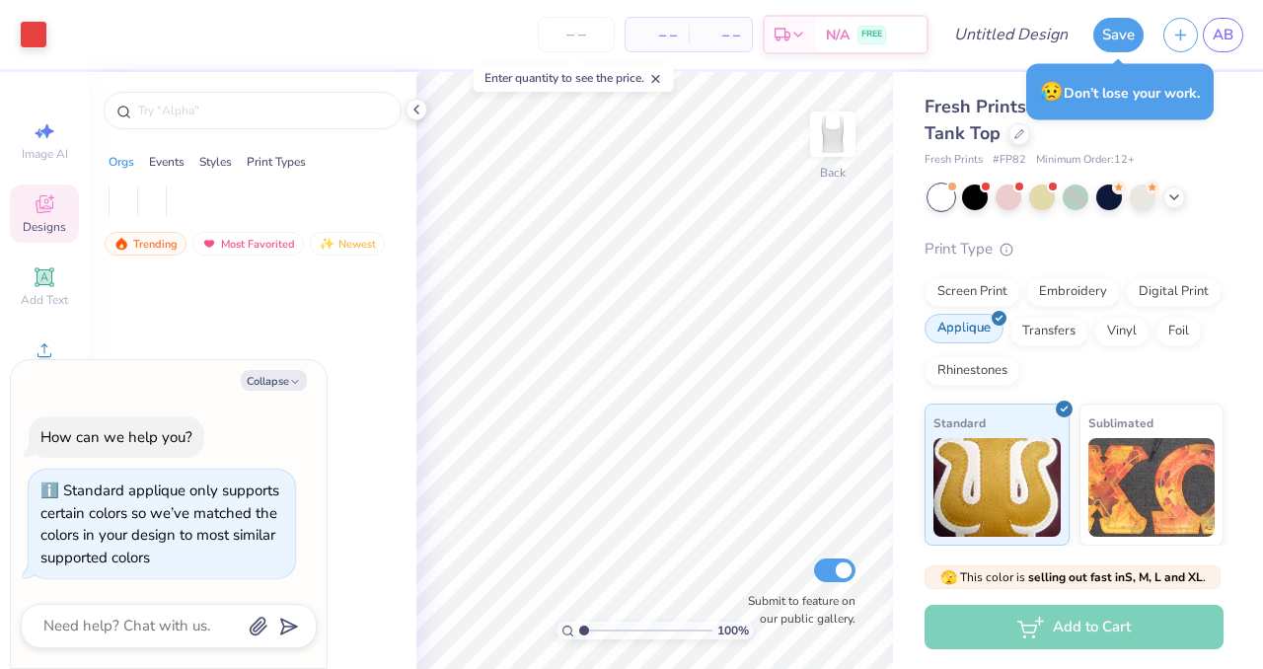
scroll to position [2, 0]
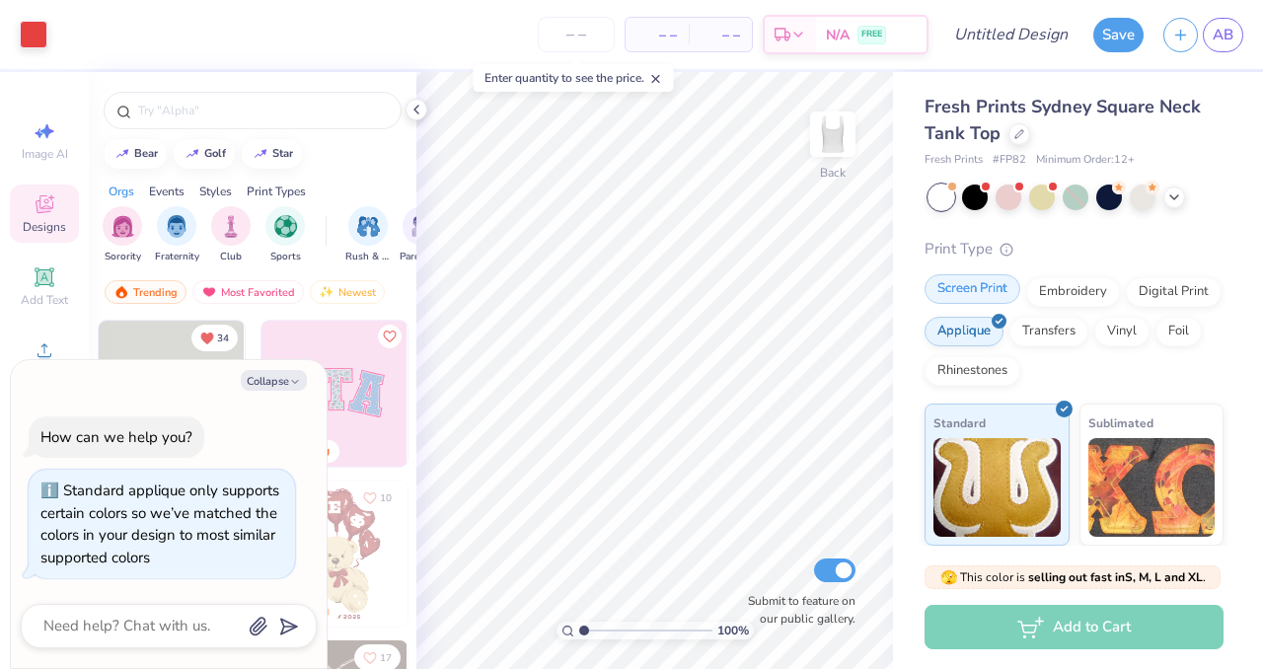
click at [975, 294] on div "Screen Print" at bounding box center [972, 289] width 96 height 30
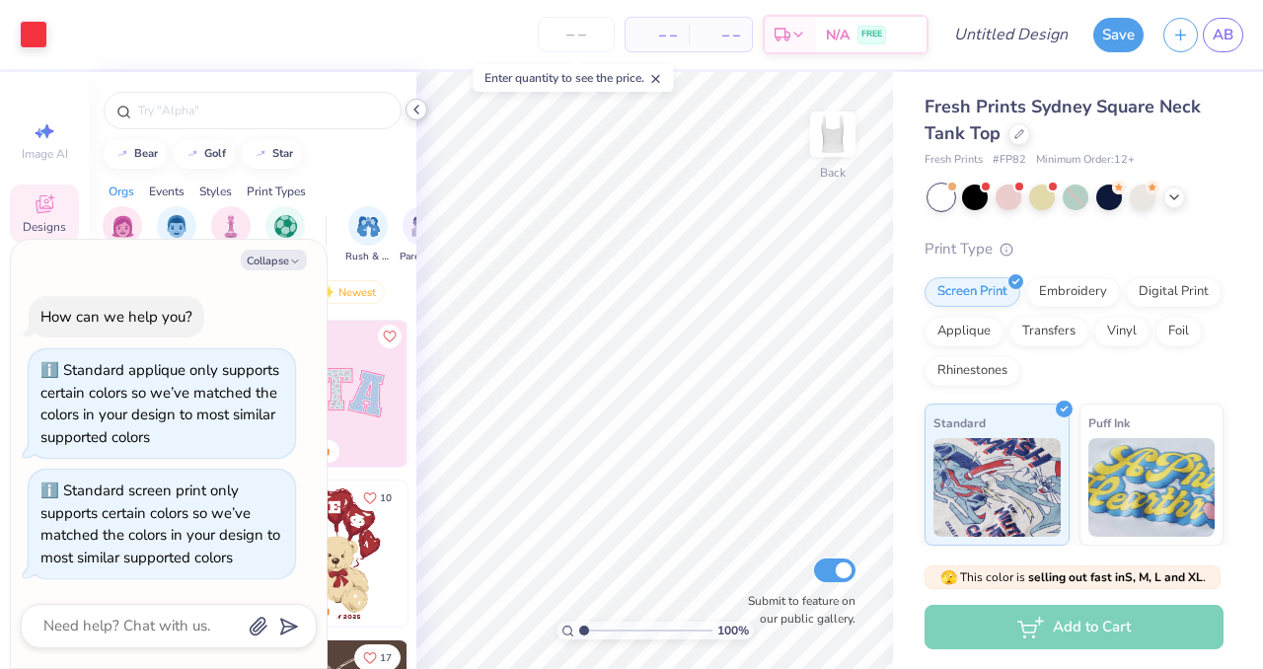
click at [421, 102] on icon at bounding box center [416, 110] width 16 height 16
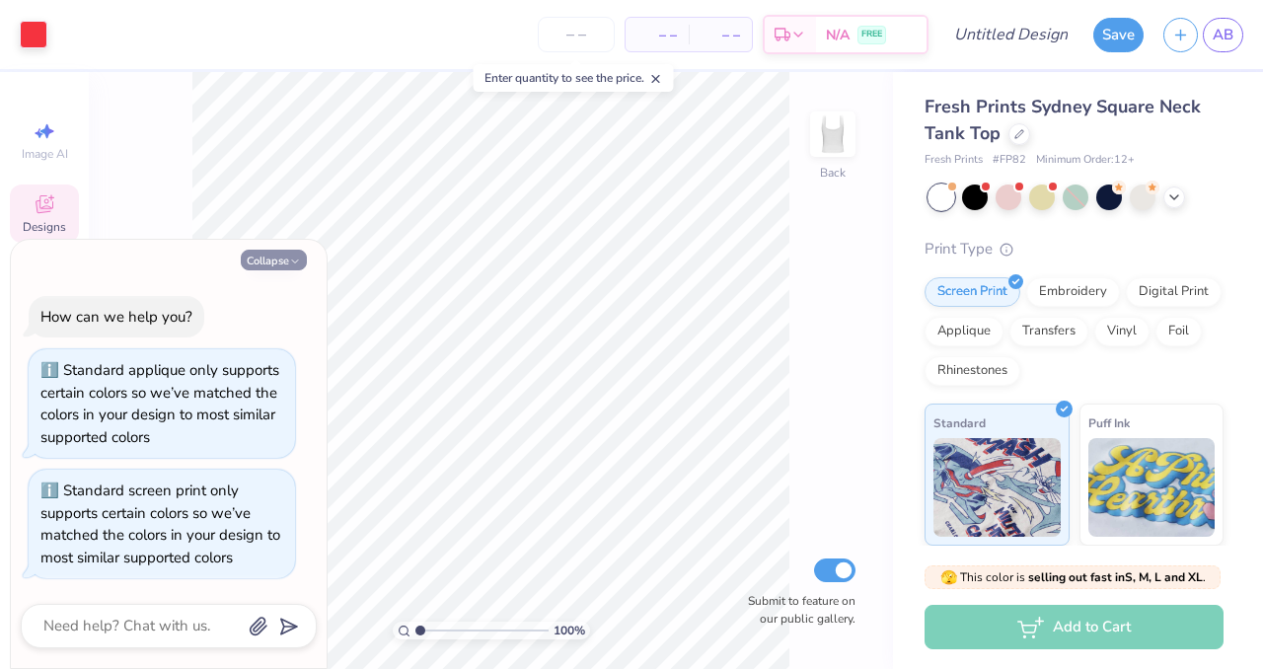
click at [282, 261] on button "Collapse" at bounding box center [274, 260] width 66 height 21
type textarea "x"
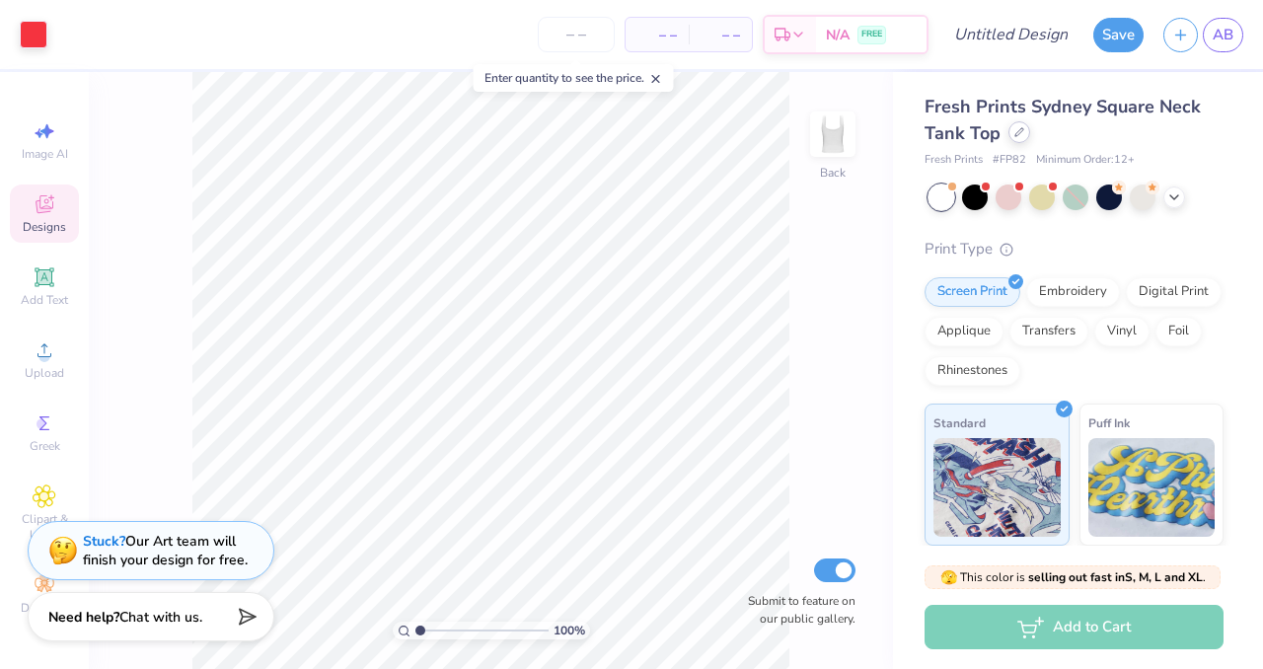
click at [1014, 134] on icon at bounding box center [1019, 132] width 10 height 10
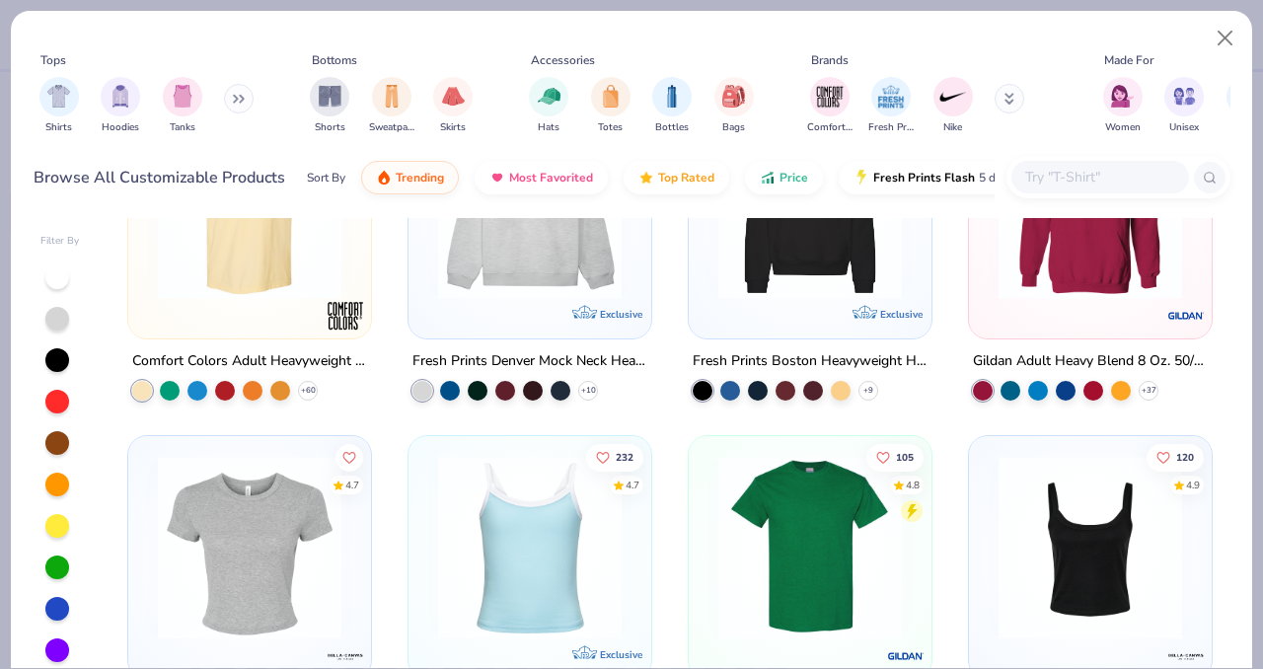
scroll to position [164, 0]
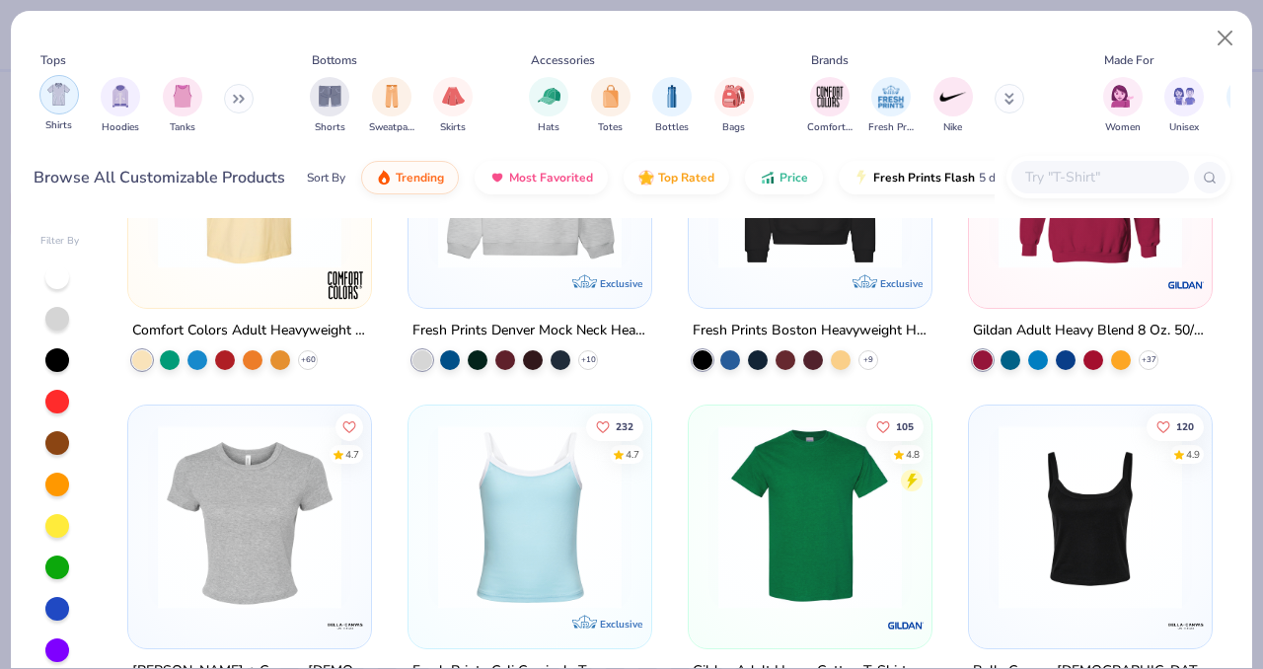
click at [64, 95] on img "filter for Shirts" at bounding box center [58, 94] width 23 height 23
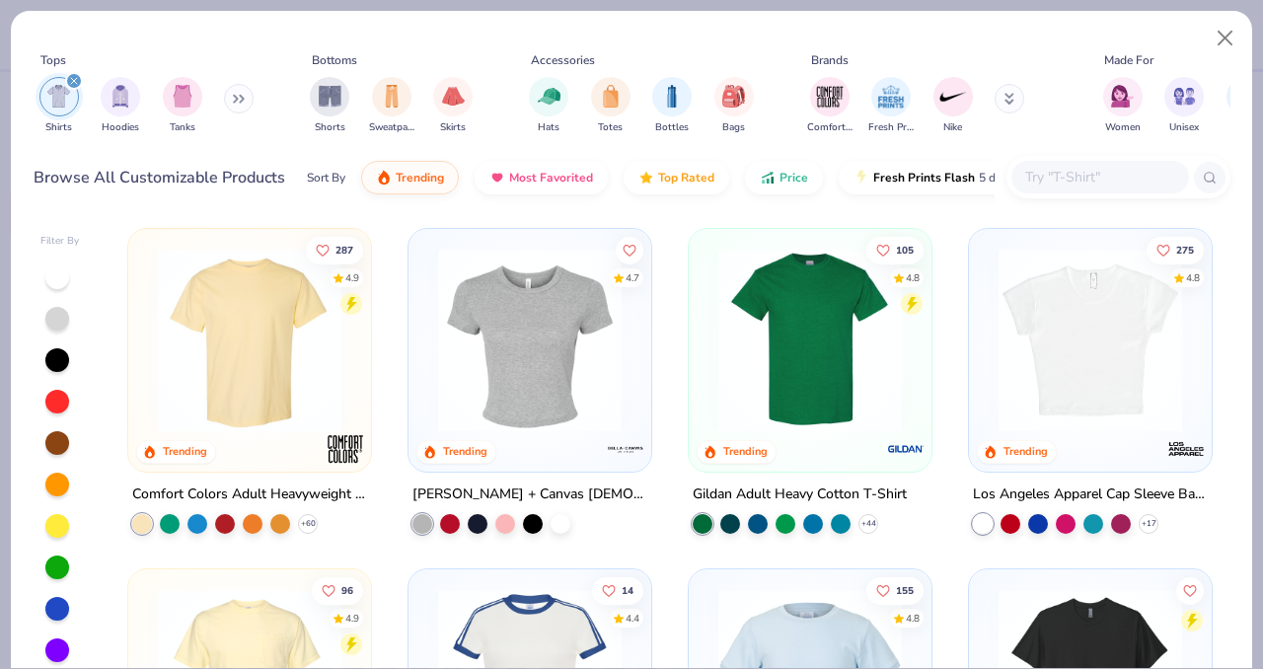
click at [1058, 314] on img at bounding box center [1090, 341] width 203 height 184
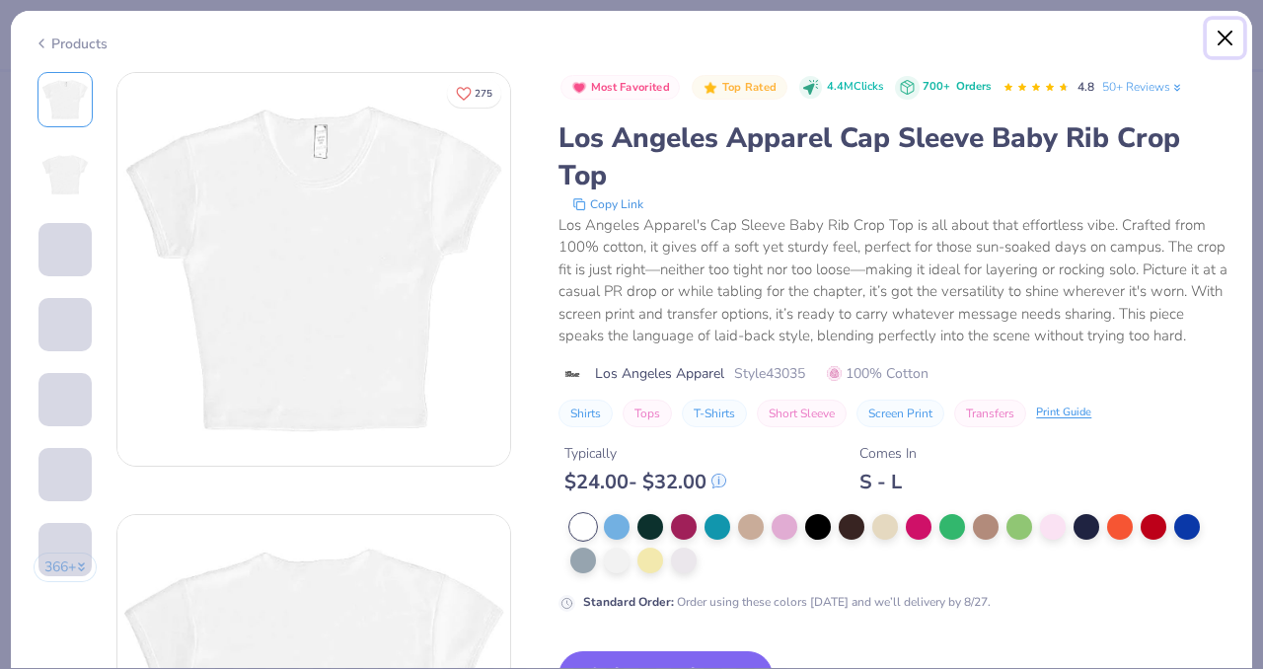
click at [1228, 31] on button "Close" at bounding box center [1225, 38] width 37 height 37
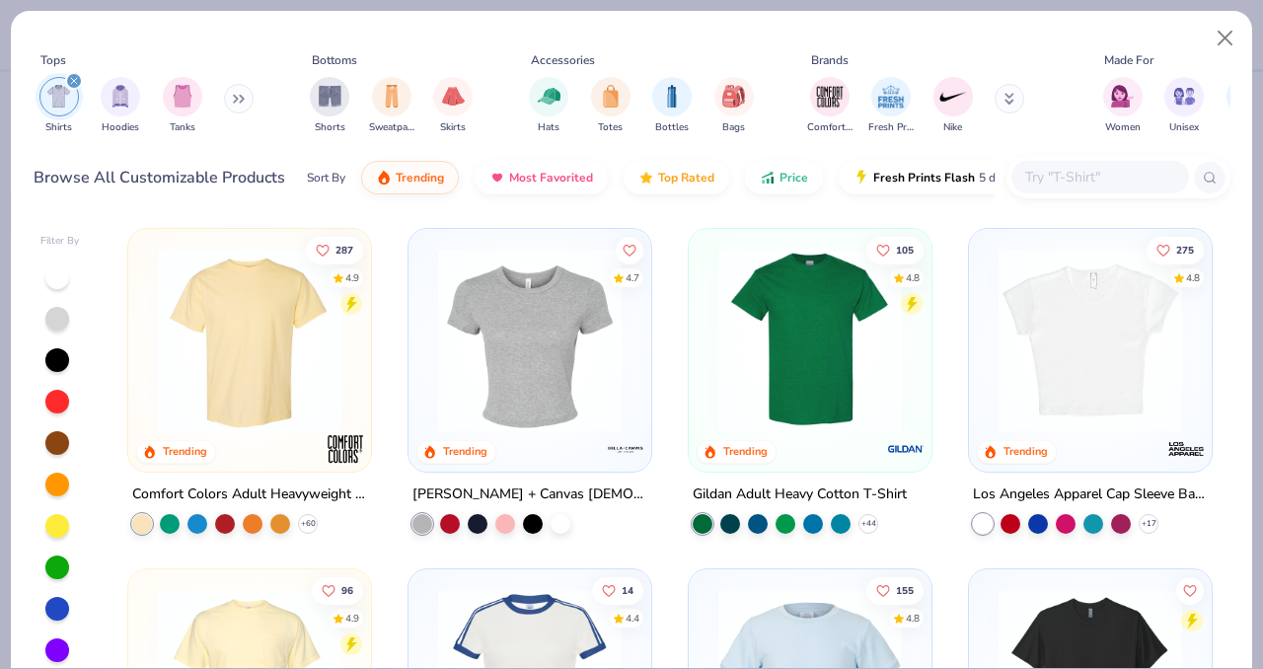
click at [549, 332] on img at bounding box center [529, 341] width 203 height 184
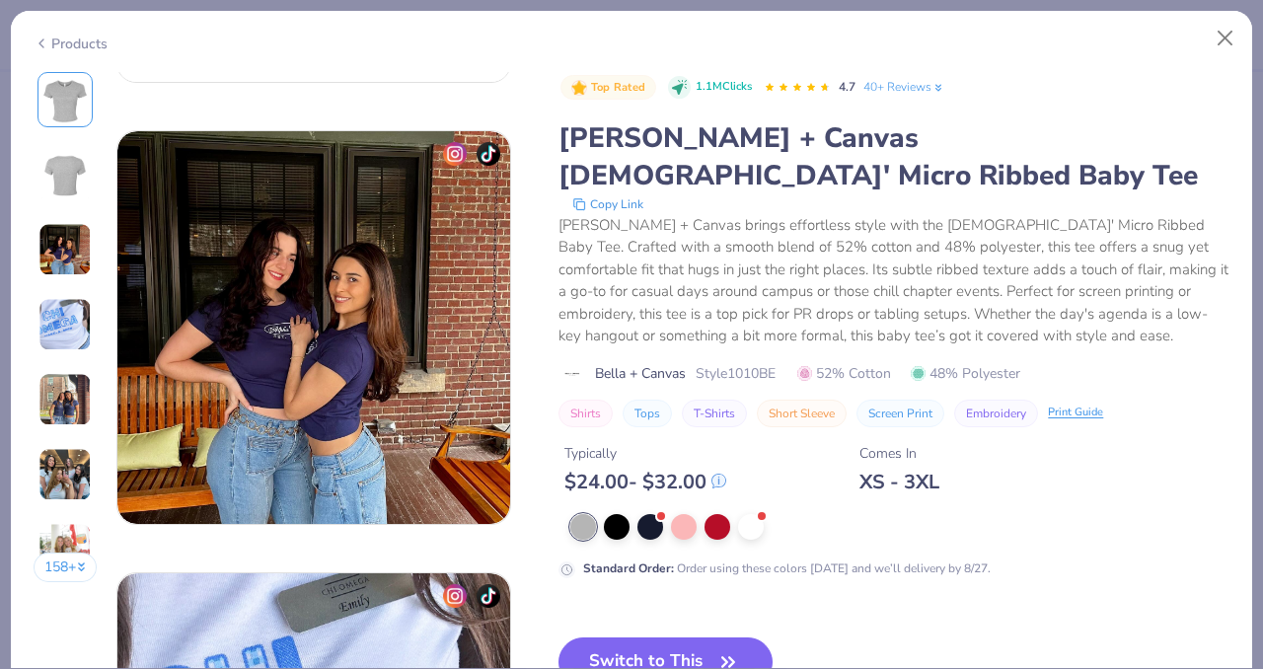
scroll to position [825, 0]
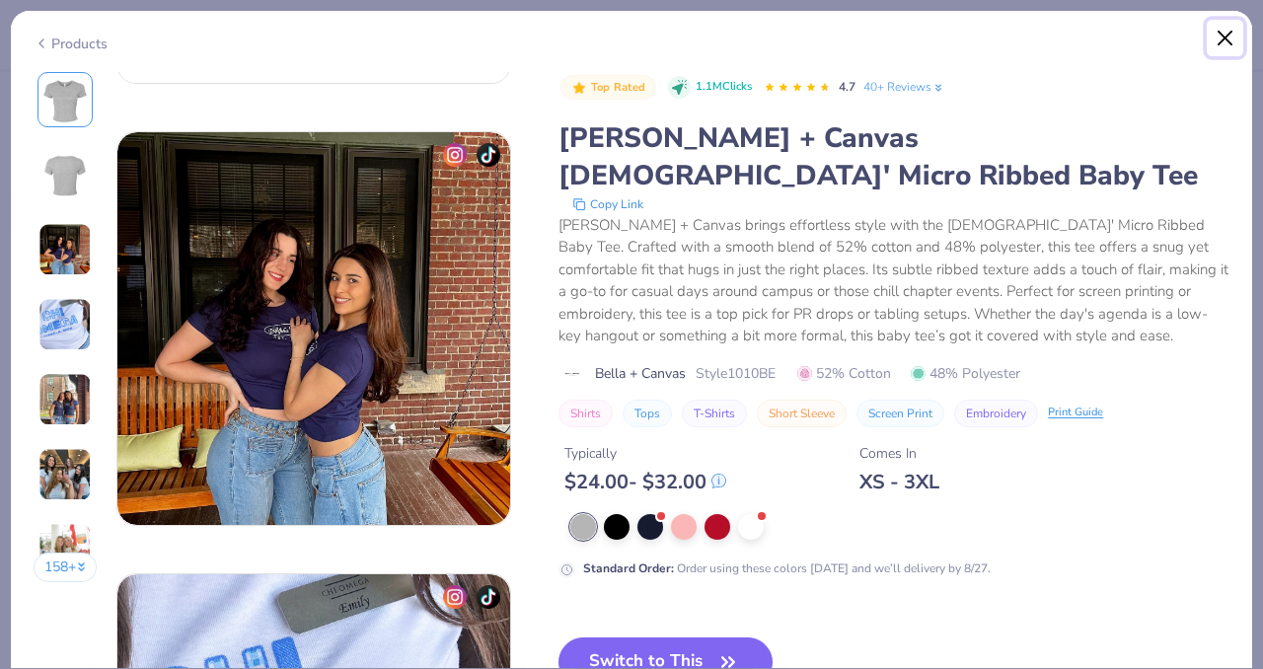
click at [1229, 28] on button "Close" at bounding box center [1225, 38] width 37 height 37
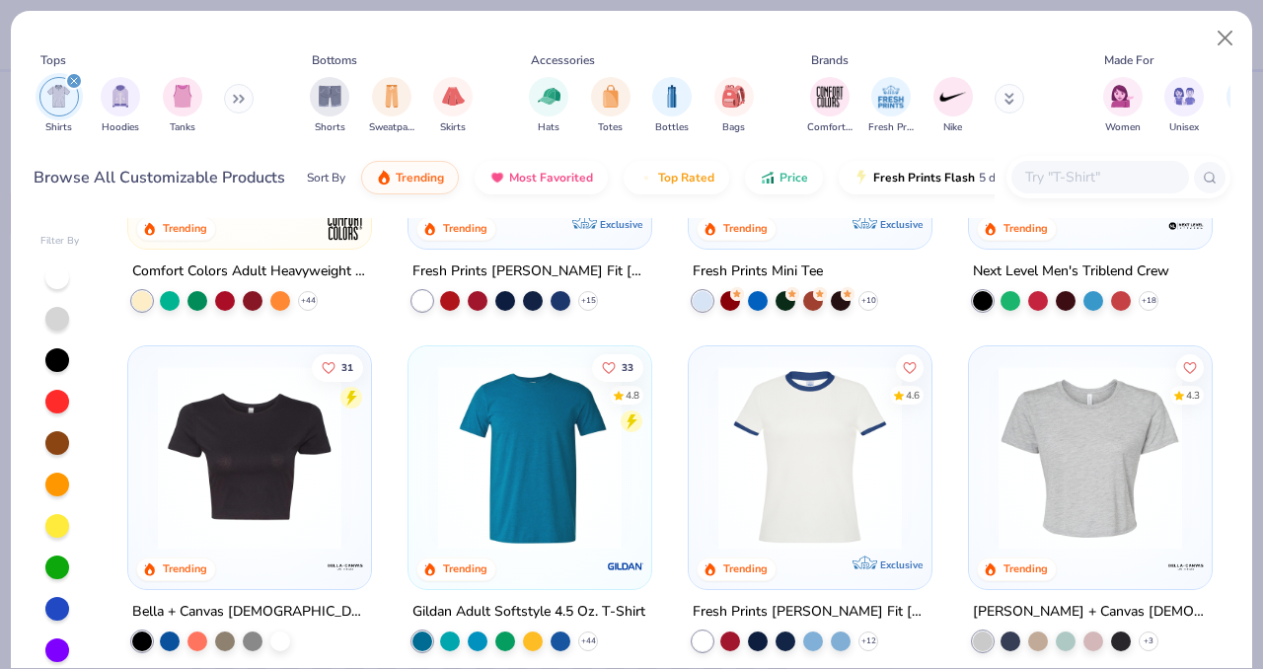
scroll to position [695, 0]
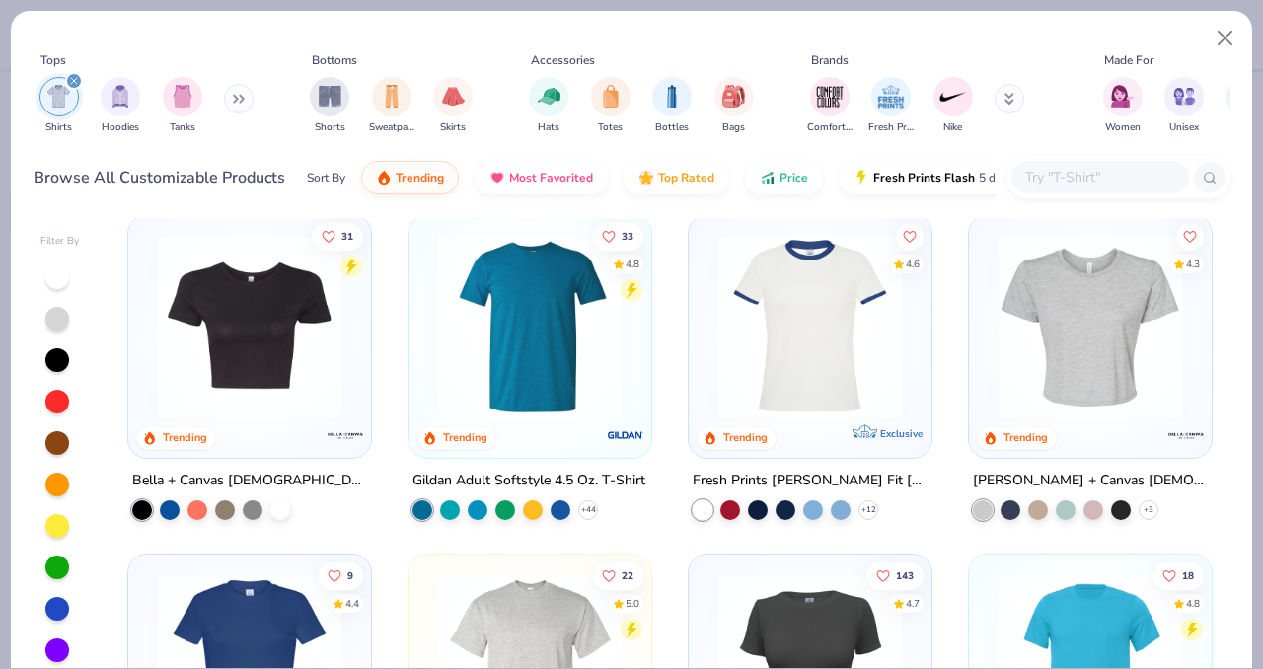
click at [1099, 340] on img at bounding box center [1090, 326] width 203 height 184
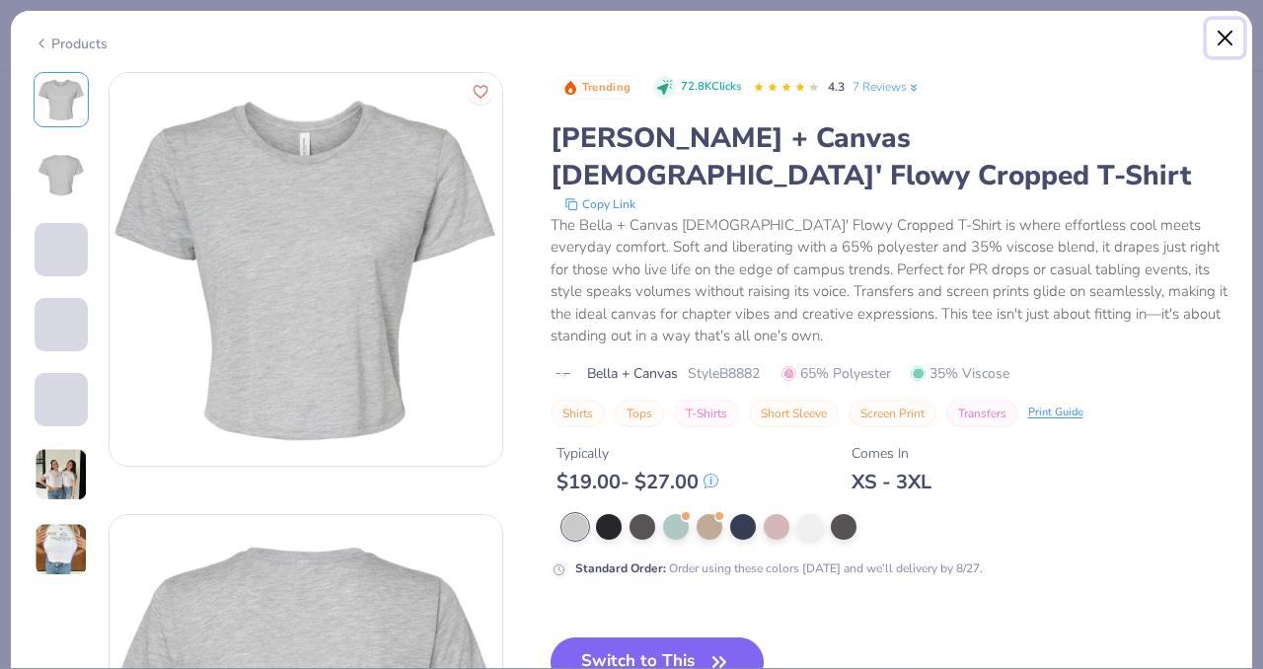
click at [1229, 22] on button "Close" at bounding box center [1225, 38] width 37 height 37
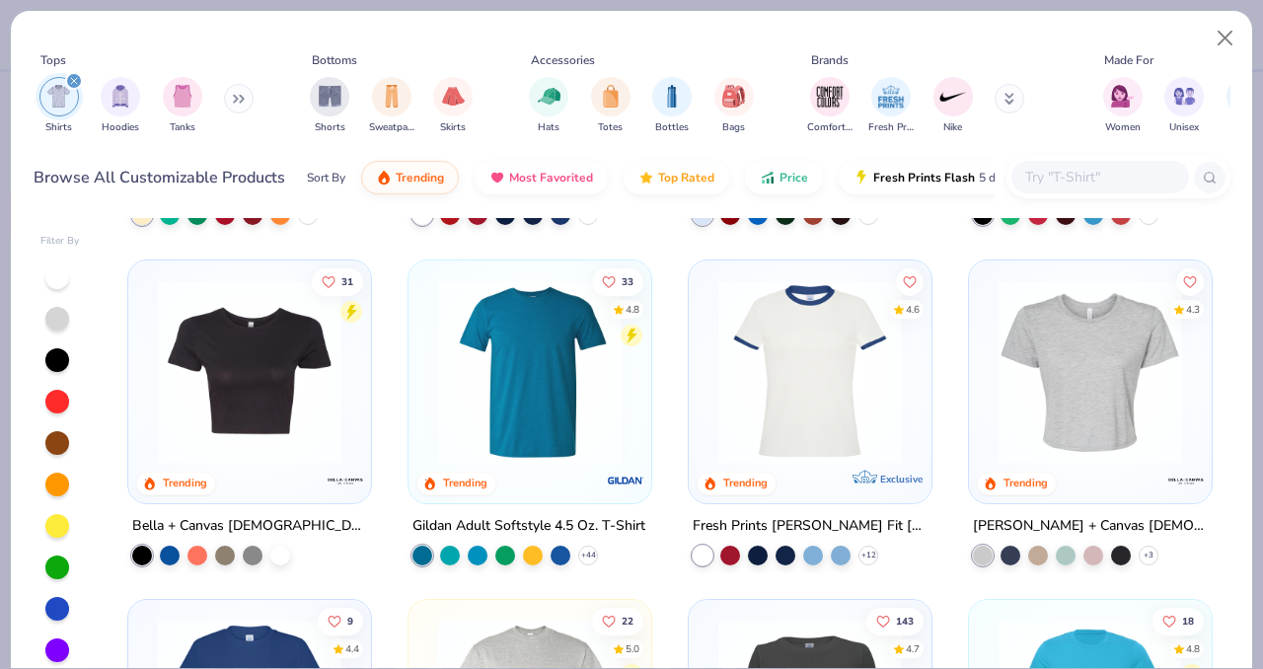
scroll to position [644, 0]
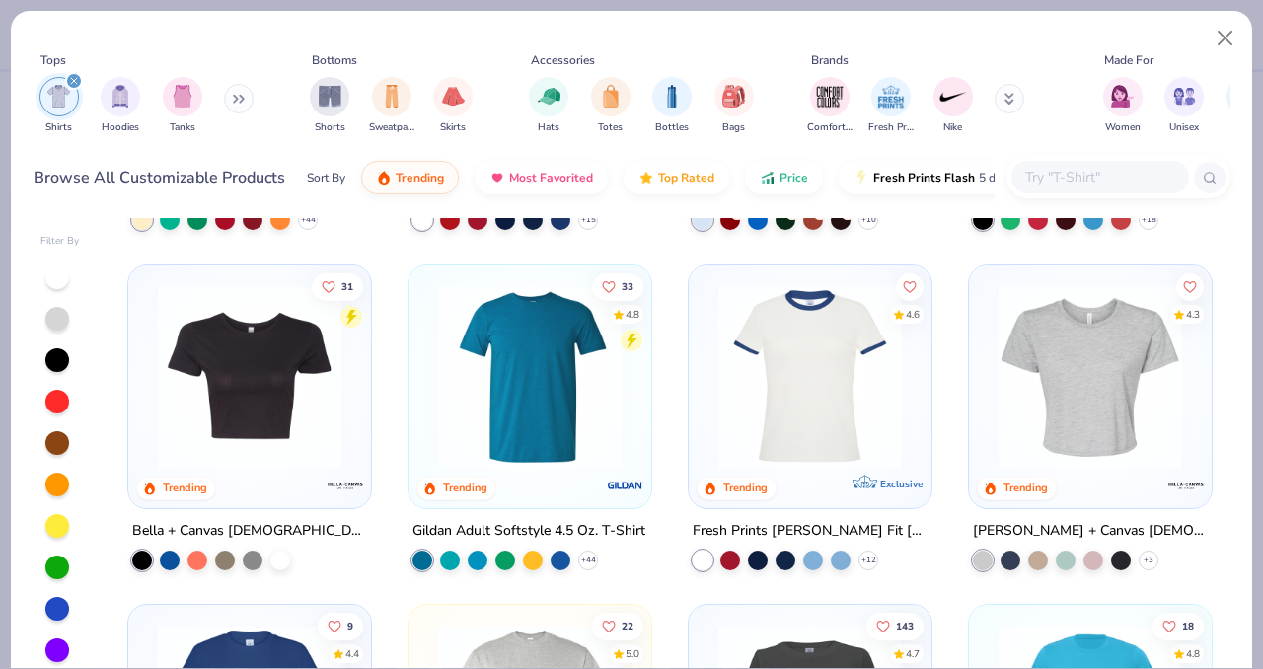
click at [206, 400] on img at bounding box center [249, 376] width 203 height 184
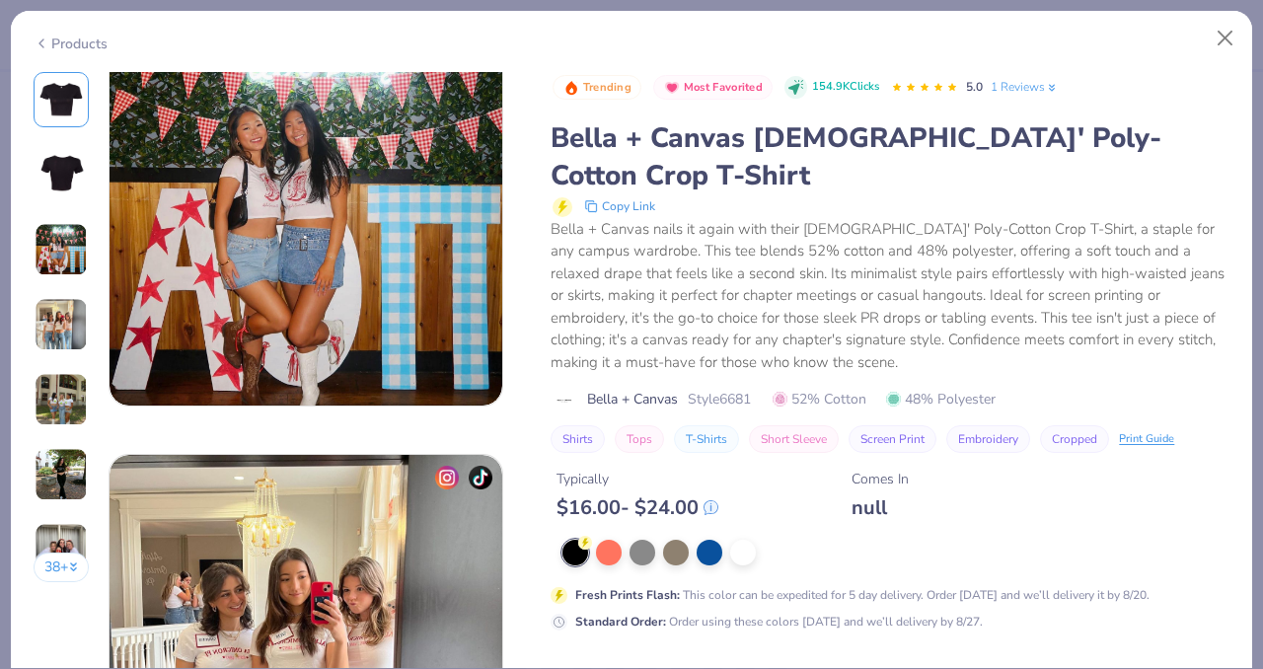
scroll to position [993, 0]
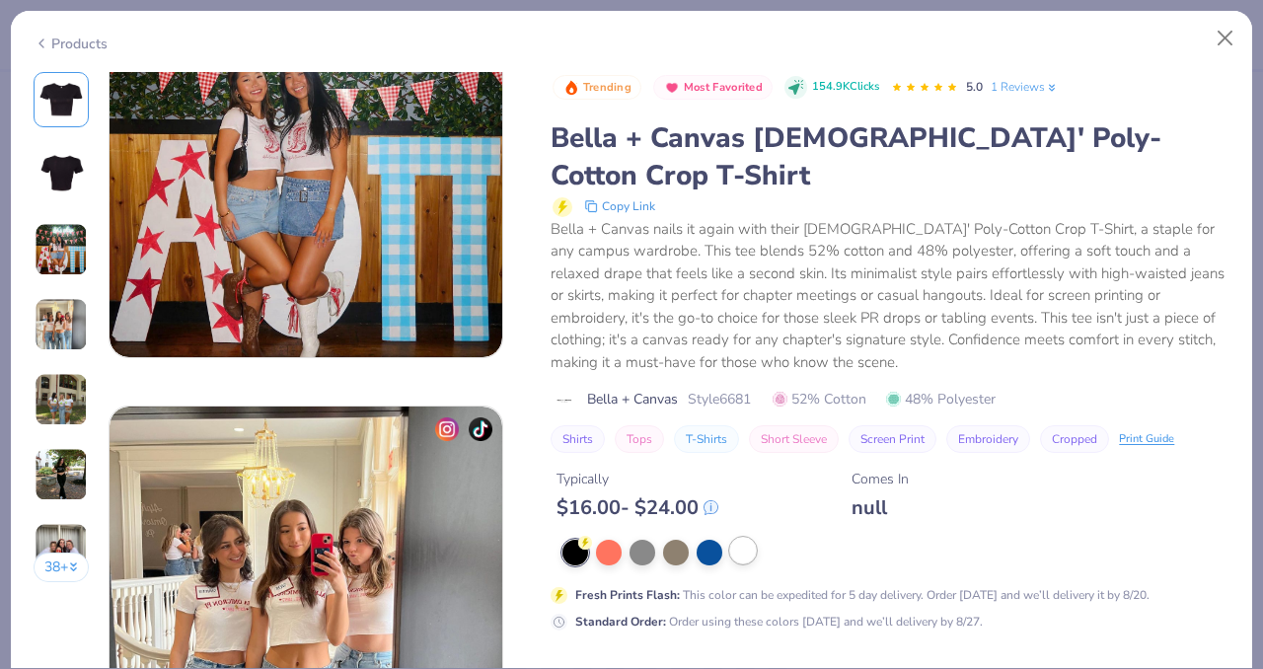
click at [744, 538] on div at bounding box center [743, 551] width 26 height 26
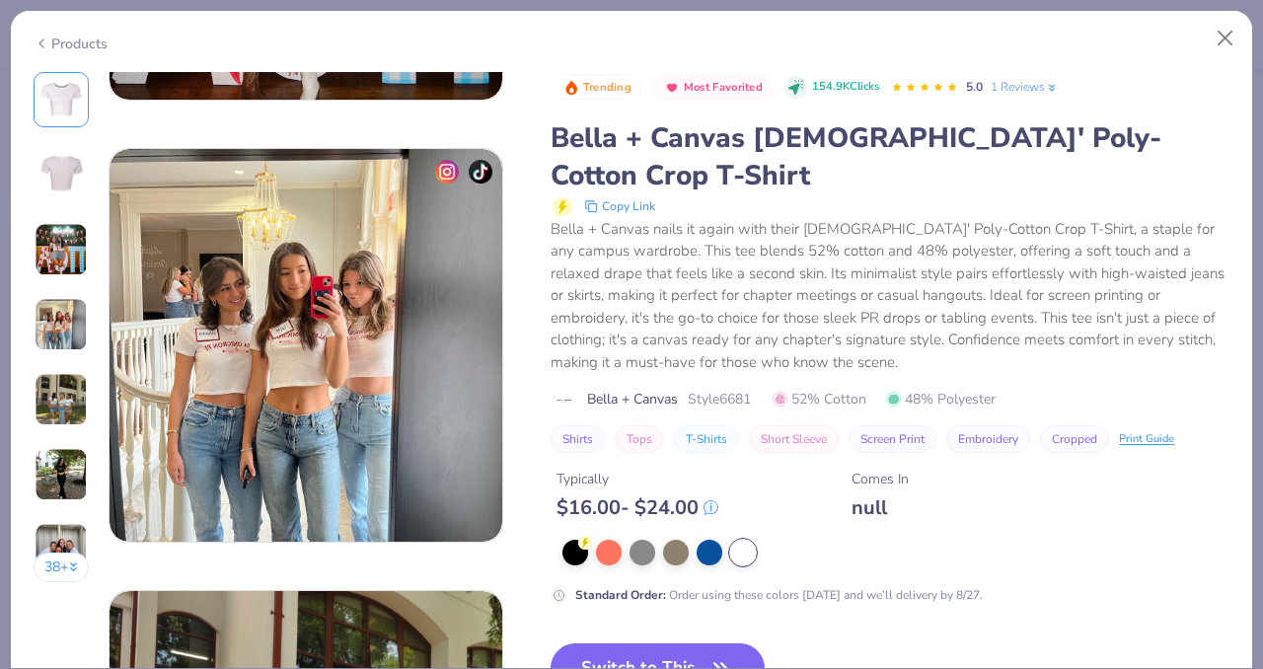
scroll to position [1283, 0]
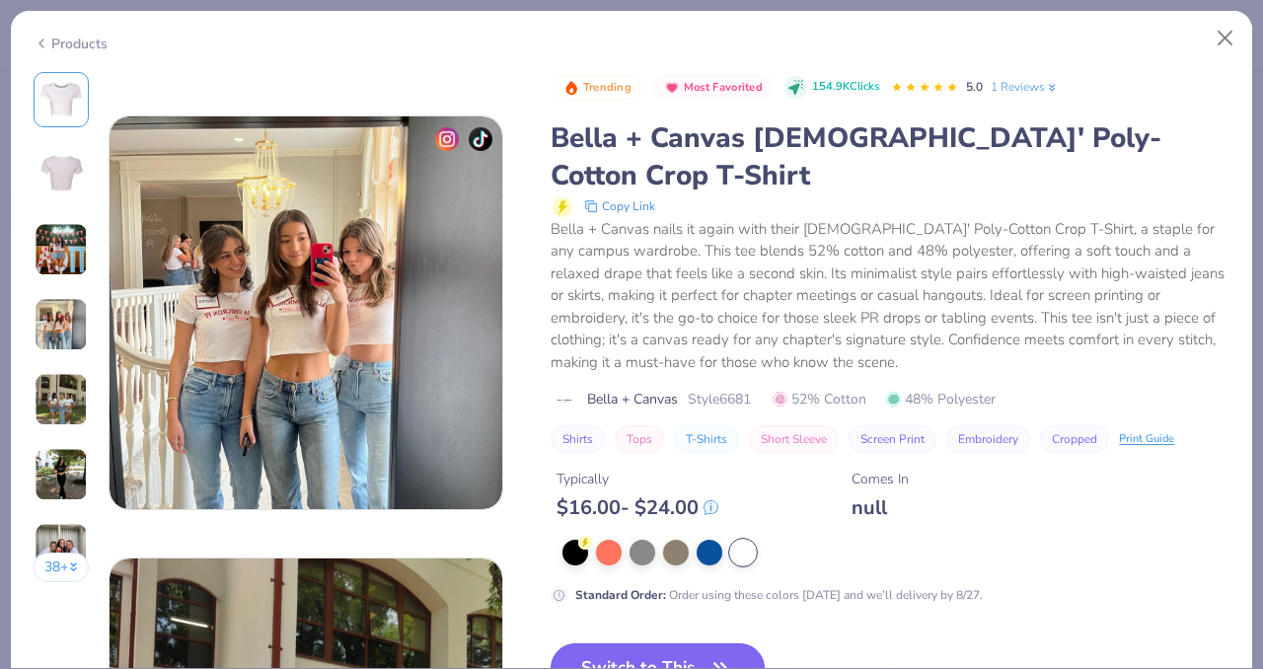
click at [669, 643] on button "Switch to This" at bounding box center [658, 667] width 214 height 49
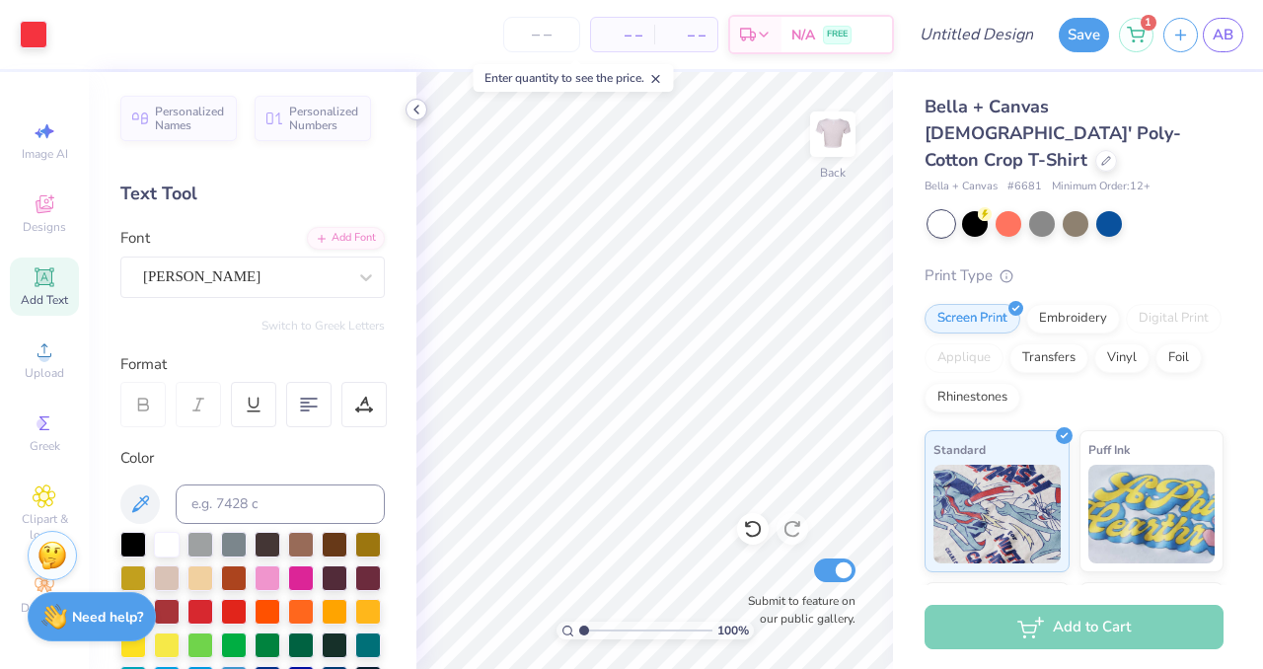
click at [416, 108] on icon at bounding box center [416, 110] width 16 height 16
click at [417, 108] on icon at bounding box center [416, 110] width 16 height 16
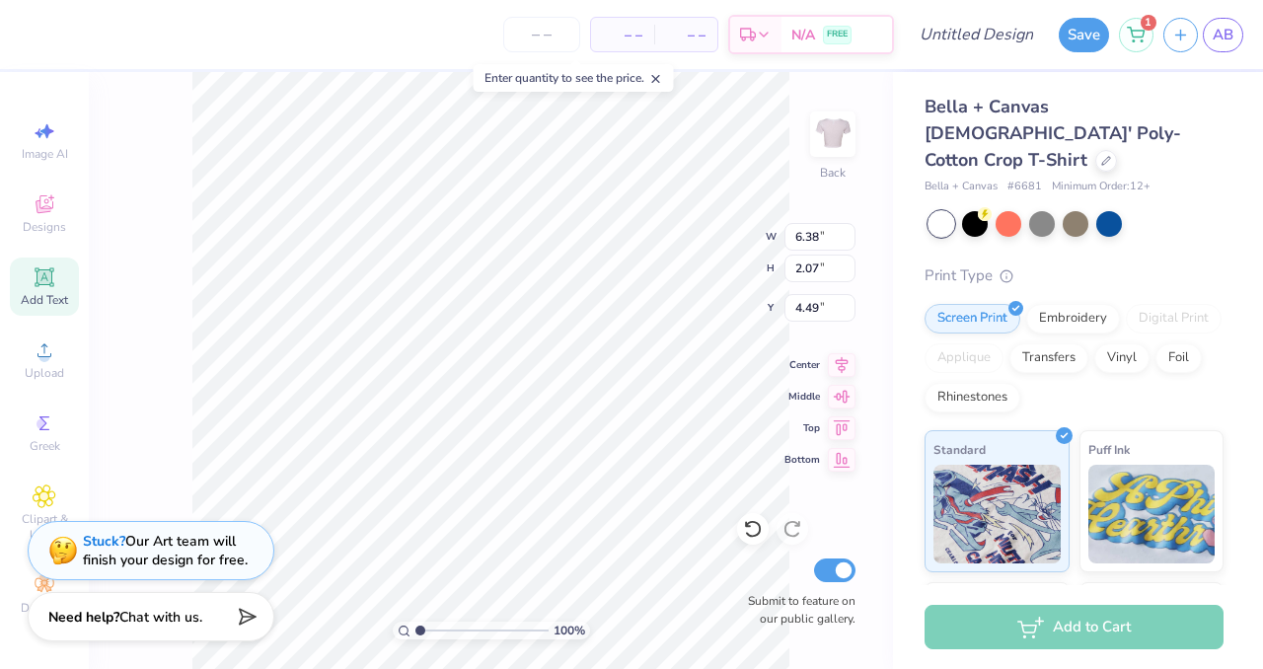
type input "8.89"
type input "2.88"
type input "2.43"
type input "9.03"
type input "2.93"
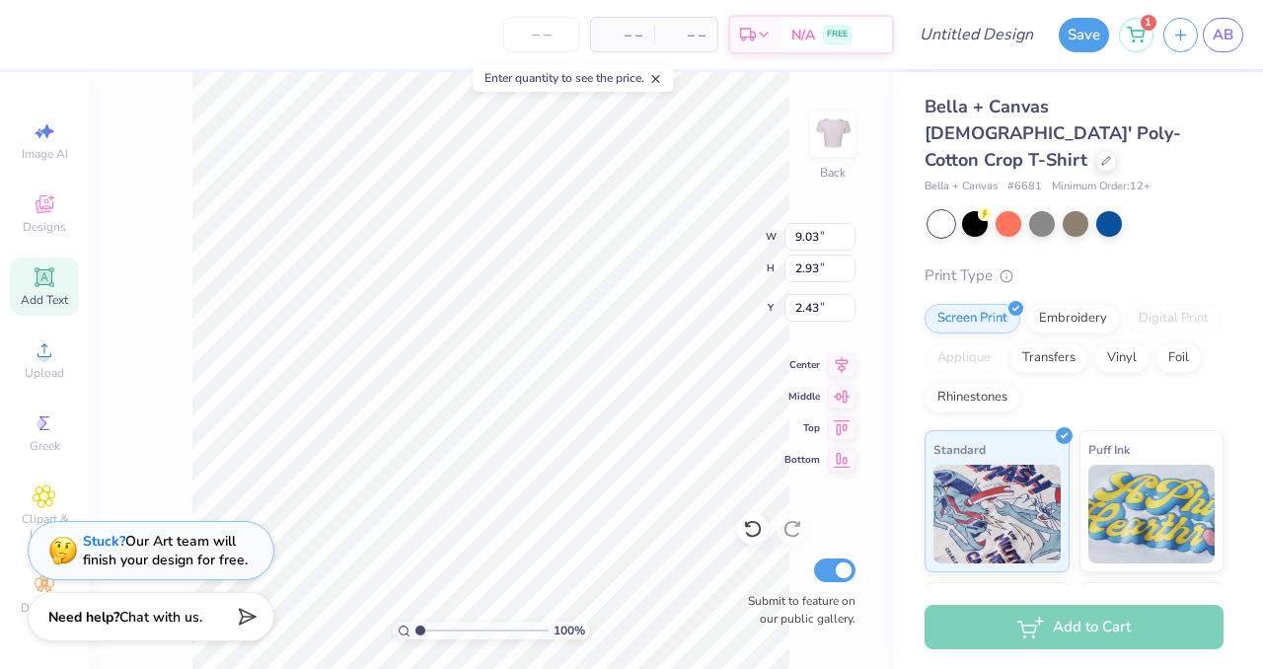
type input "2.34"
click at [548, 32] on input "number" at bounding box center [541, 35] width 77 height 36
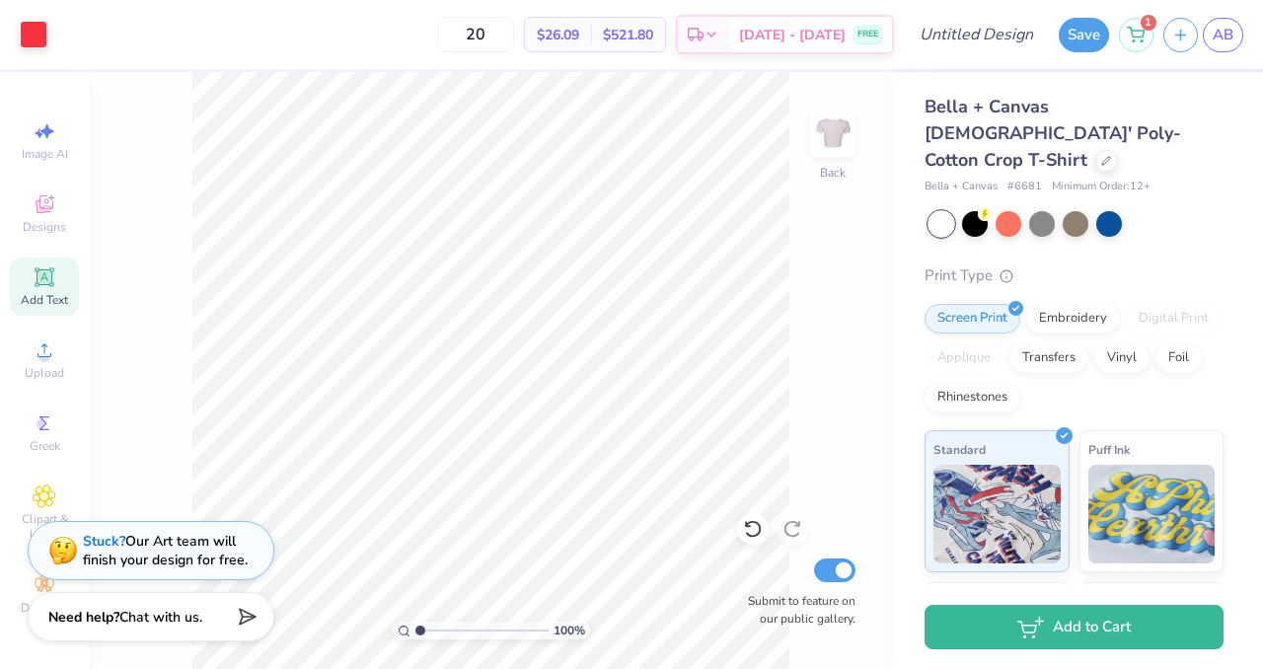
type input "20"
click at [384, 37] on div "20 $26.09 Per Item $521.80 Total Est. Delivery Aug 23 - 26 FREE" at bounding box center [475, 34] width 837 height 69
click at [1101, 154] on icon at bounding box center [1106, 159] width 10 height 10
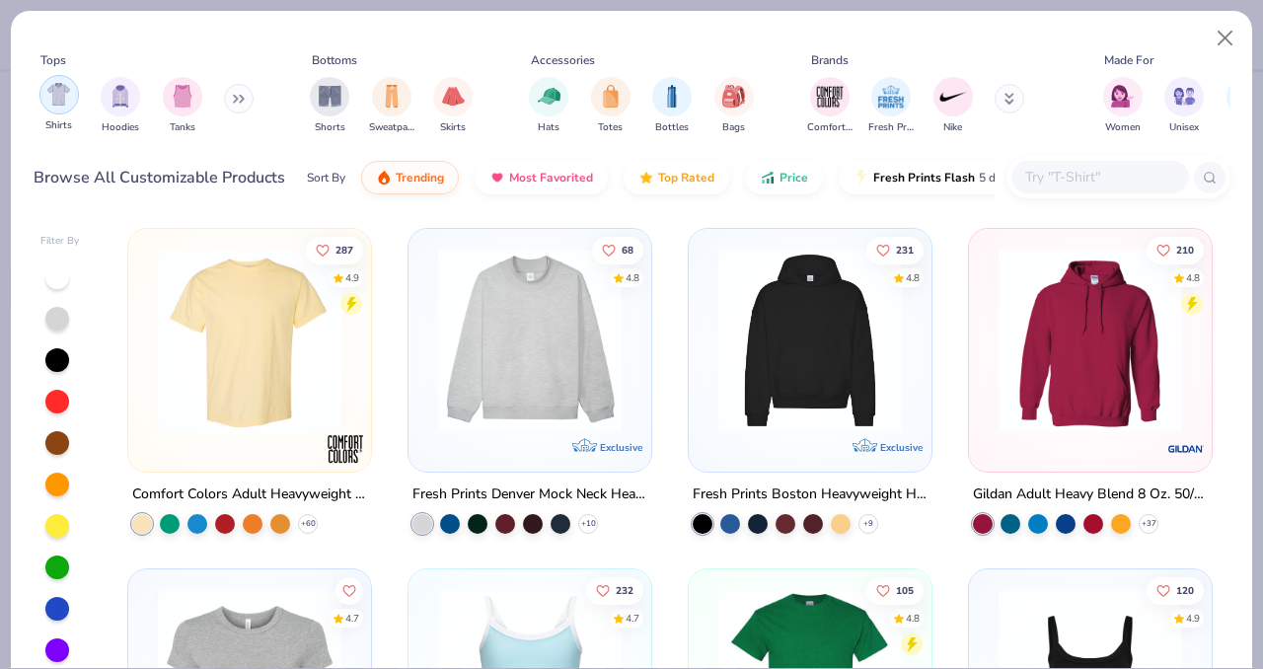
click at [59, 101] on img "filter for Shirts" at bounding box center [58, 94] width 23 height 23
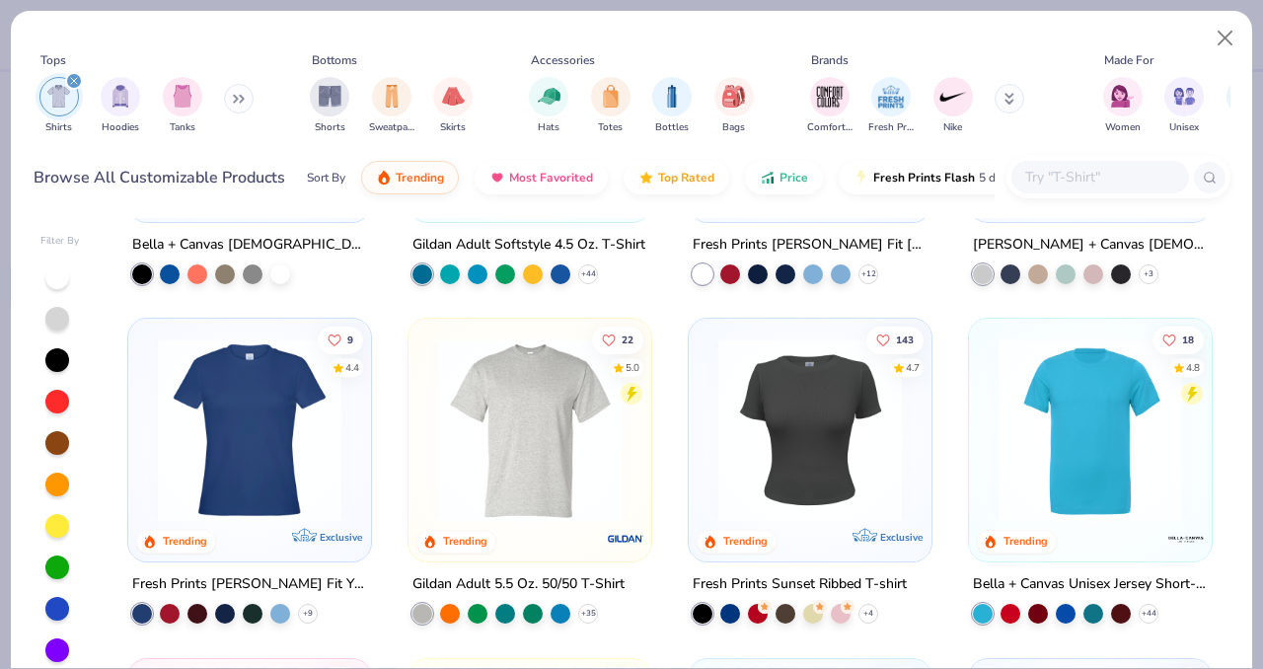
scroll to position [701, 0]
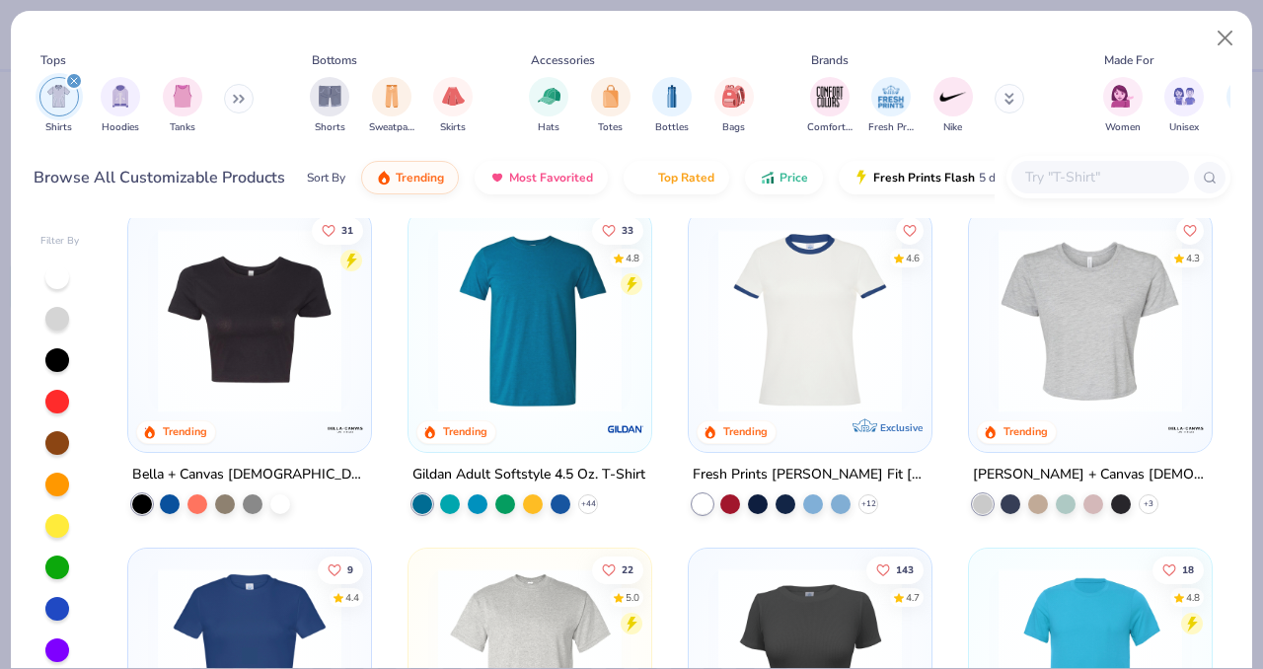
click at [232, 309] on img at bounding box center [249, 320] width 203 height 184
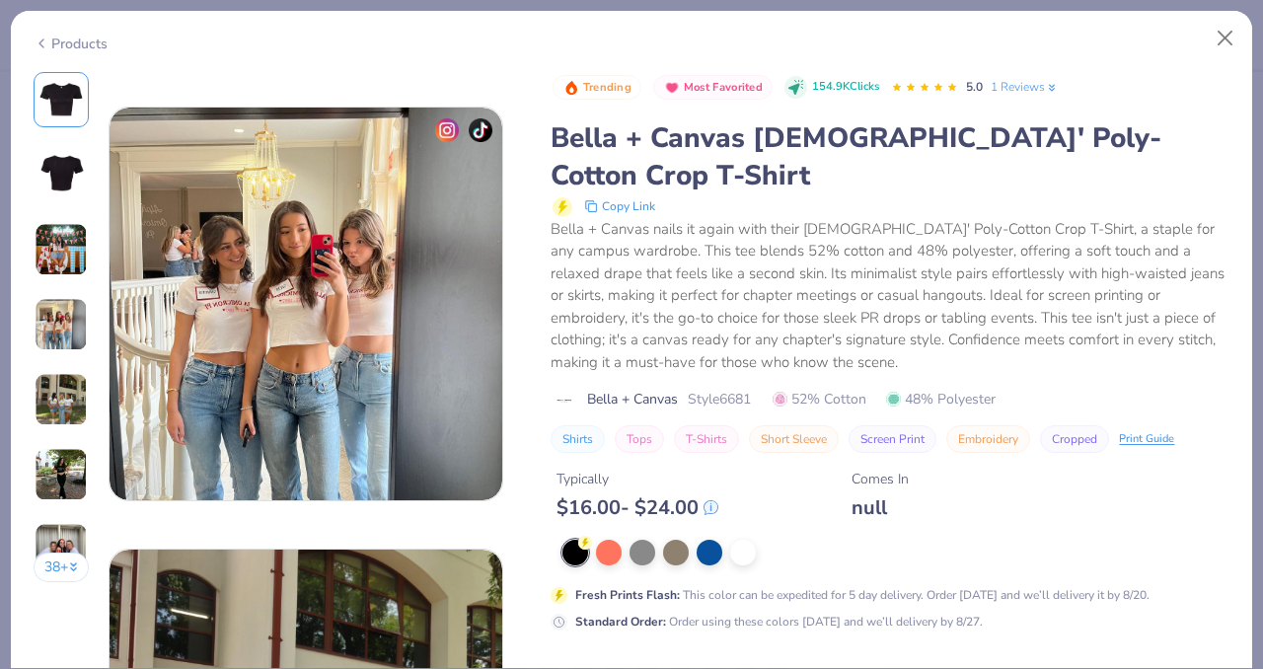
scroll to position [1271, 0]
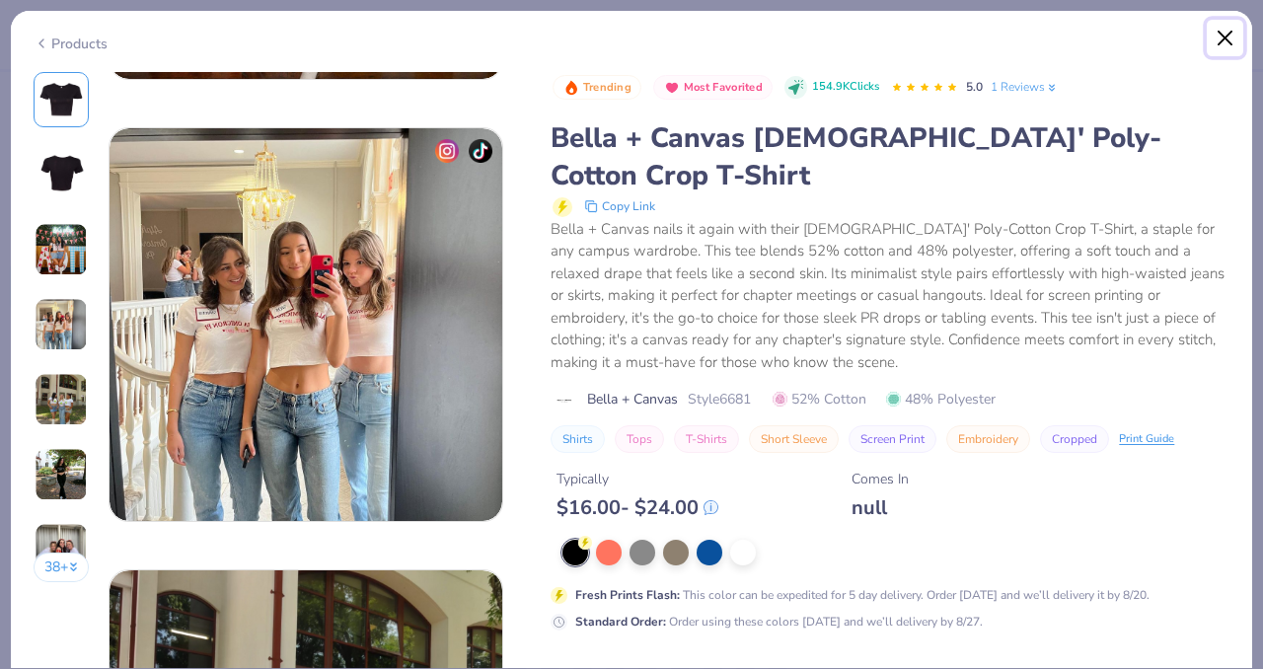
click at [1230, 40] on button "Close" at bounding box center [1225, 38] width 37 height 37
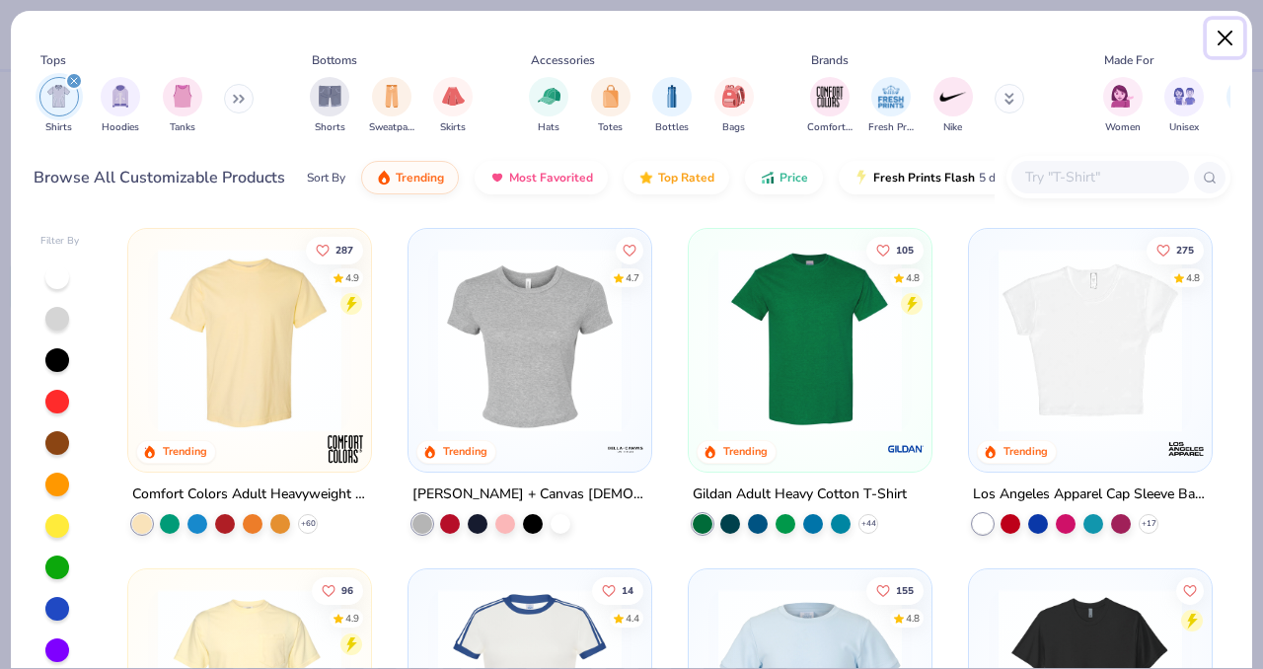
click at [1216, 45] on button "Close" at bounding box center [1225, 38] width 37 height 37
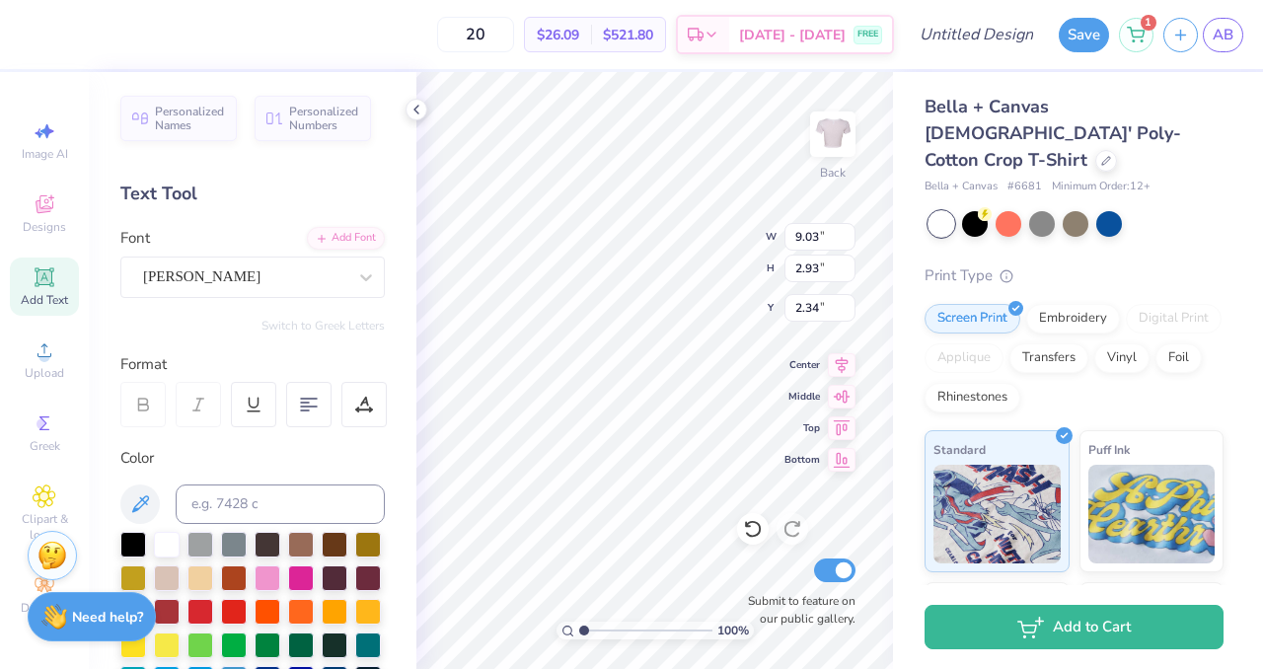
click at [148, 414] on div at bounding box center [142, 404] width 45 height 45
click at [378, 400] on div at bounding box center [363, 404] width 45 height 45
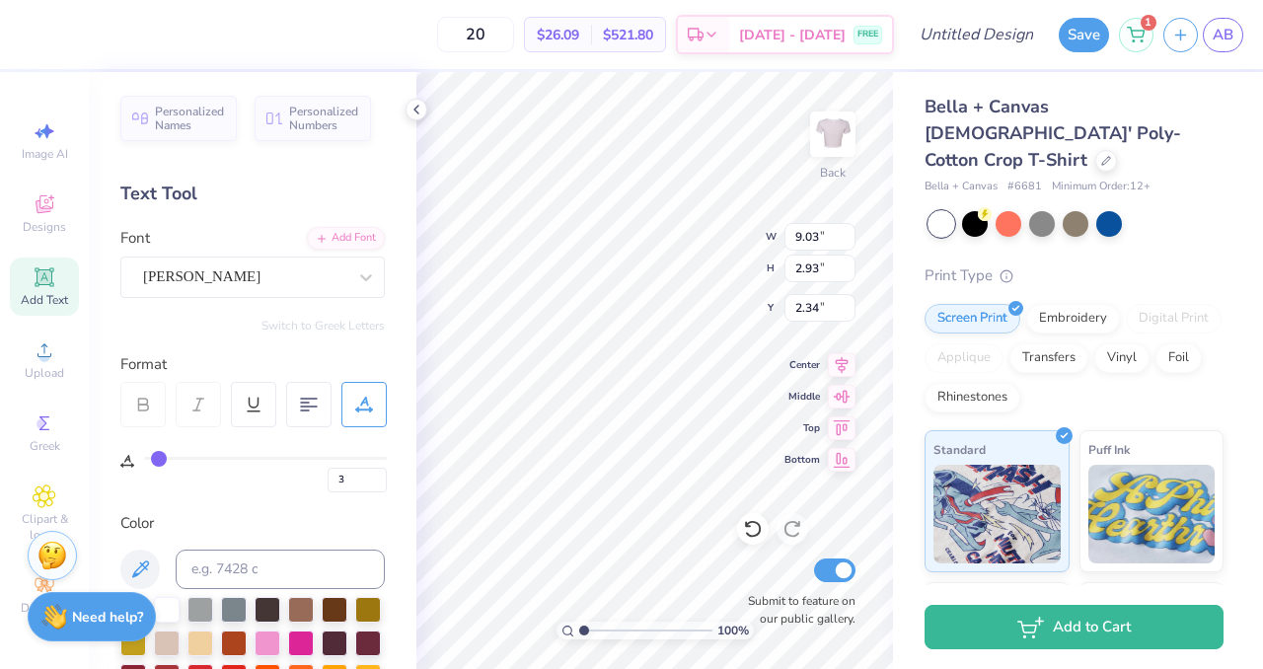
type input "2"
type input "1"
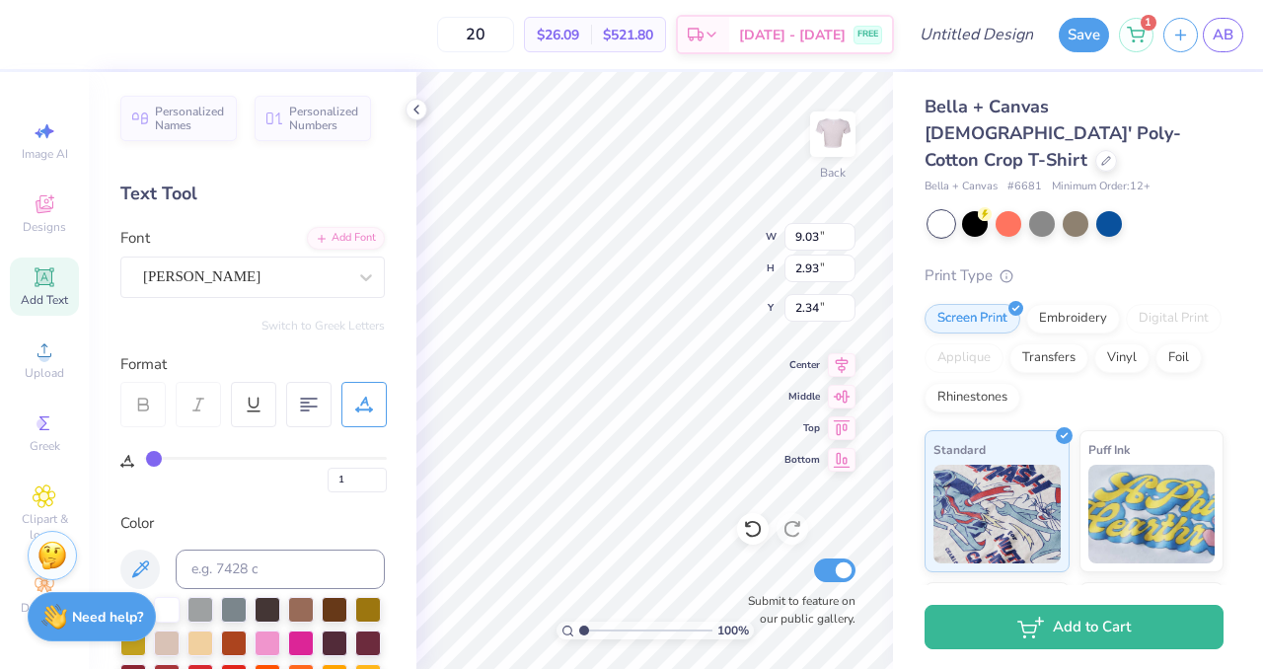
click at [154, 458] on input "range" at bounding box center [265, 458] width 243 height 3
click at [219, 531] on div "Color" at bounding box center [252, 523] width 264 height 23
click at [420, 110] on icon at bounding box center [416, 110] width 16 height 16
click at [417, 112] on polyline at bounding box center [416, 110] width 4 height 8
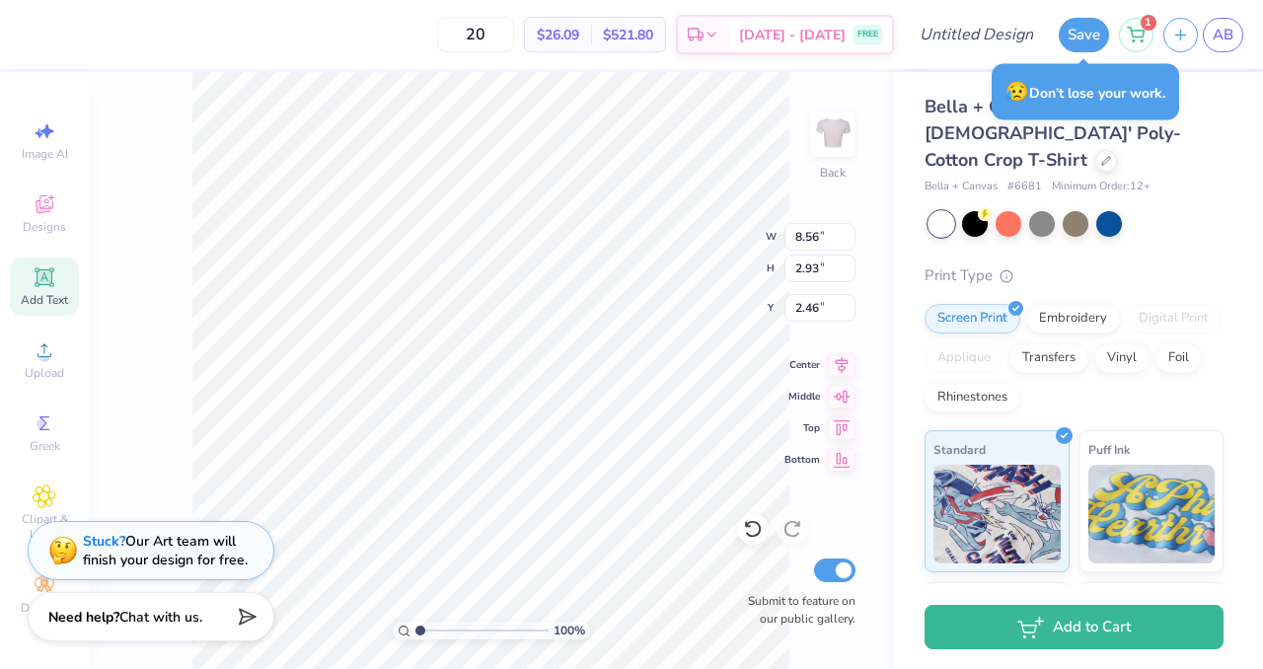
type input "2.46"
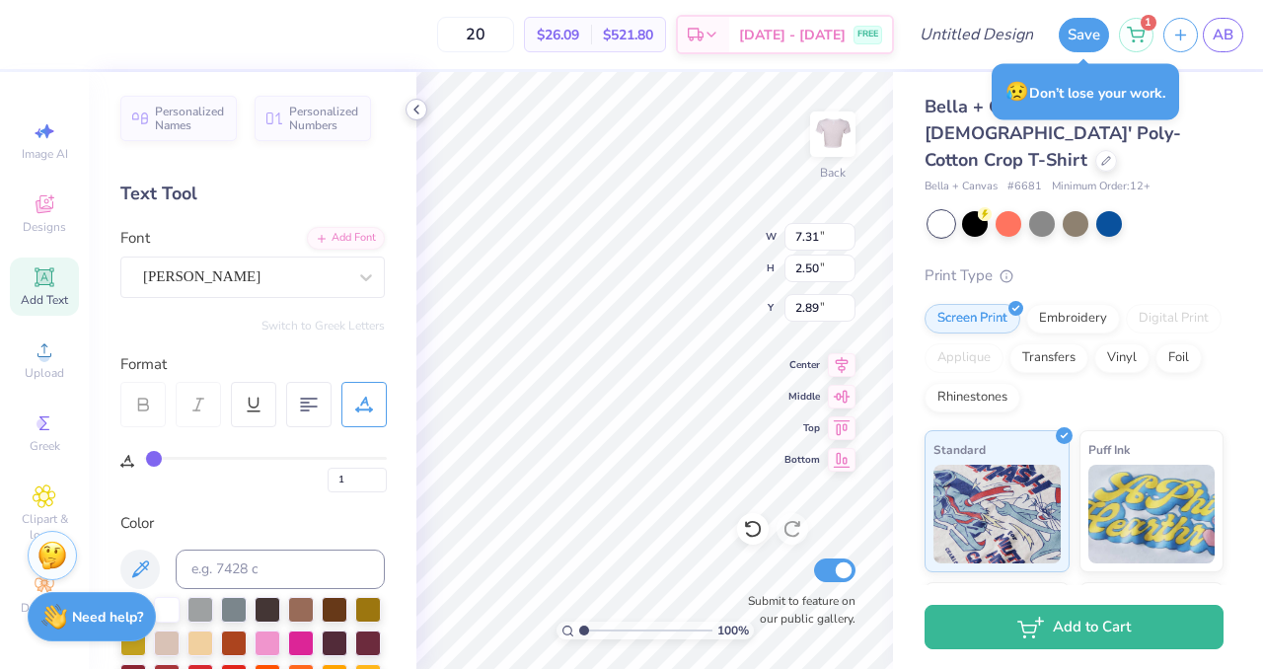
type input "7.31"
type input "2.50"
type input "2.44"
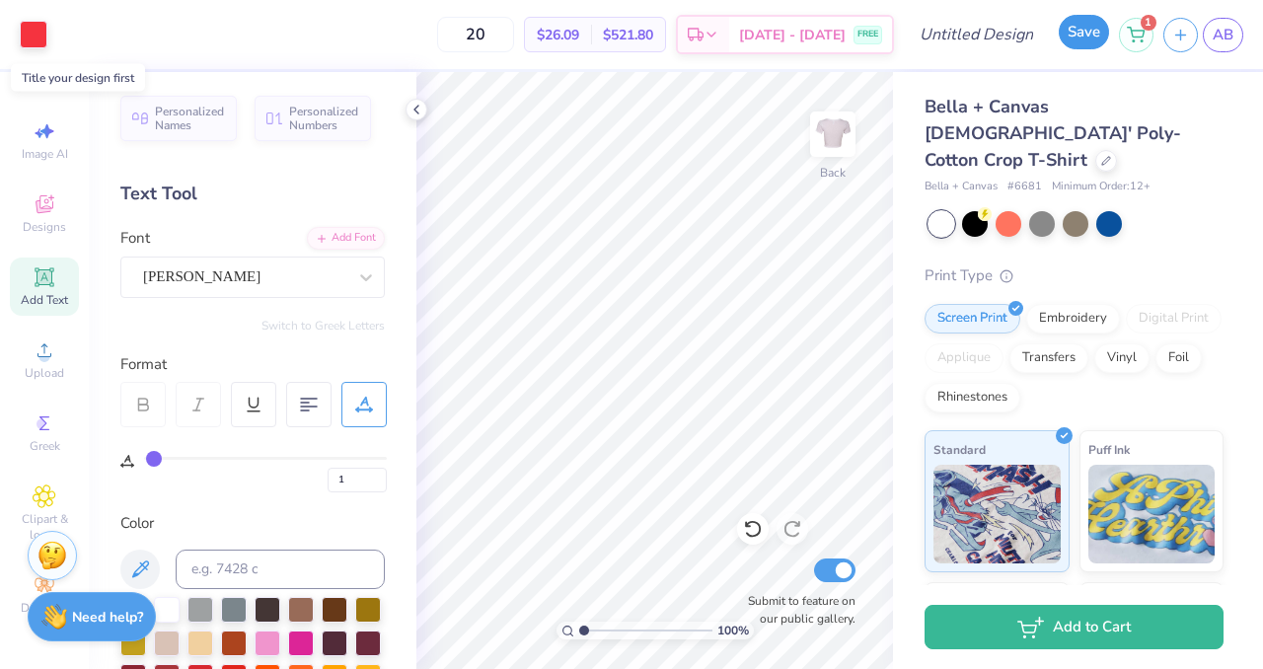
click at [1083, 42] on button "Save" at bounding box center [1084, 32] width 50 height 35
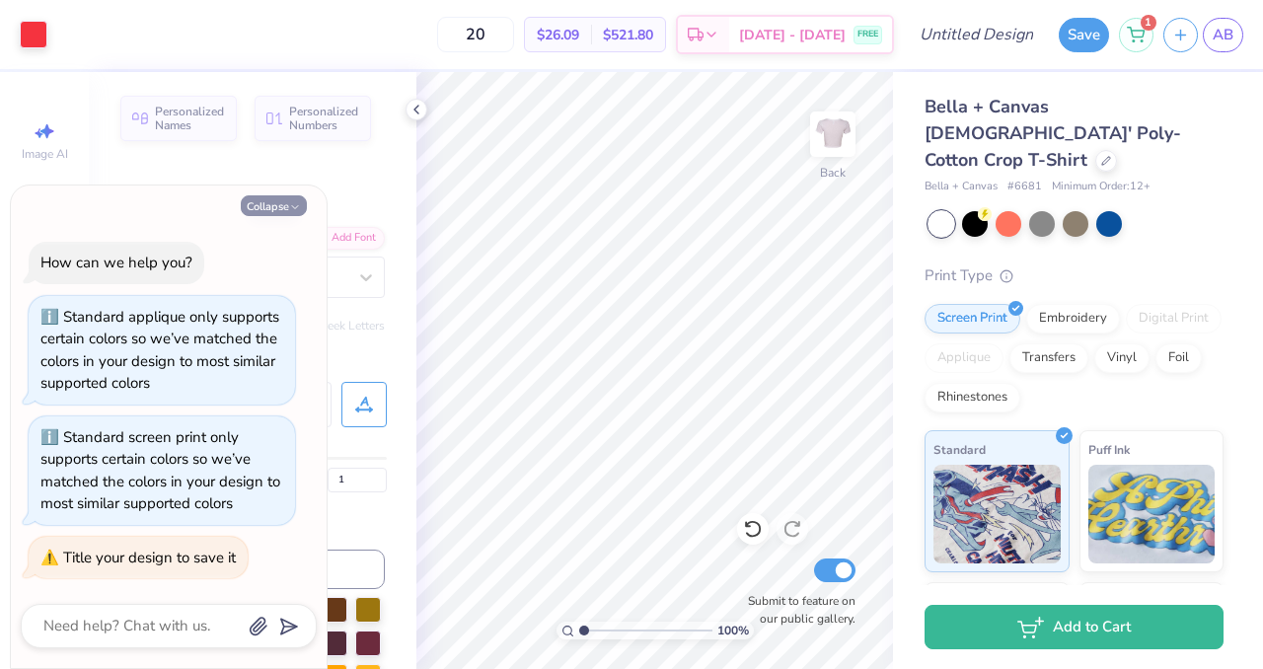
click at [276, 206] on button "Collapse" at bounding box center [274, 205] width 66 height 21
type textarea "x"
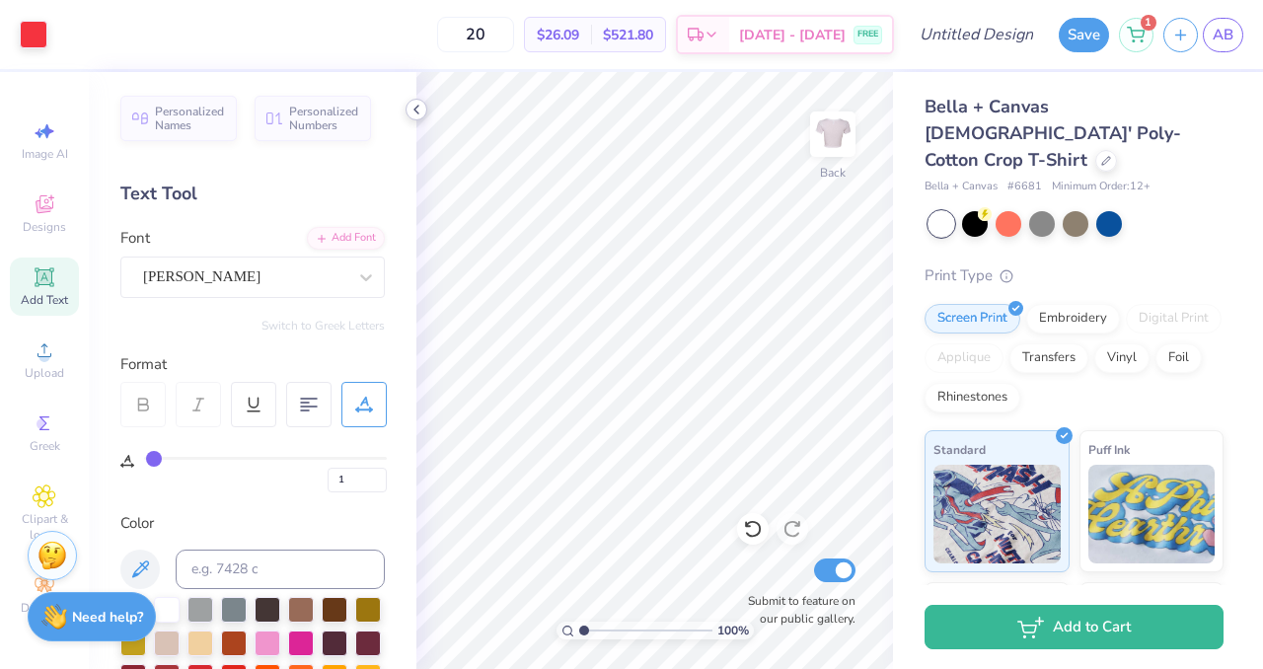
click at [418, 109] on icon at bounding box center [416, 110] width 16 height 16
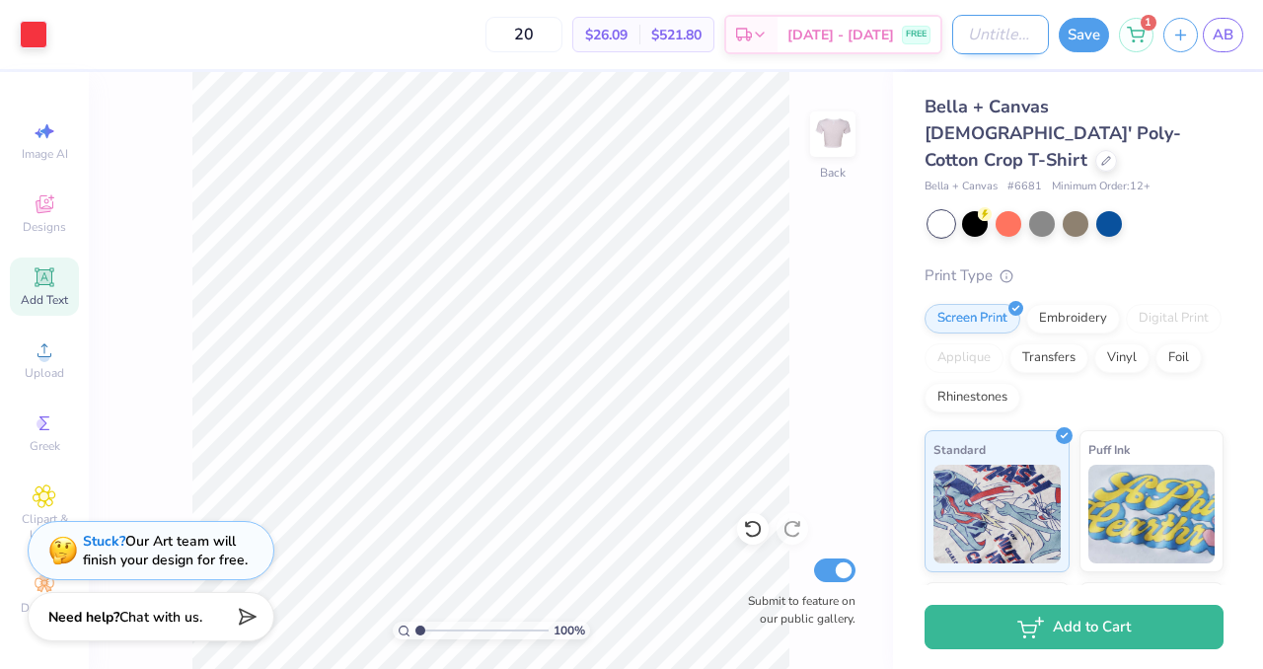
click at [956, 37] on input "Design Title" at bounding box center [1000, 34] width 97 height 39
type input "chi o baby tee"
click at [899, 243] on div "Bella + Canvas Ladies' Poly-Cotton Crop T-Shirt Bella + Canvas # 6681 Minimum O…" at bounding box center [1078, 473] width 370 height 806
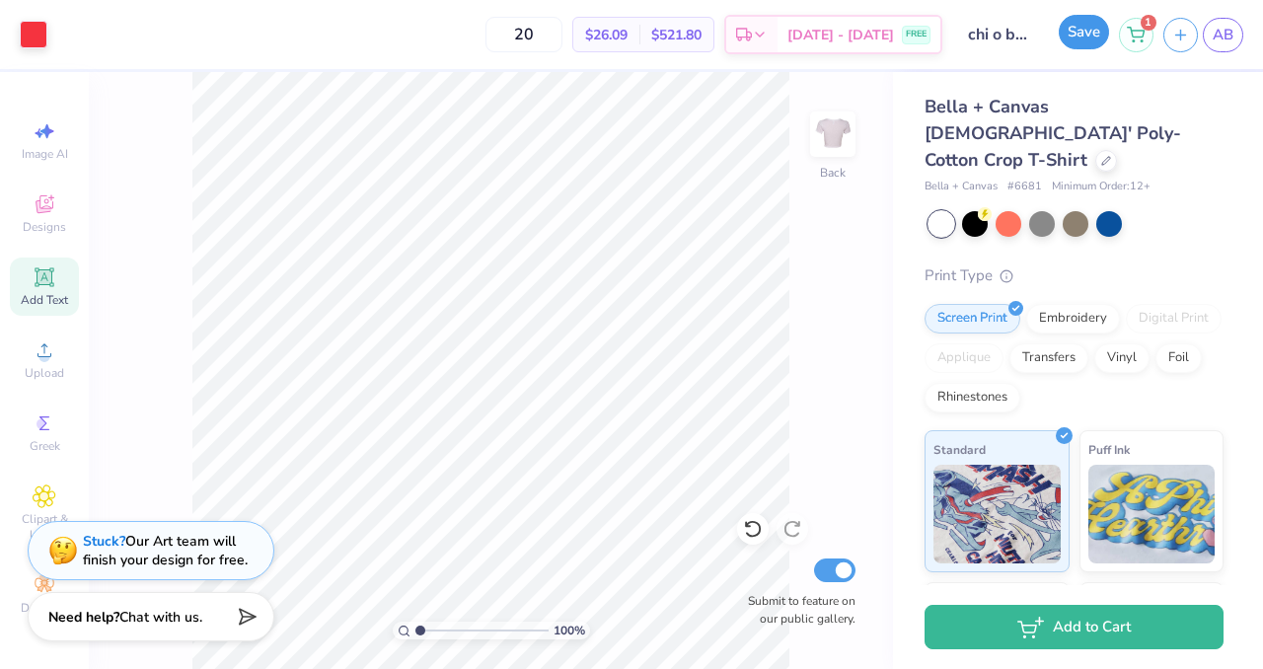
click at [1081, 33] on button "Save" at bounding box center [1084, 32] width 50 height 35
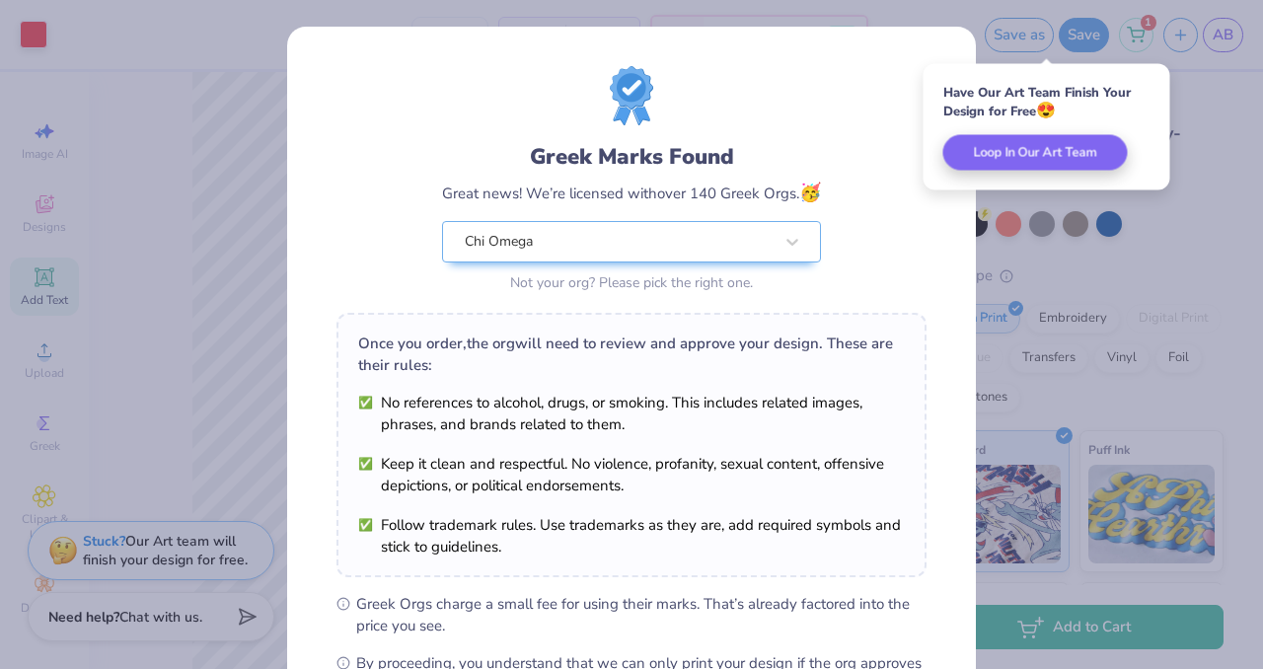
scroll to position [255, 0]
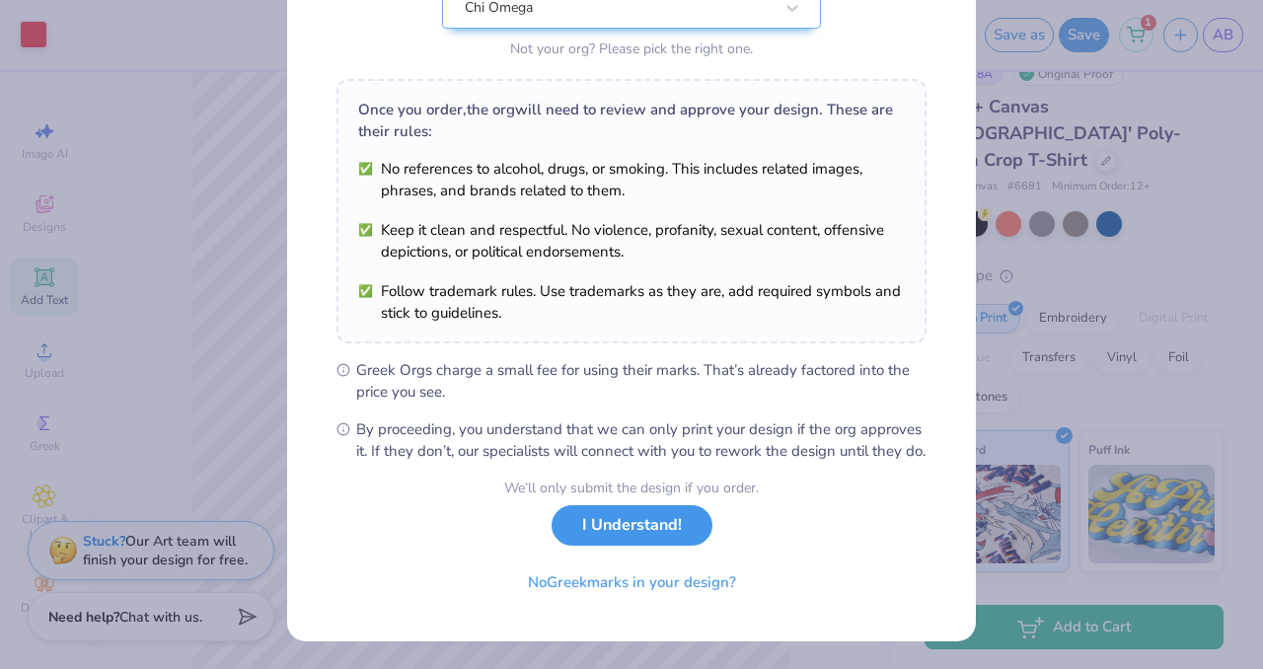
click at [615, 525] on button "I Understand!" at bounding box center [632, 525] width 161 height 40
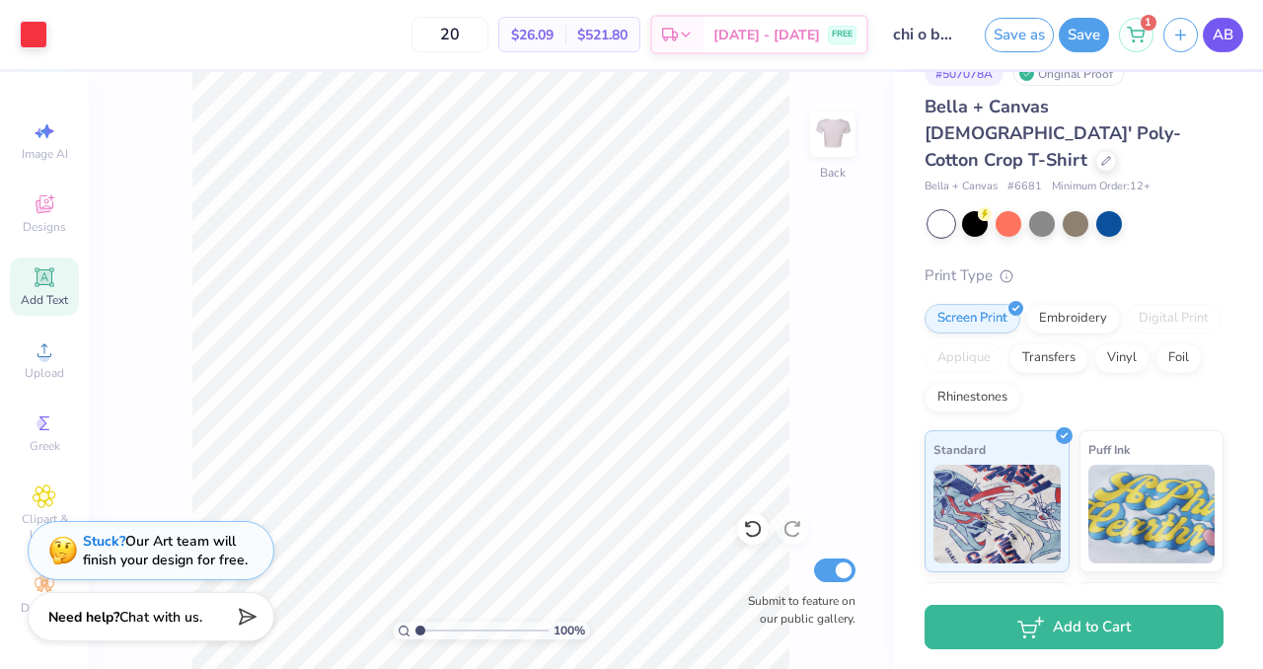
click at [1218, 30] on span "AB" at bounding box center [1223, 35] width 21 height 23
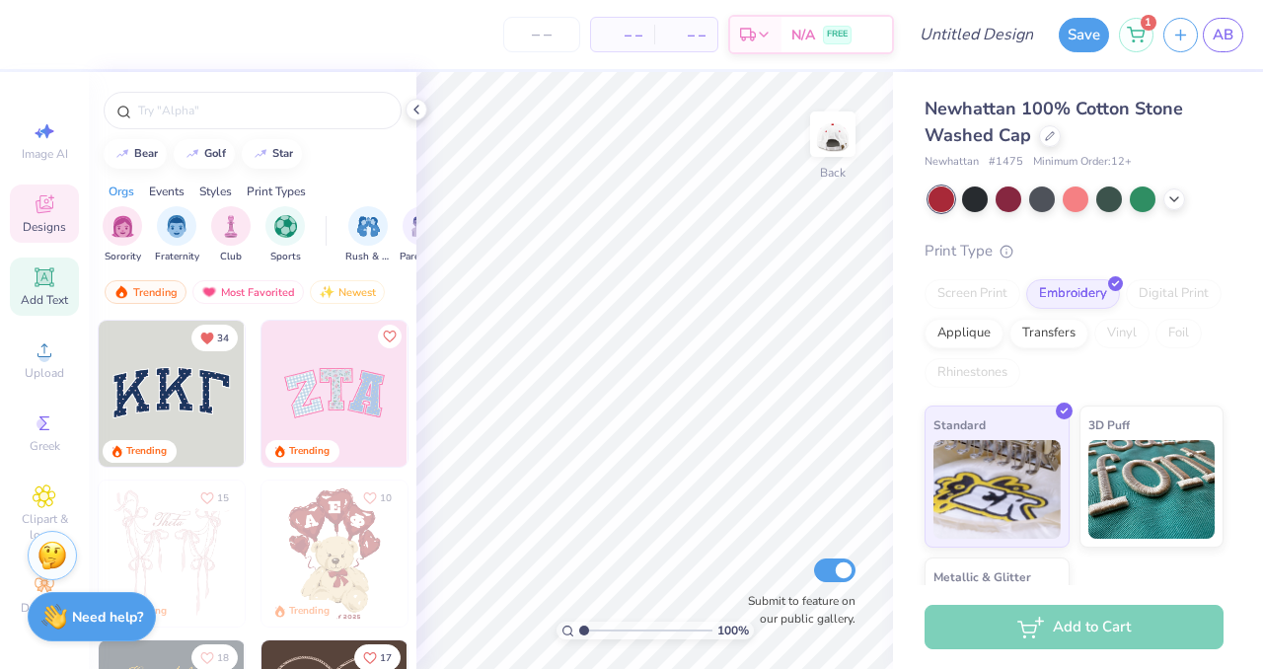
click at [39, 275] on icon at bounding box center [44, 276] width 15 height 15
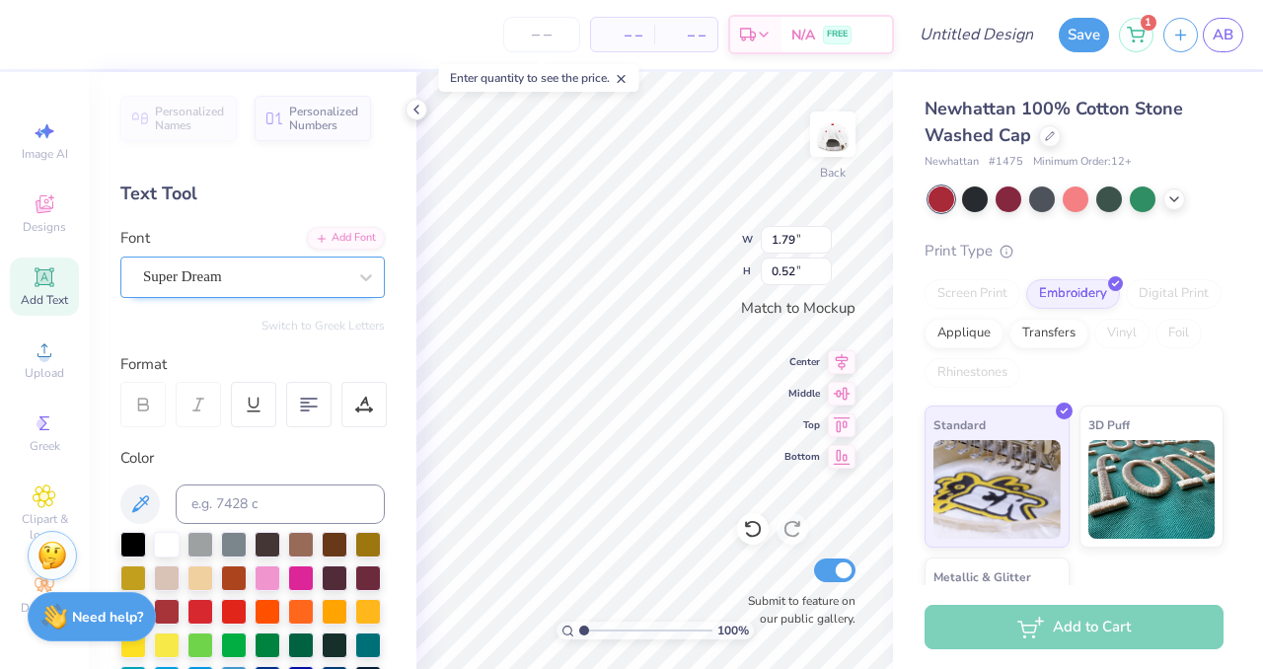
click at [201, 280] on div "Super Dream" at bounding box center [244, 276] width 207 height 31
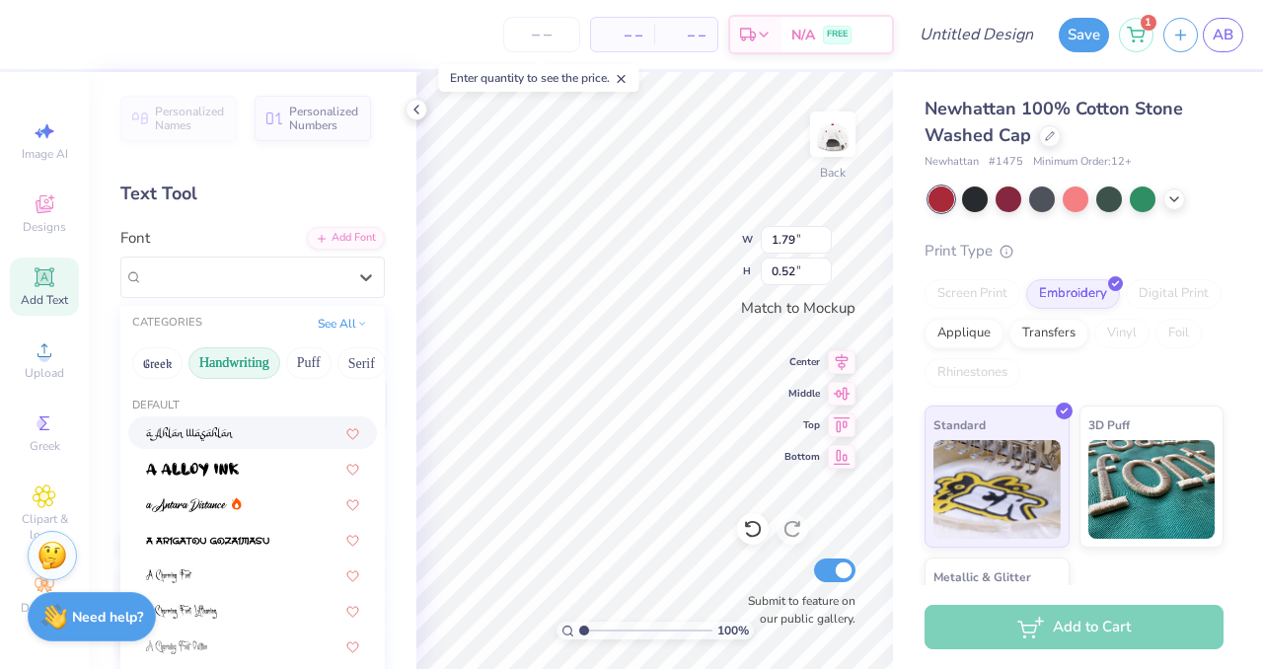
click at [214, 365] on button "Handwriting" at bounding box center [234, 363] width 92 height 32
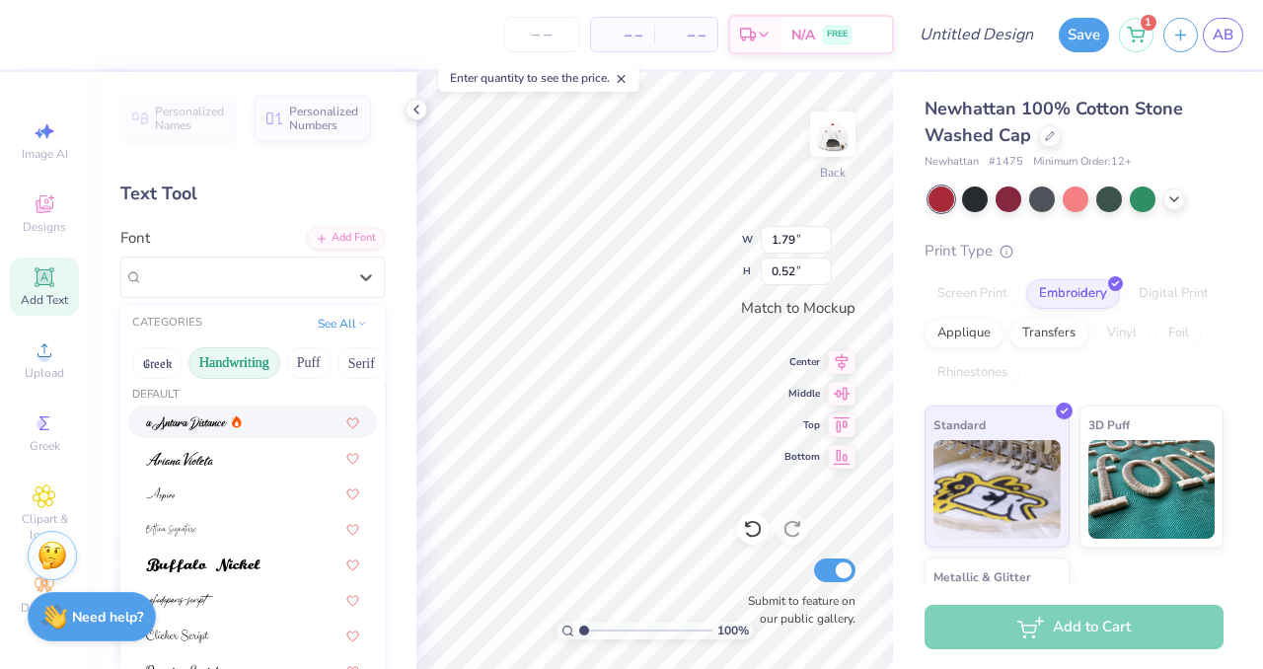
scroll to position [14, 0]
click at [217, 447] on div at bounding box center [252, 454] width 213 height 21
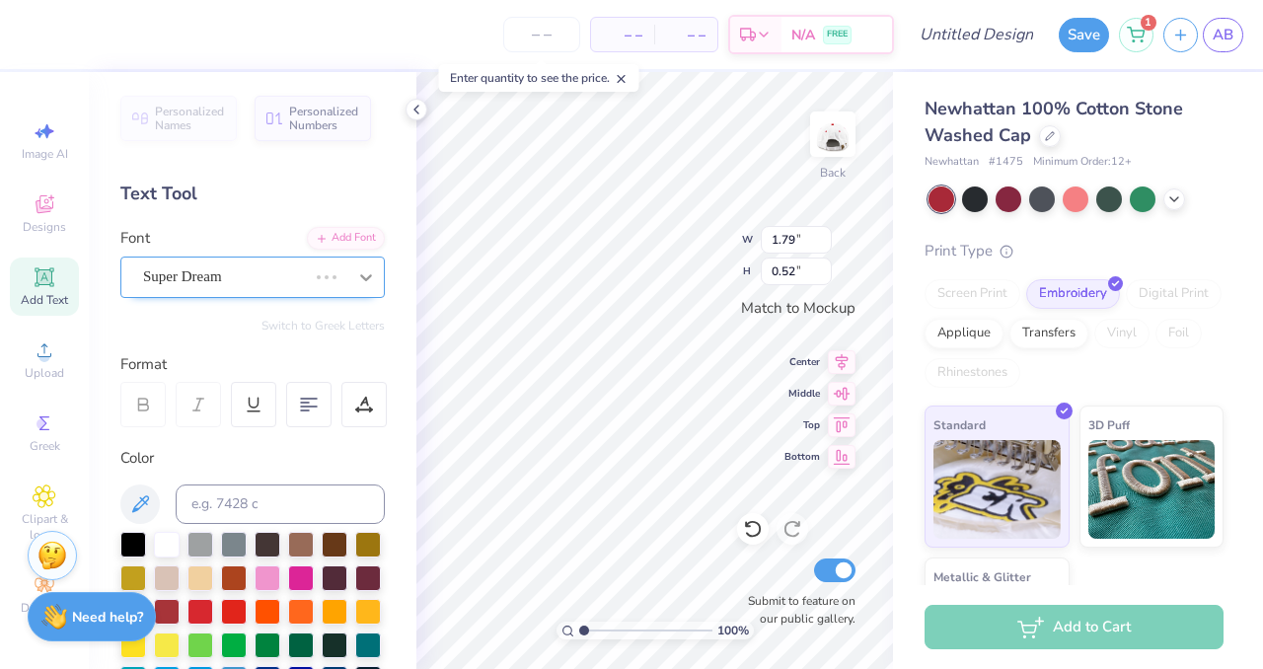
type input "1.97"
type input "0.63"
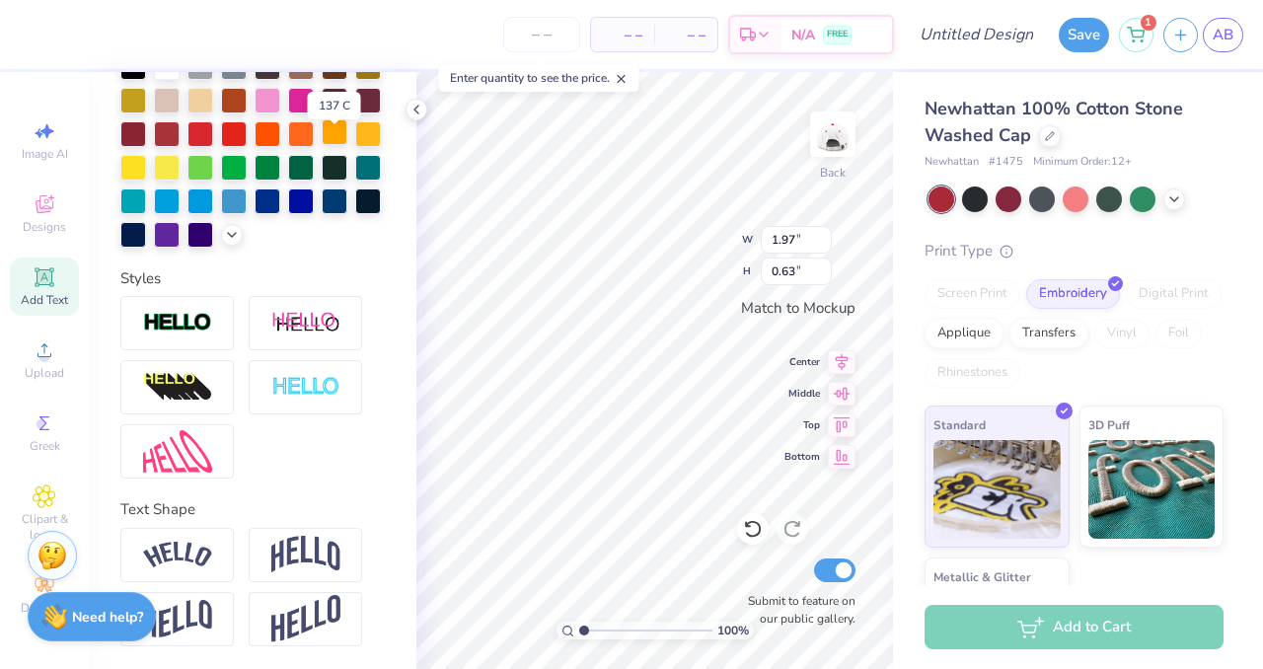
scroll to position [450, 0]
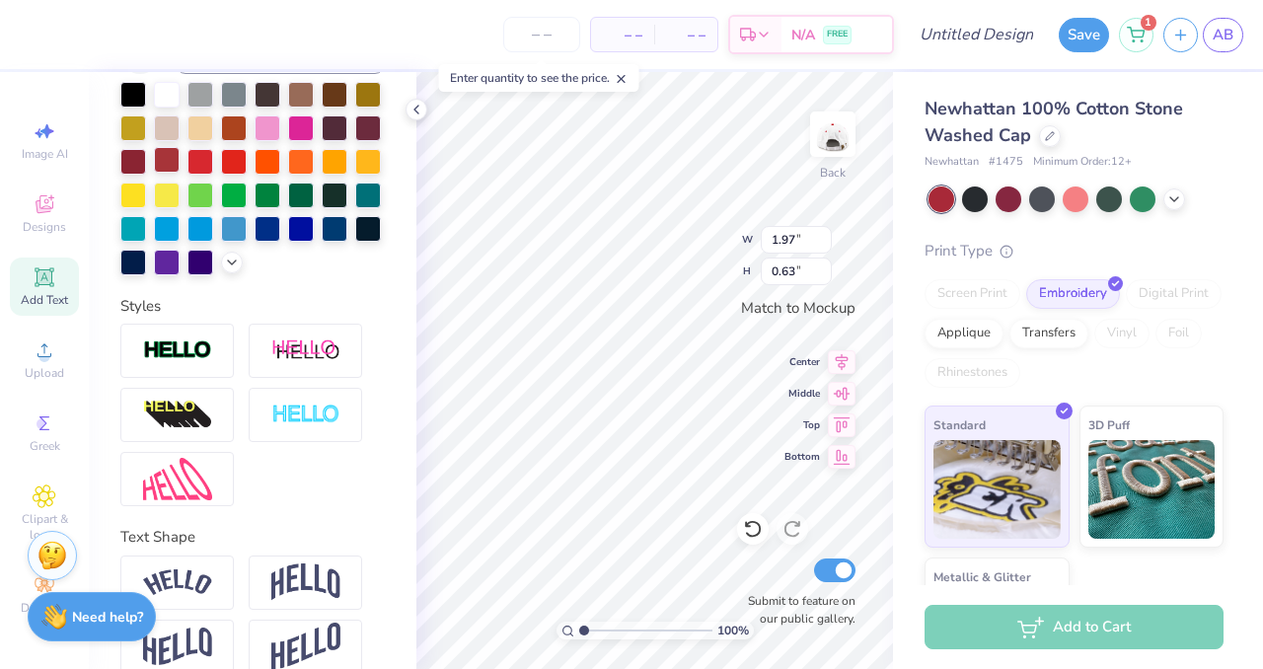
type textarea "Chi Omega"
click at [167, 158] on div at bounding box center [167, 160] width 26 height 26
click at [204, 159] on div at bounding box center [200, 160] width 26 height 26
click at [414, 107] on icon at bounding box center [416, 110] width 16 height 16
type input "2.10"
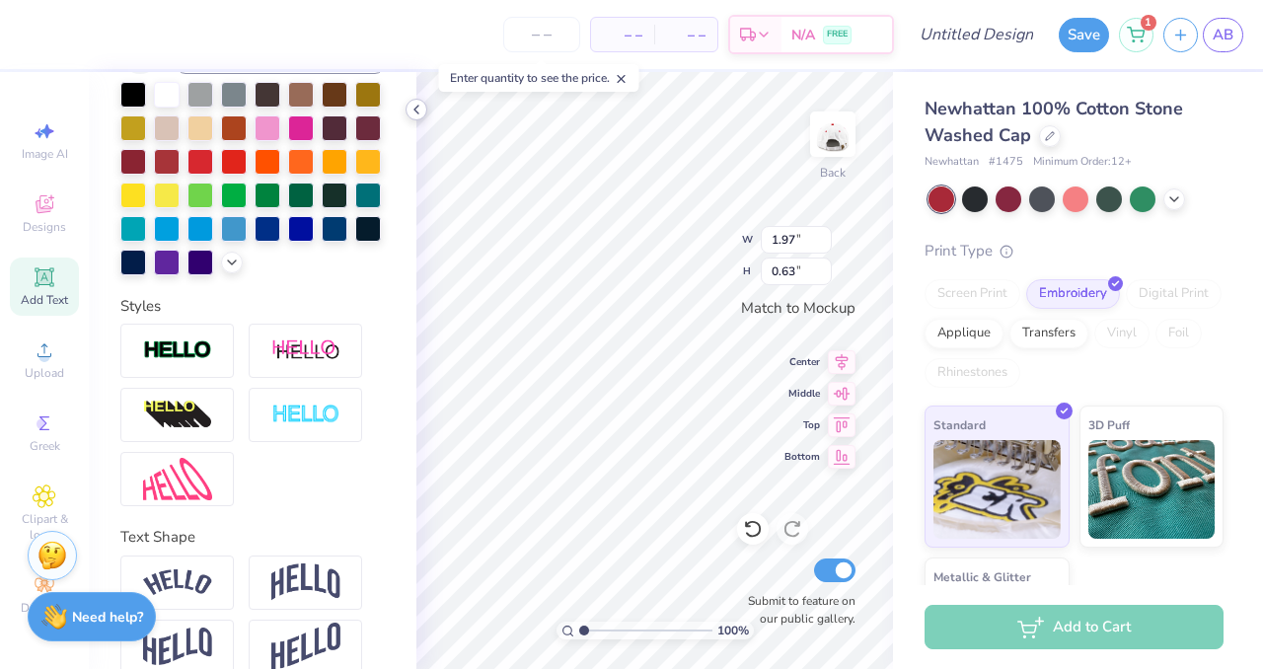
type input "0.74"
click at [418, 113] on icon at bounding box center [416, 110] width 16 height 16
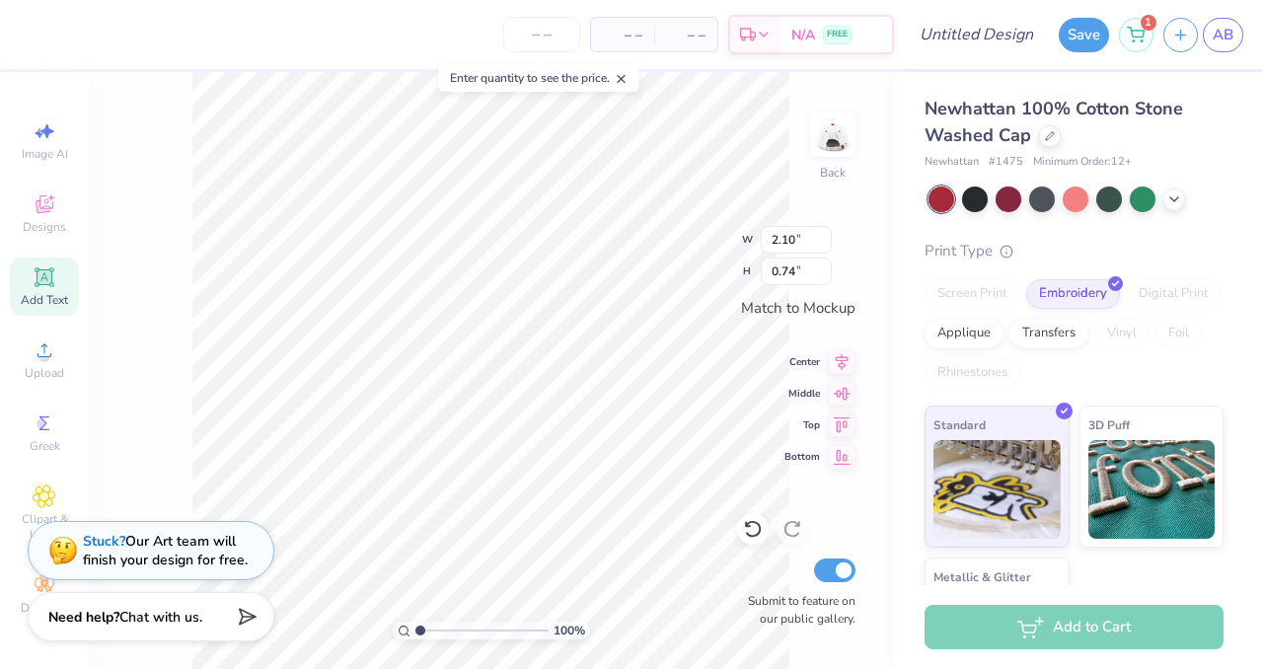
type input "2.71"
type input "0.95"
type input "3.55"
type input "1.25"
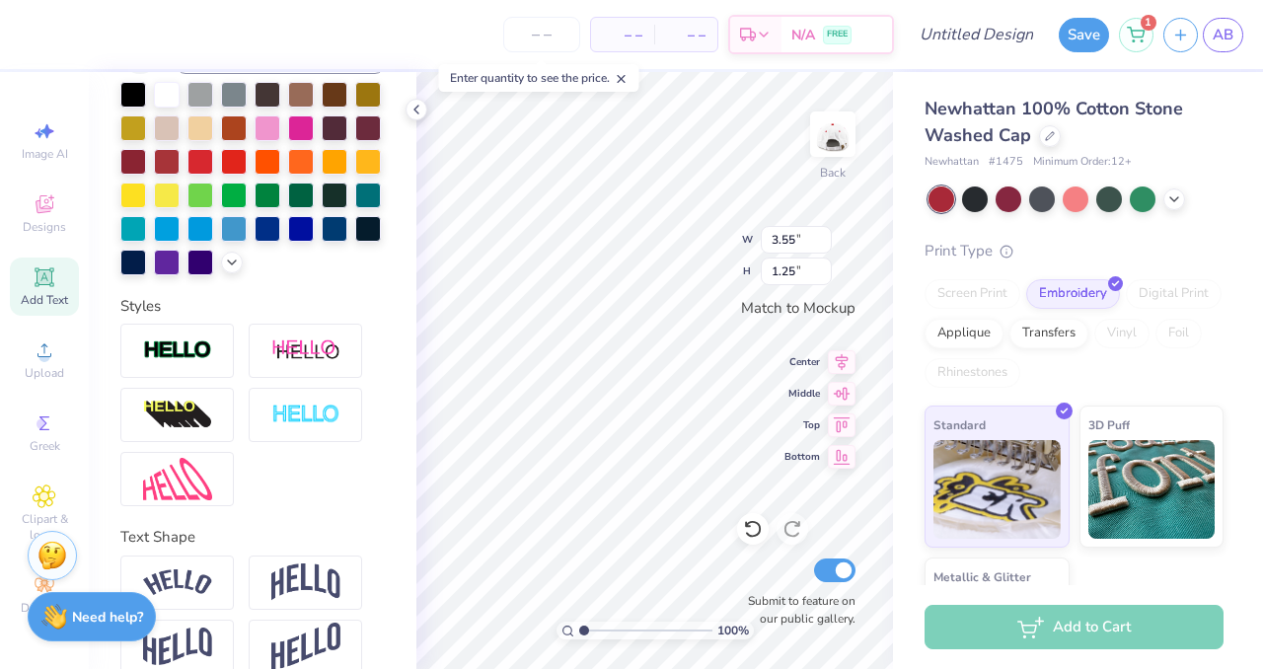
type input "4.27"
type input "1.50"
click at [417, 107] on icon at bounding box center [416, 110] width 16 height 16
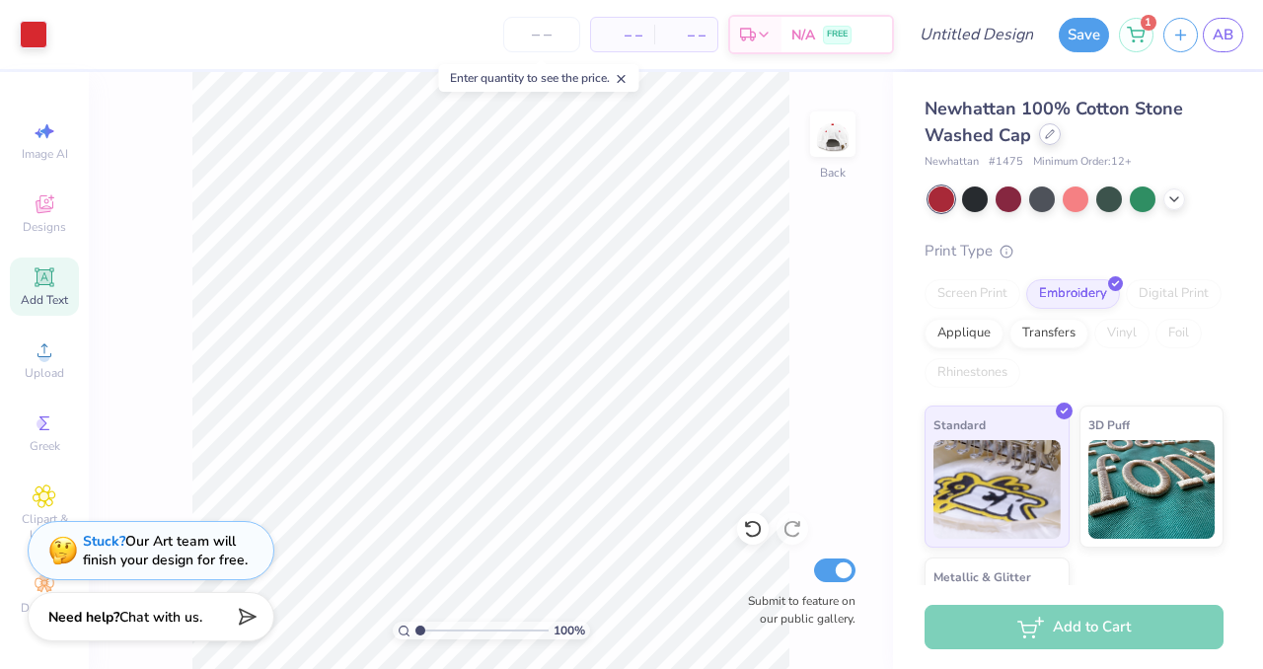
click at [1049, 128] on div at bounding box center [1050, 134] width 22 height 22
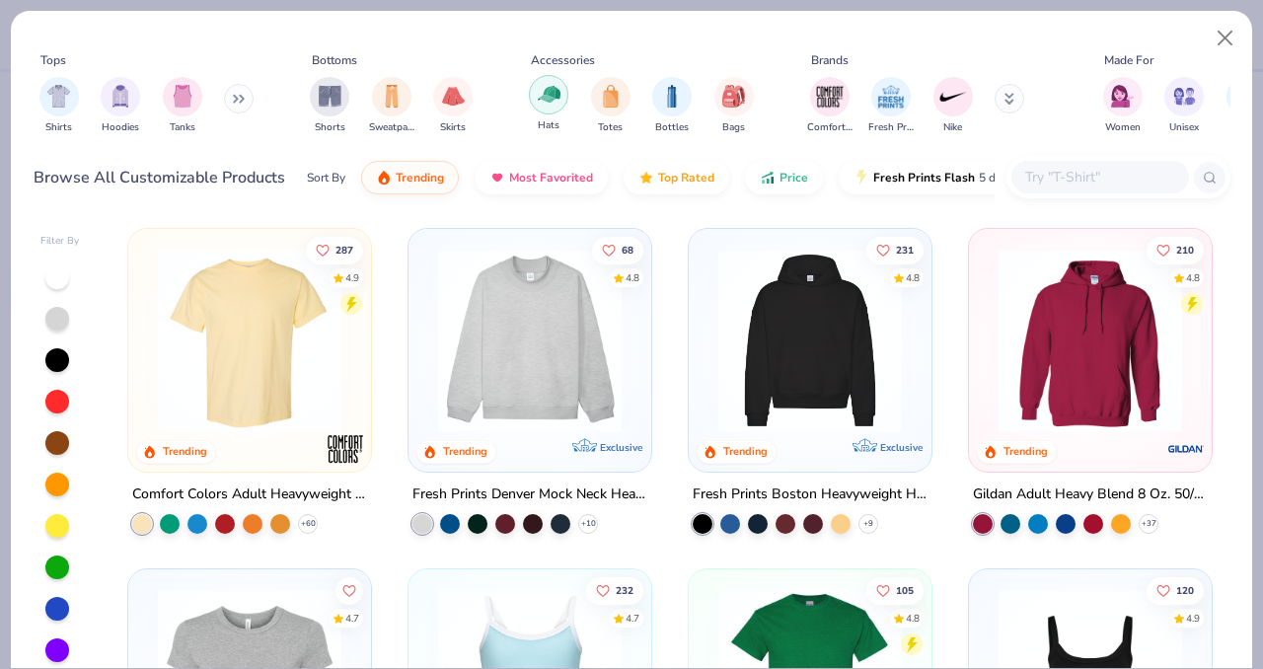
click at [557, 98] on img "filter for Hats" at bounding box center [549, 94] width 23 height 23
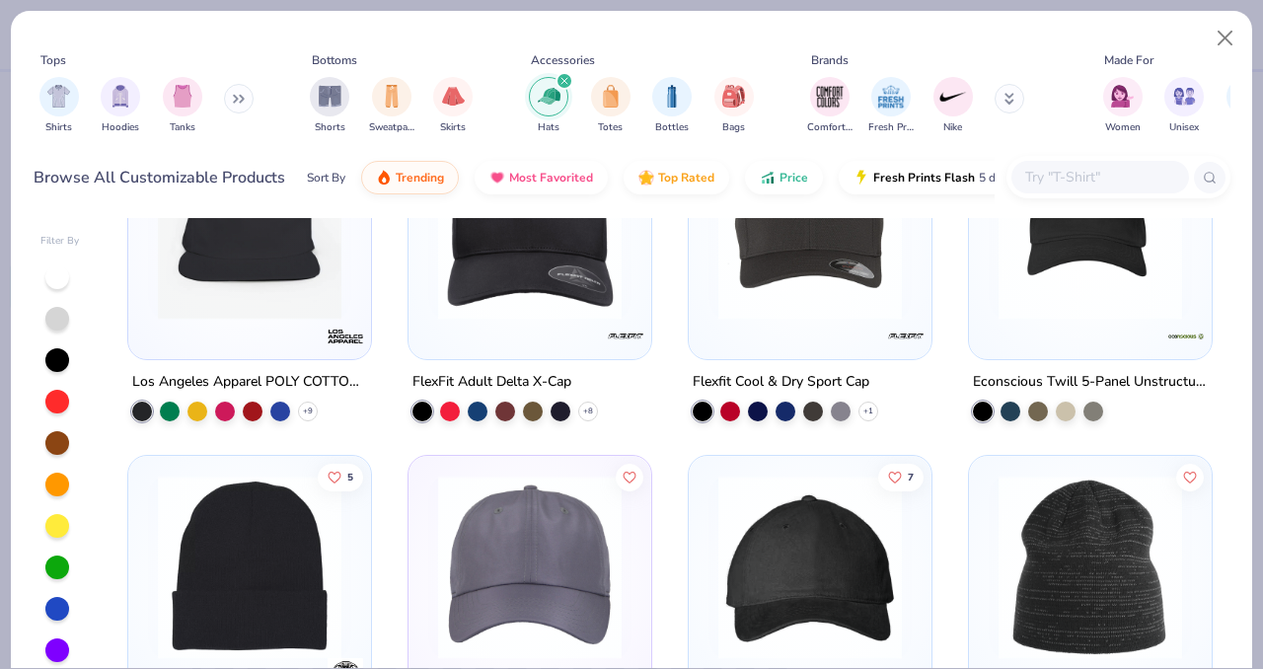
scroll to position [2117, 0]
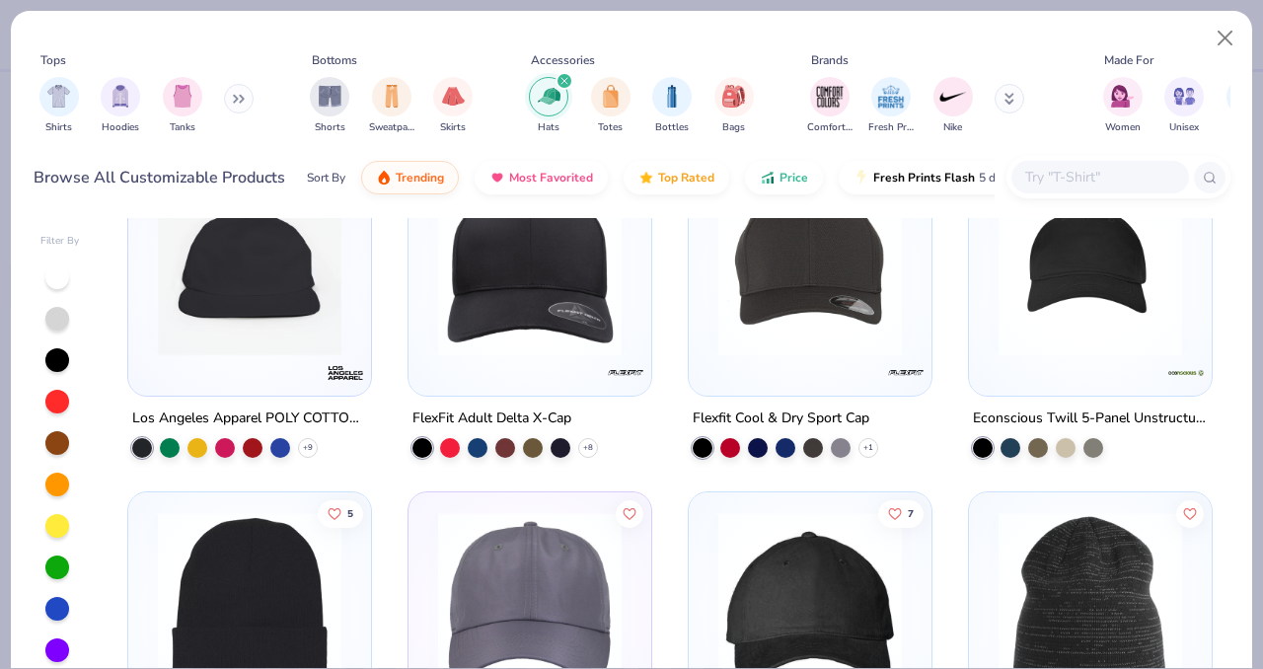
click at [285, 299] on img at bounding box center [249, 264] width 203 height 184
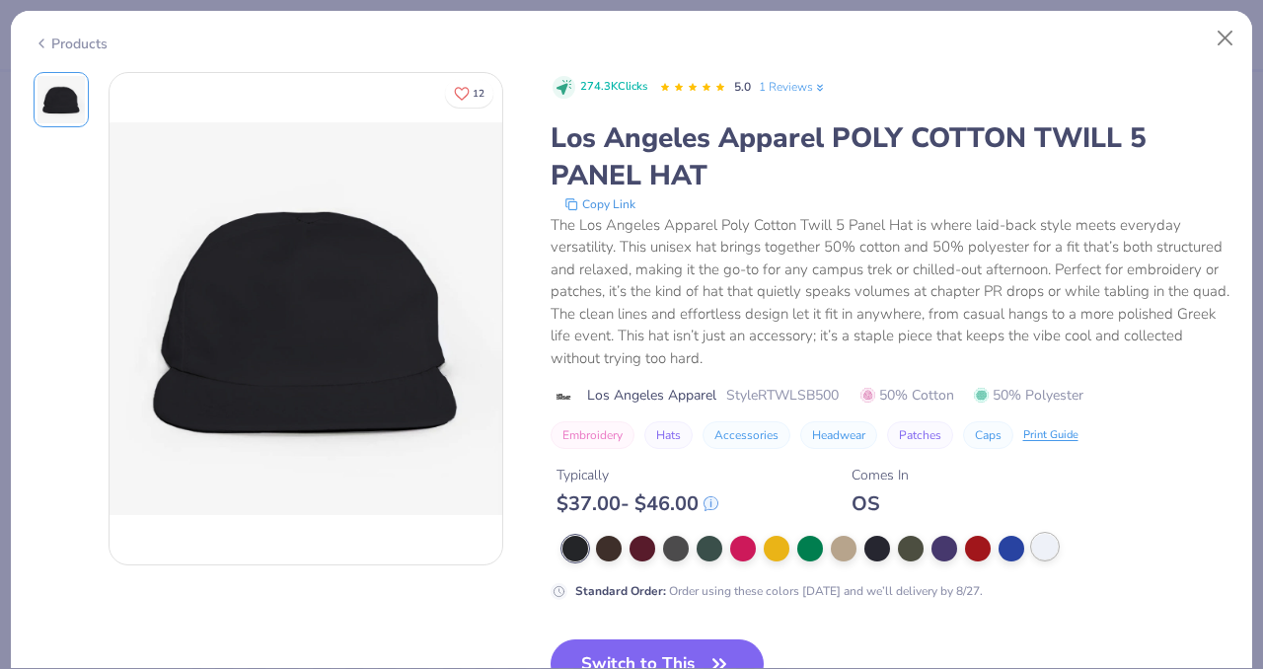
click at [1043, 550] on div at bounding box center [1045, 547] width 26 height 26
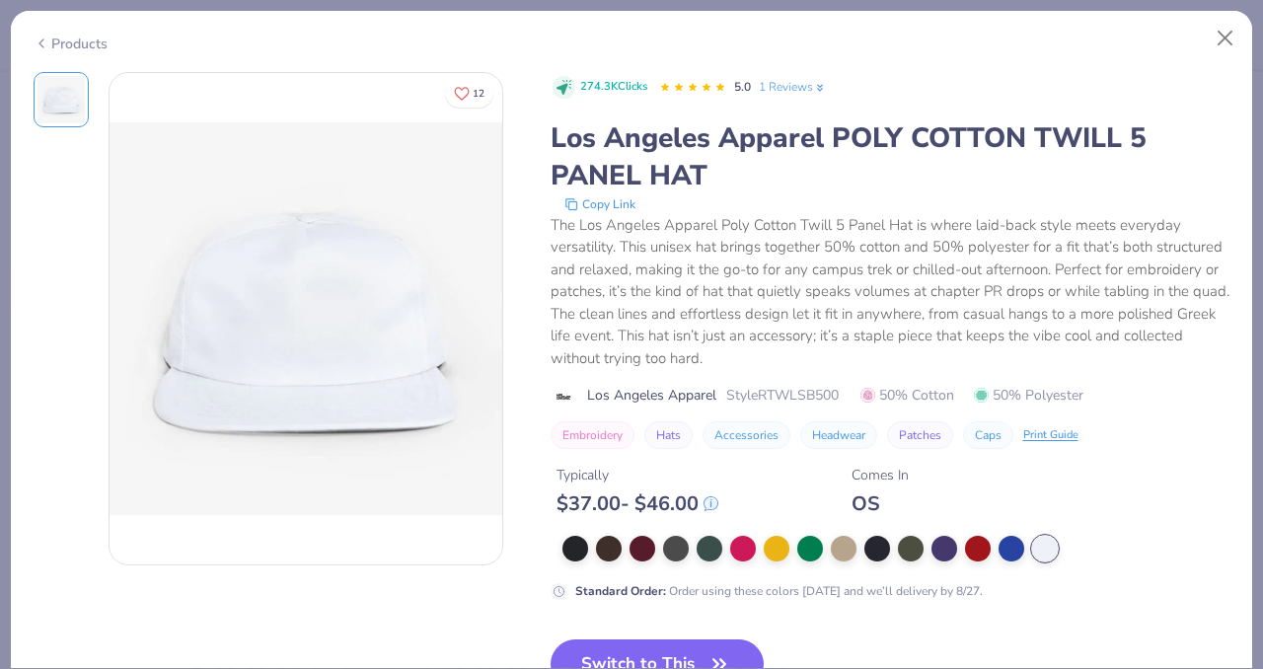
scroll to position [95, 0]
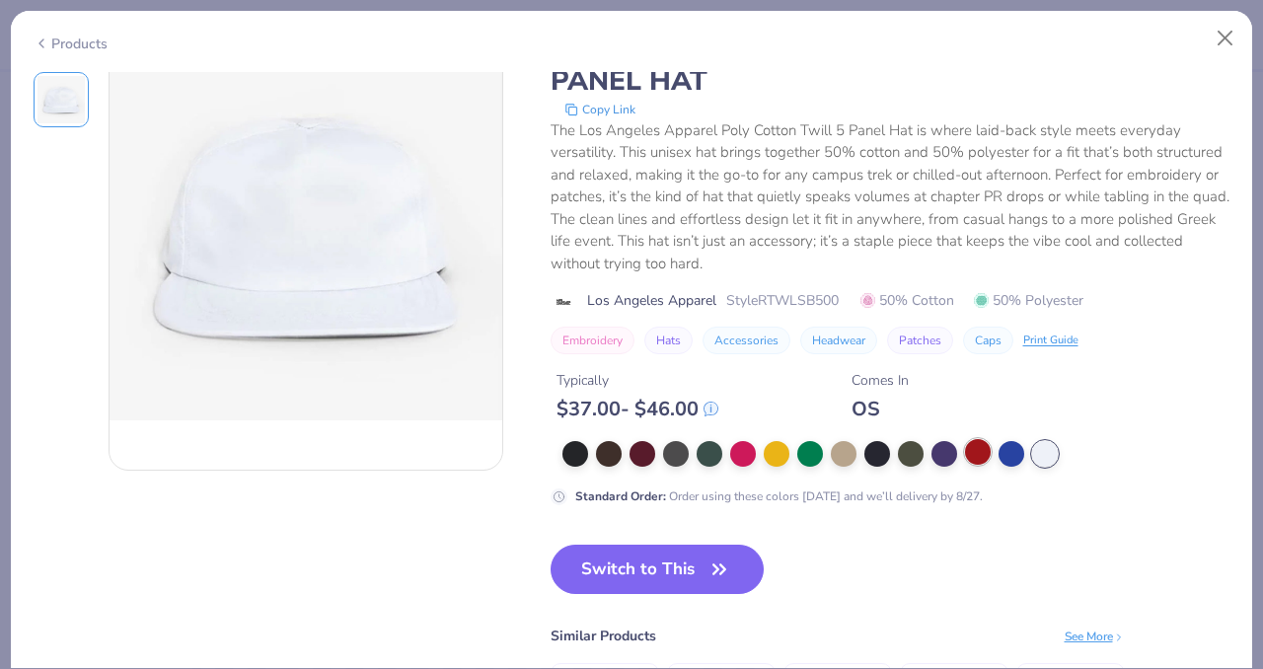
click at [980, 445] on div at bounding box center [978, 452] width 26 height 26
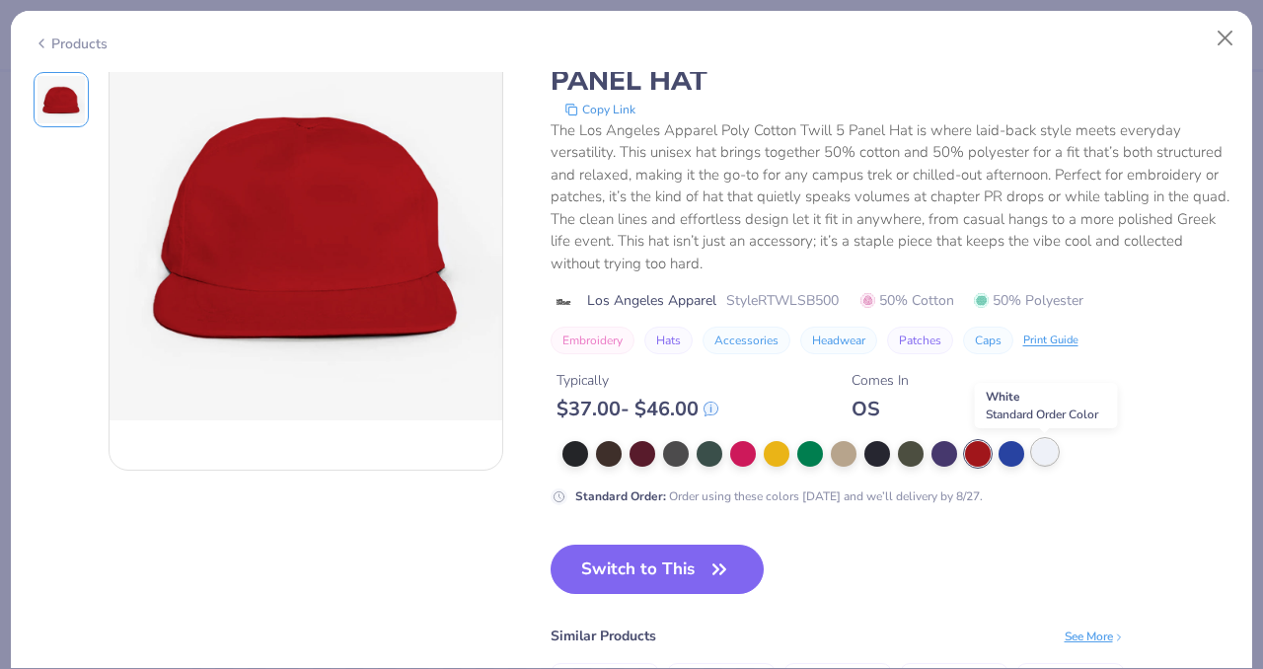
click at [1047, 453] on div at bounding box center [1045, 452] width 26 height 26
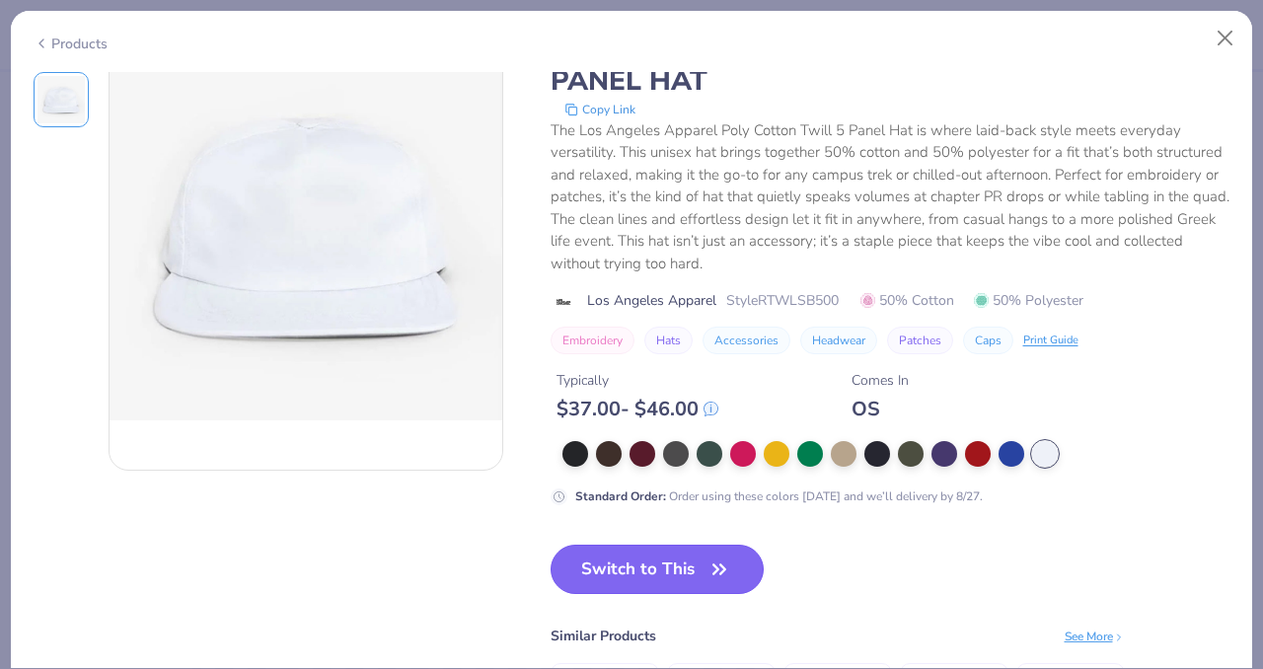
click at [704, 560] on button "Switch to This" at bounding box center [658, 569] width 214 height 49
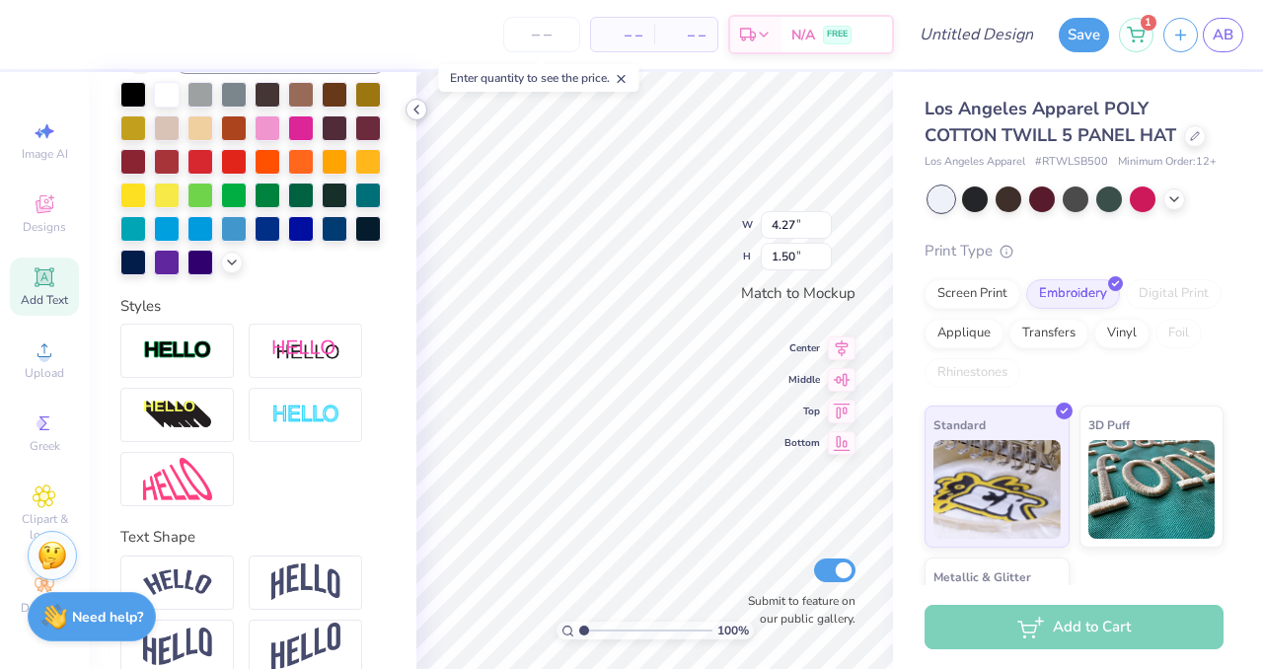
click at [420, 109] on icon at bounding box center [416, 110] width 16 height 16
click at [421, 105] on icon at bounding box center [416, 110] width 16 height 16
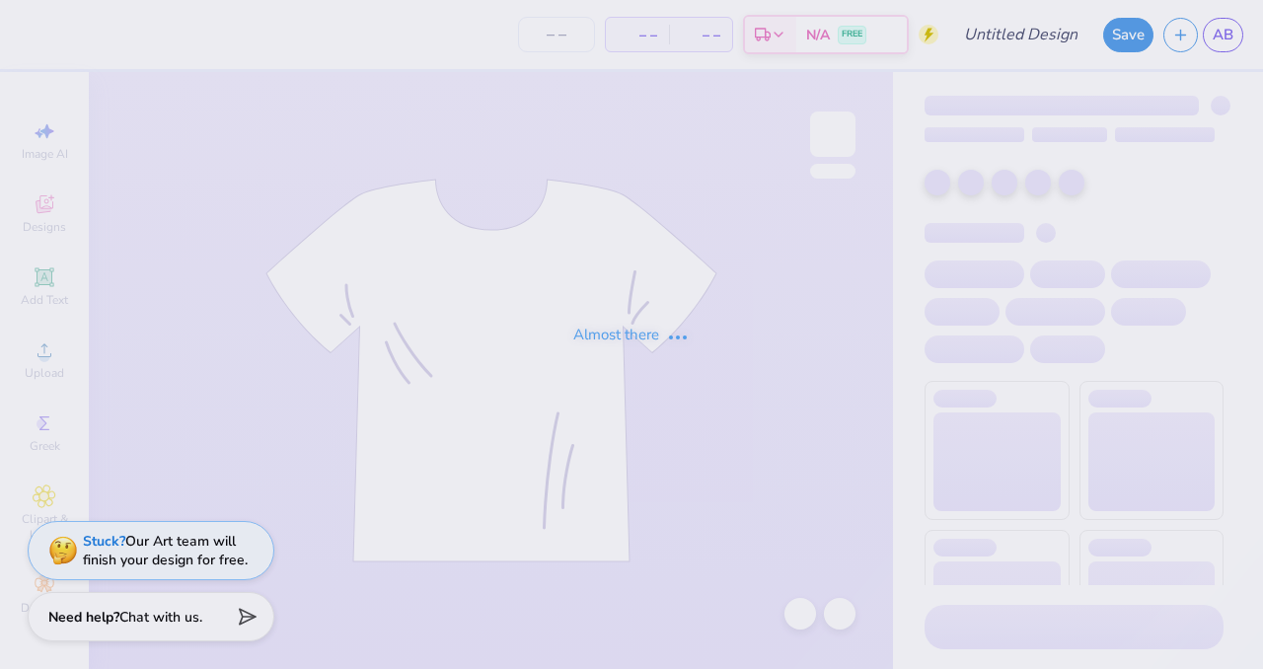
type input "Lubbock tshirt"
type input "12"
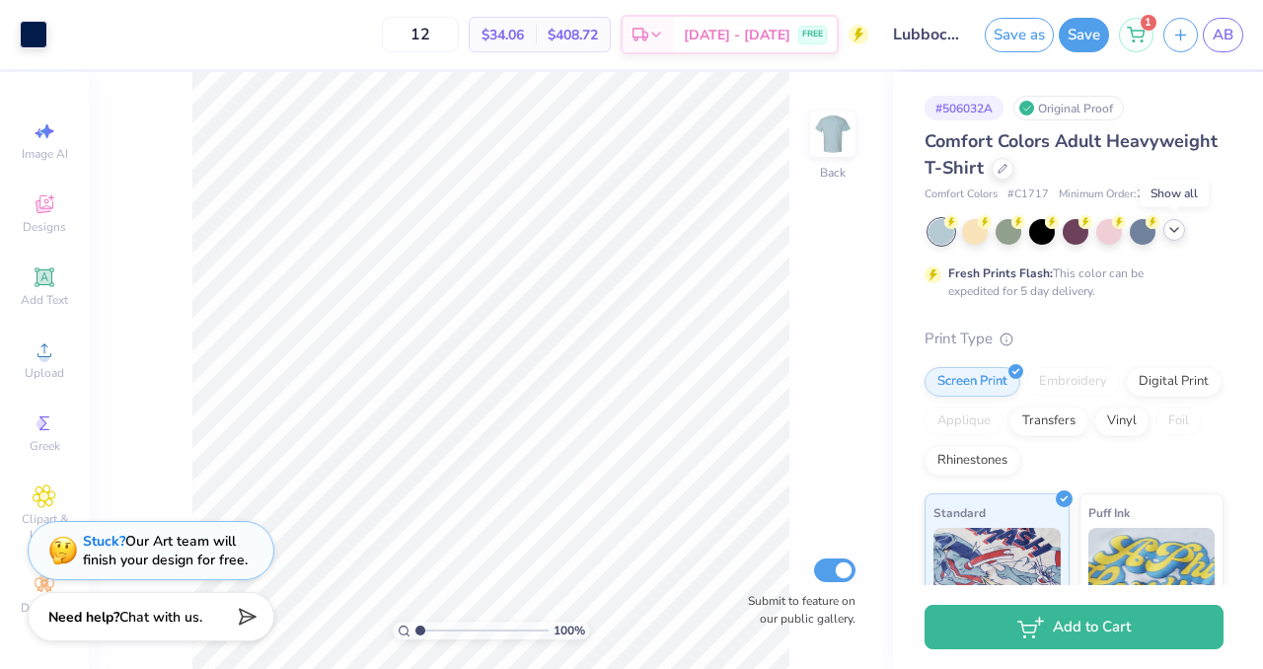
click at [1177, 225] on icon at bounding box center [1174, 230] width 16 height 16
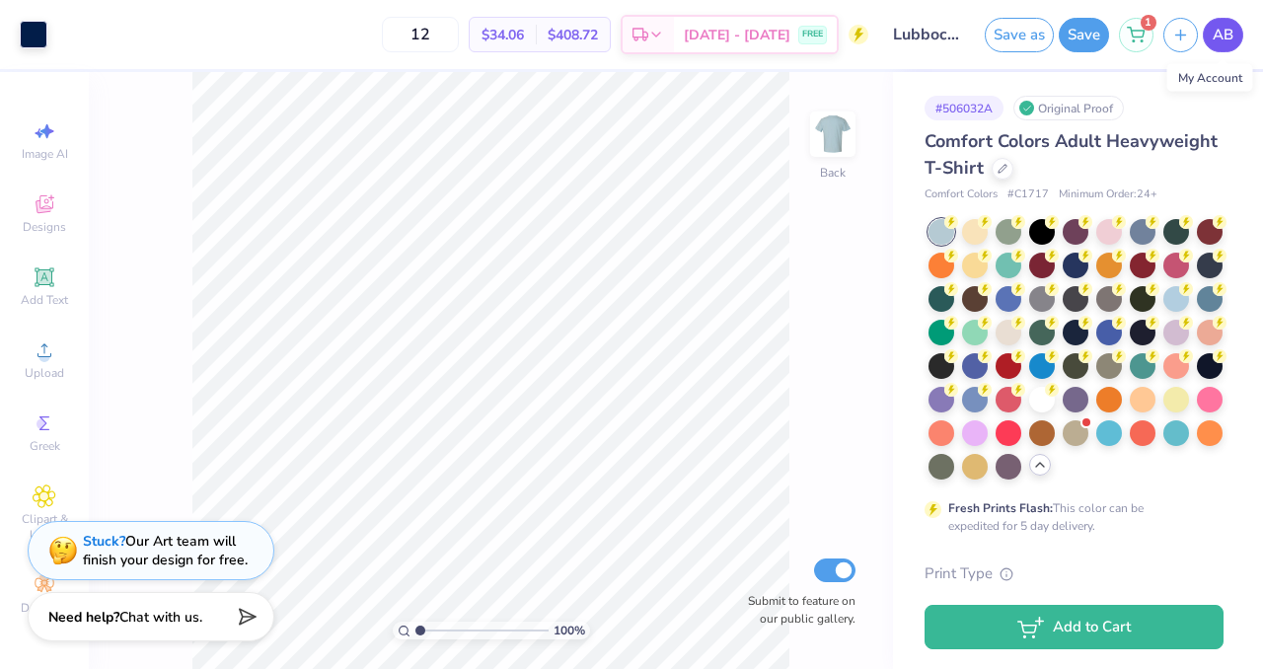
click at [1228, 34] on span "AB" at bounding box center [1223, 35] width 21 height 23
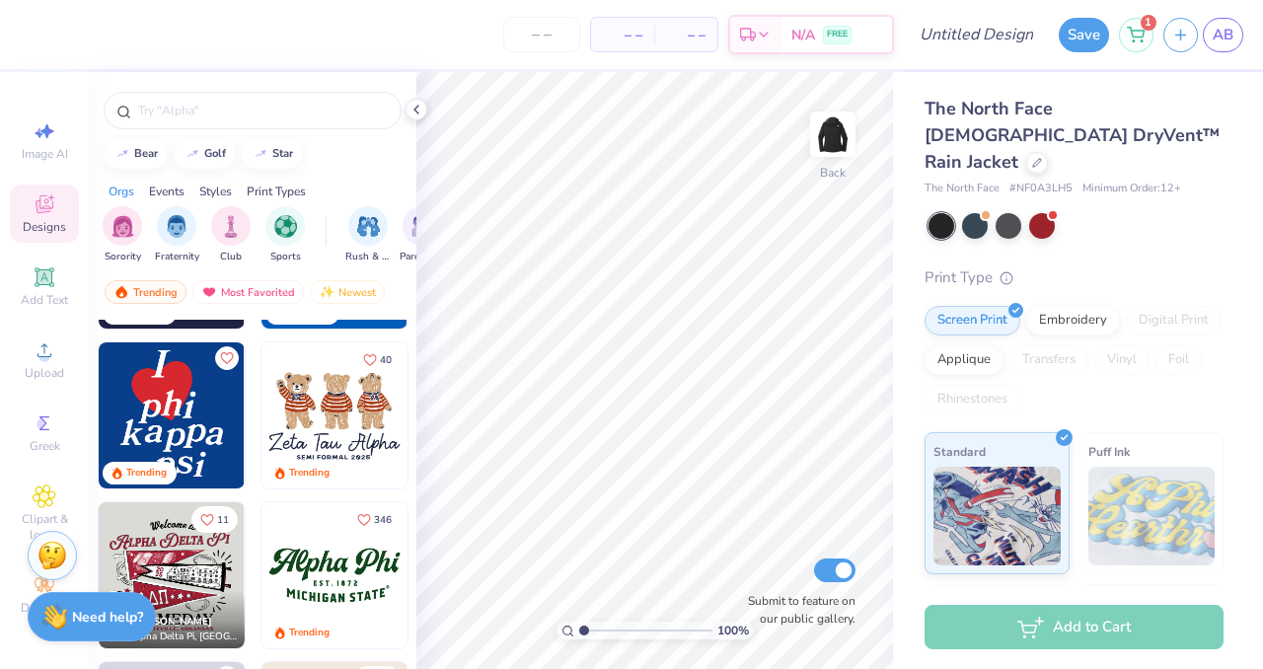
scroll to position [798, 0]
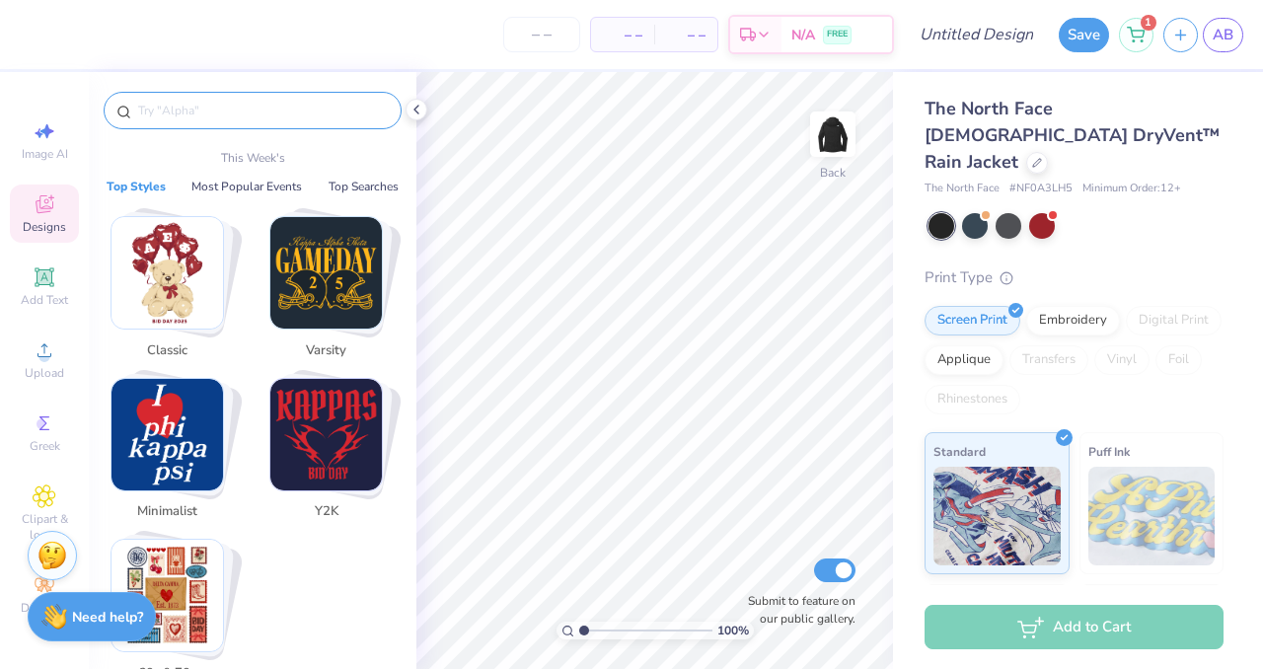
click at [246, 115] on input "text" at bounding box center [262, 111] width 253 height 20
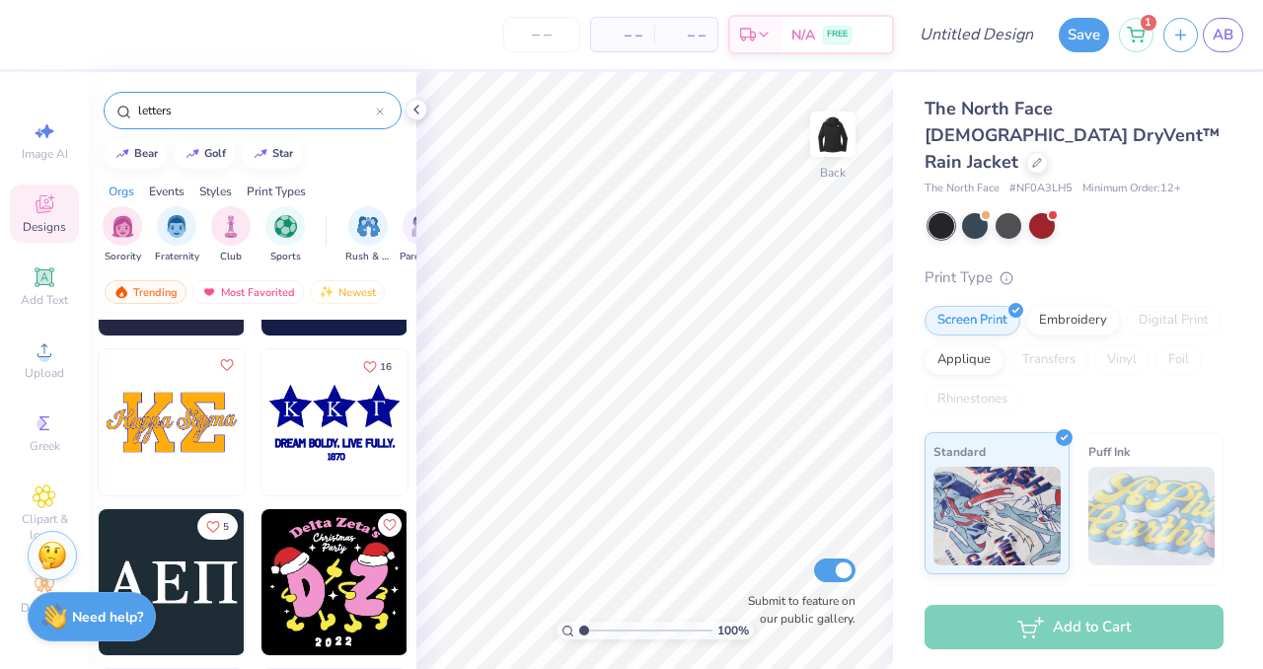
scroll to position [2849, 0]
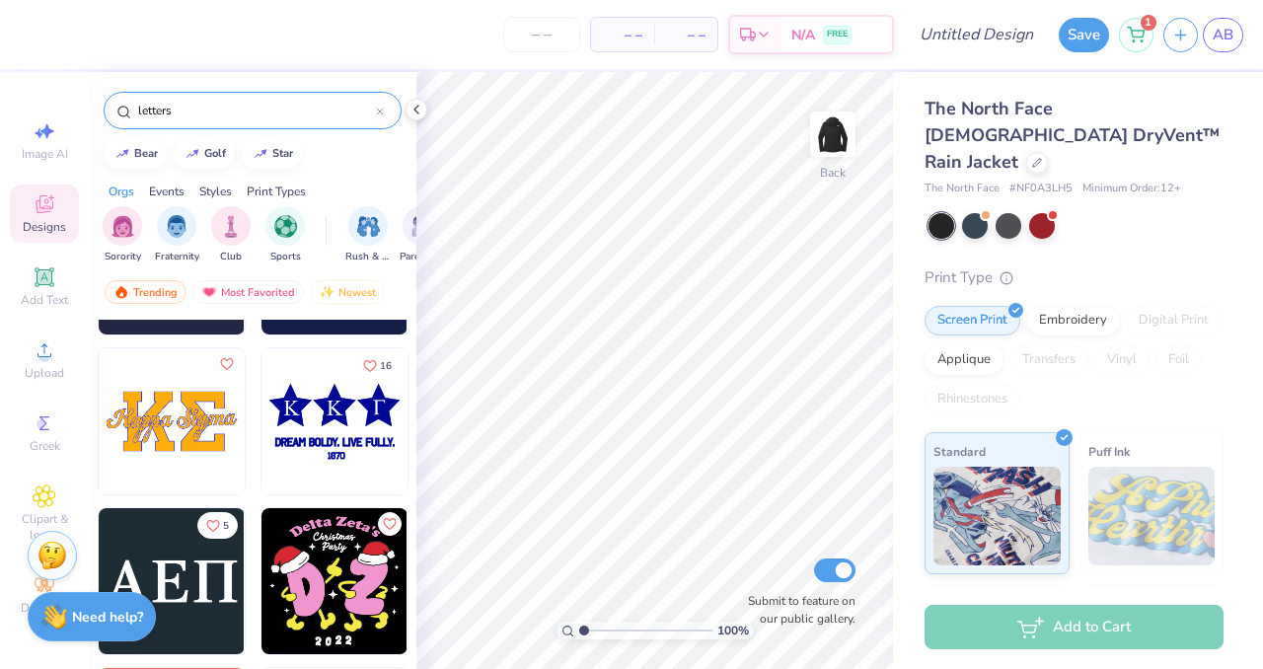
type input "letters"
click at [182, 586] on img at bounding box center [172, 581] width 146 height 146
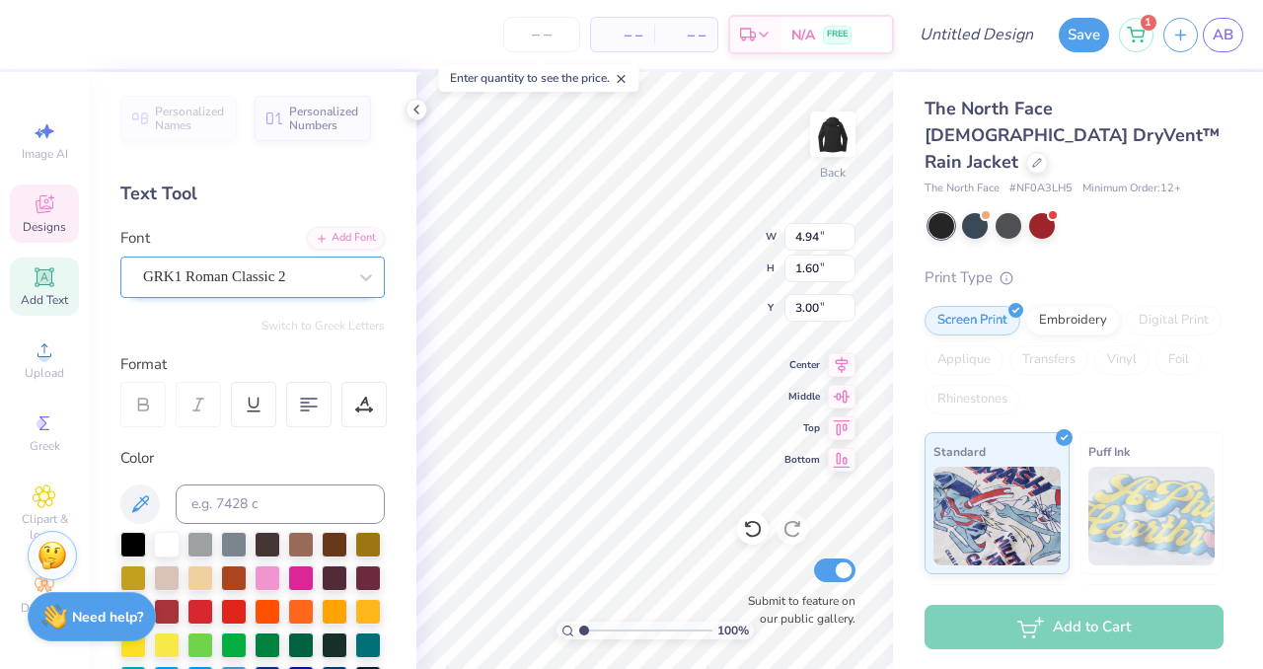
type textarea "x"
click at [305, 269] on div "GRK1 Roman Classic 2" at bounding box center [244, 276] width 207 height 31
paste input "Ω"
type input "Ω"
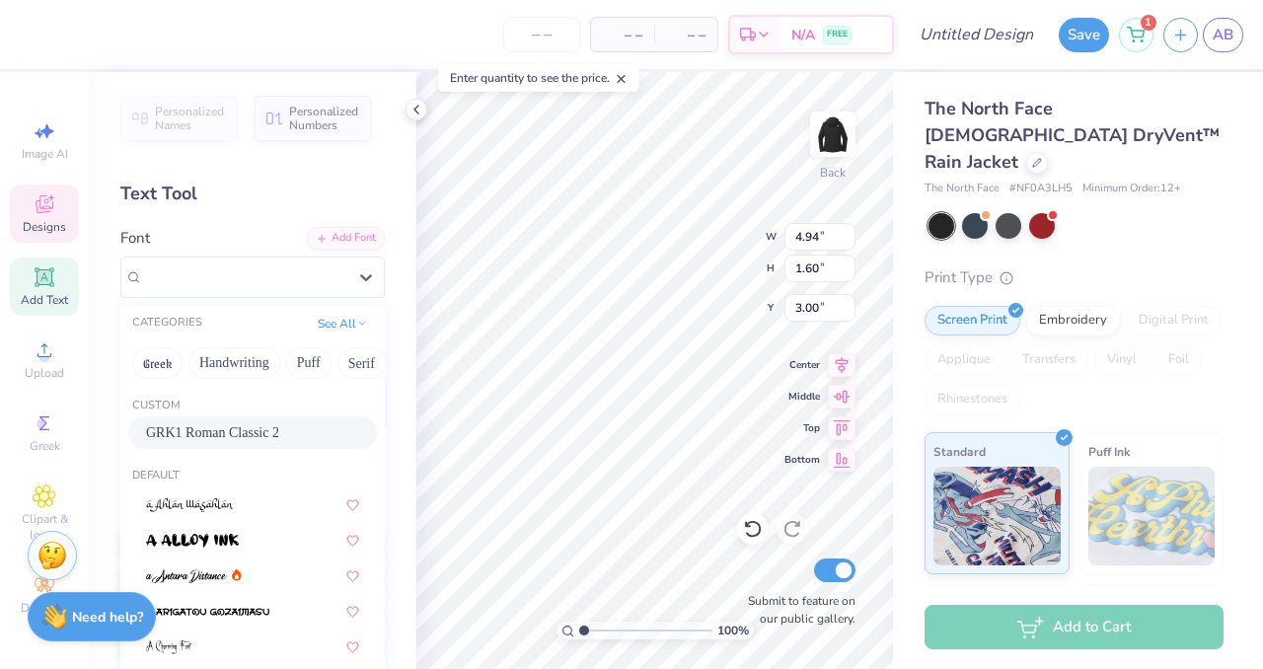
click at [287, 146] on div "Personalized Names Personalized Numbers Text Tool Add Font Font option GRK1 Rom…" at bounding box center [253, 370] width 328 height 597
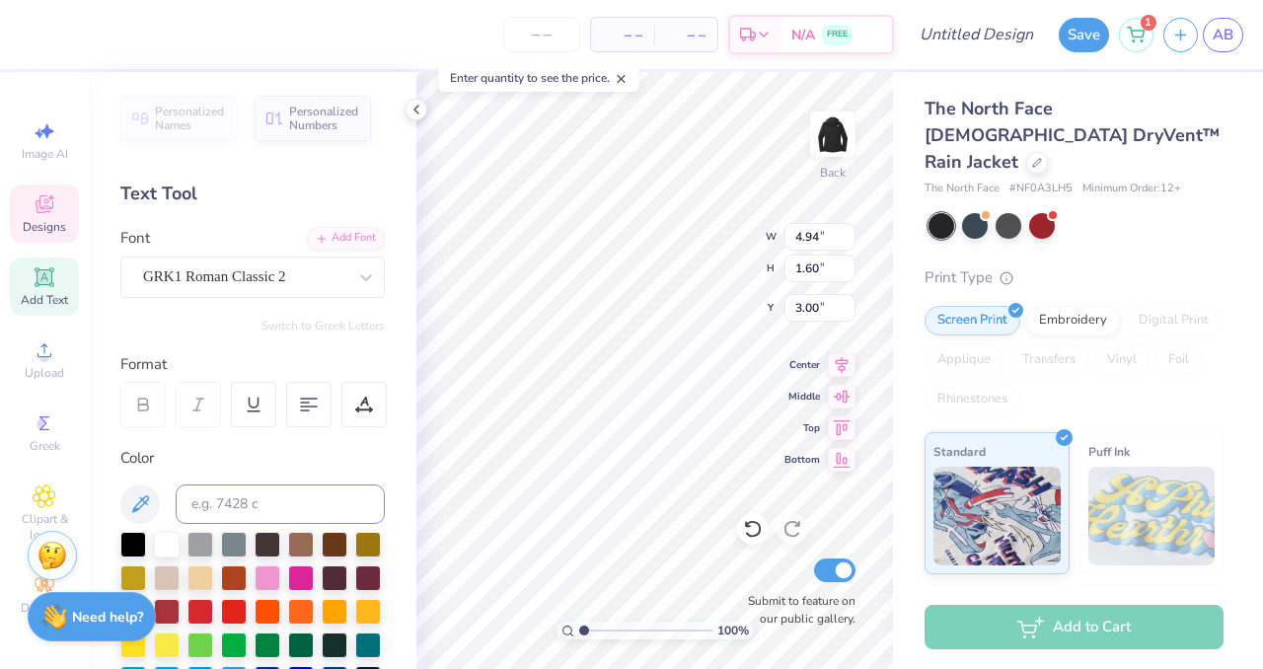
paste textarea
type textarea "x"
type textarea "X"
type textarea "x"
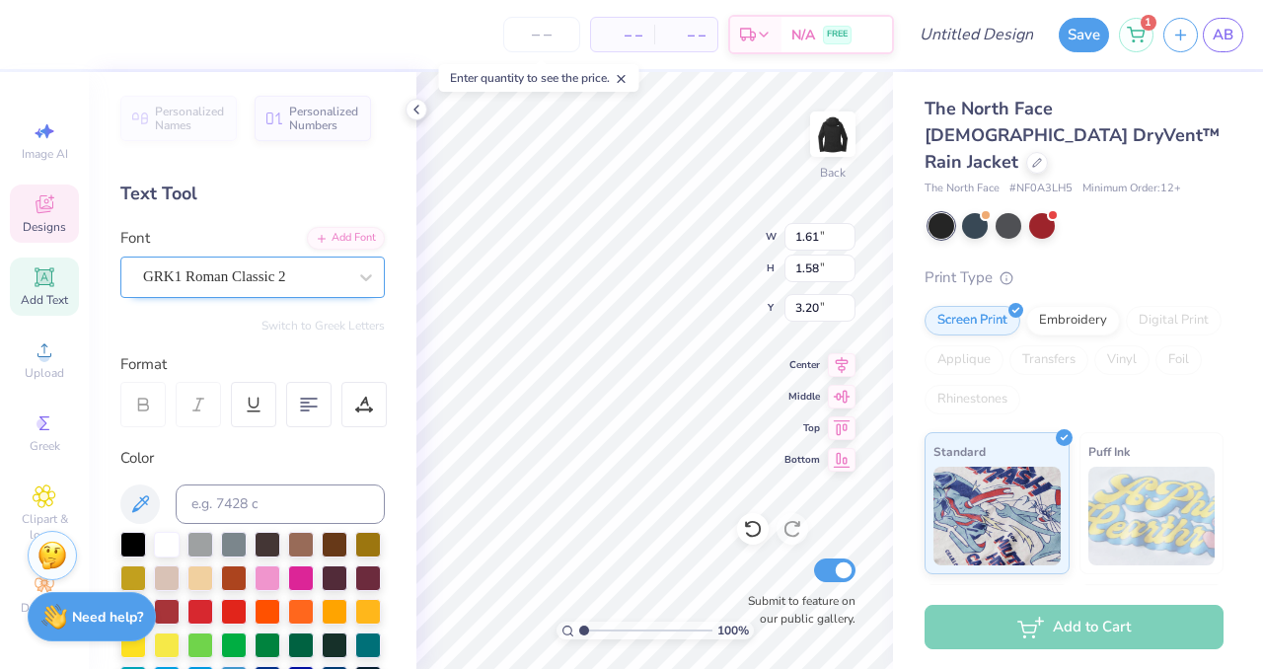
click at [347, 264] on div "GRK1 Roman Classic 2" at bounding box center [244, 276] width 207 height 31
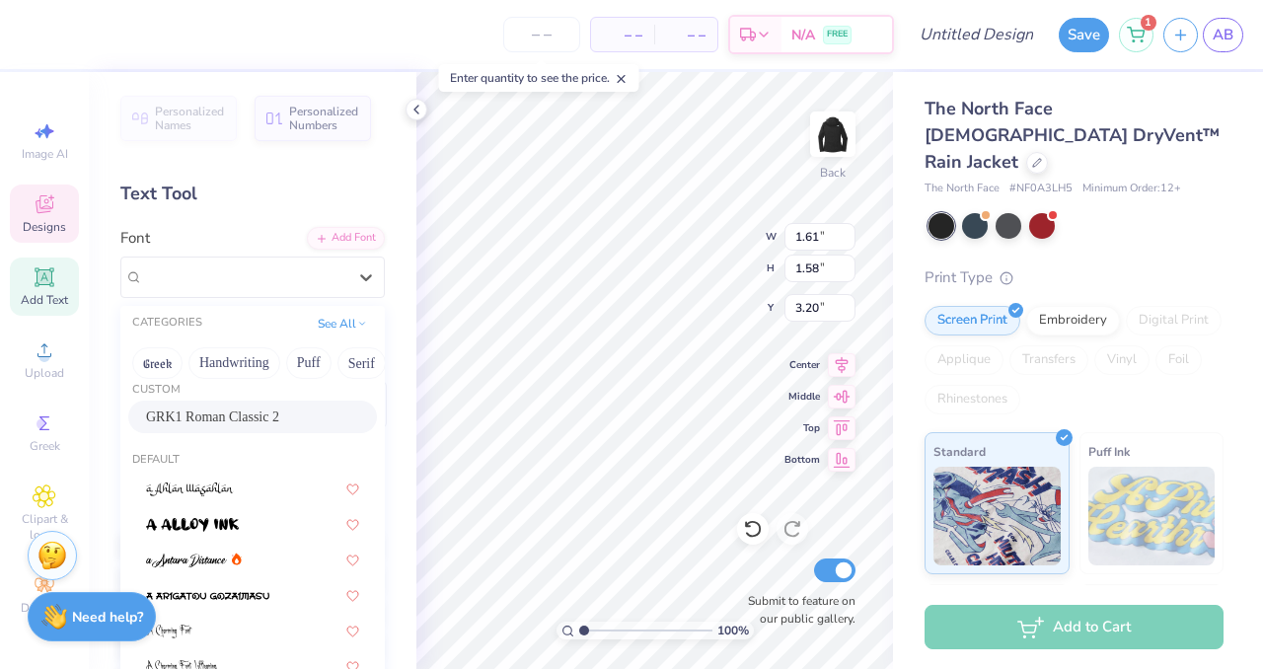
scroll to position [17, 0]
click at [157, 366] on button "Greek" at bounding box center [157, 363] width 50 height 32
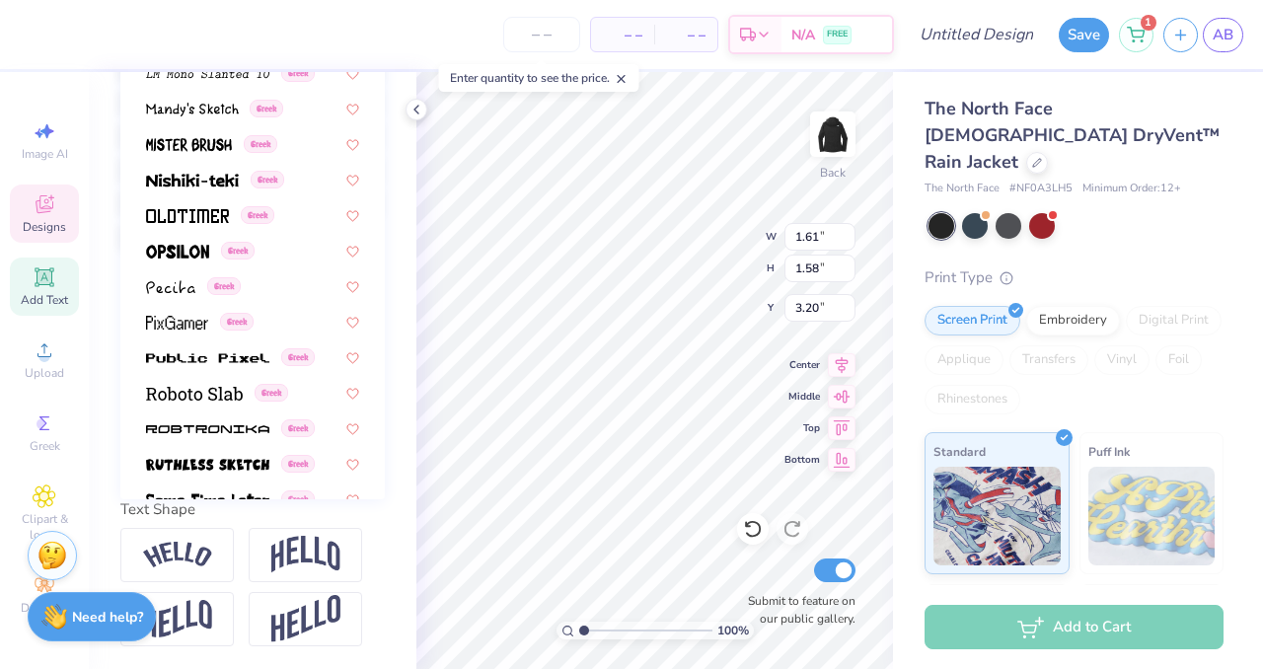
scroll to position [396, 0]
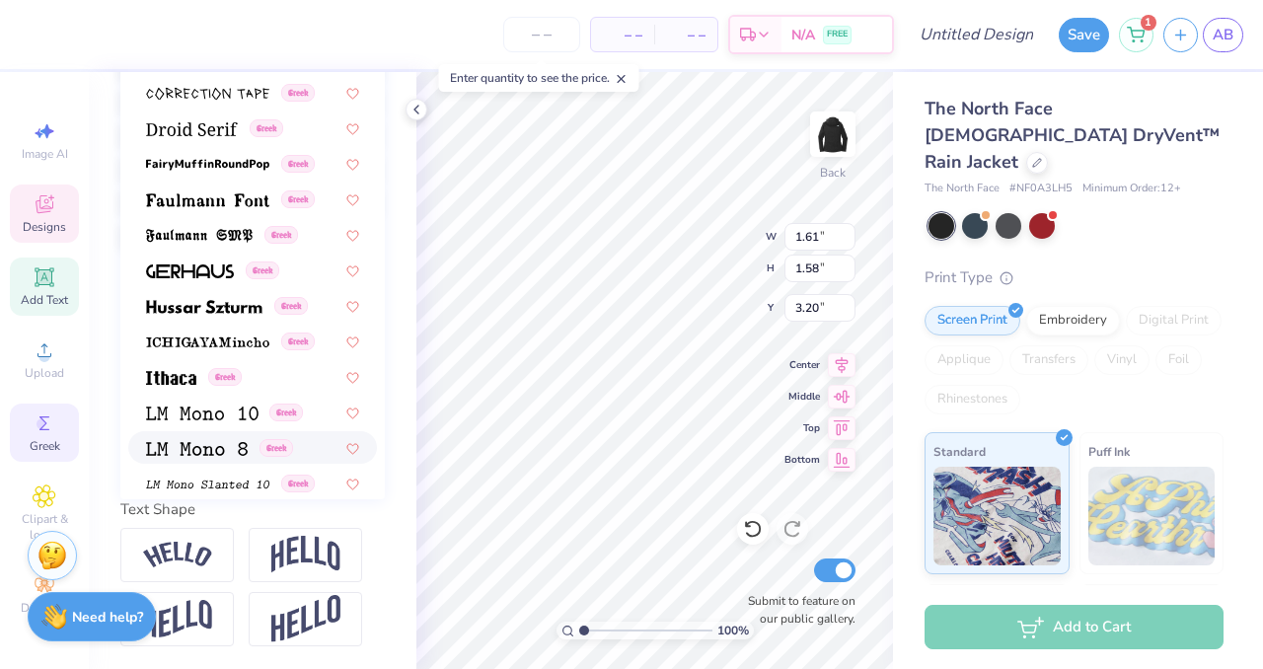
click at [48, 419] on icon at bounding box center [45, 423] width 24 height 24
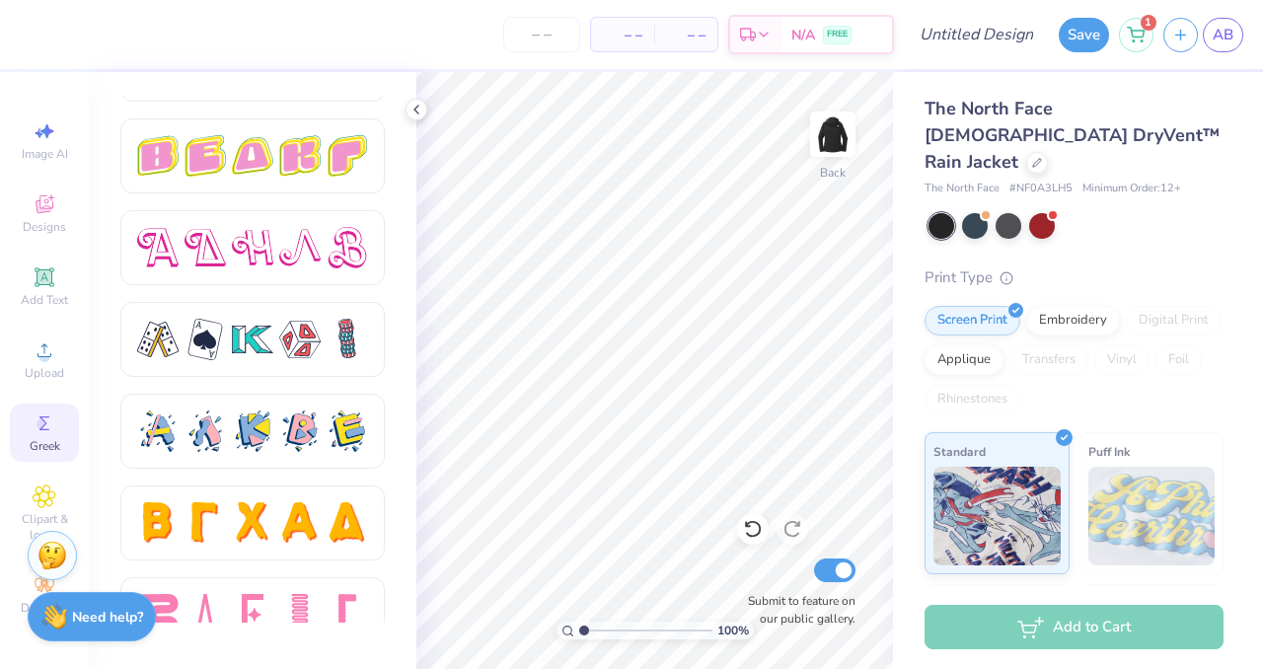
scroll to position [3418, 0]
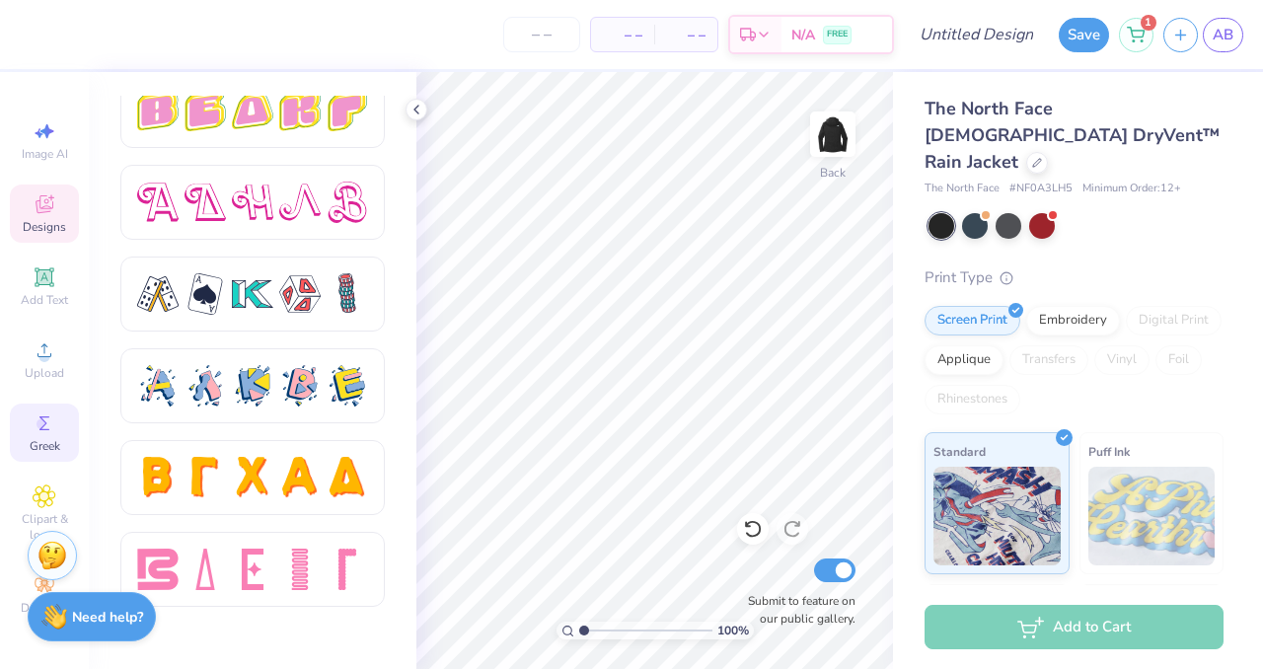
click at [42, 200] on icon at bounding box center [45, 204] width 24 height 24
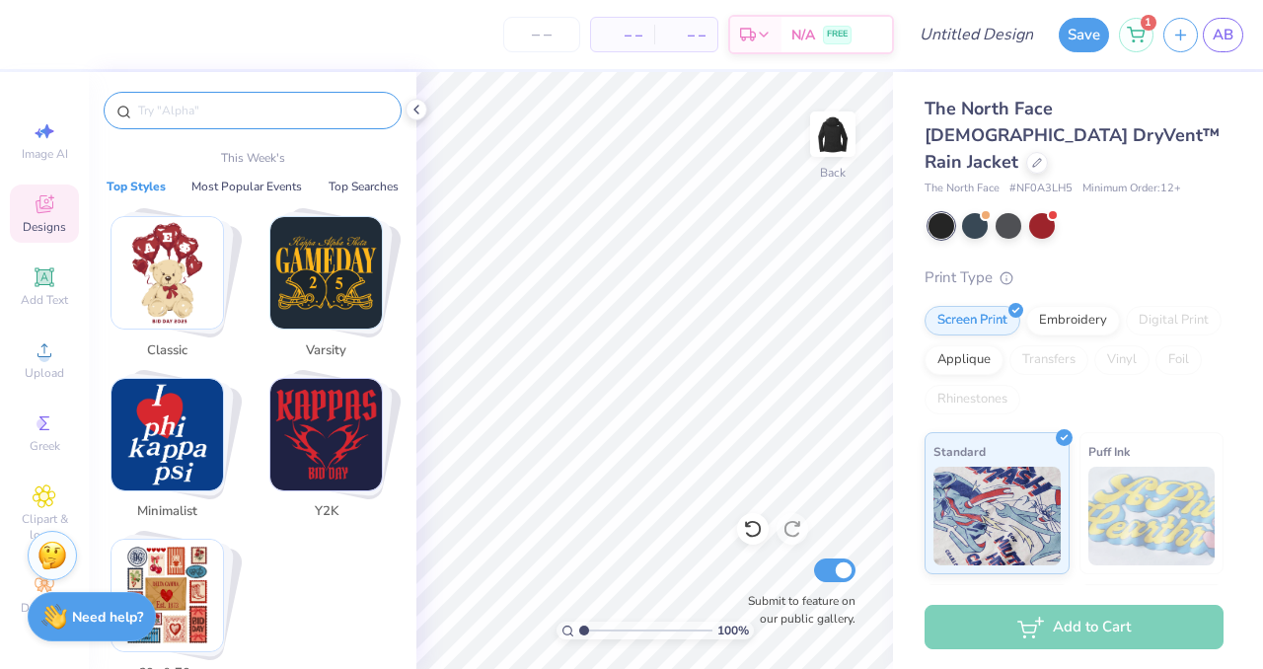
click at [164, 107] on input "text" at bounding box center [262, 111] width 253 height 20
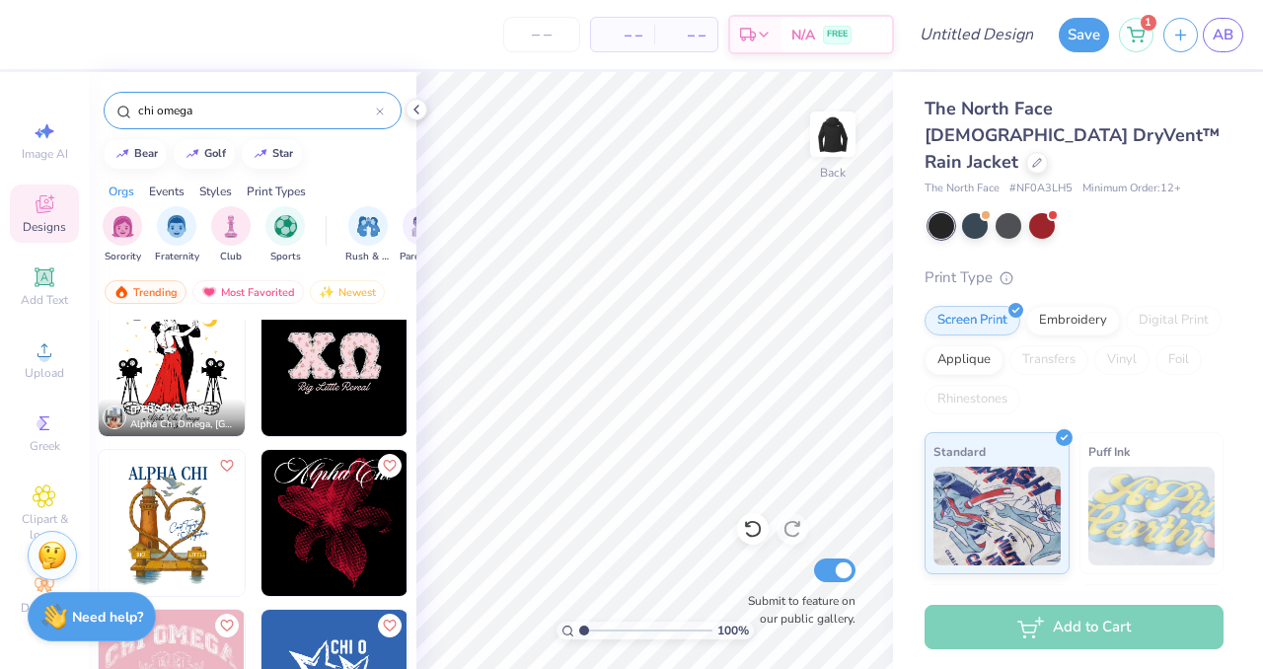
scroll to position [199, 0]
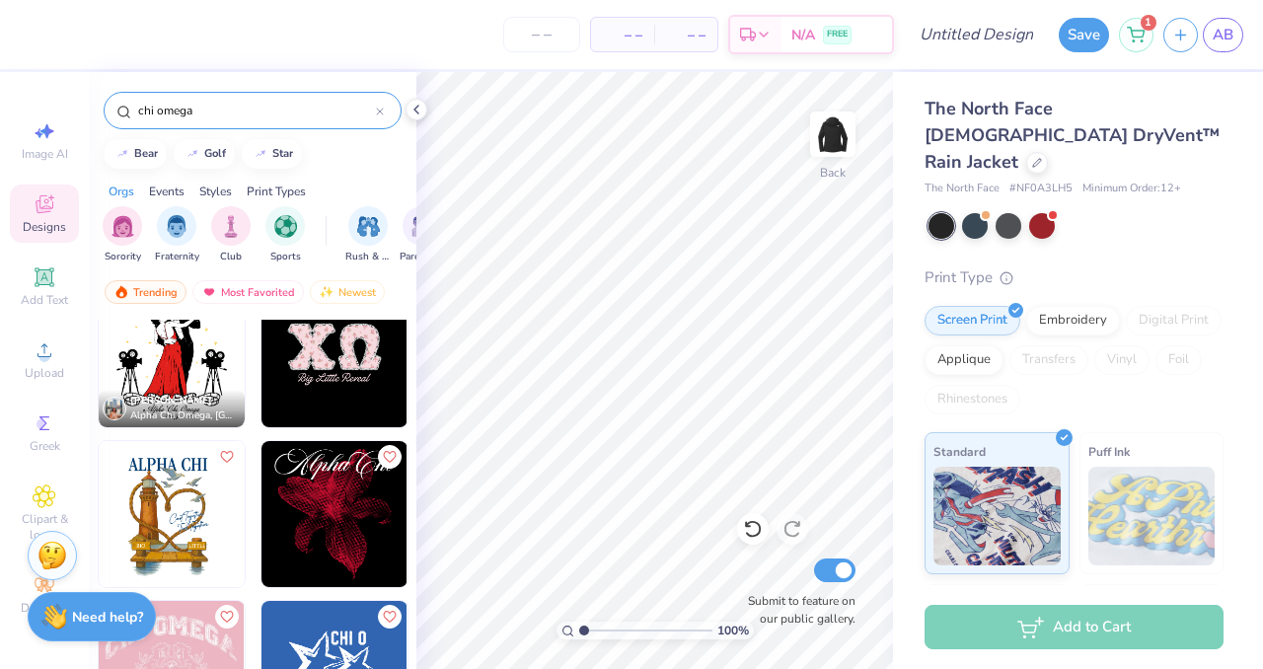
type input "chi omega"
click at [349, 365] on img at bounding box center [334, 354] width 146 height 146
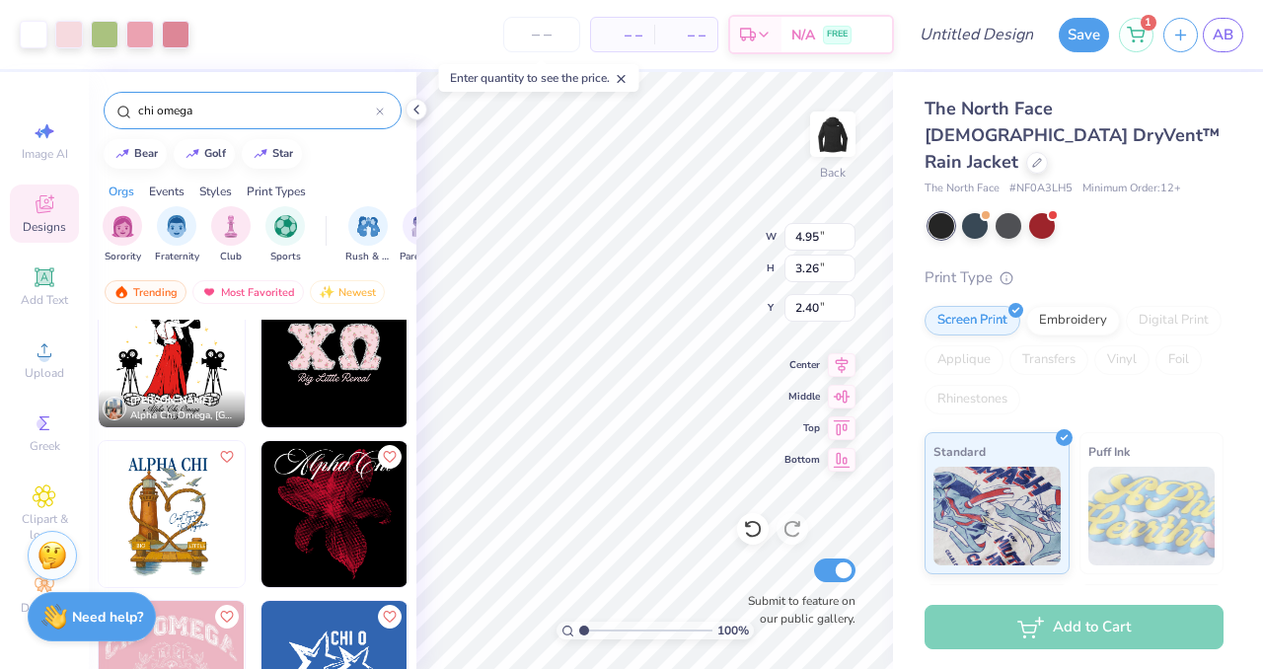
type input "2.40"
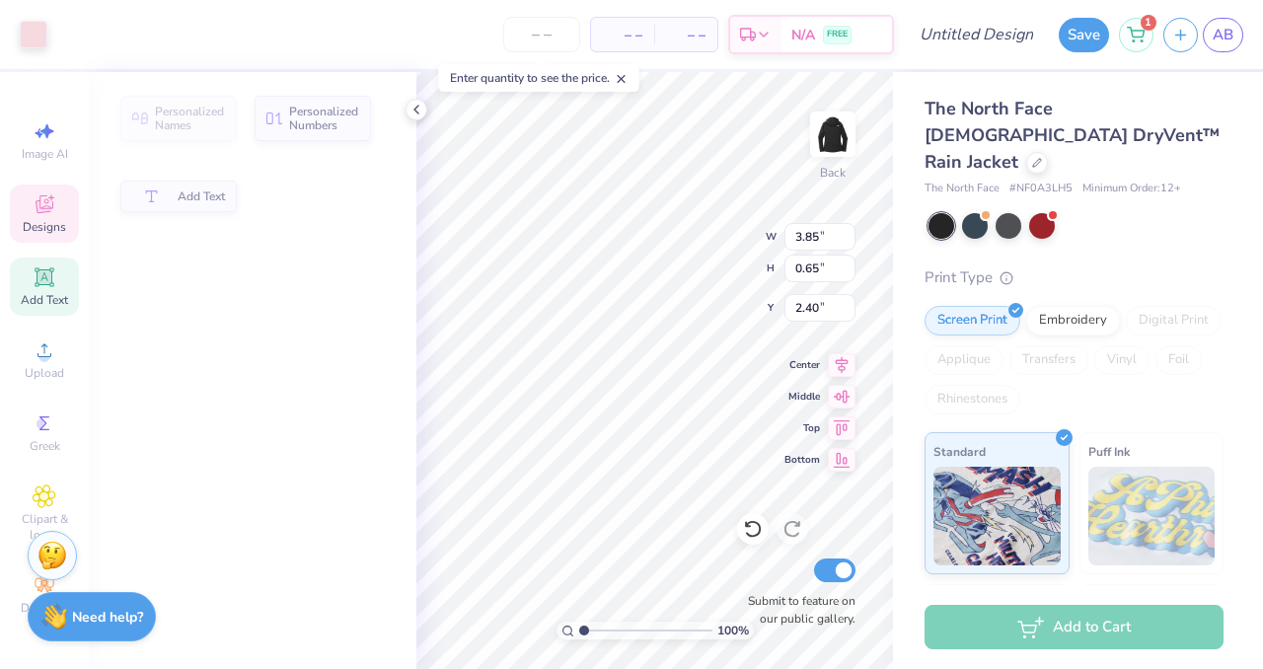
type input "3.85"
type input "0.65"
type input "5.01"
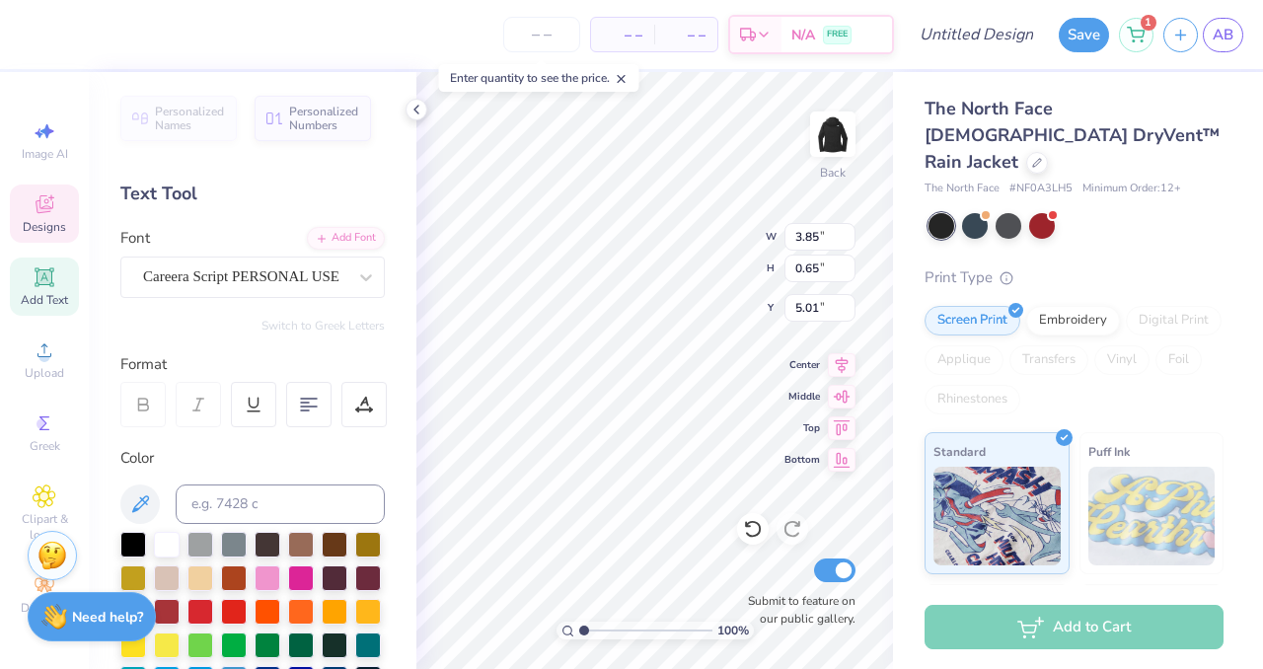
type textarea "Bg Little Reveal"
click at [419, 112] on icon at bounding box center [416, 110] width 16 height 16
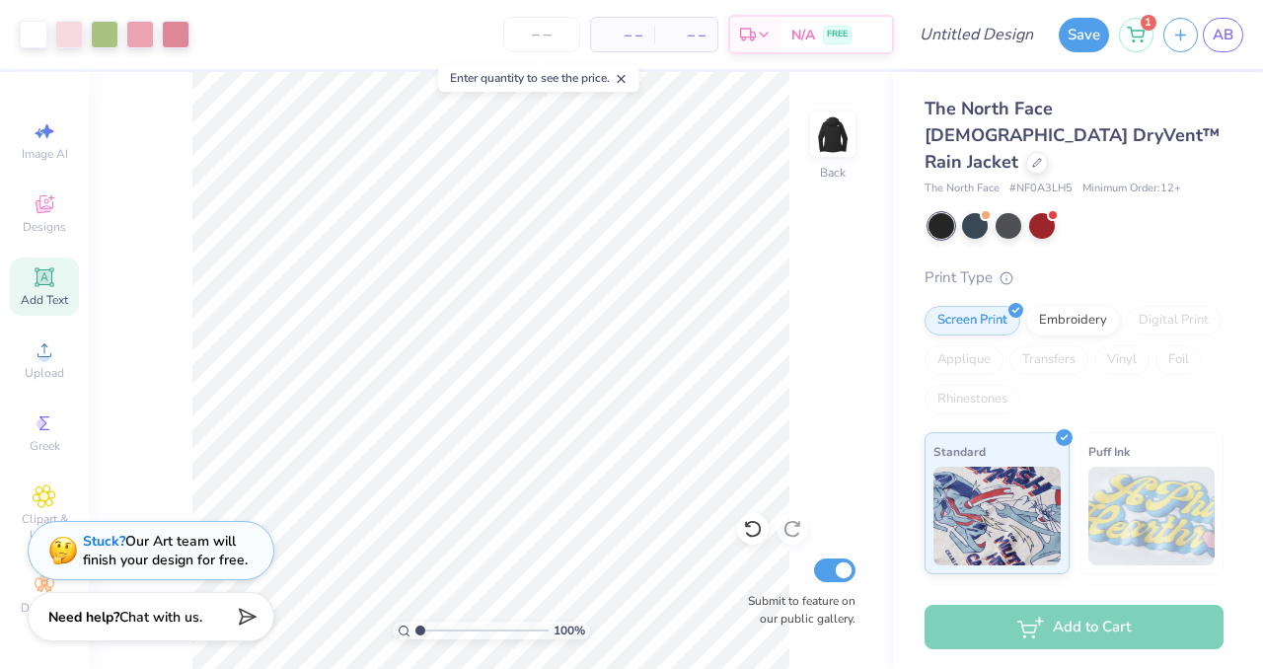
click at [413, 103] on div "Art colors – – Per Item – – Total Est. Delivery N/A FREE Design Title Save 1 AB…" at bounding box center [631, 334] width 1263 height 669
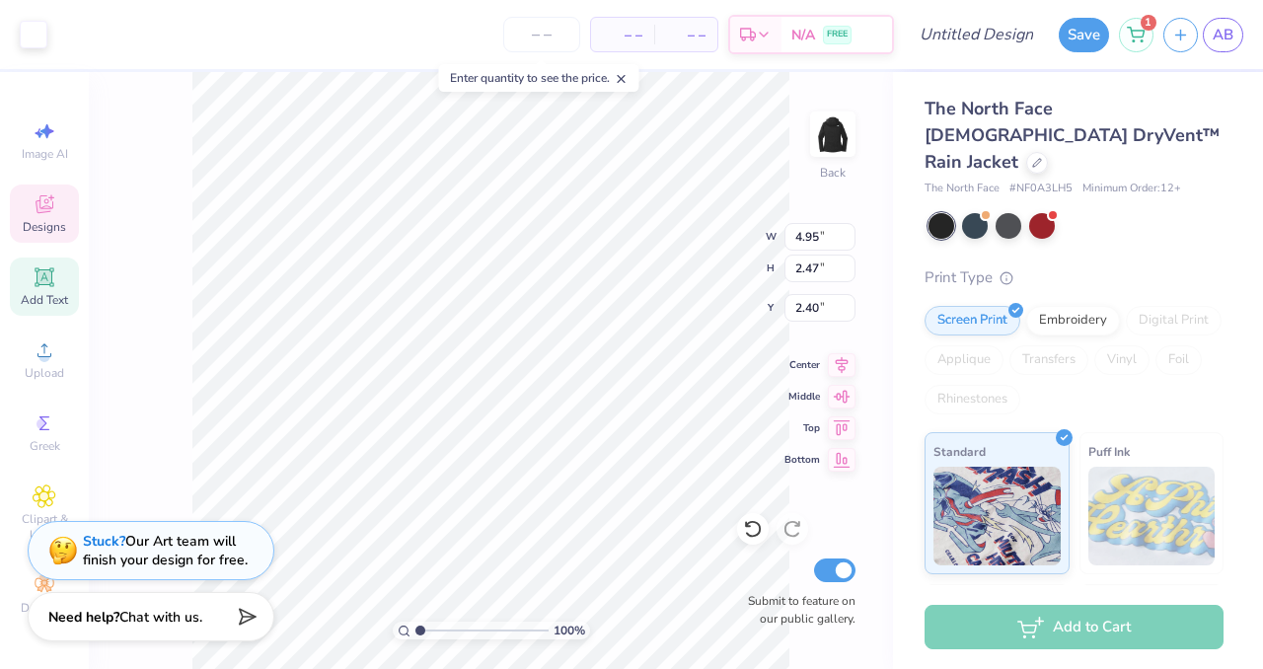
type input "4.95"
type input "2.47"
type input "2.40"
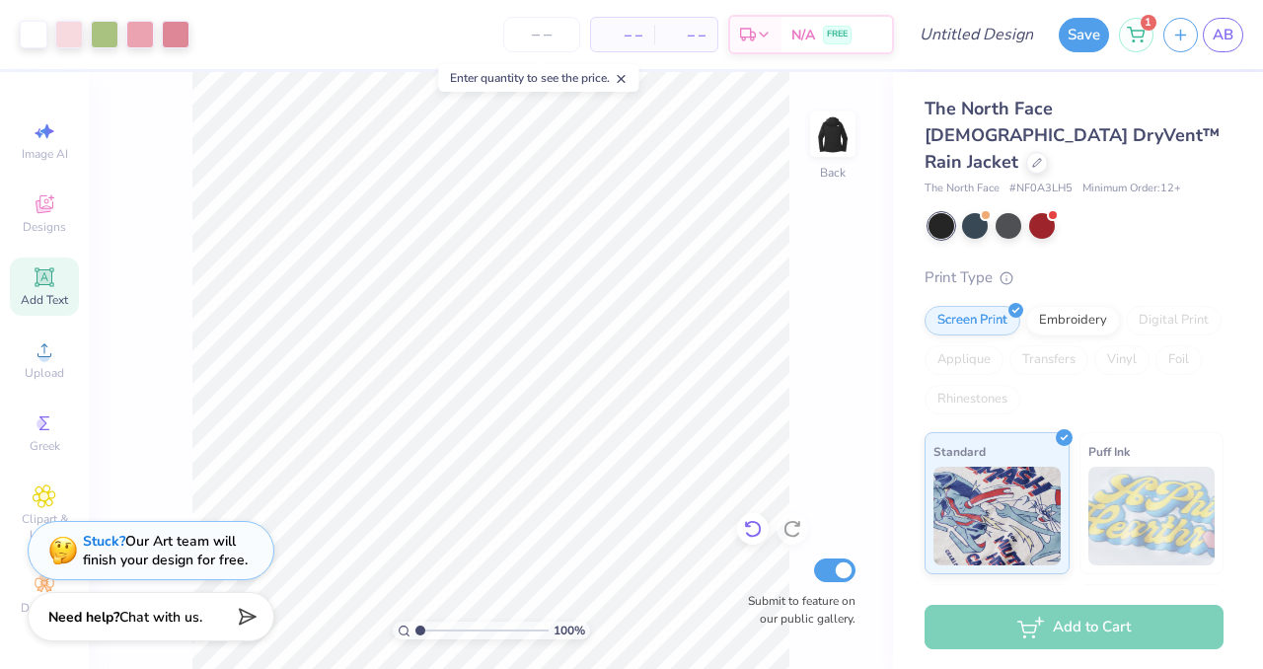
click at [751, 536] on icon at bounding box center [752, 530] width 17 height 18
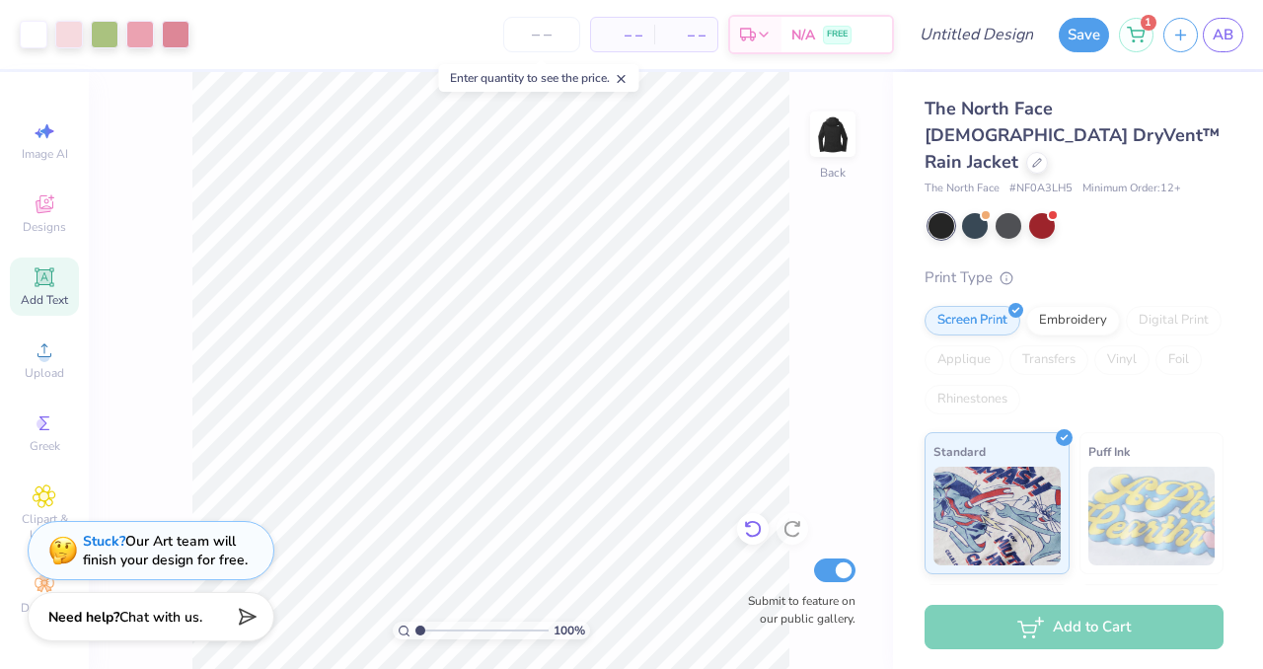
click at [751, 536] on icon at bounding box center [752, 530] width 17 height 18
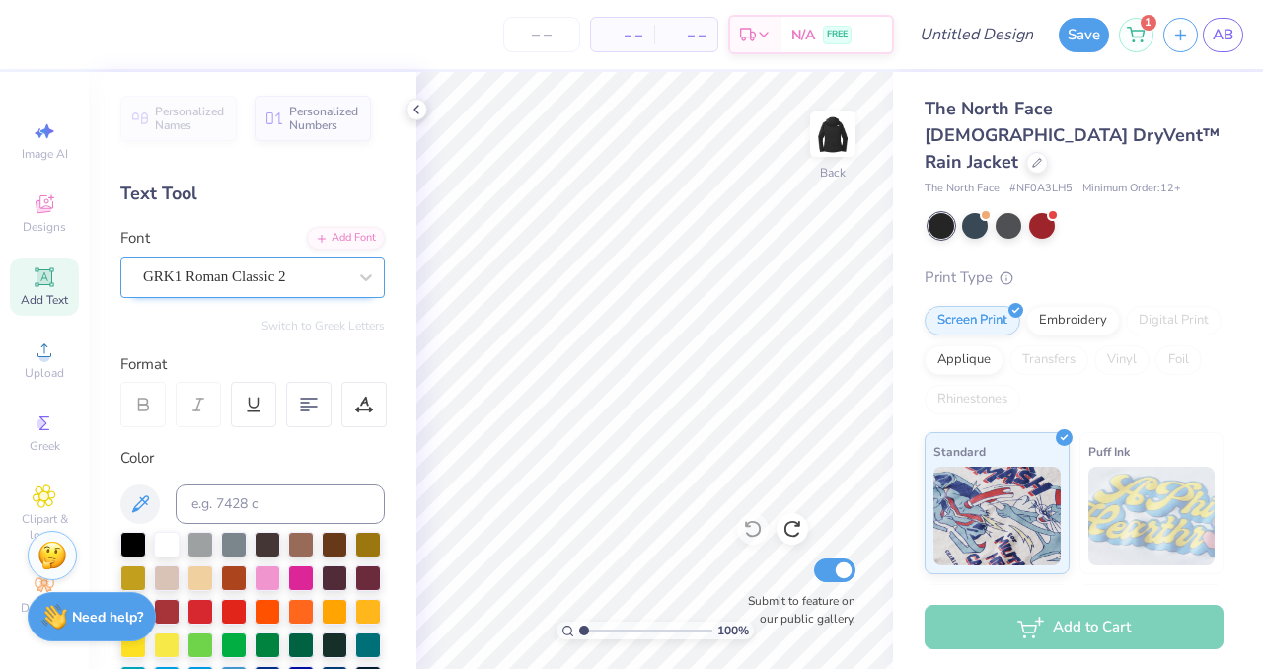
click at [309, 275] on div "GRK1 Roman Classic 2" at bounding box center [244, 276] width 207 height 31
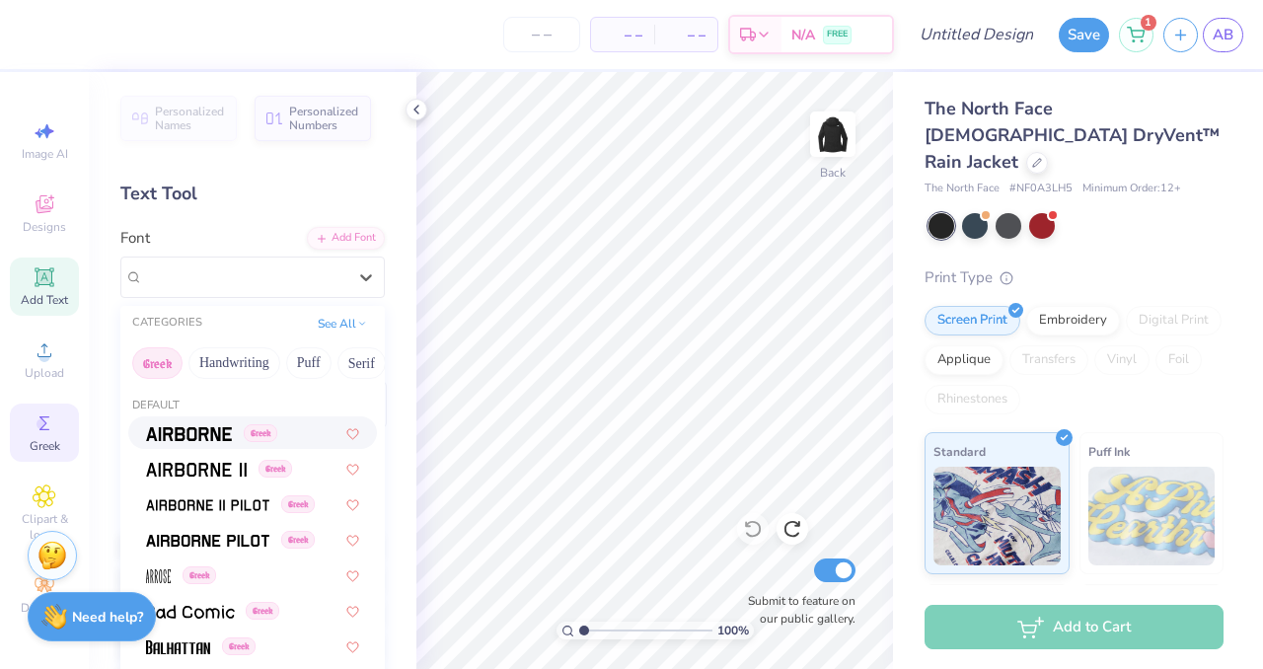
click at [36, 435] on div "Greek" at bounding box center [44, 433] width 69 height 58
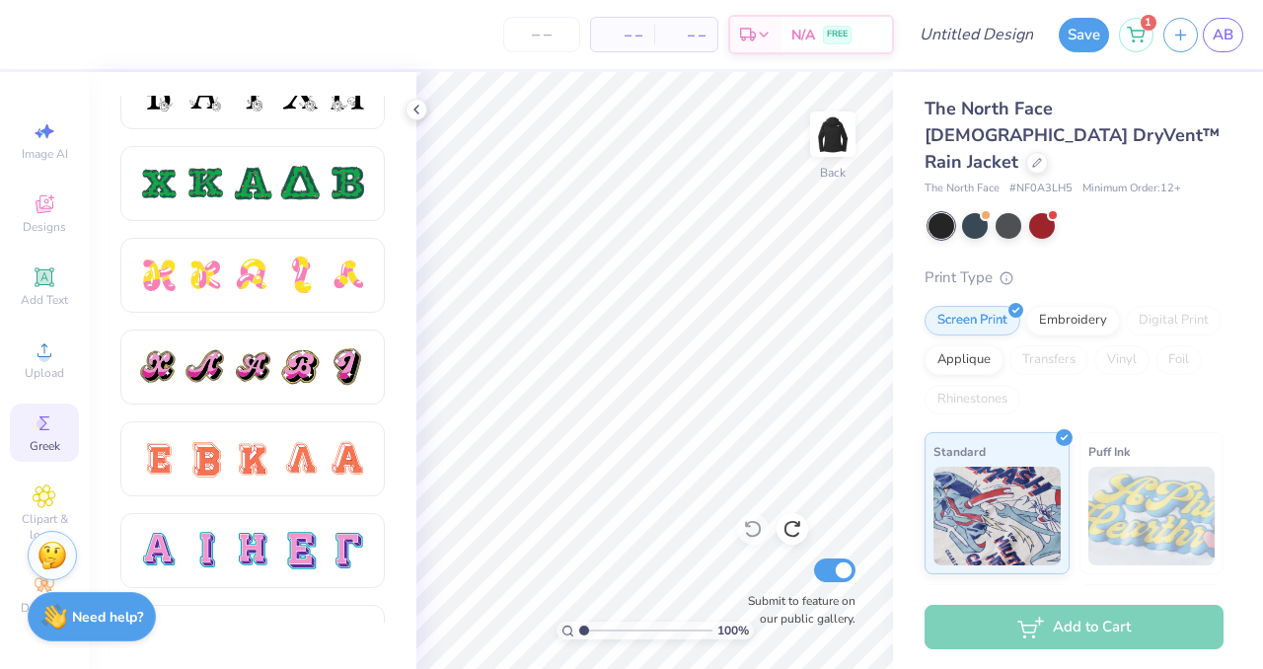
scroll to position [963, 0]
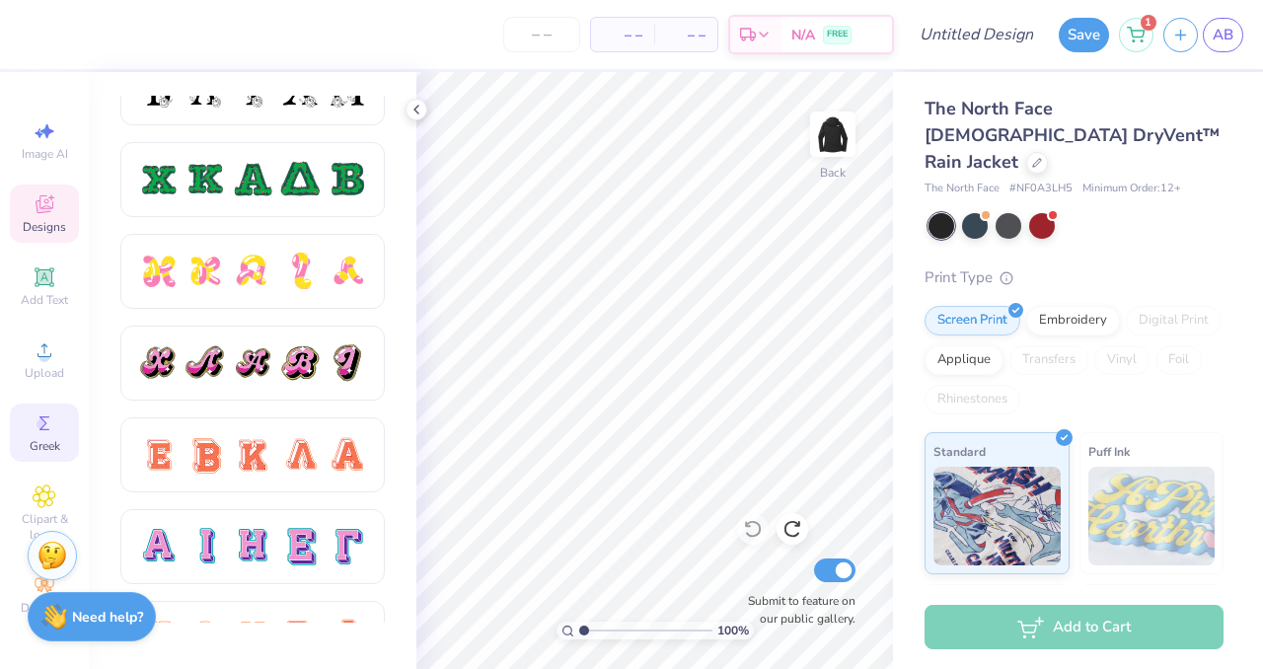
click at [35, 196] on icon at bounding box center [45, 204] width 24 height 24
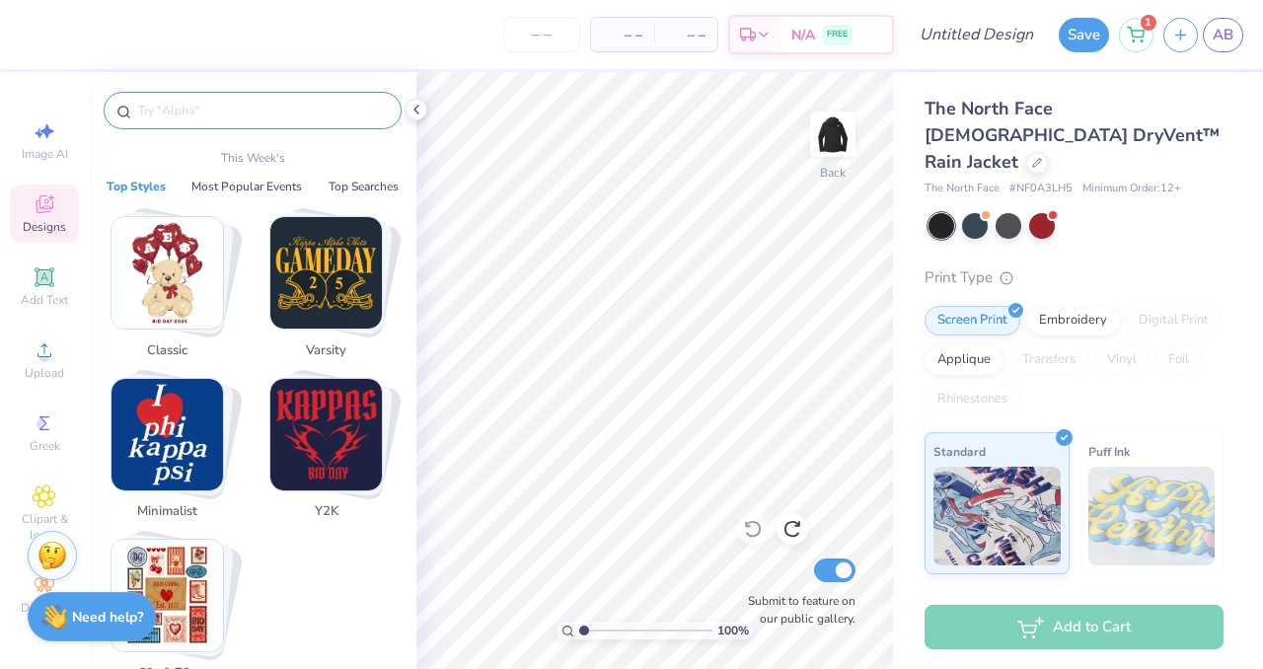
click at [209, 101] on input "text" at bounding box center [262, 111] width 253 height 20
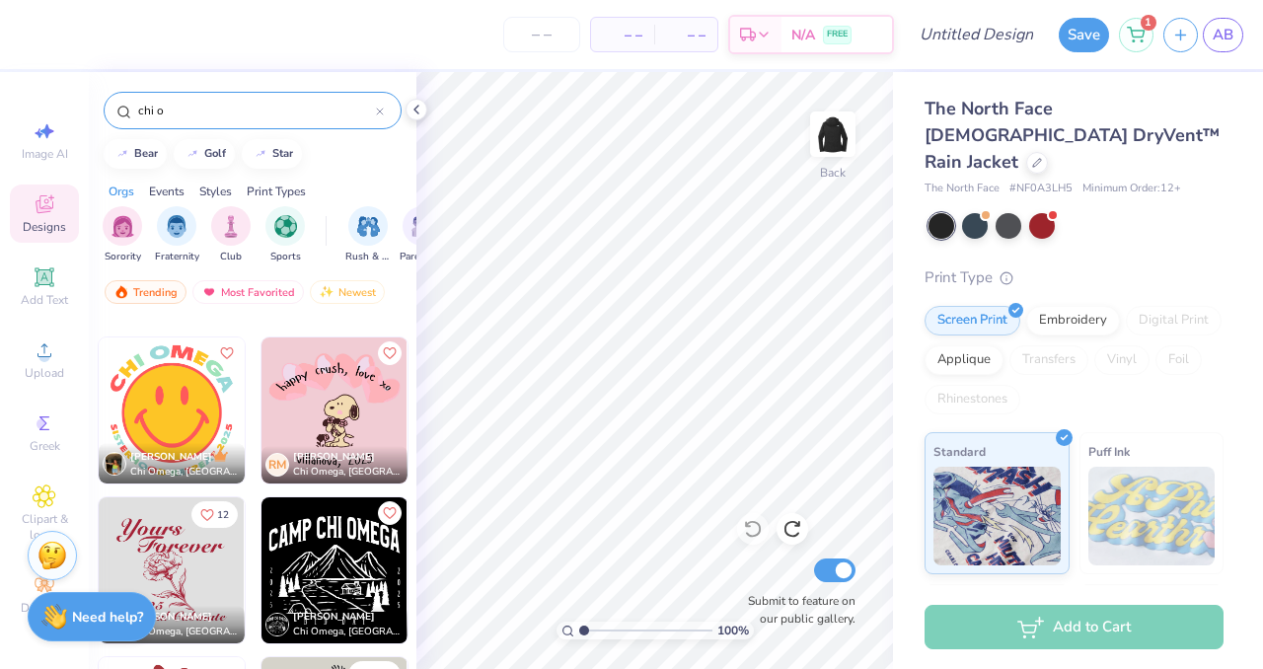
scroll to position [0, 0]
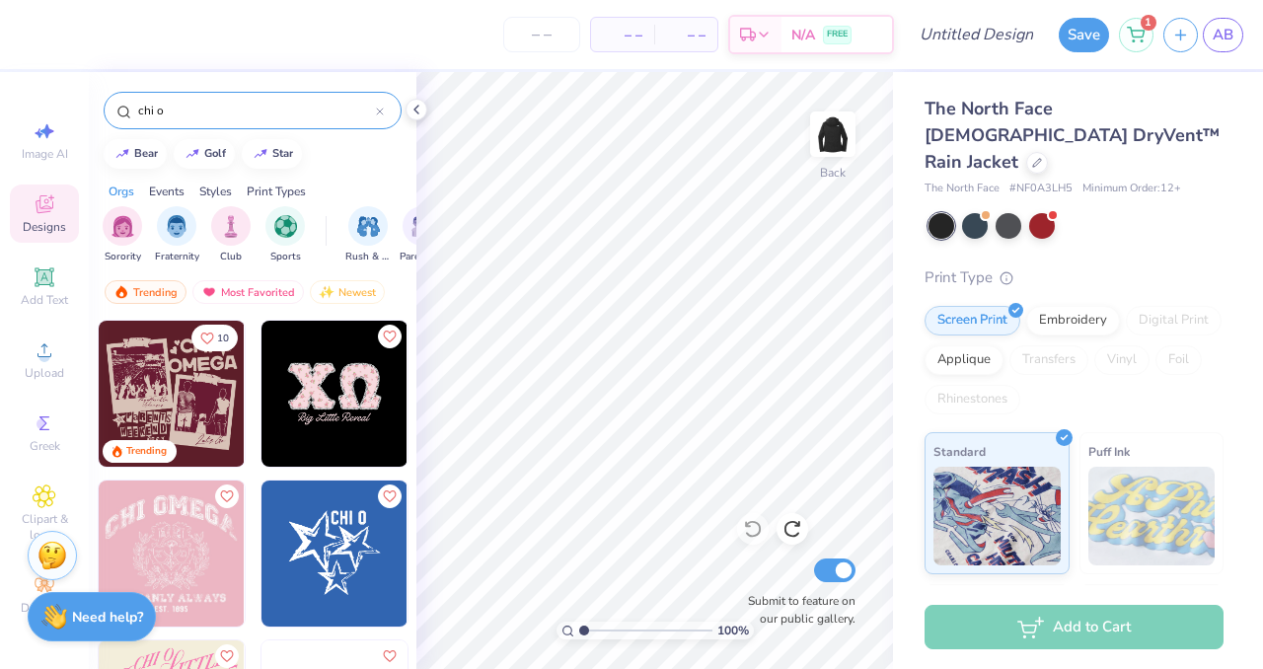
type input "chi o"
click at [319, 380] on img at bounding box center [334, 394] width 146 height 146
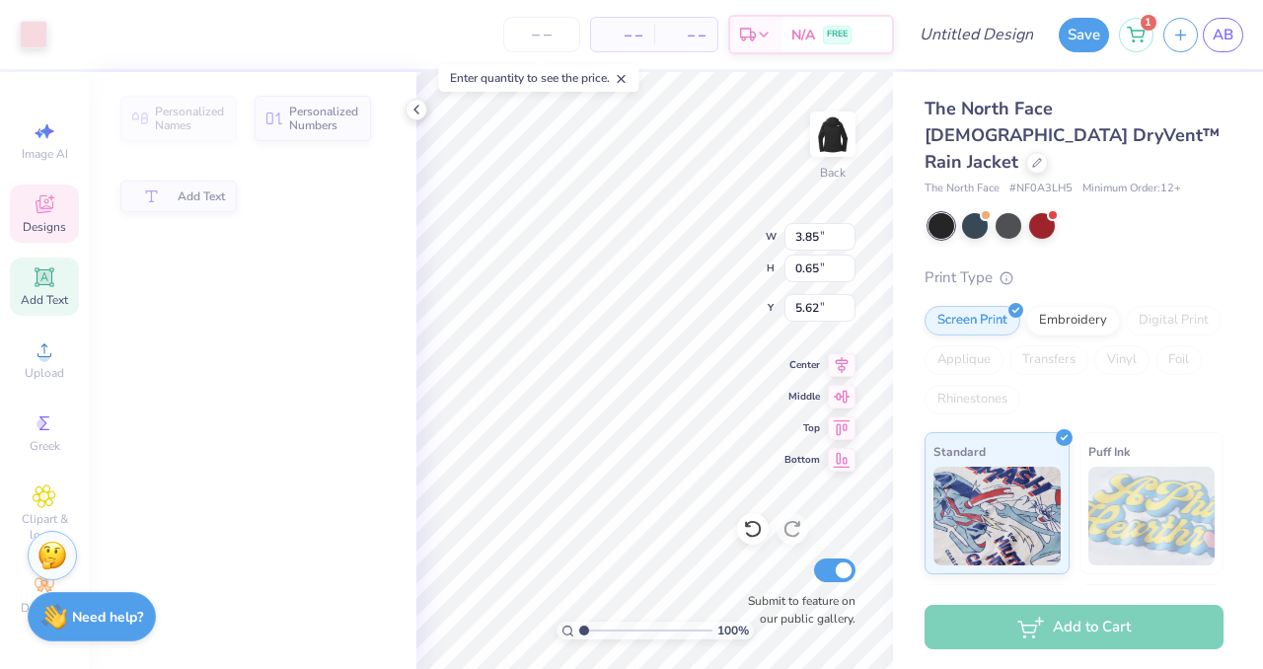
type input "3.85"
type input "0.65"
type input "5.62"
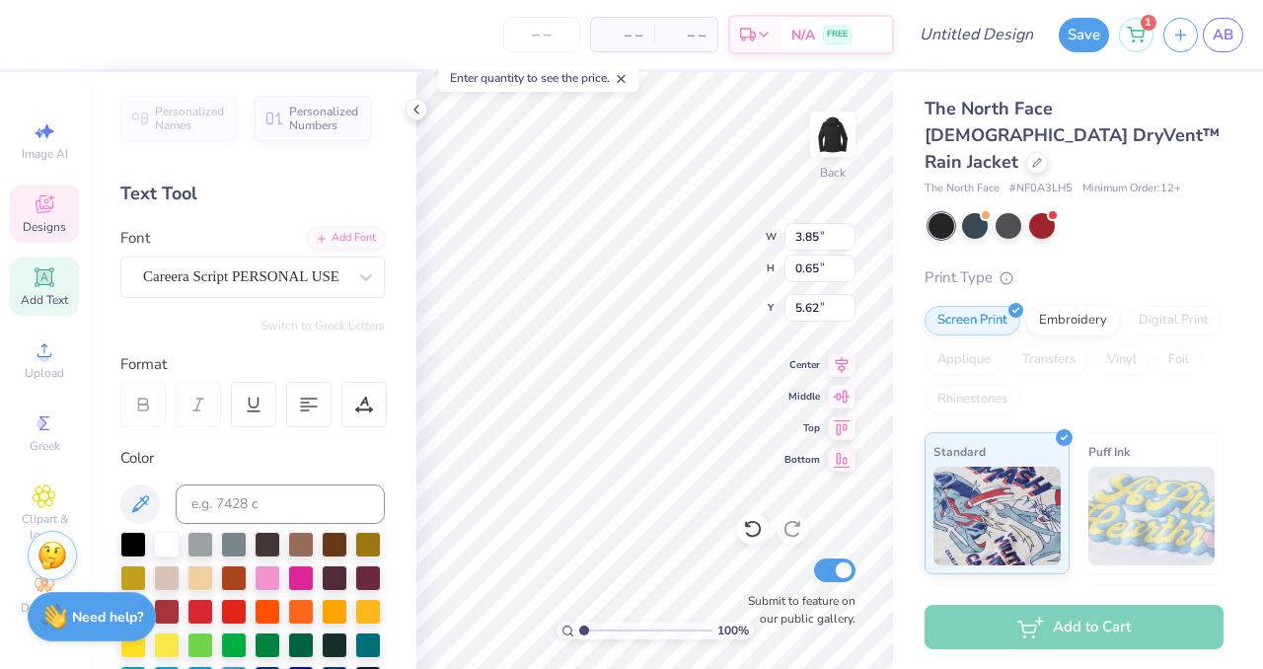
type input "3.57"
type input "0.60"
type input "4.62"
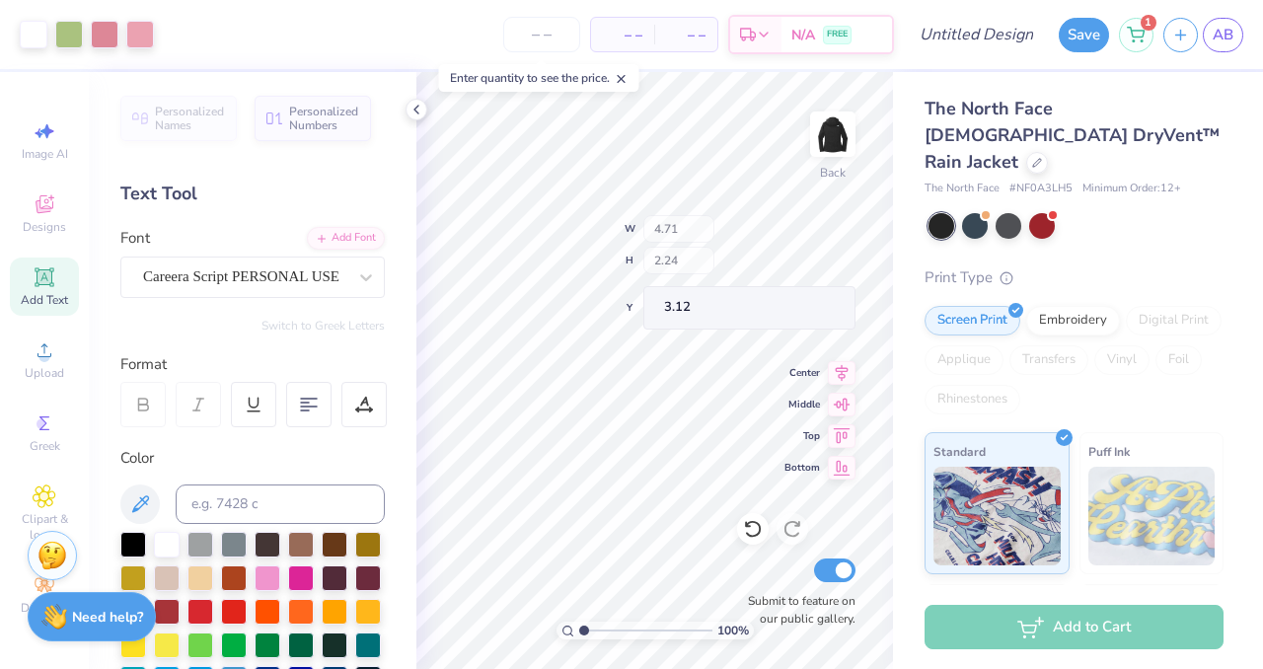
type input "4.95"
type input "2.47"
type input "6.21"
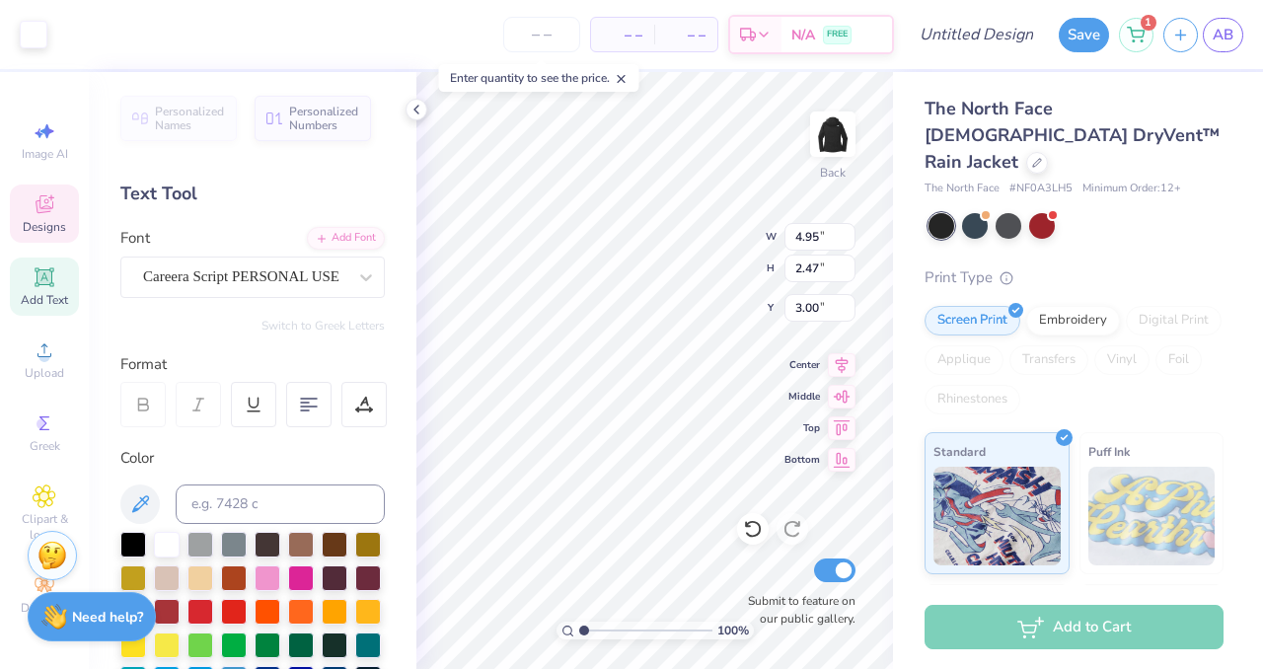
type input "3.00"
type input "3.63"
type input "1.82"
type input "3.66"
type input "3.15"
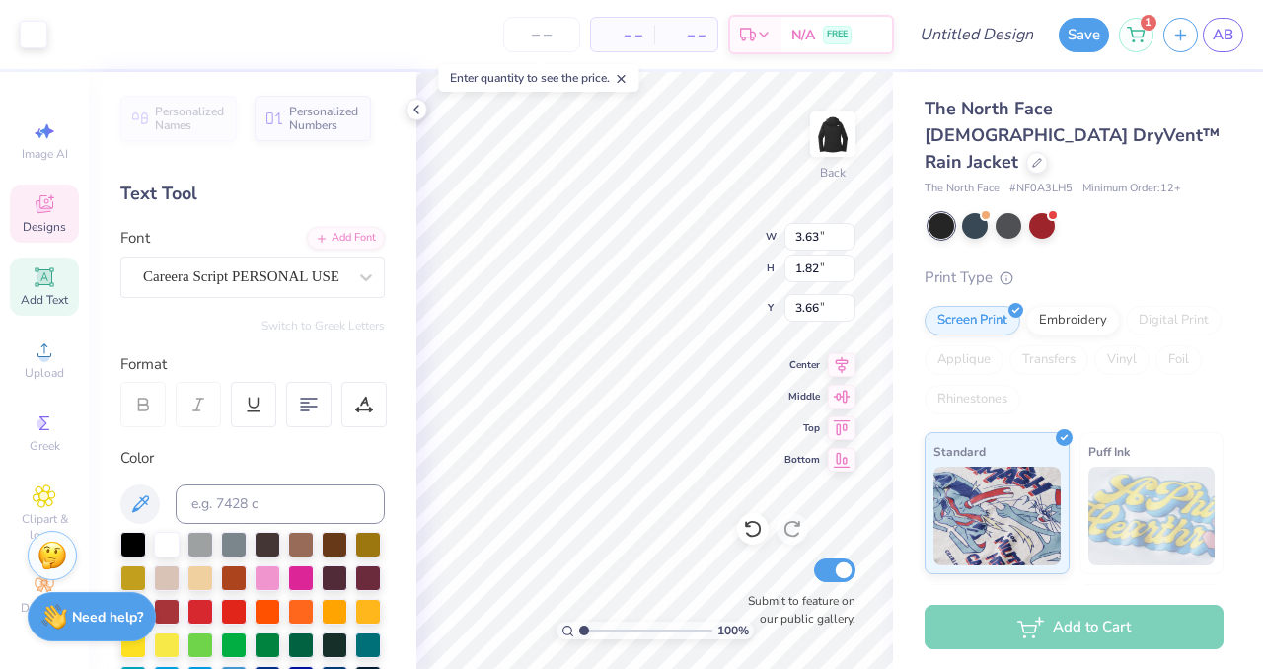
type input "1.57"
type input "3.90"
type input "2.21"
click at [8, 28] on div "Art colors" at bounding box center [23, 34] width 47 height 69
click at [28, 32] on div at bounding box center [34, 33] width 28 height 28
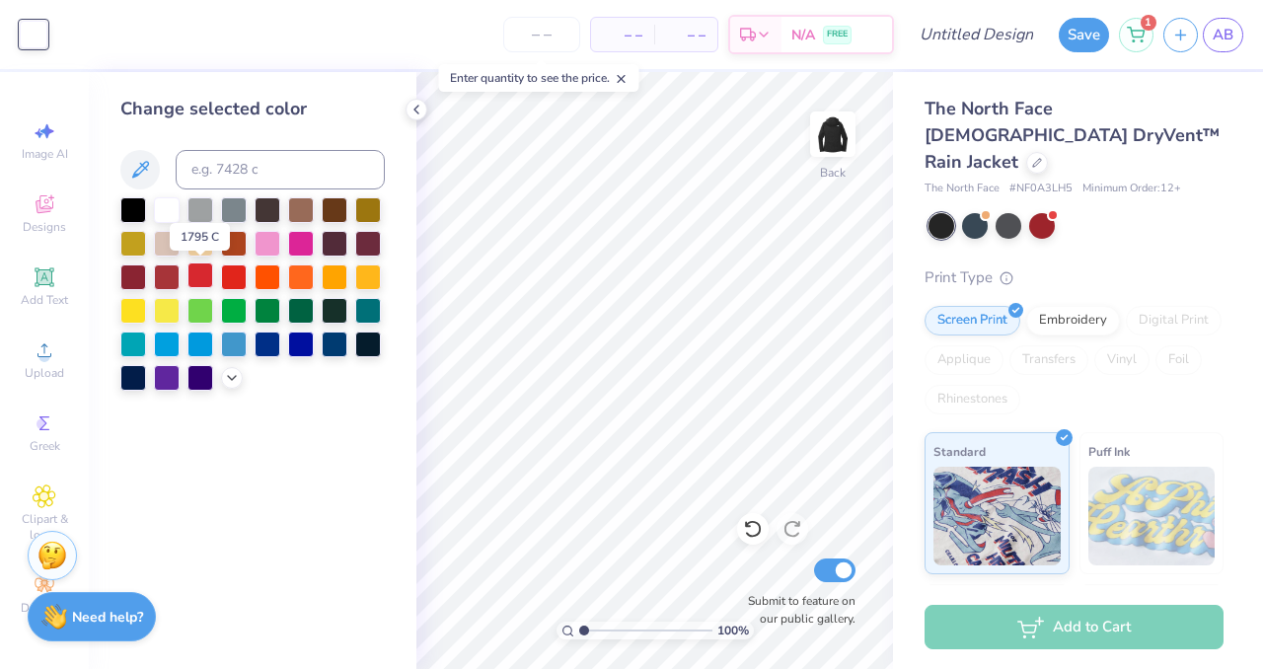
click at [203, 271] on div at bounding box center [200, 275] width 26 height 26
click at [165, 274] on div at bounding box center [167, 275] width 26 height 26
click at [172, 210] on div at bounding box center [167, 208] width 26 height 26
click at [234, 268] on div at bounding box center [234, 275] width 26 height 26
click at [203, 272] on div at bounding box center [200, 275] width 26 height 26
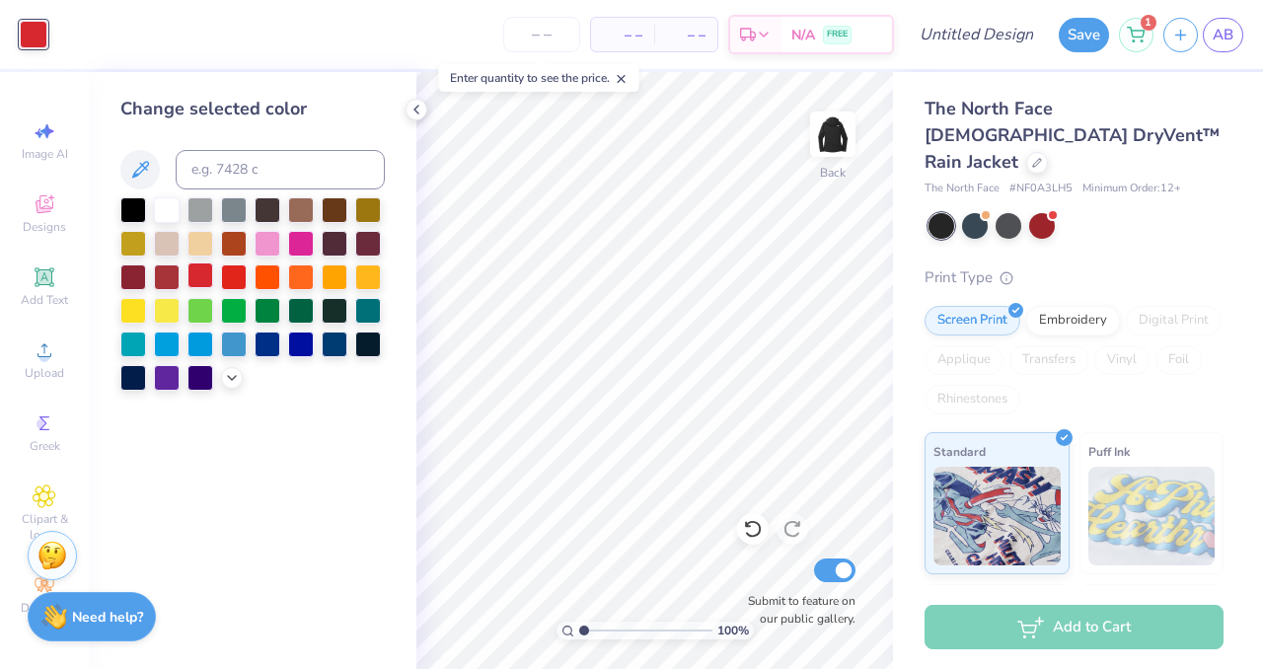
click at [195, 278] on div at bounding box center [200, 275] width 26 height 26
click at [170, 276] on div at bounding box center [167, 275] width 26 height 26
click at [235, 276] on div at bounding box center [234, 275] width 26 height 26
click at [206, 272] on div at bounding box center [200, 275] width 26 height 26
click at [555, 30] on input "number" at bounding box center [541, 35] width 77 height 36
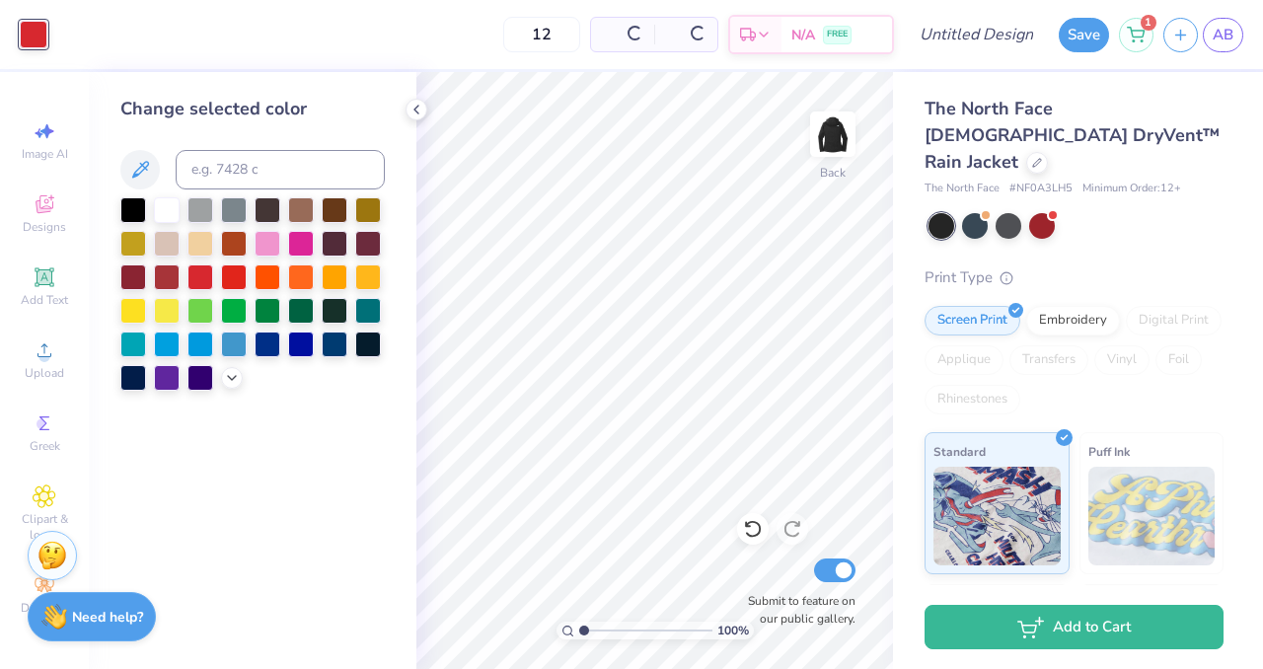
type input "12"
click at [335, 505] on div "Change selected color" at bounding box center [253, 370] width 328 height 597
click at [417, 107] on polyline at bounding box center [416, 110] width 4 height 8
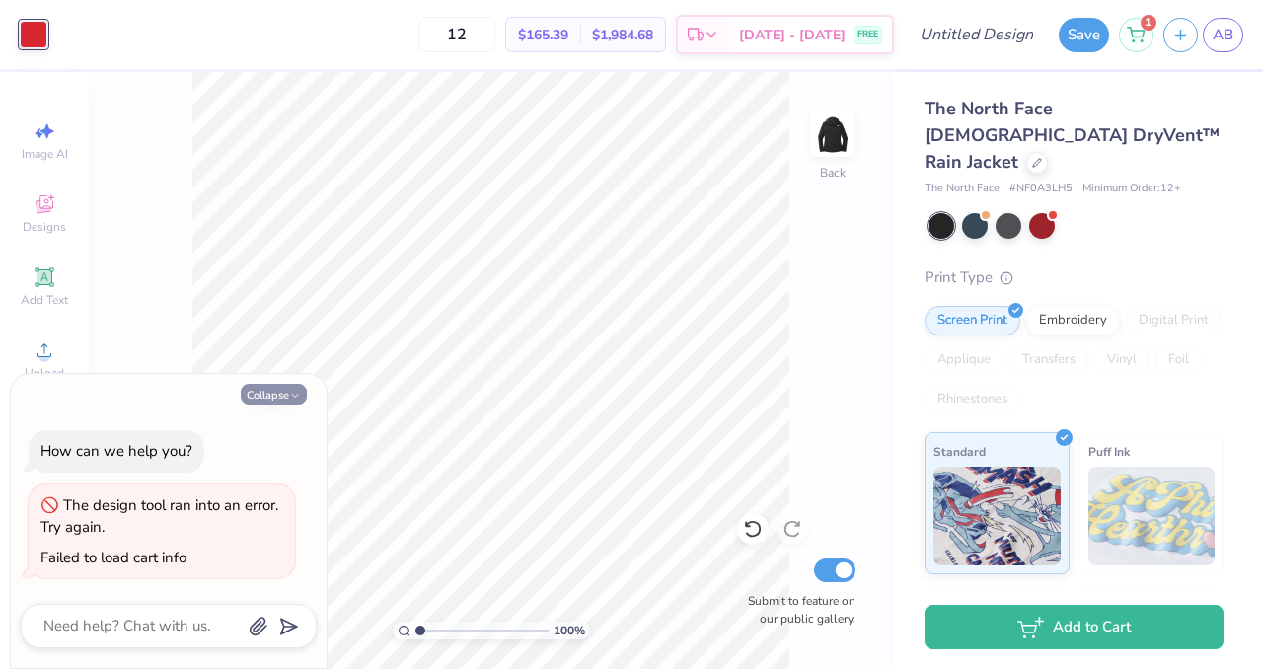
click at [284, 394] on button "Collapse" at bounding box center [274, 394] width 66 height 21
type textarea "x"
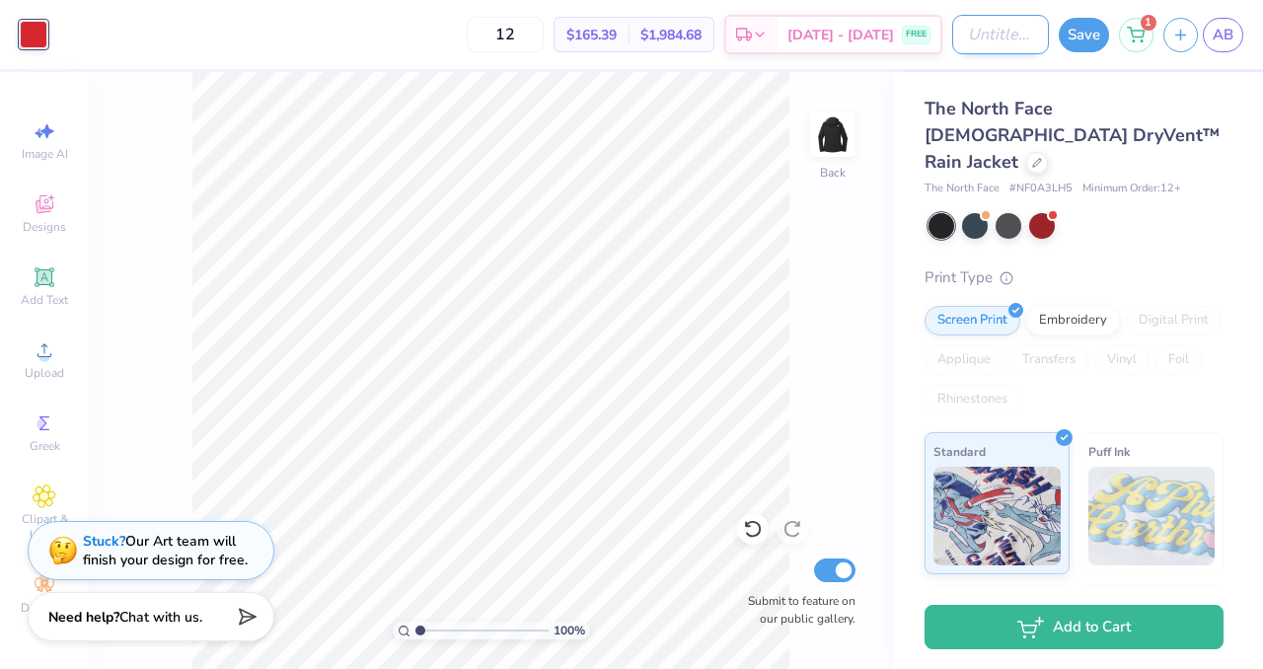
click at [976, 31] on input "Design Title" at bounding box center [1000, 34] width 97 height 39
type input "rain jacket"
click at [1075, 32] on button "Save" at bounding box center [1084, 32] width 50 height 35
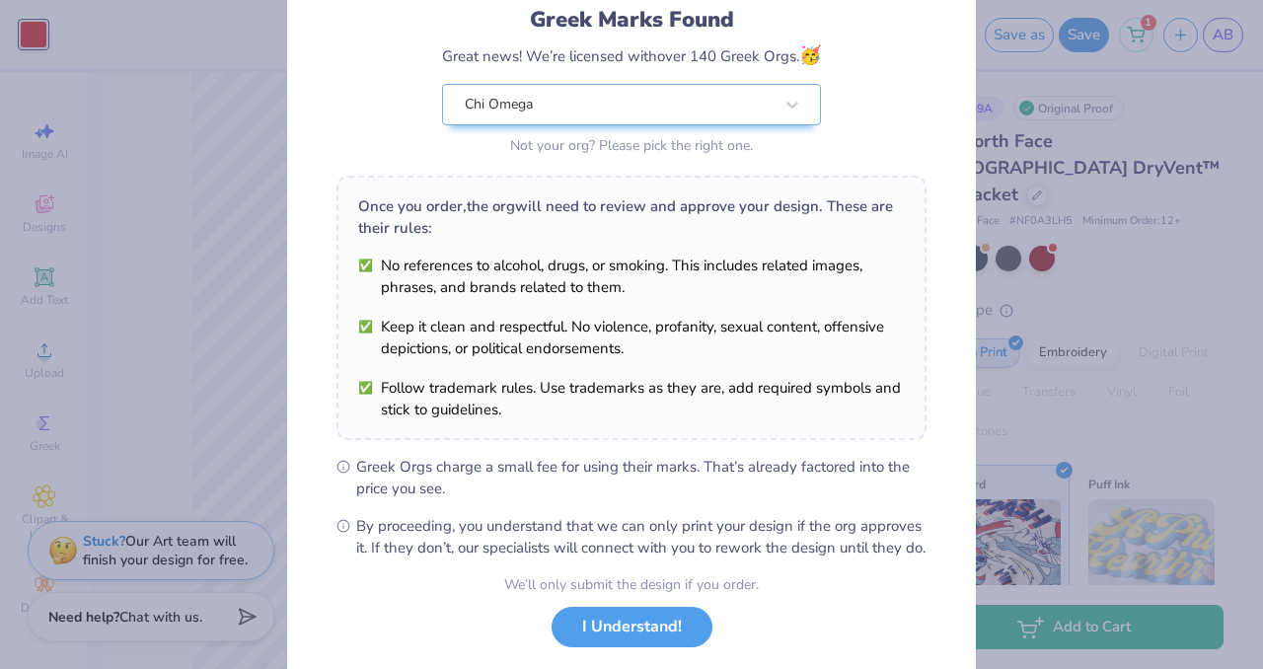
scroll to position [255, 0]
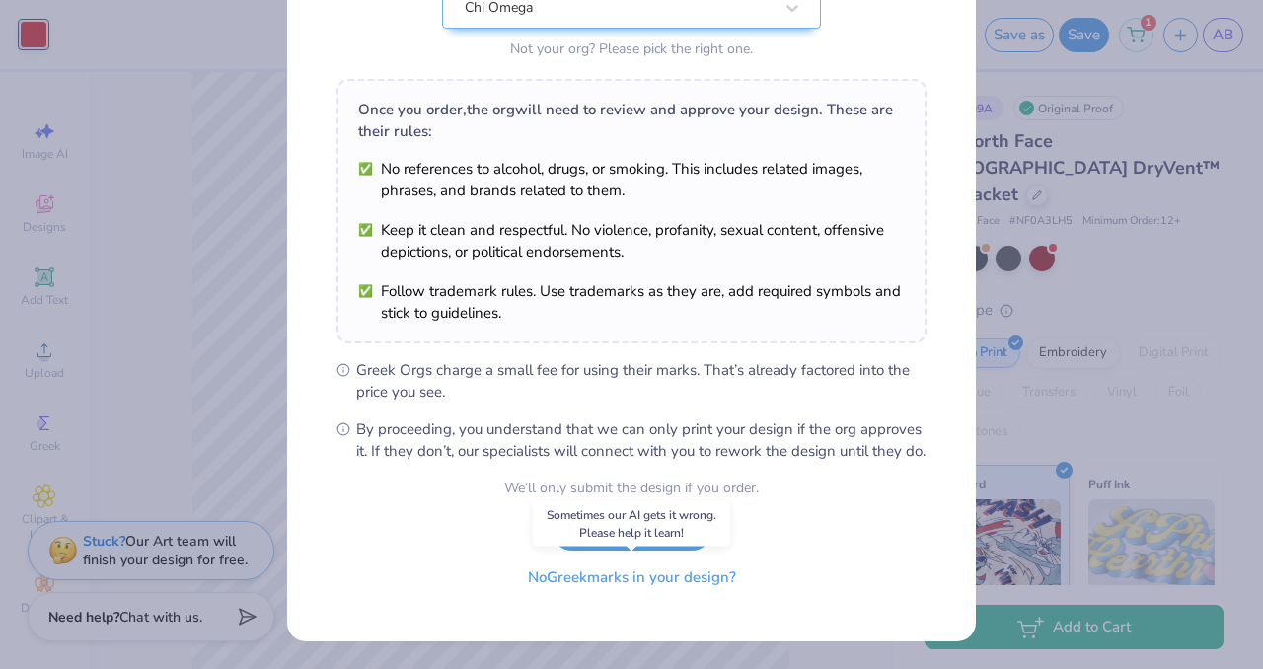
click at [646, 579] on button "No Greek marks in your design?" at bounding box center [632, 577] width 242 height 40
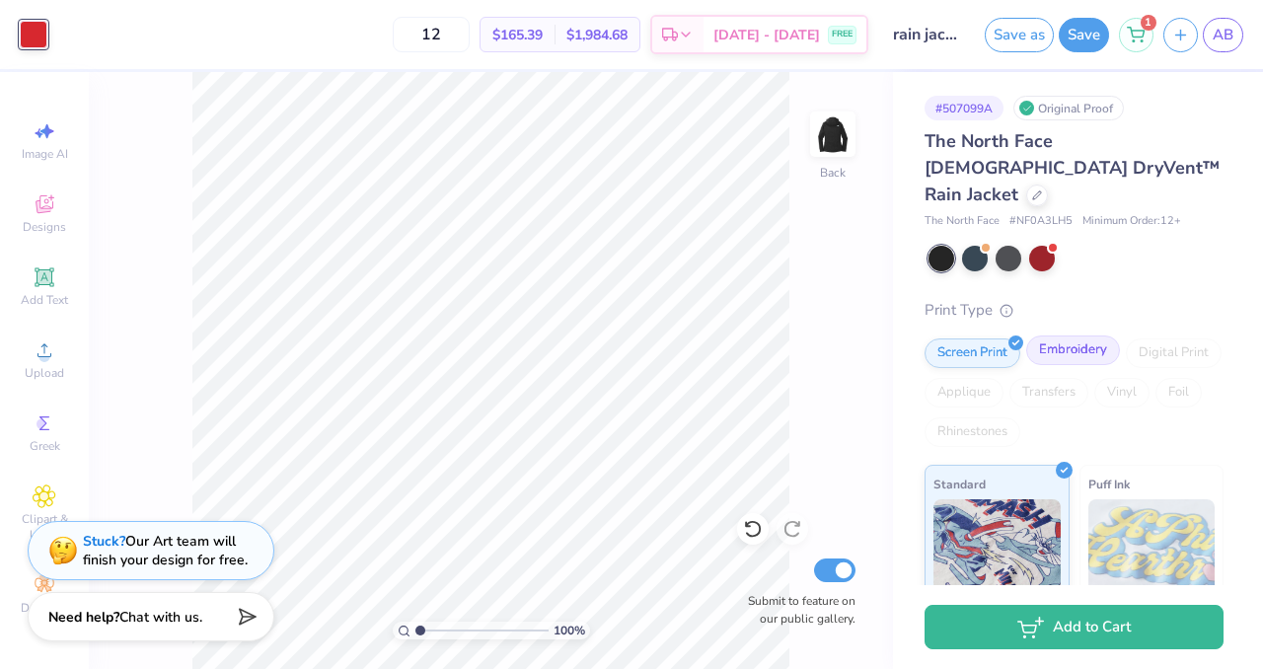
click at [1051, 335] on div "Embroidery" at bounding box center [1073, 350] width 94 height 30
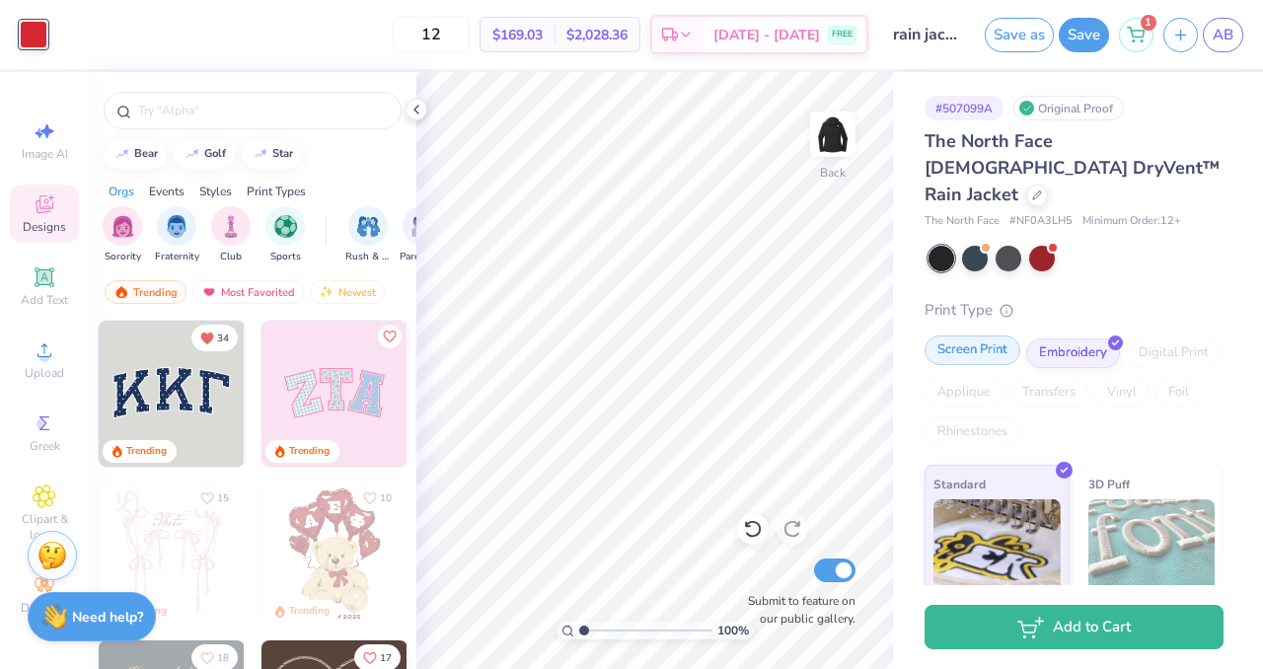
click at [983, 335] on div "Screen Print" at bounding box center [972, 350] width 96 height 30
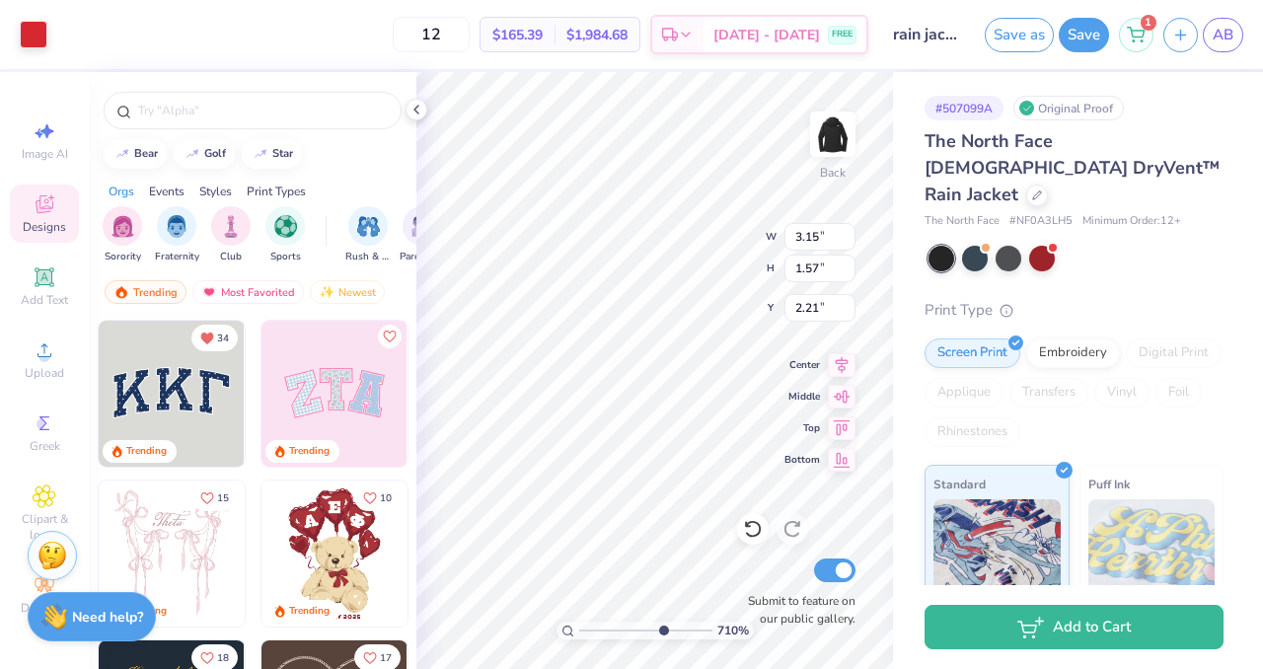
drag, startPoint x: 582, startPoint y: 628, endPoint x: 661, endPoint y: 617, distance: 79.8
click at [661, 622] on input "range" at bounding box center [645, 631] width 133 height 18
drag, startPoint x: 662, startPoint y: 626, endPoint x: 553, endPoint y: 615, distance: 110.1
click at [579, 622] on input "range" at bounding box center [645, 631] width 133 height 18
drag, startPoint x: 585, startPoint y: 632, endPoint x: 601, endPoint y: 627, distance: 16.5
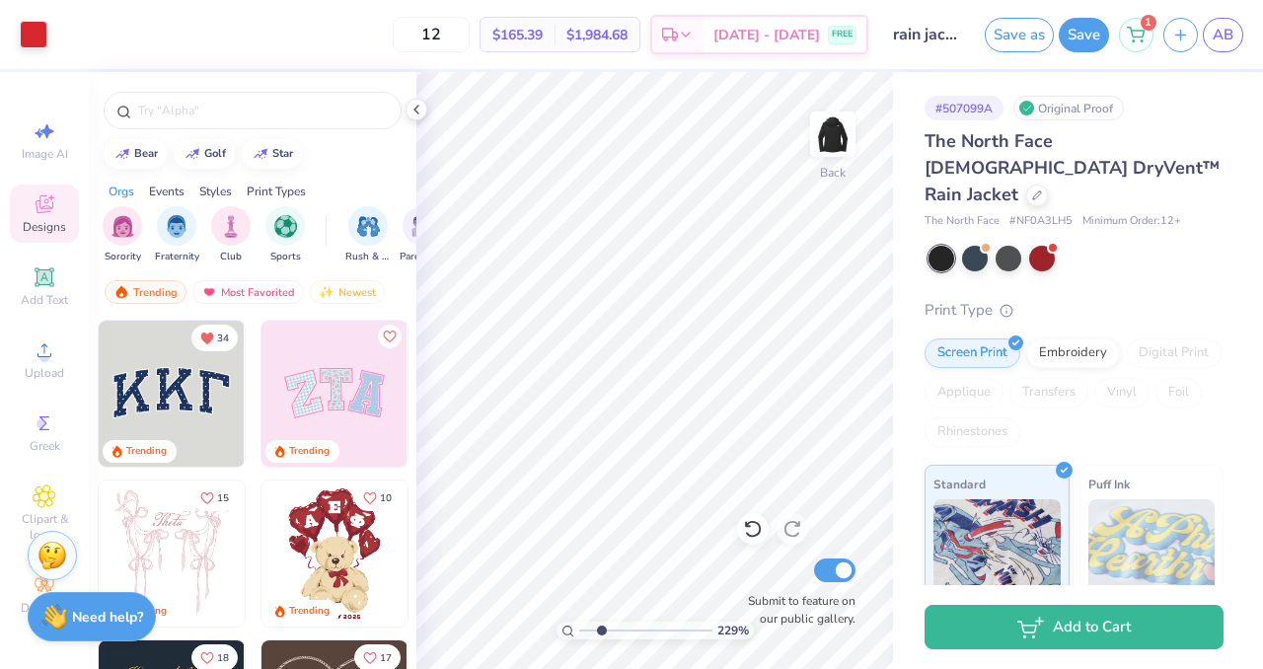
click at [601, 627] on input "range" at bounding box center [645, 631] width 133 height 18
drag, startPoint x: 603, startPoint y: 630, endPoint x: 574, endPoint y: 630, distance: 28.6
type input "1"
click at [579, 630] on input "range" at bounding box center [645, 631] width 133 height 18
